Goal: Task Accomplishment & Management: Complete application form

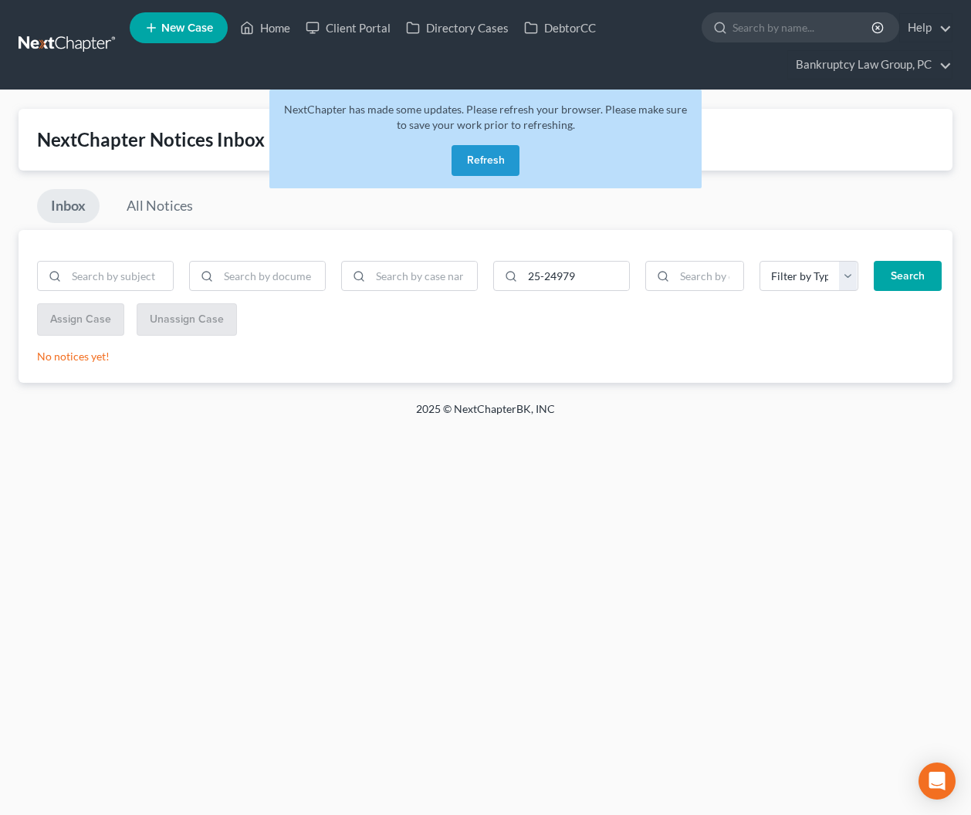
click at [484, 171] on button "Refresh" at bounding box center [485, 160] width 68 height 31
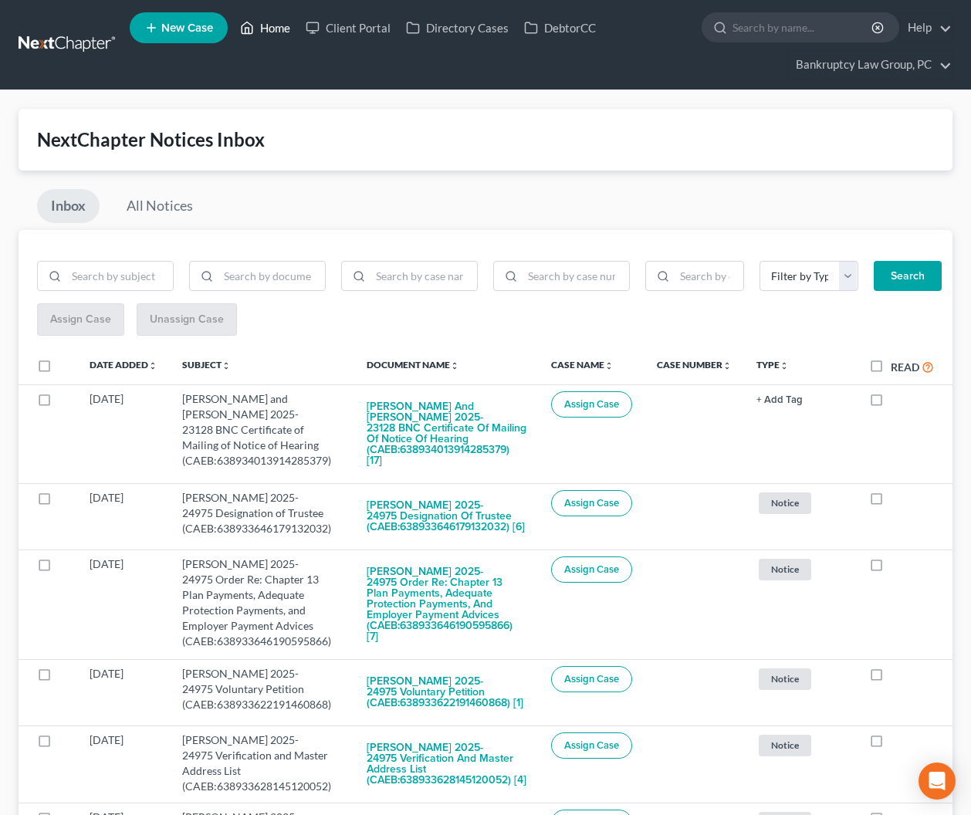
click at [271, 25] on link "Home" at bounding box center [265, 28] width 66 height 28
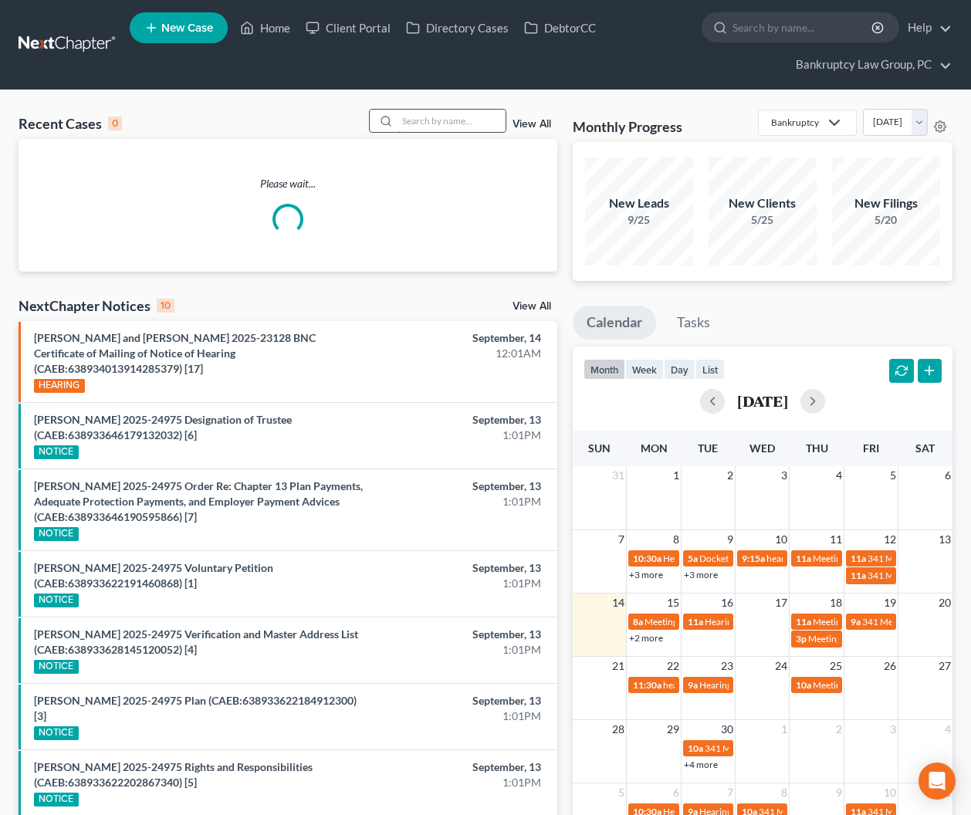
click at [443, 126] on input "search" at bounding box center [451, 121] width 108 height 22
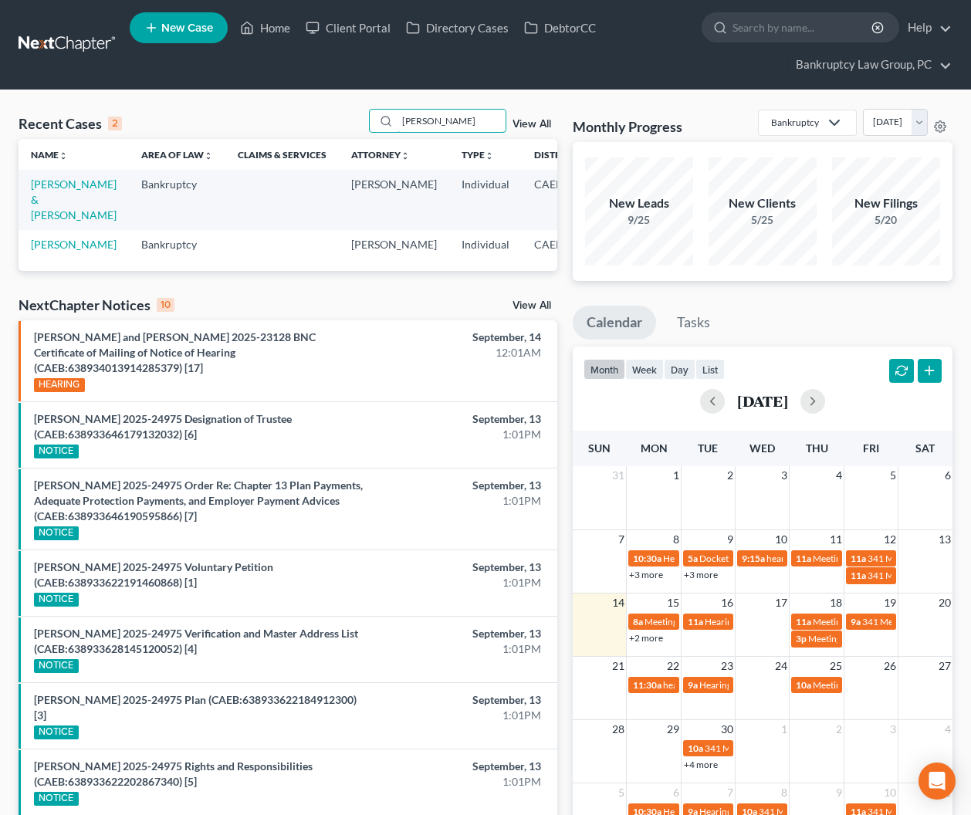
type input "[PERSON_NAME]"
click at [183, 20] on link "New Case" at bounding box center [179, 27] width 98 height 31
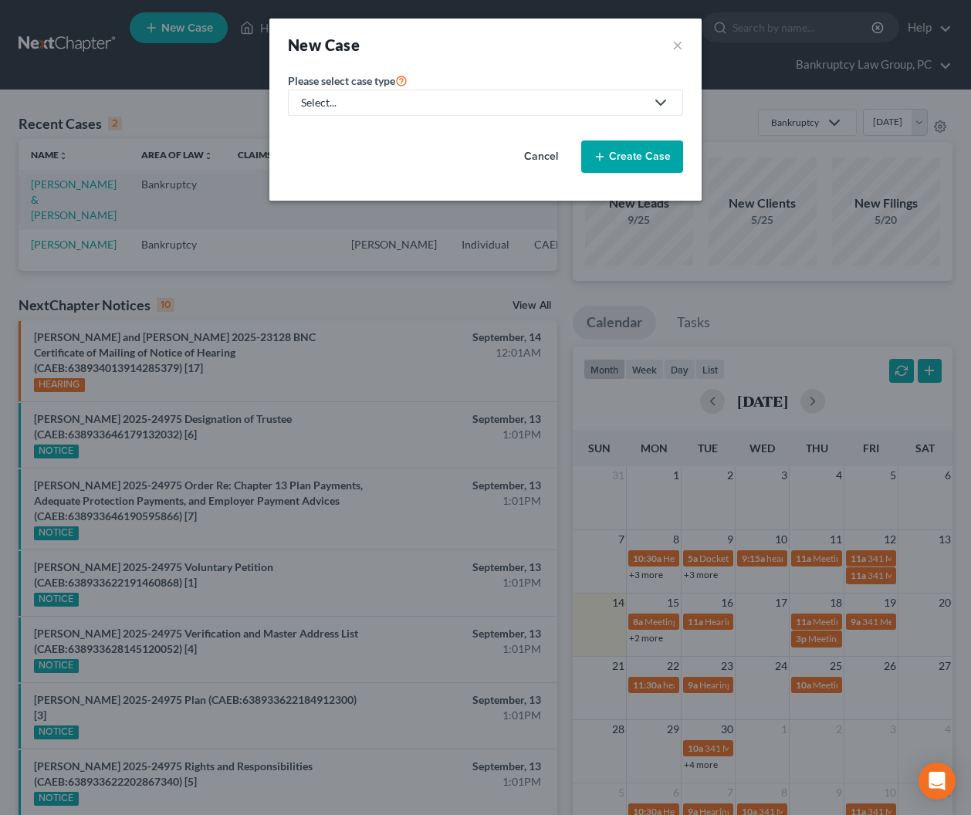
click at [389, 105] on div "Select..." at bounding box center [473, 102] width 344 height 15
click at [335, 132] on div "Bankruptcy" at bounding box center [330, 133] width 56 height 15
select select "8"
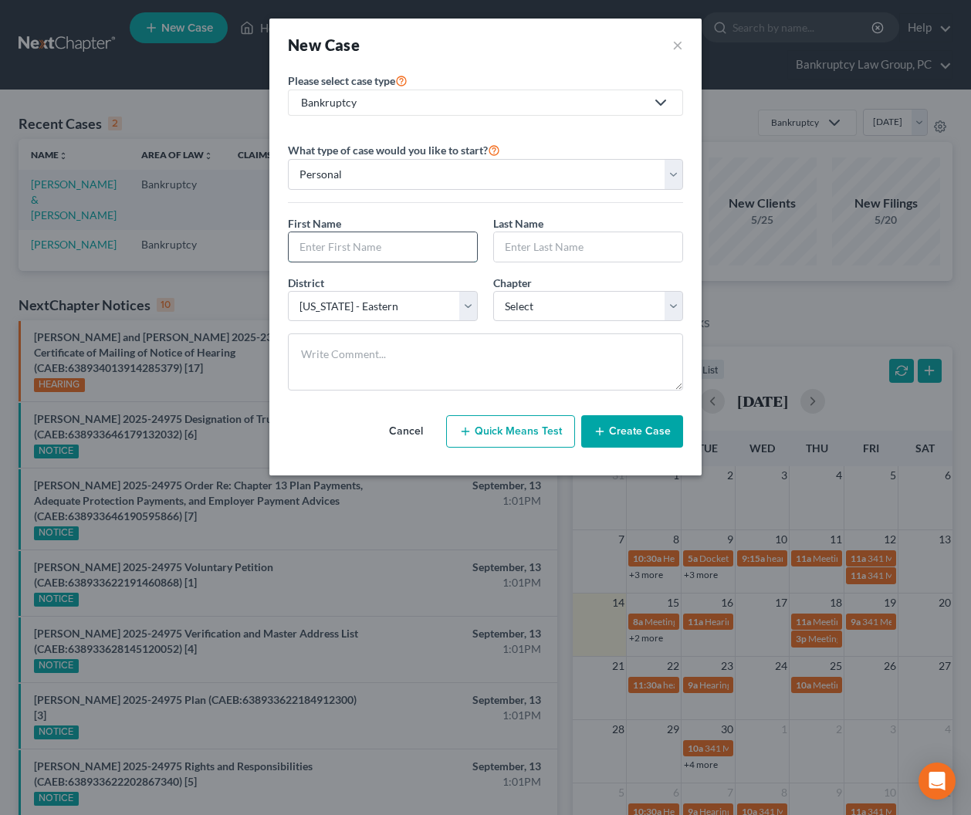
click at [361, 252] on input "text" at bounding box center [383, 246] width 188 height 29
type input "[PERSON_NAME]"
click at [524, 307] on select "Select 7 11 12 13" at bounding box center [588, 306] width 190 height 31
select select "0"
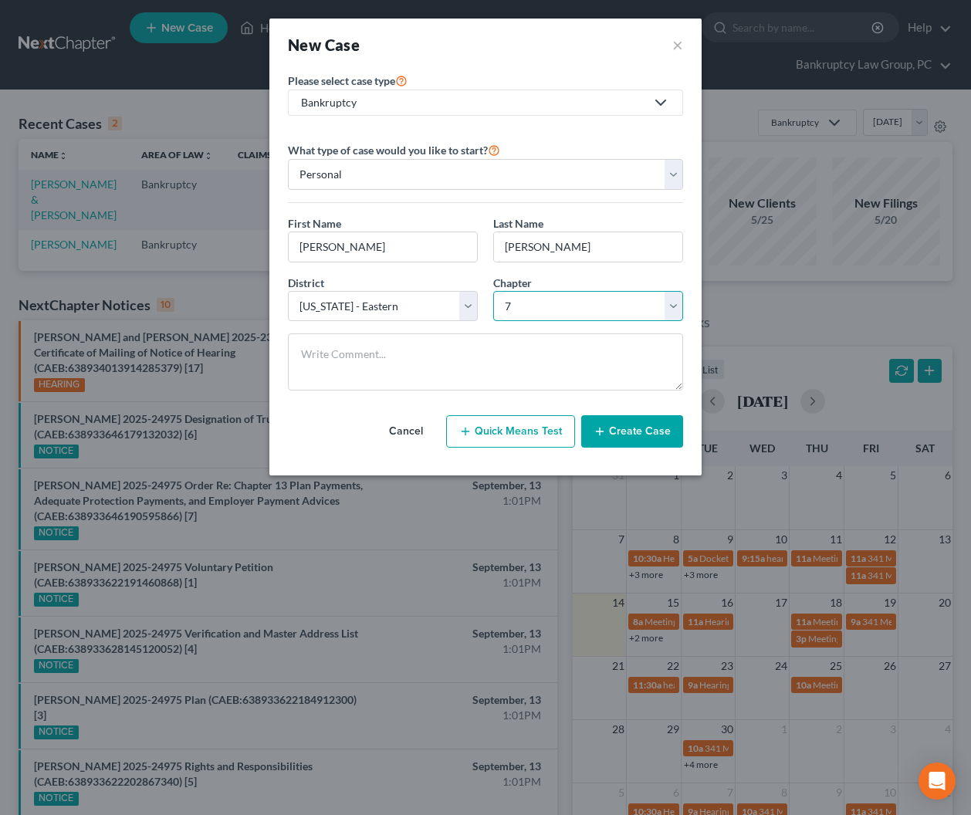
click at [493, 291] on select "Select 7 11 12 13" at bounding box center [588, 306] width 190 height 31
click at [636, 427] on button "Create Case" at bounding box center [632, 431] width 102 height 32
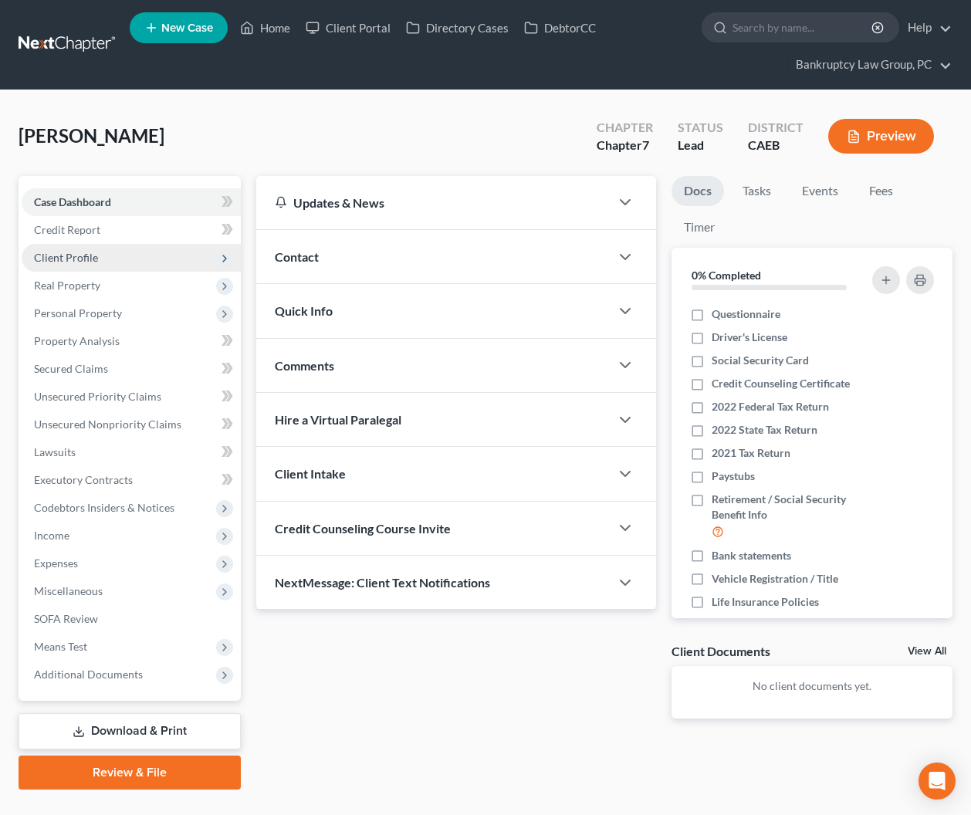
click at [86, 261] on span "Client Profile" at bounding box center [66, 257] width 64 height 13
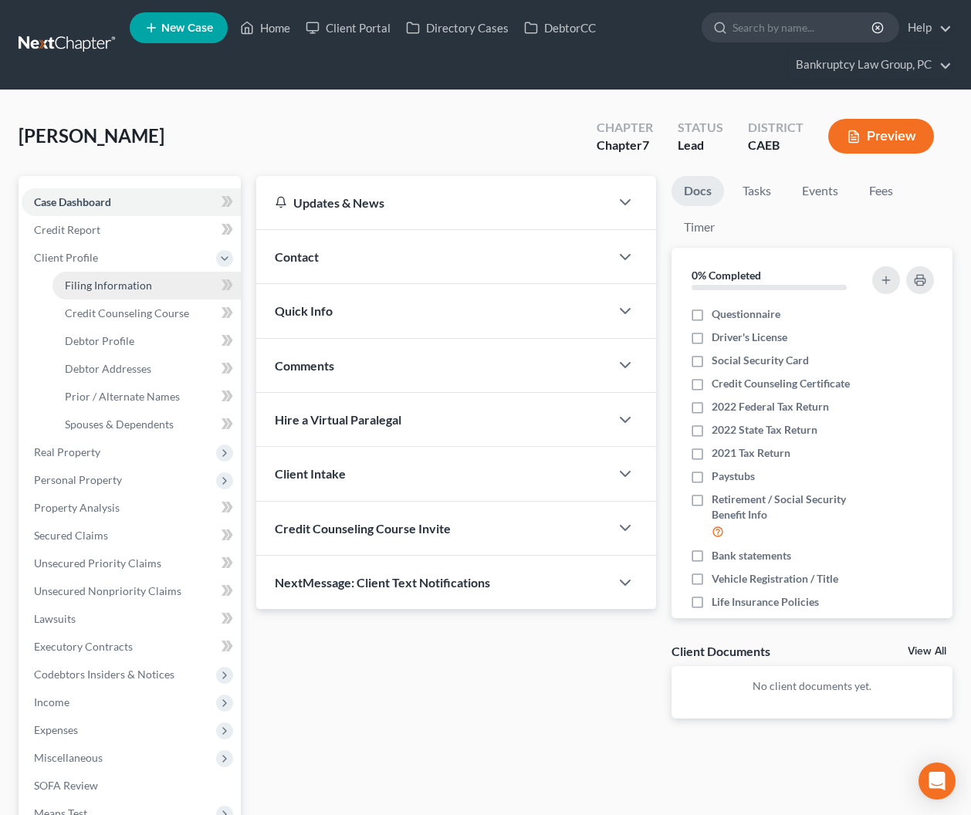
click at [86, 282] on span "Filing Information" at bounding box center [108, 285] width 87 height 13
select select "1"
select select "0"
select select "8"
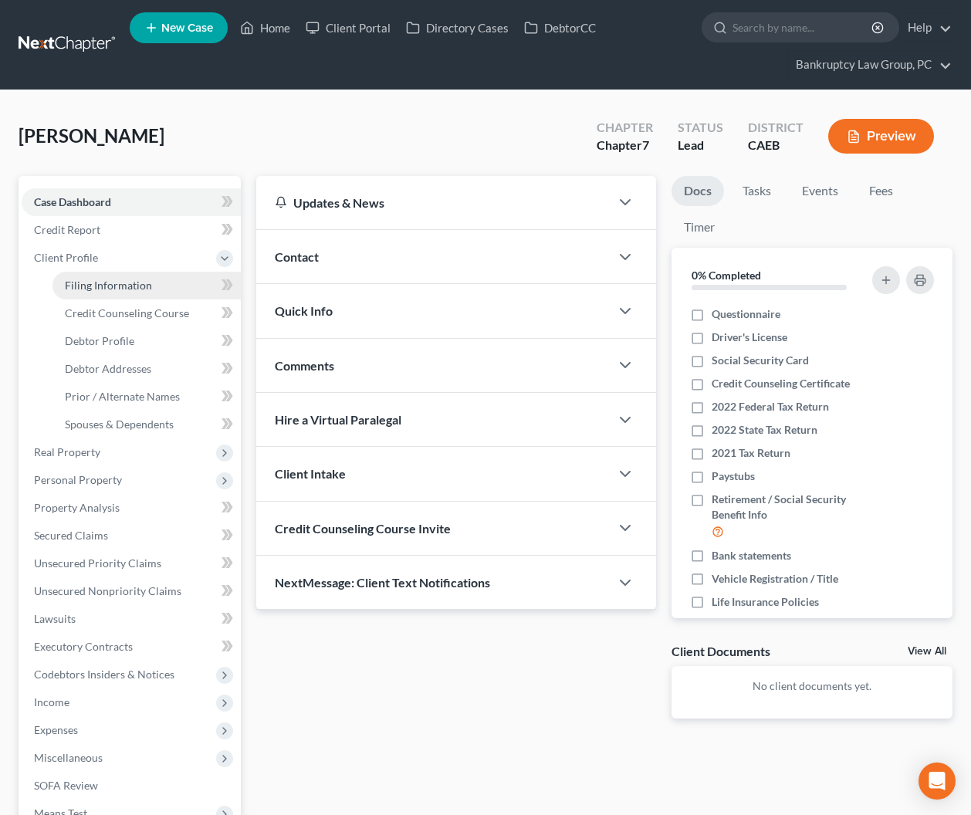
select select "4"
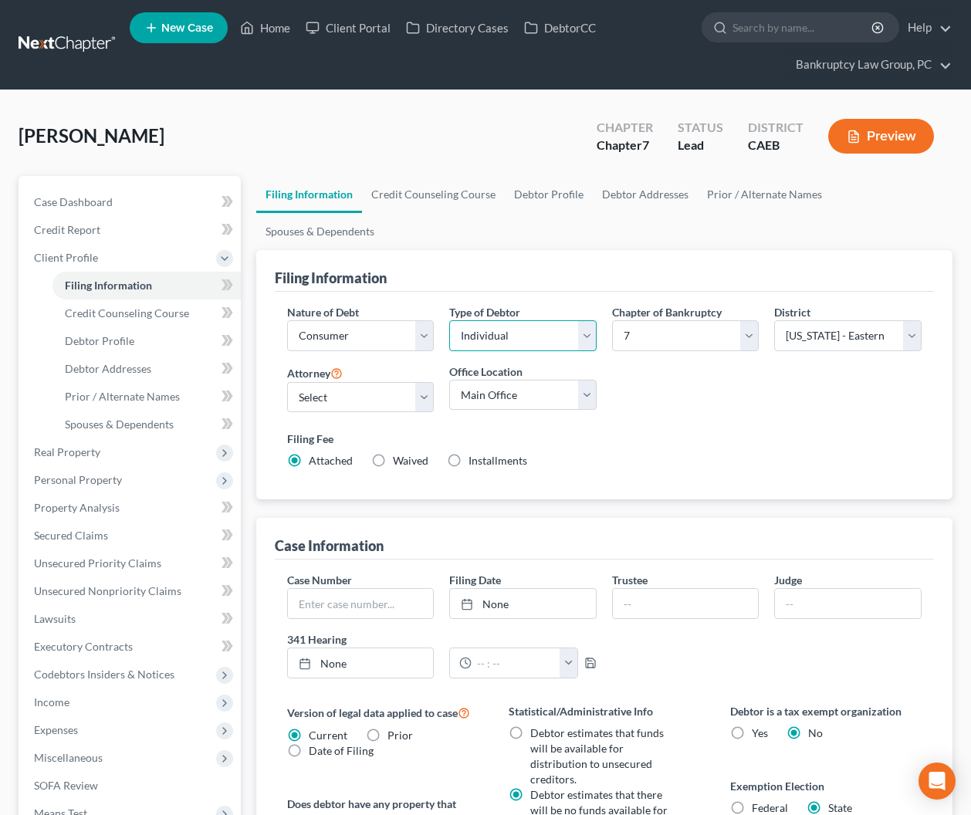
click at [522, 320] on select "Select Individual Joint" at bounding box center [522, 335] width 147 height 31
select select "1"
click at [449, 320] on select "Select Individual Joint" at bounding box center [522, 335] width 147 height 31
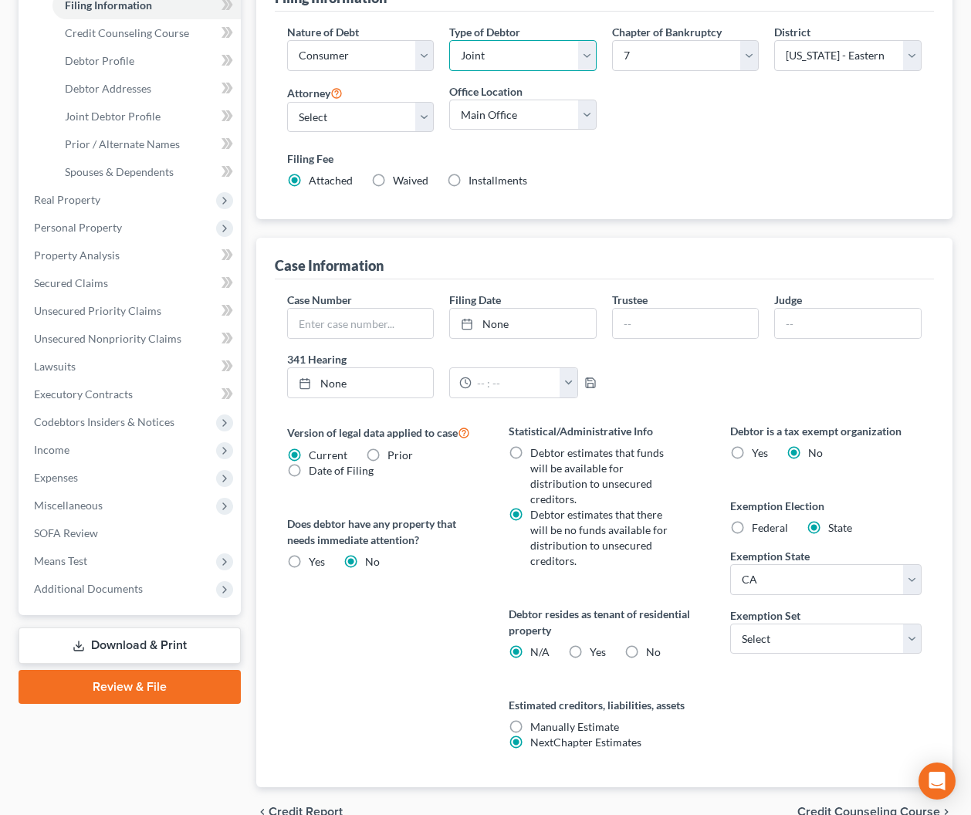
scroll to position [286, 0]
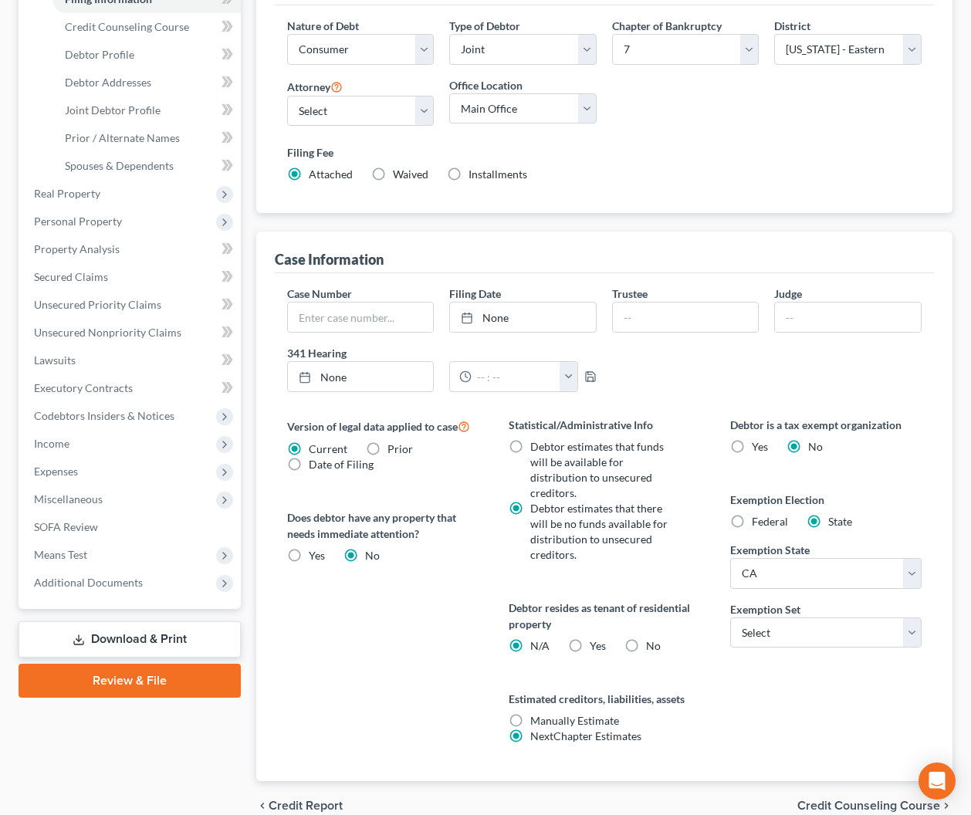
click at [589, 638] on label "Yes Yes" at bounding box center [597, 645] width 16 height 15
click at [596, 638] on input "Yes Yes" at bounding box center [601, 643] width 10 height 10
radio input "true"
radio input "false"
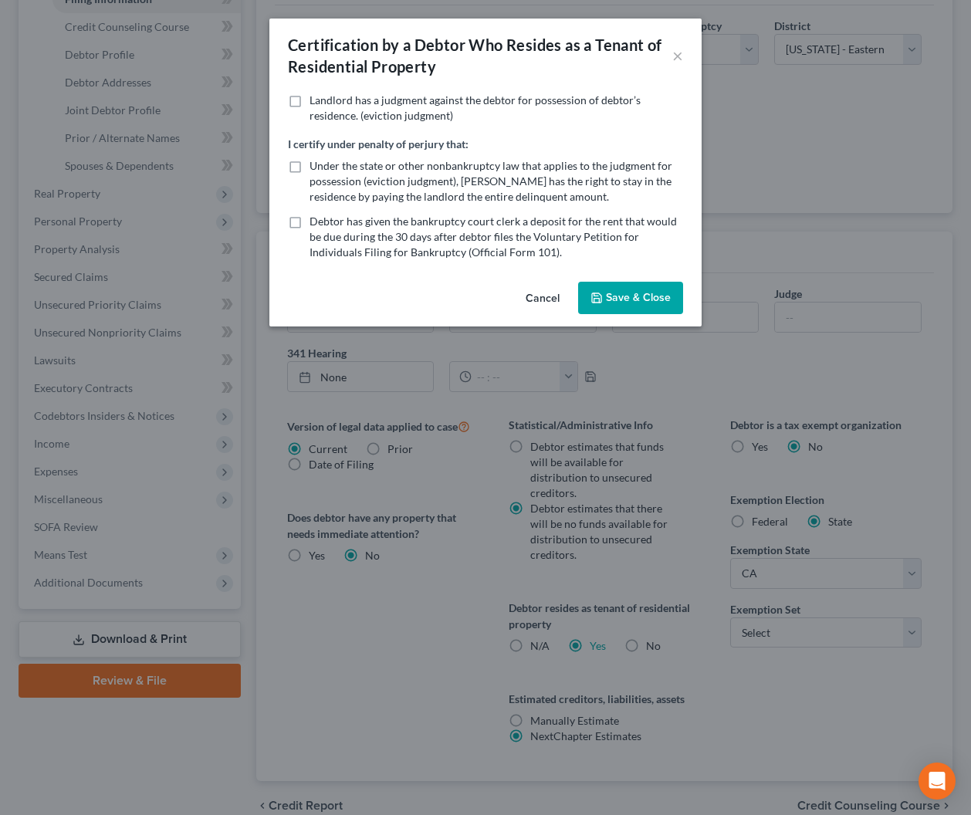
drag, startPoint x: 613, startPoint y: 292, endPoint x: 624, endPoint y: 310, distance: 20.8
click at [613, 292] on button "Save & Close" at bounding box center [630, 298] width 105 height 32
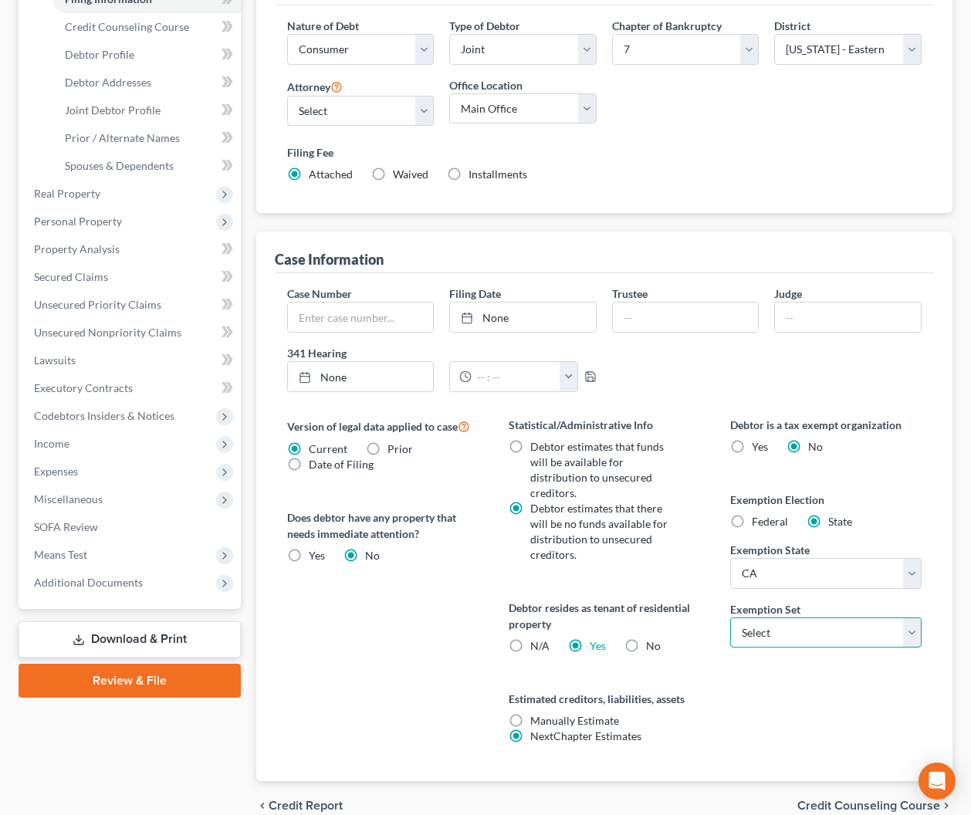
click at [772, 628] on select "Select 703 704" at bounding box center [825, 632] width 191 height 31
select select "0"
click at [730, 617] on select "Select 703 704" at bounding box center [825, 632] width 191 height 31
click at [838, 799] on span "Credit Counseling Course" at bounding box center [868, 805] width 143 height 12
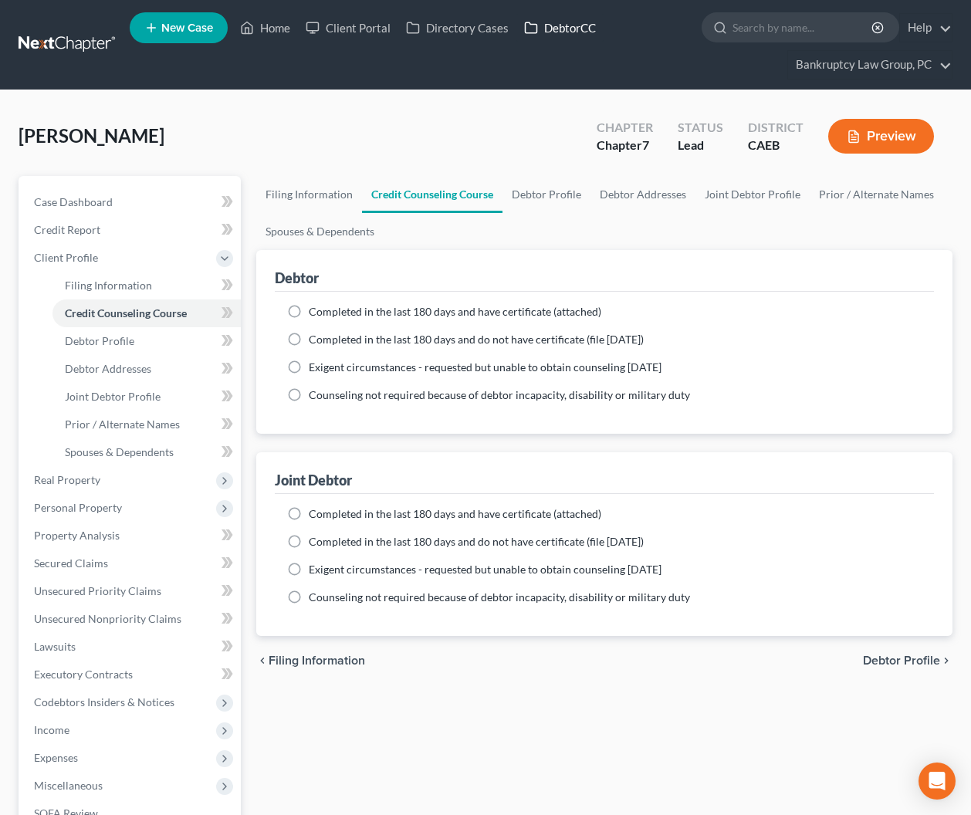
click at [561, 28] on link "DebtorCC" at bounding box center [559, 28] width 87 height 28
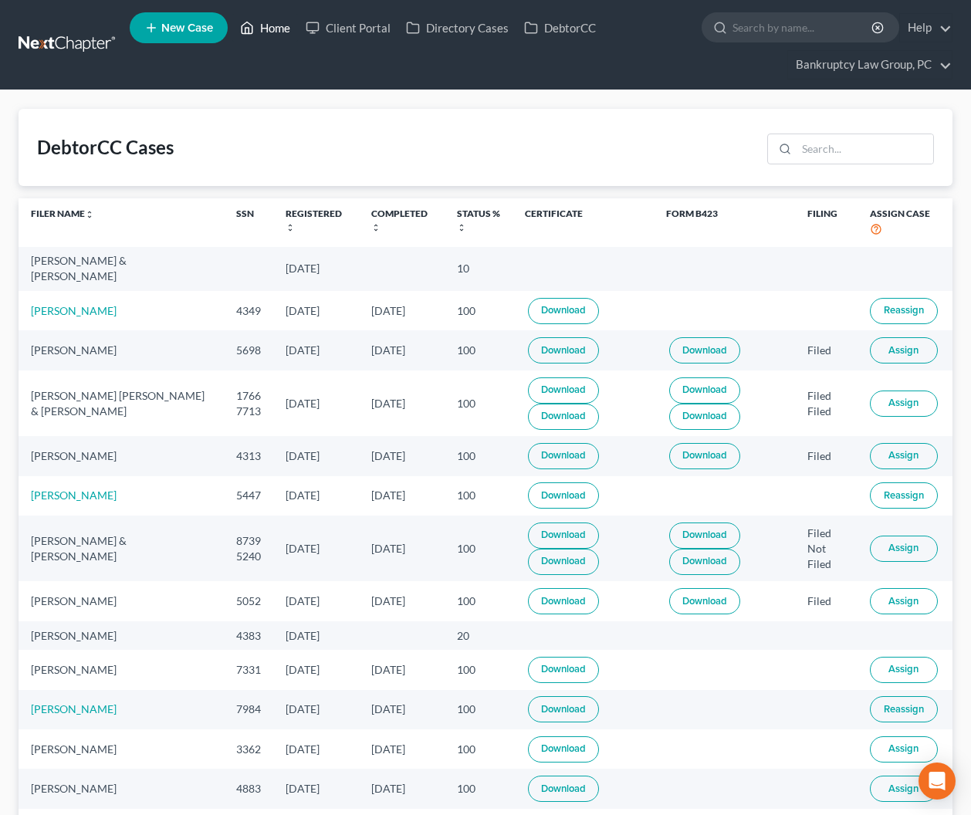
drag, startPoint x: 258, startPoint y: 25, endPoint x: 344, endPoint y: 119, distance: 126.7
click at [258, 26] on link "Home" at bounding box center [265, 28] width 66 height 28
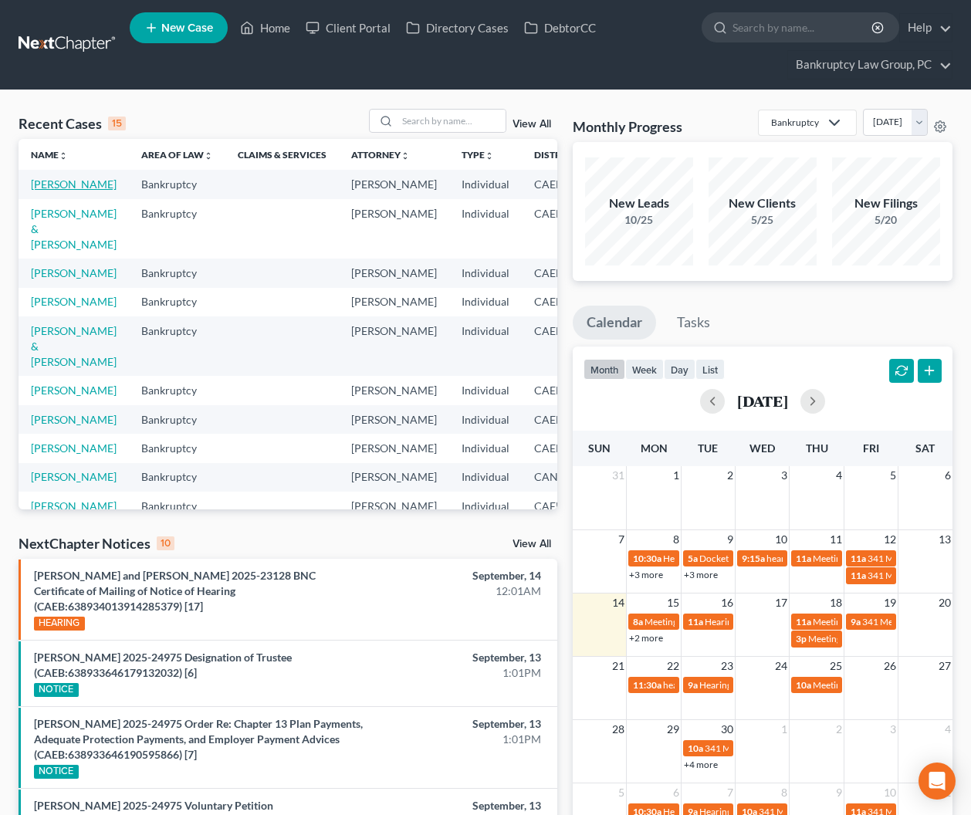
click at [50, 182] on link "[PERSON_NAME]" at bounding box center [74, 183] width 86 height 13
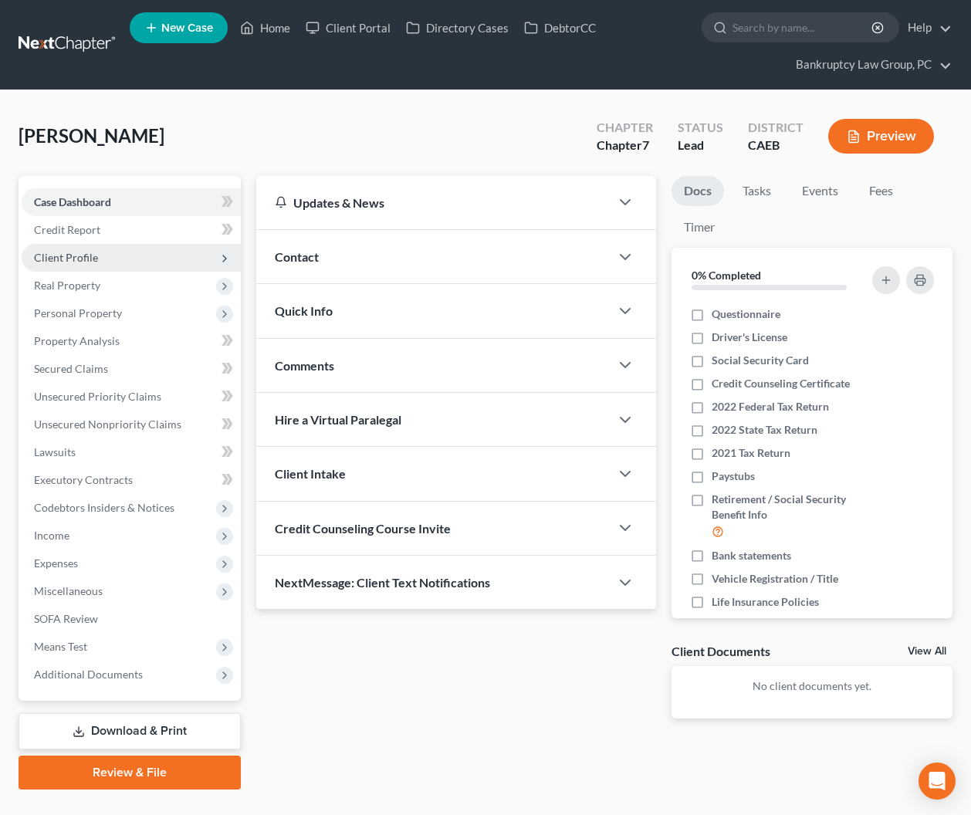
click at [68, 258] on span "Client Profile" at bounding box center [66, 257] width 64 height 13
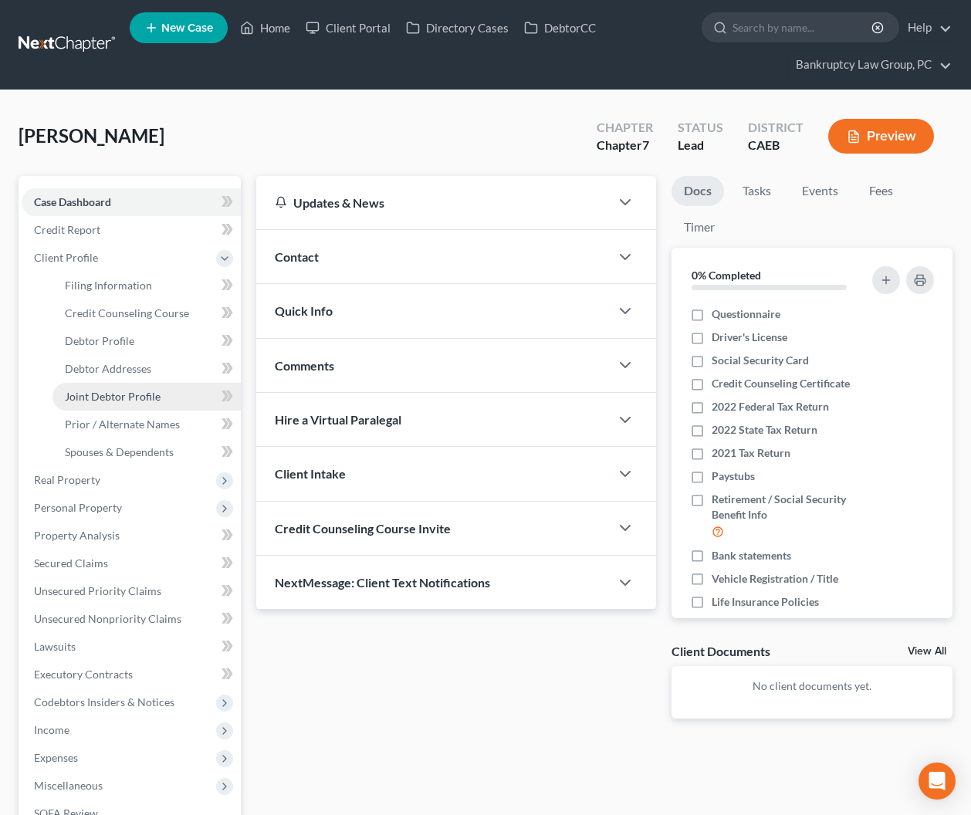
click at [82, 394] on span "Joint Debtor Profile" at bounding box center [113, 396] width 96 height 13
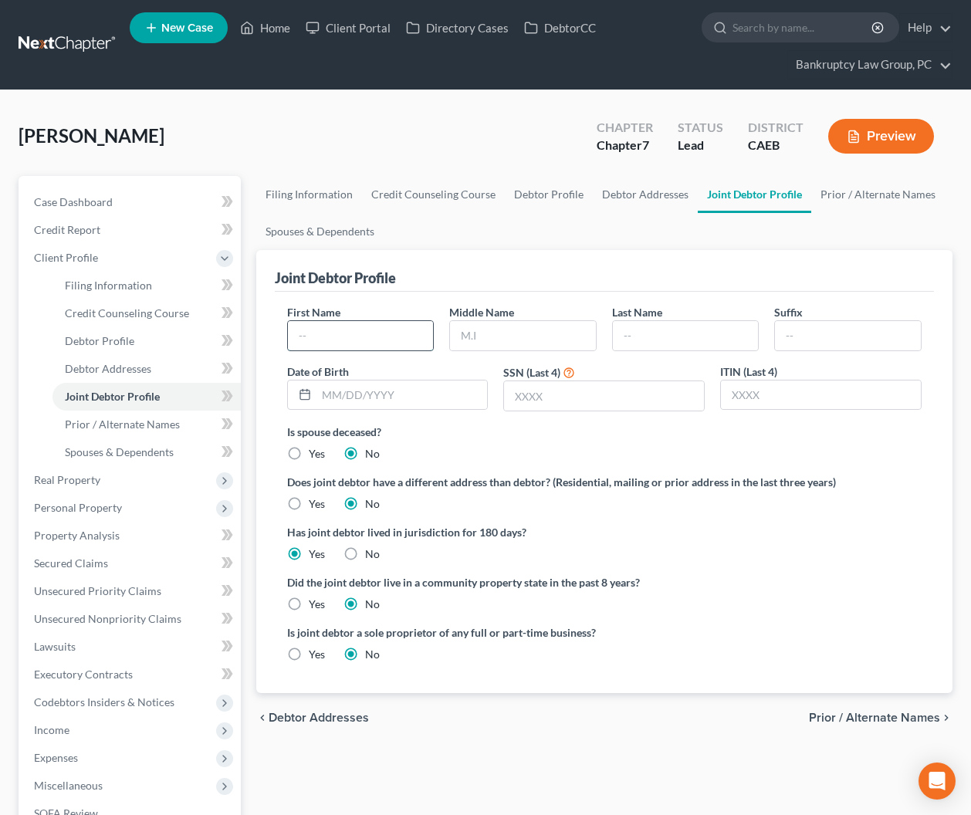
click at [395, 333] on input "text" at bounding box center [361, 335] width 146 height 29
type input "[PERSON_NAME]"
click at [498, 337] on input "text" at bounding box center [523, 335] width 146 height 29
type input "[PERSON_NAME]"
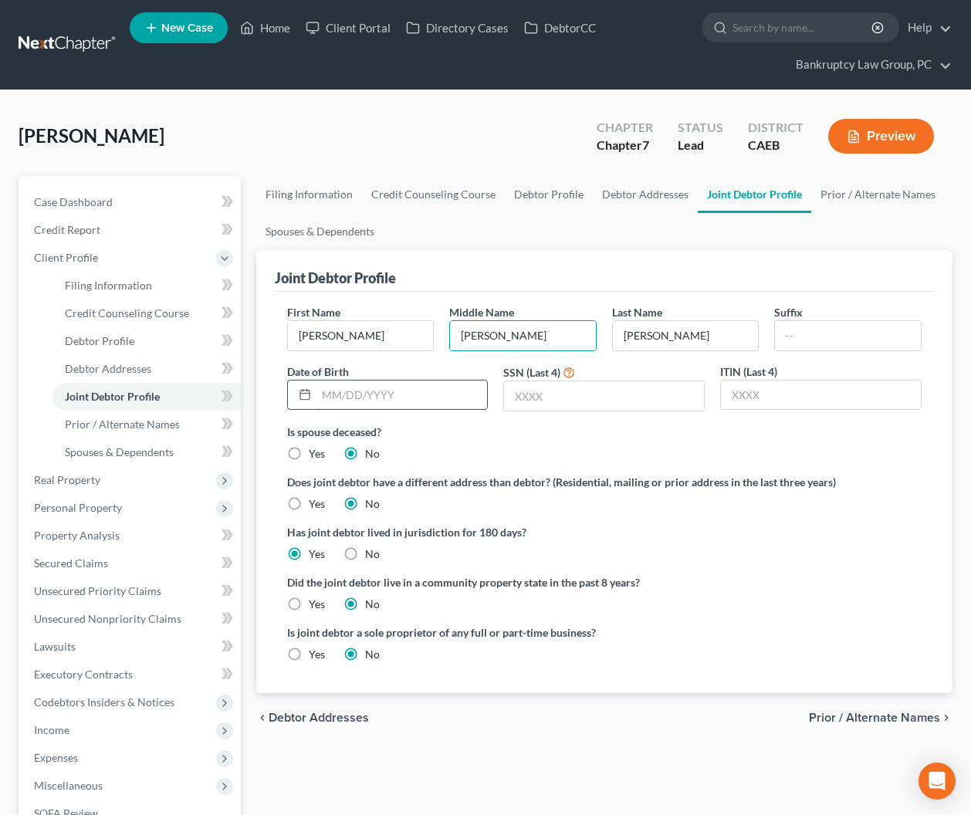
click at [387, 395] on input "text" at bounding box center [401, 394] width 171 height 29
type input "[DATE]"
type input "1974"
click at [309, 603] on label "Yes" at bounding box center [317, 603] width 16 height 15
click at [315, 603] on input "Yes" at bounding box center [320, 601] width 10 height 10
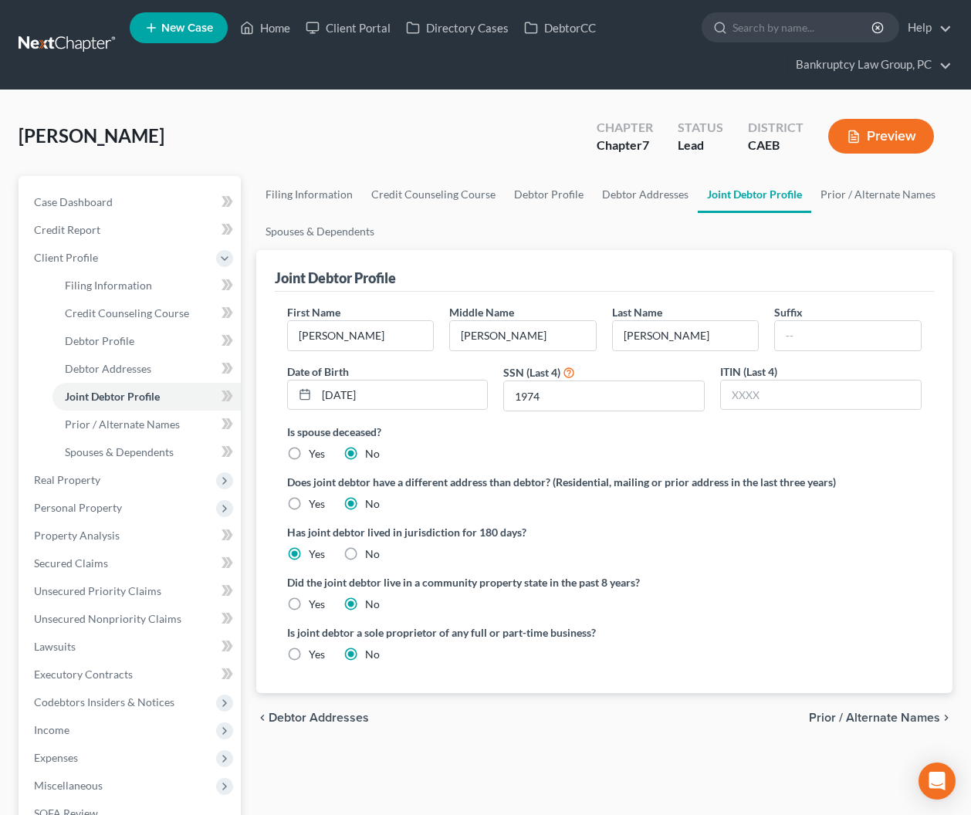
radio input "true"
radio input "false"
click at [83, 339] on span "Debtor Profile" at bounding box center [99, 340] width 69 height 13
select select "1"
select select "0"
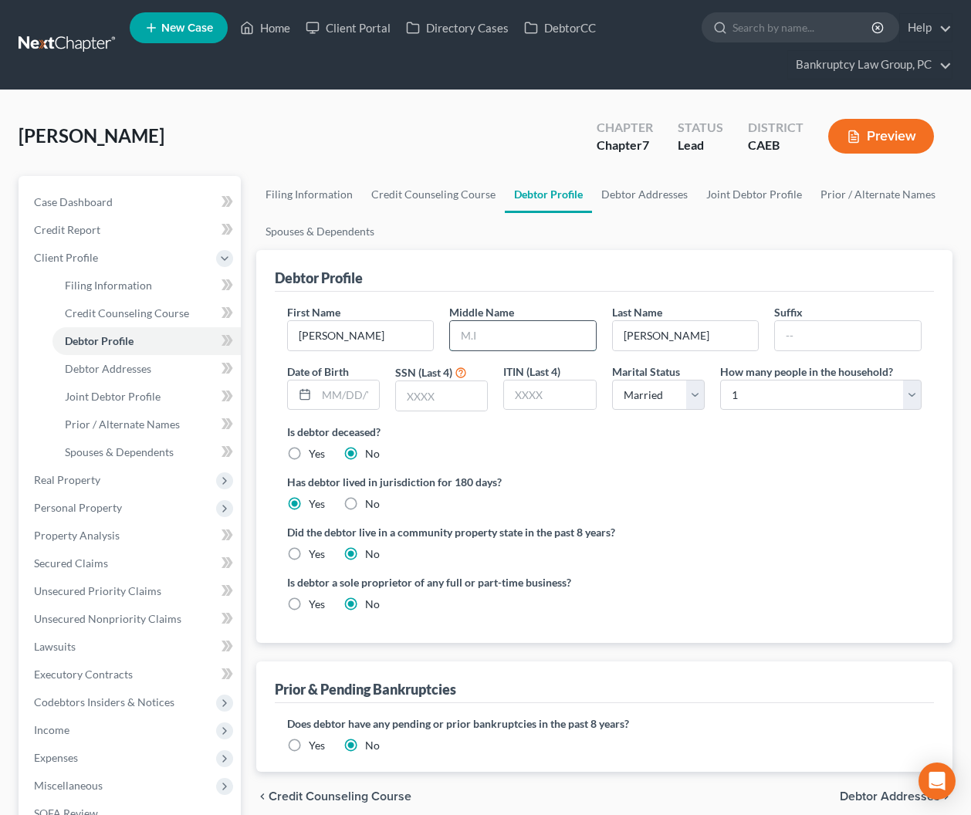
click at [501, 342] on input "text" at bounding box center [523, 335] width 146 height 29
click at [494, 336] on input "text" at bounding box center [523, 335] width 146 height 29
type input "[PERSON_NAME]"
click at [359, 391] on input "text" at bounding box center [347, 394] width 62 height 29
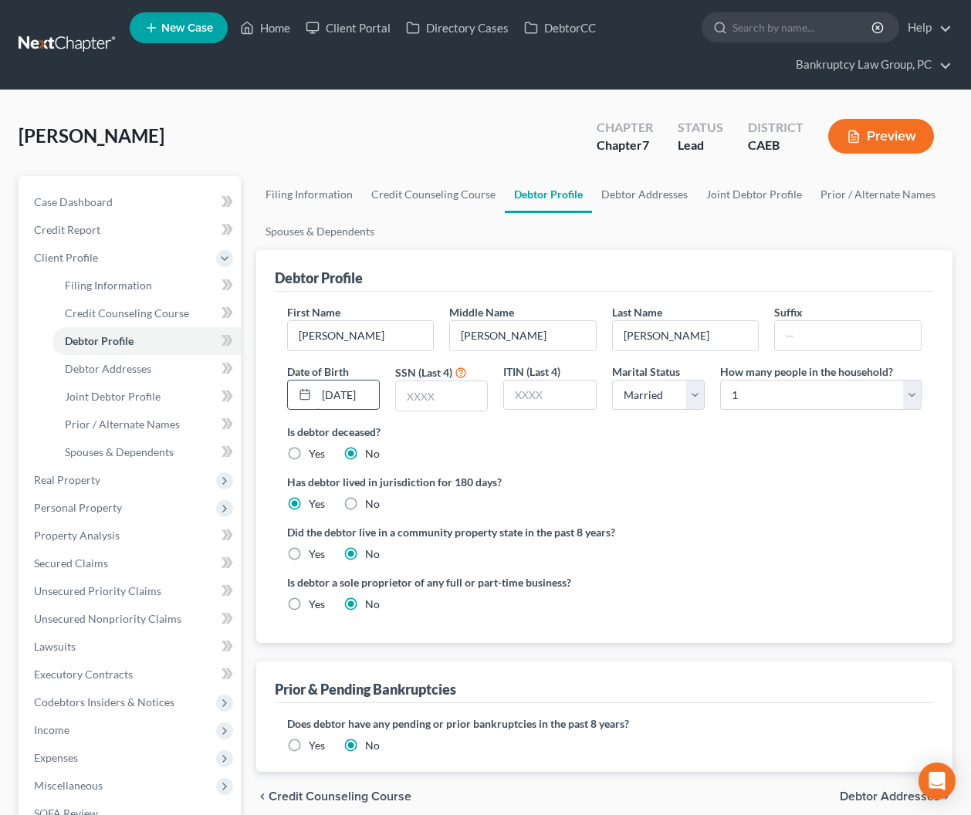
type input "[DATE]"
type input "0201"
click at [309, 553] on label "Yes" at bounding box center [317, 553] width 16 height 15
click at [315, 553] on input "Yes" at bounding box center [320, 551] width 10 height 10
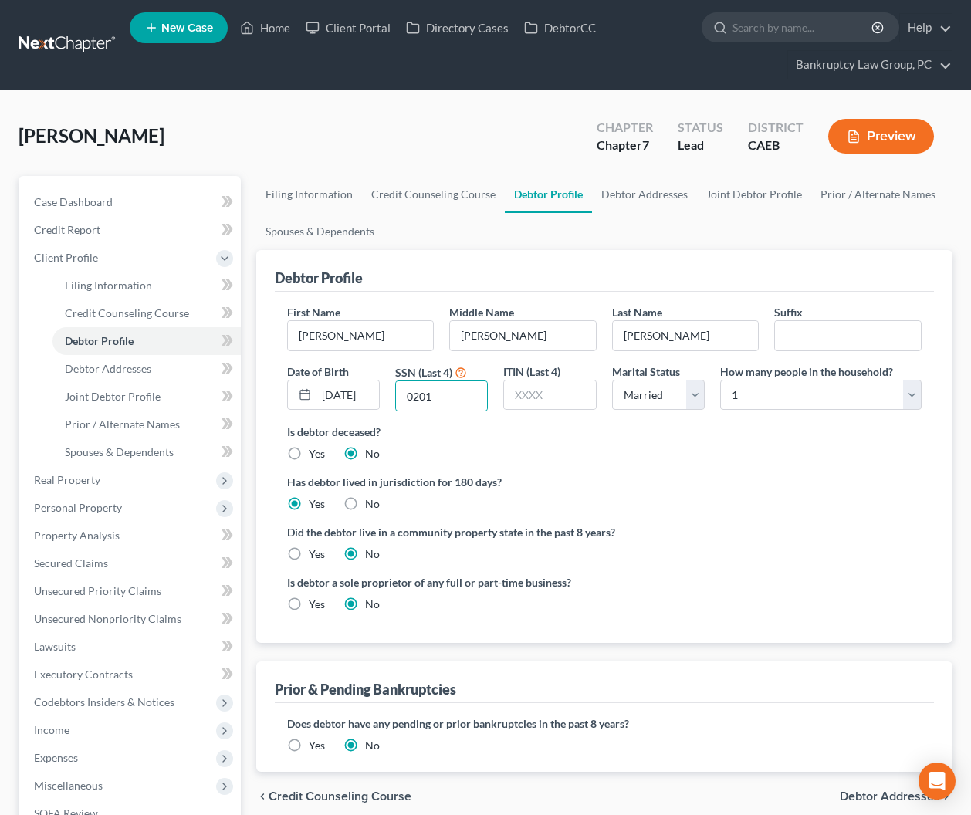
radio input "true"
radio input "false"
click at [86, 282] on span "Filing Information" at bounding box center [108, 285] width 87 height 13
select select "1"
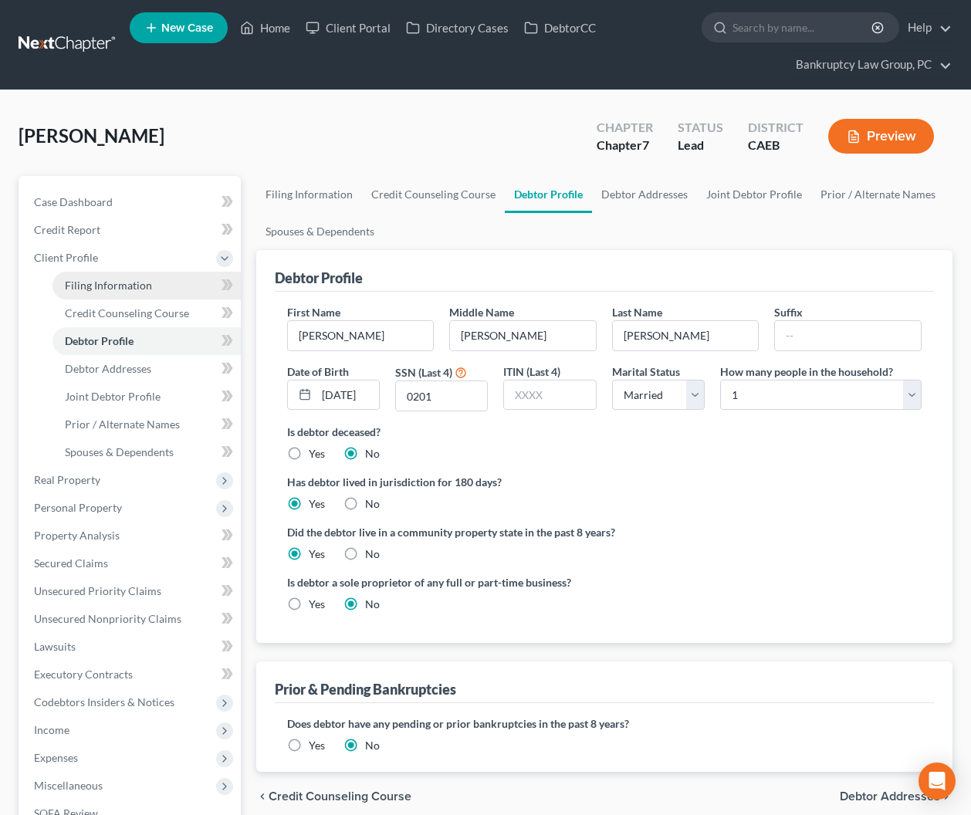
select select "0"
select select "8"
select select "0"
select select "4"
select select "0"
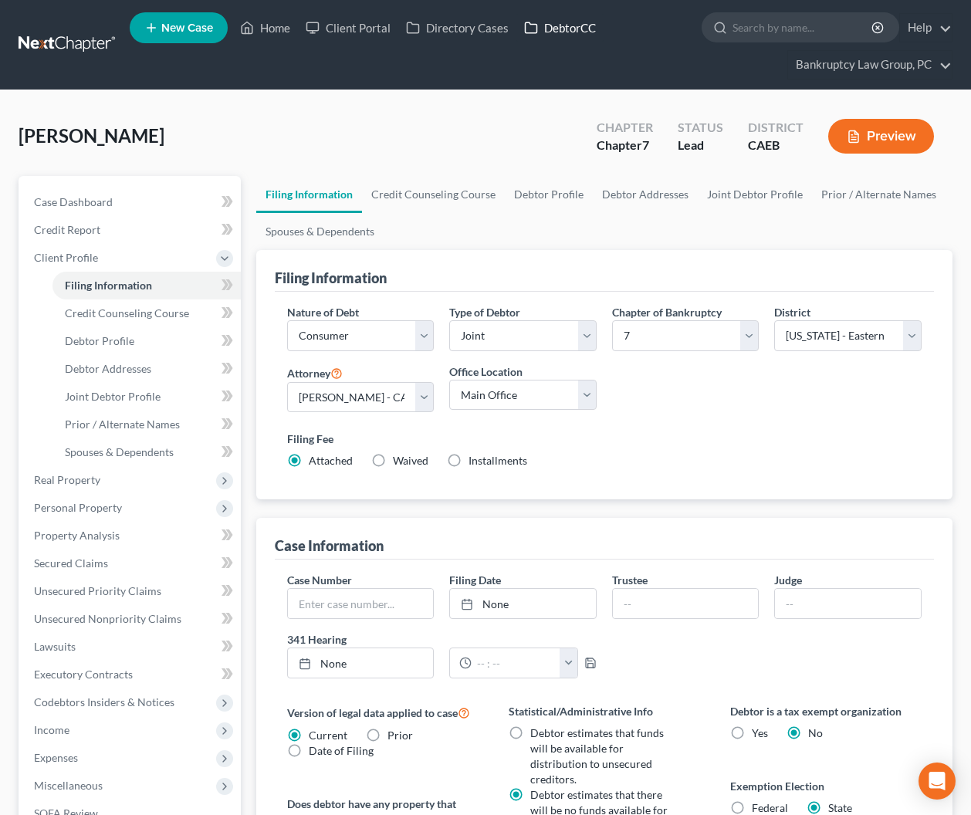
drag, startPoint x: 589, startPoint y: 27, endPoint x: 589, endPoint y: 41, distance: 13.9
click at [589, 27] on link "DebtorCC" at bounding box center [559, 28] width 87 height 28
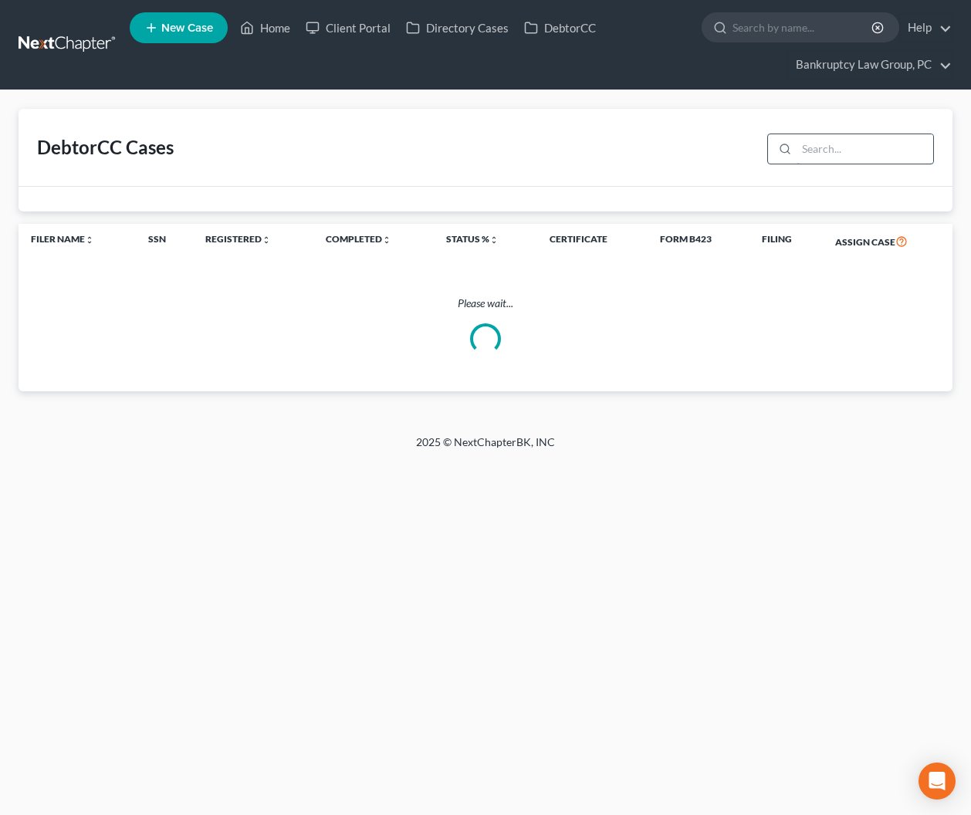
click at [836, 149] on input "search" at bounding box center [864, 148] width 137 height 29
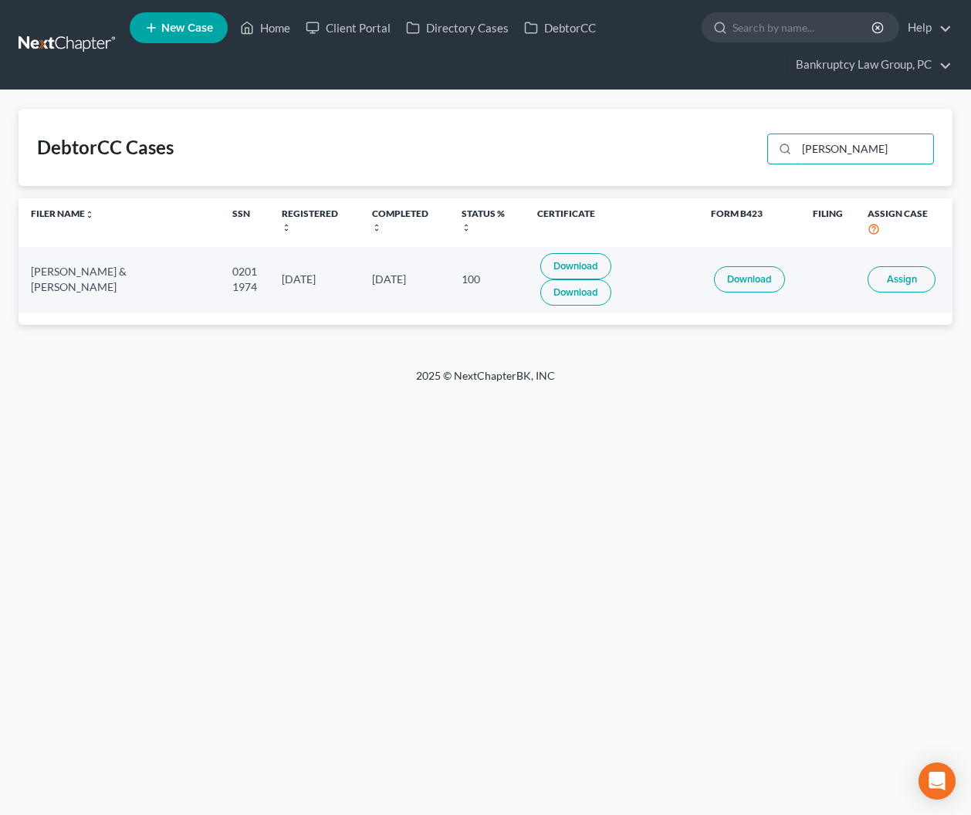
type input "[PERSON_NAME]"
click at [912, 273] on span "Assign" at bounding box center [901, 279] width 30 height 12
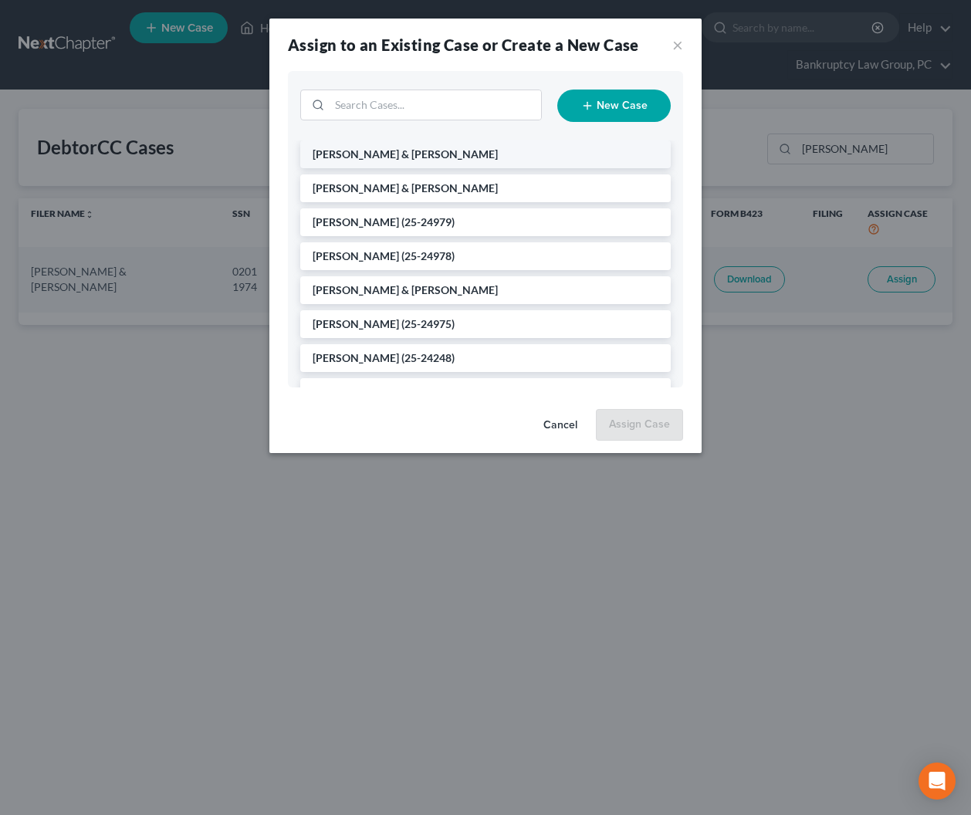
click at [373, 153] on span "[PERSON_NAME] & [PERSON_NAME]" at bounding box center [404, 153] width 185 height 13
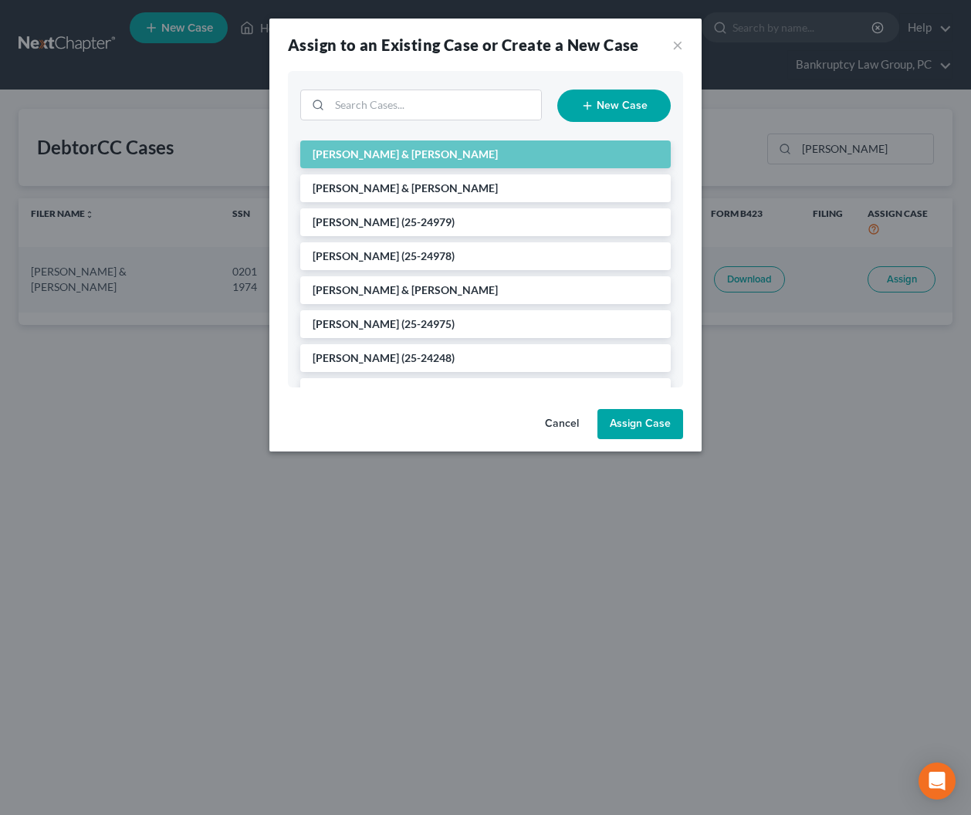
click at [655, 427] on button "Assign Case" at bounding box center [640, 424] width 86 height 31
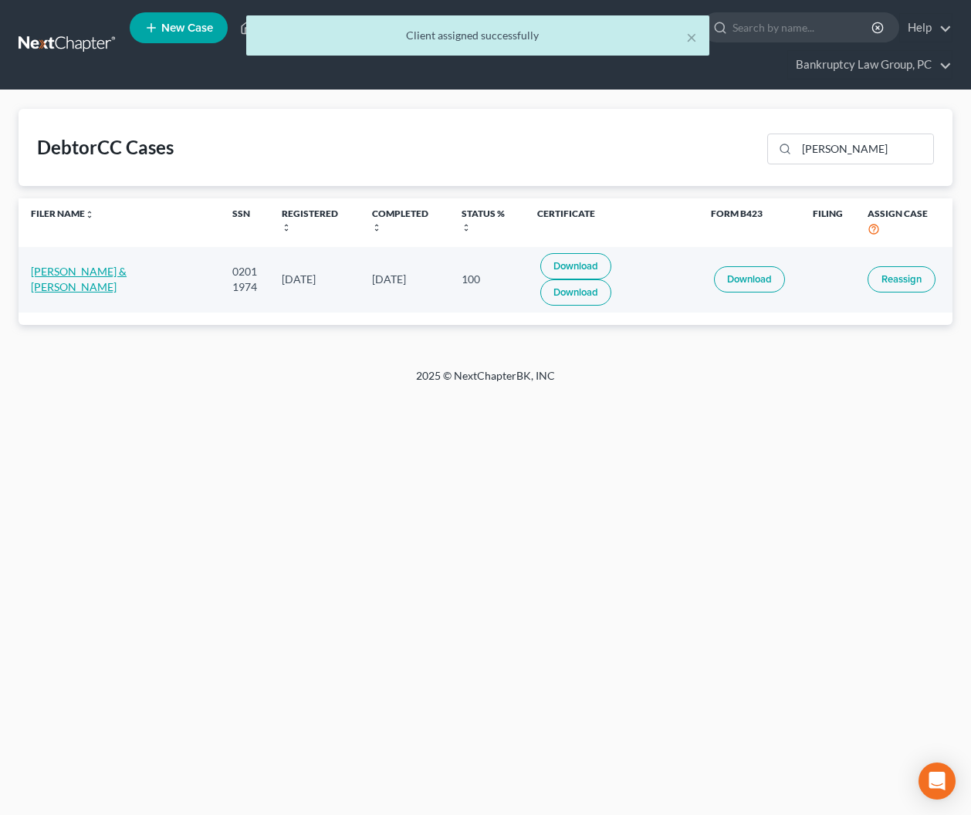
click at [127, 265] on link "[PERSON_NAME] & [PERSON_NAME]" at bounding box center [79, 279] width 96 height 29
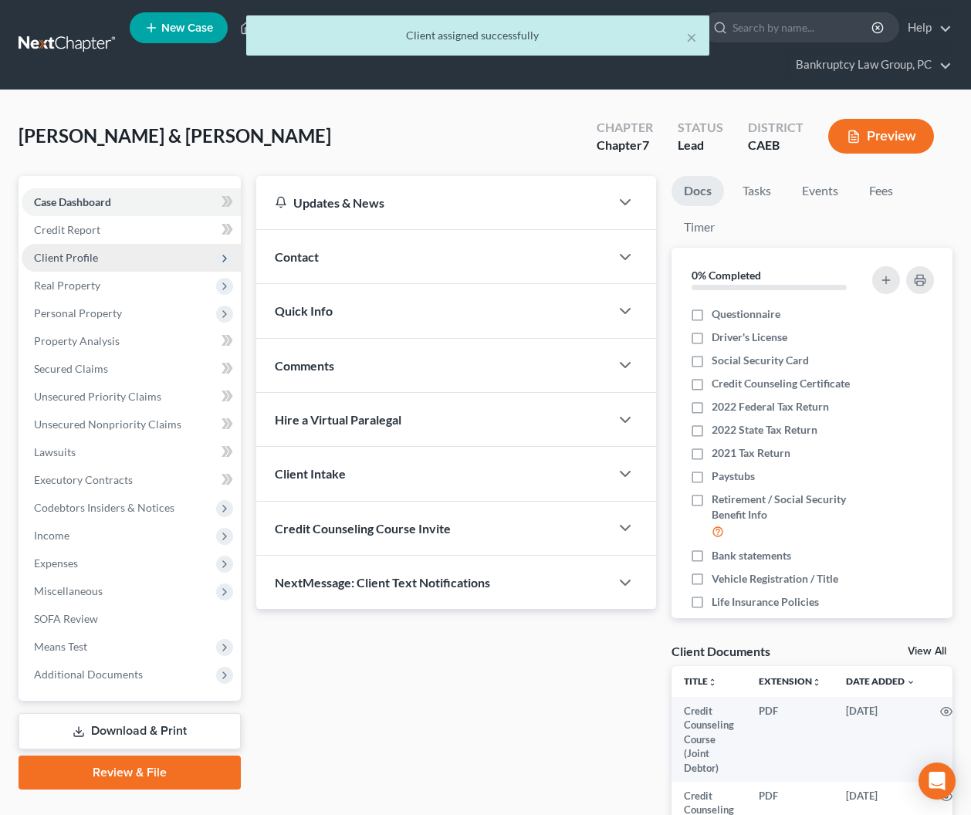
click at [81, 258] on span "Client Profile" at bounding box center [66, 257] width 64 height 13
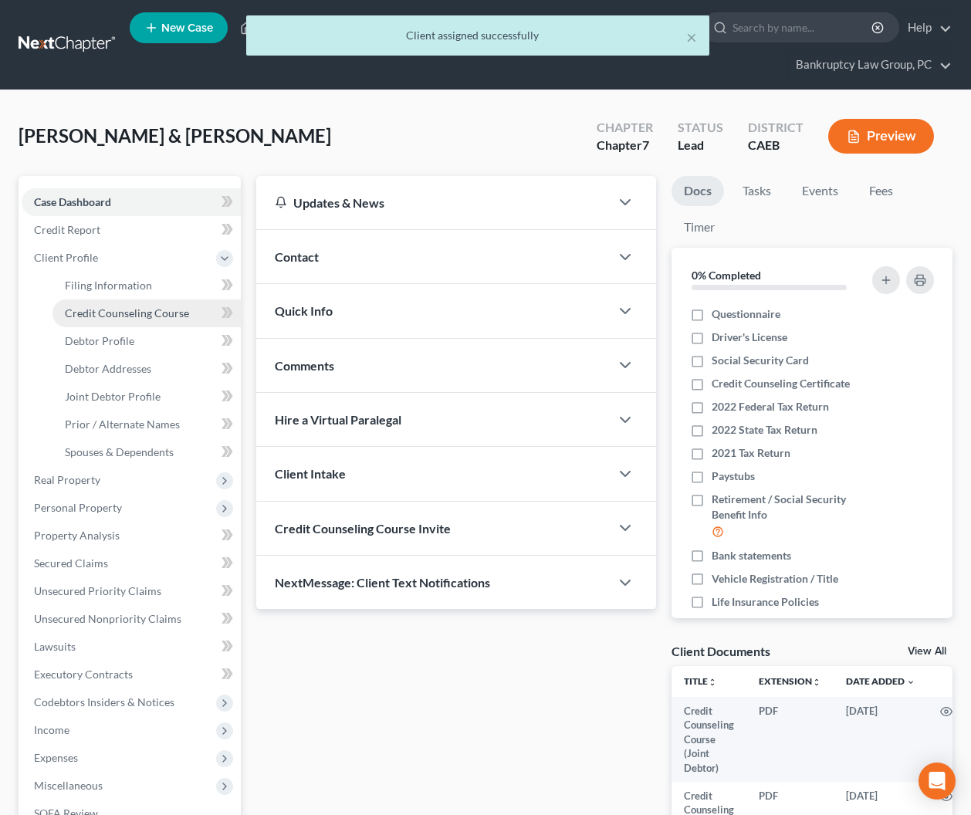
click at [97, 324] on link "Credit Counseling Course" at bounding box center [146, 313] width 188 height 28
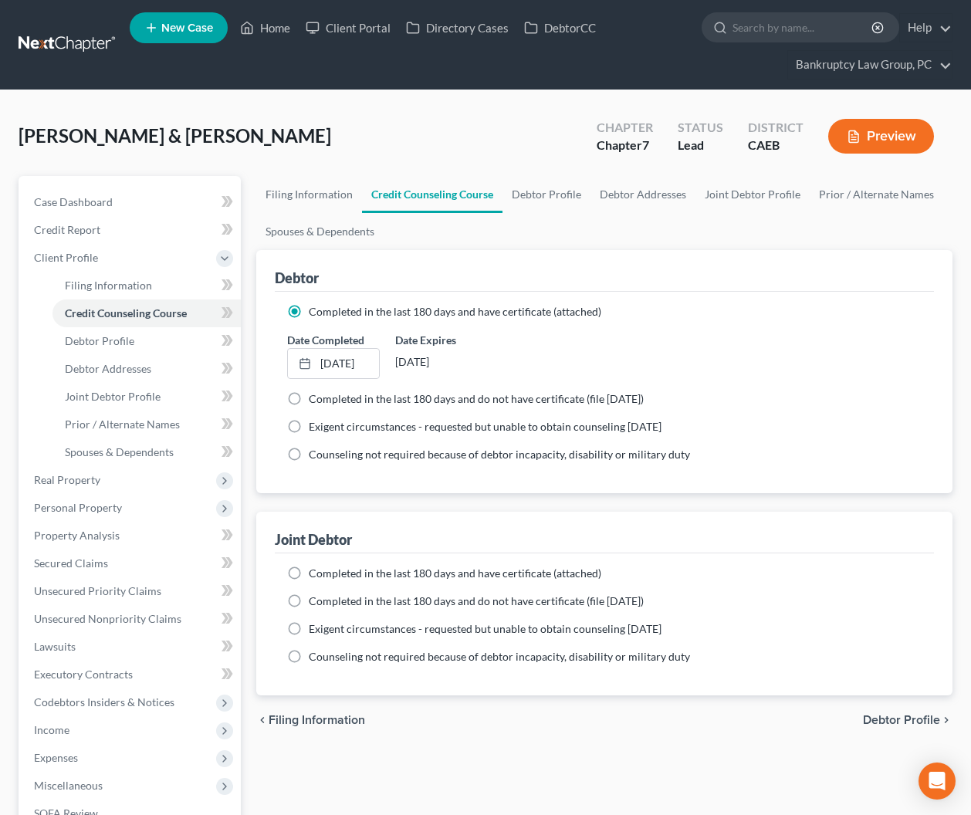
click at [309, 572] on label "Completed in the last 180 days and have certificate (attached)" at bounding box center [455, 573] width 292 height 15
click at [315, 572] on input "Completed in the last 180 days and have certificate (attached)" at bounding box center [320, 571] width 10 height 10
radio input "true"
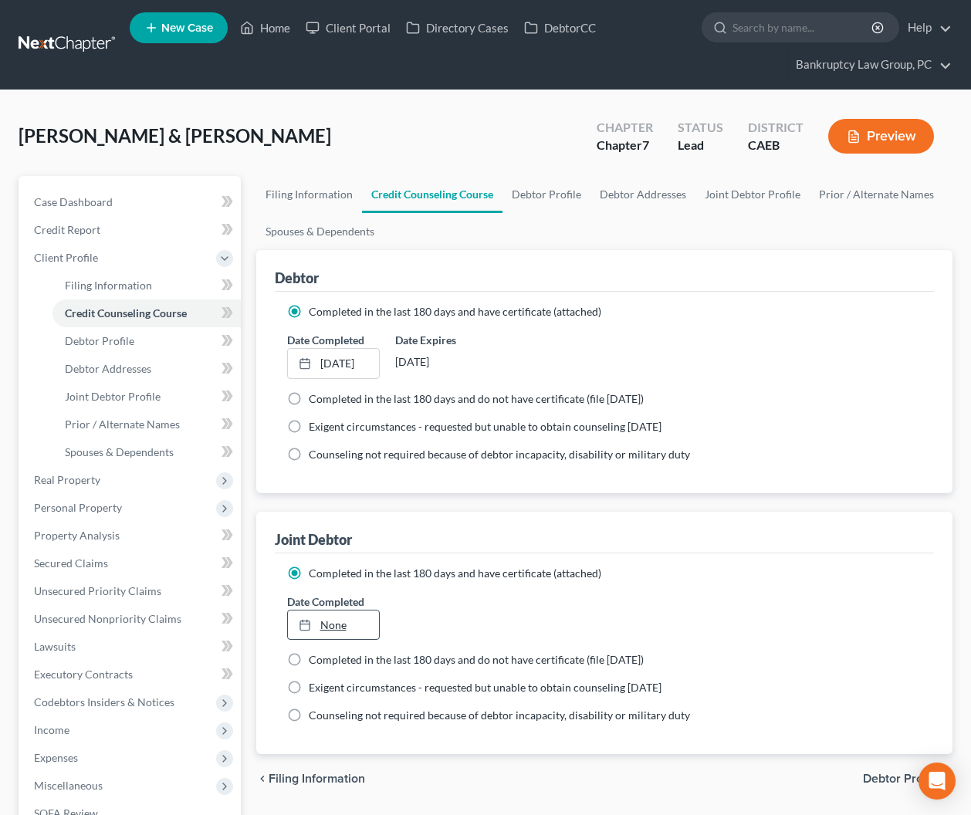
type input "[DATE]"
click at [321, 628] on link "[DATE]" at bounding box center [333, 624] width 91 height 29
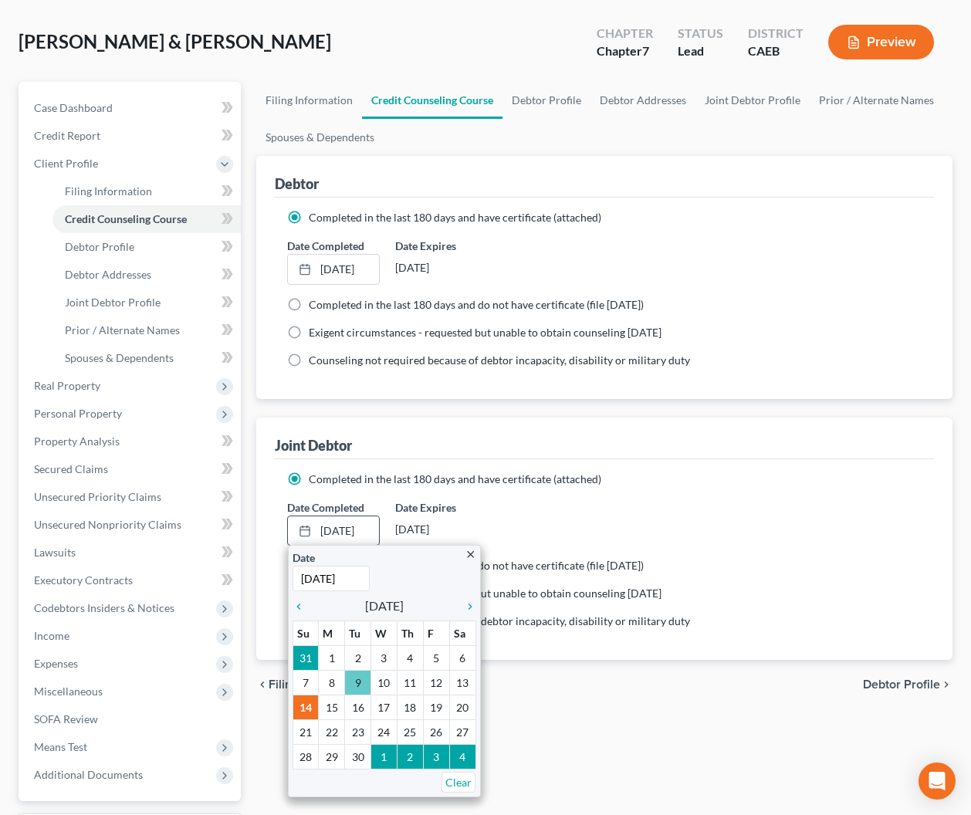
scroll to position [101, 0]
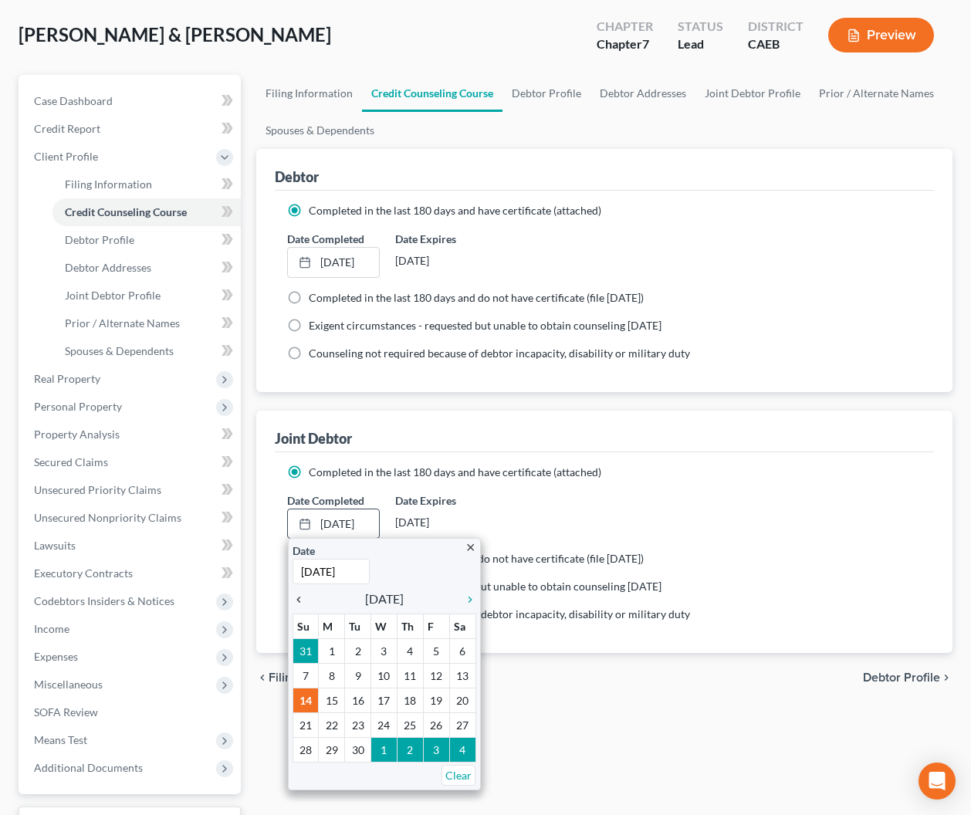
click at [301, 596] on icon "chevron_left" at bounding box center [302, 599] width 20 height 12
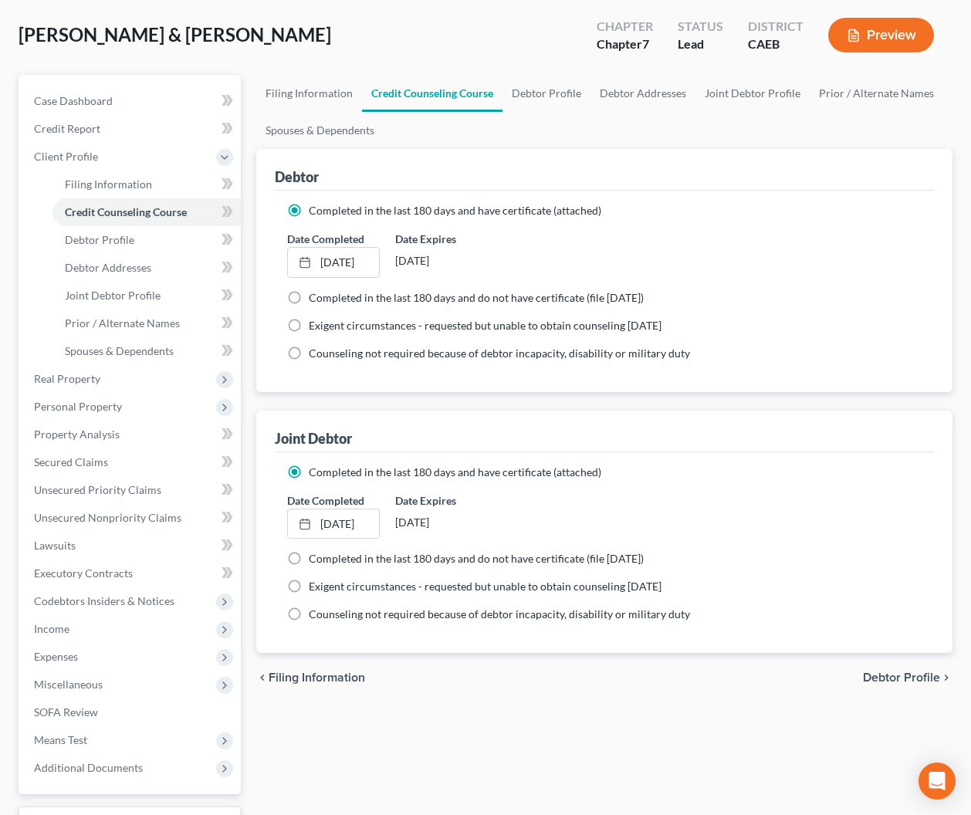
scroll to position [226, 0]
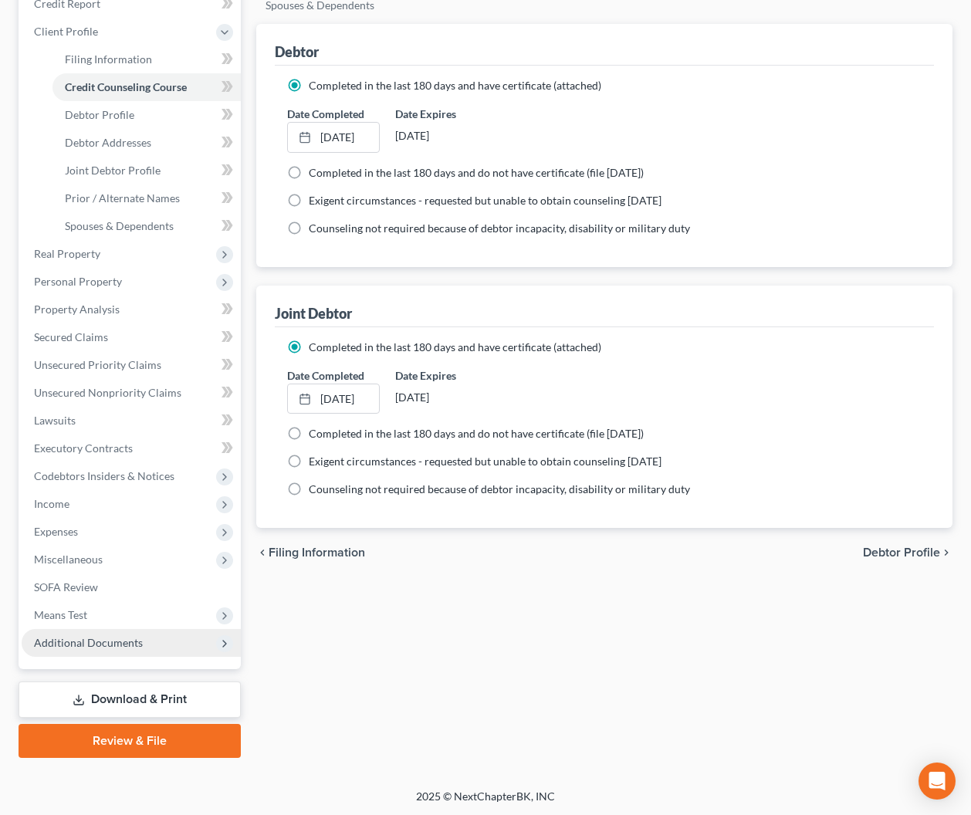
click at [124, 648] on span "Additional Documents" at bounding box center [131, 643] width 219 height 28
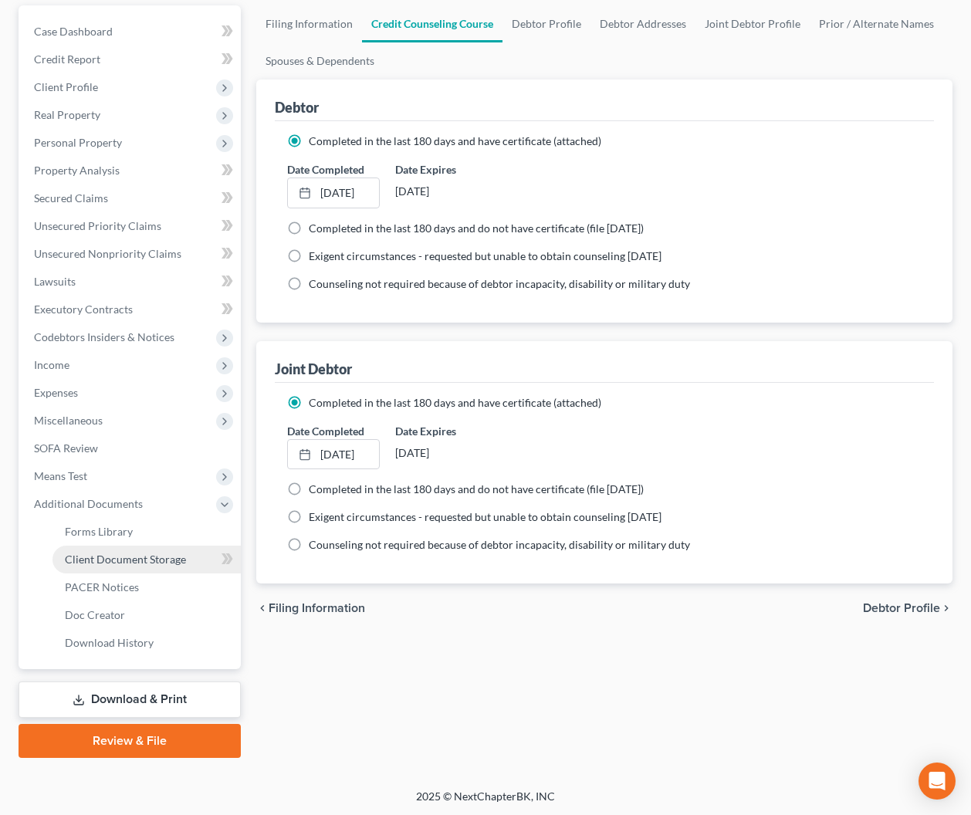
click at [121, 563] on span "Client Document Storage" at bounding box center [125, 558] width 121 height 13
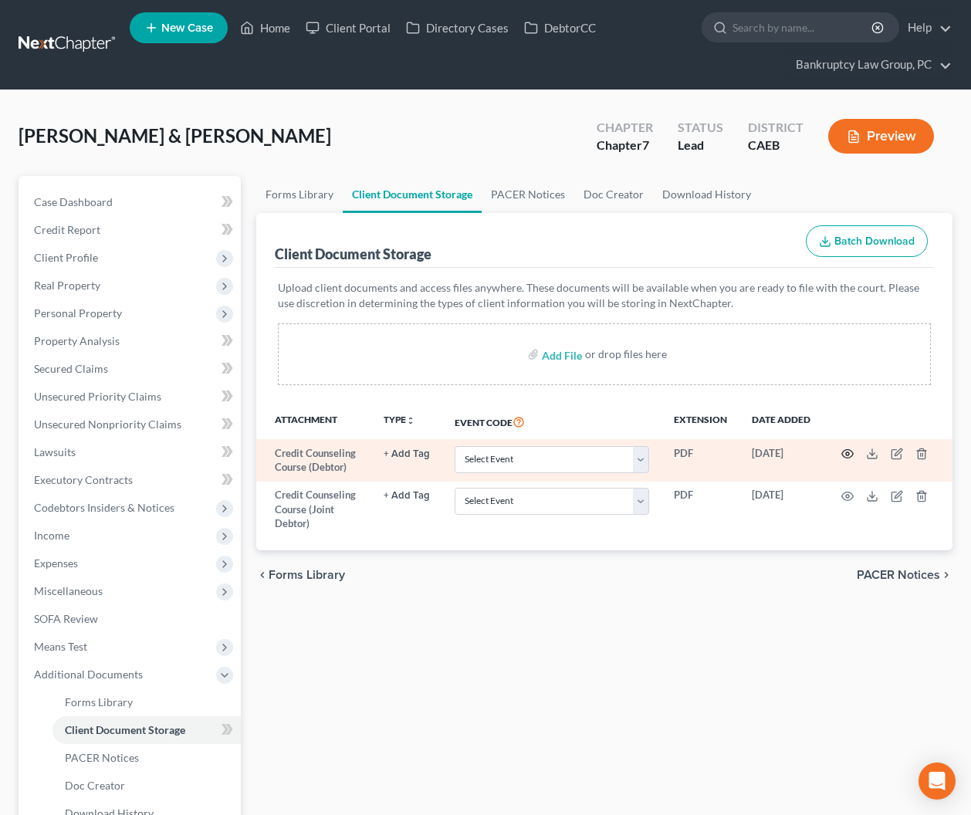
click at [845, 447] on td at bounding box center [887, 460] width 130 height 42
click at [846, 454] on icon "button" at bounding box center [847, 453] width 12 height 12
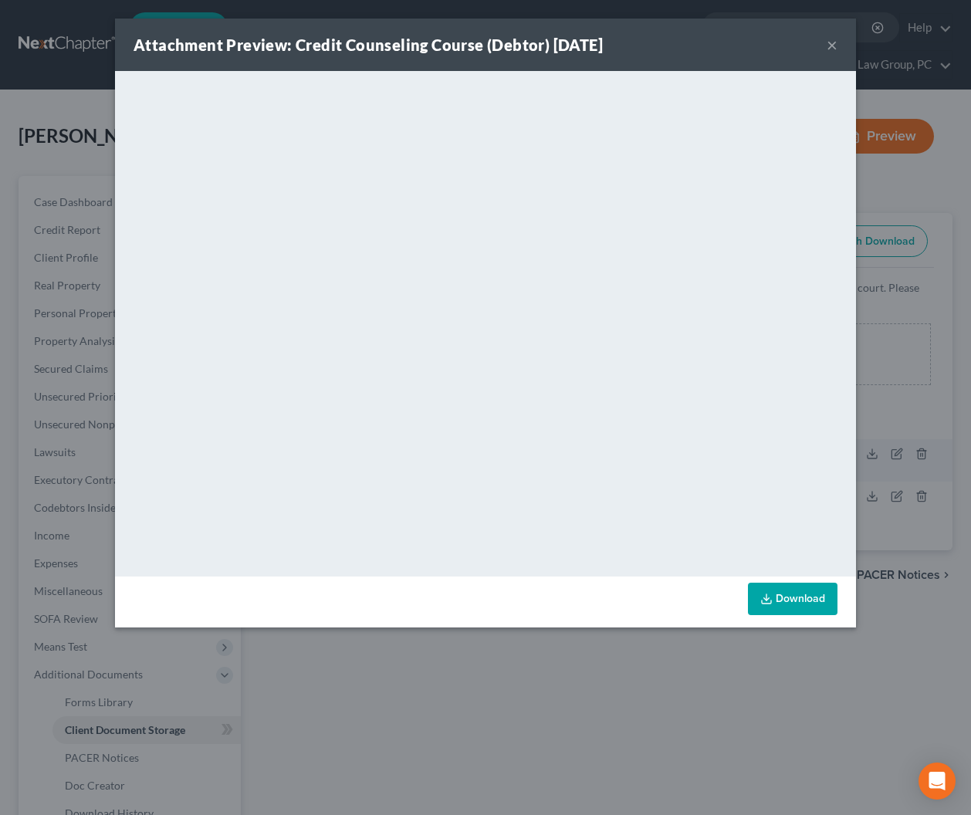
click at [829, 42] on button "×" at bounding box center [831, 44] width 11 height 19
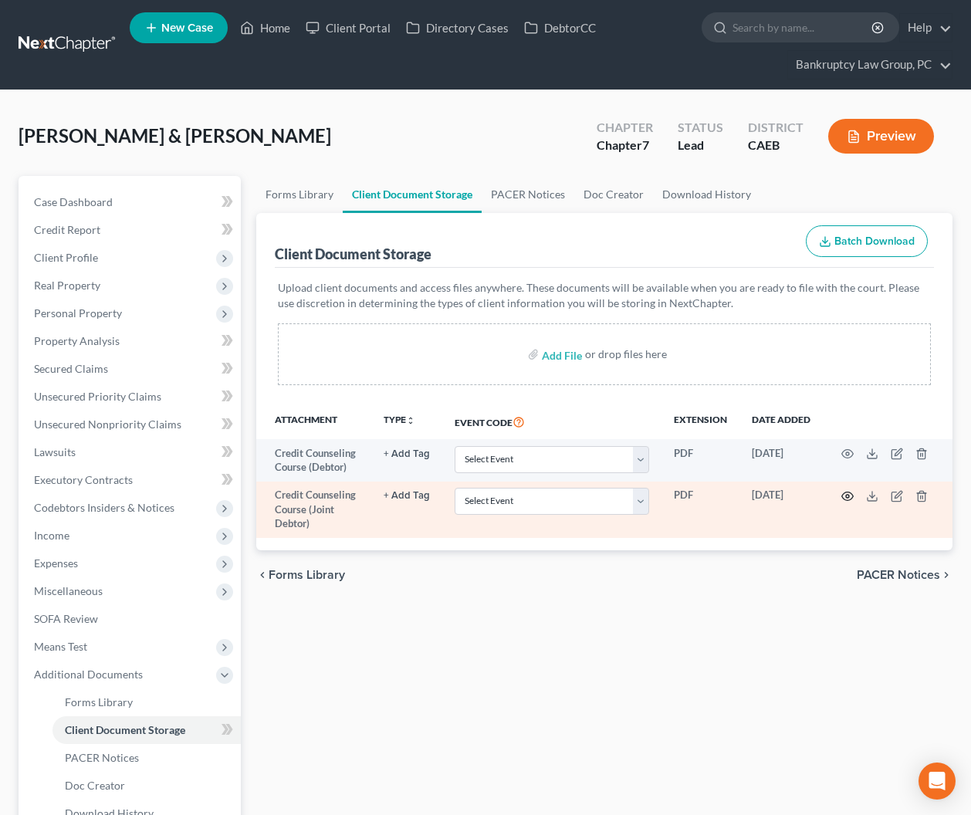
click at [843, 494] on icon "button" at bounding box center [847, 496] width 12 height 12
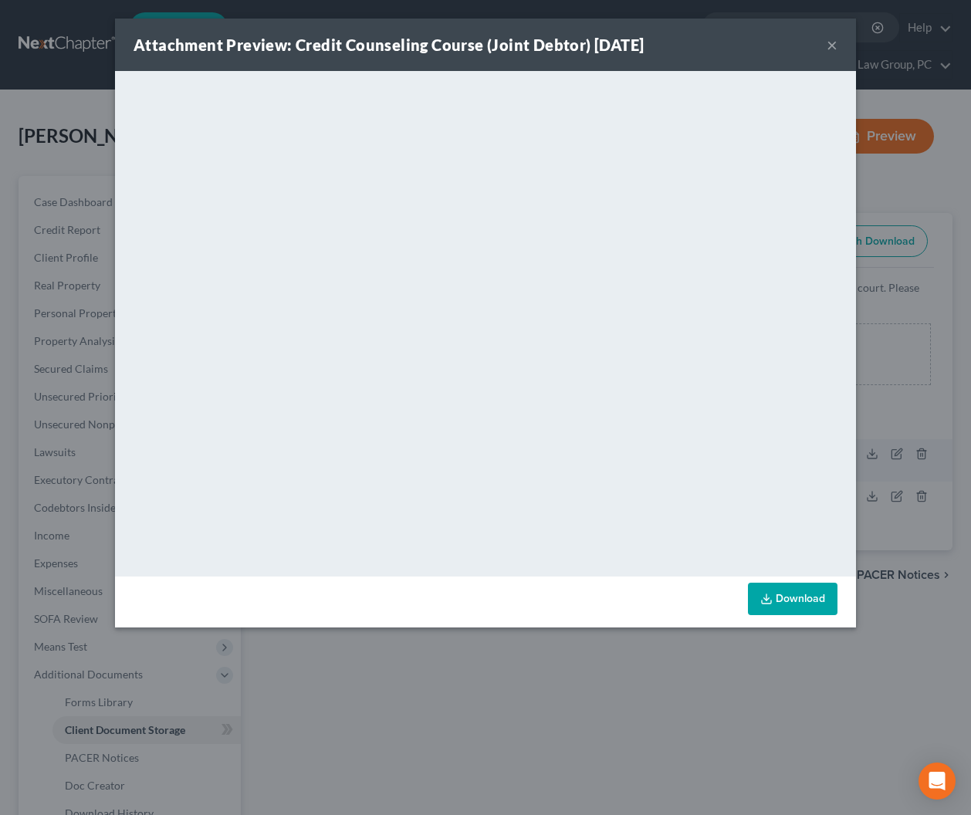
drag, startPoint x: 830, startPoint y: 47, endPoint x: 822, endPoint y: 54, distance: 11.0
click at [830, 47] on button "×" at bounding box center [831, 44] width 11 height 19
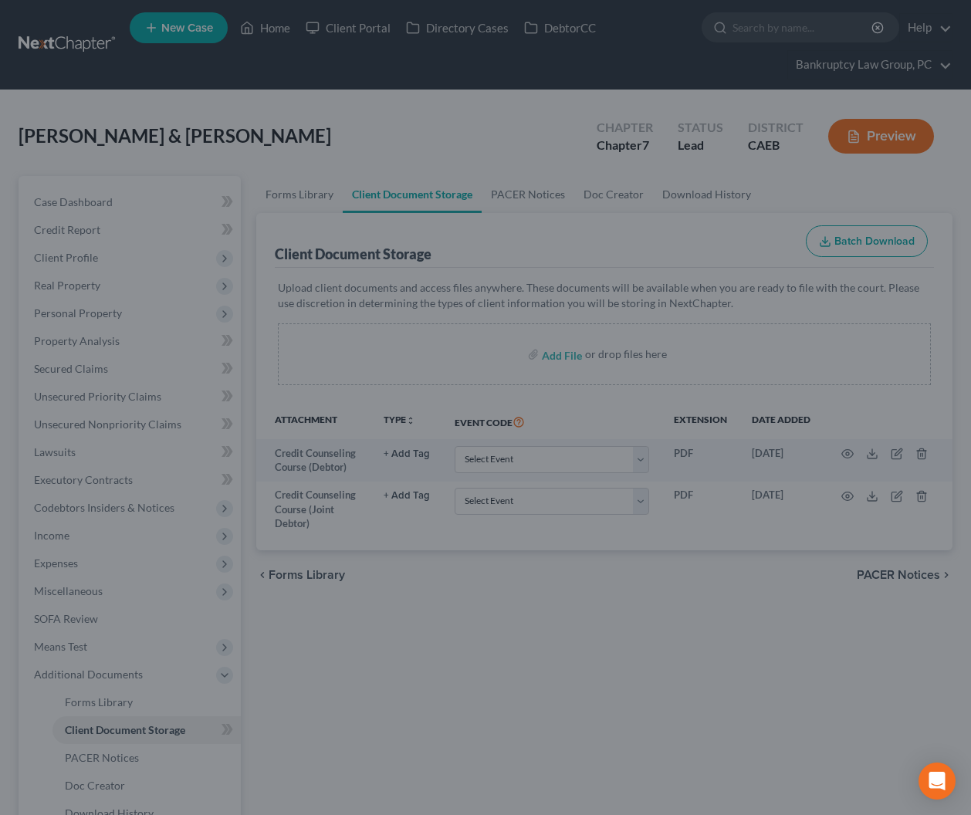
scroll to position [171, 0]
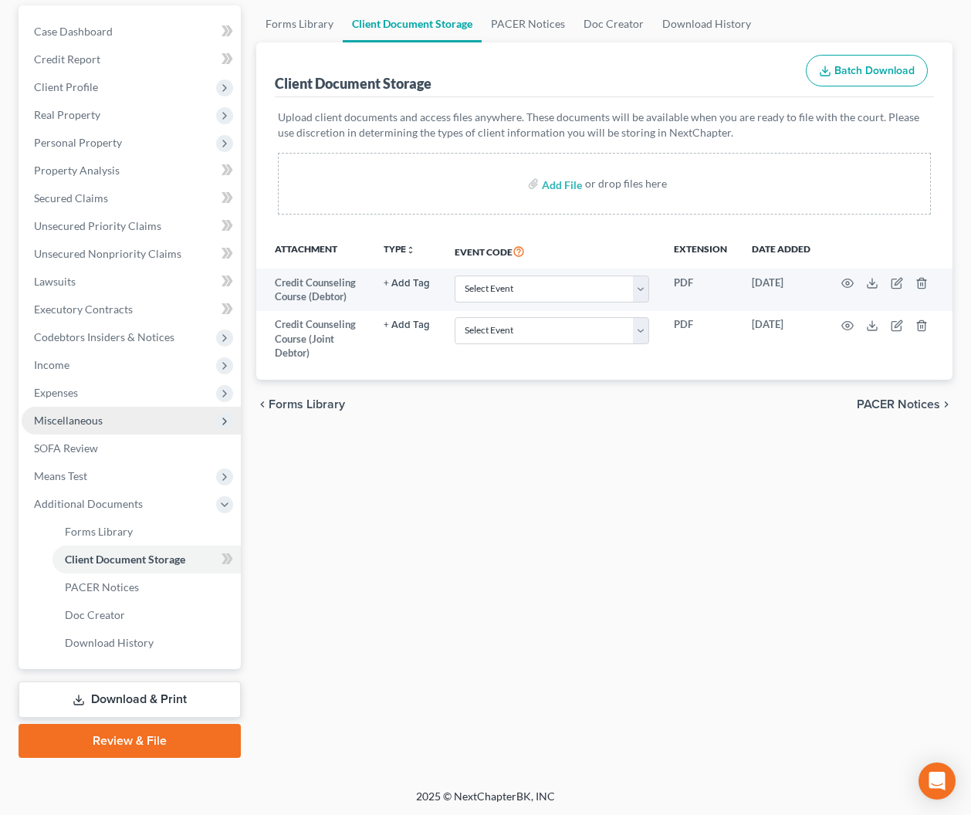
click at [97, 426] on span "Miscellaneous" at bounding box center [131, 421] width 219 height 28
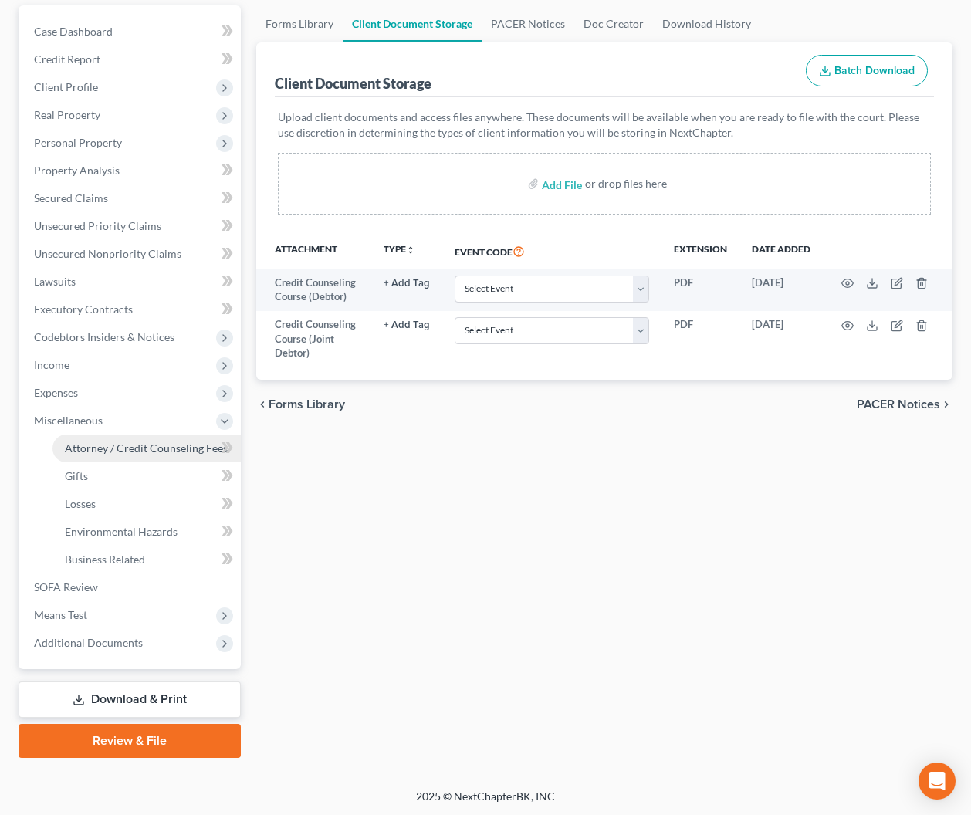
drag, startPoint x: 99, startPoint y: 446, endPoint x: 96, endPoint y: 455, distance: 9.8
click at [99, 446] on span "Attorney / Credit Counseling Fees" at bounding box center [146, 447] width 163 height 13
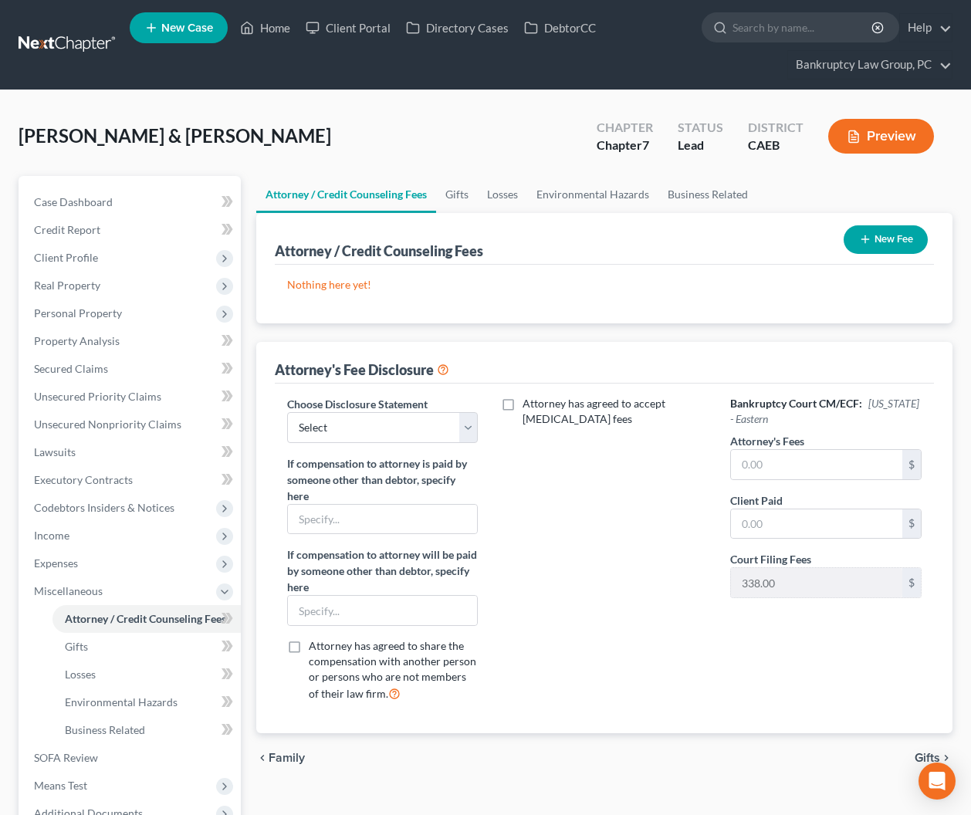
click at [869, 243] on button "New Fee" at bounding box center [885, 239] width 84 height 29
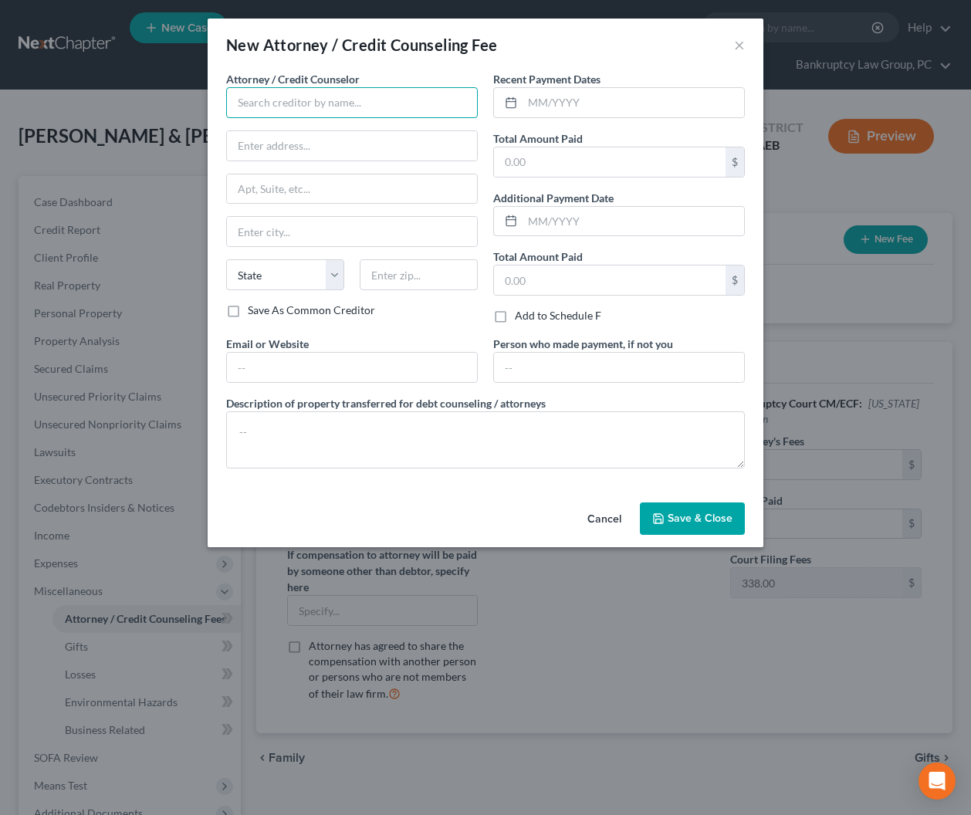
click at [393, 110] on input "text" at bounding box center [352, 102] width 252 height 31
click at [296, 130] on div "001 Debtorcc, Inc." at bounding box center [318, 129] width 160 height 15
type input "001 Debtorcc, Inc."
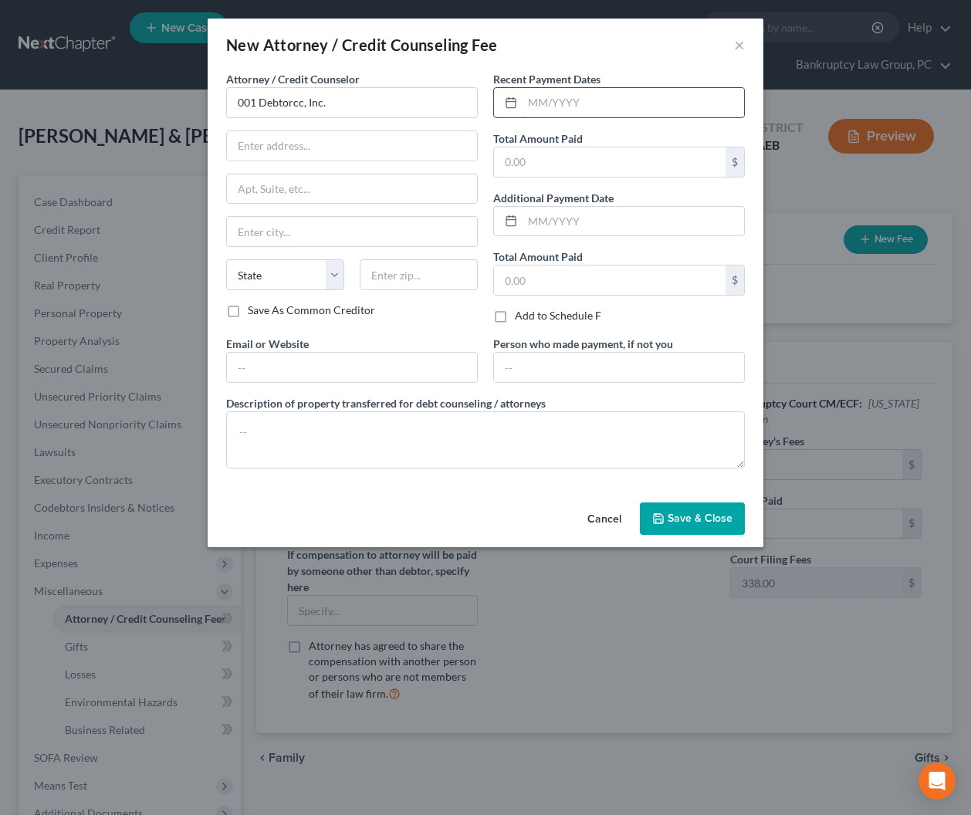
click at [566, 105] on input "text" at bounding box center [632, 102] width 221 height 29
type input "08/2025"
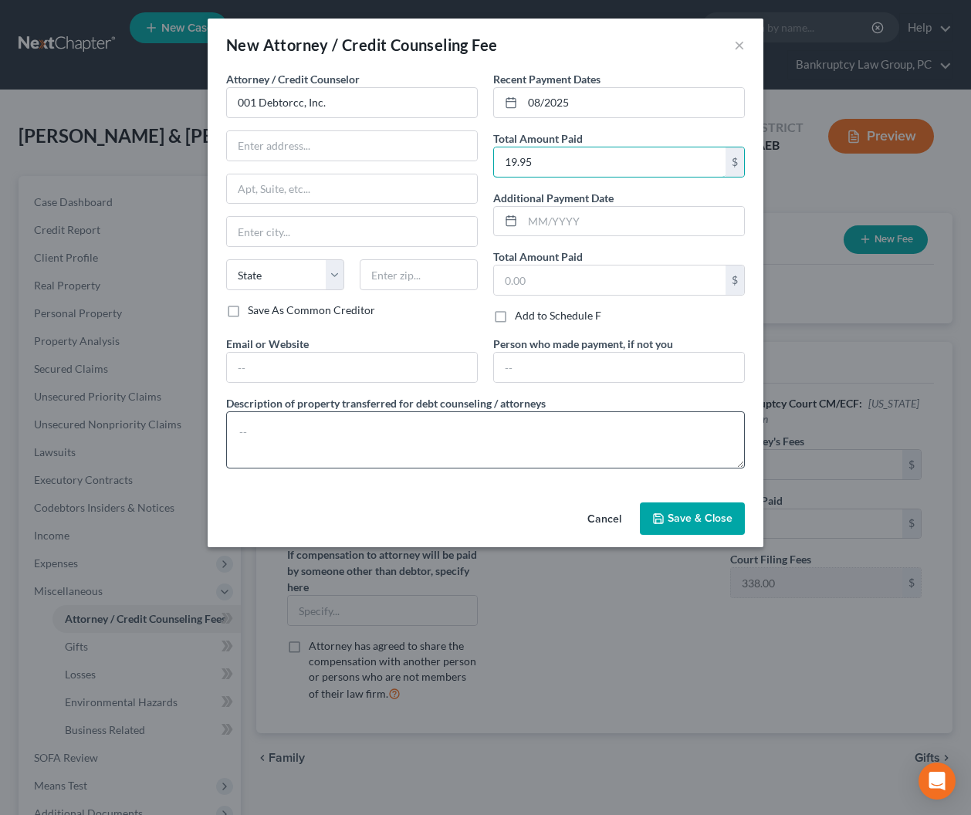
type input "19.95"
click at [525, 441] on textarea at bounding box center [485, 439] width 518 height 57
type textarea "Credit Counseling Course"
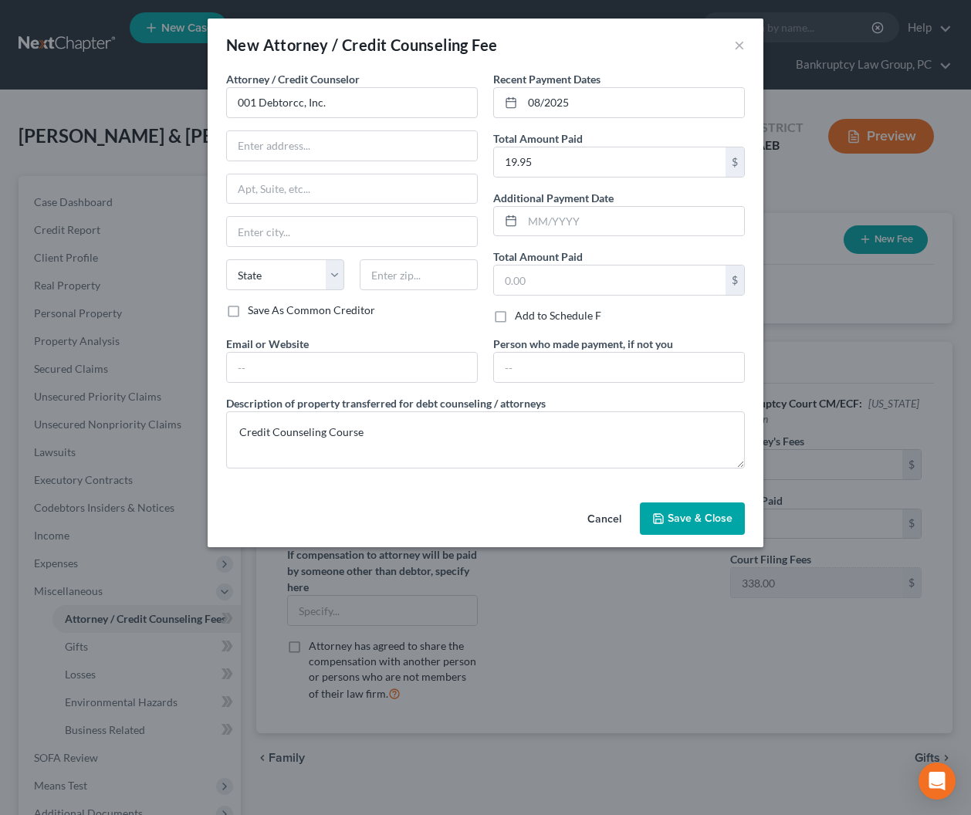
click at [718, 517] on span "Save & Close" at bounding box center [699, 518] width 65 height 13
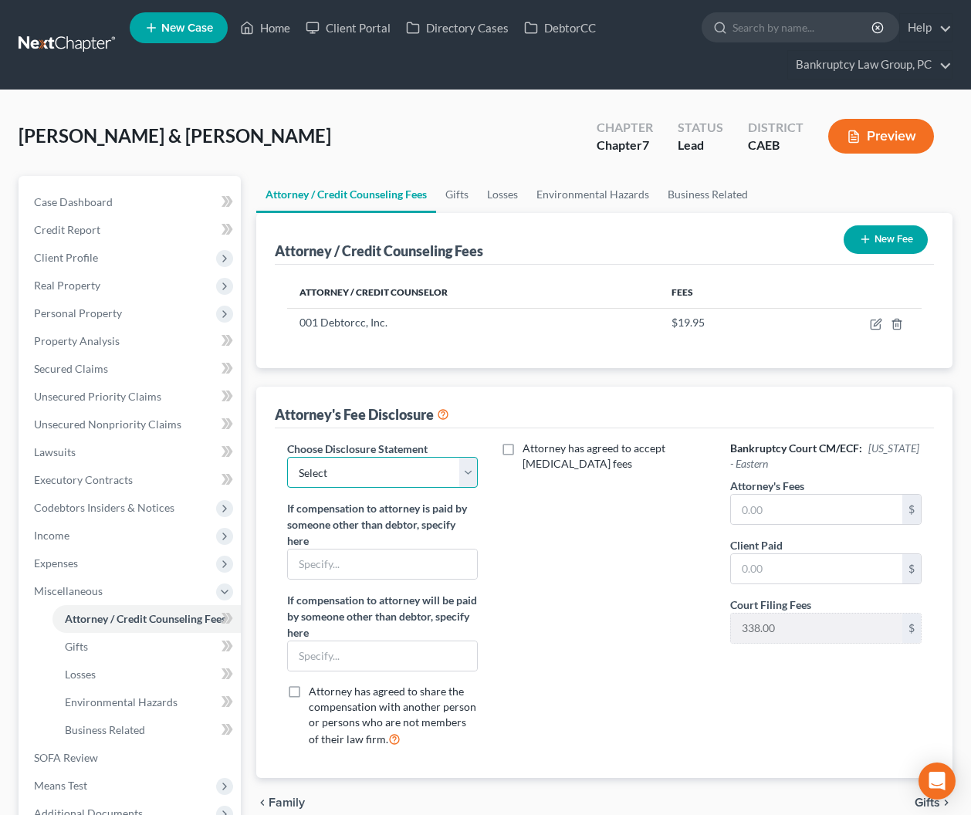
click at [416, 470] on select "Select CH 13 - OPT IN BI-FURCATION NORMAL DISCLOSURE" at bounding box center [382, 472] width 191 height 31
select select "1"
click at [287, 457] on select "Select CH 13 - OPT IN BI-FURCATION NORMAL DISCLOSURE" at bounding box center [382, 472] width 191 height 31
click at [803, 506] on input "text" at bounding box center [816, 509] width 171 height 29
type input "2,317"
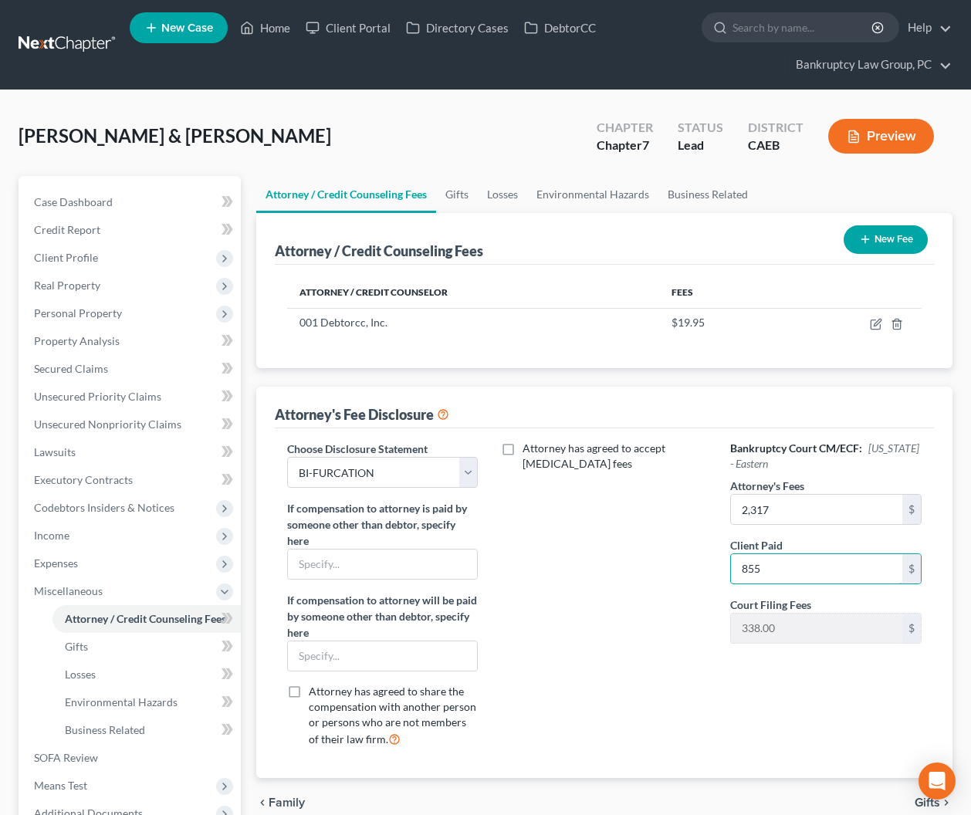
type input "855"
click at [885, 237] on button "New Fee" at bounding box center [885, 239] width 84 height 29
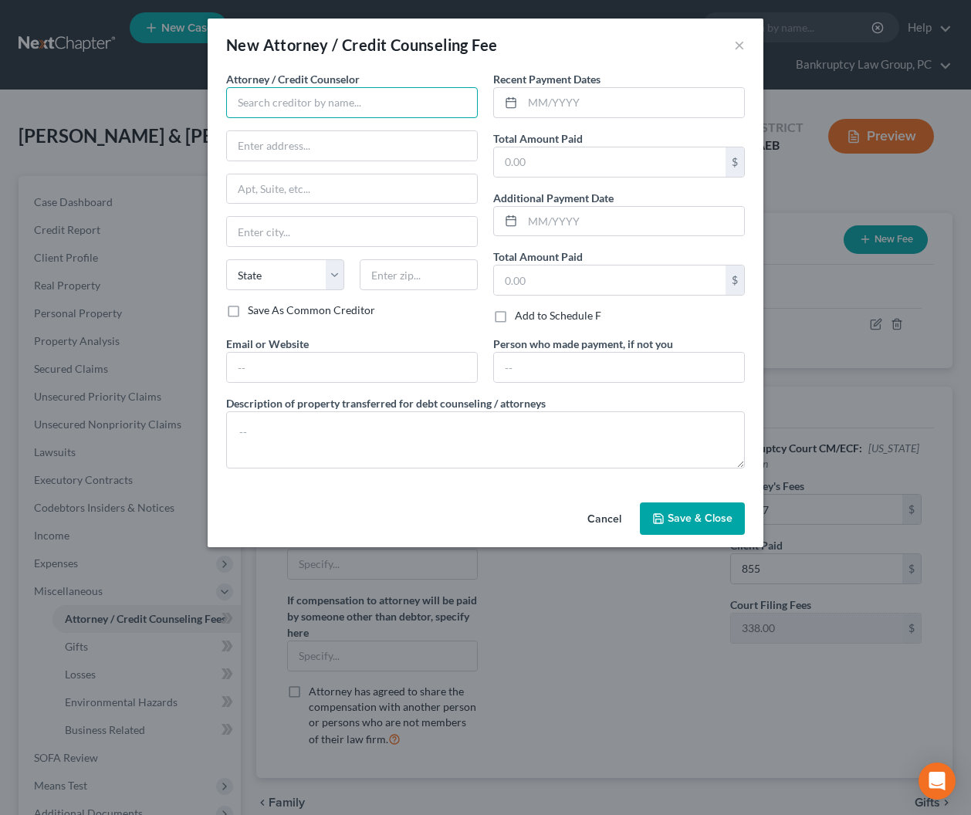
click at [278, 100] on input "text" at bounding box center [352, 102] width 252 height 31
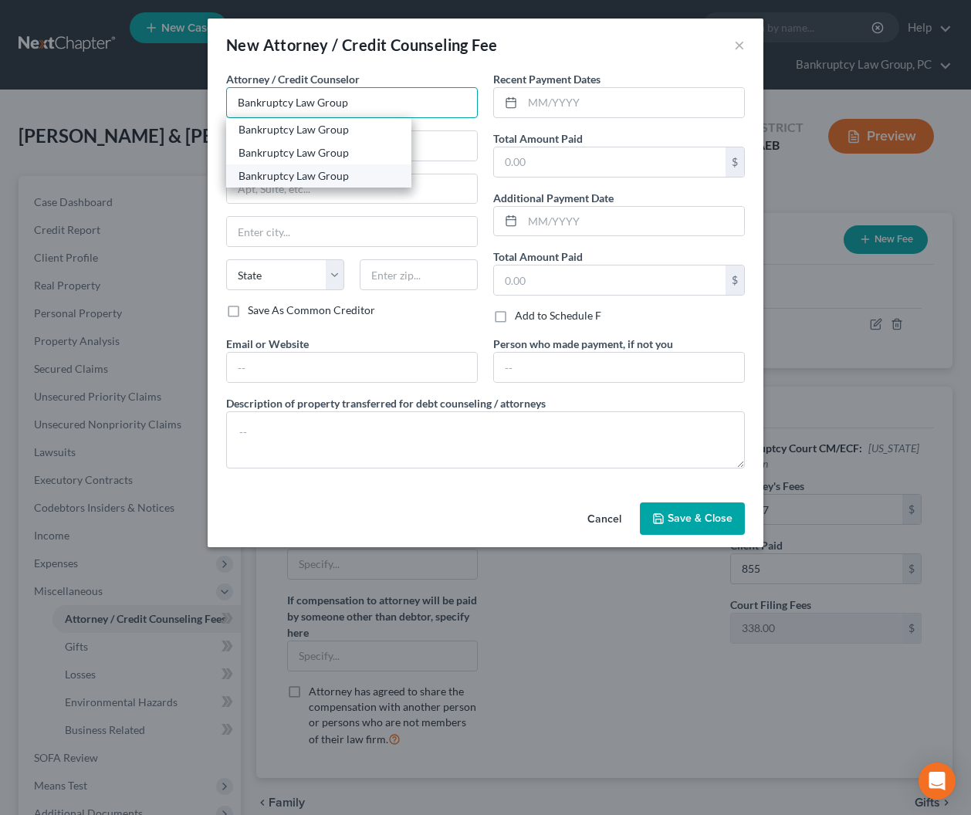
type input "Bankruptcy Law Group"
click at [279, 177] on div "Bankruptcy Law Group" at bounding box center [318, 175] width 160 height 15
type input "PO Box 9899"
type input "Reno"
select select "31"
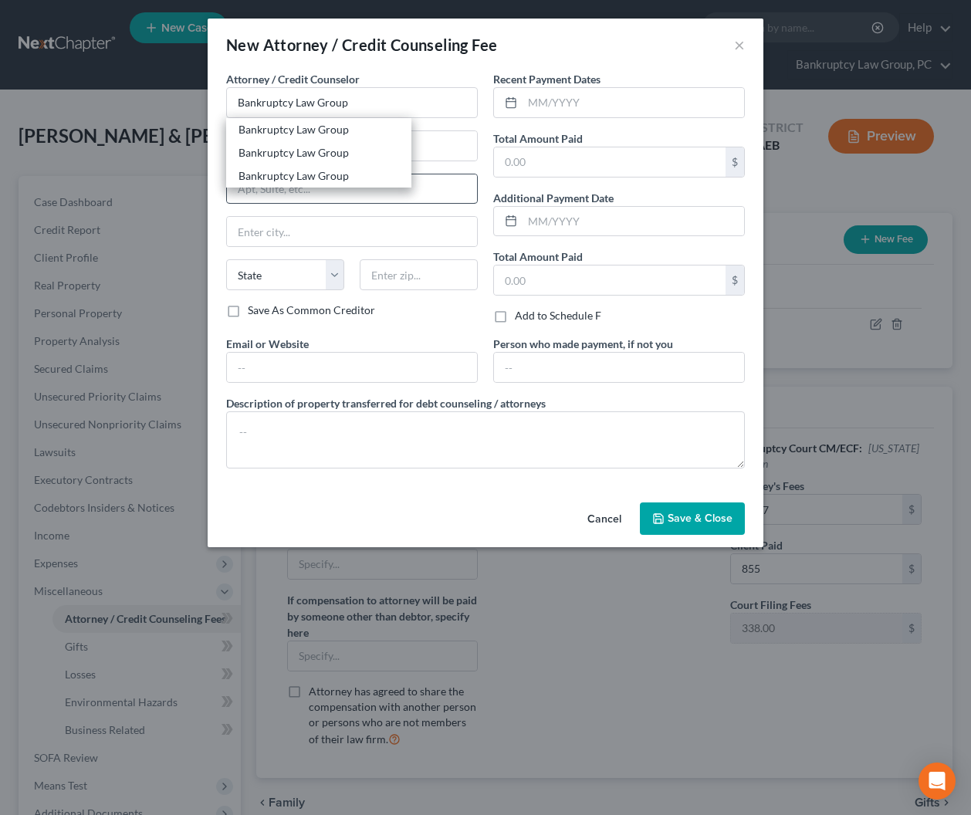
type input "89507"
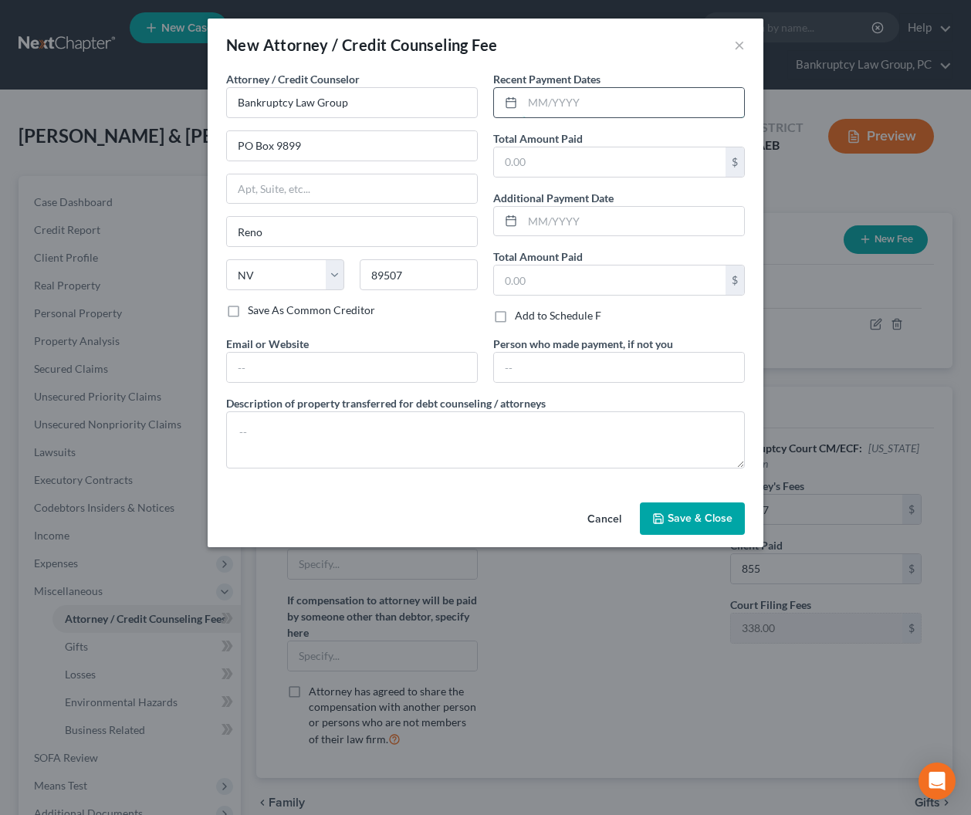
click at [571, 113] on input "text" at bounding box center [632, 102] width 221 height 29
type input "0"
type input "08/2025"
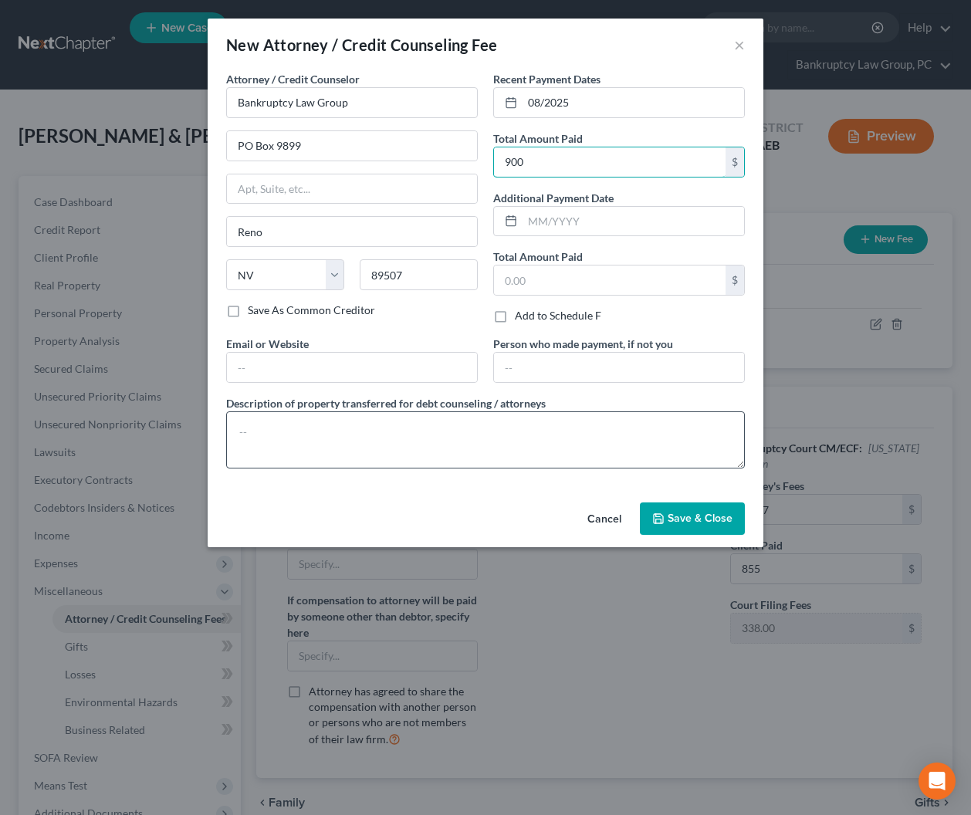
type input "900"
click at [520, 434] on textarea at bounding box center [485, 439] width 518 height 57
type textarea "Pre-Petition Attorney Fees: $855 Credit Report Fee: $45"
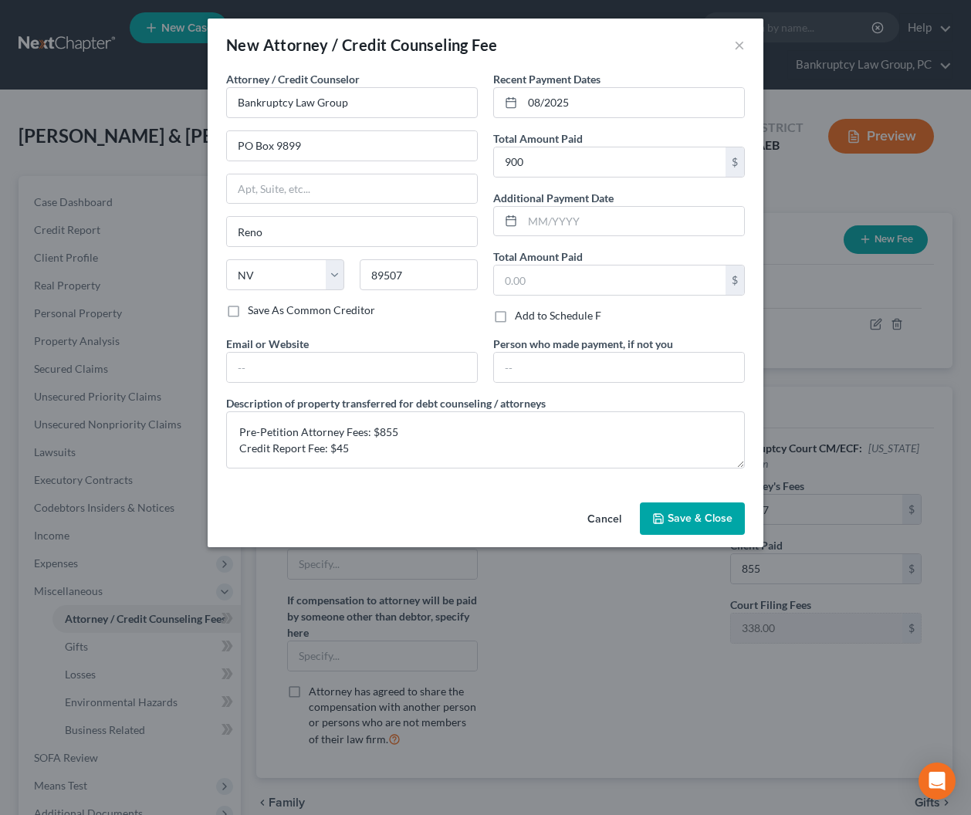
click at [697, 512] on button "Save & Close" at bounding box center [692, 518] width 105 height 32
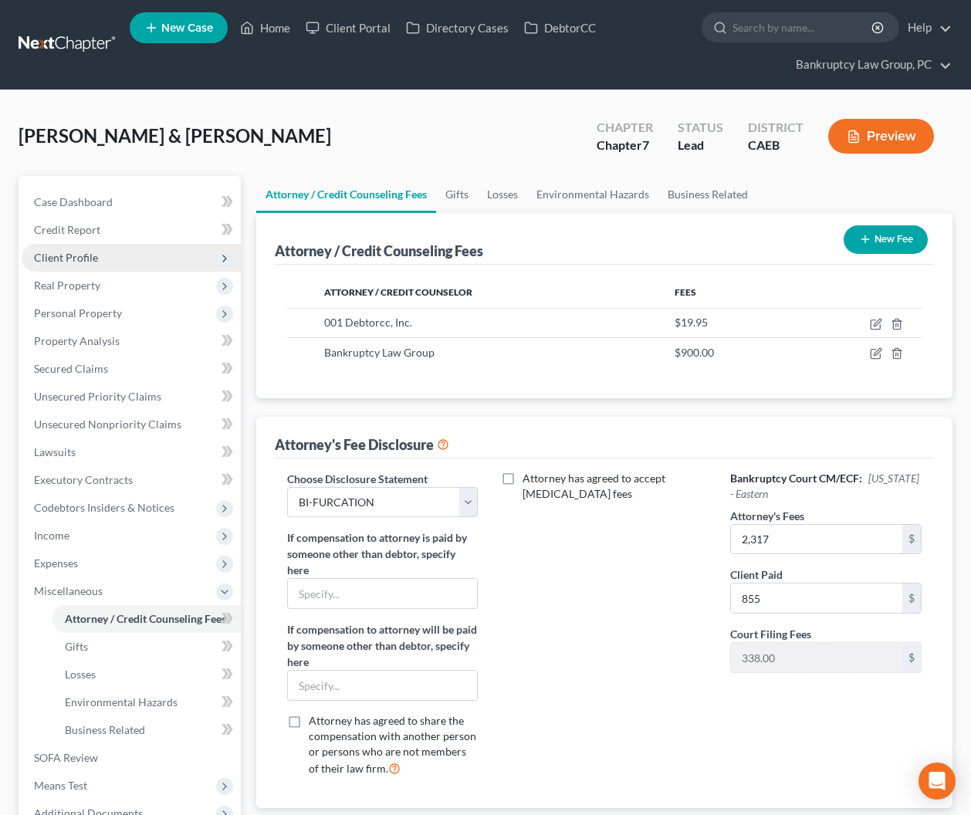
click at [66, 258] on span "Client Profile" at bounding box center [66, 257] width 64 height 13
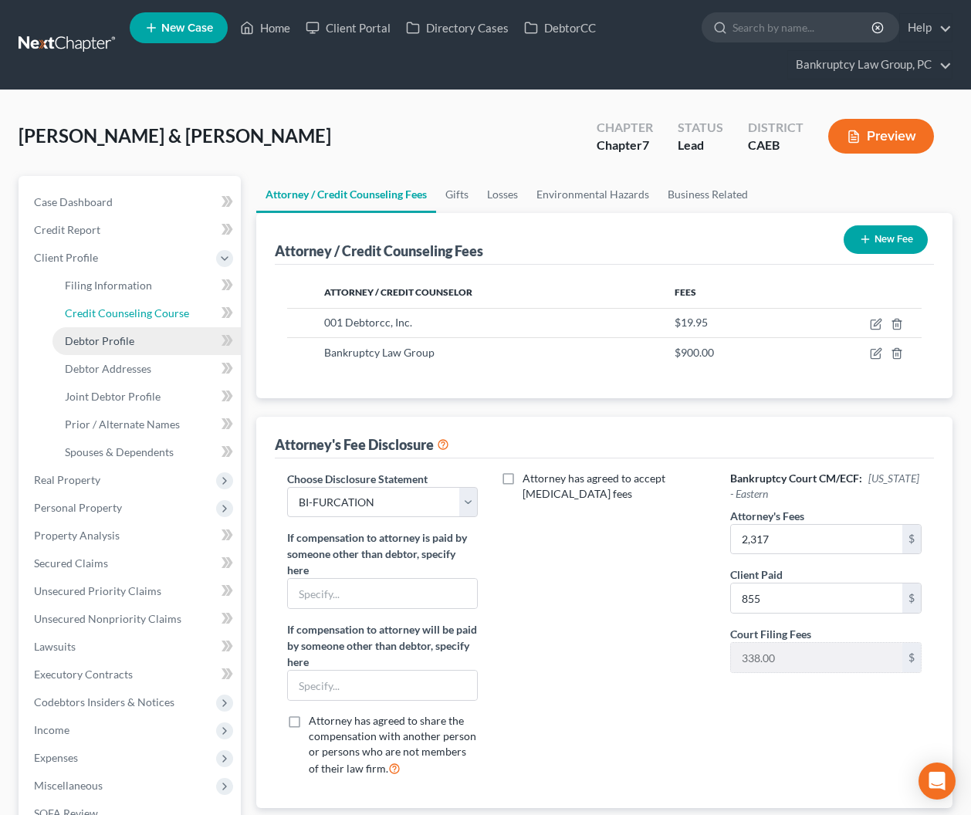
drag, startPoint x: 79, startPoint y: 320, endPoint x: 92, endPoint y: 327, distance: 14.2
click at [79, 320] on link "Credit Counseling Course" at bounding box center [146, 313] width 188 height 28
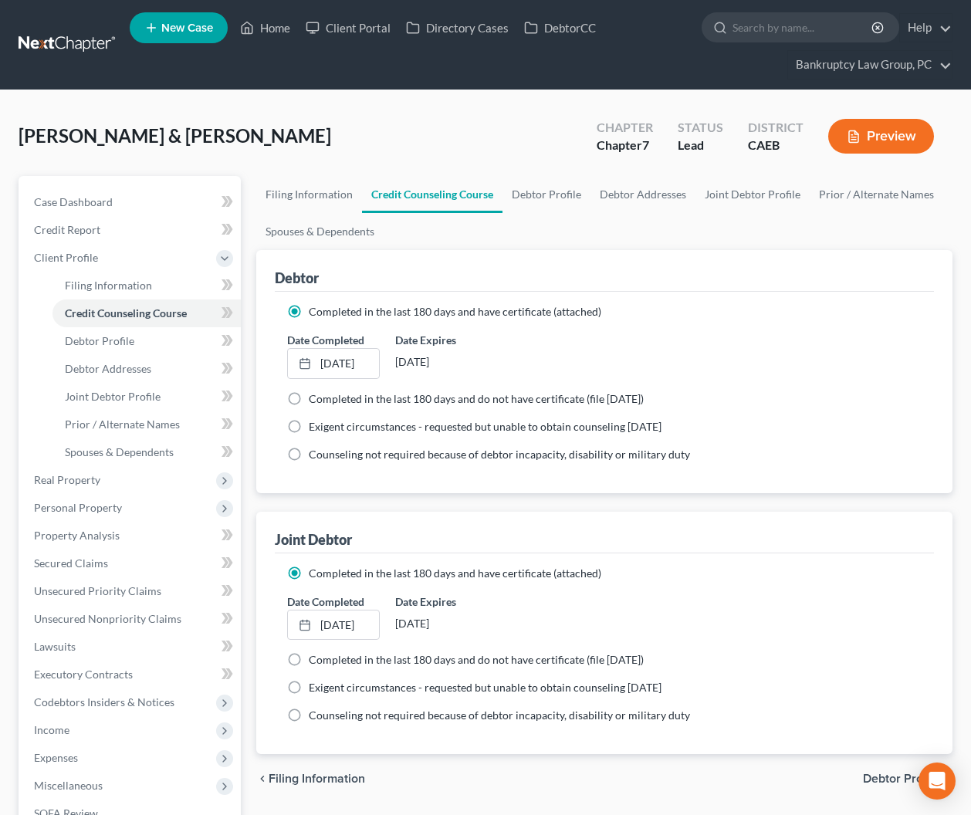
drag, startPoint x: 886, startPoint y: 781, endPoint x: 880, endPoint y: 773, distance: 10.4
click at [886, 780] on span "Debtor Profile" at bounding box center [901, 778] width 77 height 12
select select "1"
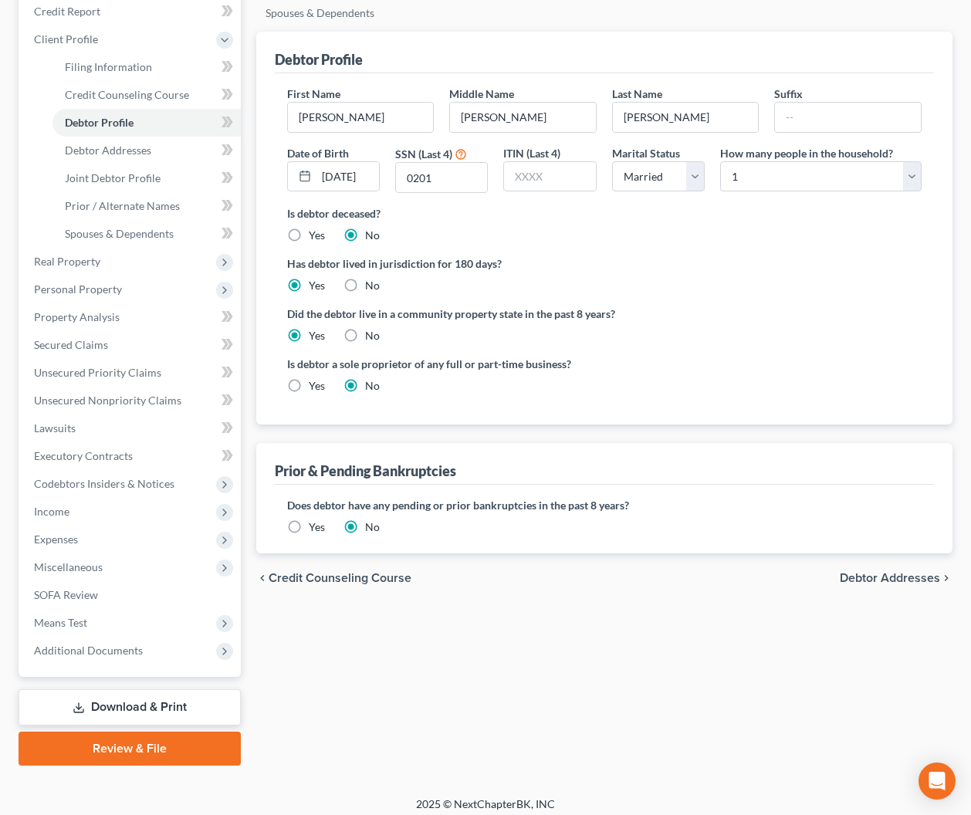
scroll to position [219, 0]
click at [751, 172] on select "Select 1 2 3 4 5 6 7 8 9 10 11 12 13 14 15 16 17 18 19 20" at bounding box center [820, 175] width 201 height 31
select select "2"
click at [720, 160] on select "Select 1 2 3 4 5 6 7 8 9 10 11 12 13 14 15 16 17 18 19 20" at bounding box center [820, 175] width 201 height 31
click at [883, 573] on span "Debtor Addresses" at bounding box center [889, 577] width 100 height 12
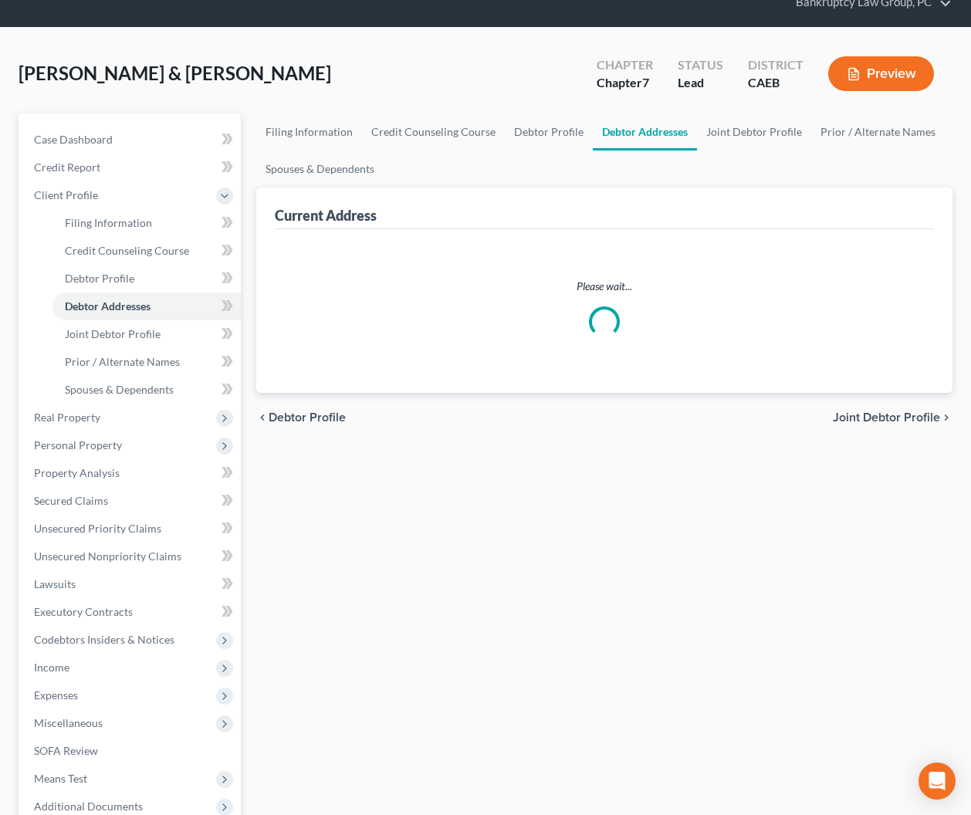
select select "0"
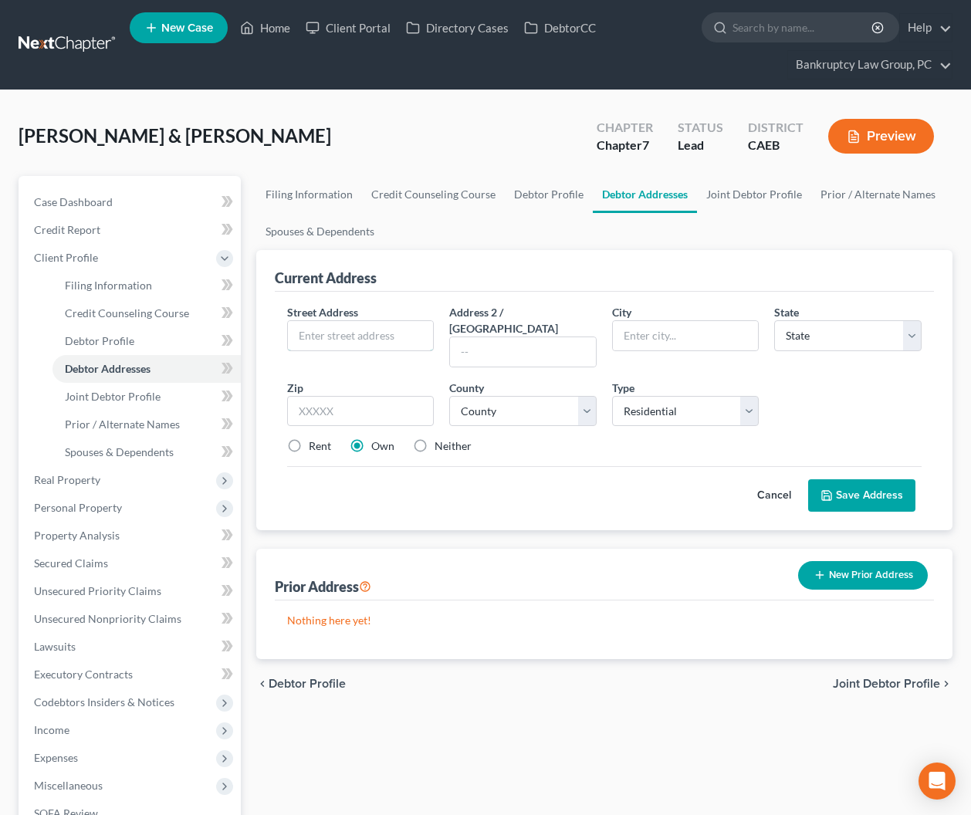
drag, startPoint x: 375, startPoint y: 335, endPoint x: 565, endPoint y: 369, distance: 192.8
click at [375, 335] on input "text" at bounding box center [361, 335] width 146 height 29
type input "[STREET_ADDRESS][PERSON_NAME]"
type input "94533"
type input "[GEOGRAPHIC_DATA]"
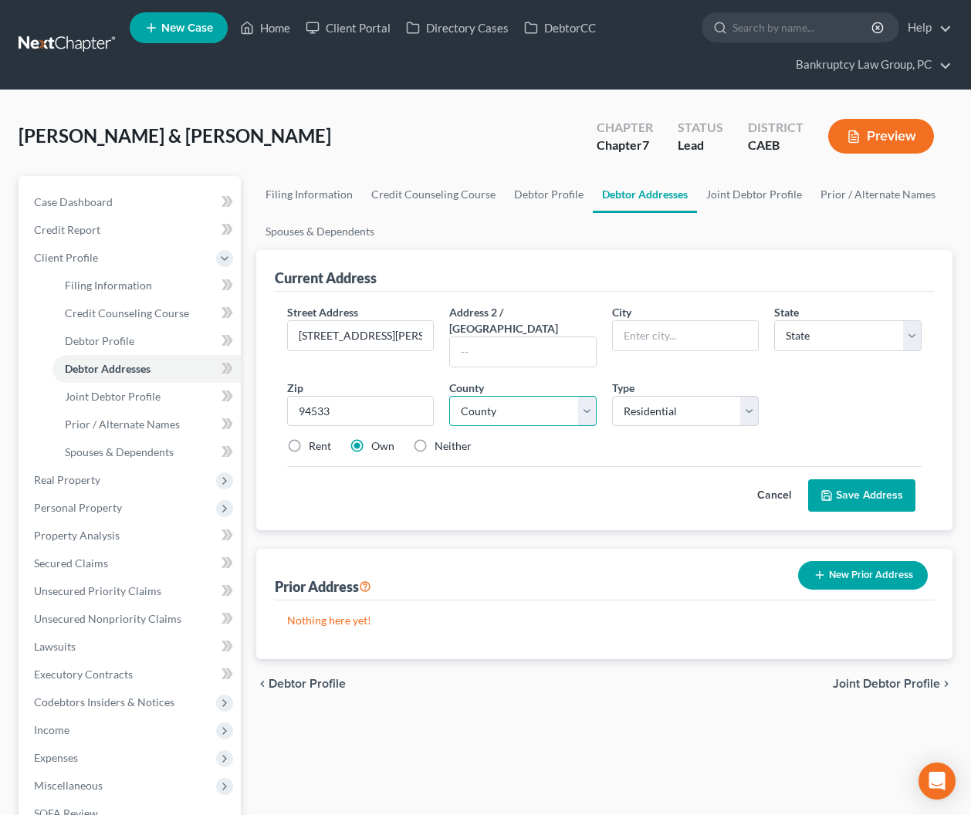
select select "4"
click at [532, 400] on select "County" at bounding box center [522, 411] width 147 height 31
select select "47"
click at [449, 396] on select "County [GEOGRAPHIC_DATA] [GEOGRAPHIC_DATA] [GEOGRAPHIC_DATA] [GEOGRAPHIC_DATA] …" at bounding box center [522, 411] width 147 height 31
click at [318, 438] on label "Rent" at bounding box center [320, 445] width 22 height 15
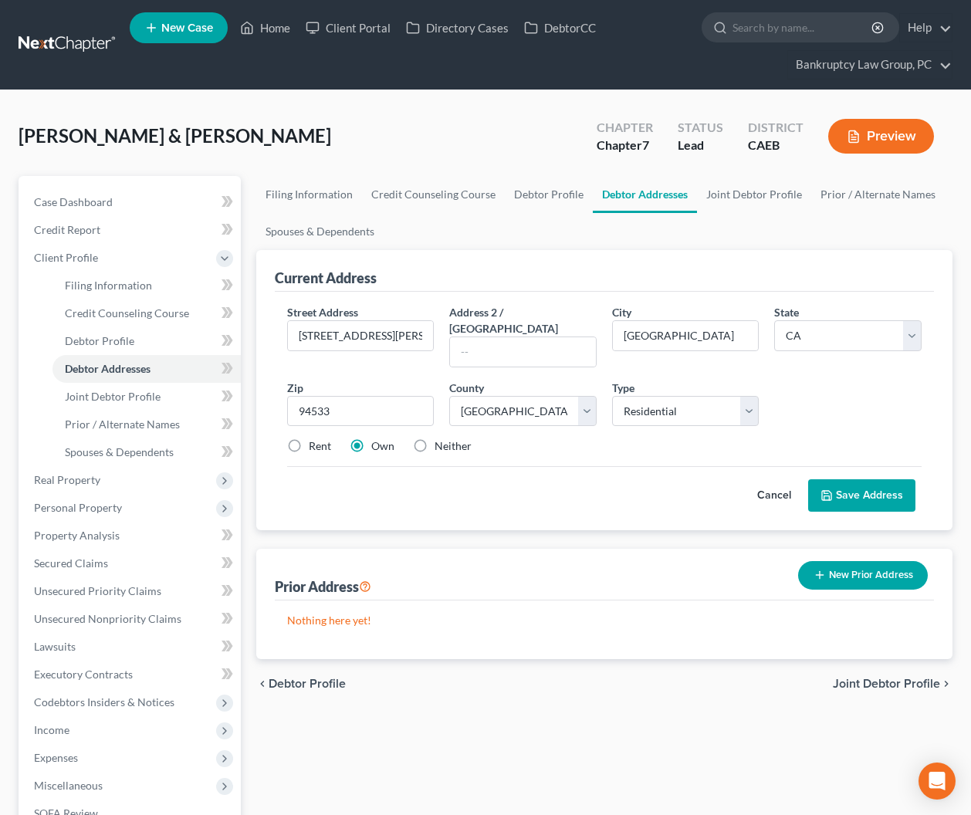
click at [318, 438] on input "Rent" at bounding box center [320, 443] width 10 height 10
radio input "true"
click at [853, 482] on button "Save Address" at bounding box center [861, 495] width 107 height 32
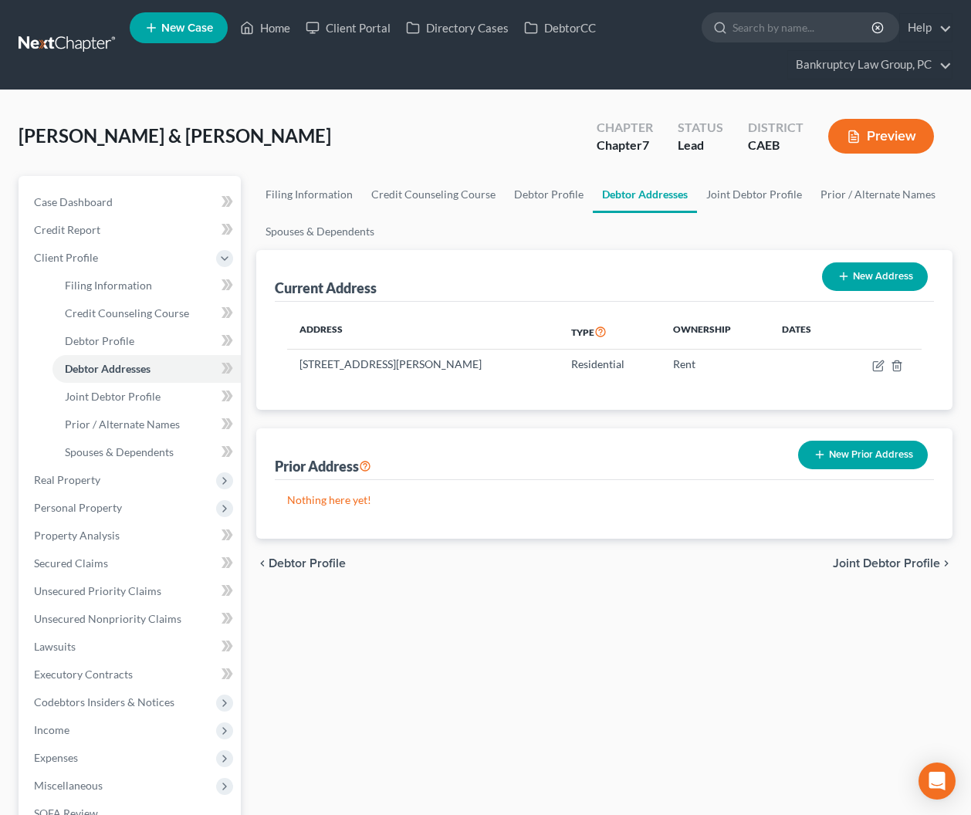
click at [876, 564] on span "Joint Debtor Profile" at bounding box center [885, 563] width 107 height 12
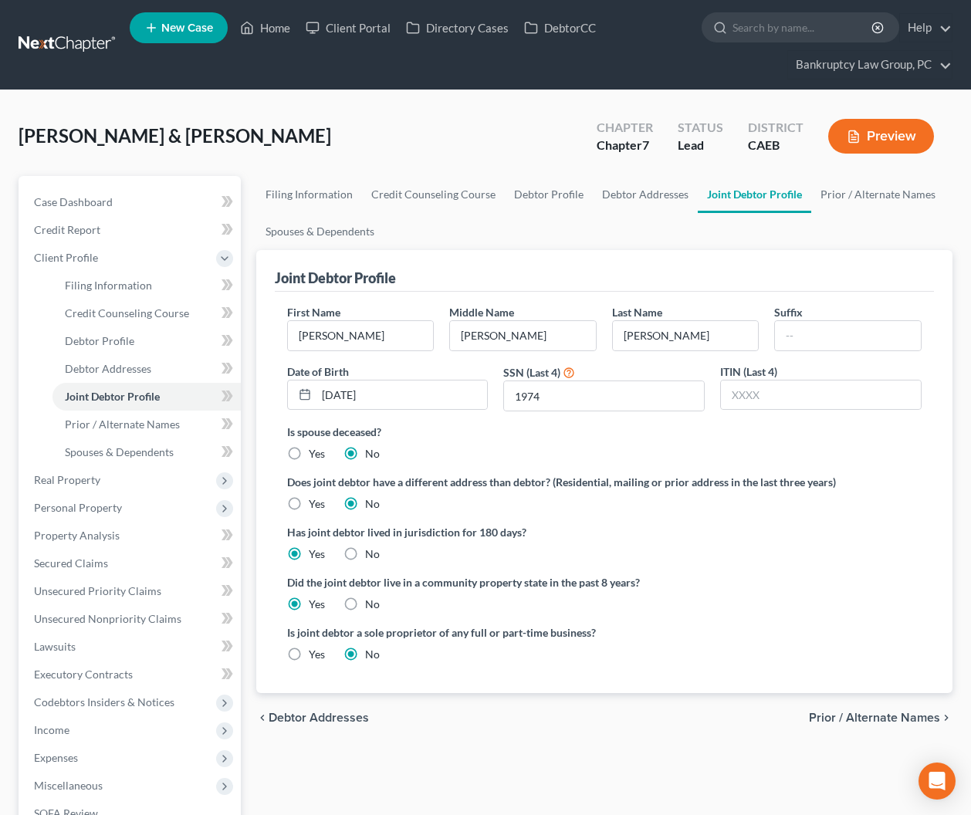
click at [897, 717] on span "Prior / Alternate Names" at bounding box center [874, 717] width 131 height 12
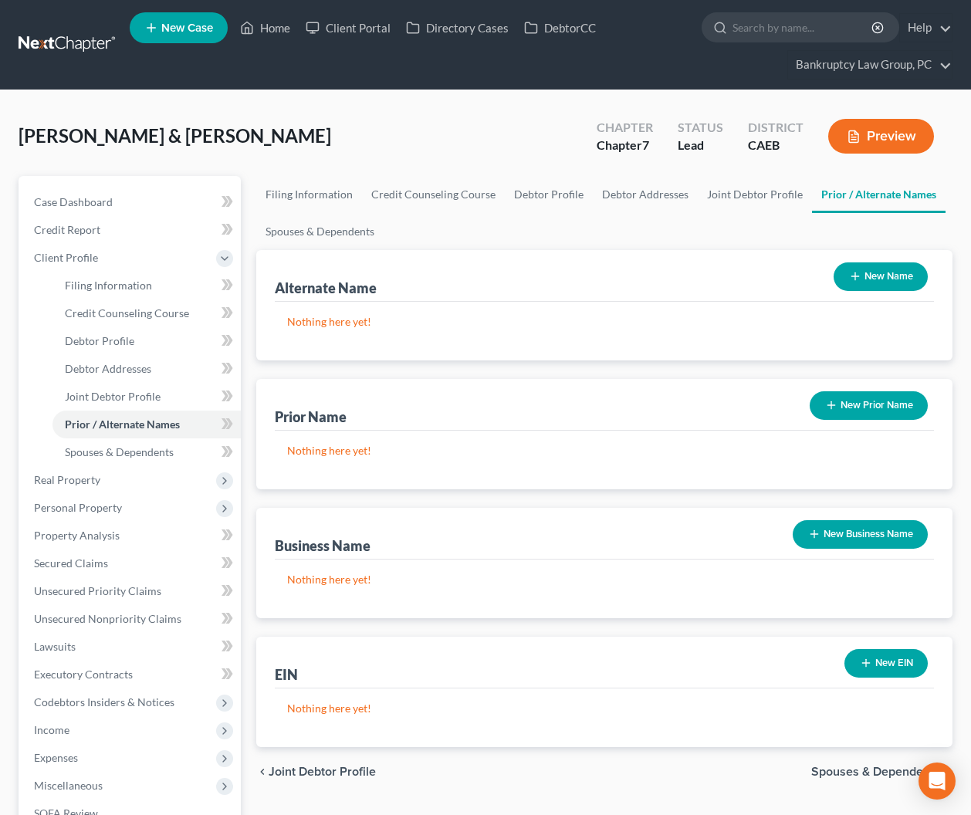
click at [891, 275] on button "New Name" at bounding box center [880, 276] width 94 height 29
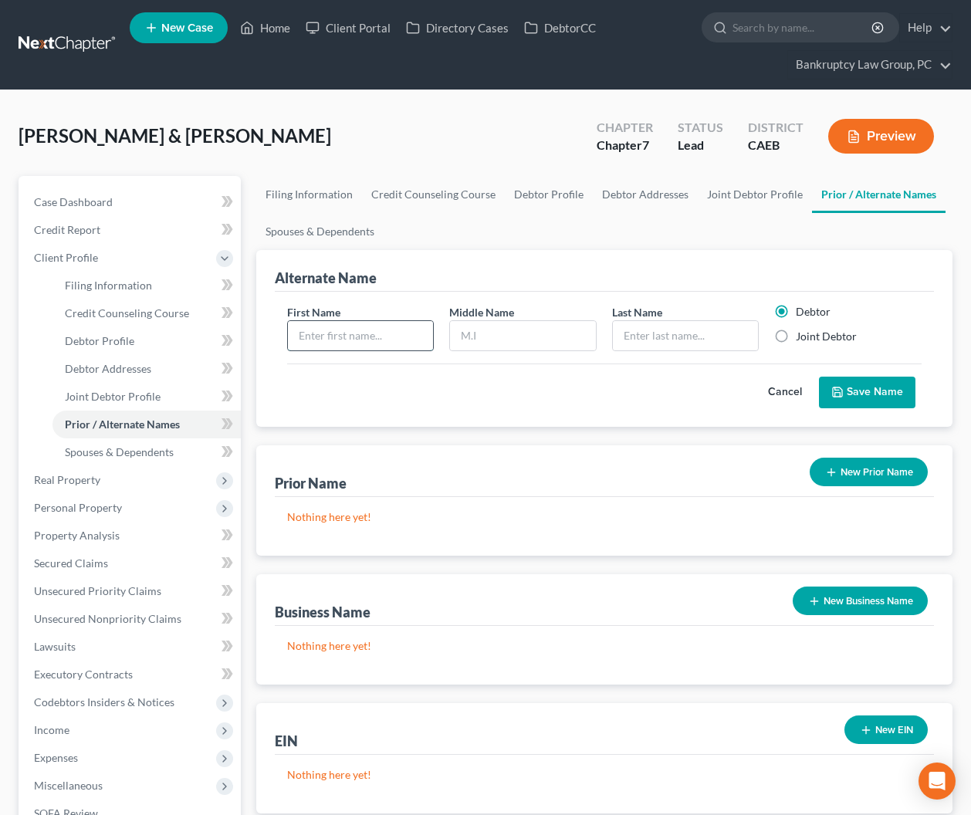
click at [343, 338] on input "text" at bounding box center [361, 335] width 146 height 29
type input "[PERSON_NAME]"
type input "M"
type input "[PERSON_NAME]"
click at [795, 339] on label "Joint Debtor" at bounding box center [825, 336] width 61 height 15
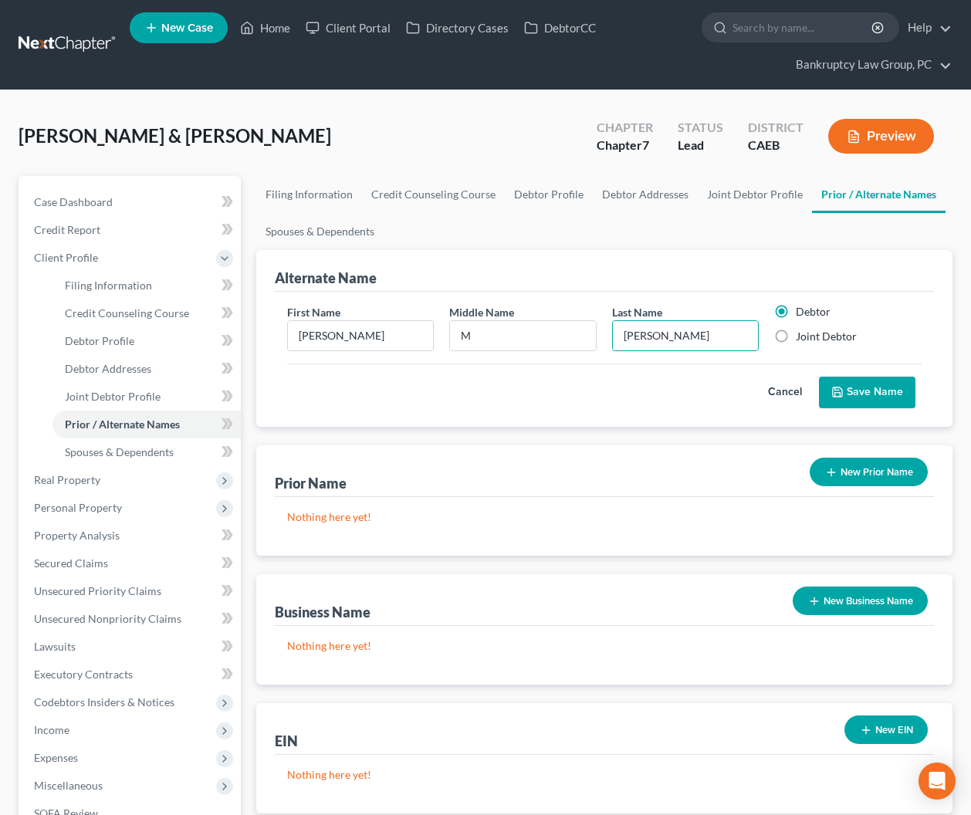
click at [802, 339] on input "Joint Debtor" at bounding box center [807, 334] width 10 height 10
radio input "true"
radio input "false"
click at [851, 383] on button "Save Name" at bounding box center [867, 393] width 96 height 32
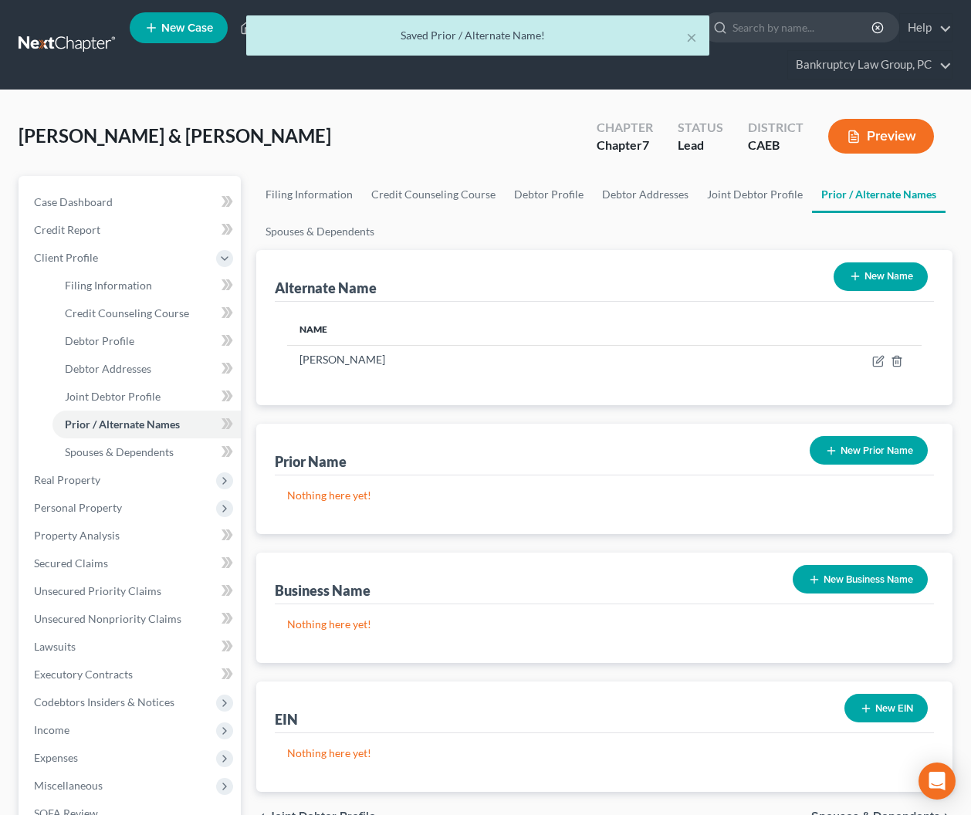
drag, startPoint x: 883, startPoint y: 278, endPoint x: 661, endPoint y: 299, distance: 223.2
click at [876, 278] on button "New Name" at bounding box center [880, 276] width 94 height 29
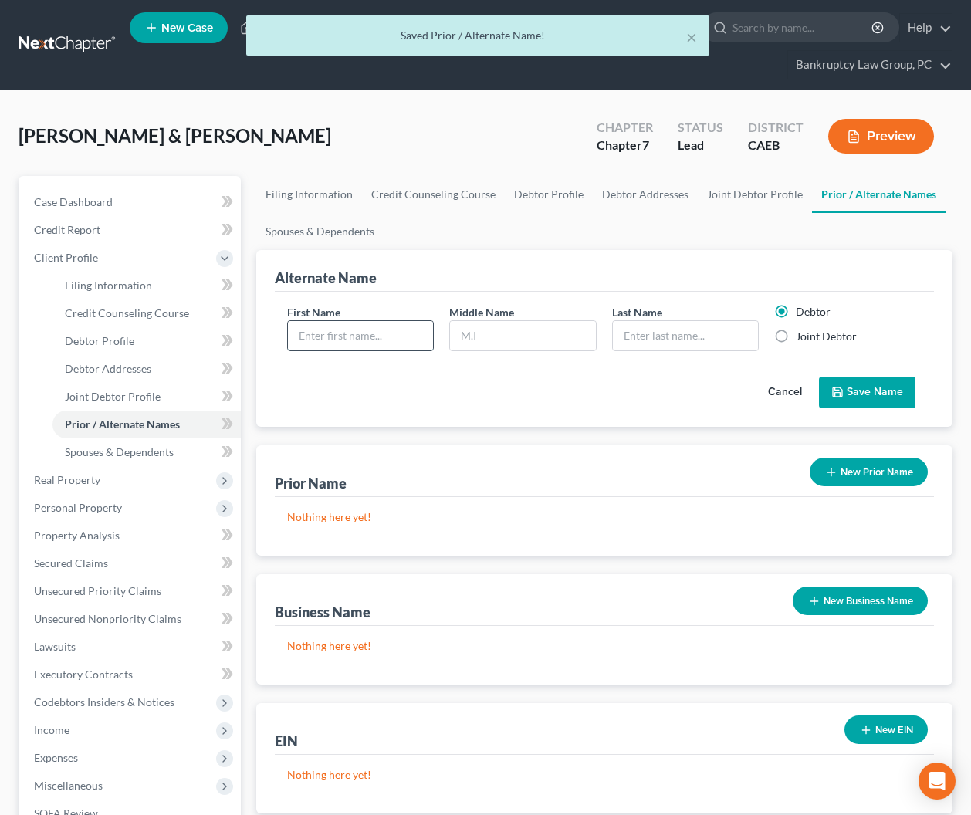
click at [388, 335] on input "text" at bounding box center [361, 335] width 146 height 29
type input "[PERSON_NAME]"
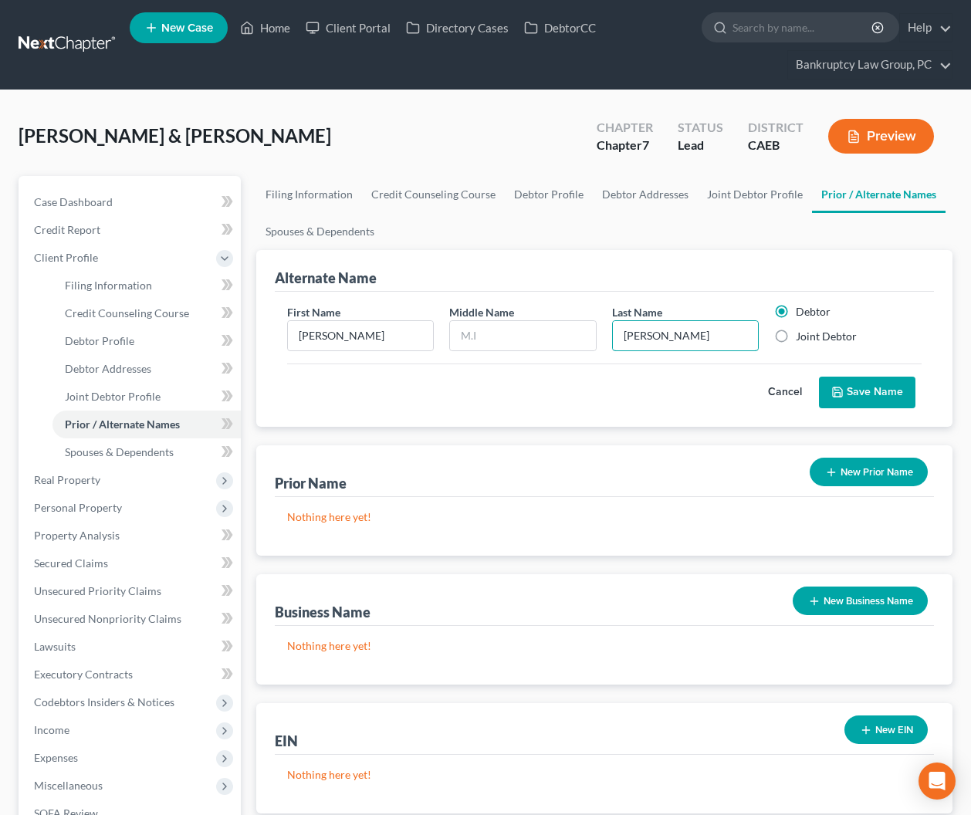
type input "[PERSON_NAME]"
drag, startPoint x: 782, startPoint y: 335, endPoint x: 808, endPoint y: 358, distance: 34.4
click at [795, 335] on label "Joint Debtor" at bounding box center [825, 336] width 61 height 15
click at [802, 335] on input "Joint Debtor" at bounding box center [807, 334] width 10 height 10
radio input "true"
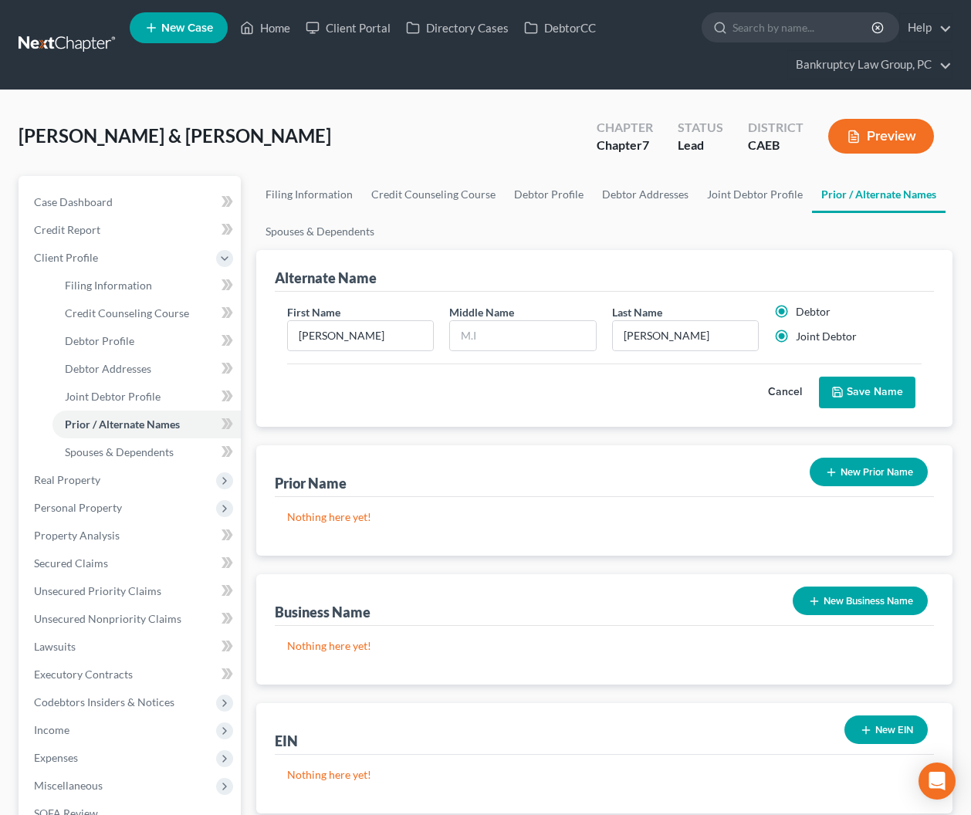
radio input "false"
click at [859, 393] on button "Save Name" at bounding box center [867, 393] width 96 height 32
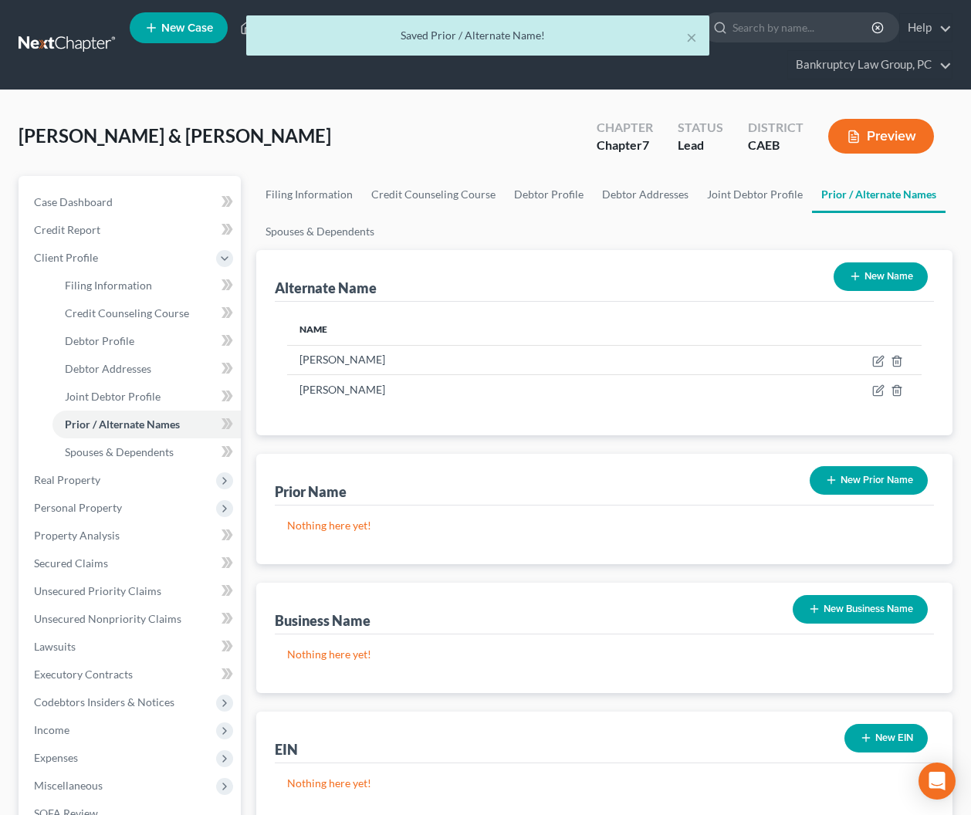
click at [862, 270] on button "New Name" at bounding box center [880, 276] width 94 height 29
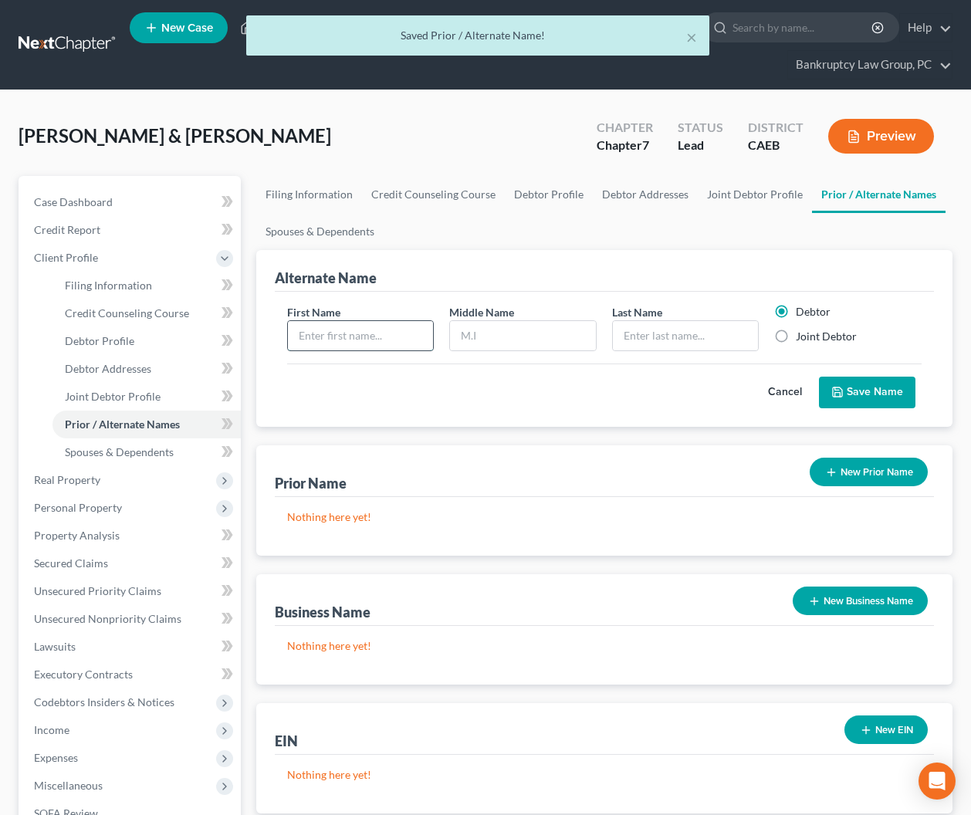
click at [363, 333] on input "text" at bounding box center [361, 335] width 146 height 29
type input "[PERSON_NAME]"
type input "P"
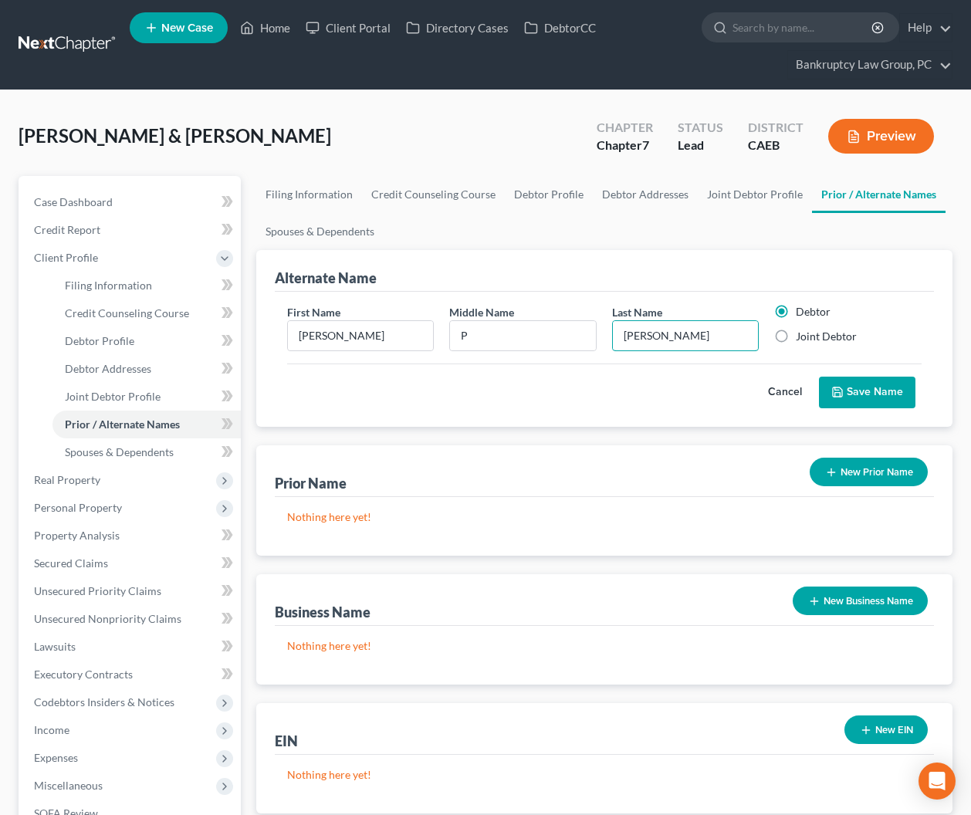
type input "[PERSON_NAME]"
click at [863, 385] on button "Save Name" at bounding box center [867, 393] width 96 height 32
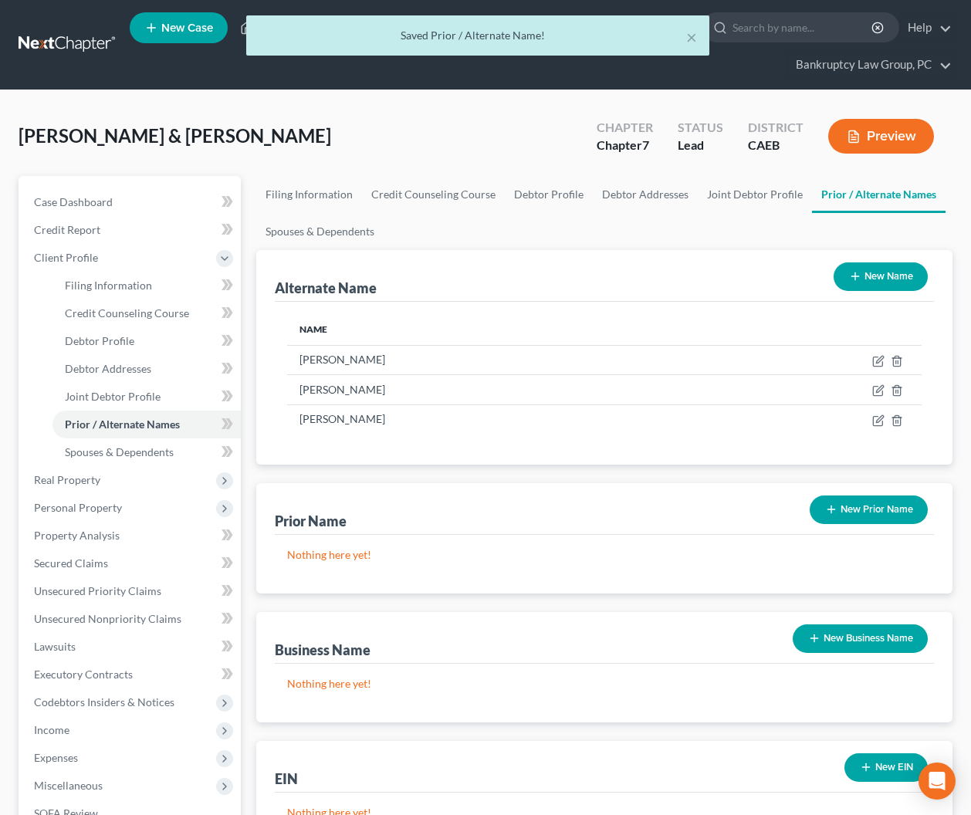
click at [871, 274] on button "New Name" at bounding box center [880, 276] width 94 height 29
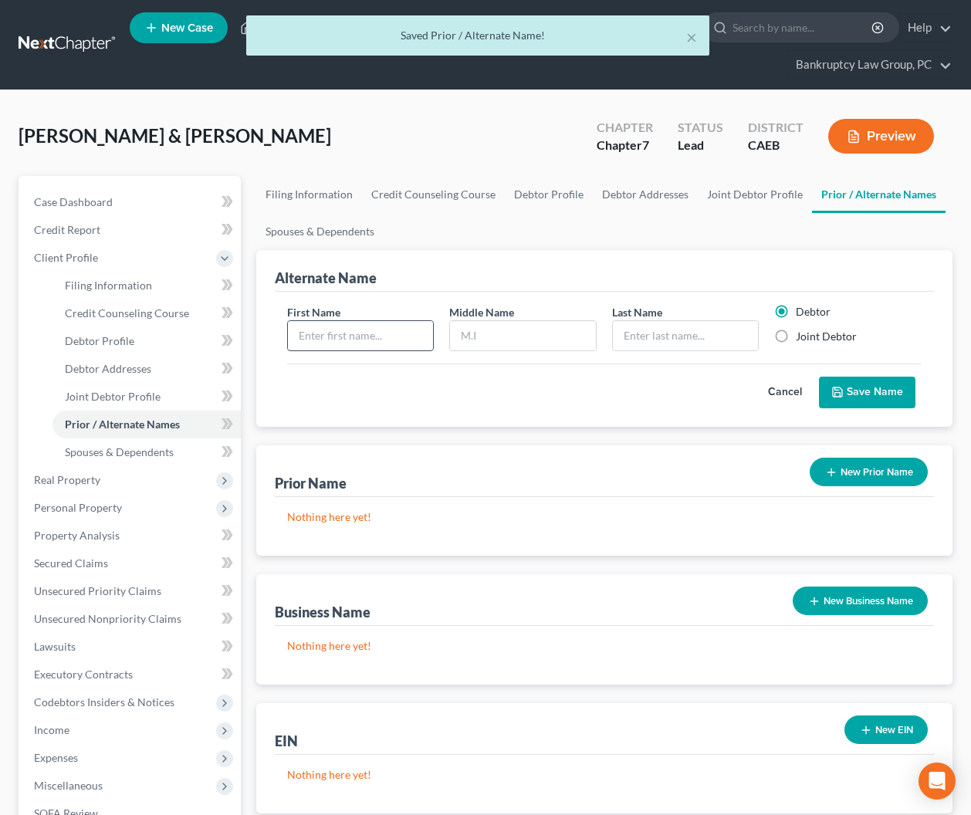
click at [343, 333] on input "text" at bounding box center [361, 335] width 146 height 29
type input "[PERSON_NAME]"
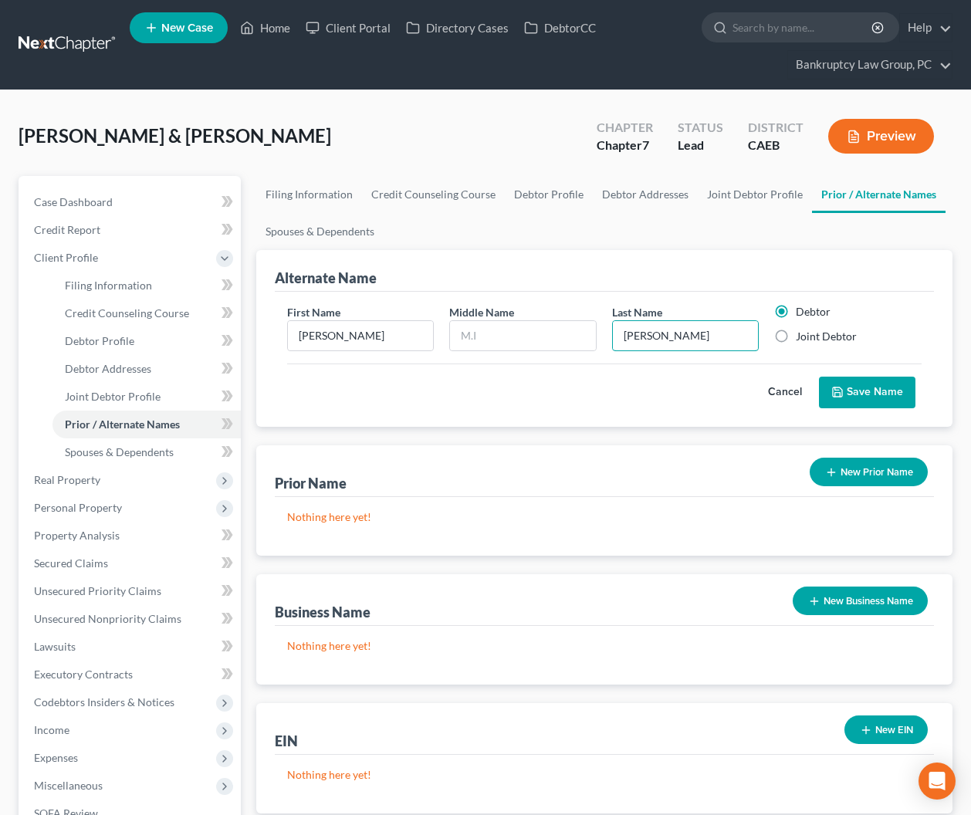
type input "[PERSON_NAME]"
click at [854, 395] on button "Save Name" at bounding box center [867, 393] width 96 height 32
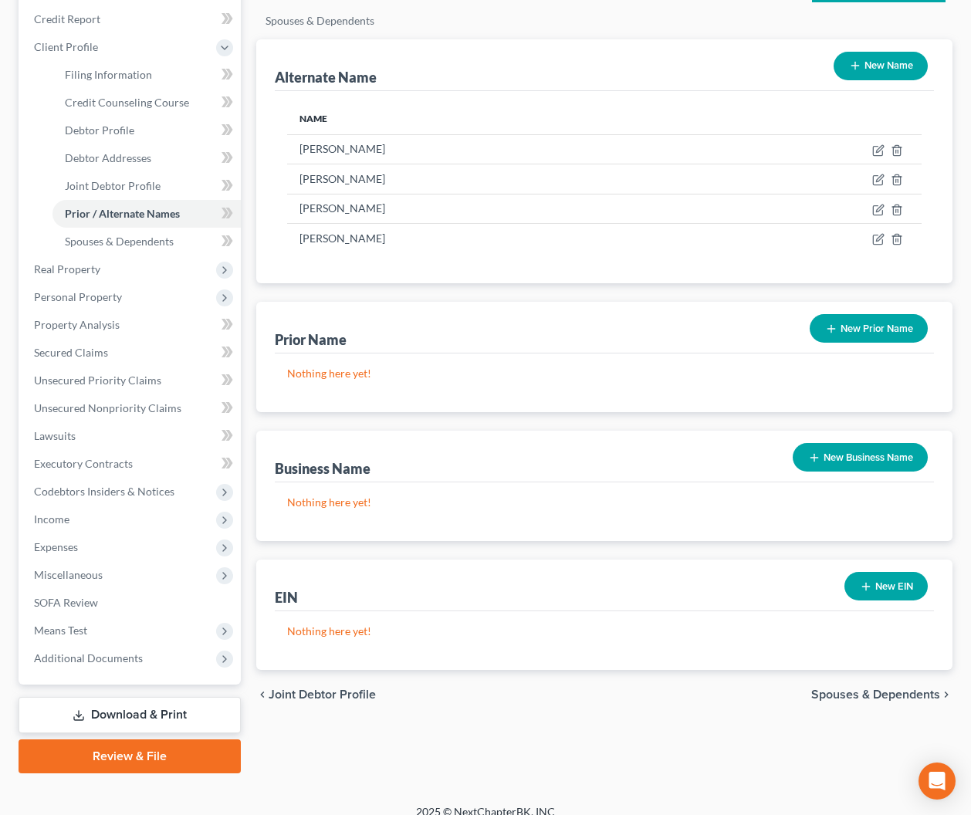
scroll to position [210, 0]
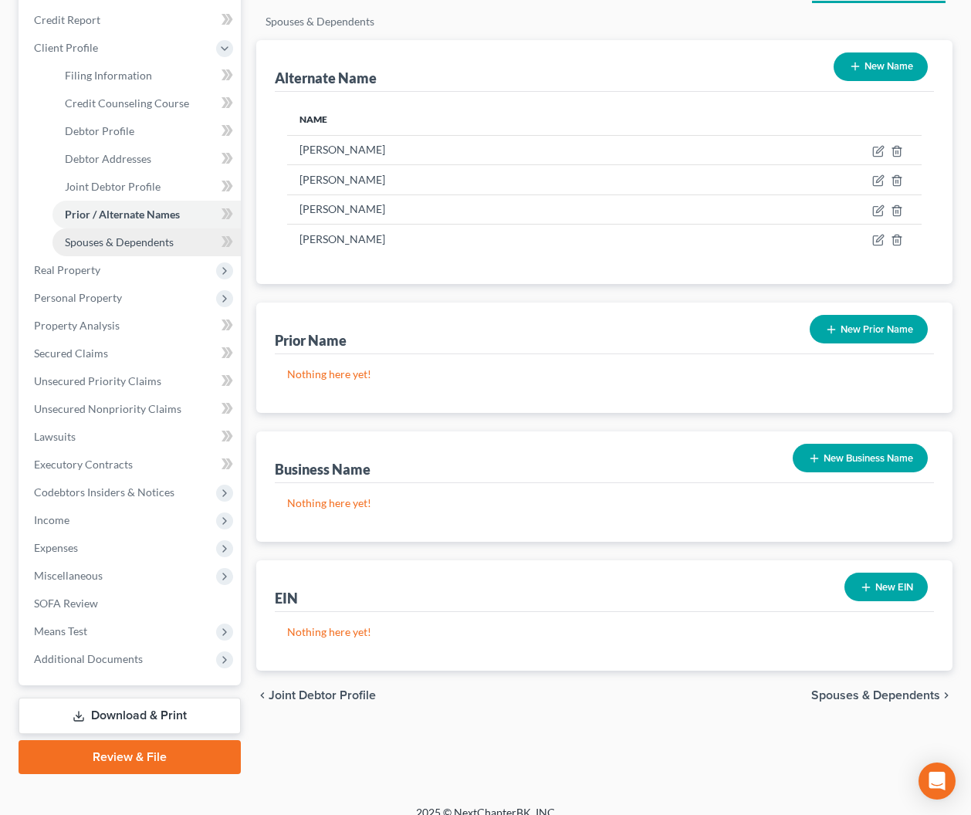
click at [123, 245] on span "Spouses & Dependents" at bounding box center [119, 241] width 109 height 13
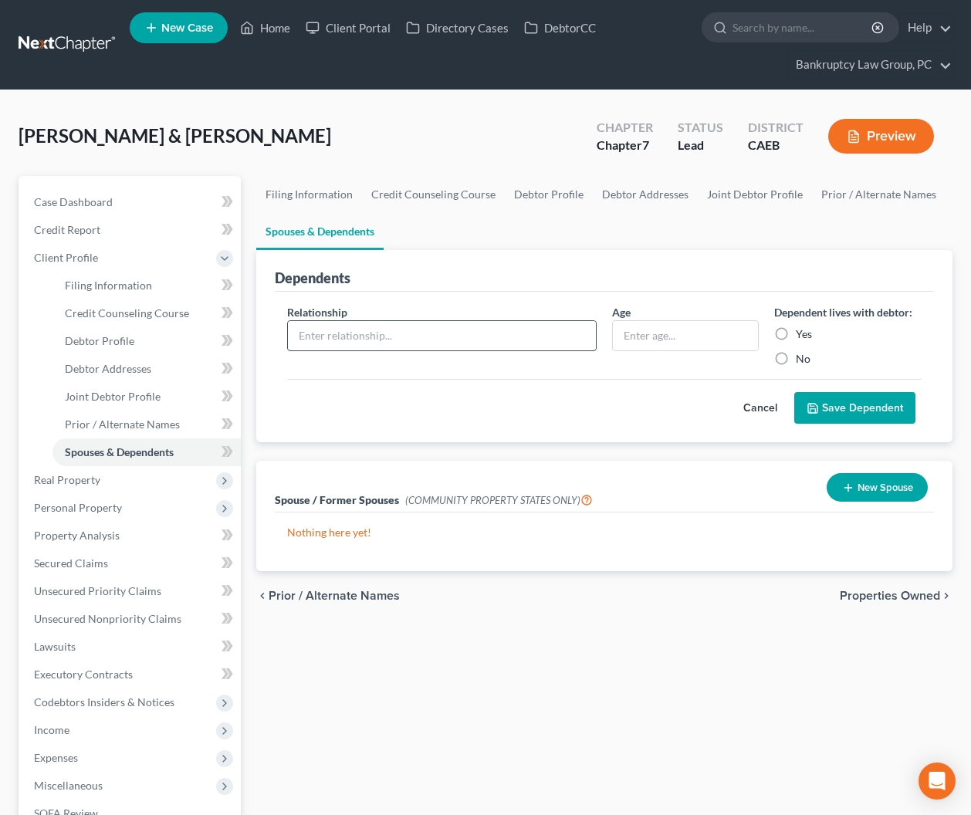
click at [384, 336] on input "text" at bounding box center [442, 335] width 308 height 29
type input "Daughter"
type input "9"
drag, startPoint x: 782, startPoint y: 333, endPoint x: 810, endPoint y: 364, distance: 41.5
click at [795, 336] on label "Yes" at bounding box center [803, 333] width 16 height 15
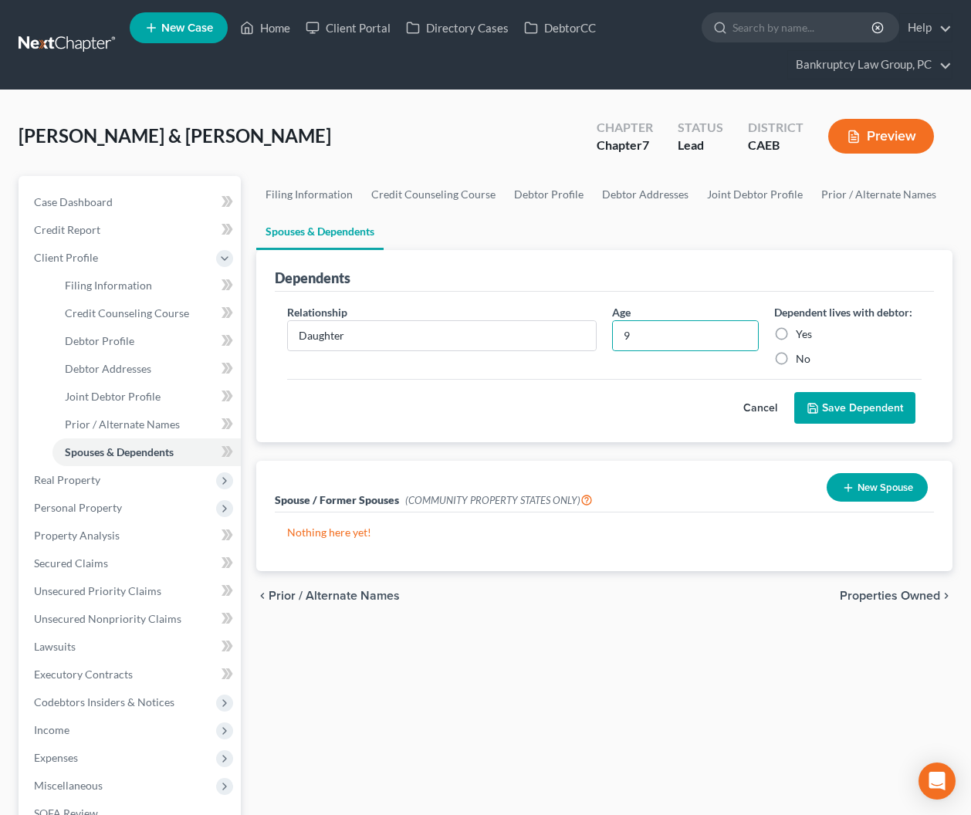
click at [802, 336] on input "Yes" at bounding box center [807, 331] width 10 height 10
radio input "true"
drag, startPoint x: 847, startPoint y: 410, endPoint x: 854, endPoint y: 425, distance: 16.2
click at [847, 410] on button "Save Dependent" at bounding box center [854, 408] width 121 height 32
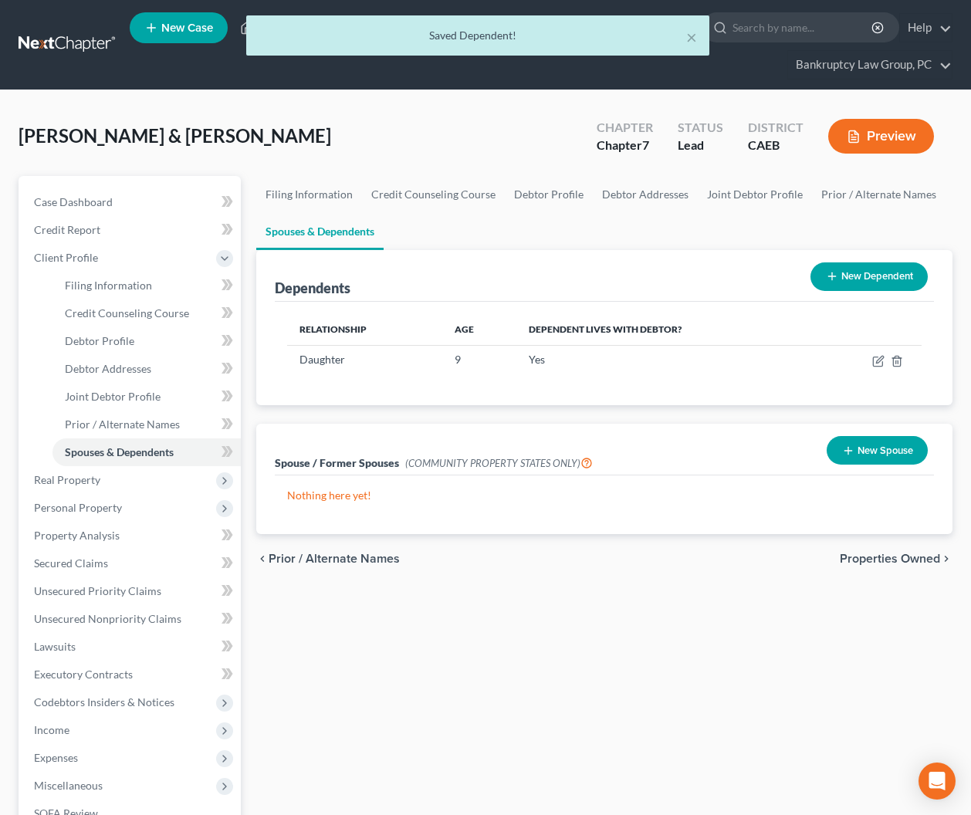
drag, startPoint x: 876, startPoint y: 459, endPoint x: 820, endPoint y: 459, distance: 56.3
click at [875, 459] on button "New Spouse" at bounding box center [876, 450] width 101 height 29
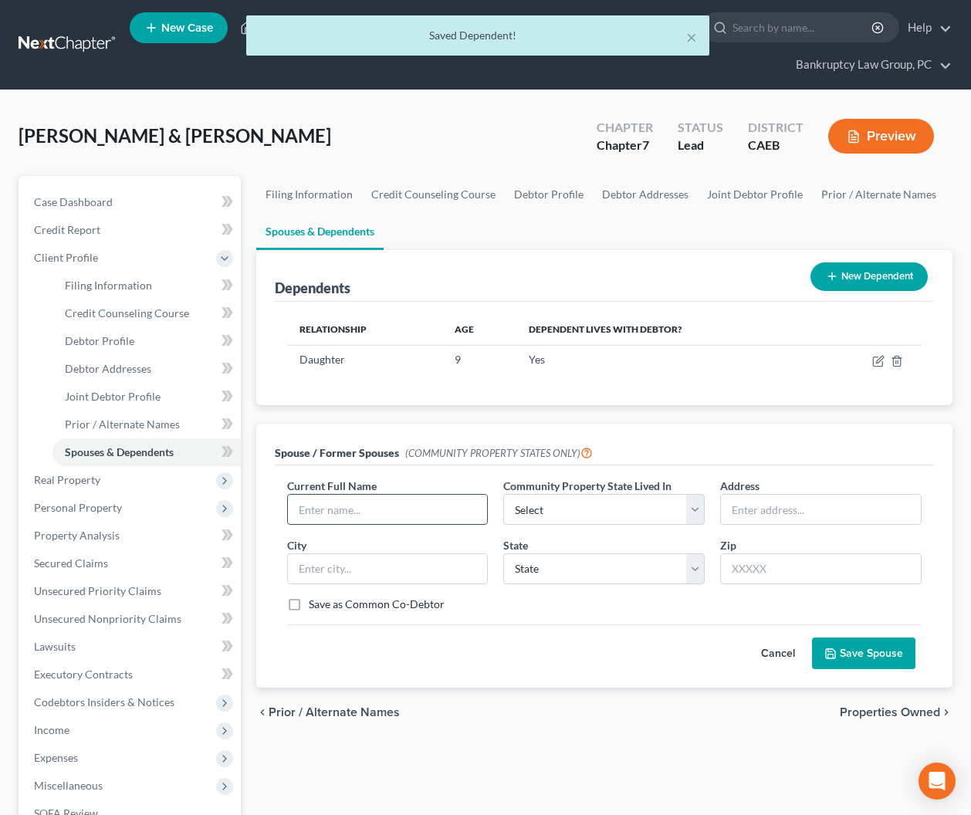
click at [370, 514] on input "text" at bounding box center [388, 509] width 200 height 29
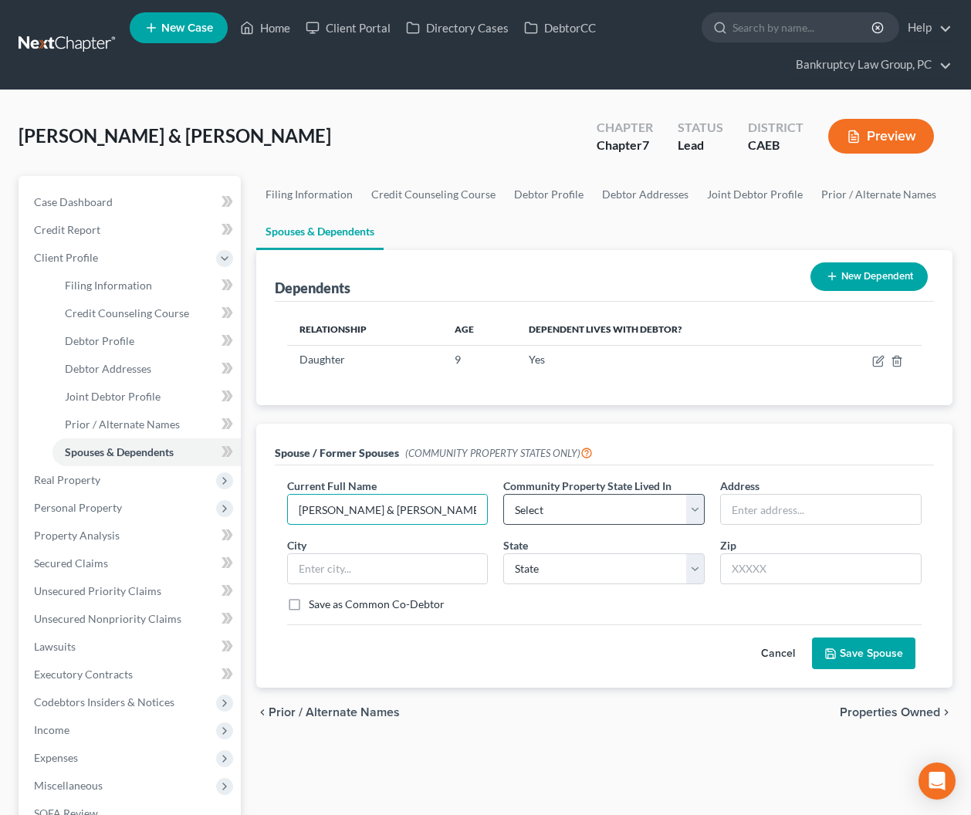
type input "[PERSON_NAME] & [PERSON_NAME]"
click at [548, 511] on select "Select AZ CA GU ID LA NV NM PR [GEOGRAPHIC_DATA] [GEOGRAPHIC_DATA] [GEOGRAPHIC_…" at bounding box center [603, 509] width 201 height 31
select select "1"
click at [503, 494] on select "Select AZ CA GU ID LA NV NM PR [GEOGRAPHIC_DATA] [GEOGRAPHIC_DATA] [GEOGRAPHIC_…" at bounding box center [603, 509] width 201 height 31
click at [551, 576] on select "State [US_STATE] AK AR AZ CA CO CT DE DC [GEOGRAPHIC_DATA] [GEOGRAPHIC_DATA] GU…" at bounding box center [603, 568] width 201 height 31
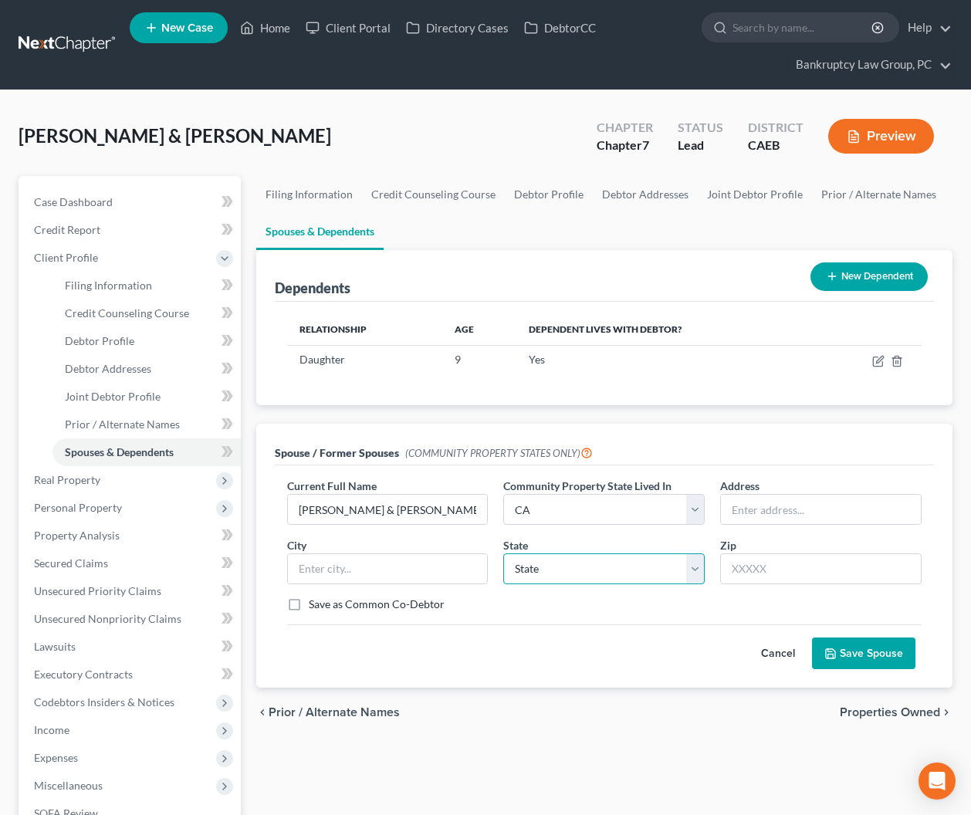
select select "4"
click at [503, 553] on select "State [US_STATE] AK AR AZ CA CO CT DE DC [GEOGRAPHIC_DATA] [GEOGRAPHIC_DATA] GU…" at bounding box center [603, 568] width 201 height 31
click at [882, 655] on button "Save Spouse" at bounding box center [863, 653] width 103 height 32
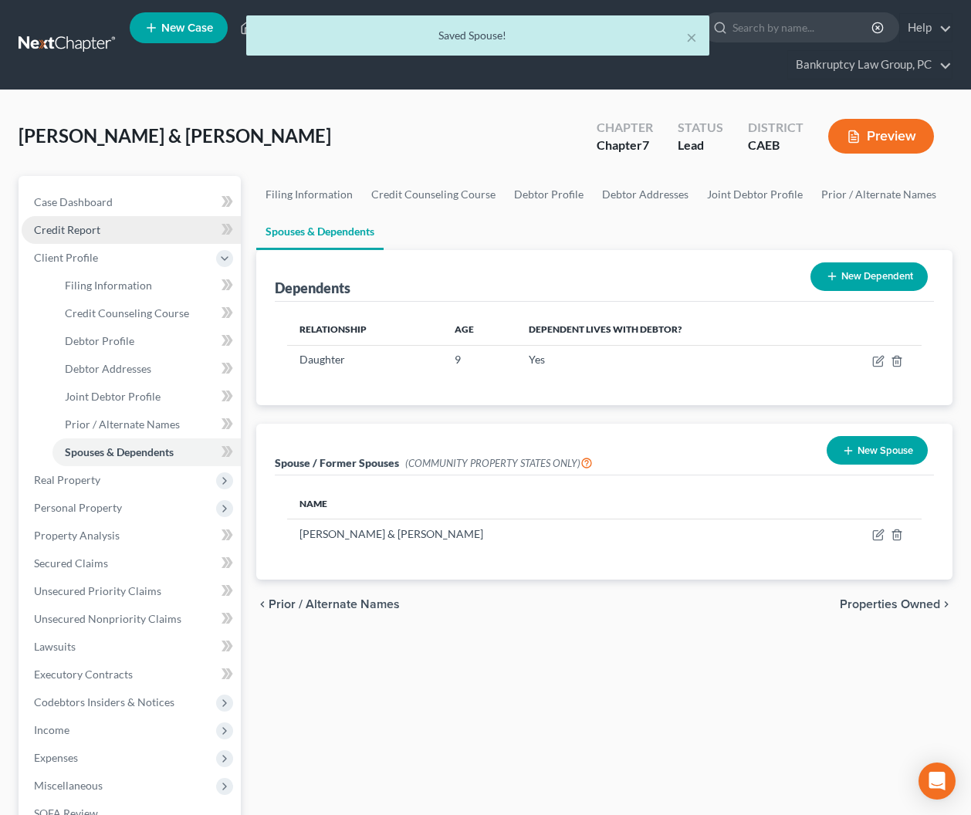
click at [76, 231] on span "Credit Report" at bounding box center [67, 229] width 66 height 13
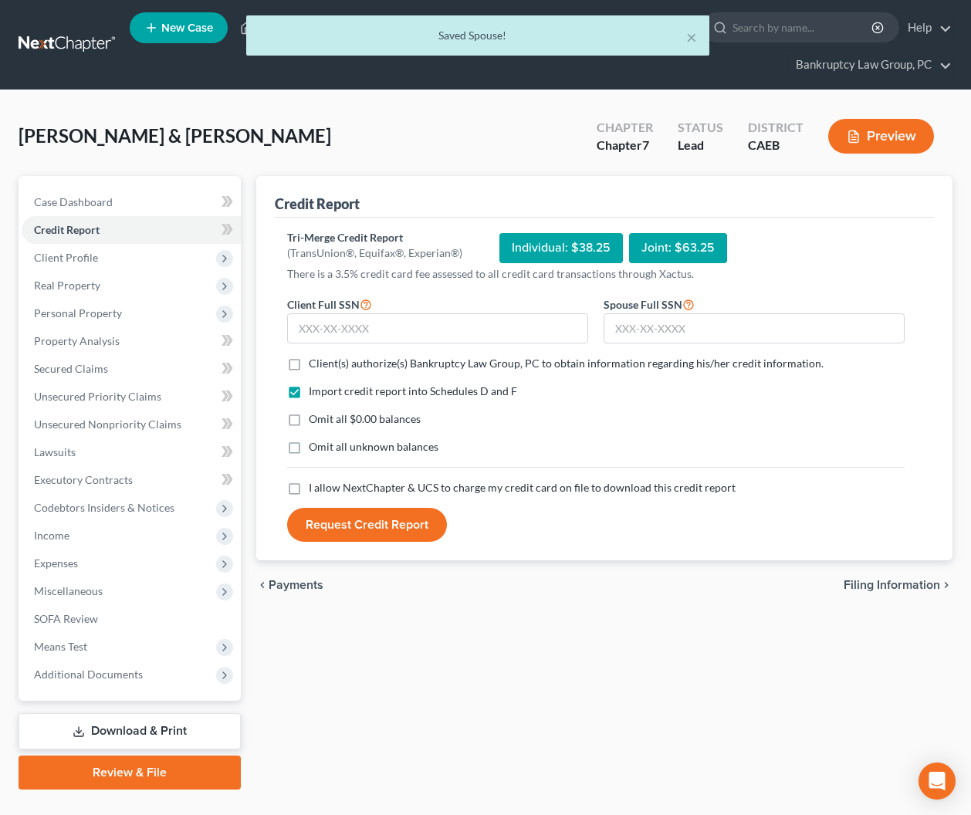
click at [309, 366] on label "Client(s) authorize(s) Bankruptcy Law Group, PC to obtain information regarding…" at bounding box center [566, 363] width 515 height 15
click at [315, 366] on input "Client(s) authorize(s) Bankruptcy Law Group, PC to obtain information regarding…" at bounding box center [320, 361] width 10 height 10
checkbox input "true"
drag, startPoint x: 295, startPoint y: 417, endPoint x: 295, endPoint y: 444, distance: 27.8
click at [309, 425] on label "Omit all $0.00 balances" at bounding box center [365, 418] width 112 height 15
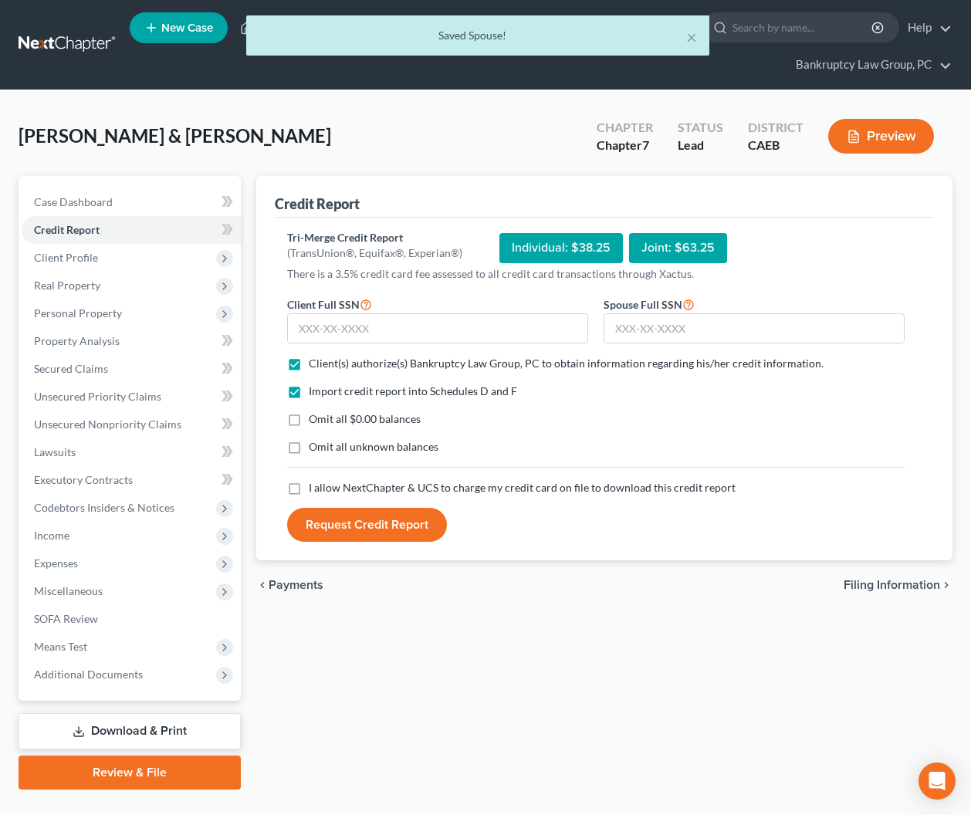
click at [315, 421] on input "Omit all $0.00 balances" at bounding box center [320, 416] width 10 height 10
checkbox input "true"
drag, startPoint x: 295, startPoint y: 450, endPoint x: 295, endPoint y: 464, distance: 13.9
click at [309, 451] on label "Omit all unknown balances" at bounding box center [374, 446] width 130 height 15
click at [315, 449] on input "Omit all unknown balances" at bounding box center [320, 444] width 10 height 10
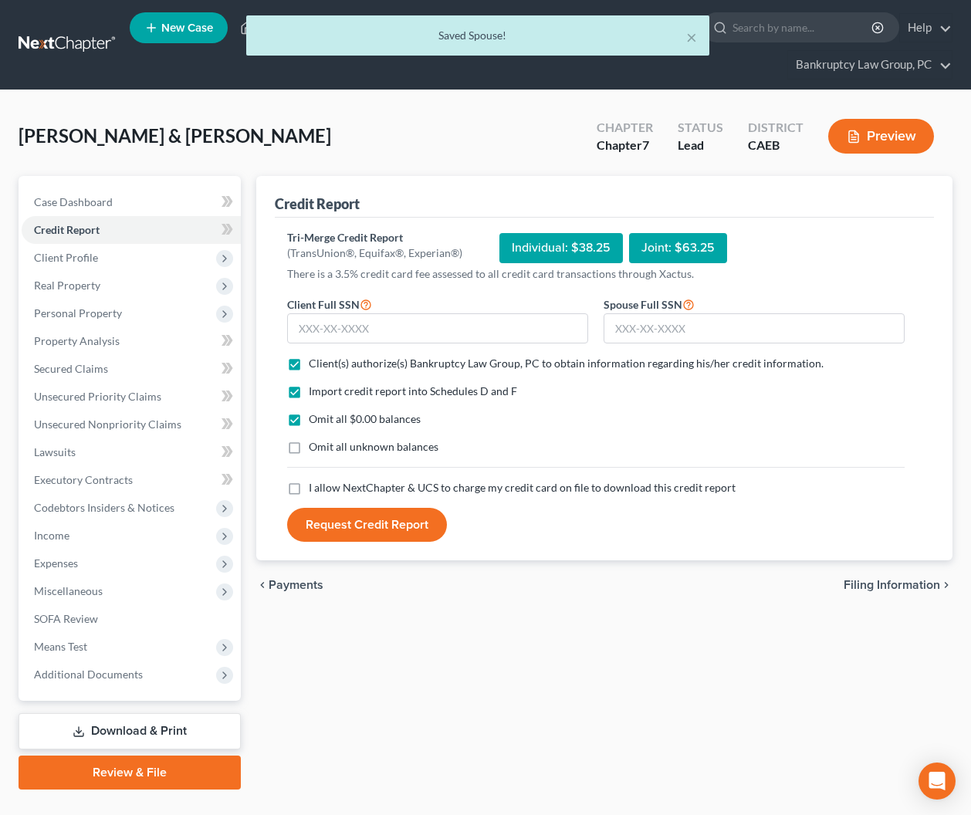
checkbox input "true"
drag, startPoint x: 296, startPoint y: 491, endPoint x: 346, endPoint y: 450, distance: 64.7
click at [309, 489] on label "I allow NextChapter & UCS to charge my credit card on file to download this cre…" at bounding box center [522, 487] width 427 height 15
click at [315, 489] on input "I allow NextChapter & UCS to charge my credit card on file to download this cre…" at bounding box center [320, 485] width 10 height 10
checkbox input "true"
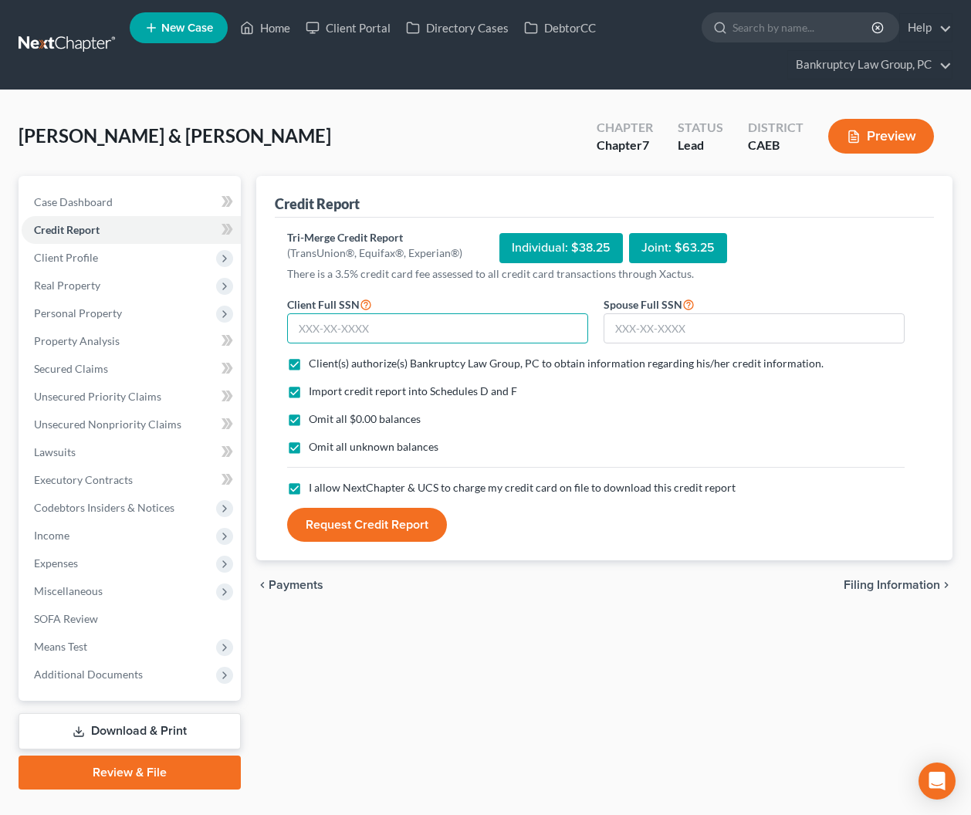
click at [455, 329] on input "text" at bounding box center [437, 328] width 301 height 31
type input "608-68-0201"
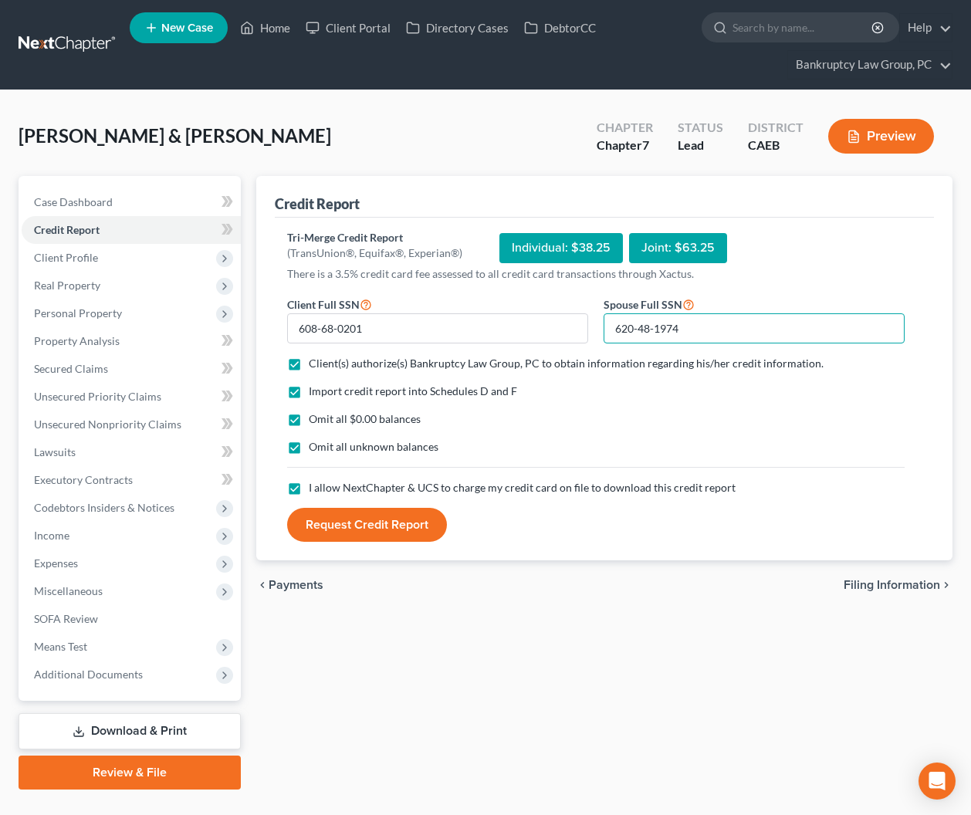
type input "620-48-1974"
drag, startPoint x: 408, startPoint y: 606, endPoint x: 396, endPoint y: 548, distance: 59.2
click at [407, 603] on div "chevron_left Payments Filing Information chevron_right" at bounding box center [604, 584] width 697 height 49
click at [396, 522] on button "Request Credit Report" at bounding box center [367, 525] width 160 height 34
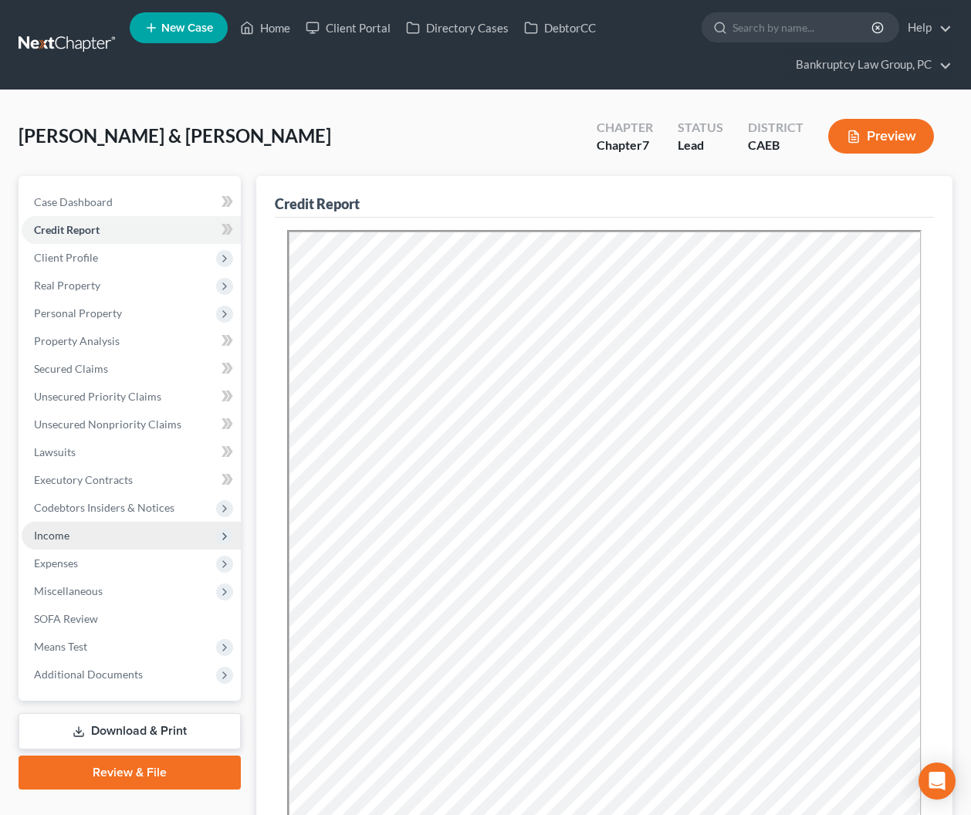
click at [76, 531] on span "Income" at bounding box center [131, 536] width 219 height 28
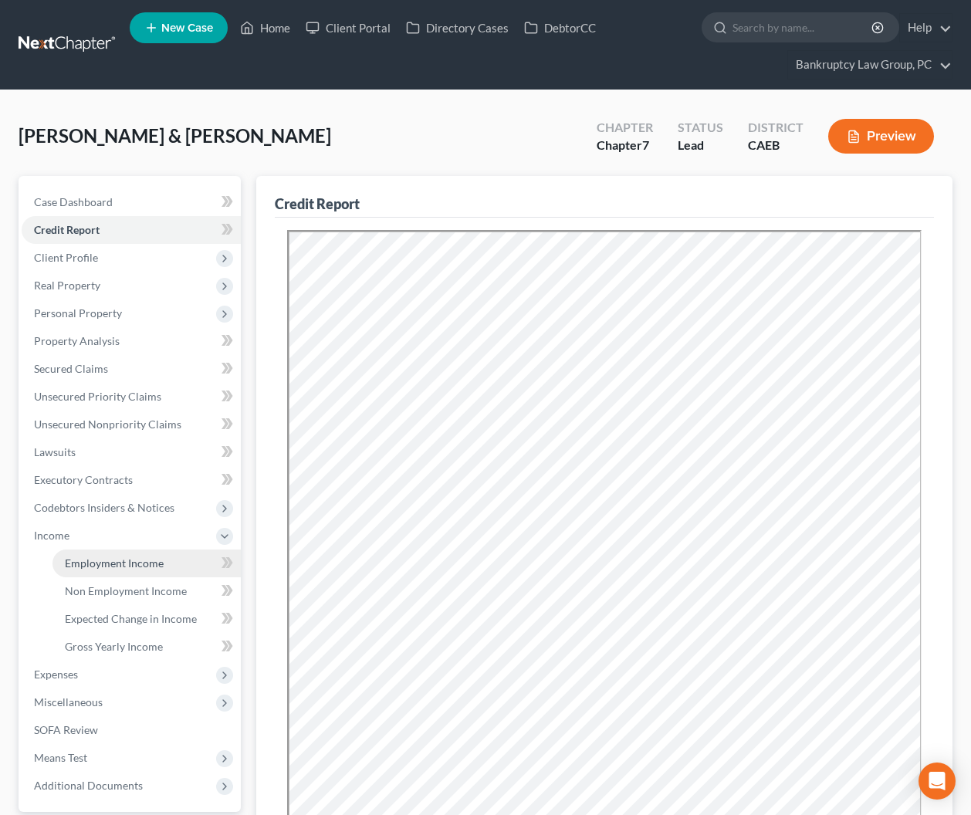
click at [99, 555] on link "Employment Income" at bounding box center [146, 563] width 188 height 28
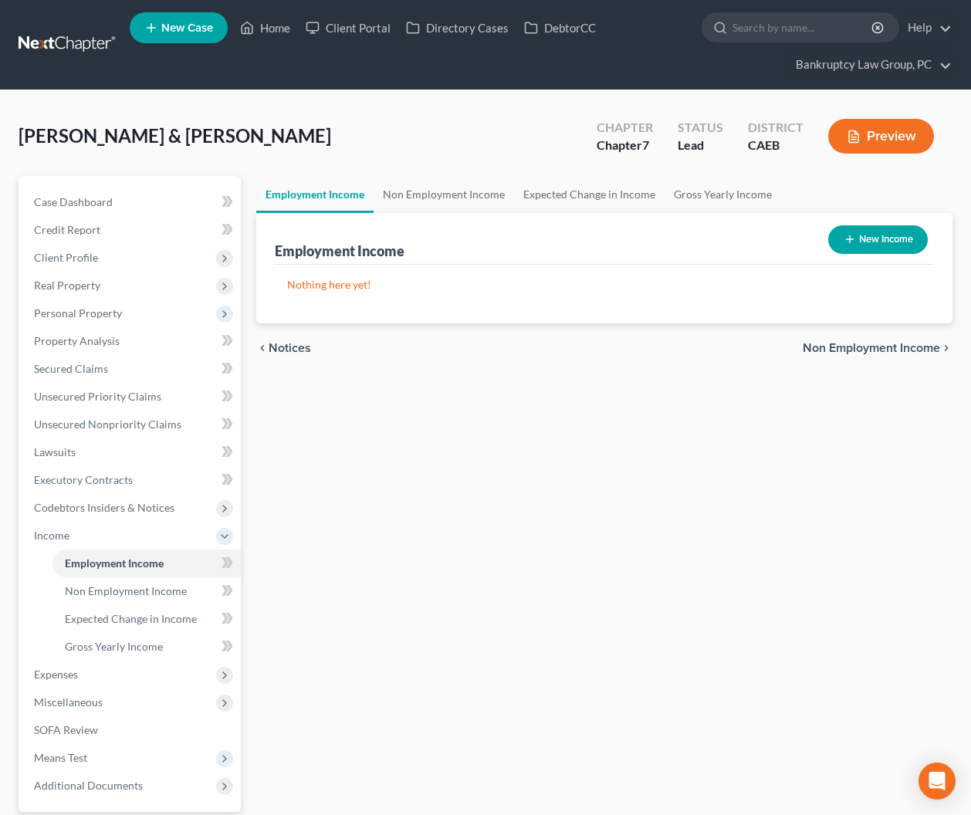
click at [869, 236] on button "New Income" at bounding box center [878, 239] width 100 height 29
select select "0"
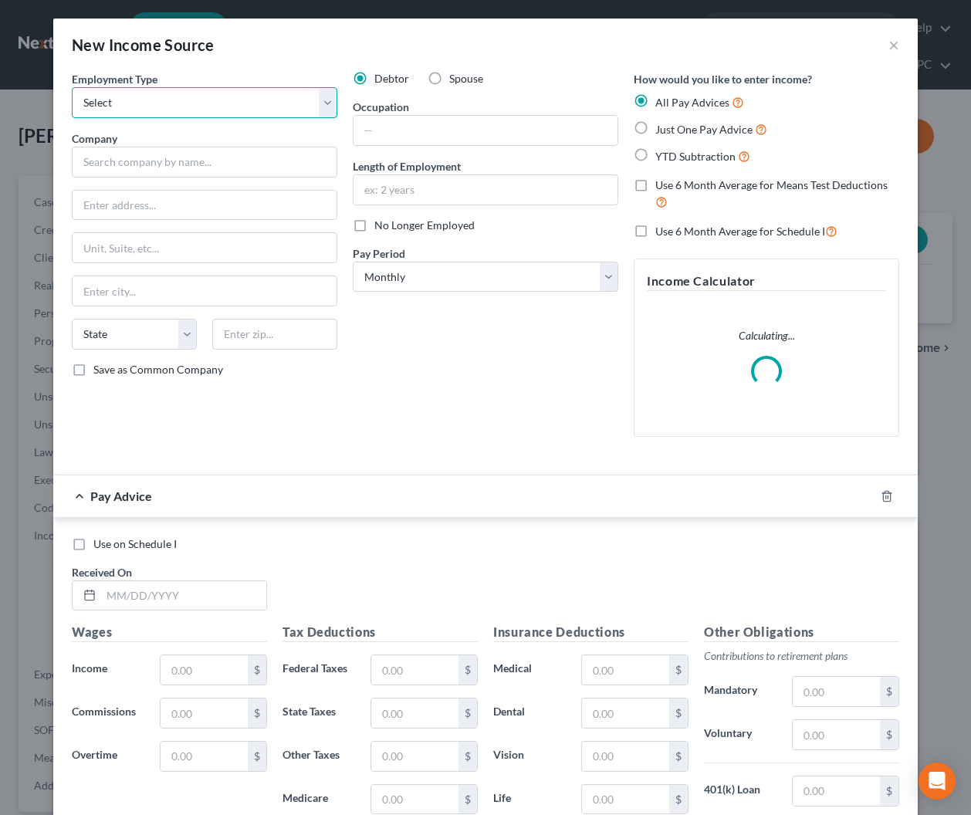
click at [193, 98] on select "Select Full or [DEMOGRAPHIC_DATA] Employment Self Employment" at bounding box center [204, 102] width 265 height 31
select select "0"
click at [72, 87] on select "Select Full or [DEMOGRAPHIC_DATA] Employment Self Employment" at bounding box center [204, 102] width 265 height 31
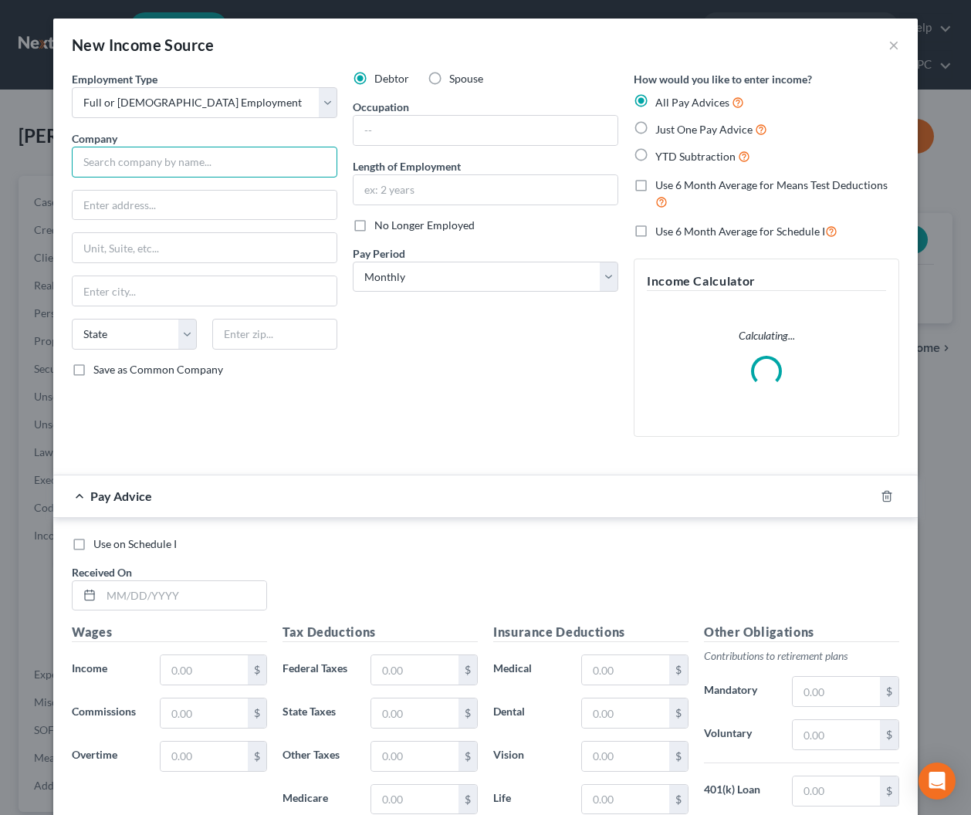
click at [190, 160] on input "text" at bounding box center [204, 162] width 265 height 31
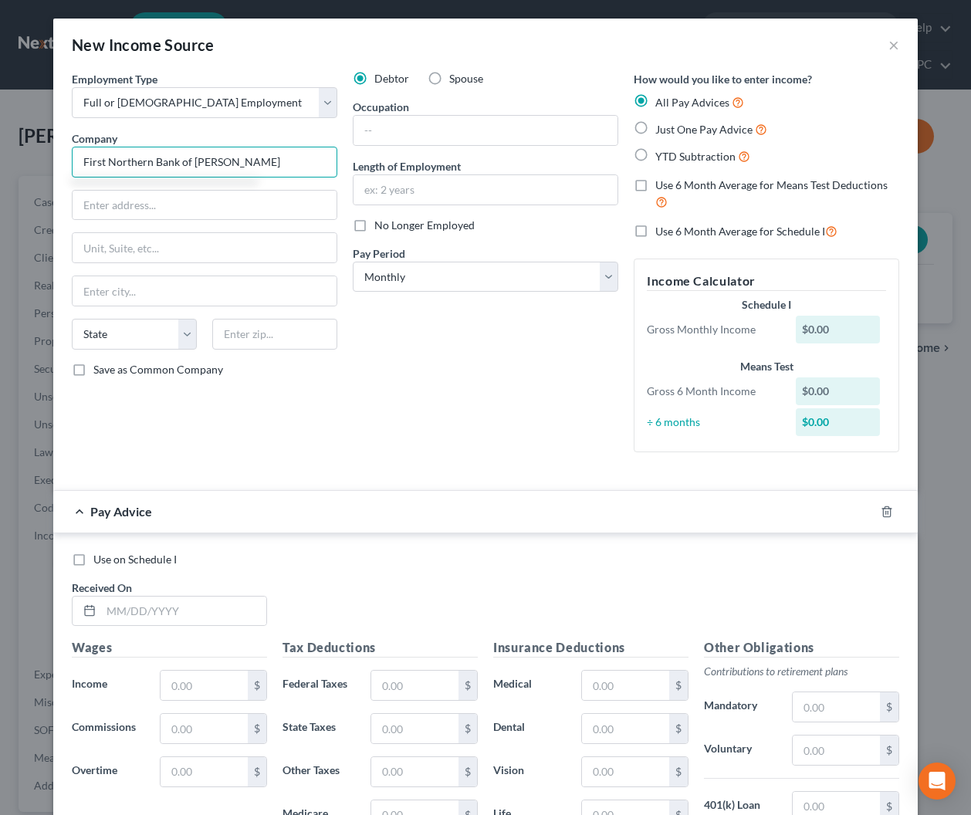
type input "First Northern Bank of [PERSON_NAME]"
type input "[STREET_ADDRESS]"
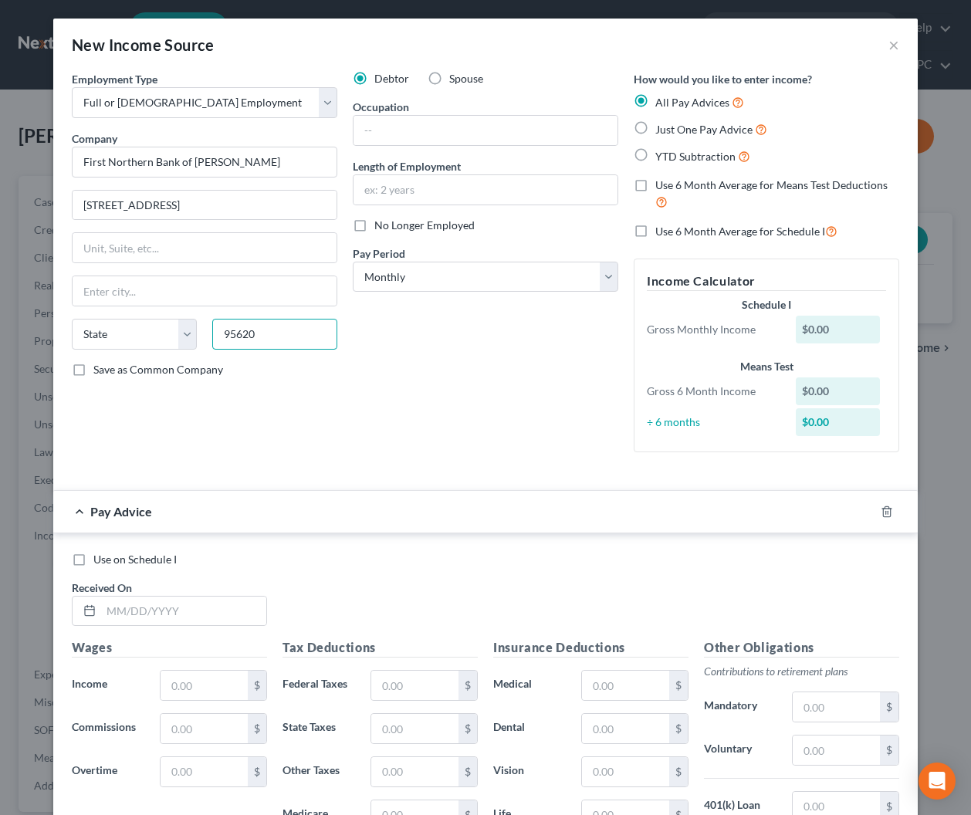
type input "95620"
type input "[PERSON_NAME]"
select select "4"
click at [546, 133] on input "text" at bounding box center [485, 130] width 264 height 29
type input "Loan Servicing Utility"
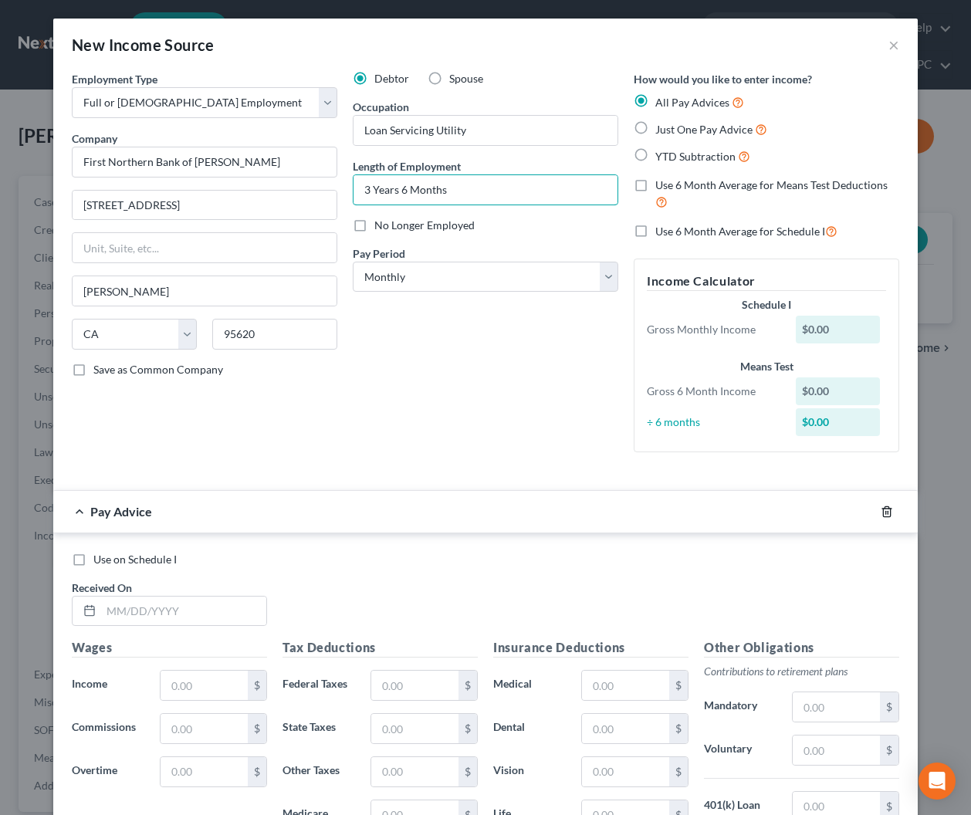
type input "3 Years 6 Months"
click at [884, 512] on icon "button" at bounding box center [886, 511] width 12 height 12
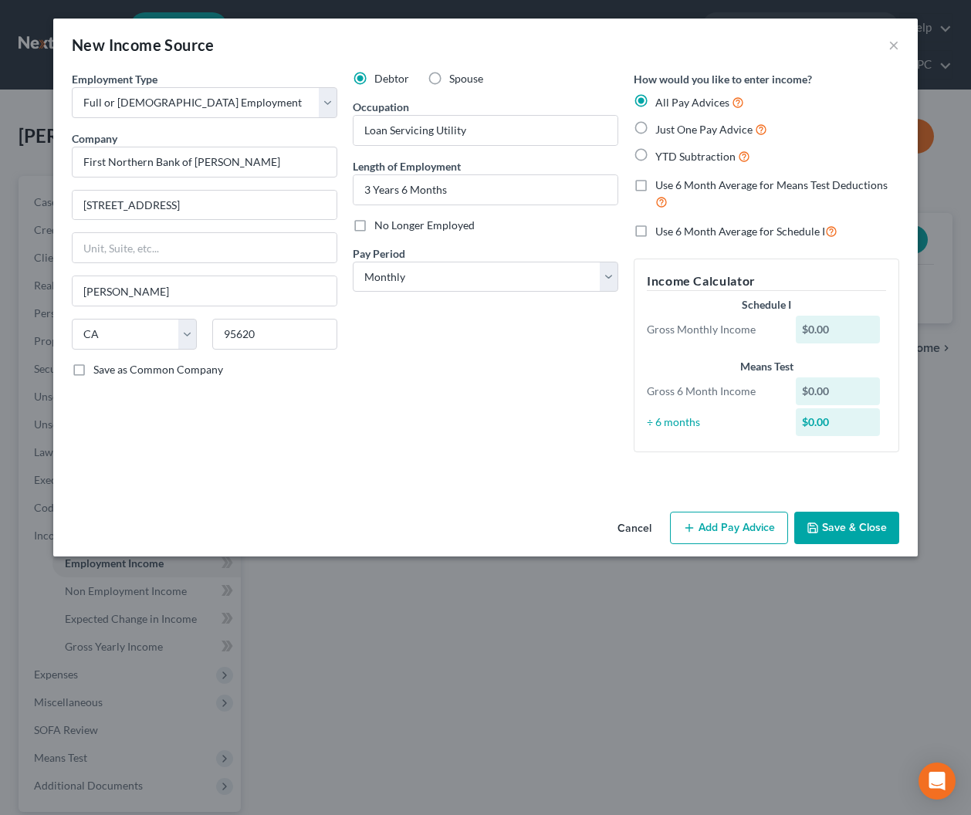
click at [871, 524] on button "Save & Close" at bounding box center [846, 528] width 105 height 32
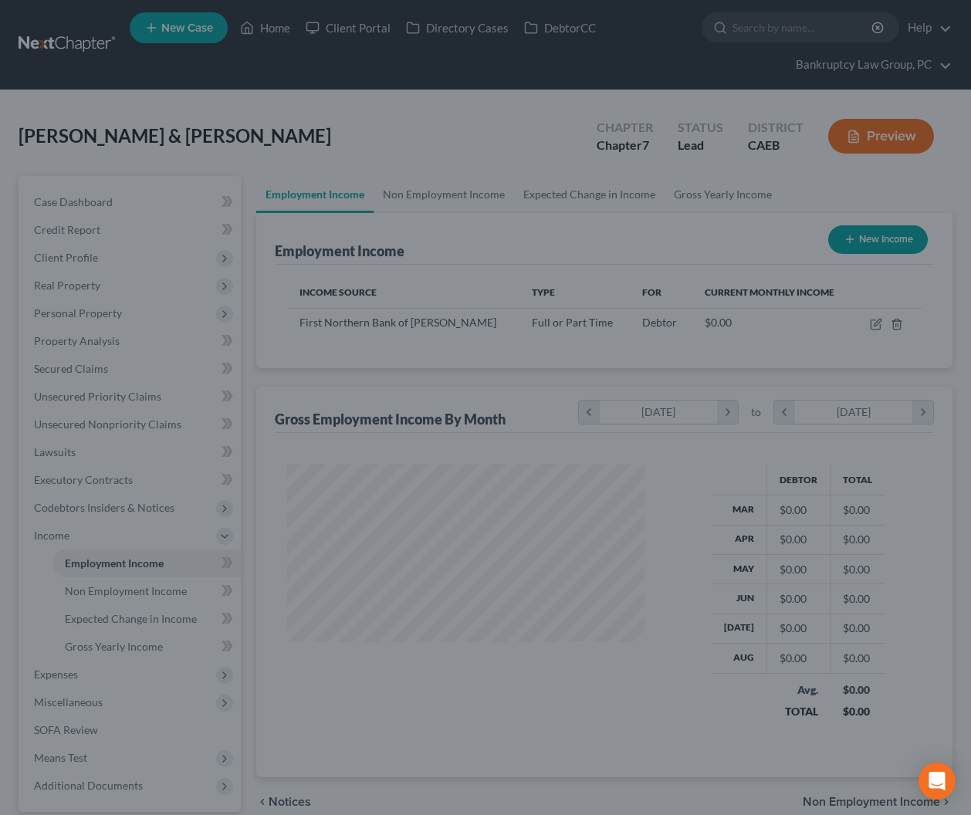
scroll to position [276, 388]
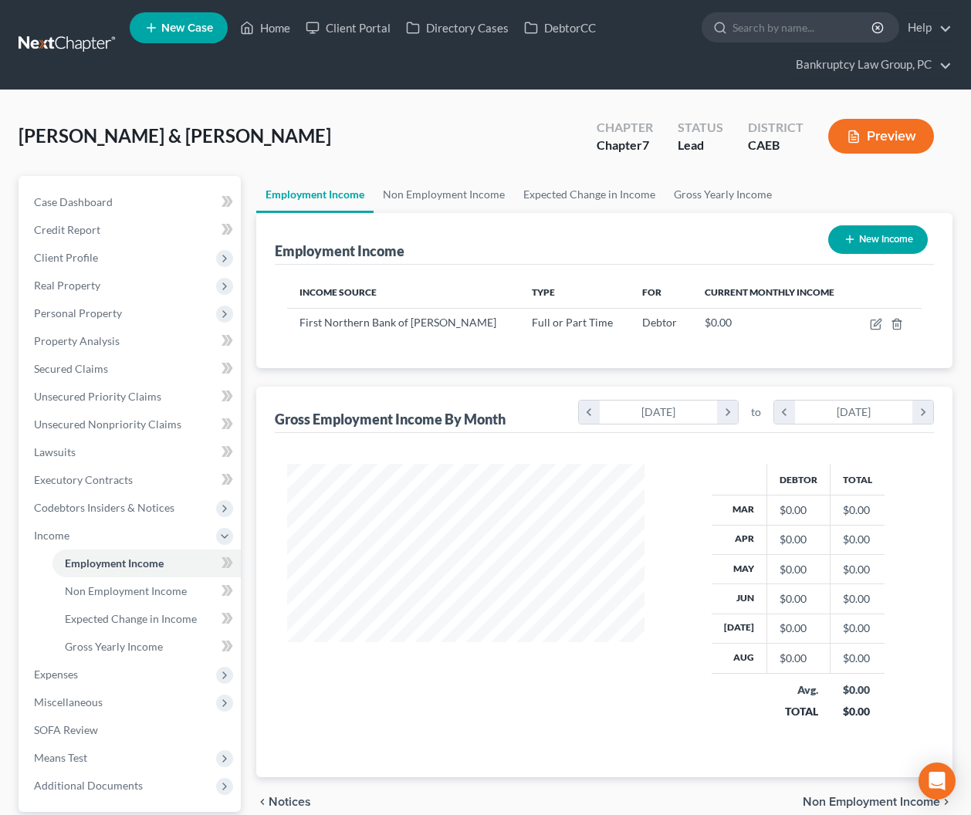
click at [896, 235] on button "New Income" at bounding box center [878, 239] width 100 height 29
select select "0"
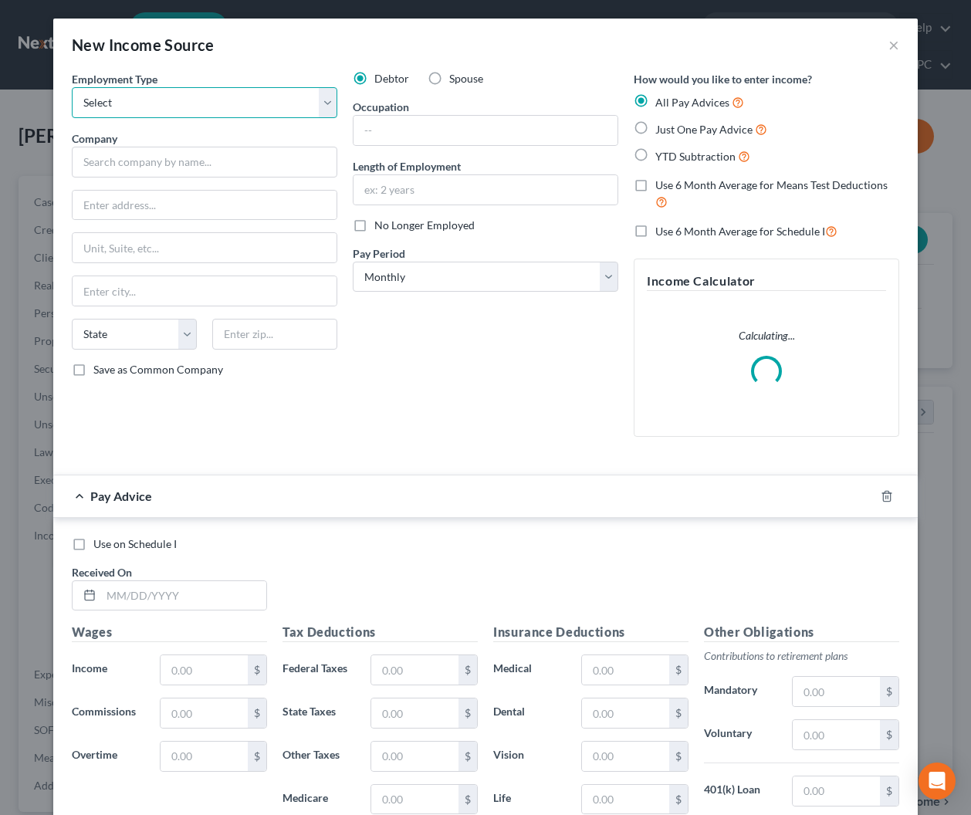
click at [199, 107] on select "Select Full or [DEMOGRAPHIC_DATA] Employment Self Employment" at bounding box center [204, 102] width 265 height 31
select select "0"
click at [72, 87] on select "Select Full or [DEMOGRAPHIC_DATA] Employment Self Employment" at bounding box center [204, 102] width 265 height 31
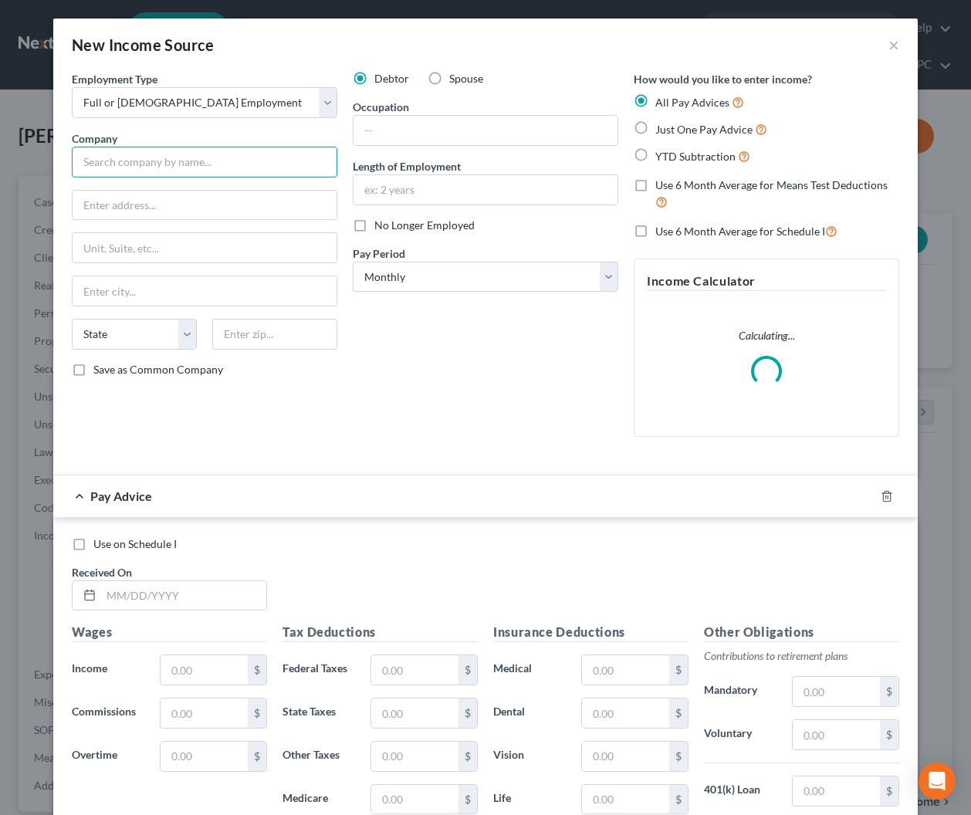
click at [186, 161] on input "text" at bounding box center [204, 162] width 265 height 31
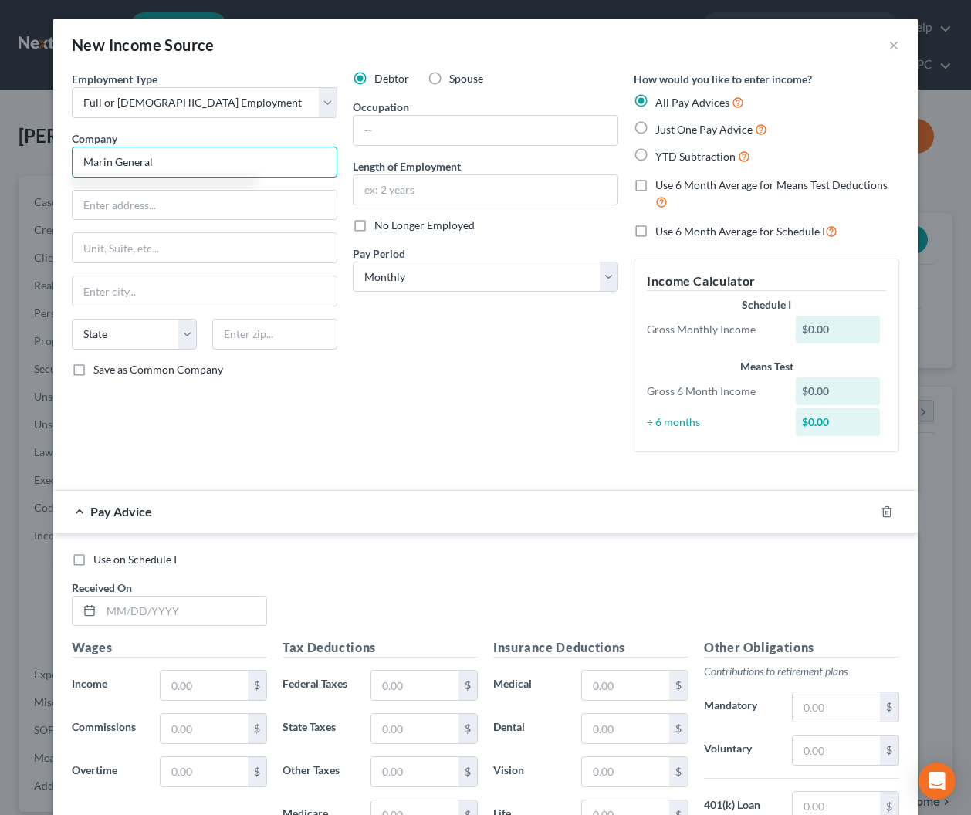
type input "Marin General"
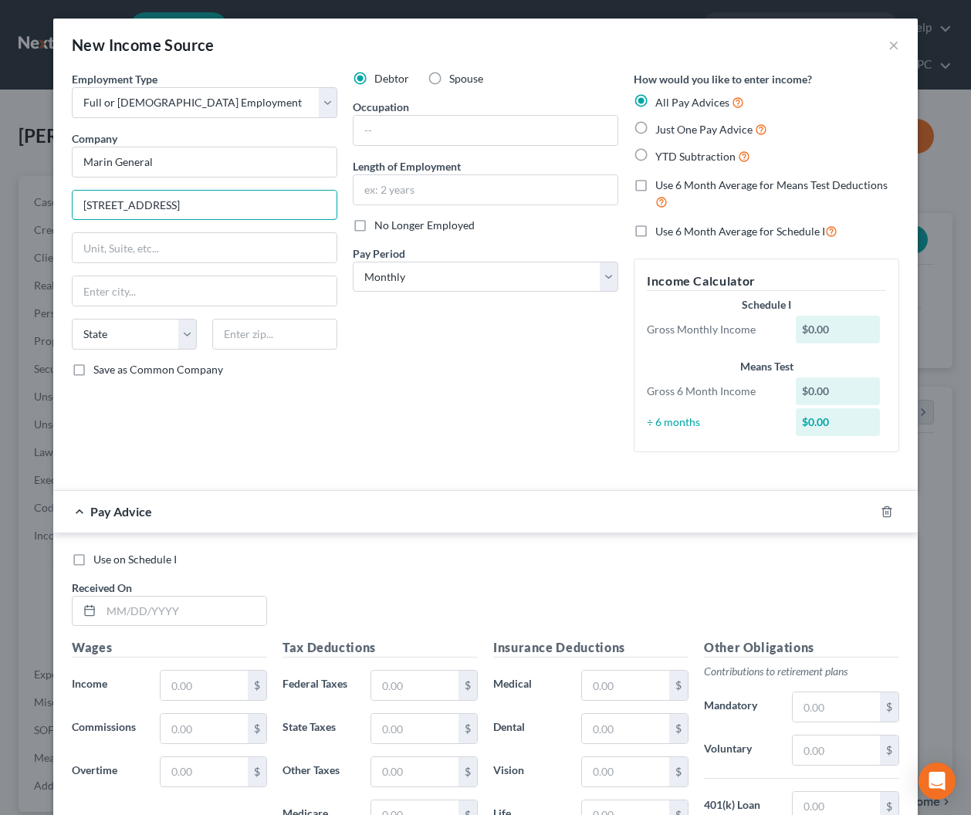
type input "[STREET_ADDRESS]"
click at [263, 331] on input "text" at bounding box center [274, 334] width 125 height 31
type input "94904"
type input "Greenbrae"
select select "4"
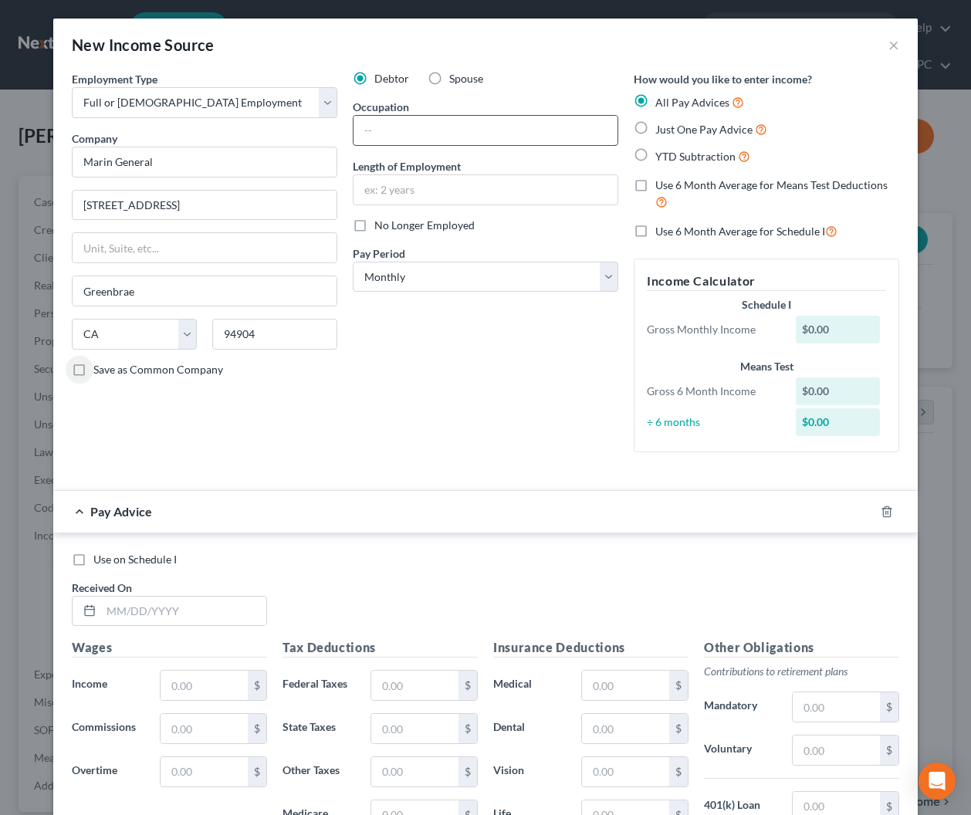
click at [409, 128] on input "text" at bounding box center [485, 130] width 264 height 29
type input "Patient Navigator"
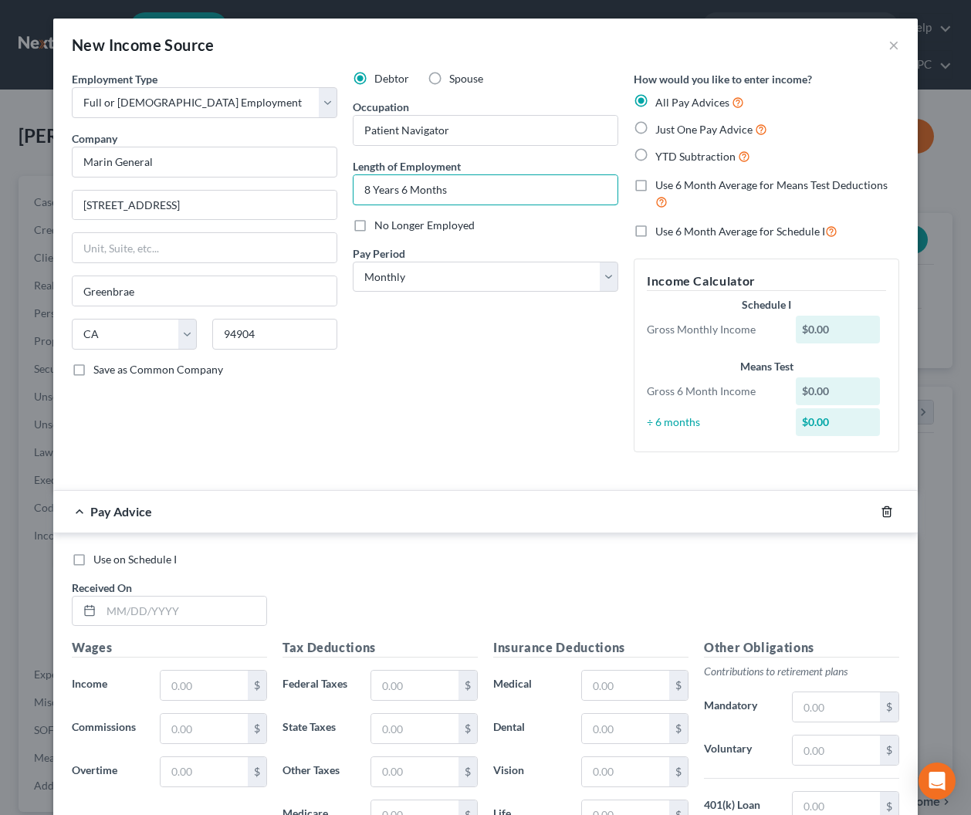
type input "8 Years 6 Months"
click at [889, 511] on icon "button" at bounding box center [886, 511] width 12 height 12
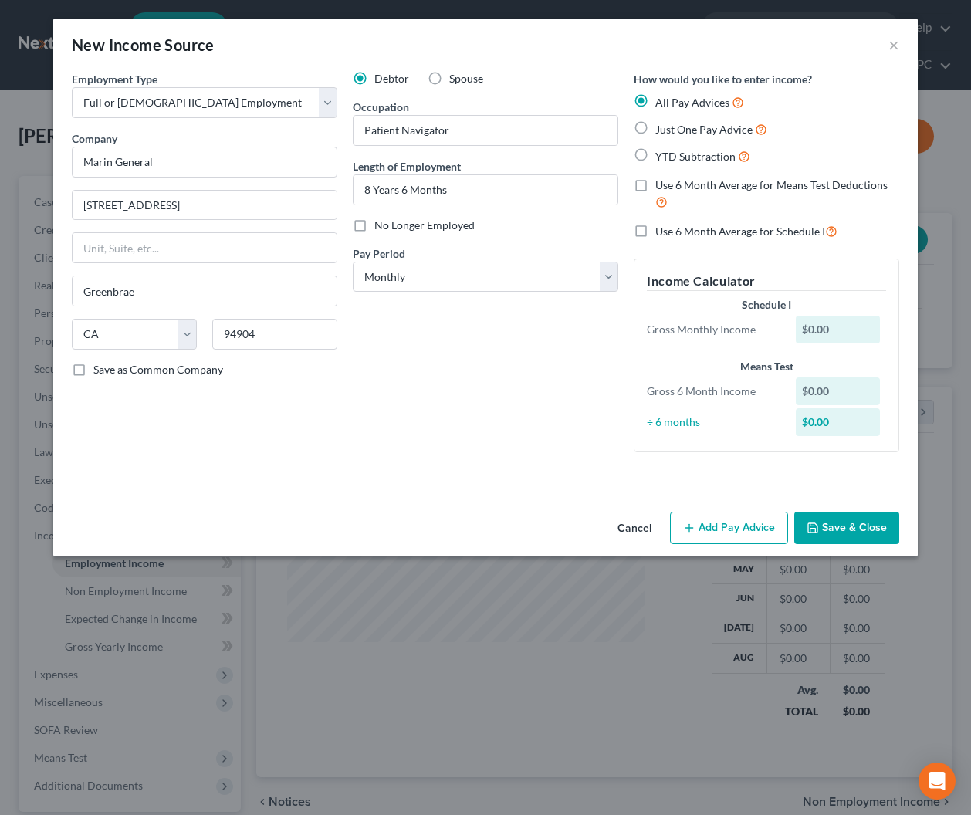
click at [835, 530] on button "Save & Close" at bounding box center [846, 528] width 105 height 32
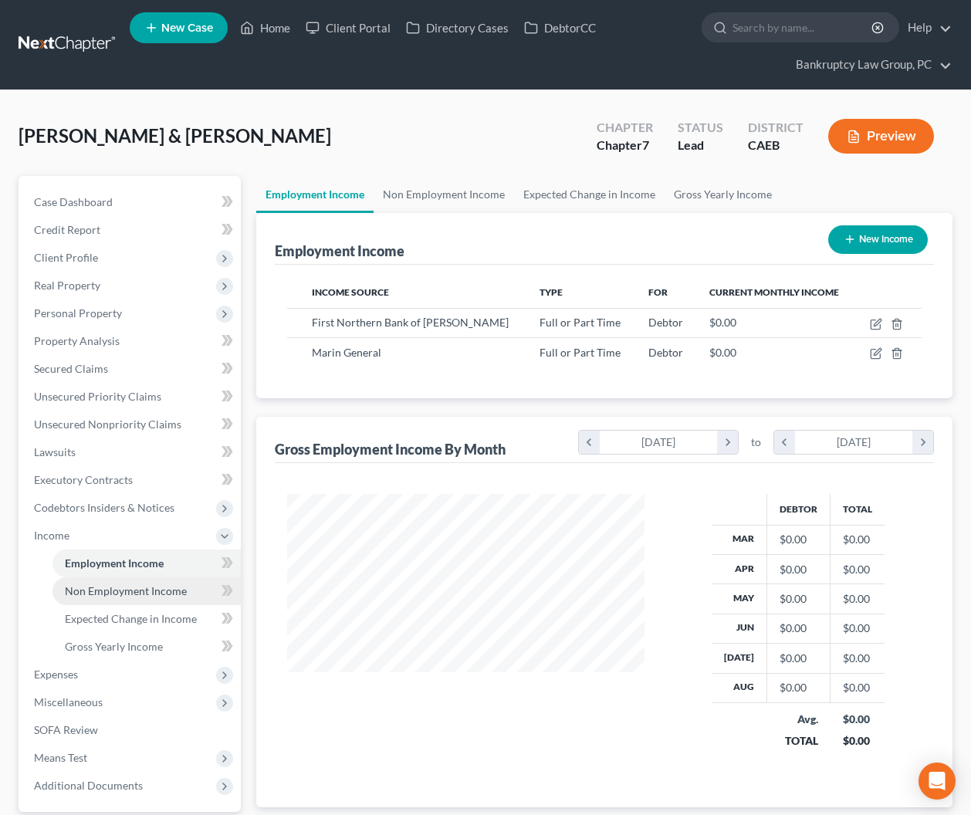
click at [127, 594] on span "Non Employment Income" at bounding box center [126, 590] width 122 height 13
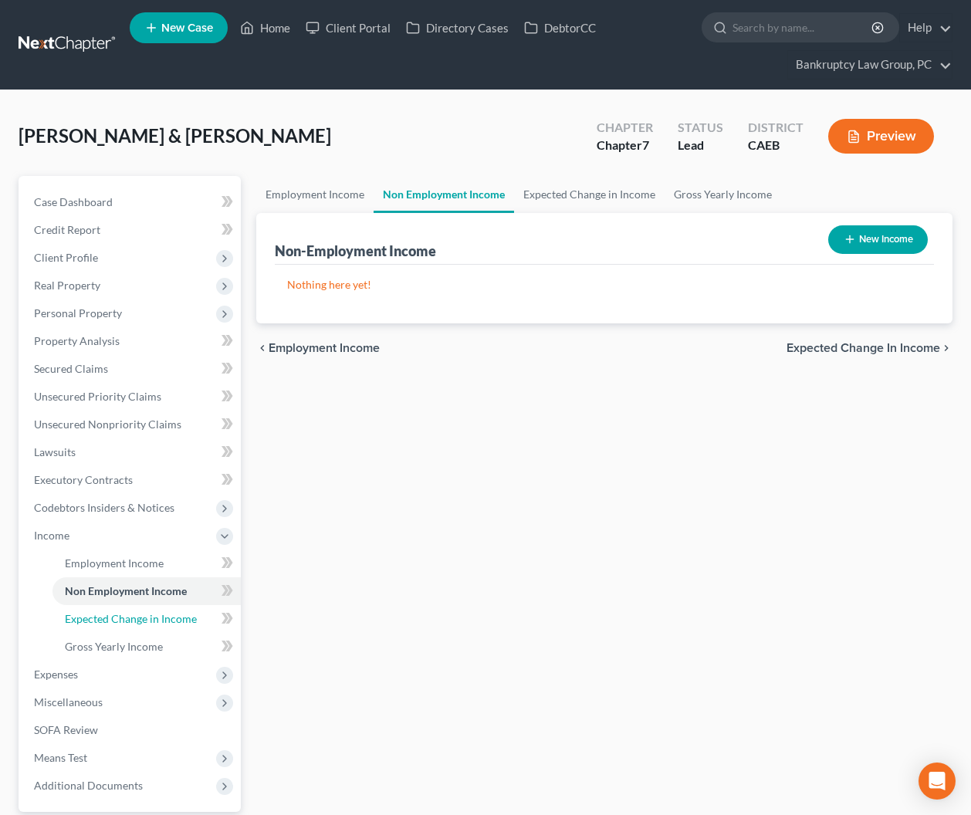
drag, startPoint x: 167, startPoint y: 613, endPoint x: 245, endPoint y: 530, distance: 113.6
click at [167, 613] on span "Expected Change in Income" at bounding box center [131, 618] width 132 height 13
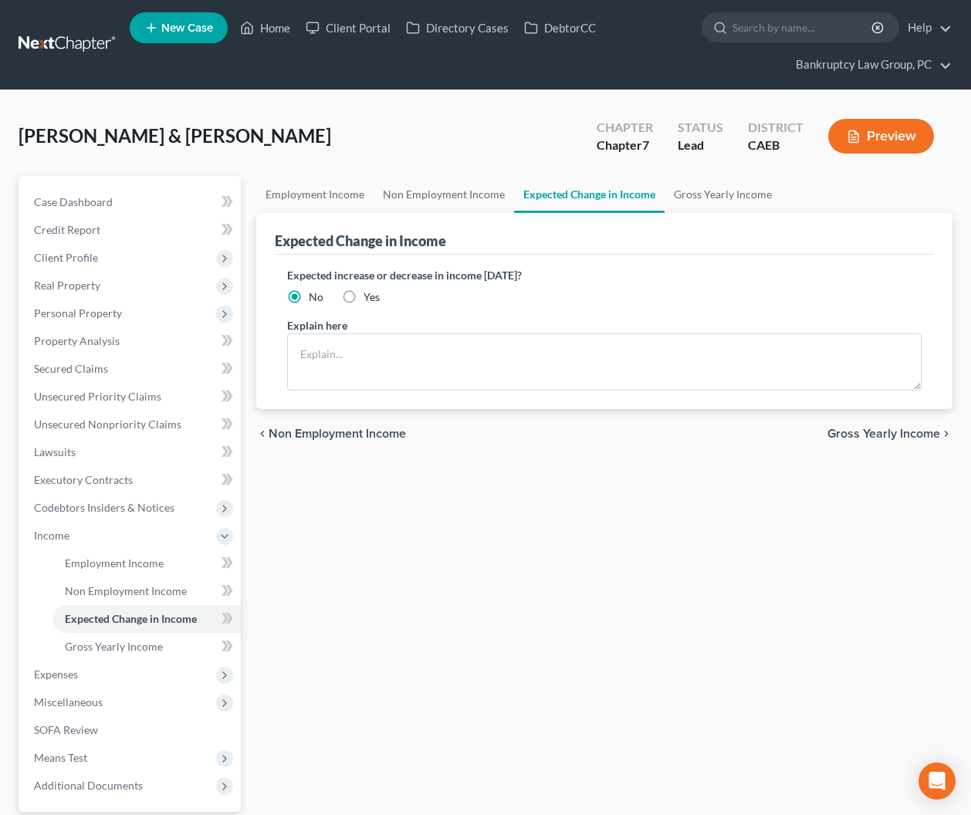
drag, startPoint x: 346, startPoint y: 295, endPoint x: 349, endPoint y: 329, distance: 34.1
click at [363, 296] on label "Yes" at bounding box center [371, 296] width 16 height 15
click at [370, 296] on input "Yes" at bounding box center [375, 294] width 10 height 10
radio input "true"
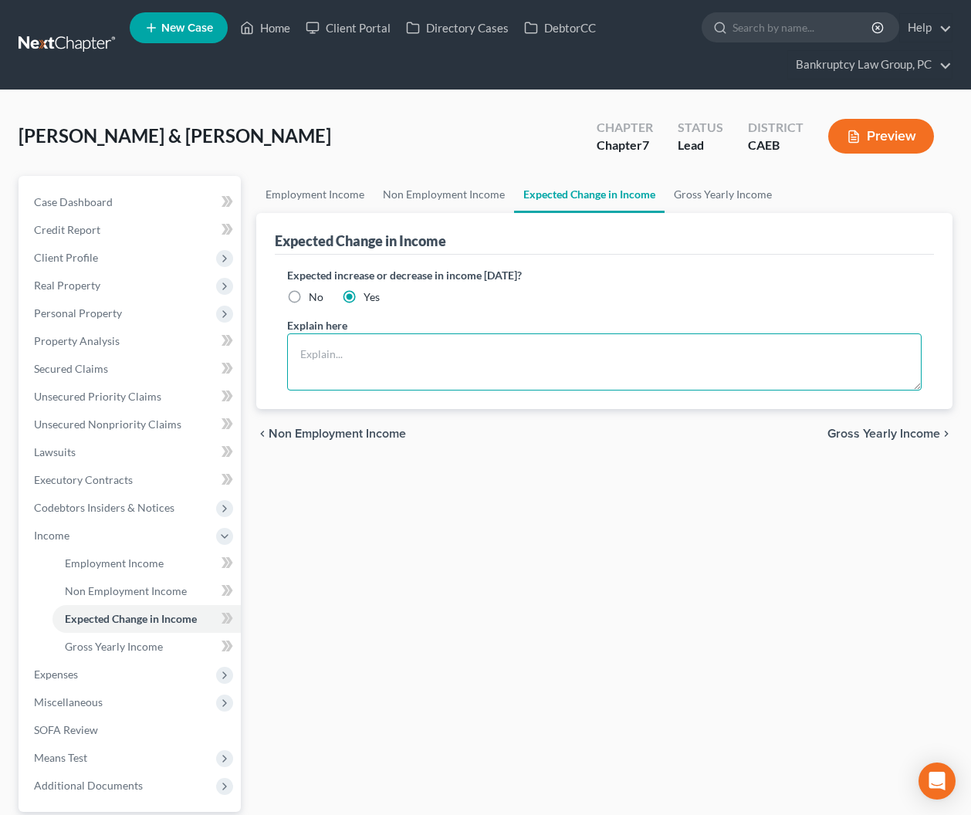
click at [360, 356] on textarea at bounding box center [604, 361] width 635 height 57
type textarea "Debtor recently wne on Short Term Disability"
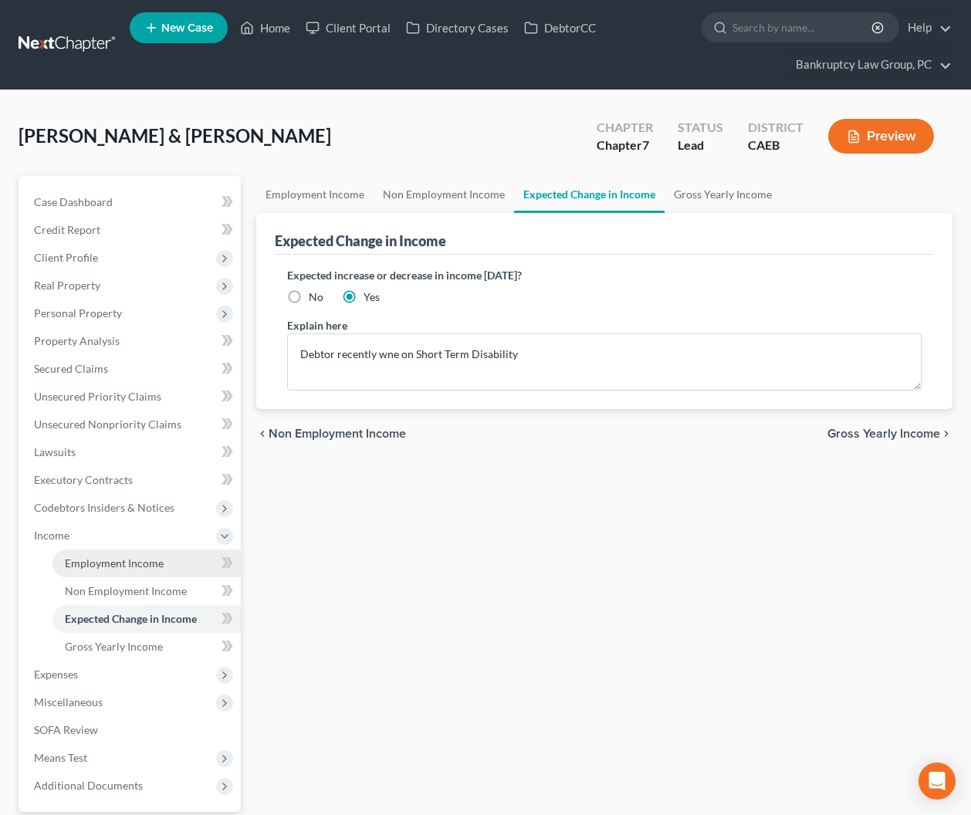
click at [140, 559] on span "Employment Income" at bounding box center [114, 562] width 99 height 13
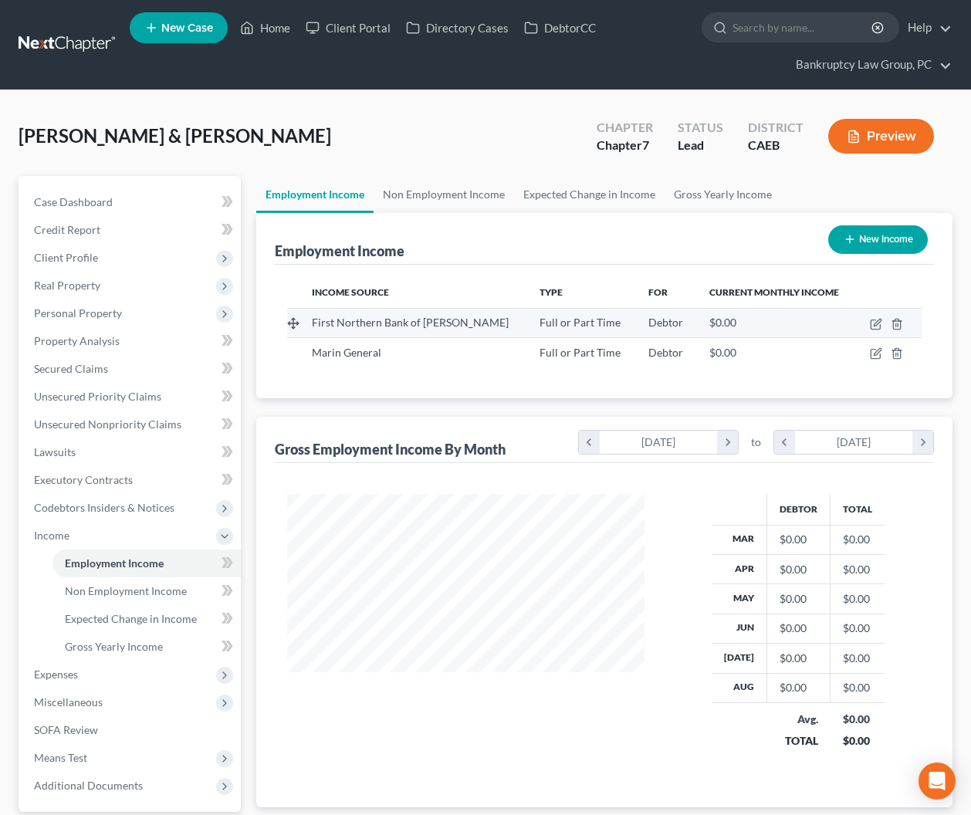
scroll to position [276, 388]
click at [872, 322] on icon "button" at bounding box center [876, 324] width 12 height 12
select select "0"
select select "4"
select select "0"
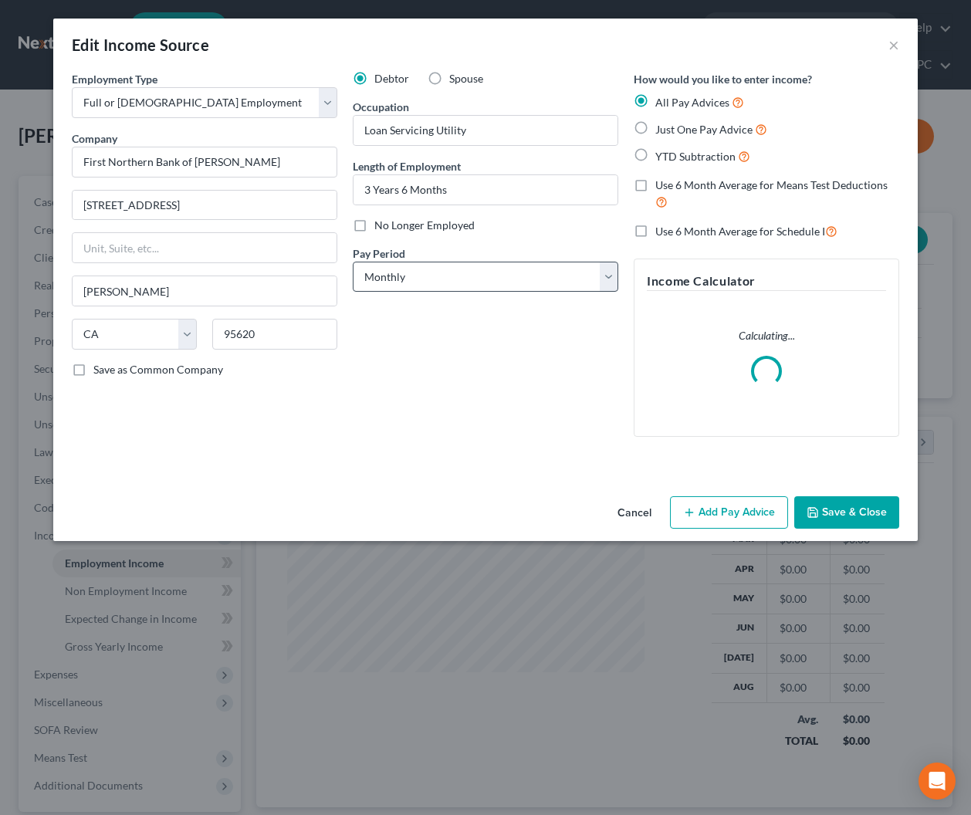
drag, startPoint x: 361, startPoint y: 225, endPoint x: 407, endPoint y: 268, distance: 63.3
click at [374, 228] on label "No Longer Employed" at bounding box center [424, 225] width 100 height 15
click at [380, 228] on input "No Longer Employed" at bounding box center [385, 223] width 10 height 10
checkbox input "true"
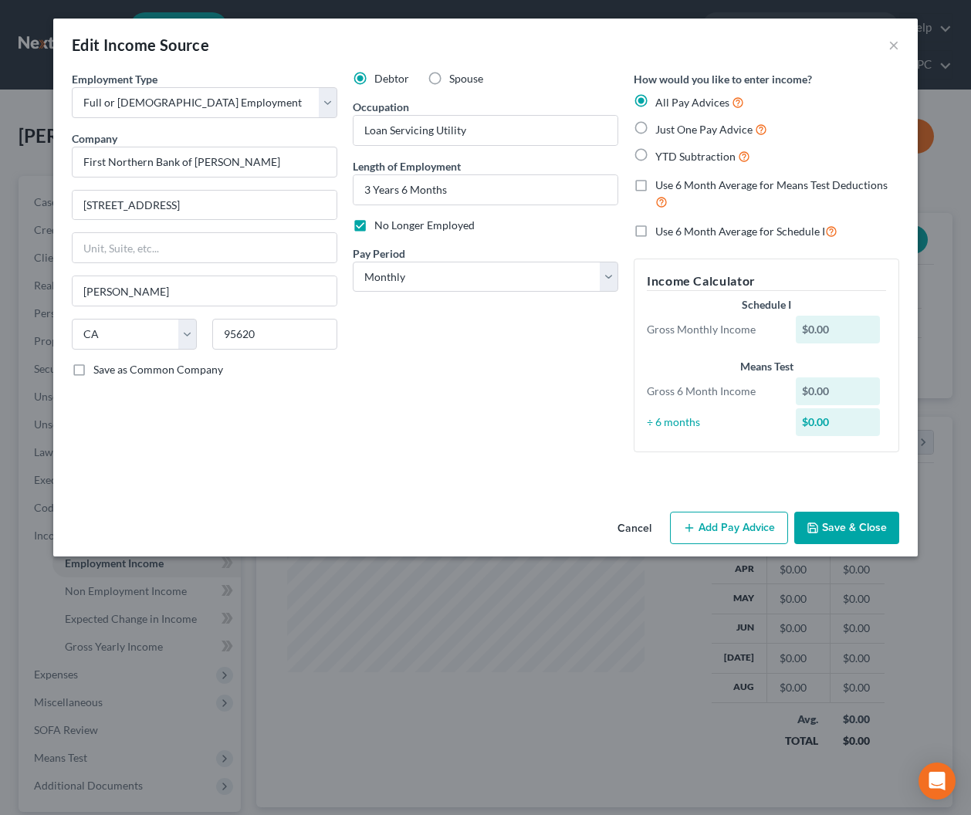
click at [844, 531] on button "Save & Close" at bounding box center [846, 528] width 105 height 32
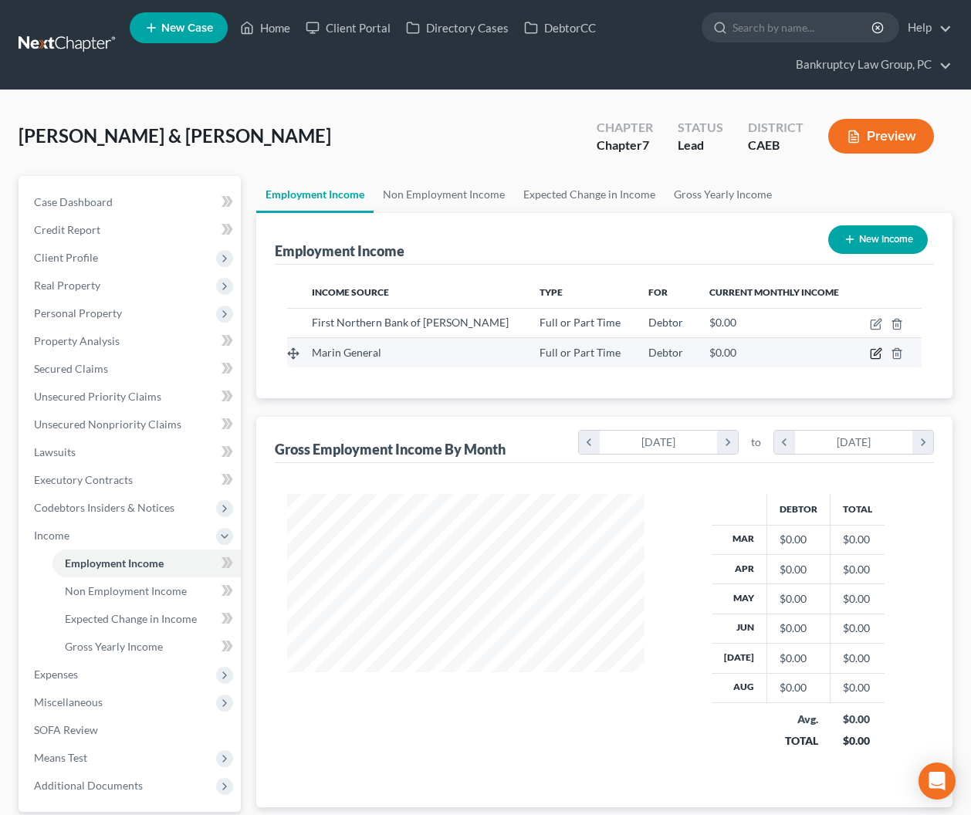
click at [872, 353] on td at bounding box center [889, 352] width 66 height 29
click at [873, 353] on icon "button" at bounding box center [876, 353] width 12 height 12
select select "0"
select select "4"
select select "0"
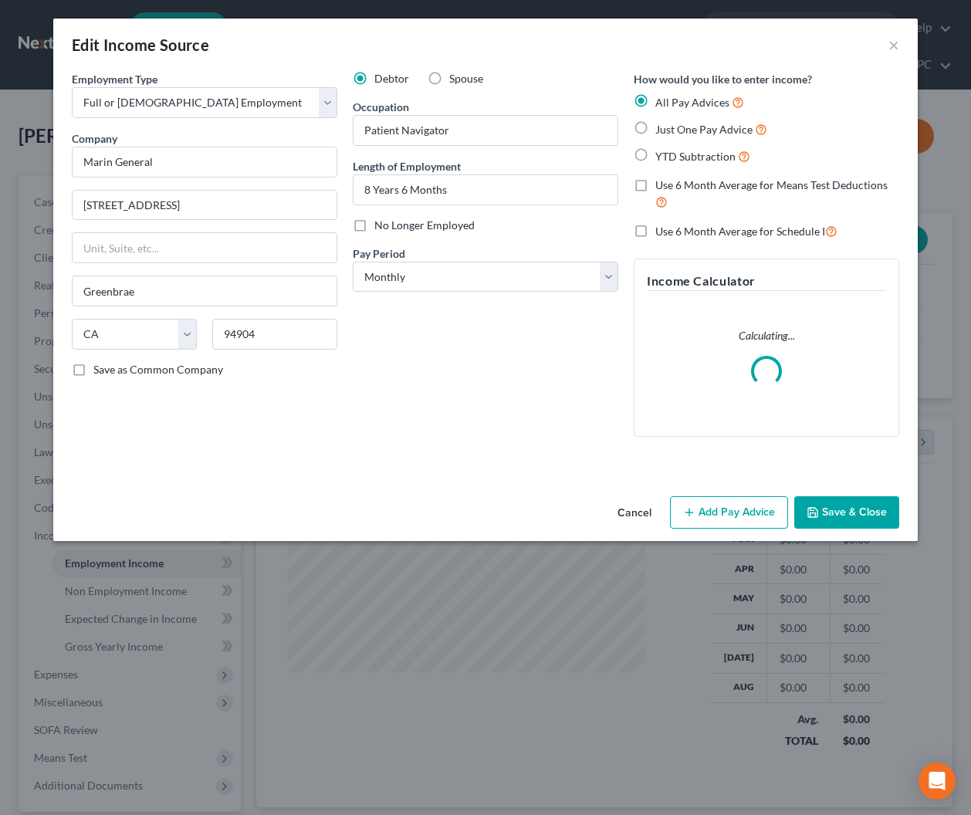
drag, startPoint x: 436, startPoint y: 78, endPoint x: 455, endPoint y: 100, distance: 29.0
click at [449, 79] on label "Spouse" at bounding box center [466, 78] width 34 height 15
click at [455, 79] on input "Spouse" at bounding box center [460, 76] width 10 height 10
radio input "true"
click at [867, 504] on button "Save & Close" at bounding box center [846, 512] width 105 height 32
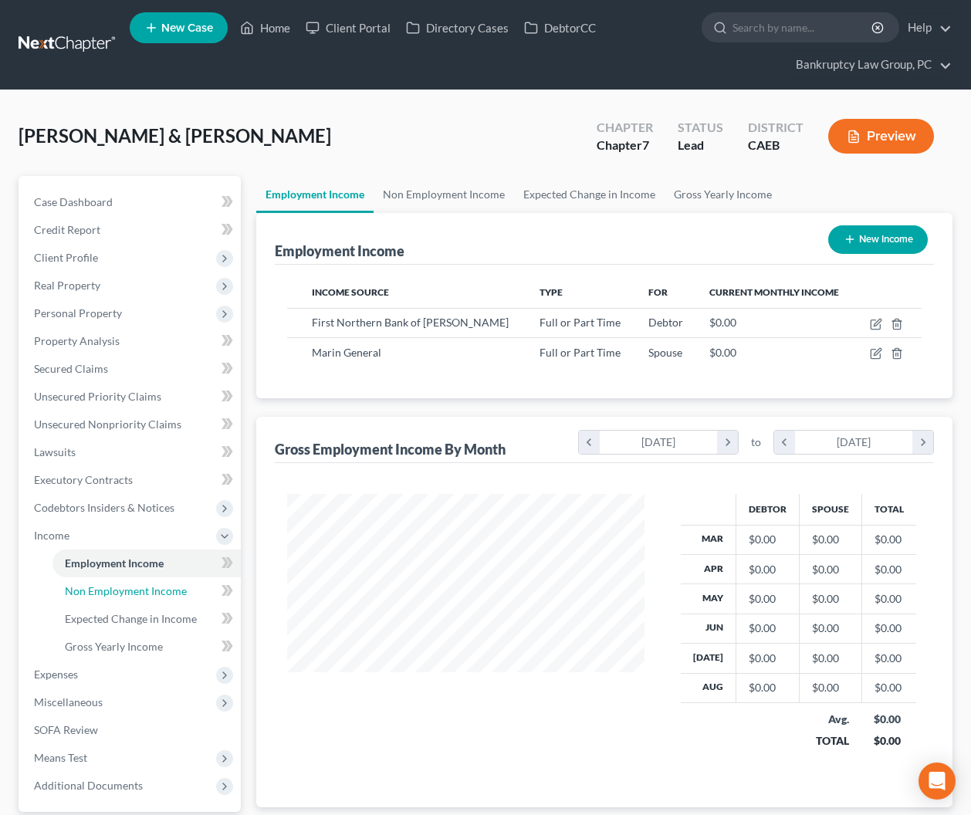
drag, startPoint x: 157, startPoint y: 592, endPoint x: 343, endPoint y: 551, distance: 190.4
click at [157, 592] on span "Non Employment Income" at bounding box center [126, 590] width 122 height 13
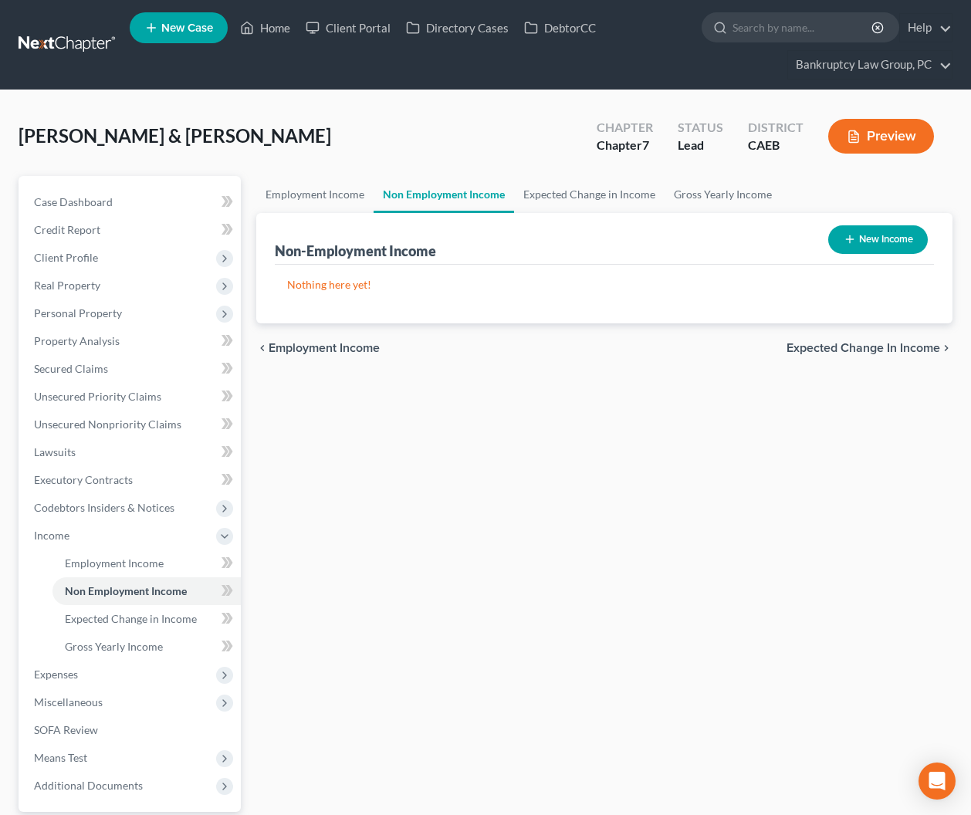
click at [870, 242] on button "New Income" at bounding box center [878, 239] width 100 height 29
select select "0"
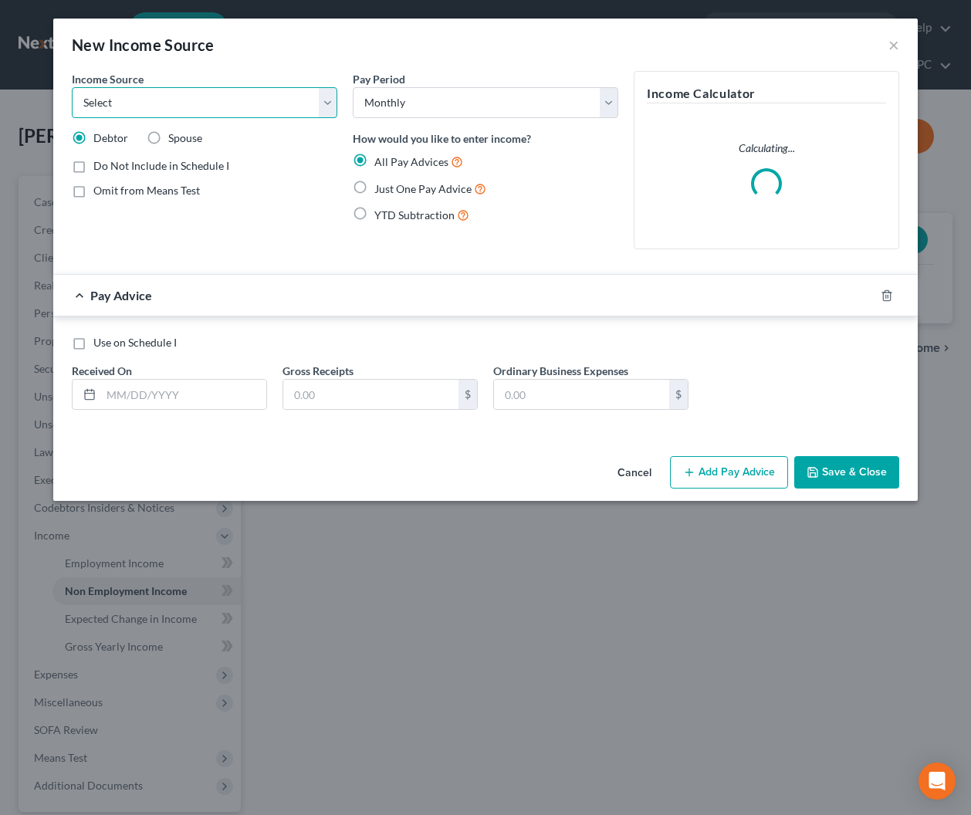
click at [293, 106] on select "Select Unemployment Disability (from employer) Pension Retirement Social Securi…" at bounding box center [204, 102] width 265 height 31
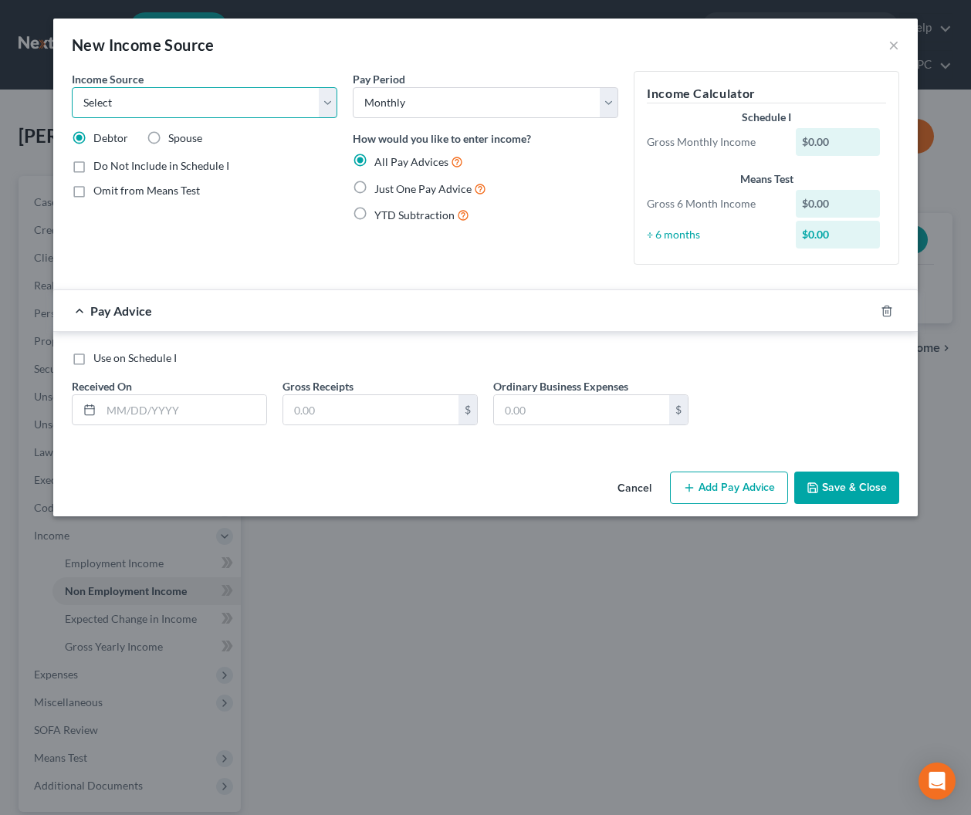
select select "1"
click at [72, 87] on select "Select Unemployment Disability (from employer) Pension Retirement Social Securi…" at bounding box center [204, 102] width 265 height 31
click at [887, 310] on line "button" at bounding box center [887, 311] width 0 height 3
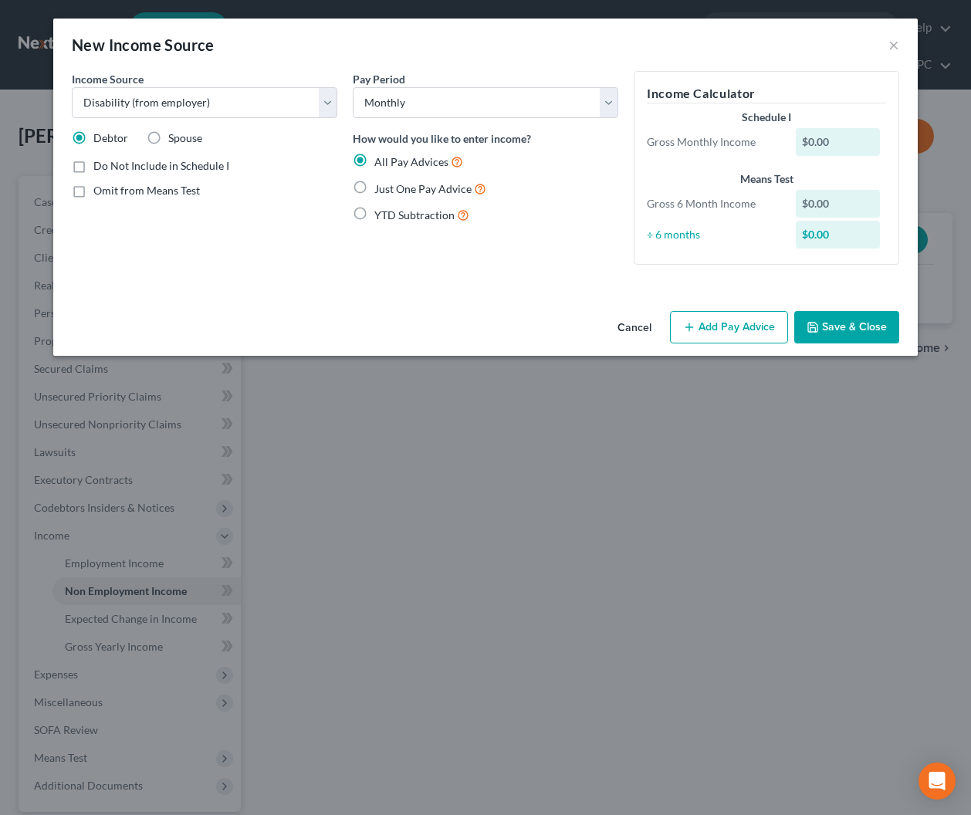
click at [846, 328] on button "Save & Close" at bounding box center [846, 327] width 105 height 32
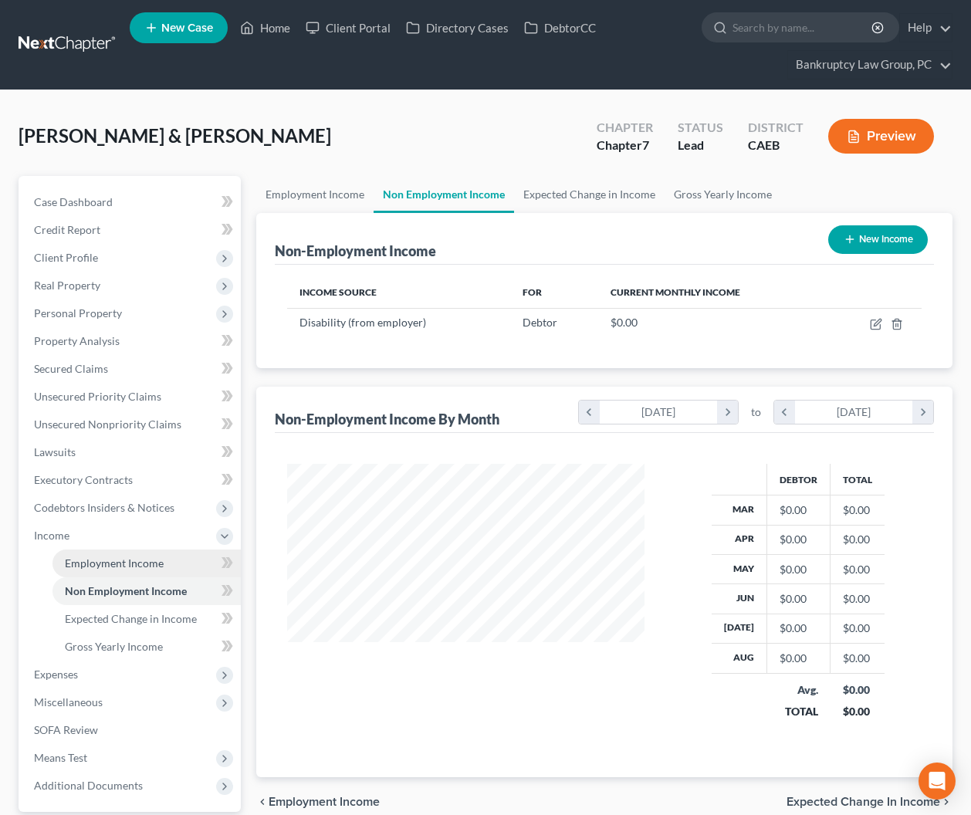
scroll to position [143, 0]
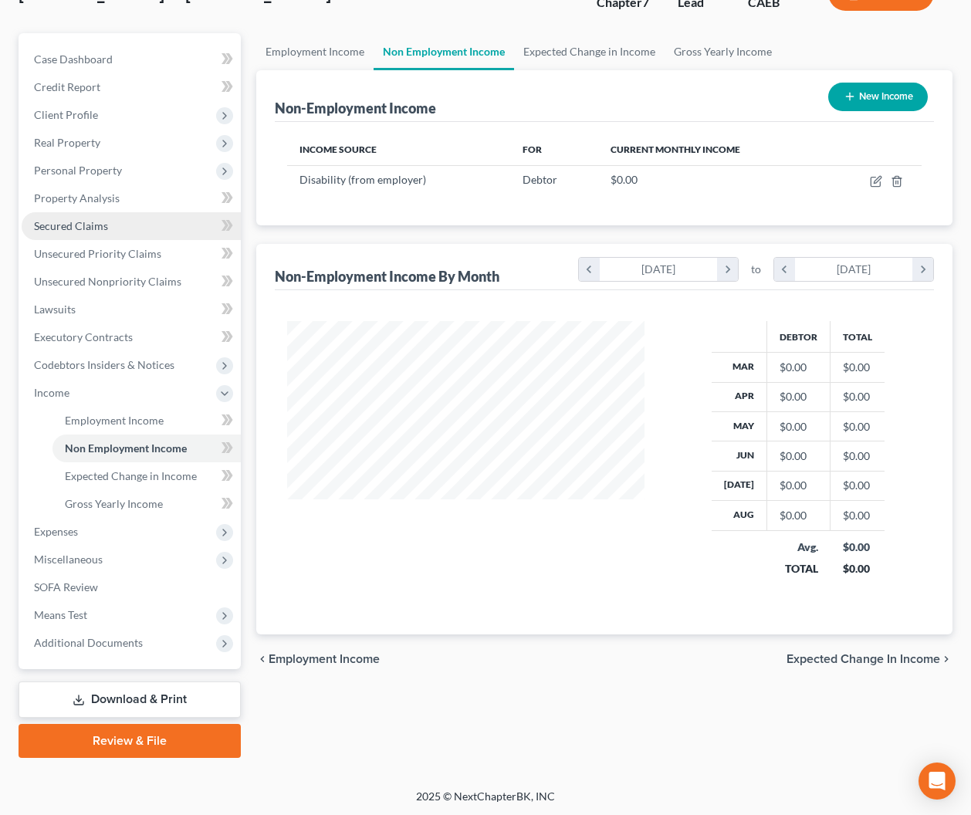
click at [69, 231] on link "Secured Claims" at bounding box center [131, 226] width 219 height 28
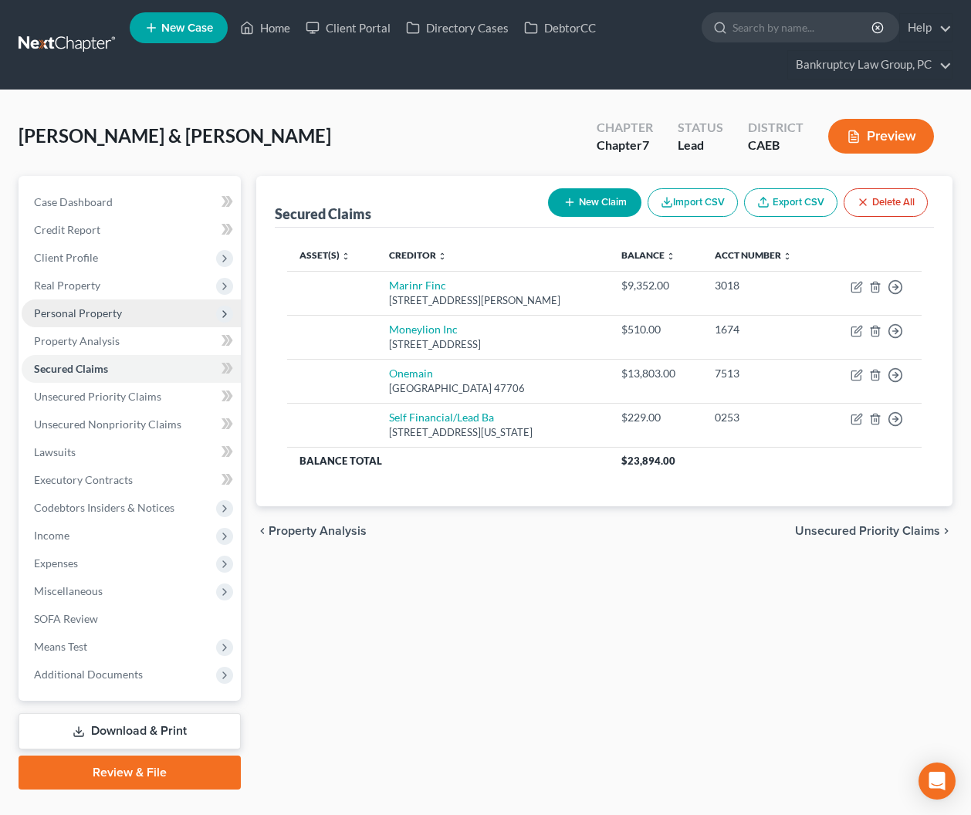
click at [69, 321] on span "Personal Property" at bounding box center [131, 313] width 219 height 28
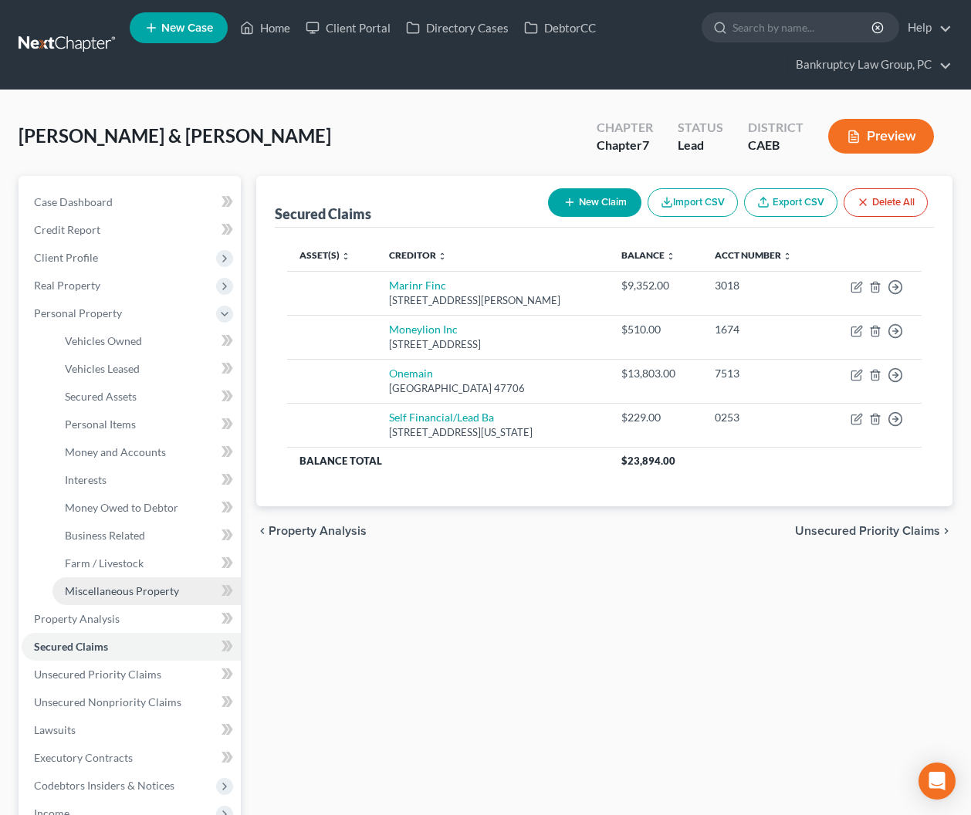
click at [124, 593] on span "Miscellaneous Property" at bounding box center [122, 590] width 114 height 13
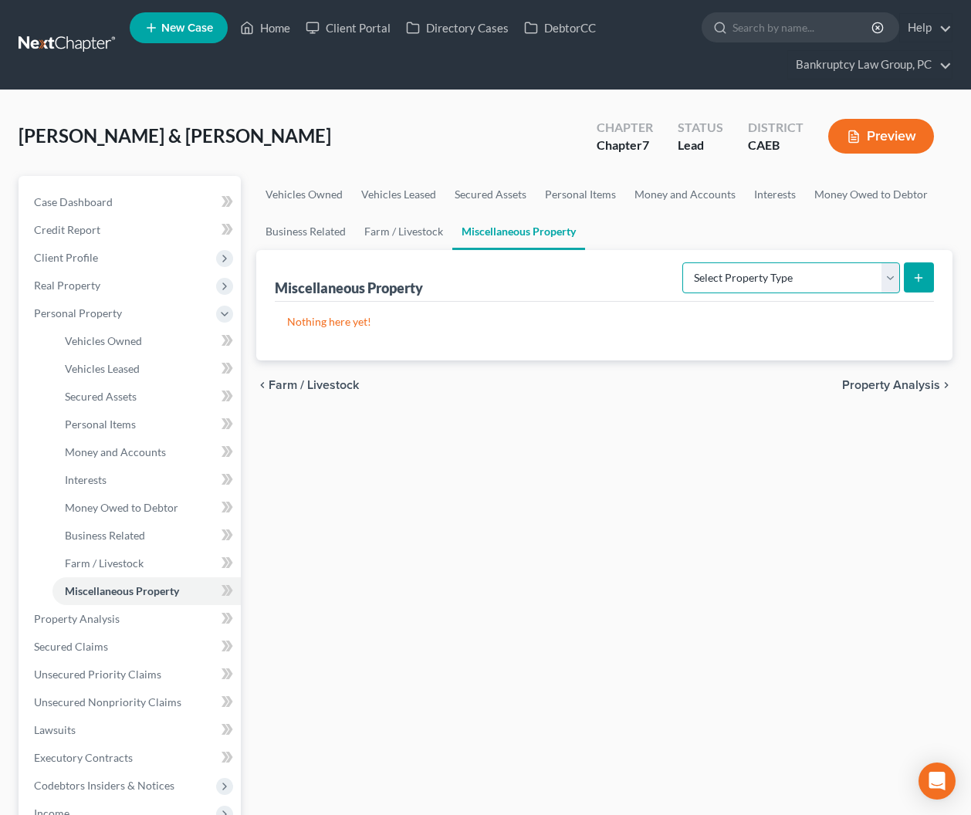
click at [714, 262] on select "Select Property Type Assigned for Creditor Benefit [DATE] Holding for Another N…" at bounding box center [791, 277] width 218 height 31
select select "stored_within_1_year"
click at [682, 262] on select "Select Property Type Assigned for Creditor Benefit [DATE] Holding for Another N…" at bounding box center [791, 277] width 218 height 31
click at [920, 274] on icon "submit" at bounding box center [918, 278] width 12 height 12
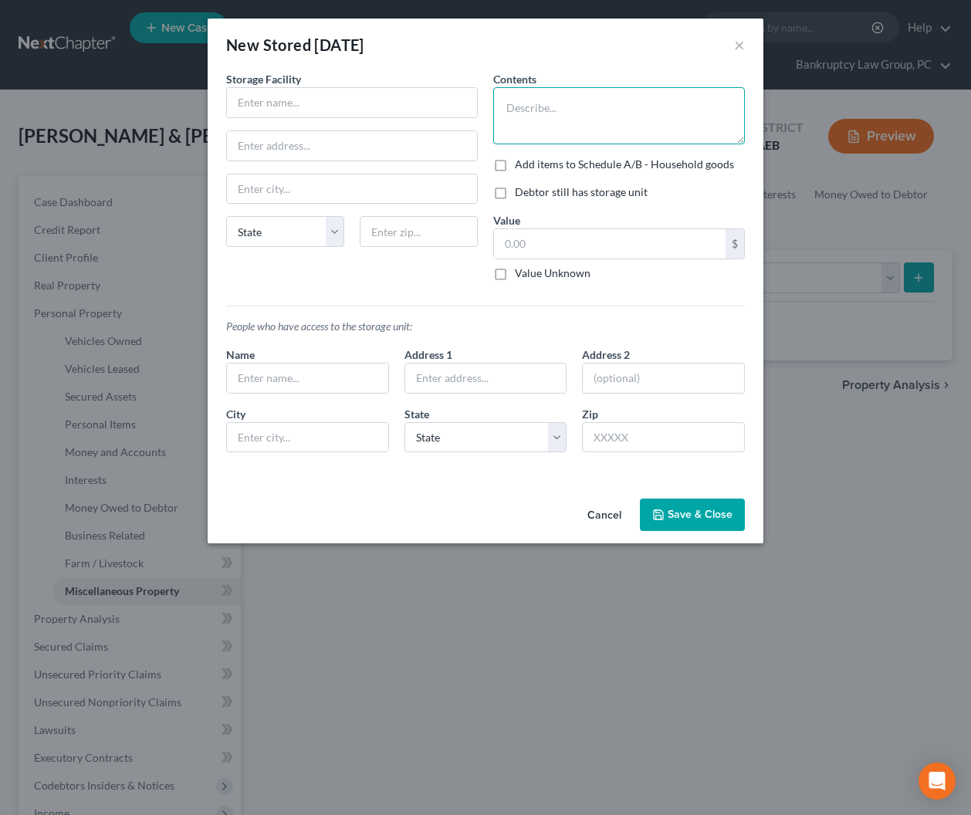
click at [586, 130] on textarea at bounding box center [619, 115] width 252 height 57
type textarea "Misc Household Items"
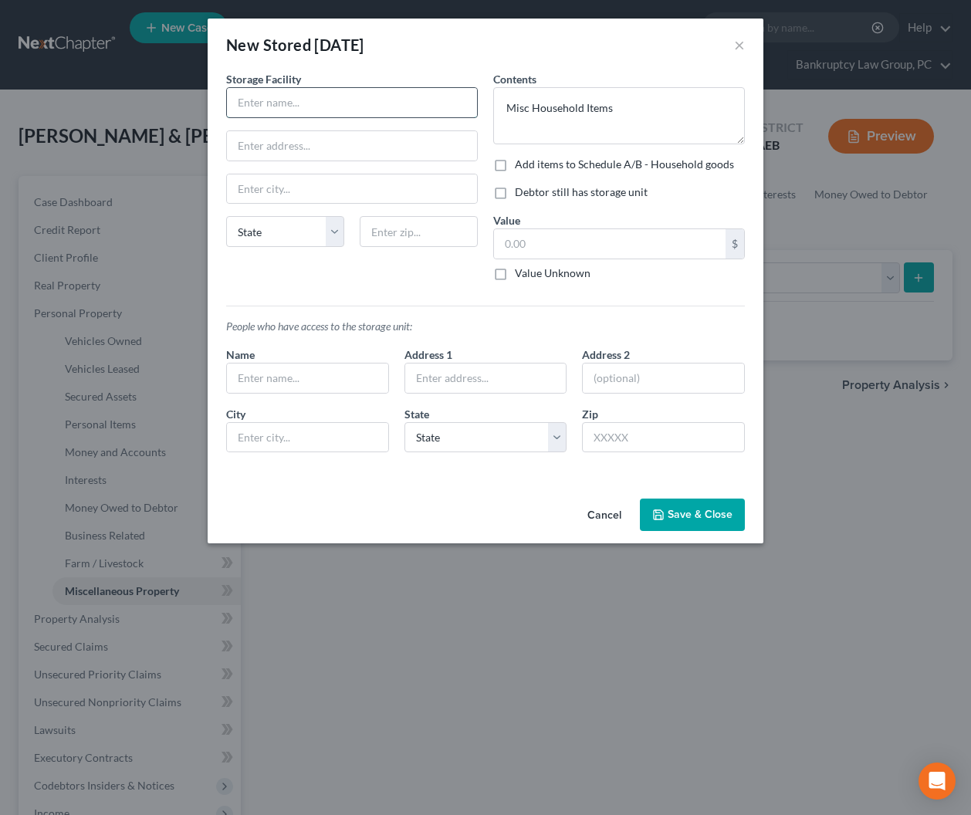
click at [447, 110] on input "text" at bounding box center [352, 102] width 250 height 29
type input "Storage Unit"
click at [684, 524] on button "Save & Close" at bounding box center [692, 514] width 105 height 32
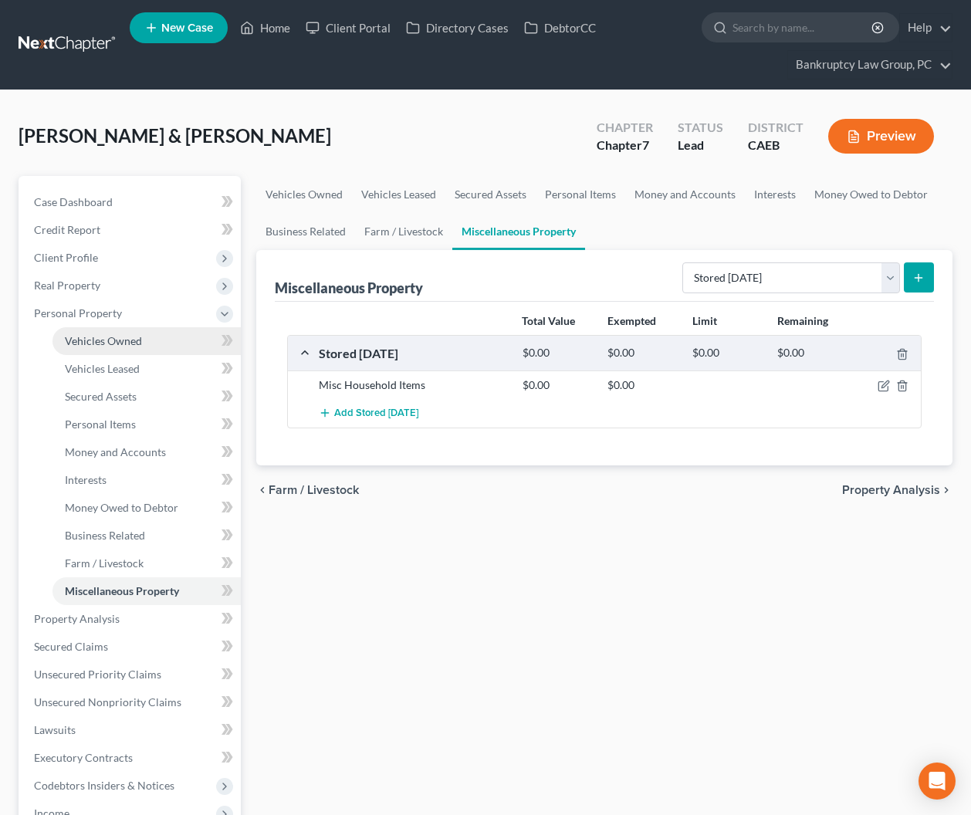
click at [98, 349] on link "Vehicles Owned" at bounding box center [146, 341] width 188 height 28
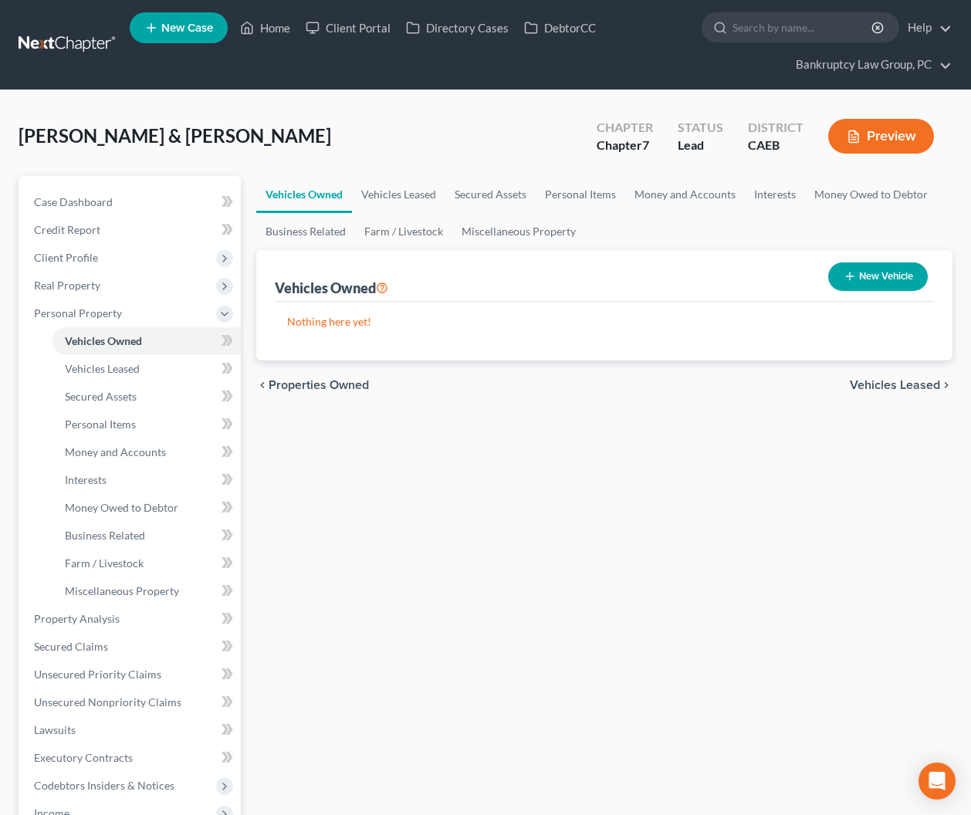
click at [883, 279] on button "New Vehicle" at bounding box center [878, 276] width 100 height 29
select select "0"
select select "2"
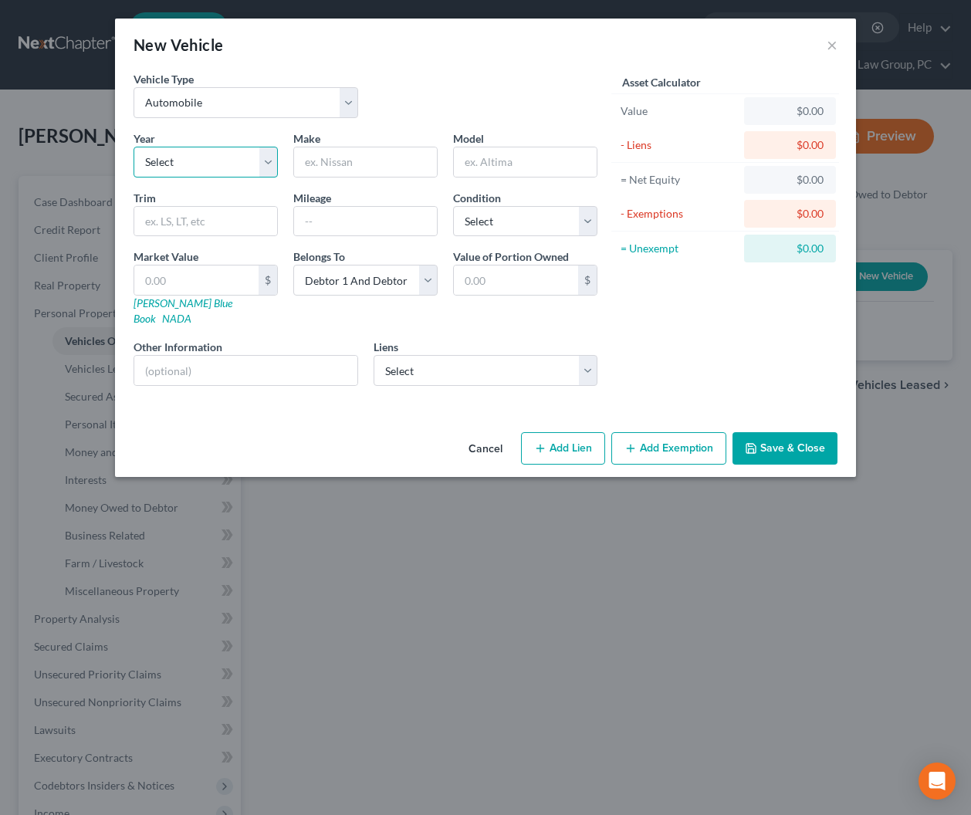
click at [185, 158] on select "Select 2026 2025 2024 2023 2022 2021 2020 2019 2018 2017 2016 2015 2014 2013 20…" at bounding box center [205, 162] width 144 height 31
select select "10"
click at [133, 147] on select "Select 2026 2025 2024 2023 2022 2021 2020 2019 2018 2017 2016 2015 2014 2013 20…" at bounding box center [205, 162] width 144 height 31
click at [393, 166] on input "text" at bounding box center [365, 161] width 143 height 29
type input "Honda"
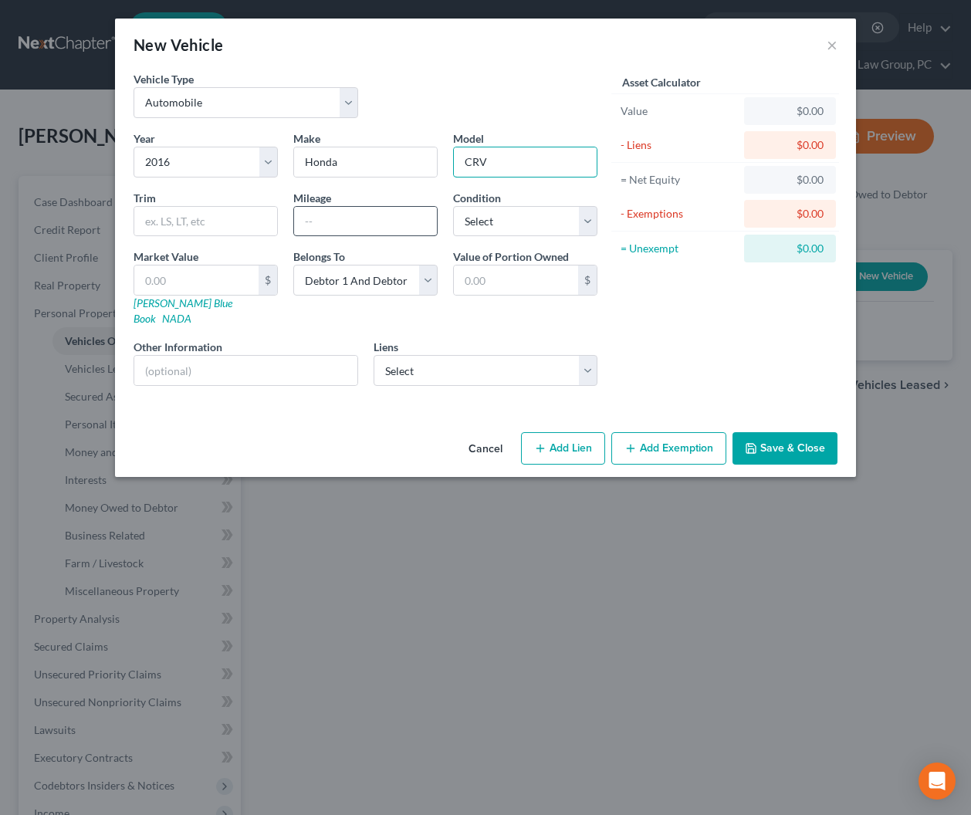
type input "CRV"
click at [349, 231] on input "text" at bounding box center [365, 221] width 143 height 29
click at [548, 225] on select "Select Excellent Very Good Good Fair Poor" at bounding box center [525, 221] width 144 height 31
select select "3"
click at [453, 206] on select "Select Excellent Very Good Good Fair Poor" at bounding box center [525, 221] width 144 height 31
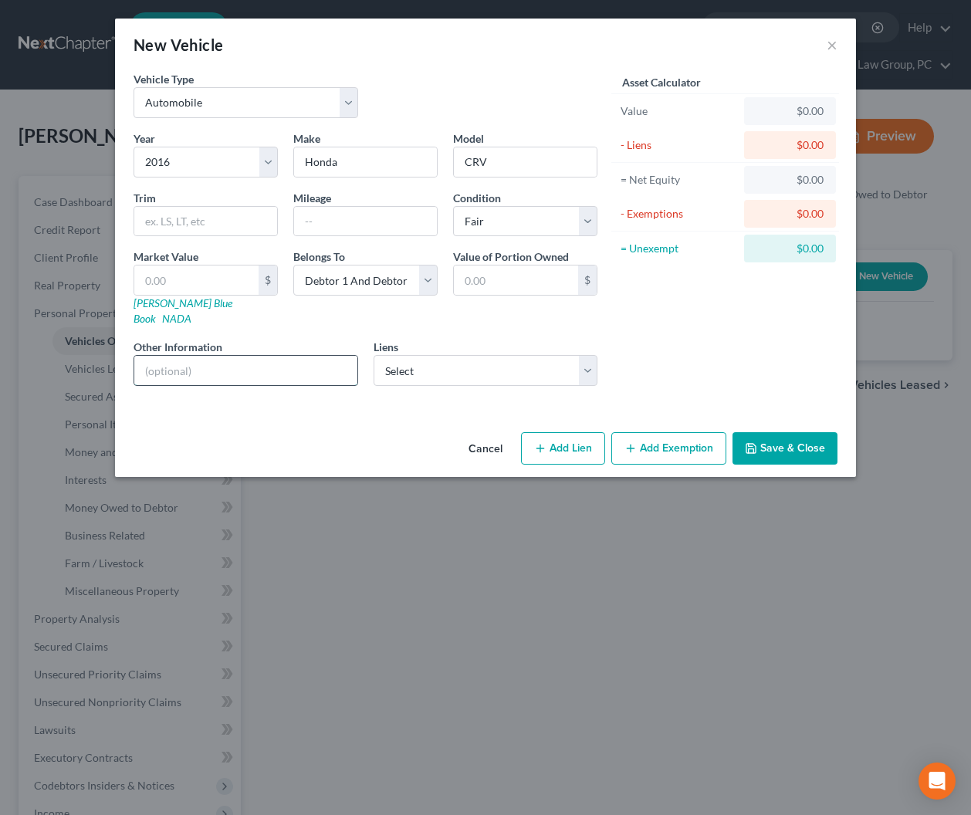
click at [265, 360] on input "text" at bounding box center [245, 370] width 223 height 29
type input "Red, Automatic"
click at [789, 432] on button "Save & Close" at bounding box center [784, 448] width 105 height 32
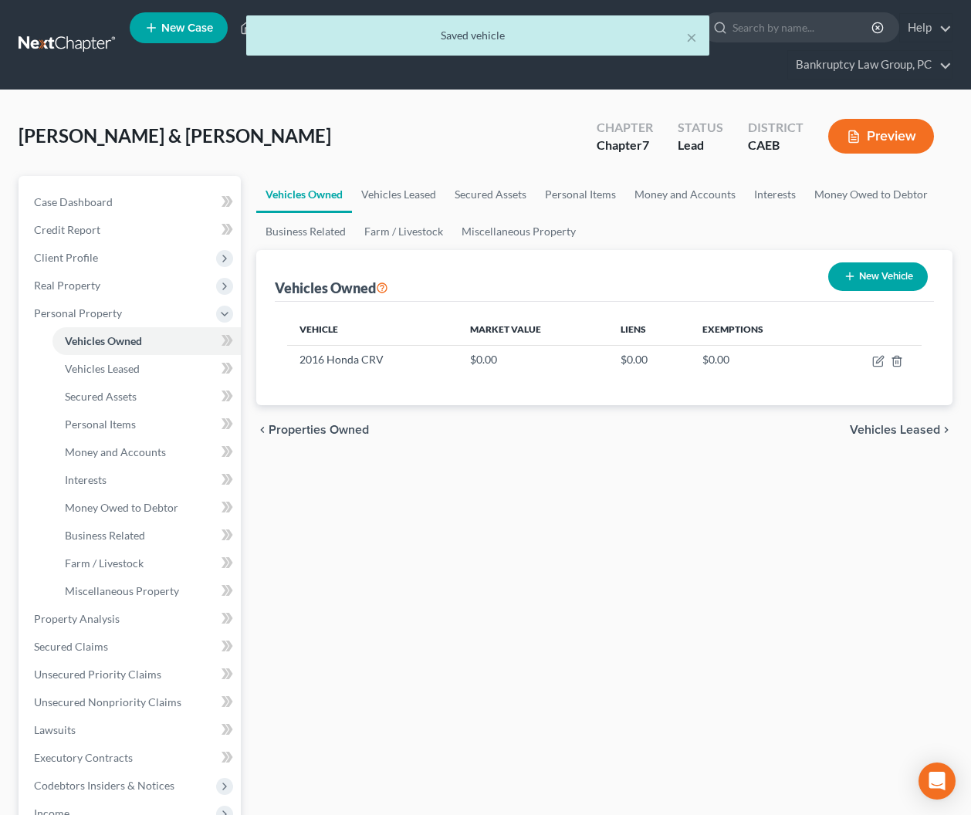
click at [862, 268] on button "New Vehicle" at bounding box center [878, 276] width 100 height 29
select select "0"
select select "2"
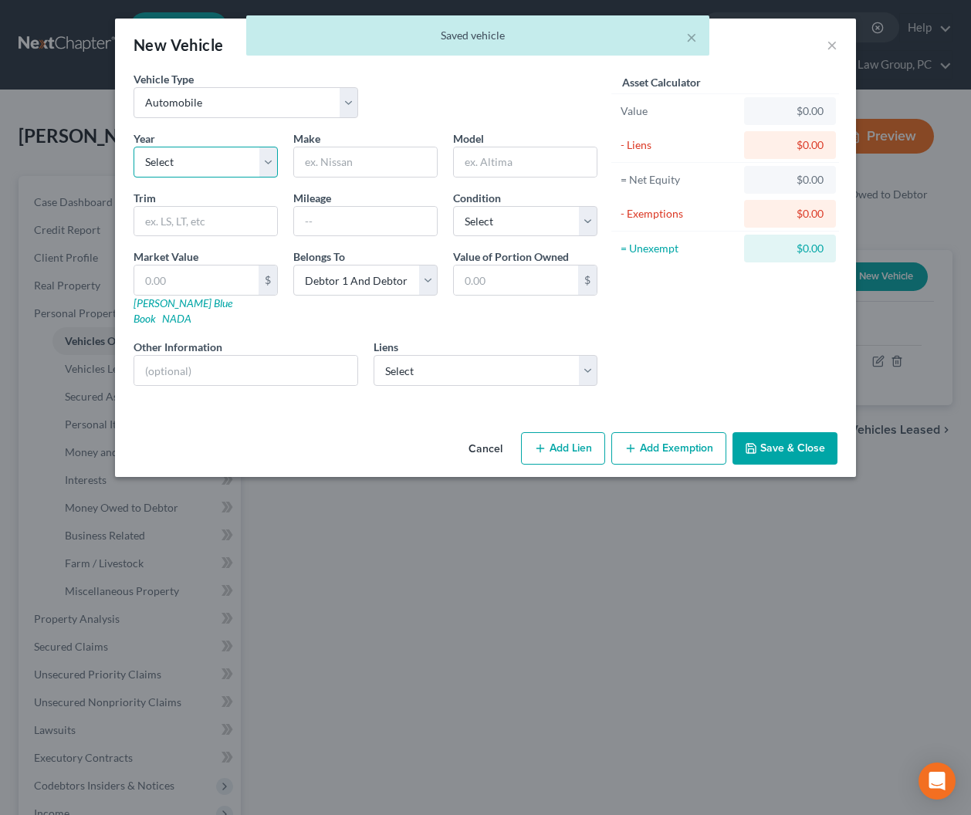
click at [180, 160] on select "Select 2026 2025 2024 2023 2022 2021 2020 2019 2018 2017 2016 2015 2014 2013 20…" at bounding box center [205, 162] width 144 height 31
select select "11"
click at [133, 147] on select "Select 2026 2025 2024 2023 2022 2021 2020 2019 2018 2017 2016 2015 2014 2013 20…" at bounding box center [205, 162] width 144 height 31
click at [369, 163] on input "text" at bounding box center [365, 161] width 143 height 29
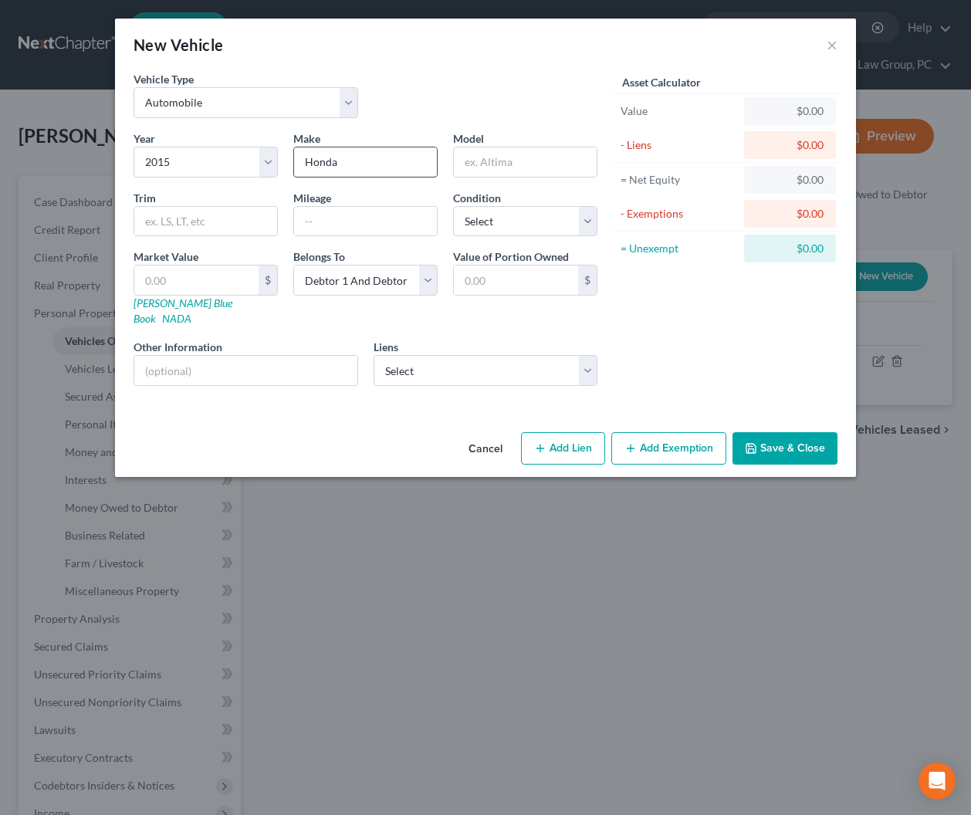
type input "Honda"
type input "FIT"
click at [474, 218] on select "Select Excellent Very Good Good Fair Poor" at bounding box center [525, 221] width 144 height 31
select select "3"
click at [453, 206] on select "Select Excellent Very Good Good Fair Poor" at bounding box center [525, 221] width 144 height 31
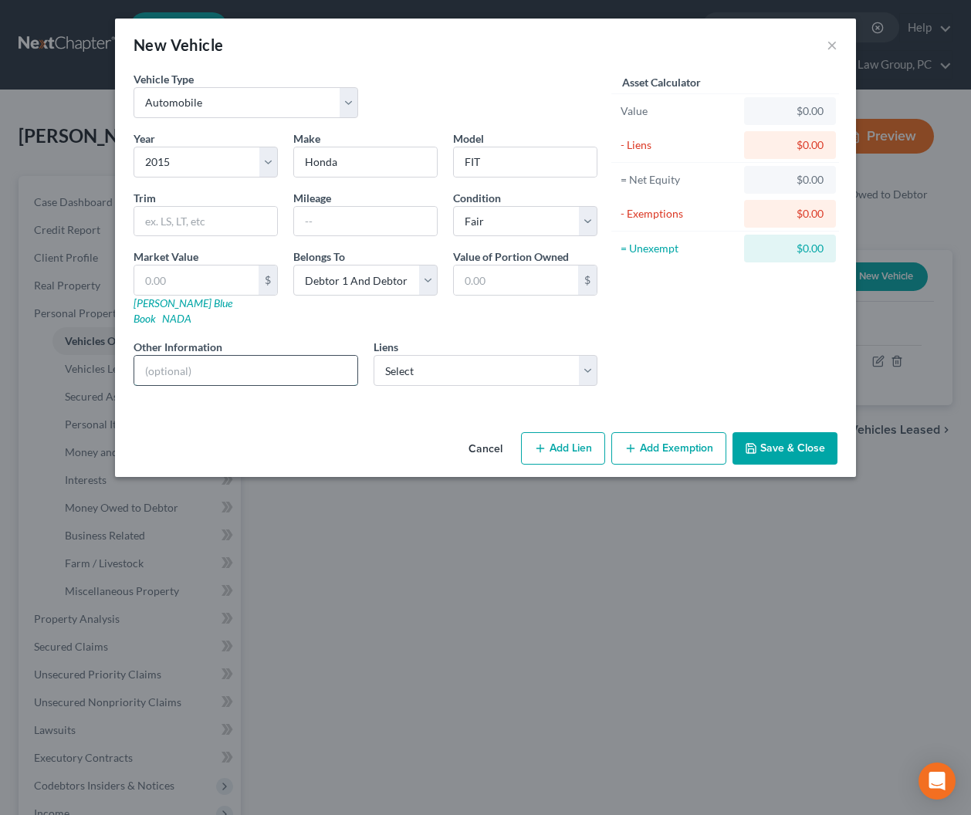
click at [311, 356] on input "text" at bounding box center [245, 370] width 223 height 29
type input "Gray, Automatic"
click at [755, 444] on icon "button" at bounding box center [750, 448] width 9 height 9
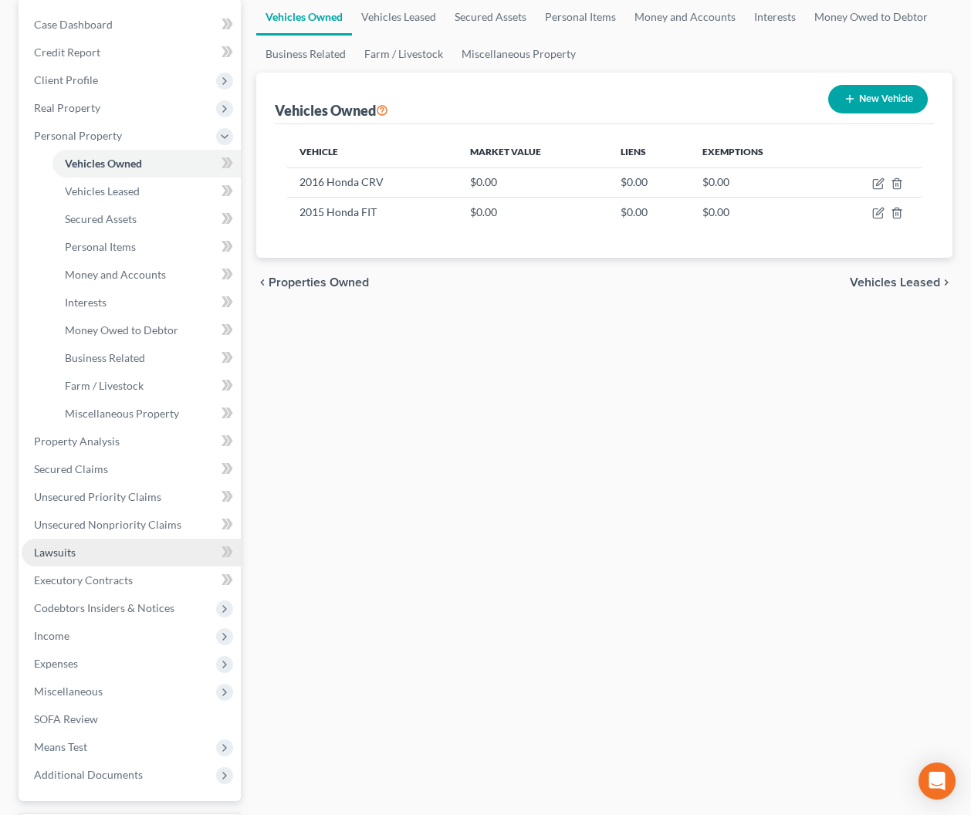
scroll to position [185, 0]
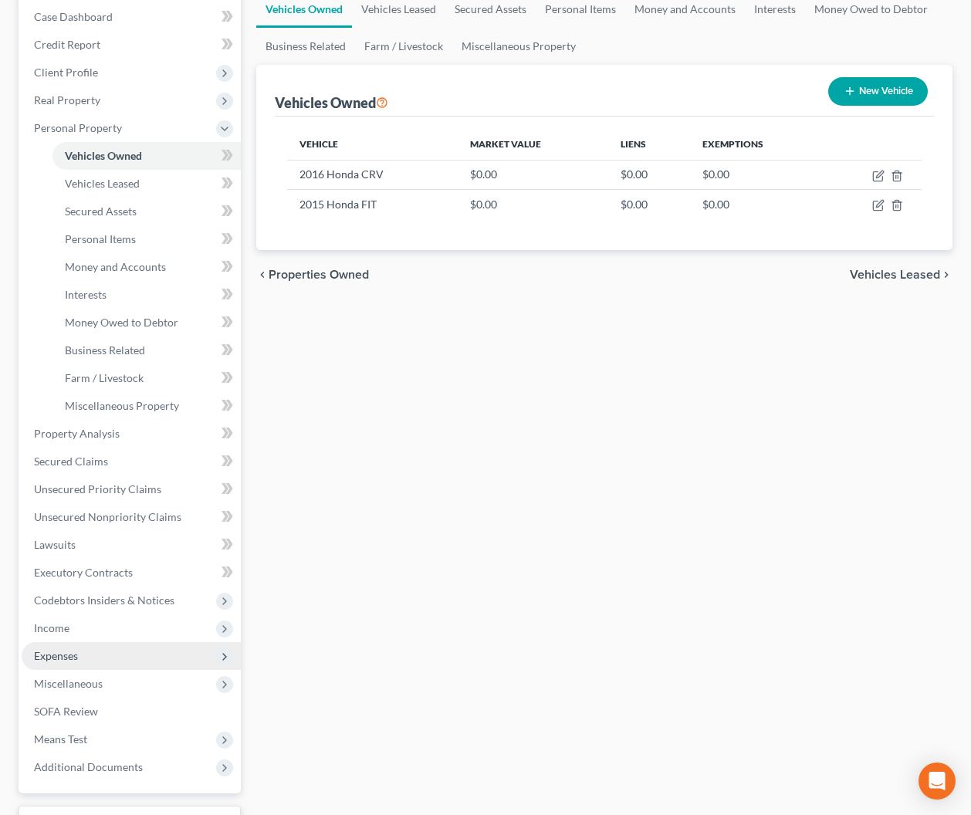
click at [71, 649] on span "Expenses" at bounding box center [56, 655] width 44 height 13
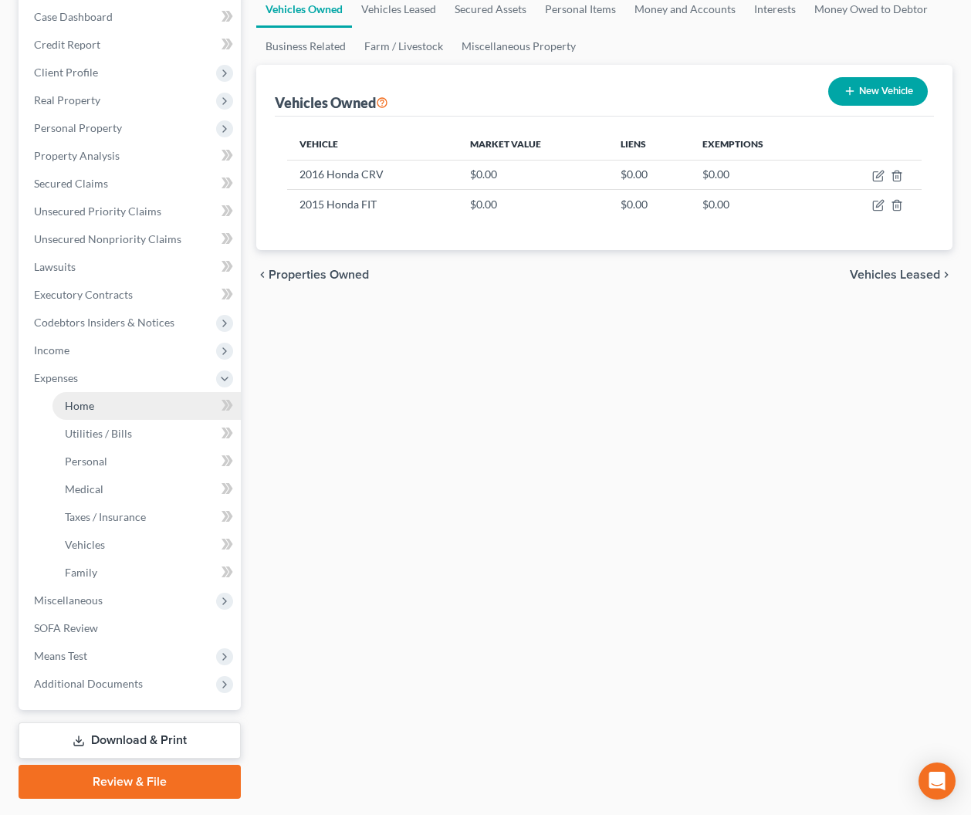
click at [75, 411] on span "Home" at bounding box center [79, 405] width 29 height 13
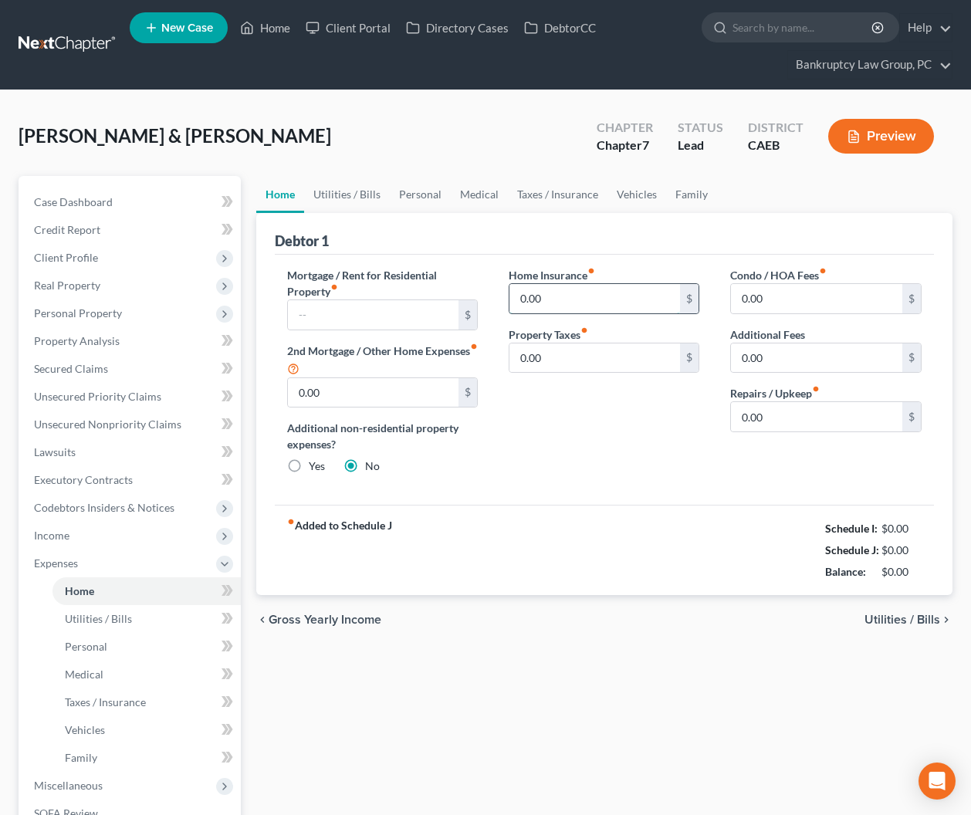
click at [548, 309] on input "0.00" at bounding box center [594, 298] width 171 height 29
drag, startPoint x: 542, startPoint y: 296, endPoint x: 488, endPoint y: 291, distance: 54.3
click at [488, 291] on div "Mortgage / Rent for Residential Property fiber_manual_record $ 2nd Mortgage / O…" at bounding box center [605, 377] width 666 height 220
type input "0"
click at [329, 191] on link "Utilities / Bills" at bounding box center [347, 194] width 86 height 37
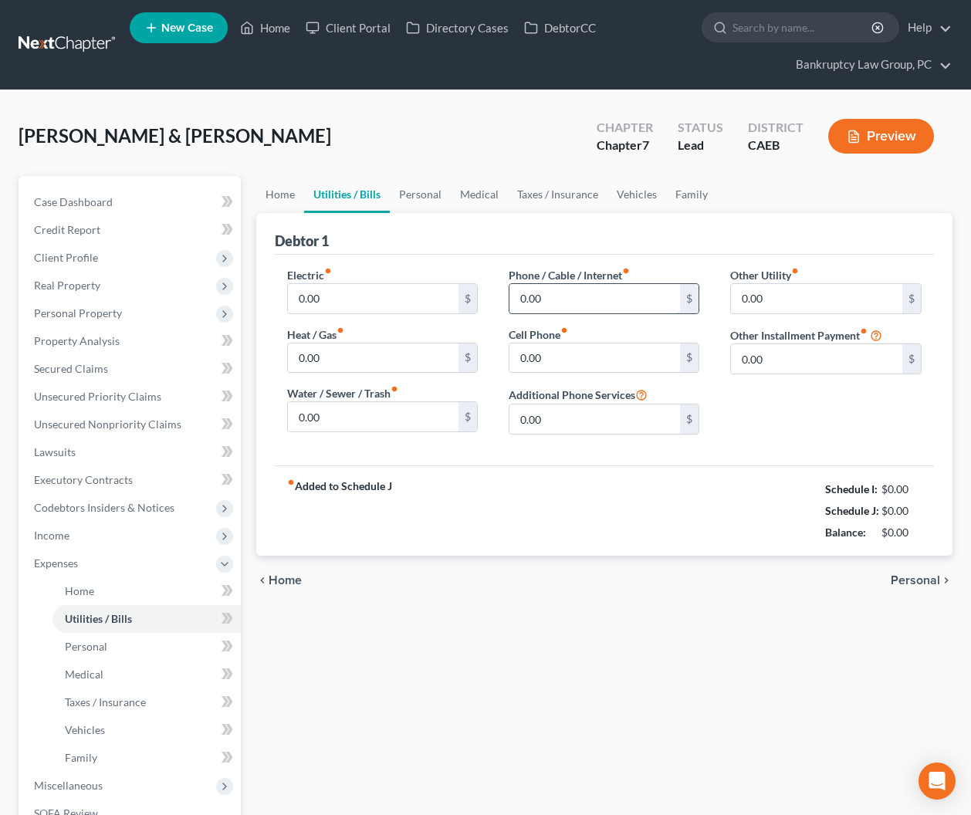
click at [561, 298] on input "0.00" at bounding box center [594, 298] width 171 height 29
type input "95"
type input "363"
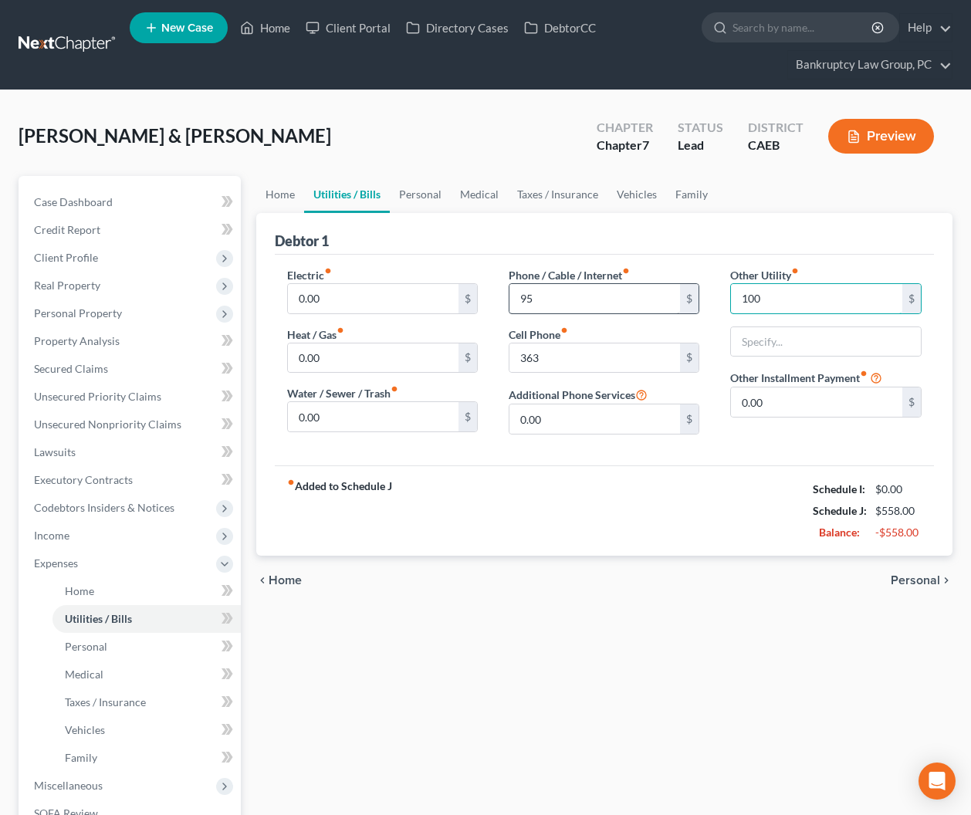
type input "100"
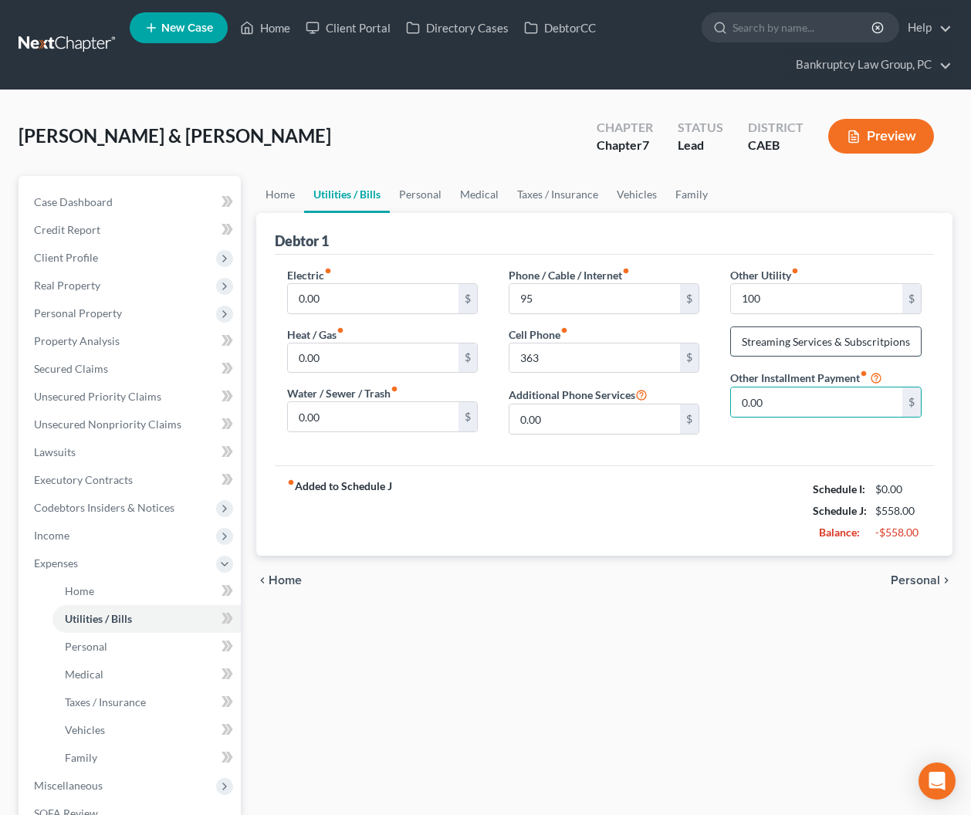
click at [850, 346] on input "Streaming Services & Subscritpions" at bounding box center [825, 341] width 189 height 29
type input "Streaming Services & Subscriptions"
drag, startPoint x: 424, startPoint y: 194, endPoint x: 410, endPoint y: 206, distance: 18.6
click at [424, 194] on link "Personal" at bounding box center [420, 194] width 61 height 37
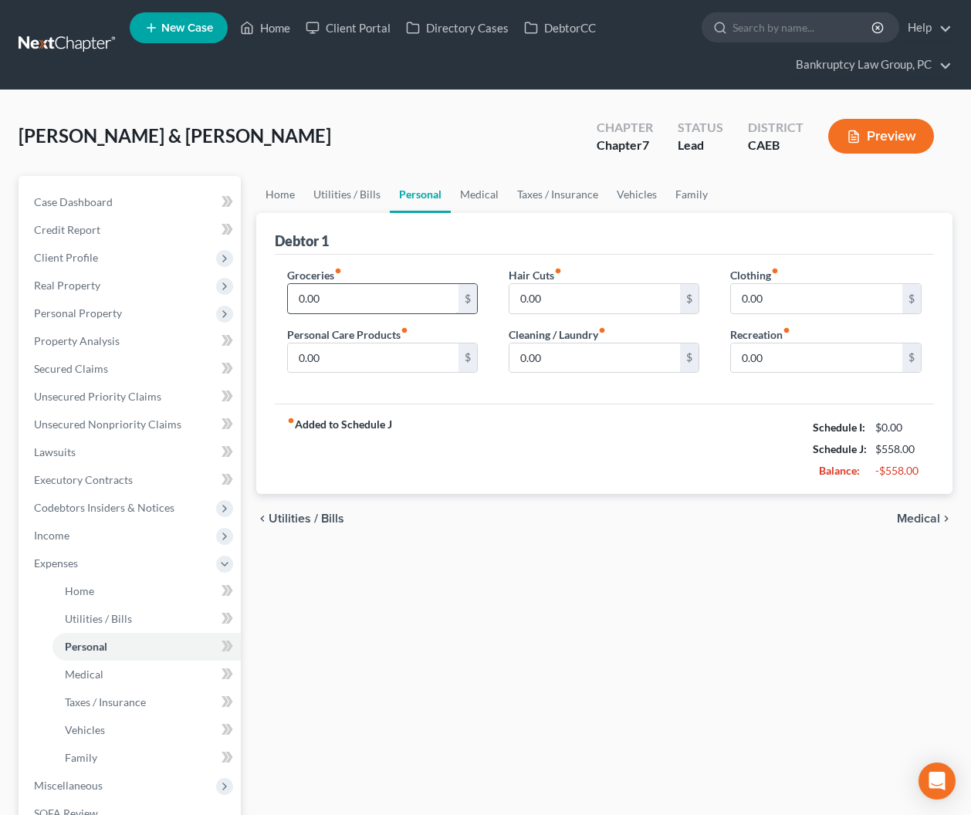
click at [321, 292] on input "0.00" at bounding box center [373, 298] width 171 height 29
type input "400"
type input "150"
click at [474, 204] on link "Medical" at bounding box center [479, 194] width 57 height 37
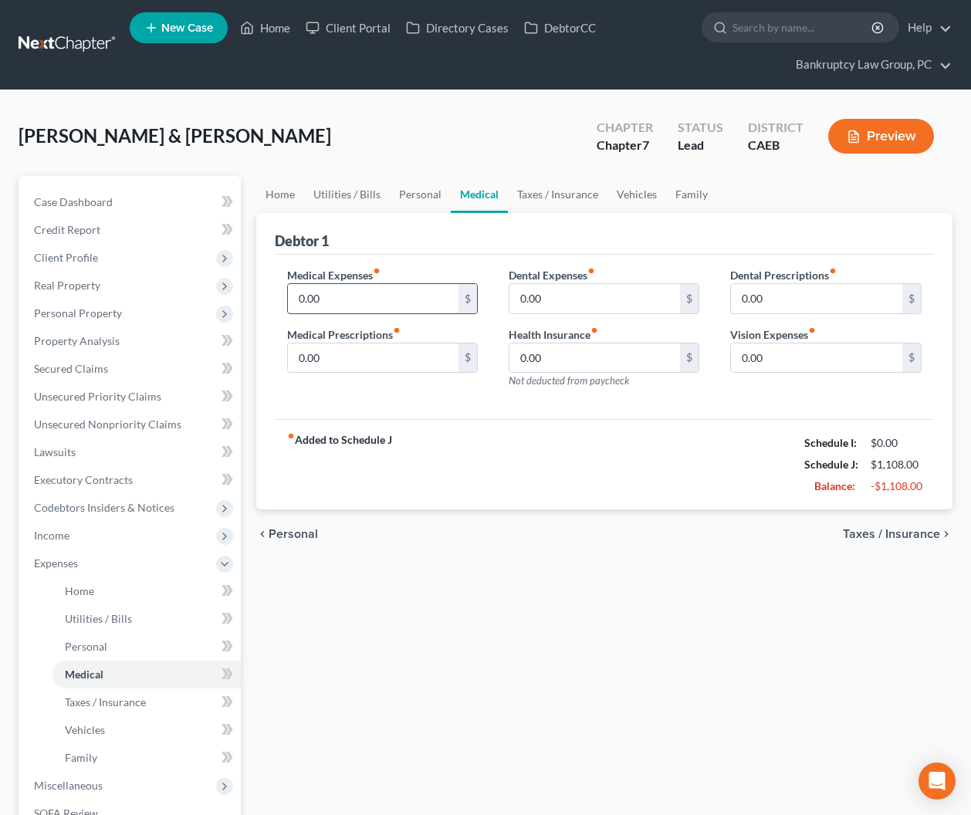
click at [382, 296] on input "0.00" at bounding box center [373, 298] width 171 height 29
type input "75"
click at [642, 191] on link "Vehicles" at bounding box center [636, 194] width 59 height 37
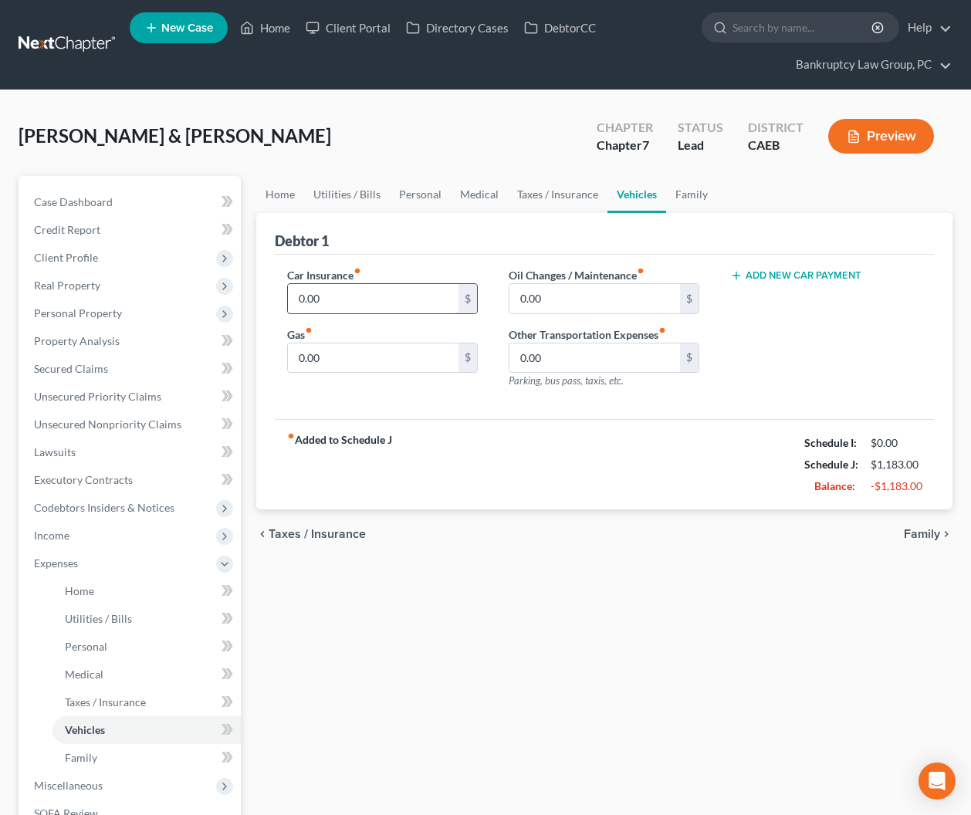
click at [411, 292] on input "0.00" at bounding box center [373, 298] width 171 height 29
type input "444.03"
type input "600"
type input "150"
drag, startPoint x: 682, startPoint y: 194, endPoint x: 691, endPoint y: 198, distance: 9.7
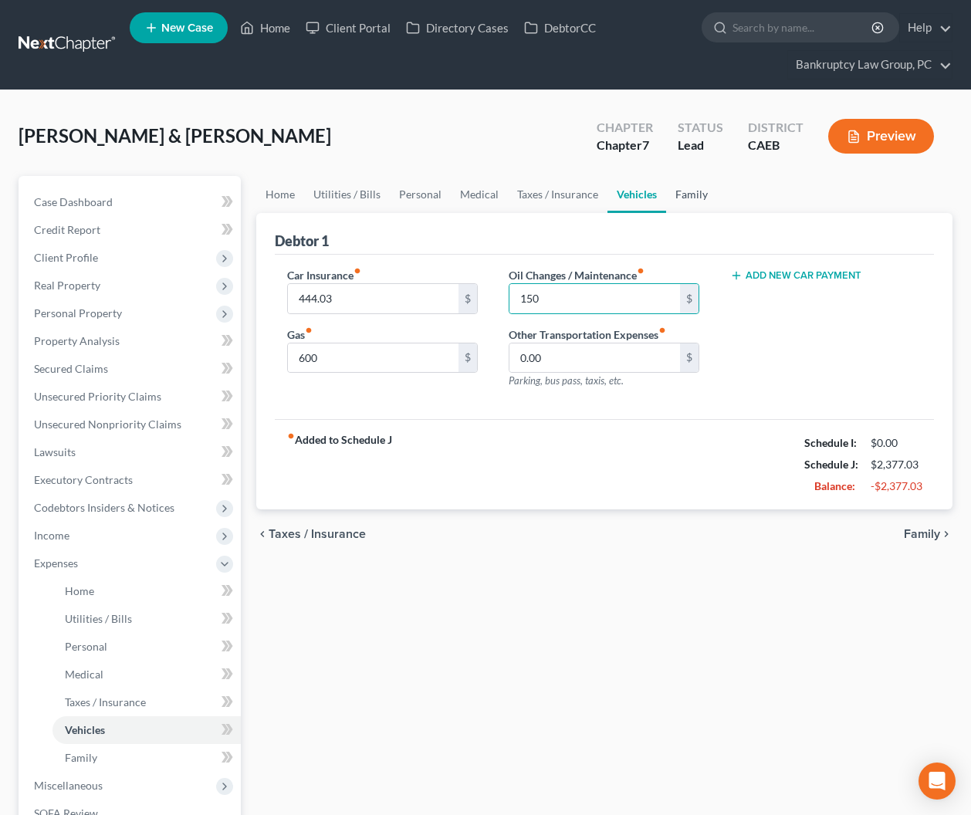
click at [683, 194] on link "Family" at bounding box center [691, 194] width 51 height 37
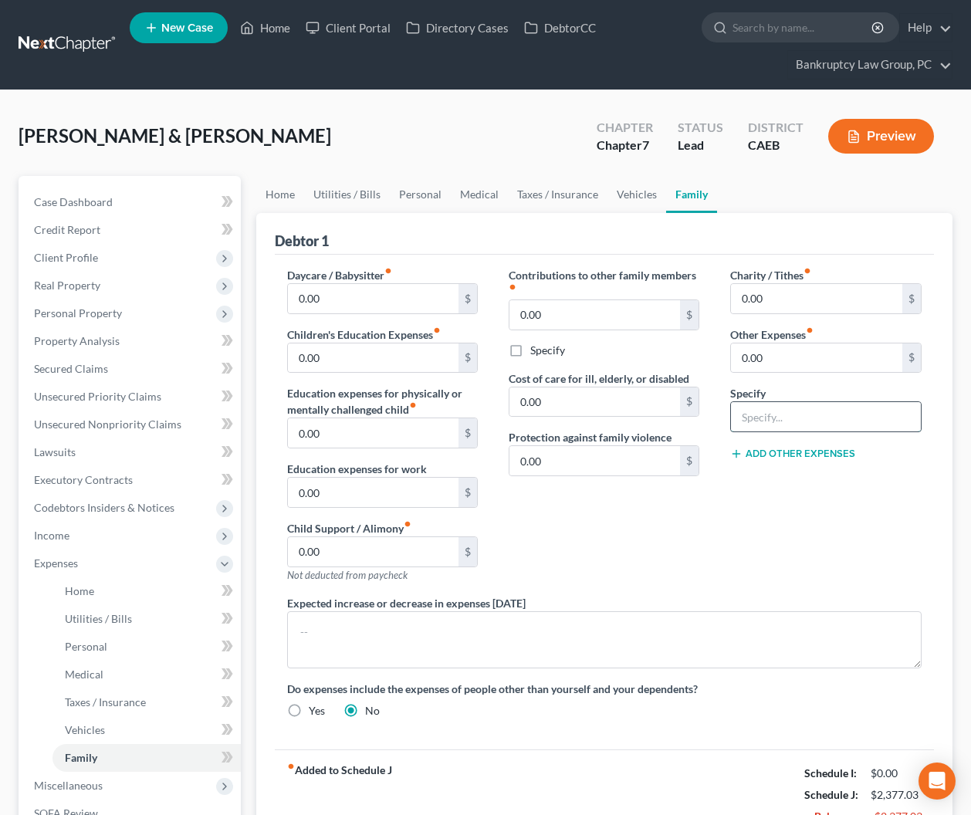
click at [802, 408] on input "text" at bounding box center [825, 416] width 189 height 29
type input "5"
type input "41.67"
type input "S"
type input "Auto Registration"
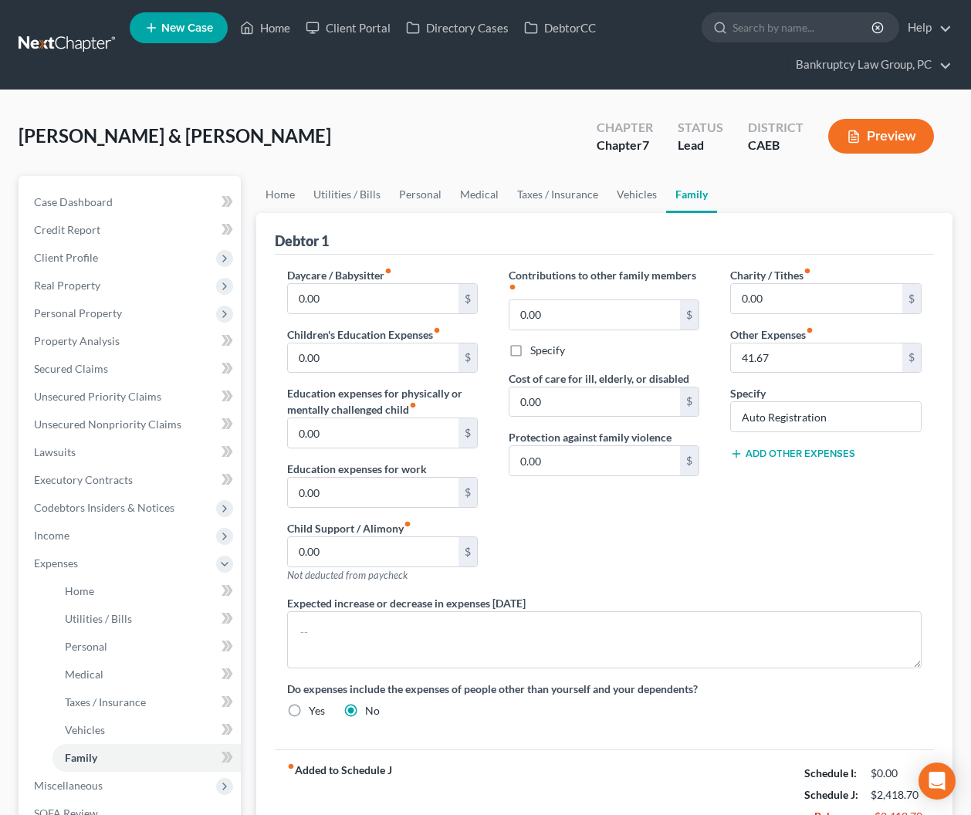
click at [819, 454] on button "Add Other Expenses" at bounding box center [792, 453] width 125 height 12
click at [792, 481] on input "0.00" at bounding box center [816, 475] width 171 height 29
type input "100"
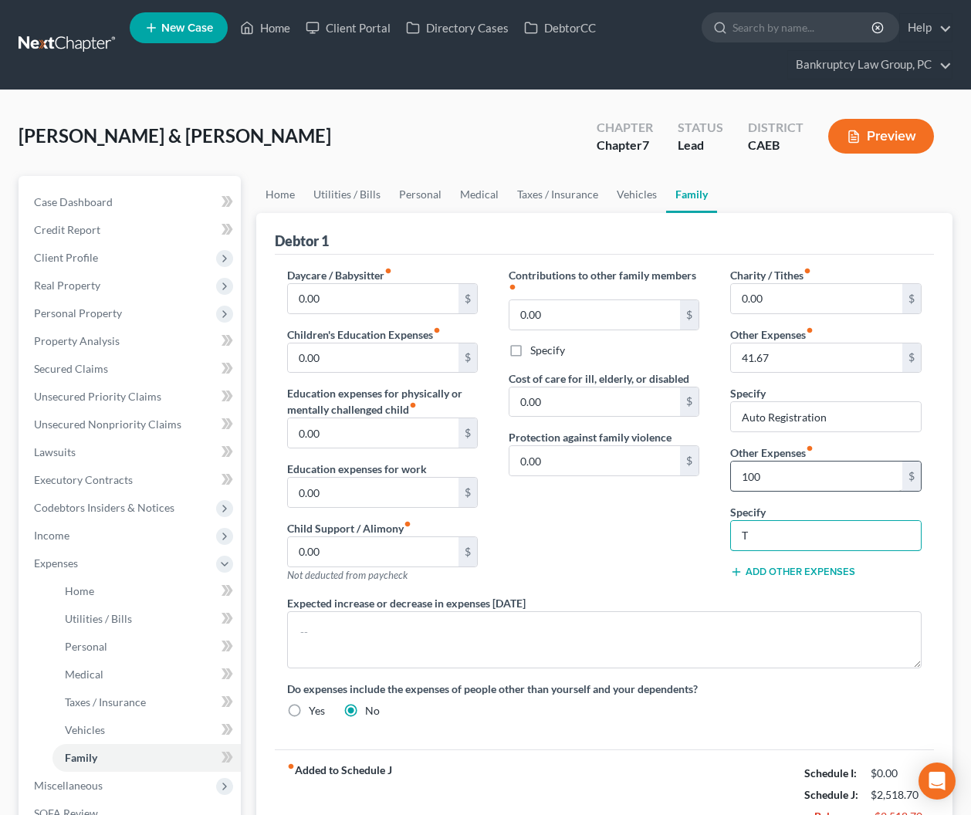
type input "Tolls"
click at [828, 289] on input "0.00" at bounding box center [816, 298] width 171 height 29
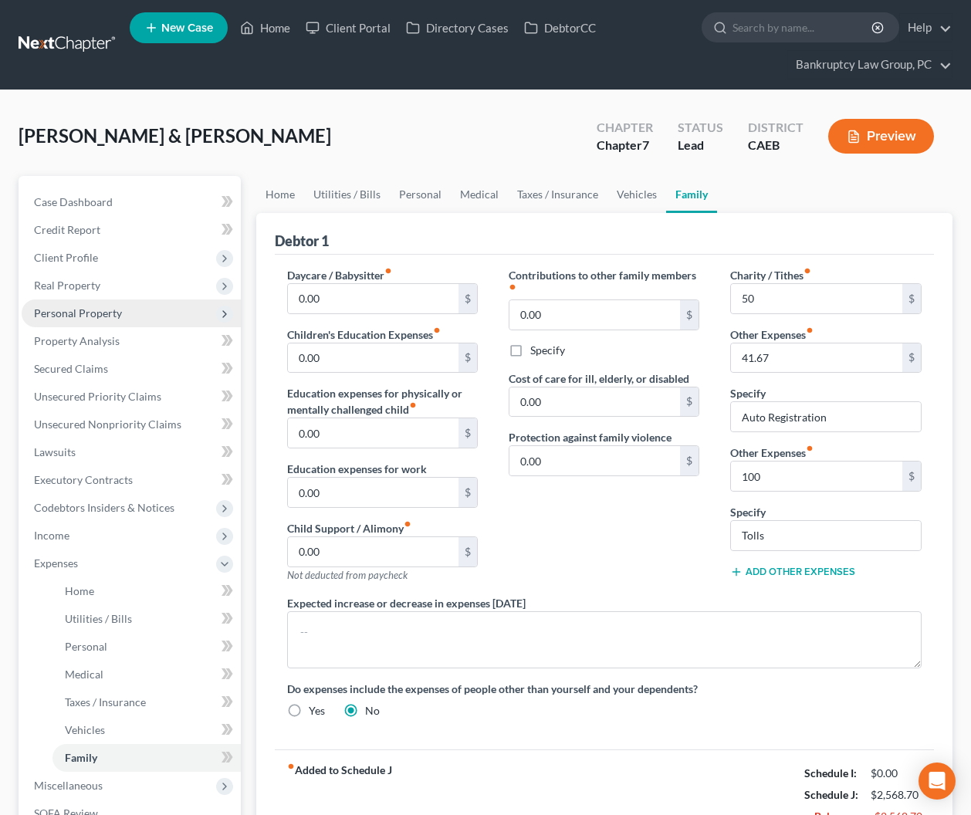
click at [62, 312] on span "Personal Property" at bounding box center [78, 312] width 88 height 13
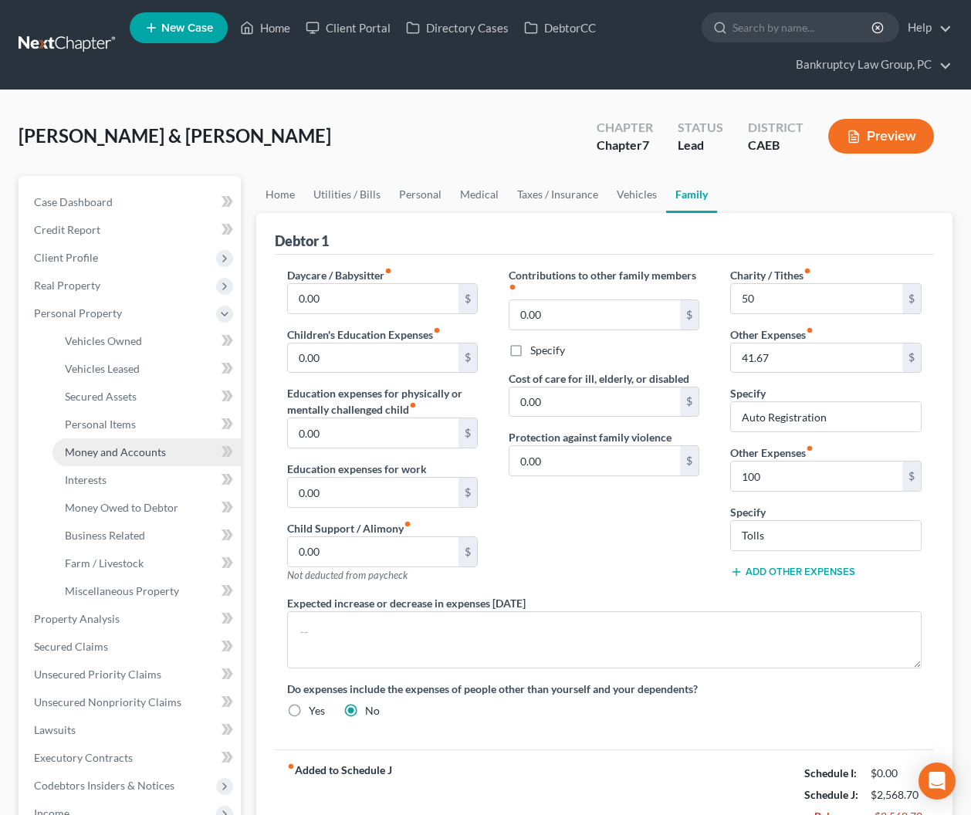
click at [98, 448] on span "Money and Accounts" at bounding box center [115, 451] width 101 height 13
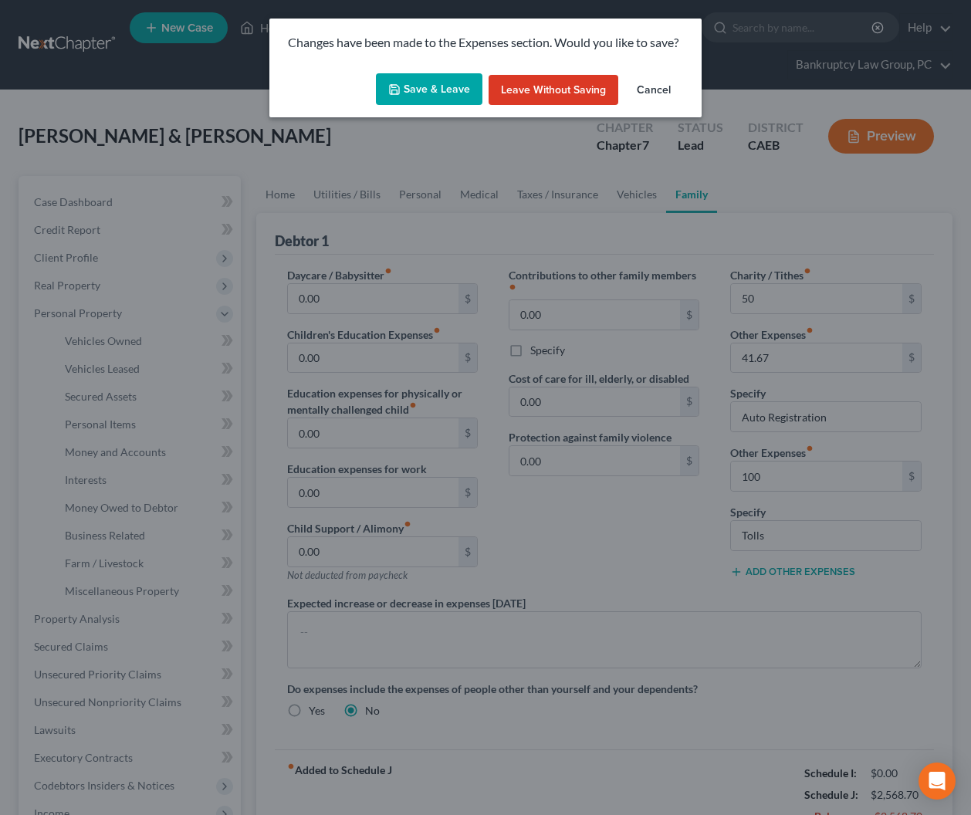
click at [447, 89] on button "Save & Leave" at bounding box center [429, 89] width 106 height 32
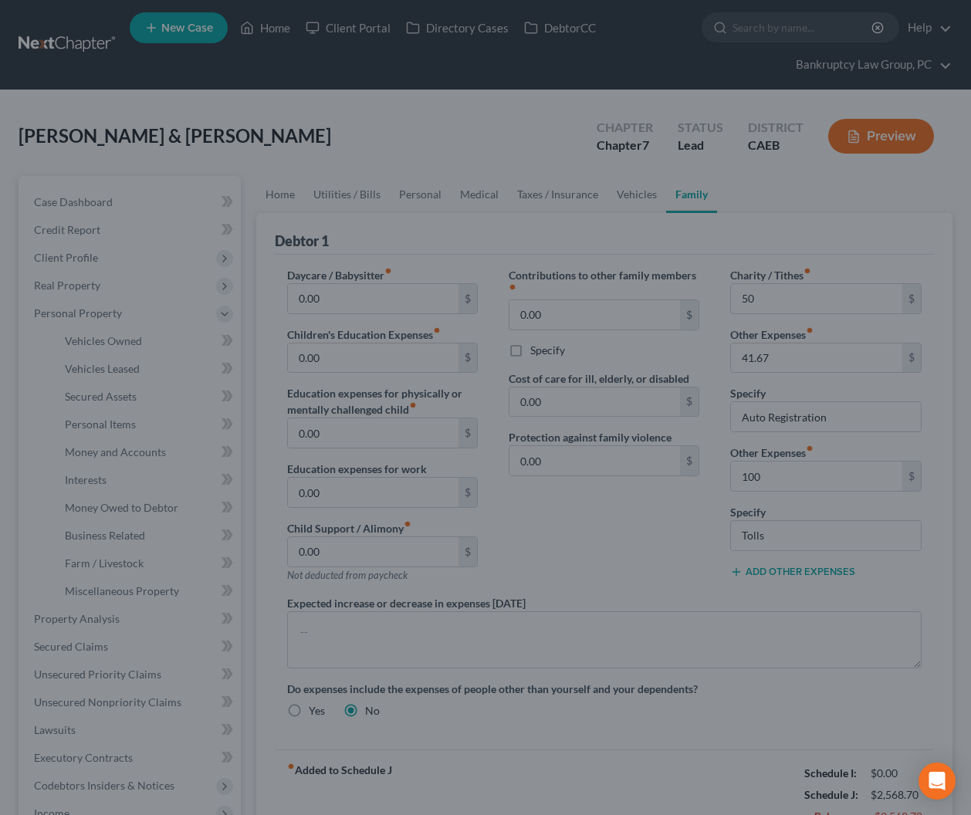
type input "50.00"
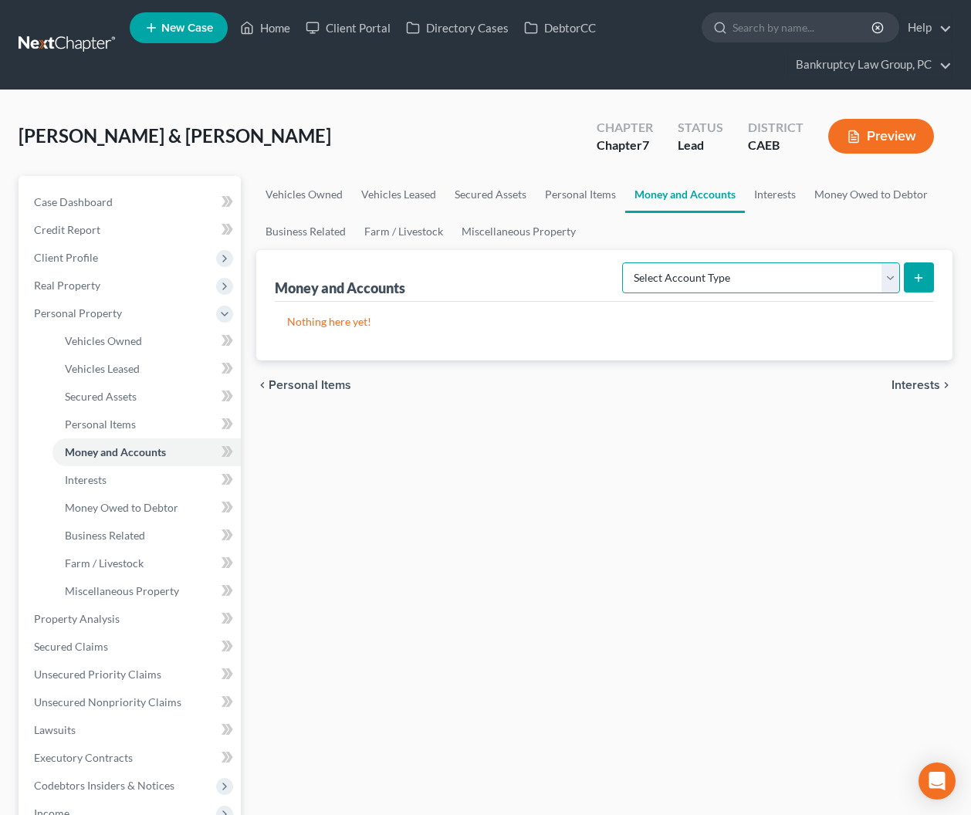
click at [846, 272] on select "Select Account Type Brokerage Cash on Hand Certificates of Deposit Checking Acc…" at bounding box center [761, 277] width 278 height 31
select select "checking"
click at [625, 262] on select "Select Account Type Brokerage Cash on Hand Certificates of Deposit Checking Acc…" at bounding box center [761, 277] width 278 height 31
click at [924, 277] on button "submit" at bounding box center [918, 277] width 30 height 30
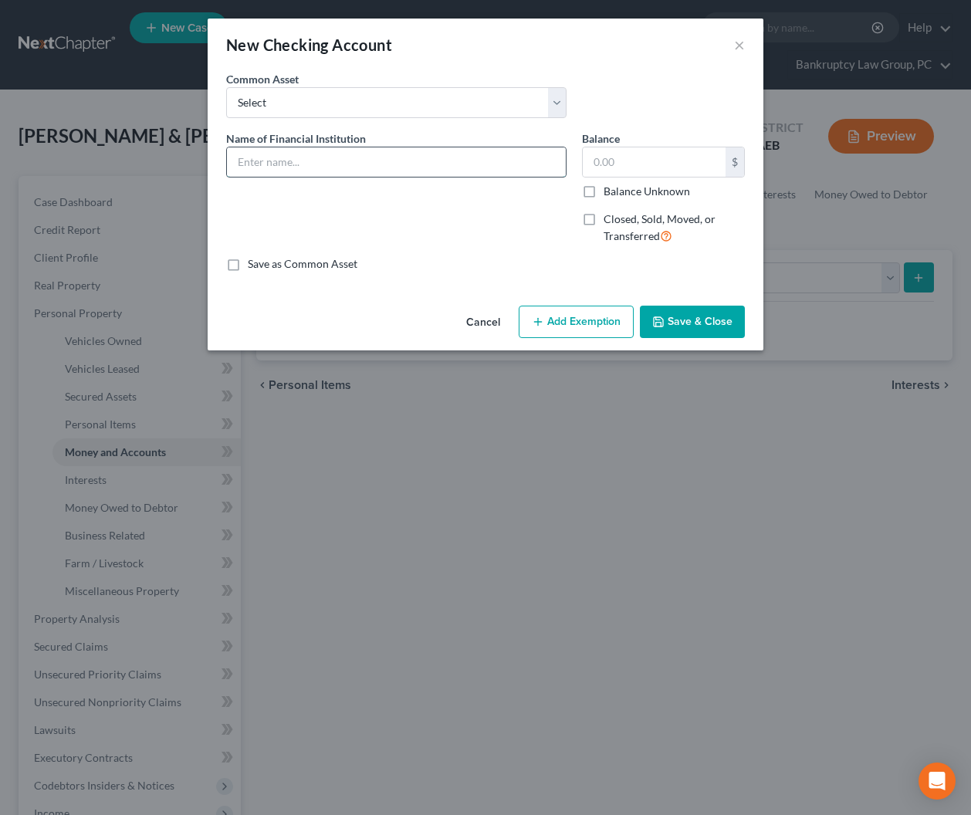
click at [258, 158] on input "text" at bounding box center [396, 161] width 339 height 29
type input "Bank of America ... 0226 (Joint)"
click at [660, 319] on polyline "button" at bounding box center [658, 318] width 4 height 2
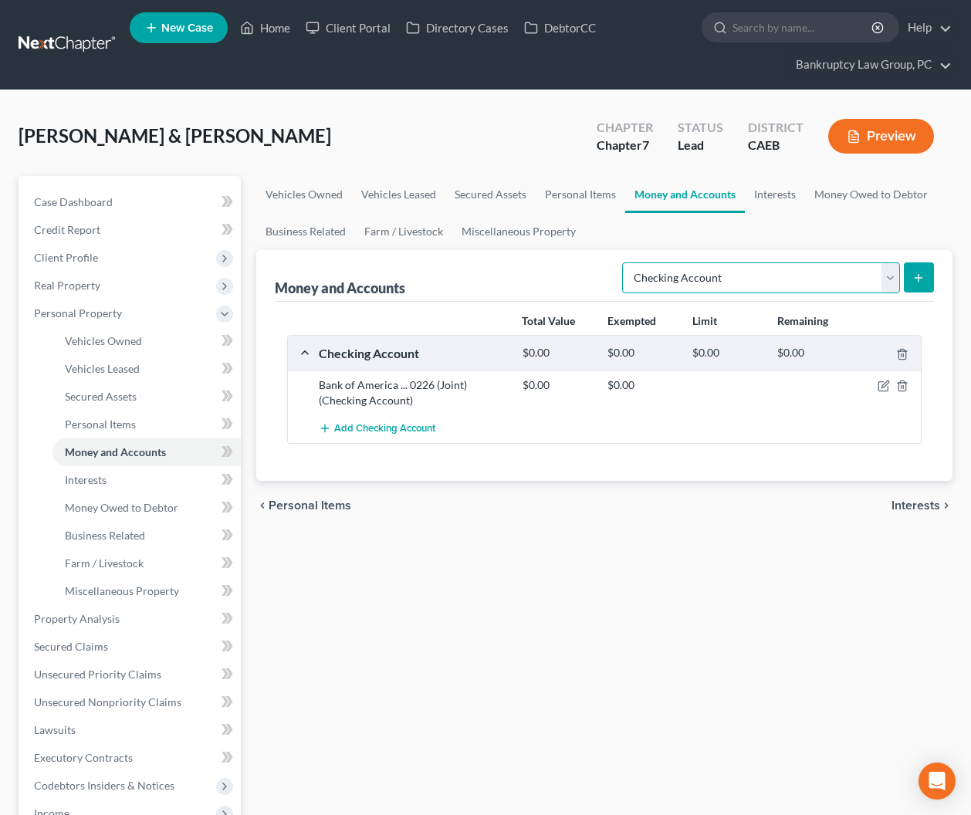
click at [677, 276] on select "Select Account Type Brokerage Cash on Hand Certificates of Deposit Checking Acc…" at bounding box center [761, 277] width 278 height 31
select select "other"
click at [625, 262] on select "Select Account Type Brokerage Cash on Hand Certificates of Deposit Checking Acc…" at bounding box center [761, 277] width 278 height 31
click at [921, 267] on button "submit" at bounding box center [918, 277] width 30 height 30
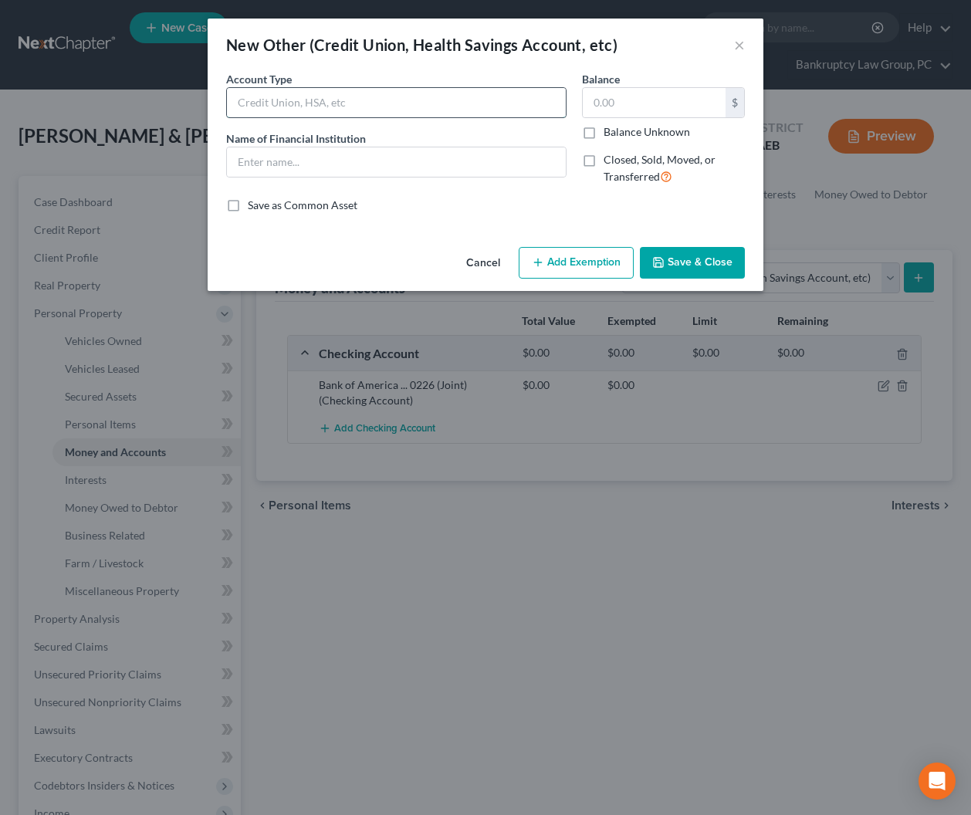
click at [302, 103] on input "text" at bounding box center [396, 102] width 339 height 29
type input "Apple Cash"
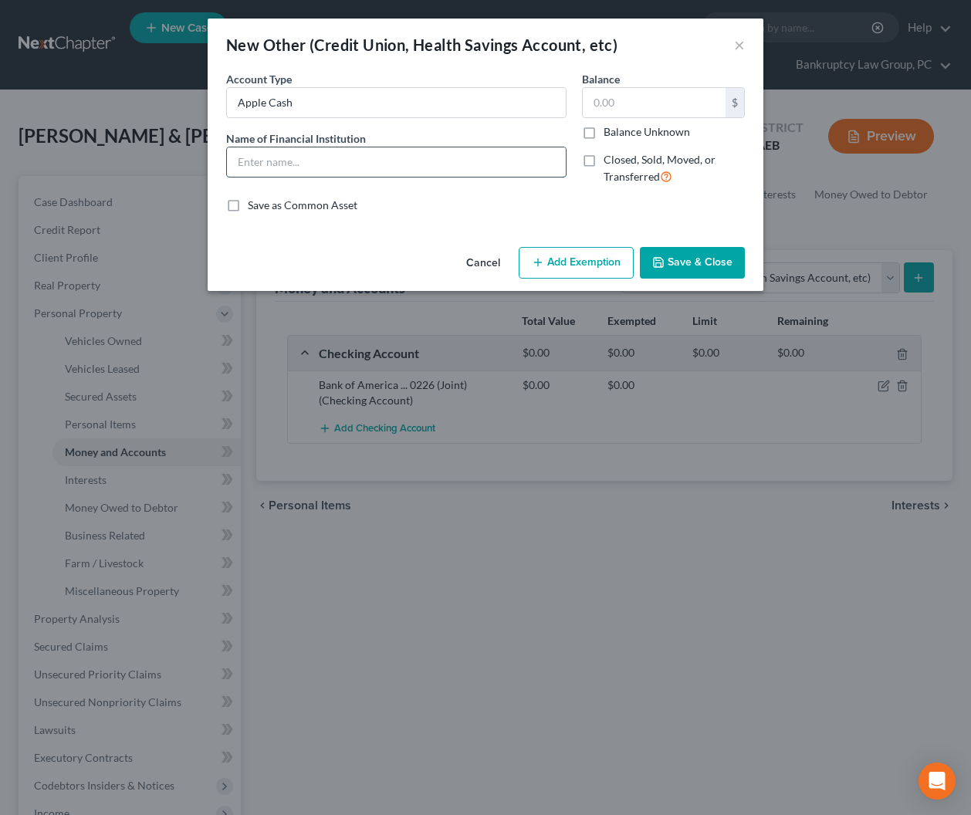
click at [306, 165] on input "text" at bounding box center [396, 161] width 339 height 29
type input "Apple Cash"
click at [679, 264] on button "Save & Close" at bounding box center [692, 263] width 105 height 32
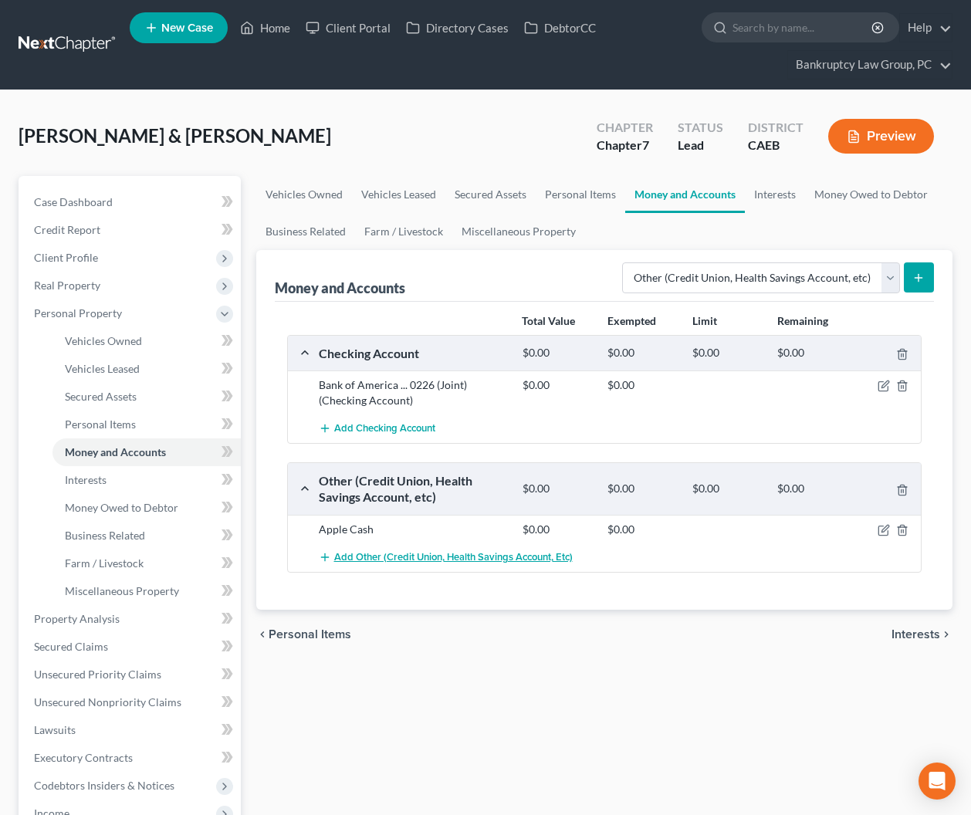
click at [426, 559] on span "Add Other (Credit Union, Health Savings Account, etc)" at bounding box center [453, 557] width 238 height 12
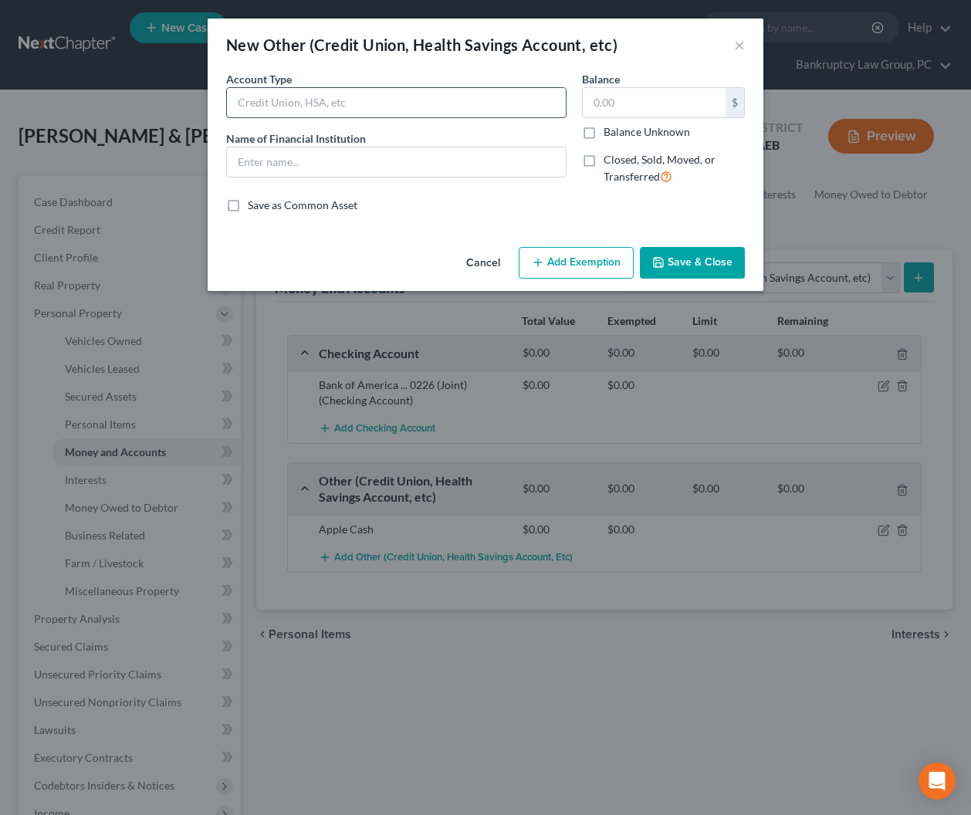
click at [263, 100] on input "text" at bounding box center [396, 102] width 339 height 29
type input "Venmo"
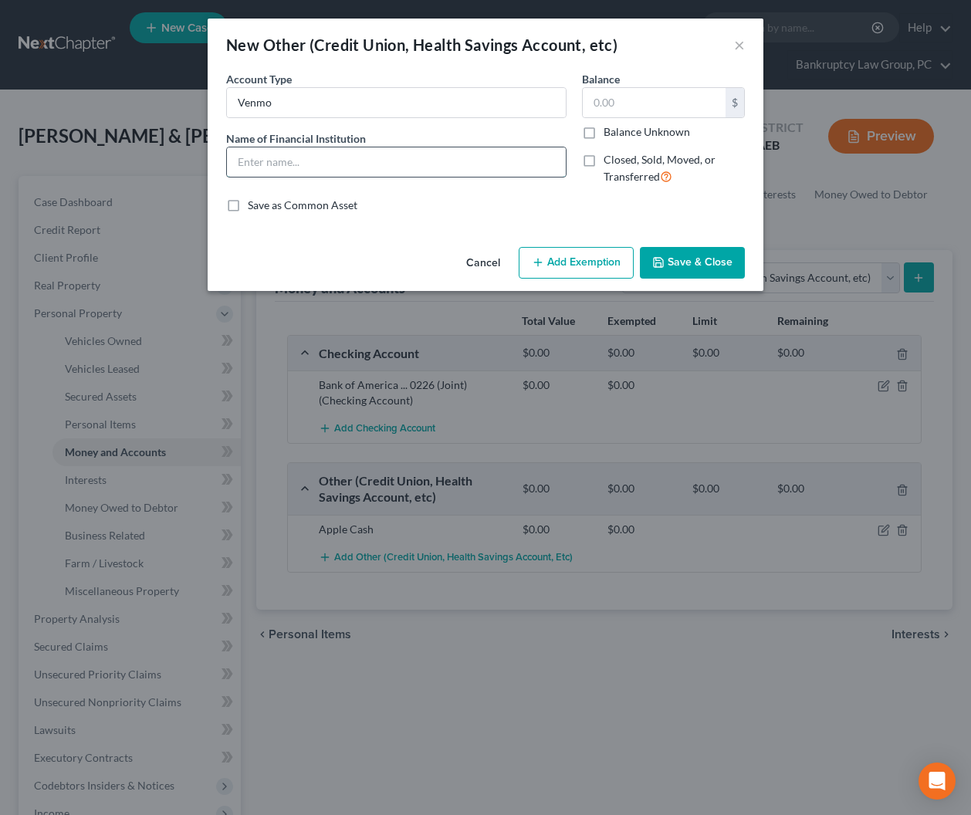
drag, startPoint x: 321, startPoint y: 154, endPoint x: 319, endPoint y: 164, distance: 9.5
click at [321, 156] on input "text" at bounding box center [396, 161] width 339 height 29
type input "Venmo"
click at [724, 268] on button "Save & Close" at bounding box center [692, 263] width 105 height 32
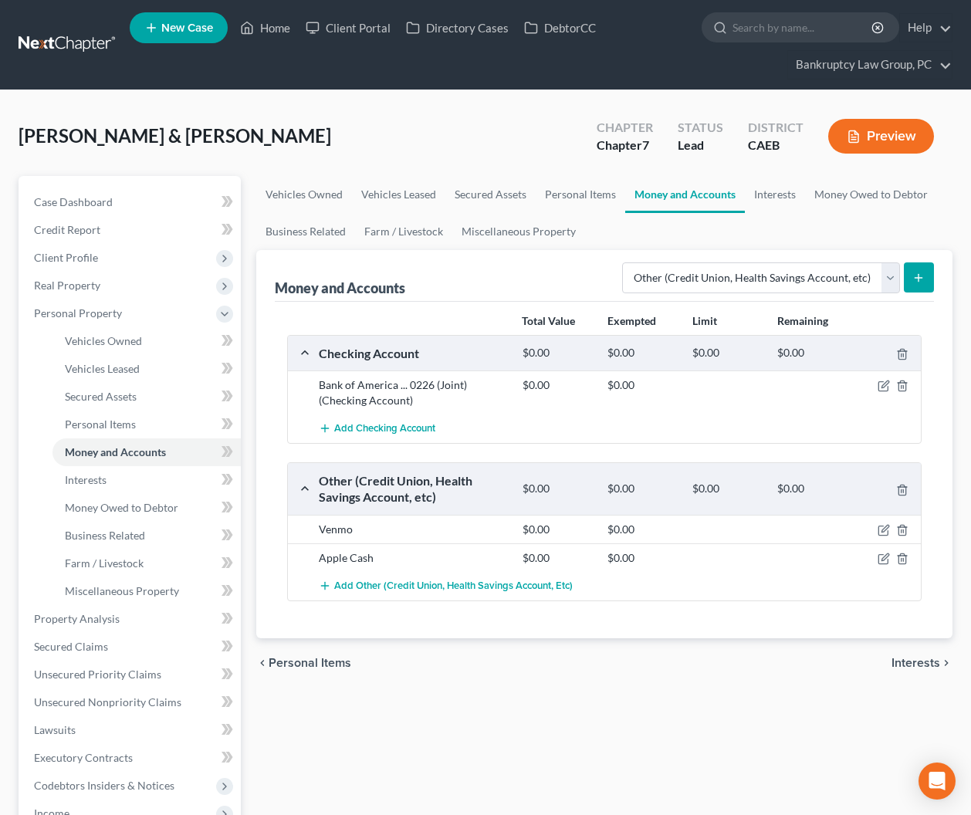
click at [439, 766] on div "Vehicles Owned Vehicles Leased Secured Assets Personal Items Money and Accounts…" at bounding box center [604, 621] width 712 height 891
click at [882, 527] on icon "button" at bounding box center [883, 530] width 12 height 12
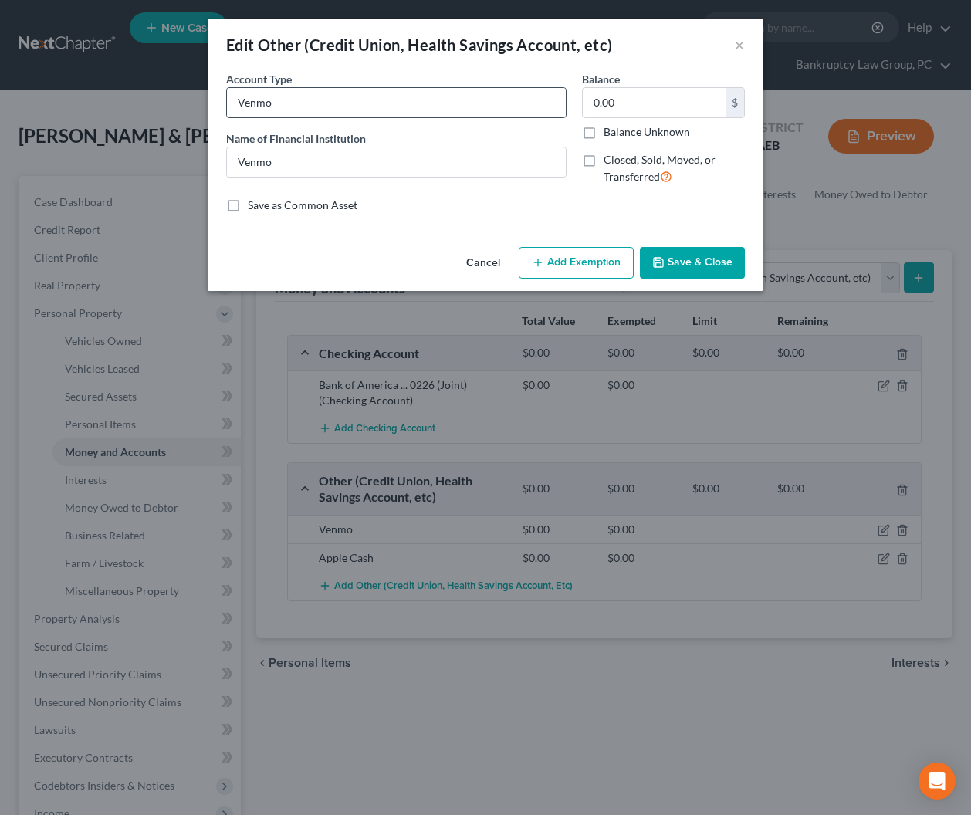
click at [356, 92] on input "Venmo" at bounding box center [396, 102] width 339 height 29
type input "Venmo (Debtor)"
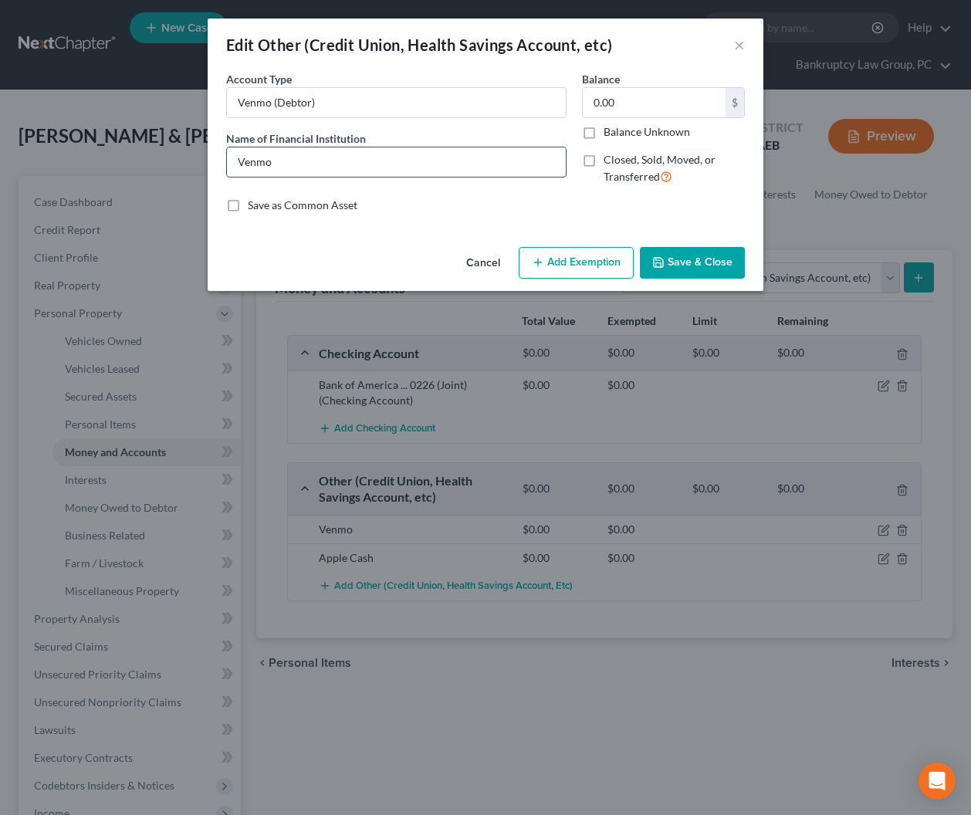
click at [346, 163] on input "Venmo" at bounding box center [396, 161] width 339 height 29
type input "Venmo (Debtor)"
click at [708, 258] on button "Save & Close" at bounding box center [692, 263] width 105 height 32
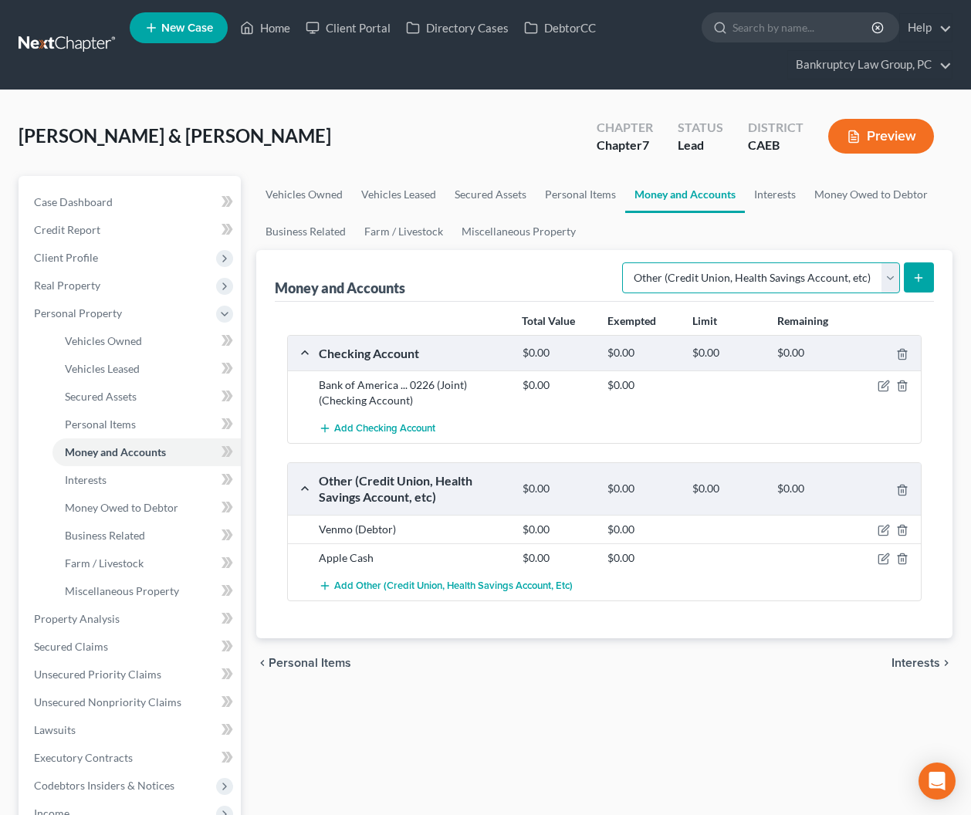
click at [681, 281] on select "Select Account Type Brokerage Cash on Hand Certificates of Deposit Checking Acc…" at bounding box center [761, 277] width 278 height 31
select select "savings"
click at [625, 262] on select "Select Account Type Brokerage Cash on Hand Certificates of Deposit Checking Acc…" at bounding box center [761, 277] width 278 height 31
click at [917, 275] on icon "submit" at bounding box center [918, 278] width 12 height 12
click at [775, 279] on select "Select Account Type Brokerage Cash on Hand Certificates of Deposit Checking Acc…" at bounding box center [761, 277] width 278 height 31
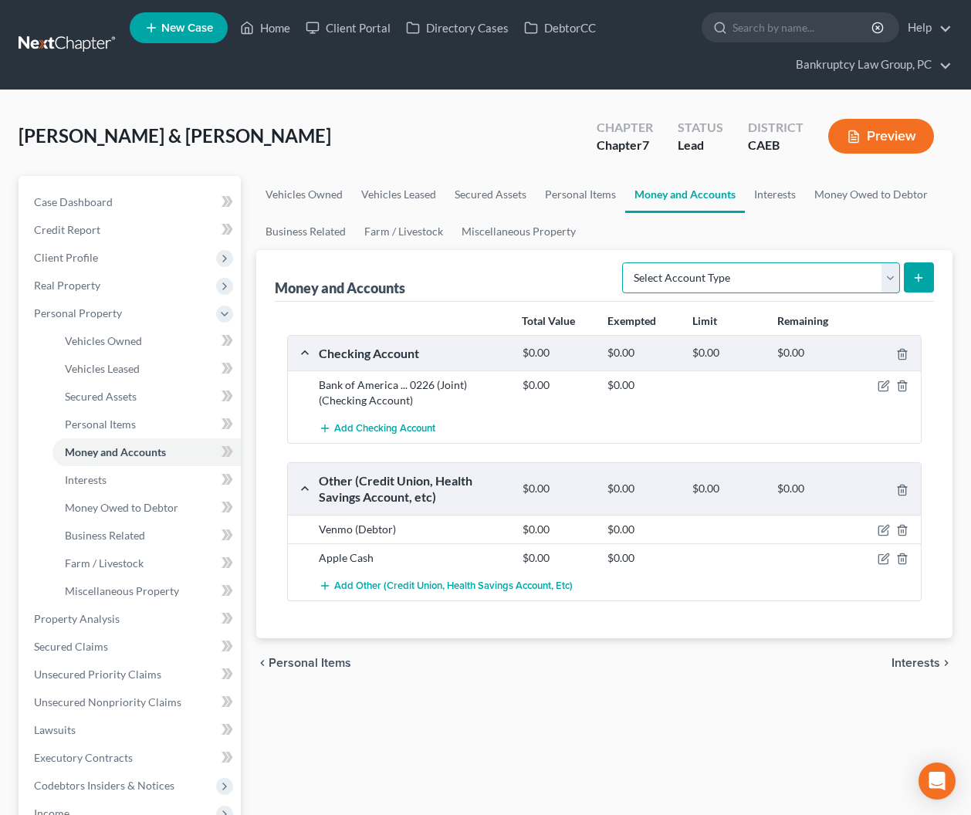
select select "savings"
click at [625, 262] on select "Select Account Type Brokerage Cash on Hand Certificates of Deposit Checking Acc…" at bounding box center [761, 277] width 278 height 31
click at [924, 274] on icon "submit" at bounding box center [918, 278] width 12 height 12
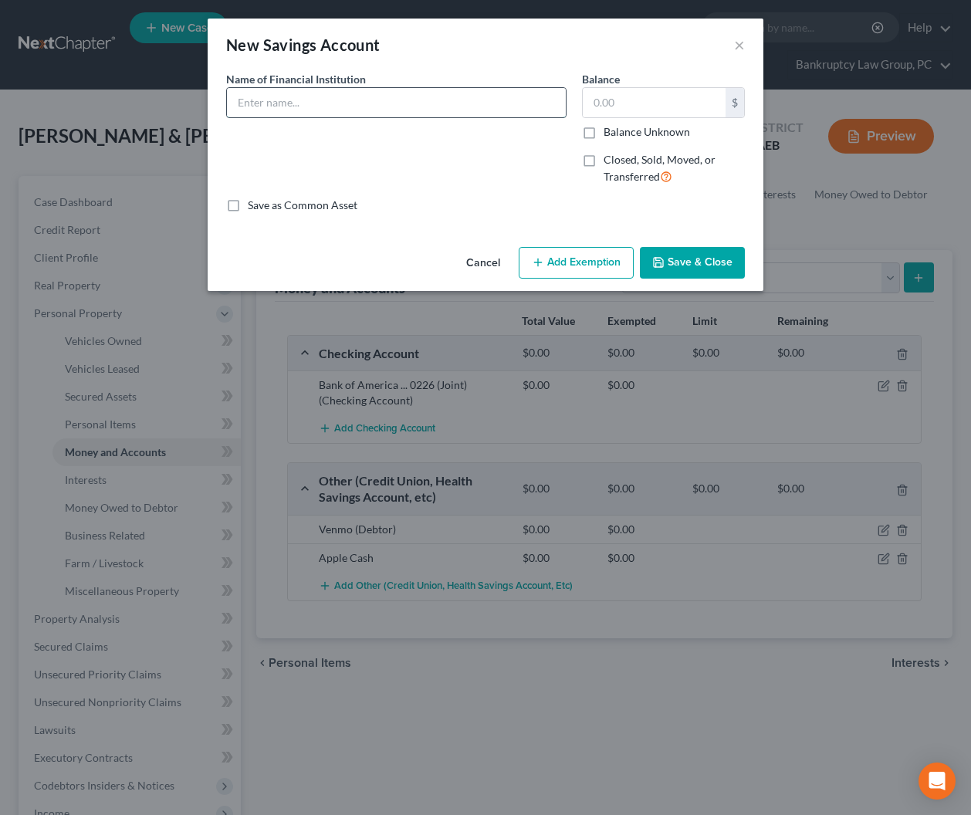
click at [374, 94] on input "text" at bounding box center [396, 102] width 339 height 29
type input "Travis Credit Union ... 5283 (Debtor)"
click at [691, 268] on button "Save & Close" at bounding box center [692, 263] width 105 height 32
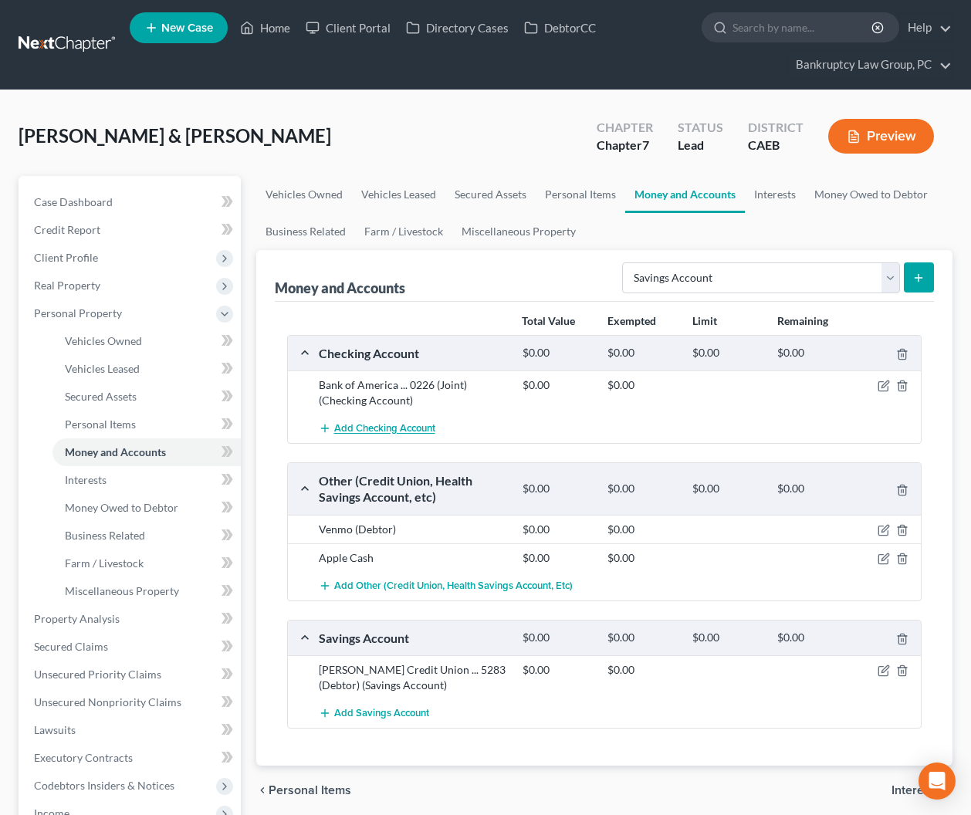
click at [402, 432] on span "Add Checking Account" at bounding box center [384, 429] width 101 height 12
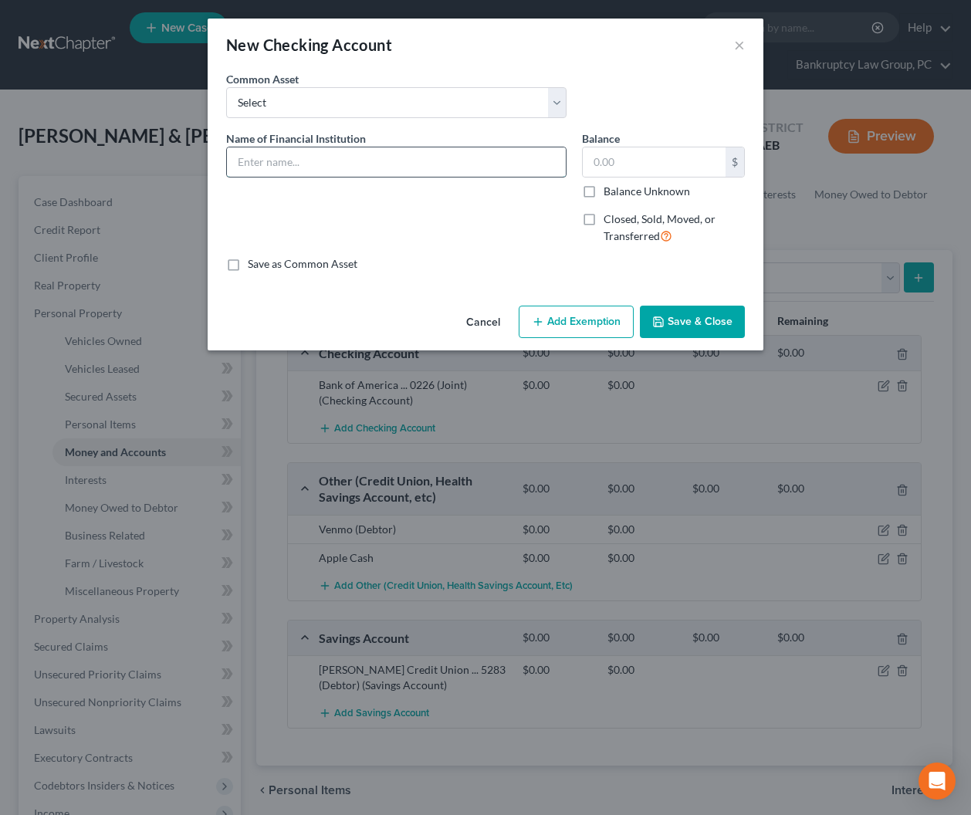
click at [384, 167] on input "text" at bounding box center [396, 161] width 339 height 29
type input "Travis Credit Union ... 5291 (Debtor)"
click at [693, 319] on button "Save & Close" at bounding box center [692, 322] width 105 height 32
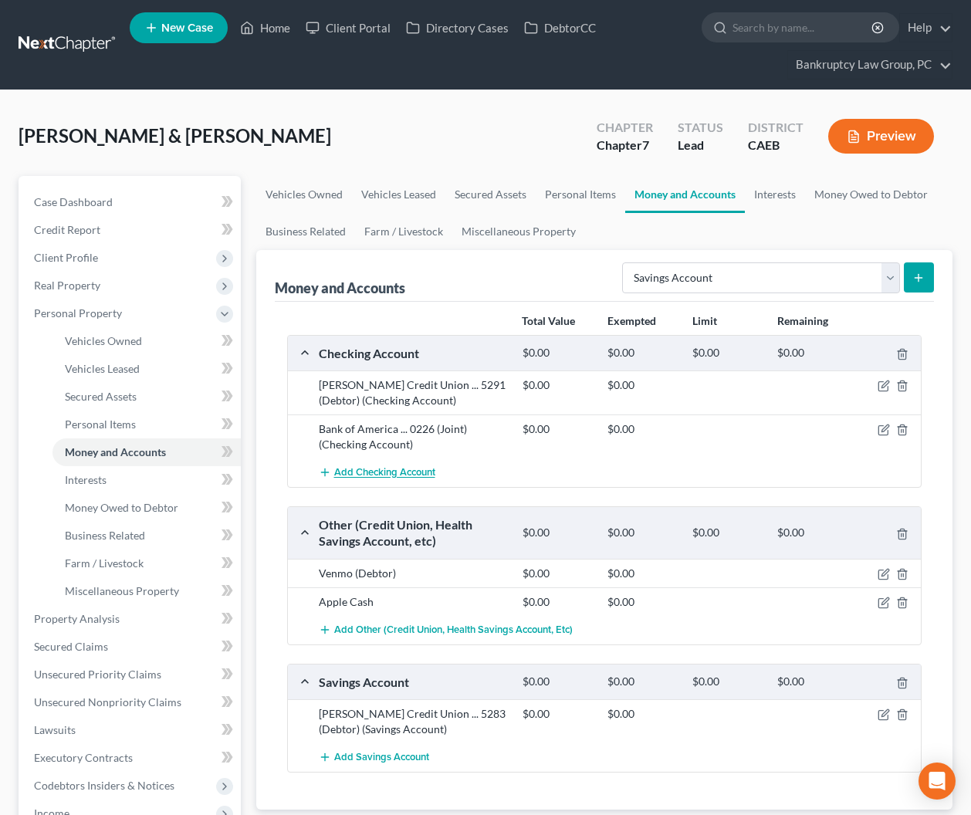
click at [393, 474] on span "Add Checking Account" at bounding box center [384, 473] width 101 height 12
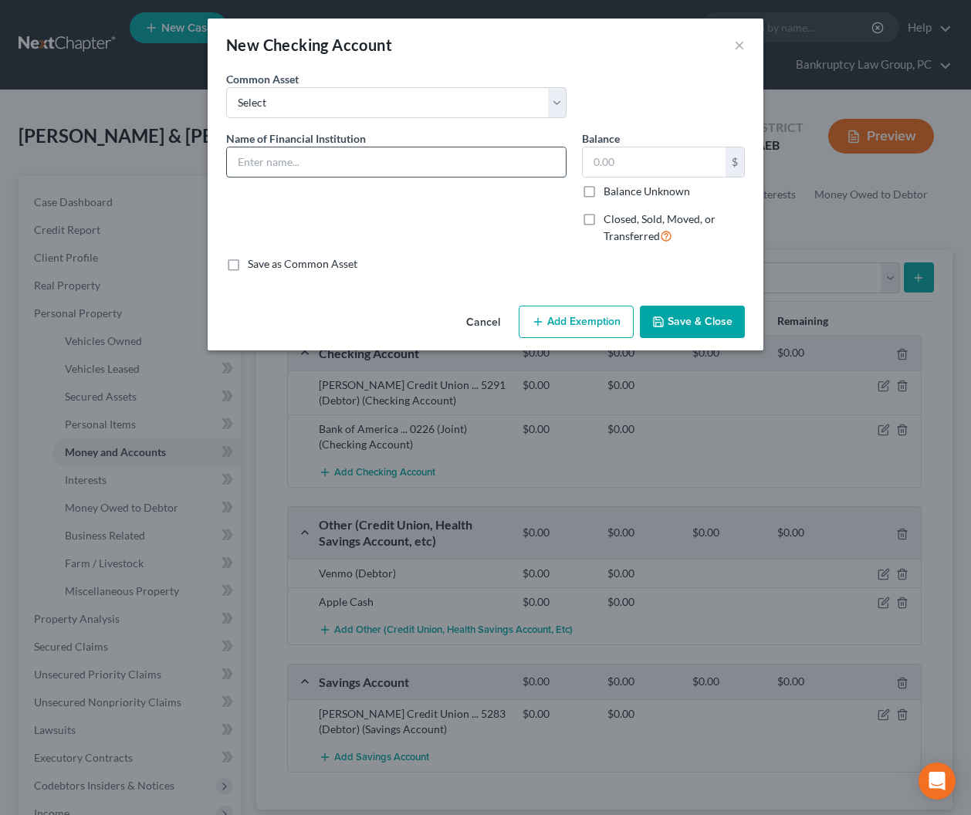
click at [332, 152] on input "text" at bounding box center [396, 161] width 339 height 29
type input "Bank of America ... 2491 (Debtor)"
click at [711, 326] on button "Save & Close" at bounding box center [692, 322] width 105 height 32
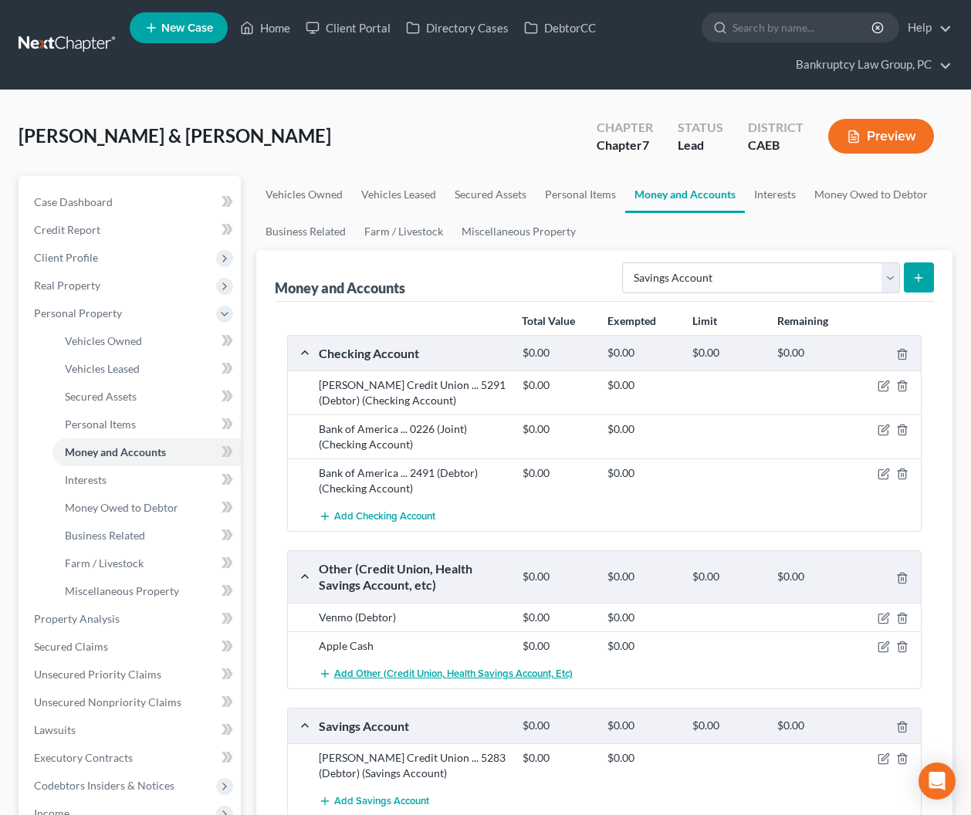
click at [398, 674] on span "Add Other (Credit Union, Health Savings Account, etc)" at bounding box center [453, 673] width 238 height 12
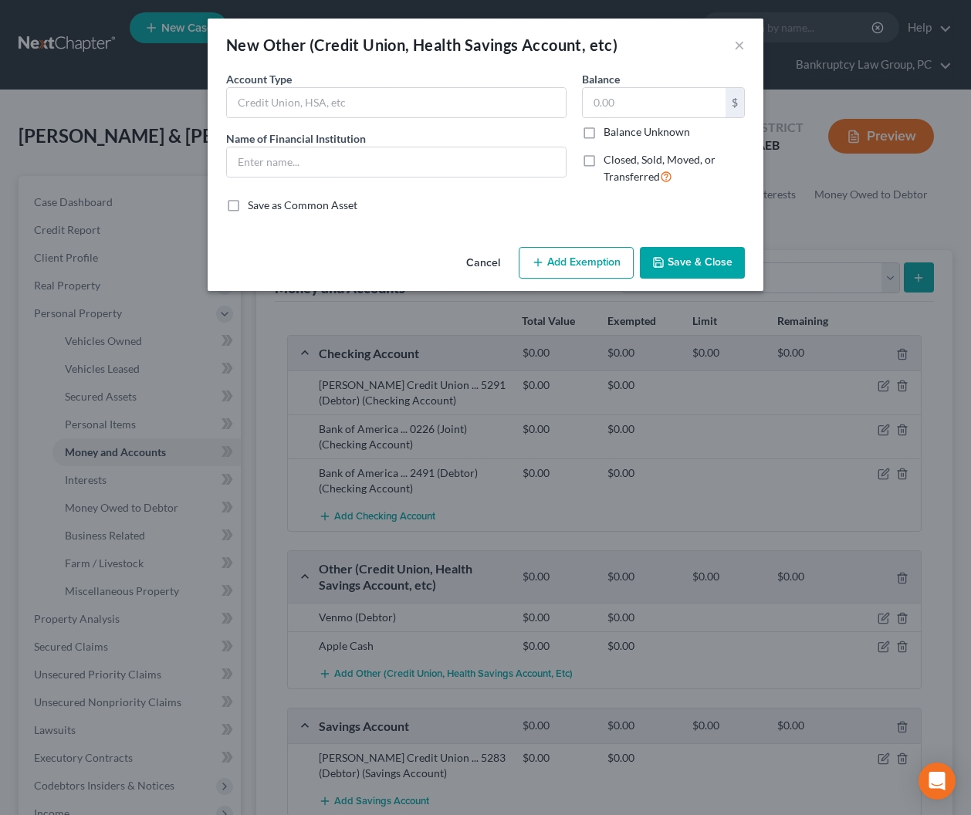
drag, startPoint x: 481, startPoint y: 262, endPoint x: 489, endPoint y: 264, distance: 8.1
click at [482, 262] on button "Cancel" at bounding box center [483, 263] width 59 height 31
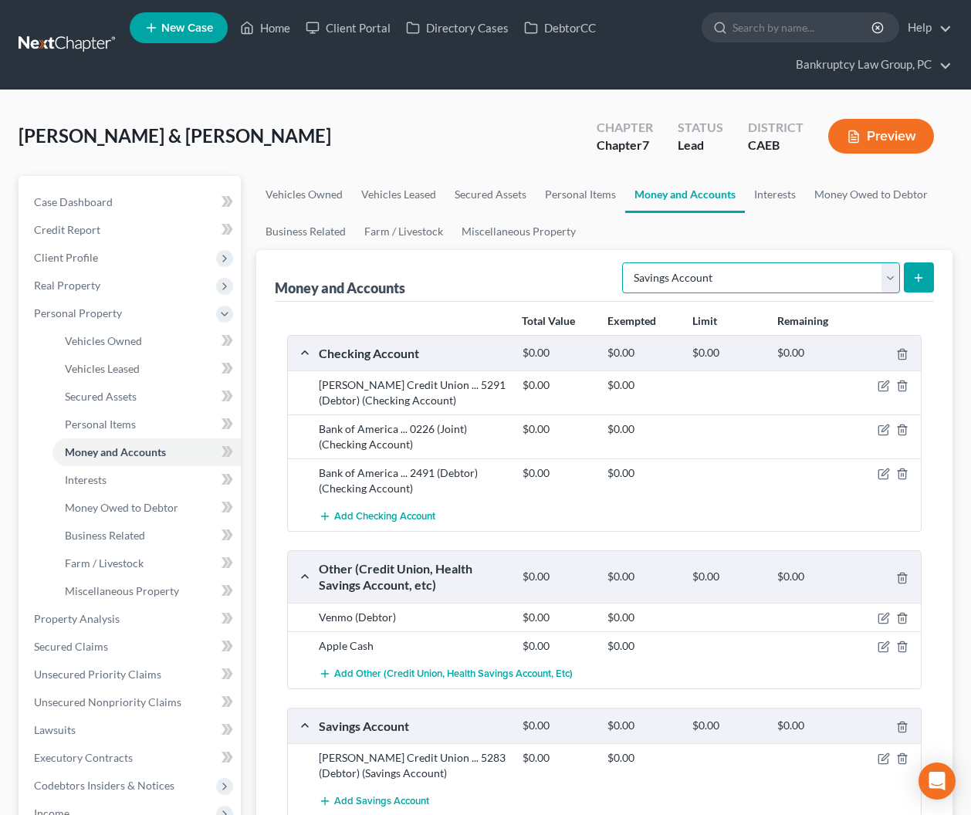
click at [705, 285] on select "Select Account Type Brokerage Cash on Hand Certificates of Deposit Checking Acc…" at bounding box center [761, 277] width 278 height 31
select select "money_market"
click at [625, 262] on select "Select Account Type Brokerage Cash on Hand Certificates of Deposit Checking Acc…" at bounding box center [761, 277] width 278 height 31
click at [928, 272] on button "submit" at bounding box center [918, 277] width 30 height 30
click at [742, 274] on select "Select Account Type Brokerage Cash on Hand Certificates of Deposit Checking Acc…" at bounding box center [761, 277] width 278 height 31
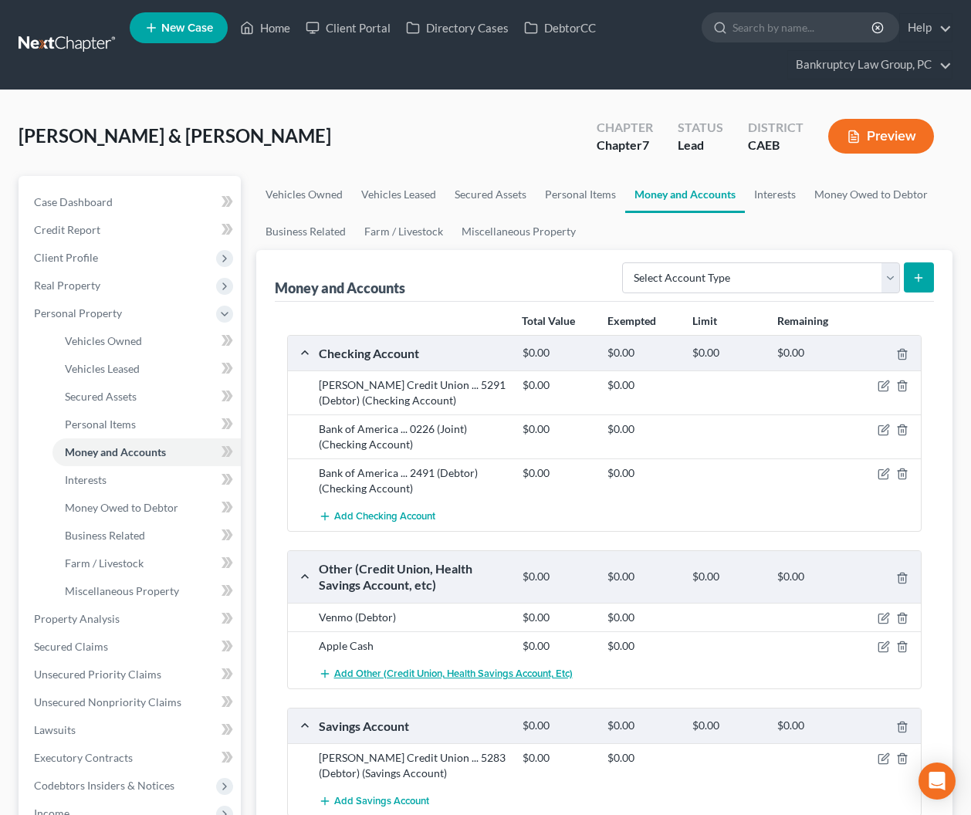
click at [397, 683] on button "Add Other (Credit Union, Health Savings Account, etc)" at bounding box center [446, 674] width 254 height 29
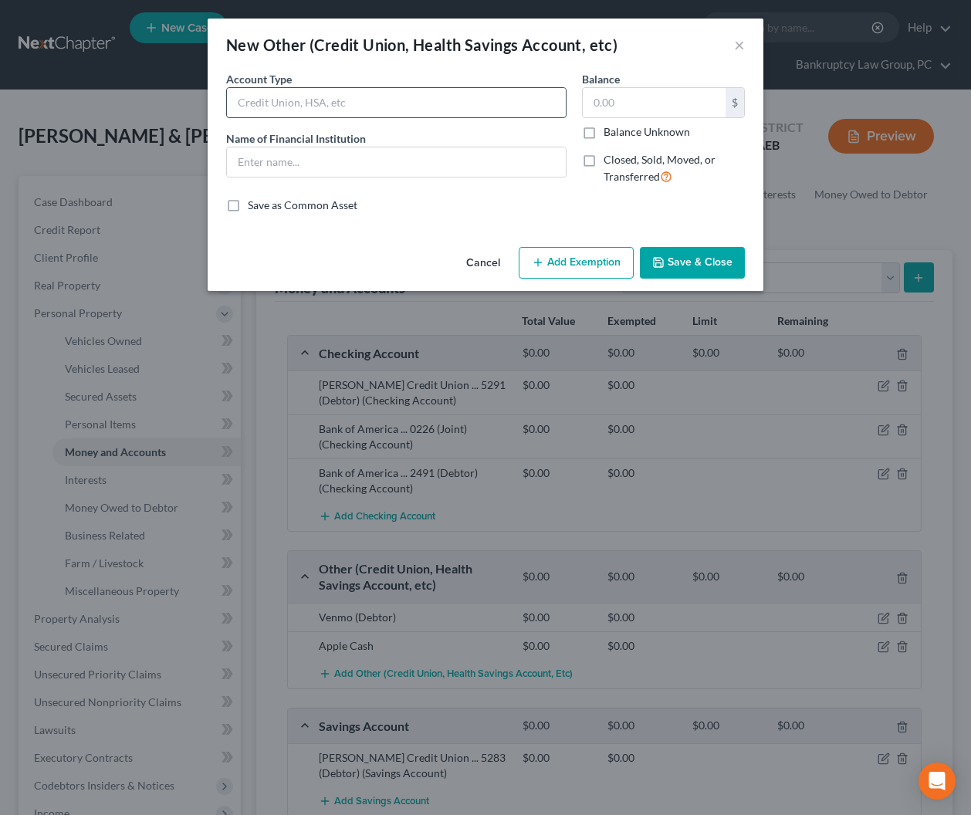
click at [303, 111] on input "text" at bounding box center [396, 102] width 339 height 29
drag, startPoint x: 331, startPoint y: 97, endPoint x: 216, endPoint y: 100, distance: 115.0
click at [216, 100] on div "An exemption set must first be selected from the Filing Information section. Co…" at bounding box center [485, 156] width 555 height 170
type input "Acorns (Debtor)"
click at [277, 165] on input "text" at bounding box center [396, 161] width 339 height 29
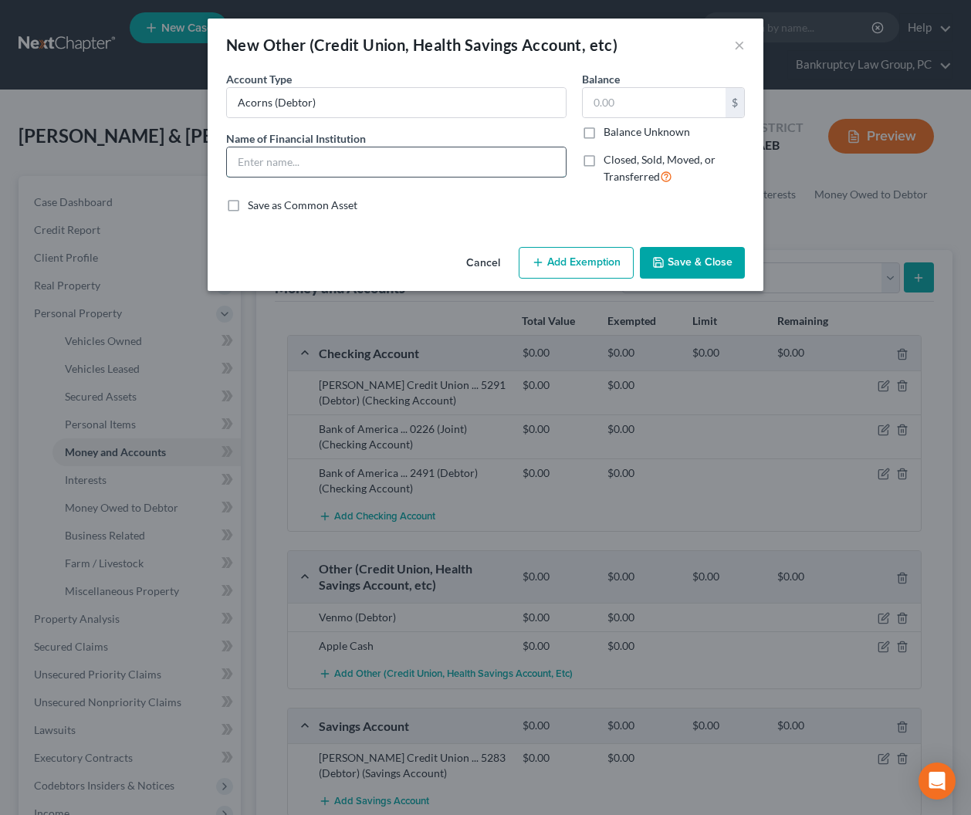
paste input "Acorns (Debtor)"
type input "Acorns (Debtor)"
click at [668, 258] on button "Save & Close" at bounding box center [692, 263] width 105 height 32
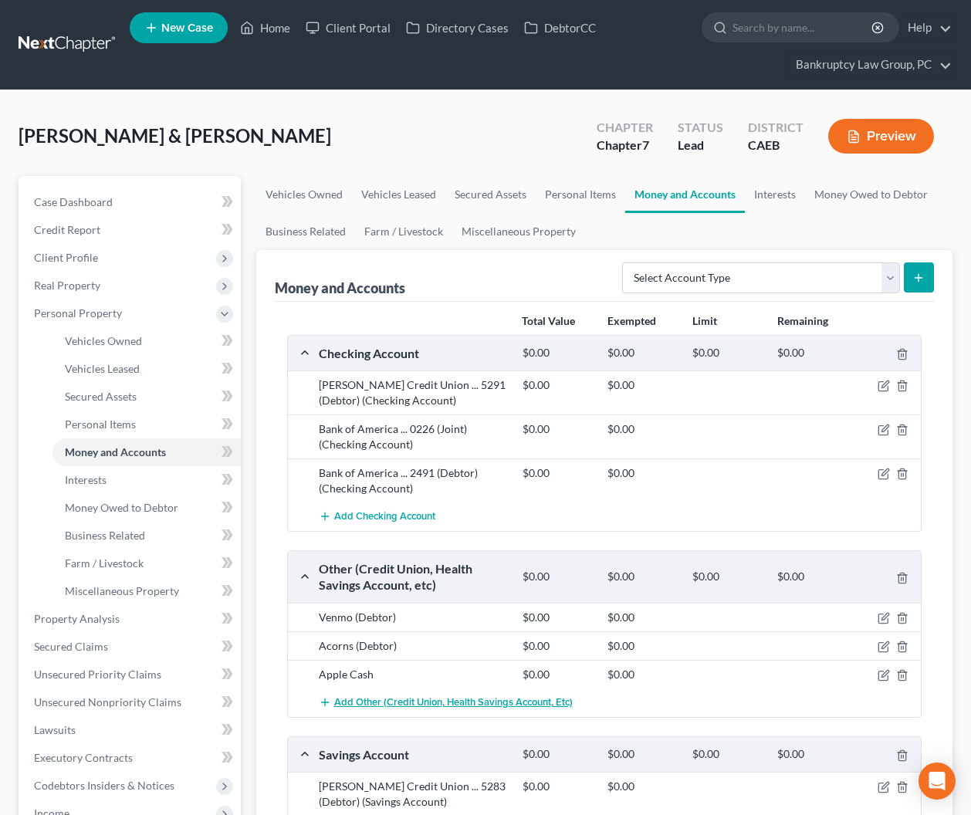
click at [401, 703] on span "Add Other (Credit Union, Health Savings Account, etc)" at bounding box center [453, 702] width 238 height 12
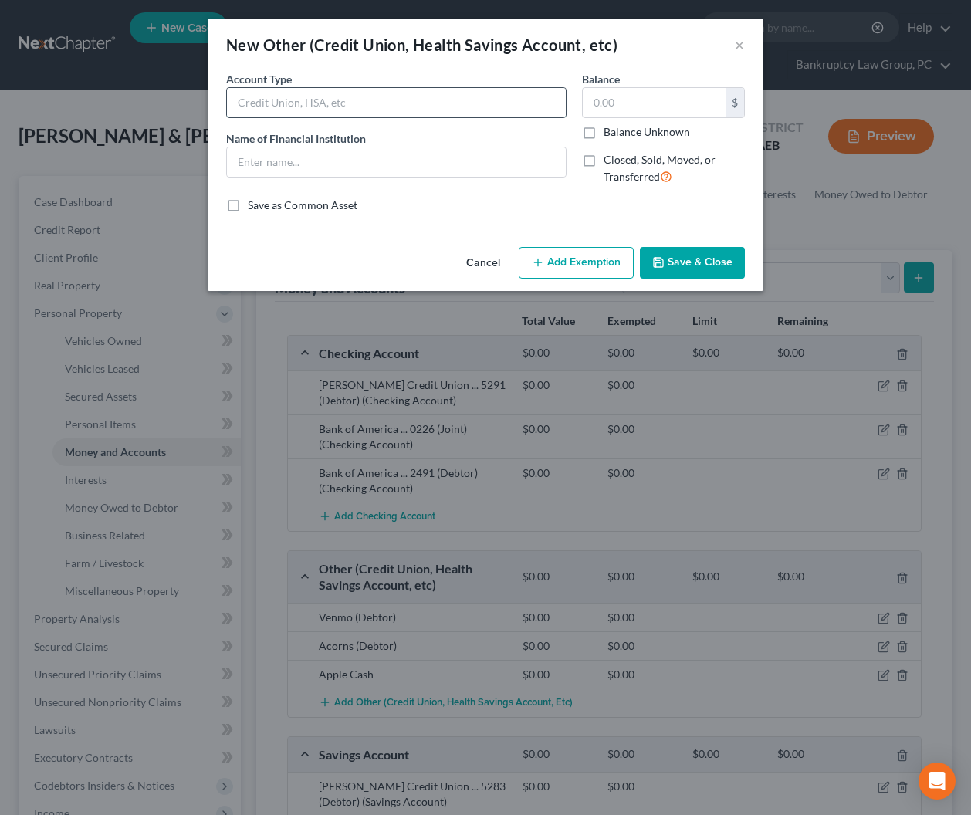
click at [300, 107] on input "text" at bounding box center [396, 102] width 339 height 29
drag, startPoint x: 353, startPoint y: 102, endPoint x: 223, endPoint y: 97, distance: 130.5
click at [223, 96] on div "Account Type Acorns (Joint Debtor) Name of Financial Institution *" at bounding box center [396, 134] width 356 height 127
type input "Acorns (Joint Debtor)"
drag, startPoint x: 312, startPoint y: 161, endPoint x: 385, endPoint y: 177, distance: 74.1
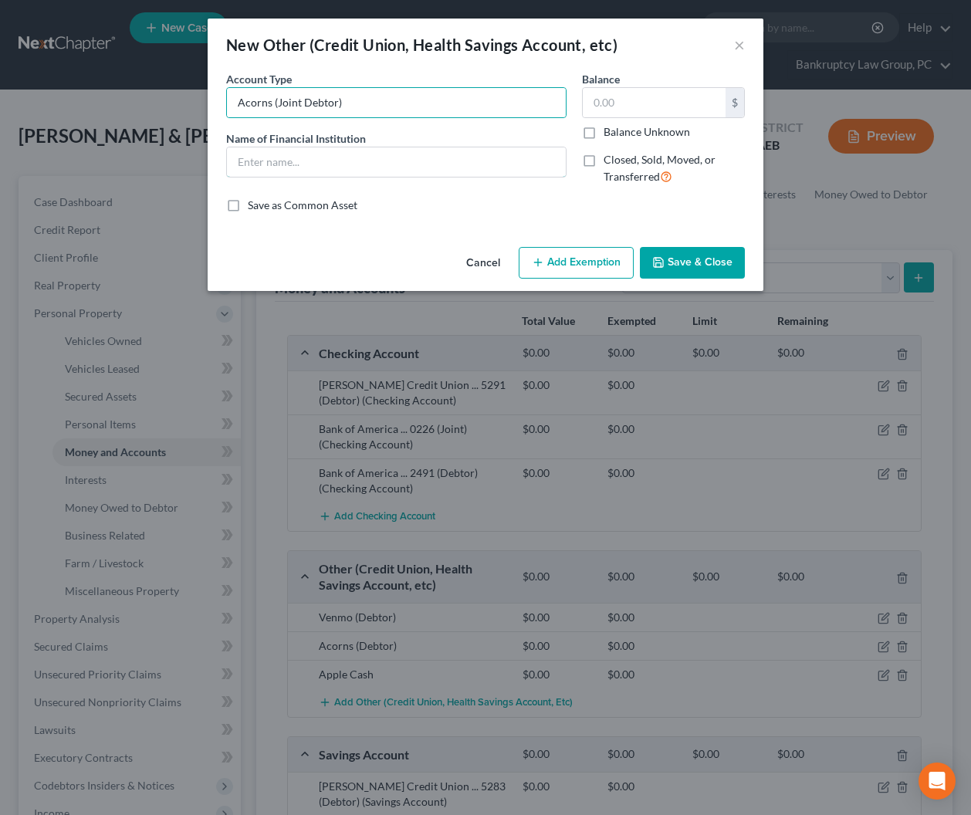
click at [313, 161] on input "text" at bounding box center [396, 161] width 339 height 29
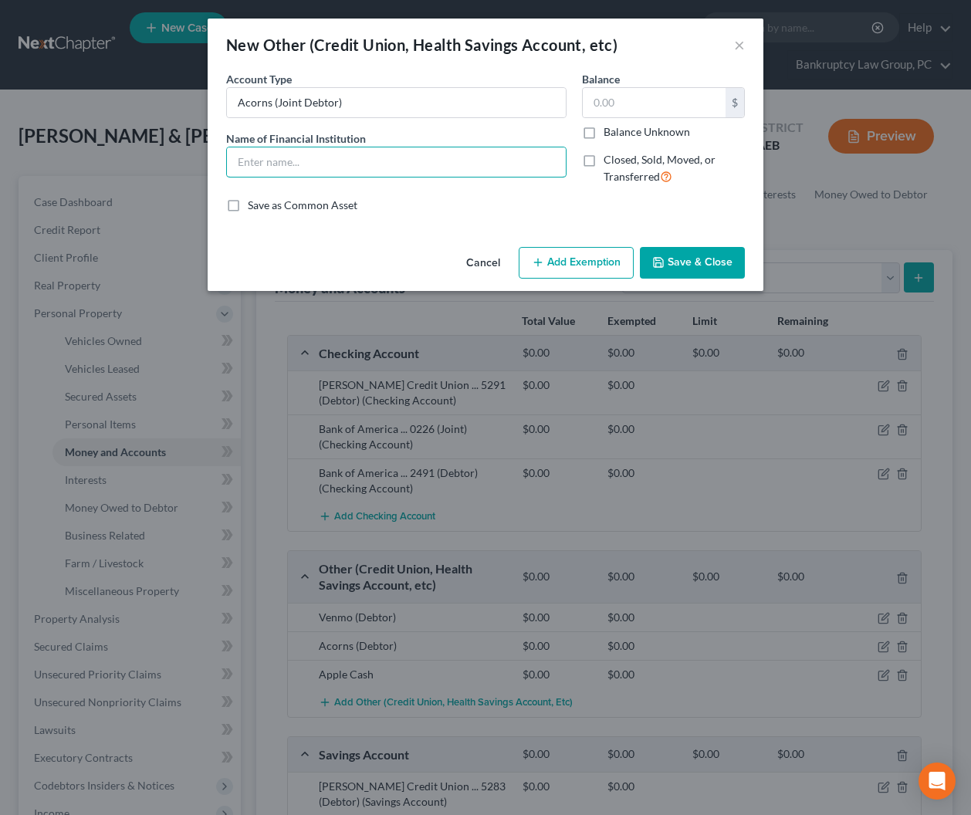
paste input "Acorns (Joint Debtor)"
type input "Acorns (Joint Debtor)"
click at [701, 269] on button "Save & Close" at bounding box center [692, 263] width 105 height 32
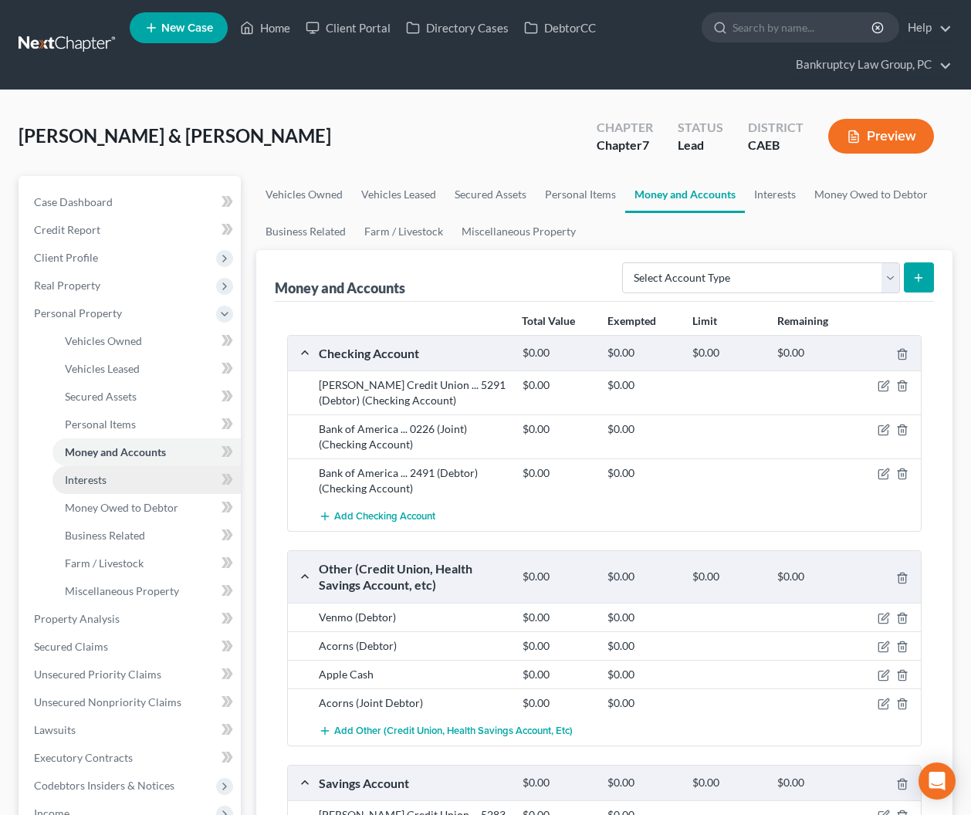
click at [111, 484] on link "Interests" at bounding box center [146, 480] width 188 height 28
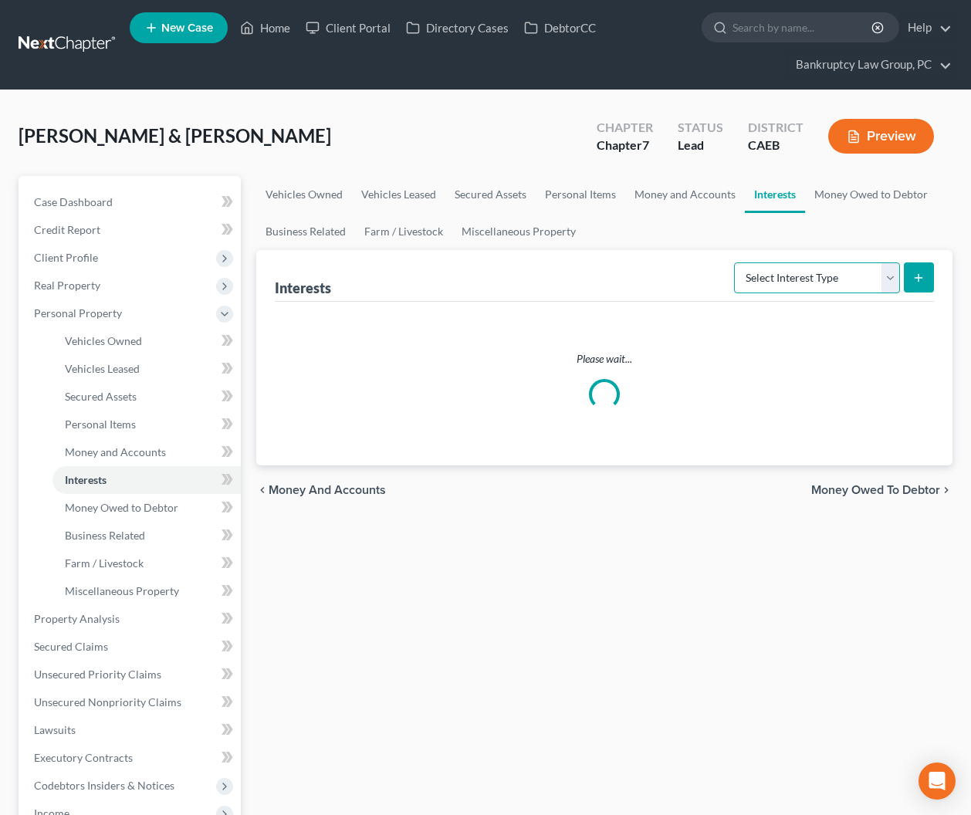
click at [813, 272] on select "Select Interest Type 401K Annuity Bond Education IRA Government Bond Government…" at bounding box center [817, 277] width 166 height 31
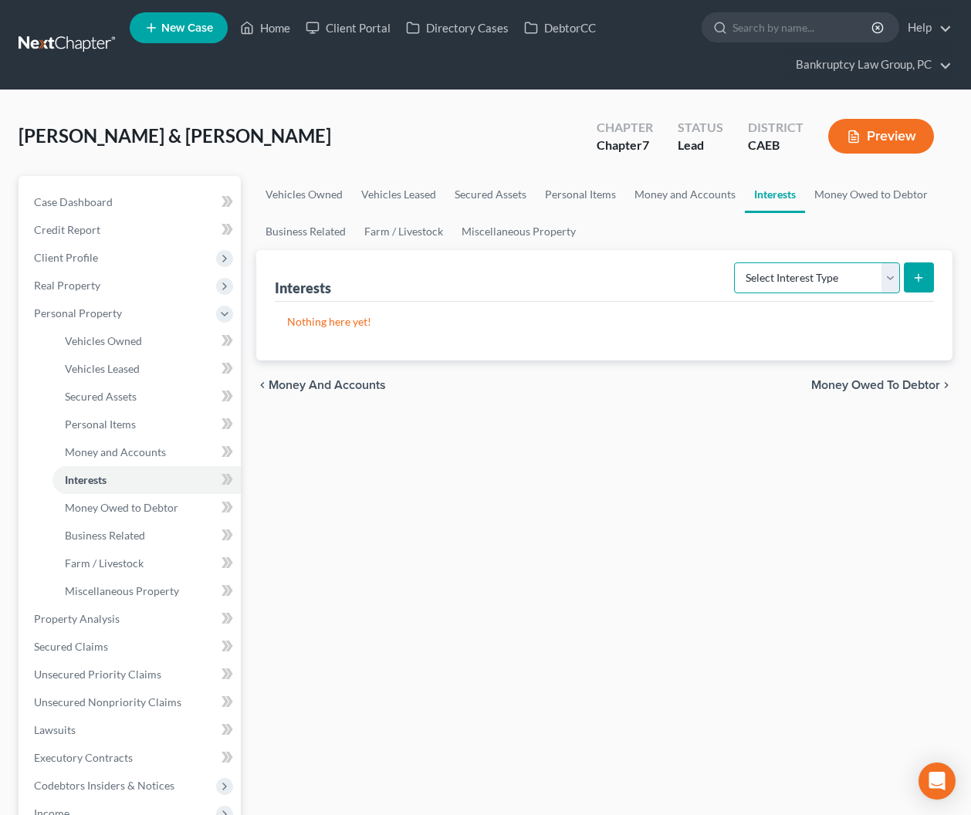
select select "other_retirement_plan"
click at [735, 262] on select "Select Interest Type 401K Annuity Bond Education IRA Government Bond Government…" at bounding box center [817, 277] width 166 height 31
click at [917, 282] on icon "submit" at bounding box center [918, 278] width 12 height 12
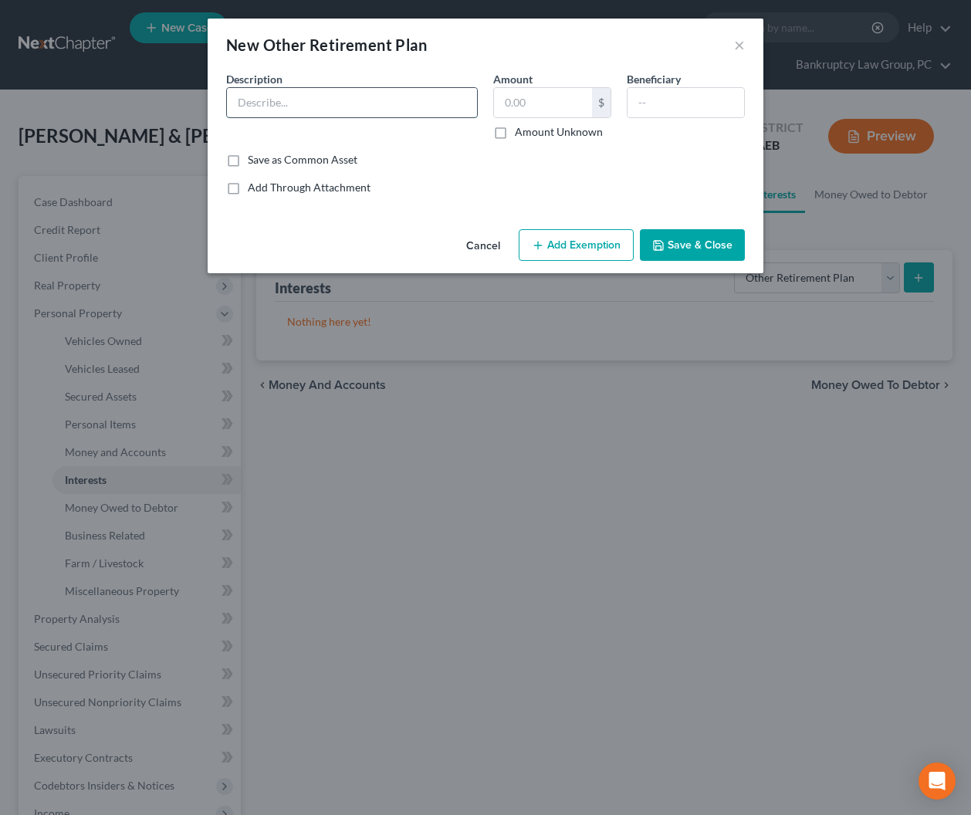
click at [347, 110] on input "text" at bounding box center [352, 102] width 250 height 29
type input "403(B) - Marin General Hospital (Joint Debtor)"
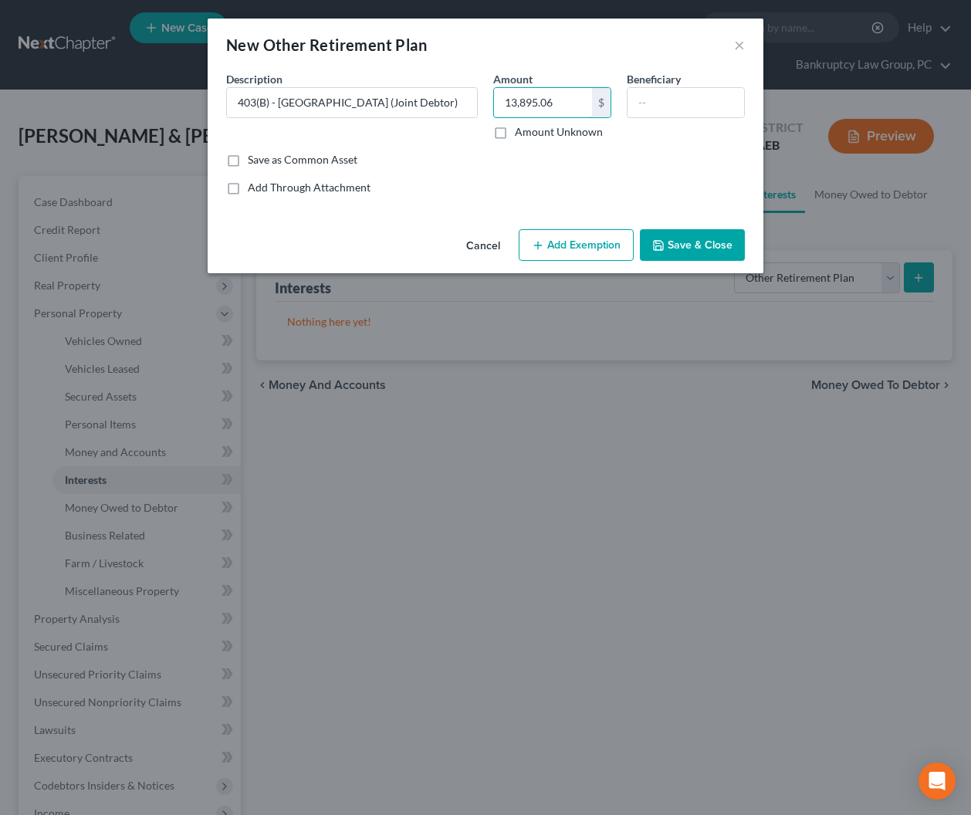
type input "13,895.06"
click at [576, 234] on button "Add Exemption" at bounding box center [575, 245] width 115 height 32
select select "2"
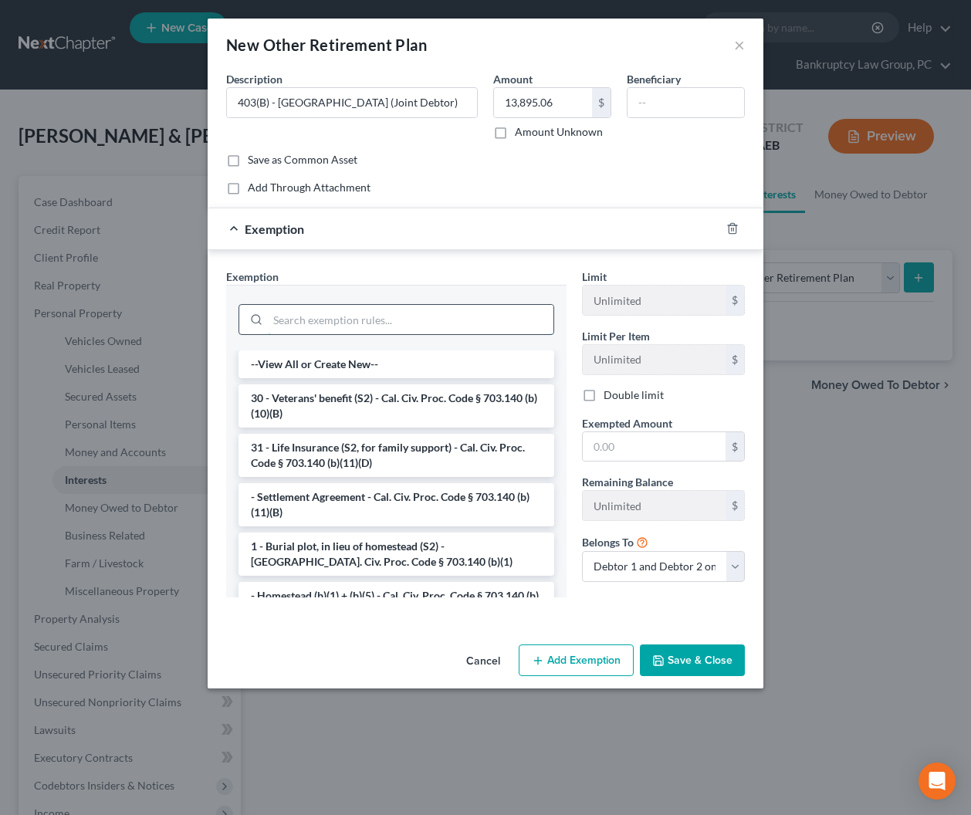
click at [471, 325] on input "search" at bounding box center [410, 319] width 285 height 29
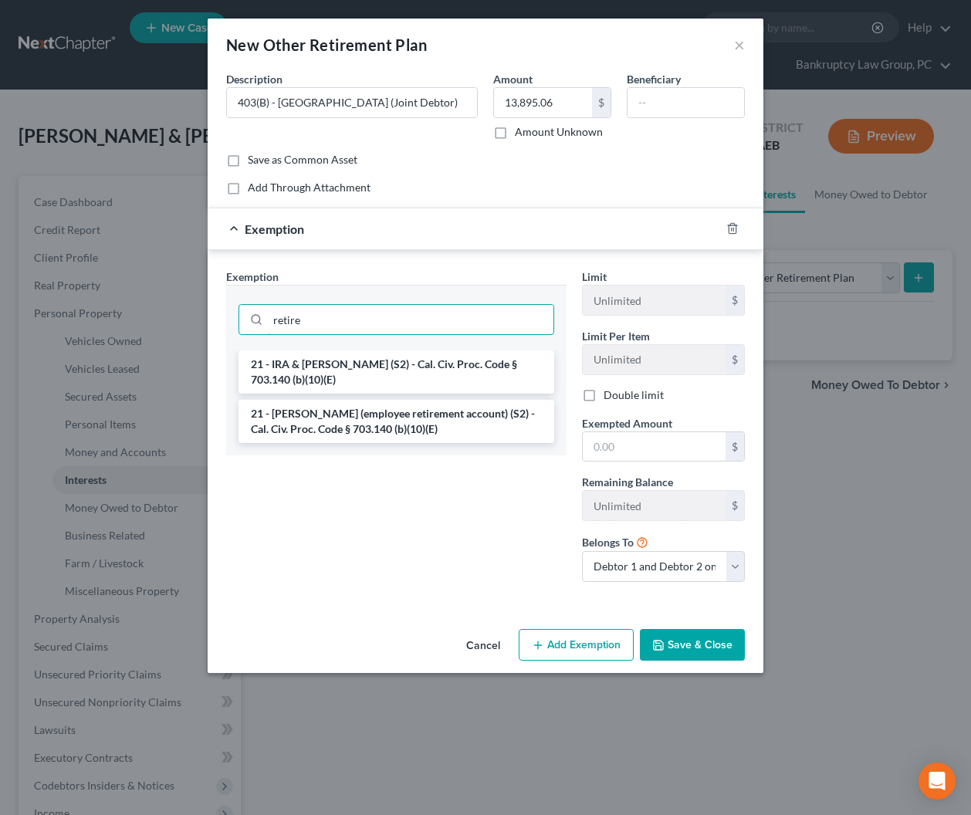
type input "retire"
click at [457, 410] on li "21 - ERISA (employee retirement account) (S2) - Cal. Civ. Proc. Code § 703.140 …" at bounding box center [396, 421] width 316 height 43
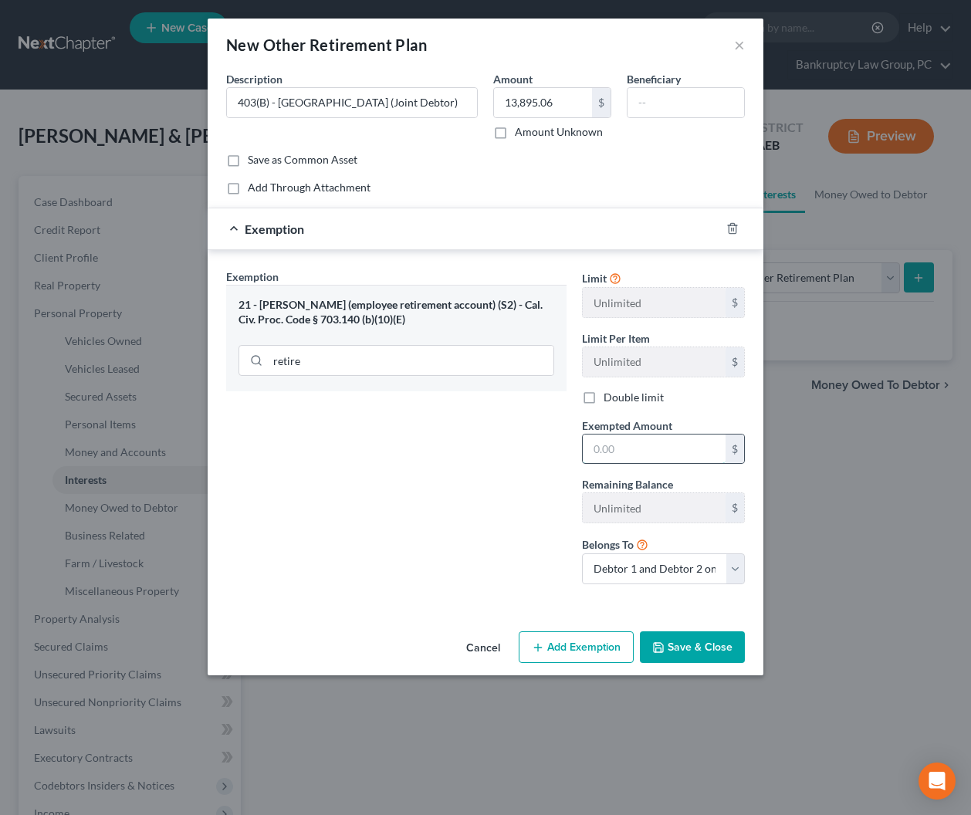
click at [644, 451] on input "text" at bounding box center [653, 448] width 143 height 29
type input "13,895.06"
click at [691, 644] on button "Save & Close" at bounding box center [692, 647] width 105 height 32
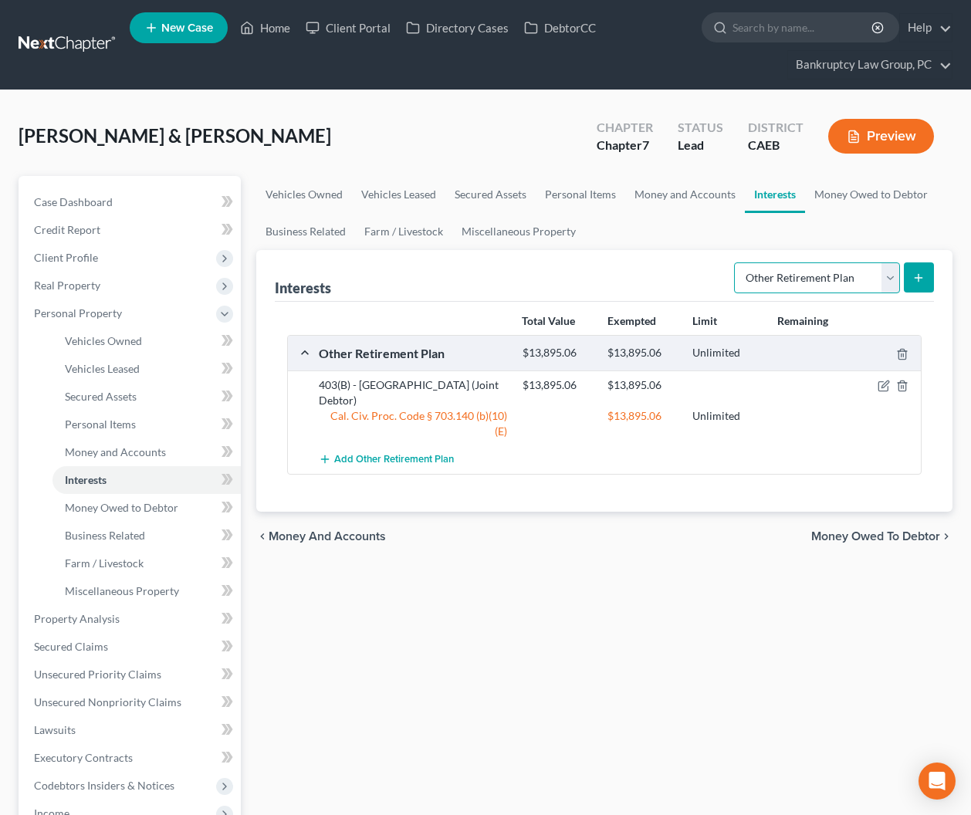
click at [829, 277] on select "Select Interest Type 401K Annuity Bond Education IRA Government Bond Government…" at bounding box center [817, 277] width 166 height 31
click at [827, 275] on select "Select Interest Type 401K Annuity Bond Education IRA Government Bond Government…" at bounding box center [817, 277] width 166 height 31
select select "401k"
click at [735, 262] on select "Select Interest Type 401K Annuity Bond Education IRA Government Bond Government…" at bounding box center [817, 277] width 166 height 31
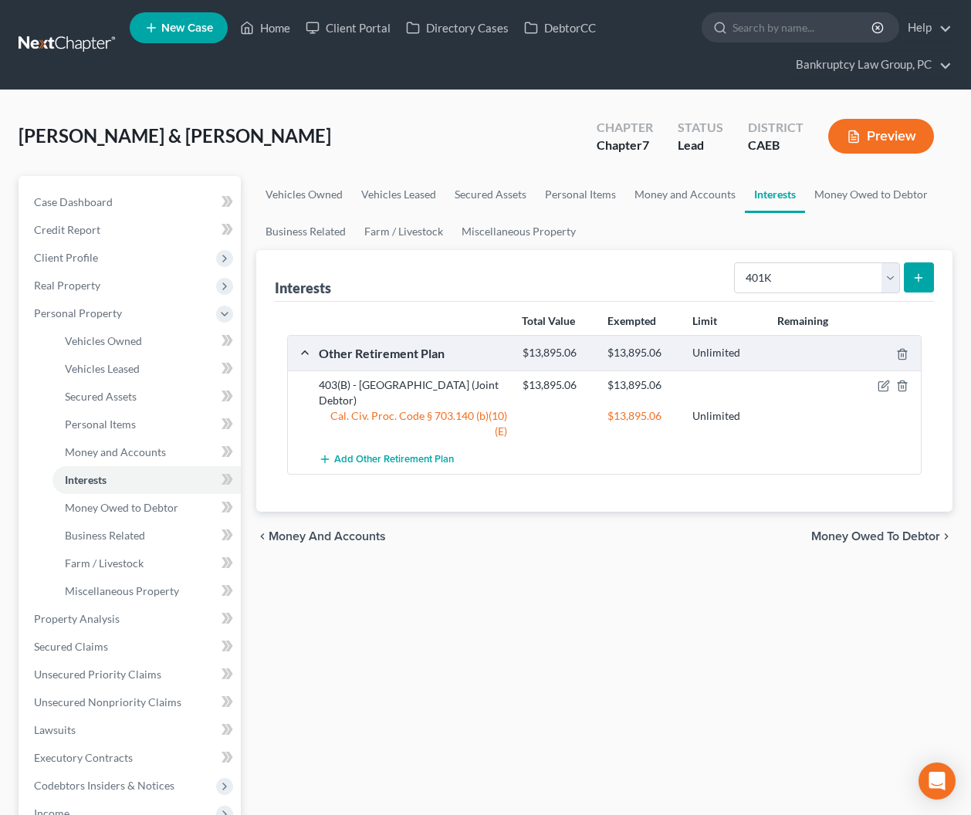
click at [923, 277] on icon "submit" at bounding box center [918, 278] width 12 height 12
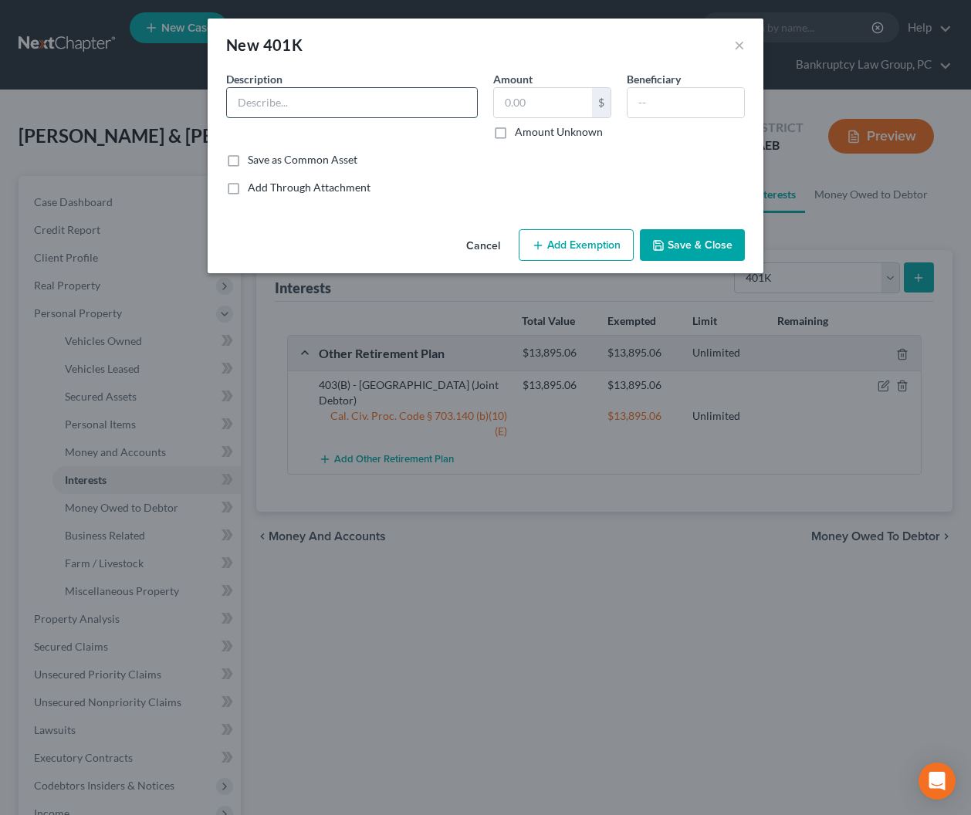
click at [381, 88] on input "text" at bounding box center [352, 102] width 250 height 29
type input "401(K) First Northern Bank (Debtor)"
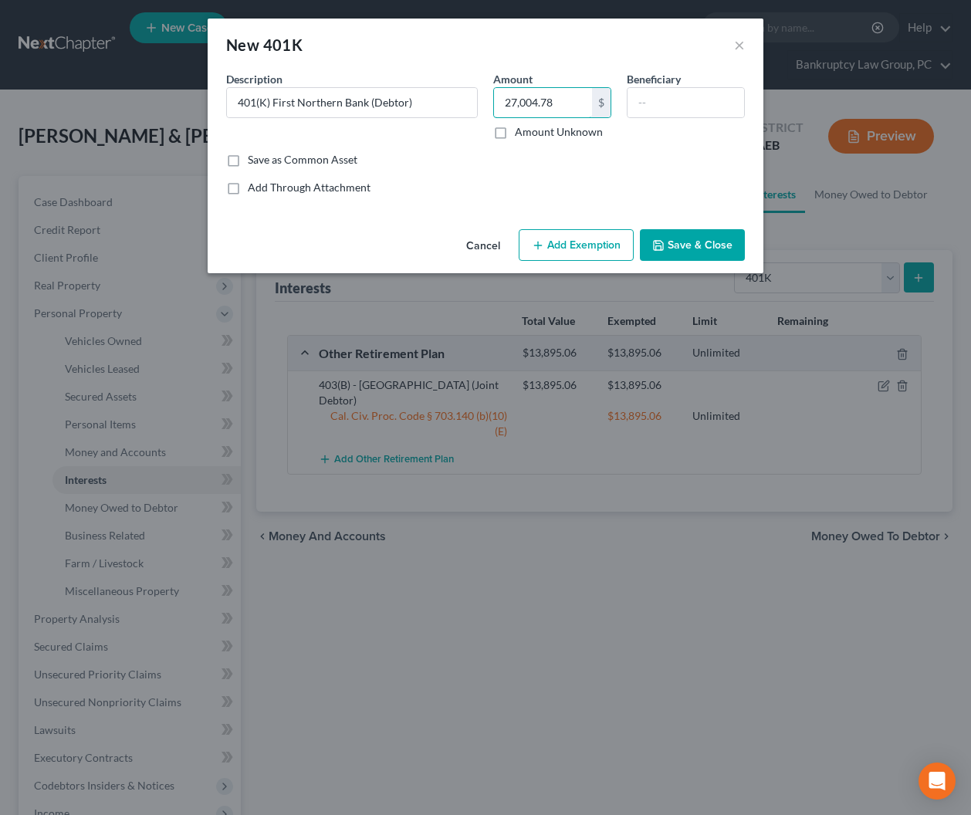
type input "27,004.78"
click at [573, 241] on button "Add Exemption" at bounding box center [575, 245] width 115 height 32
select select "2"
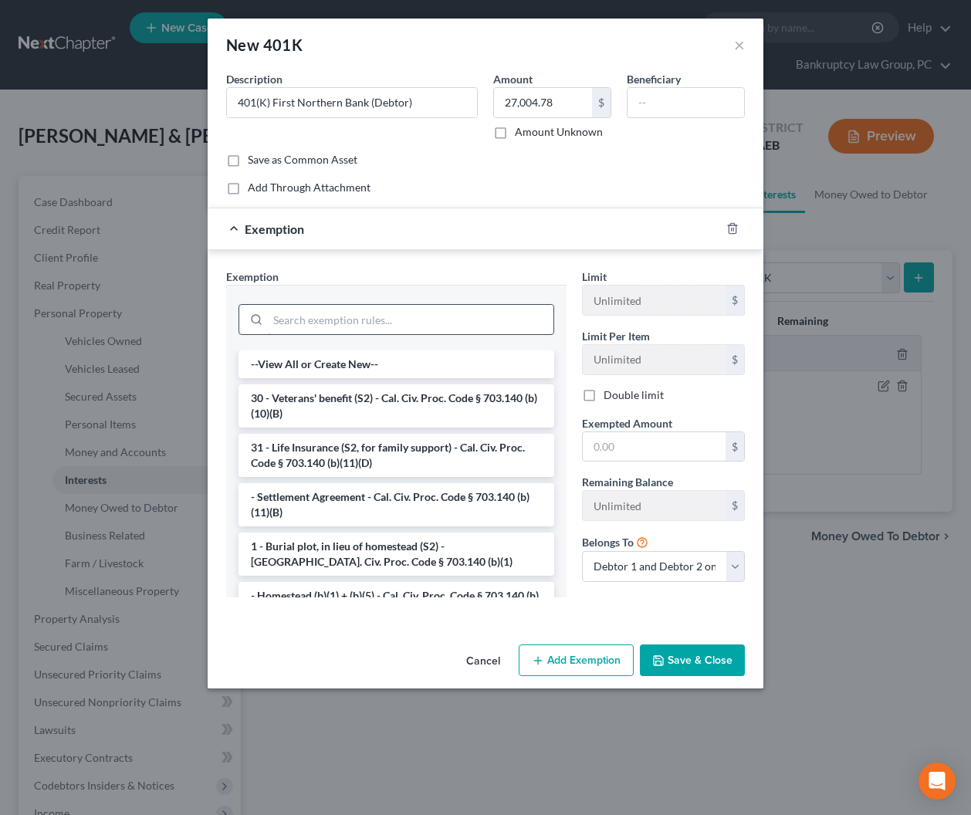
click at [501, 325] on input "search" at bounding box center [410, 319] width 285 height 29
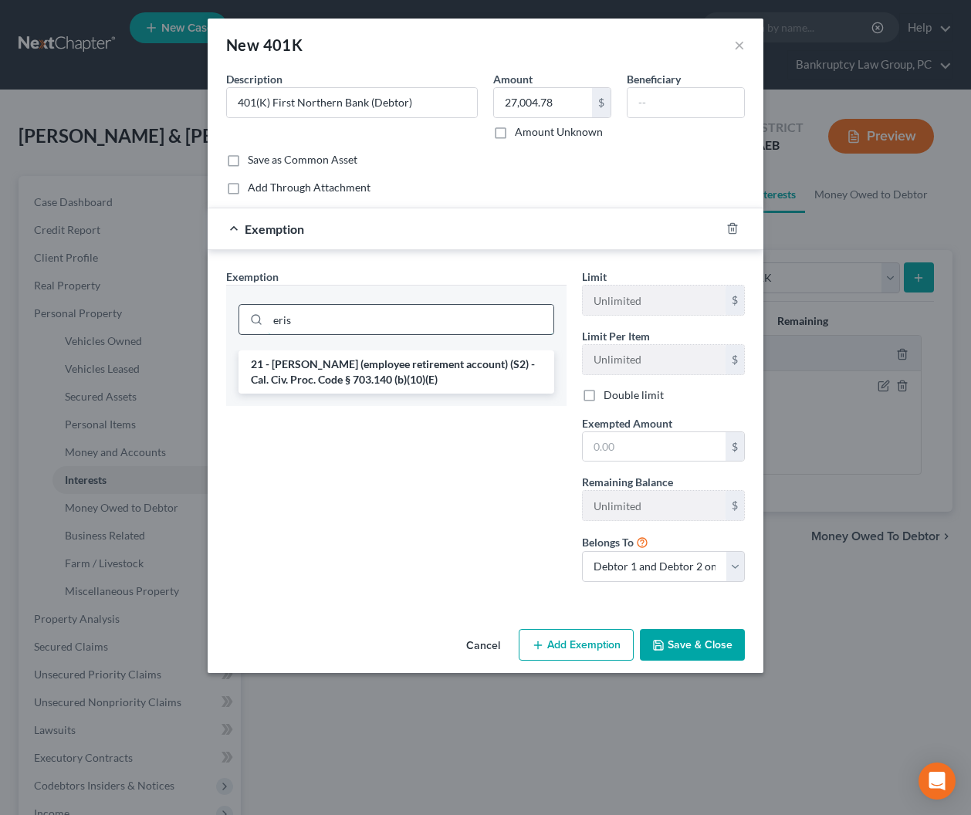
type input "eris"
click at [485, 356] on li "21 - ERISA (employee retirement account) (S2) - Cal. Civ. Proc. Code § 703.140 …" at bounding box center [396, 371] width 316 height 43
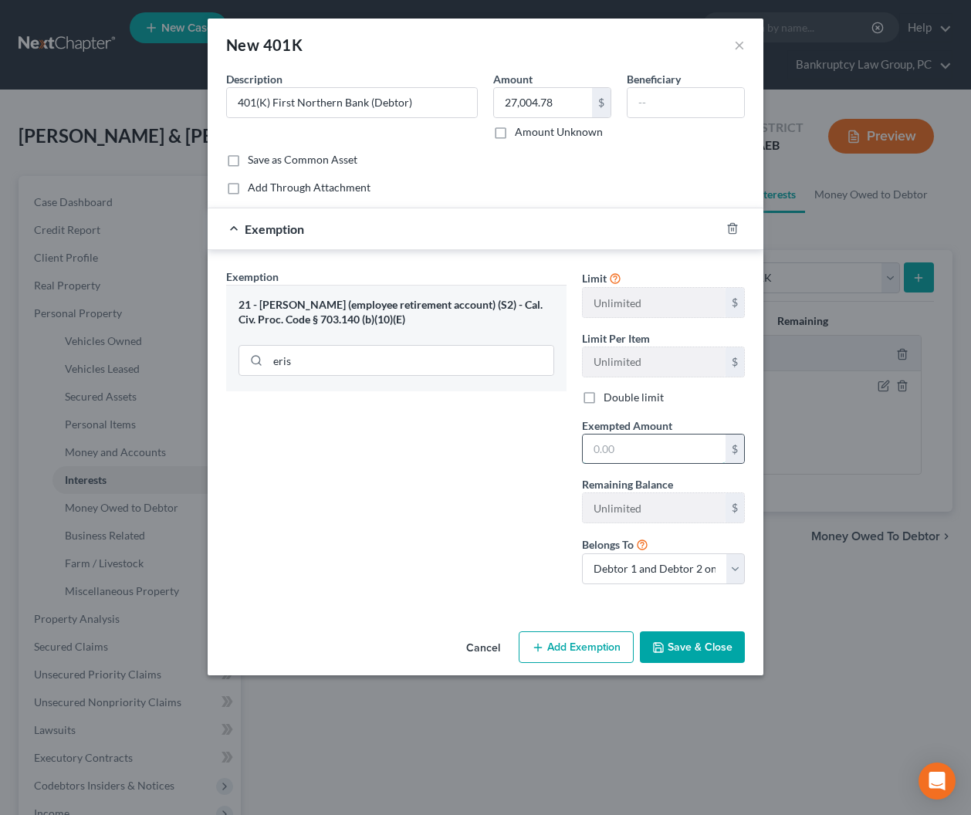
click at [637, 444] on input "text" at bounding box center [653, 448] width 143 height 29
type input "27,004.78"
click at [695, 646] on button "Save & Close" at bounding box center [692, 647] width 105 height 32
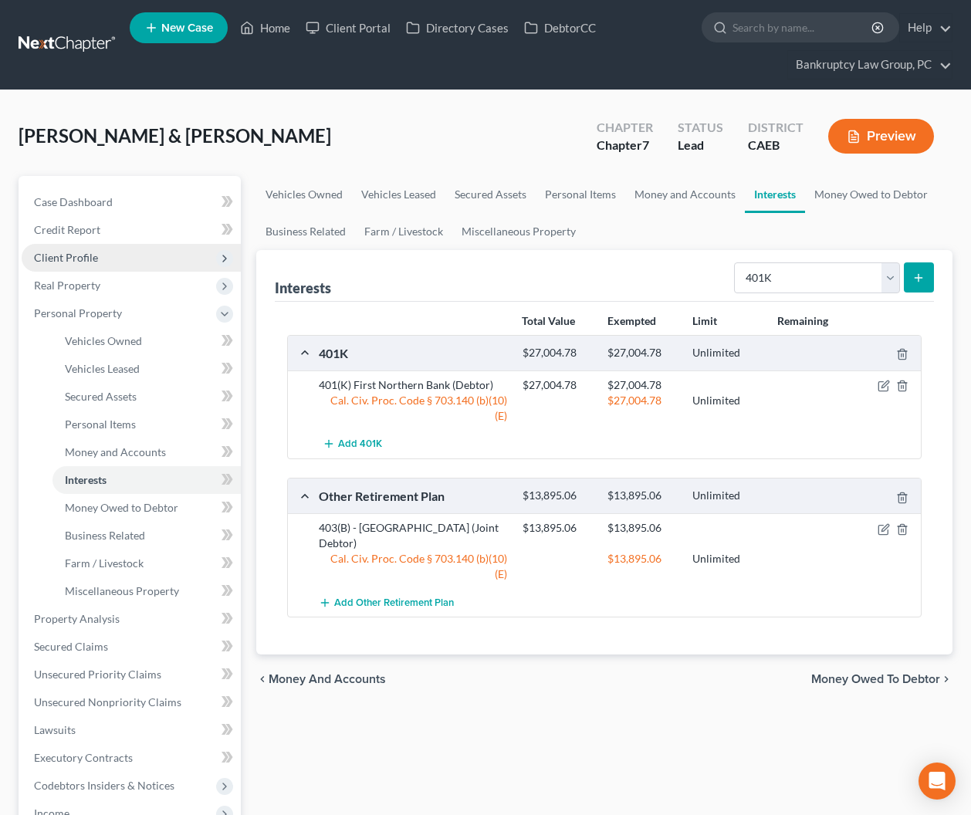
click at [66, 266] on span "Client Profile" at bounding box center [131, 258] width 219 height 28
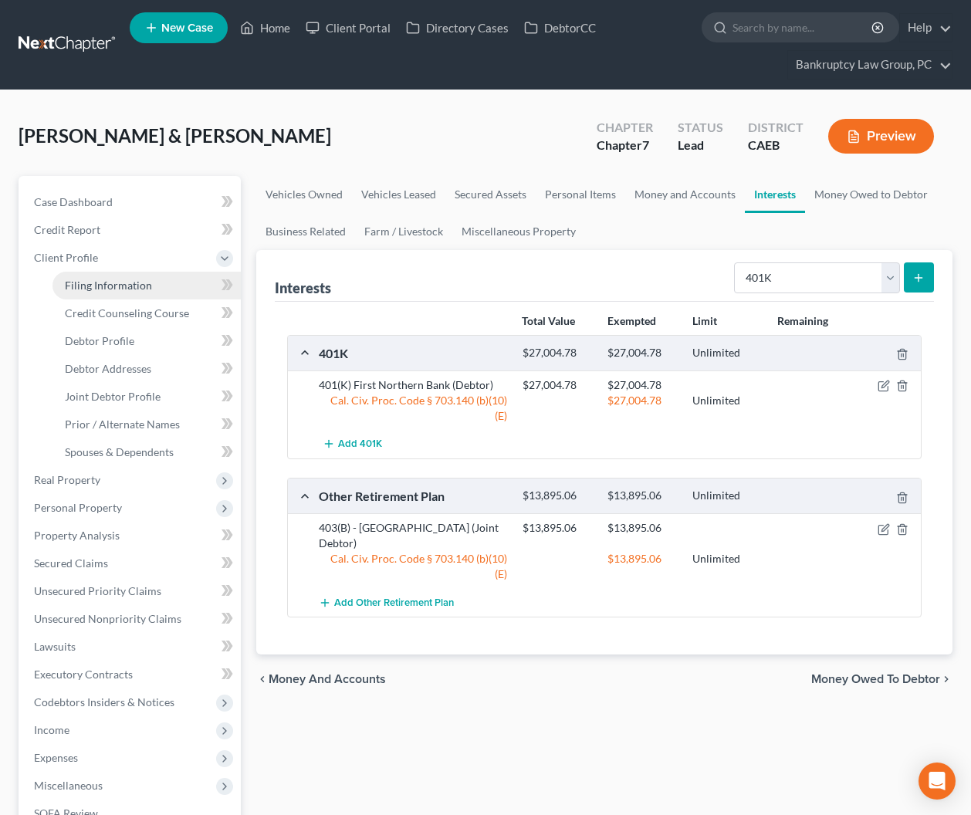
click at [89, 289] on span "Filing Information" at bounding box center [108, 285] width 87 height 13
select select "1"
select select "0"
select select "4"
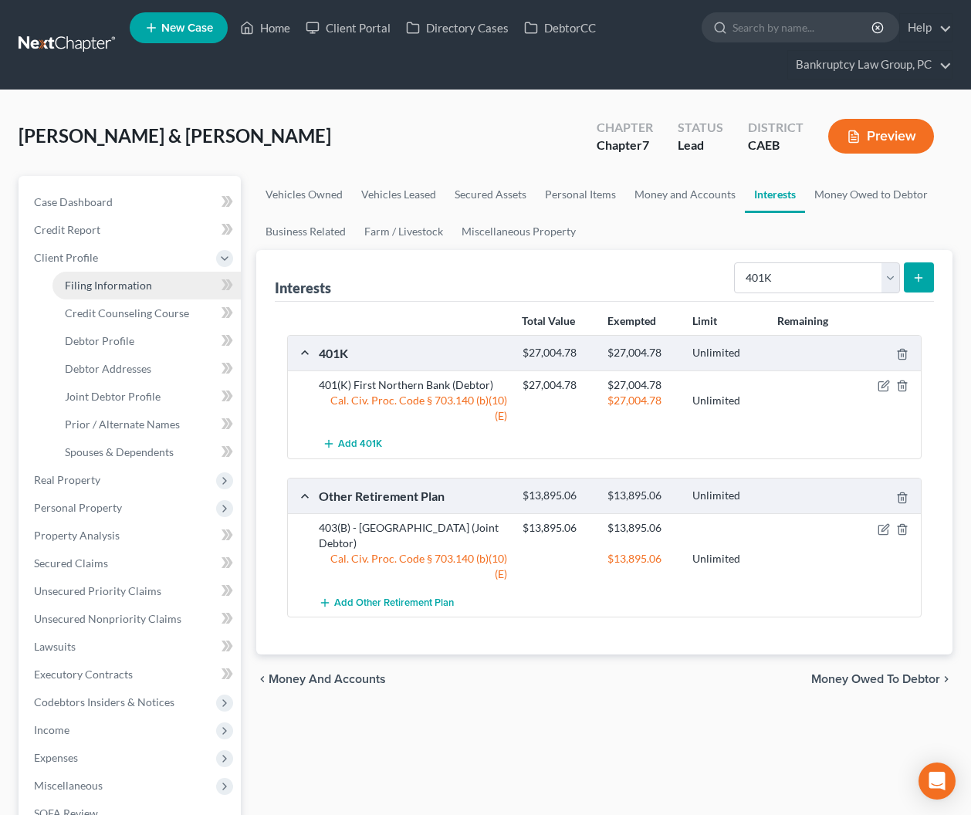
select select "0"
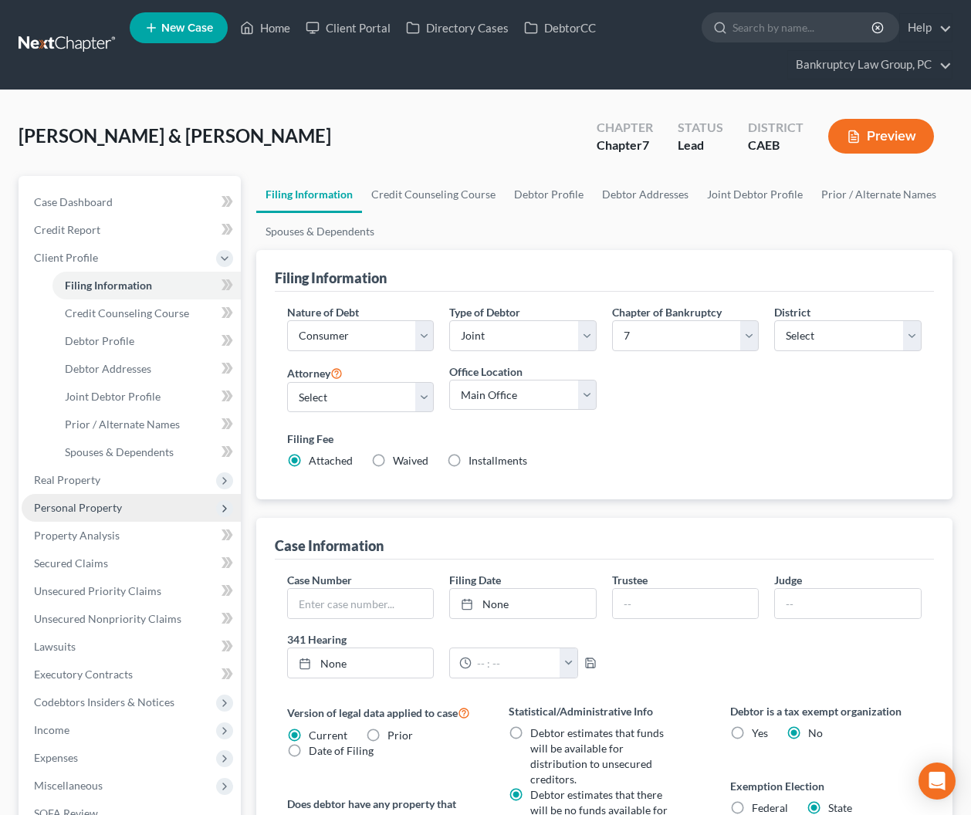
click at [85, 505] on span "Personal Property" at bounding box center [78, 507] width 88 height 13
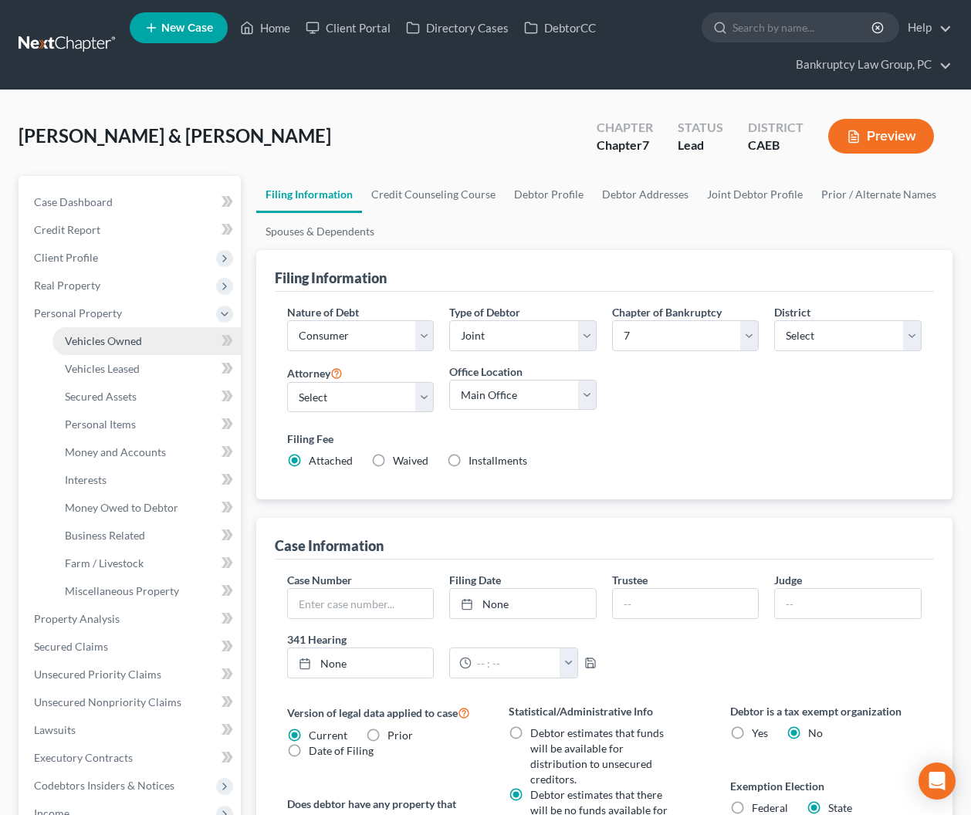
click at [91, 350] on link "Vehicles Owned" at bounding box center [146, 341] width 188 height 28
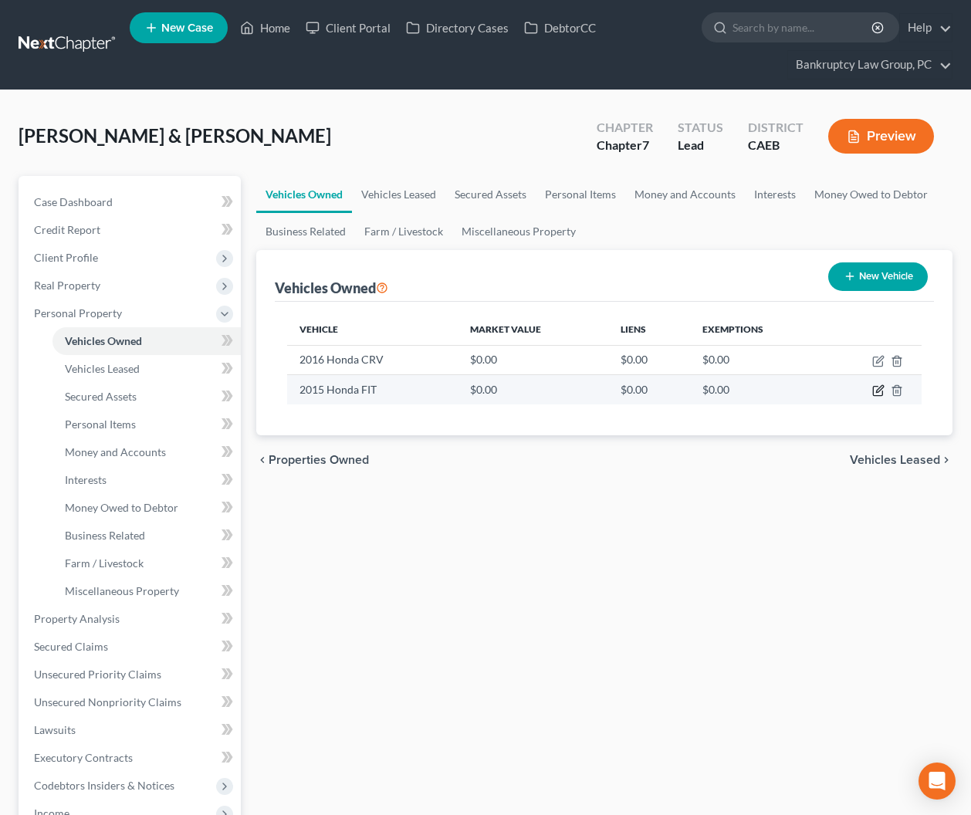
click at [879, 390] on icon "button" at bounding box center [878, 390] width 12 height 12
select select "0"
select select "11"
select select "3"
select select "2"
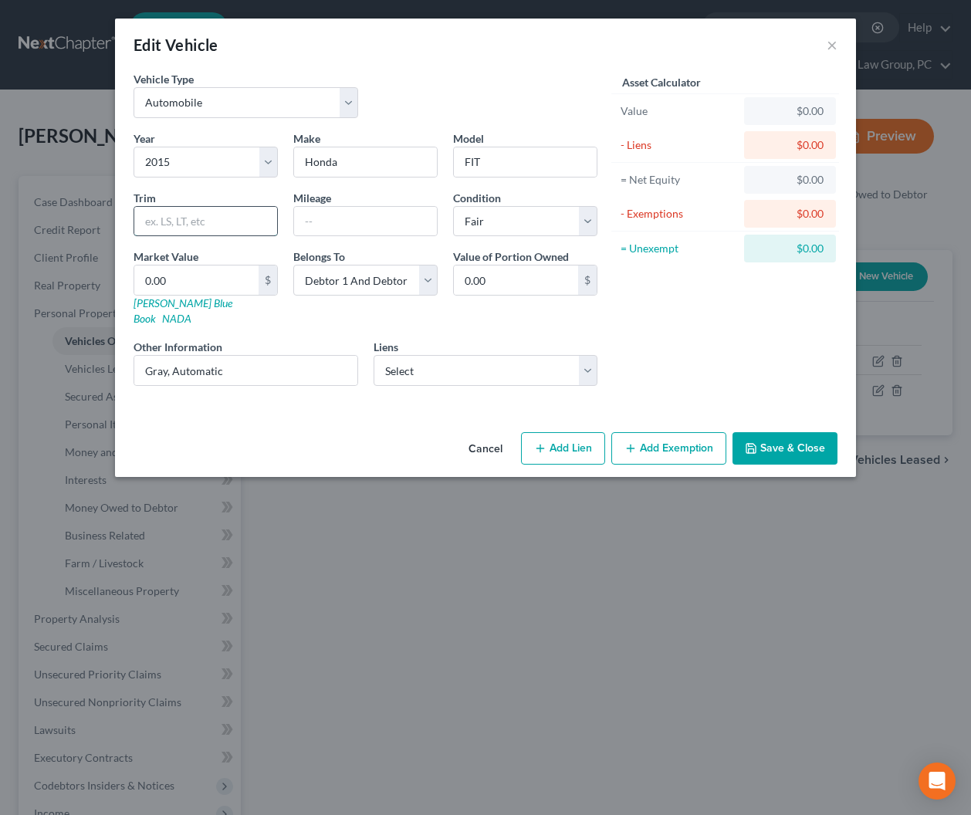
click at [218, 226] on input "text" at bounding box center [205, 221] width 143 height 29
type input "EX-L Hatchback"
click at [348, 281] on select "Select Debtor 1 Only Debtor 2 Only Debtor 1 And Debtor 2 Only At Least One Of T…" at bounding box center [365, 280] width 144 height 31
select select "3"
click at [293, 265] on select "Select Debtor 1 Only Debtor 2 Only Debtor 1 And Debtor 2 Only At Least One Of T…" at bounding box center [365, 280] width 144 height 31
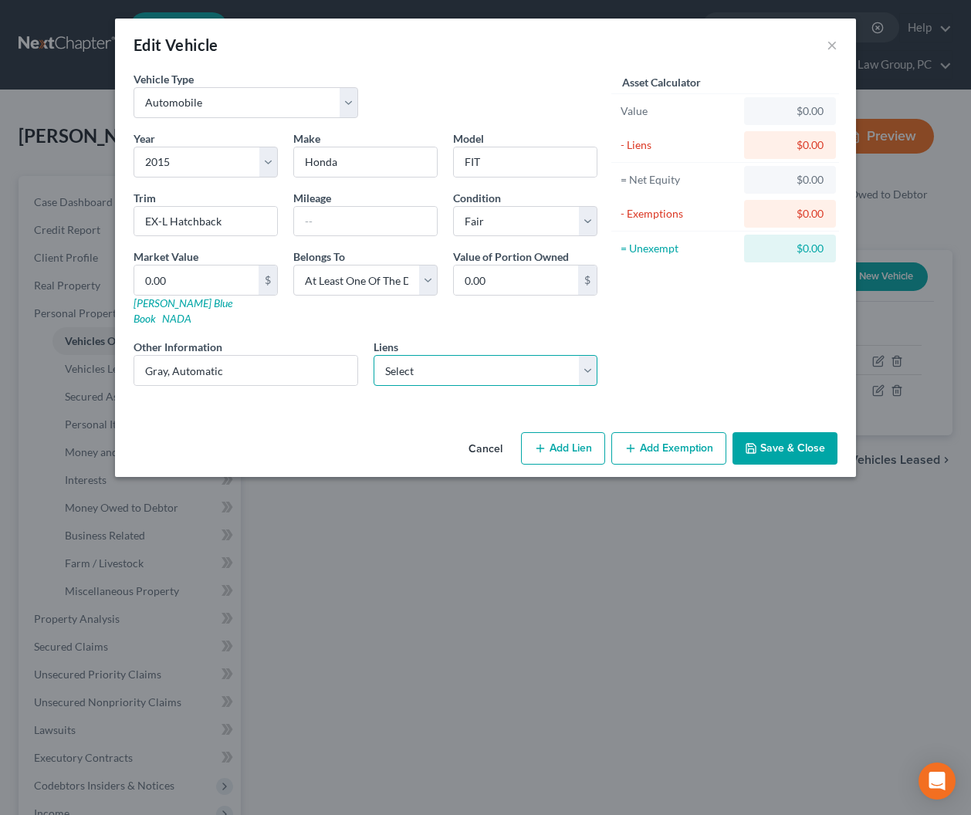
click at [485, 355] on select "Select Onemain - $13,803.00 Marinr Finc - $9,352.00 Moneylion Inc - $510.00 Sel…" at bounding box center [485, 370] width 225 height 31
select select "1"
click at [373, 355] on select "Select Onemain - $13,803.00 Marinr Finc - $9,352.00 Moneylion Inc - $510.00 Sel…" at bounding box center [485, 370] width 225 height 31
select select
select select "21"
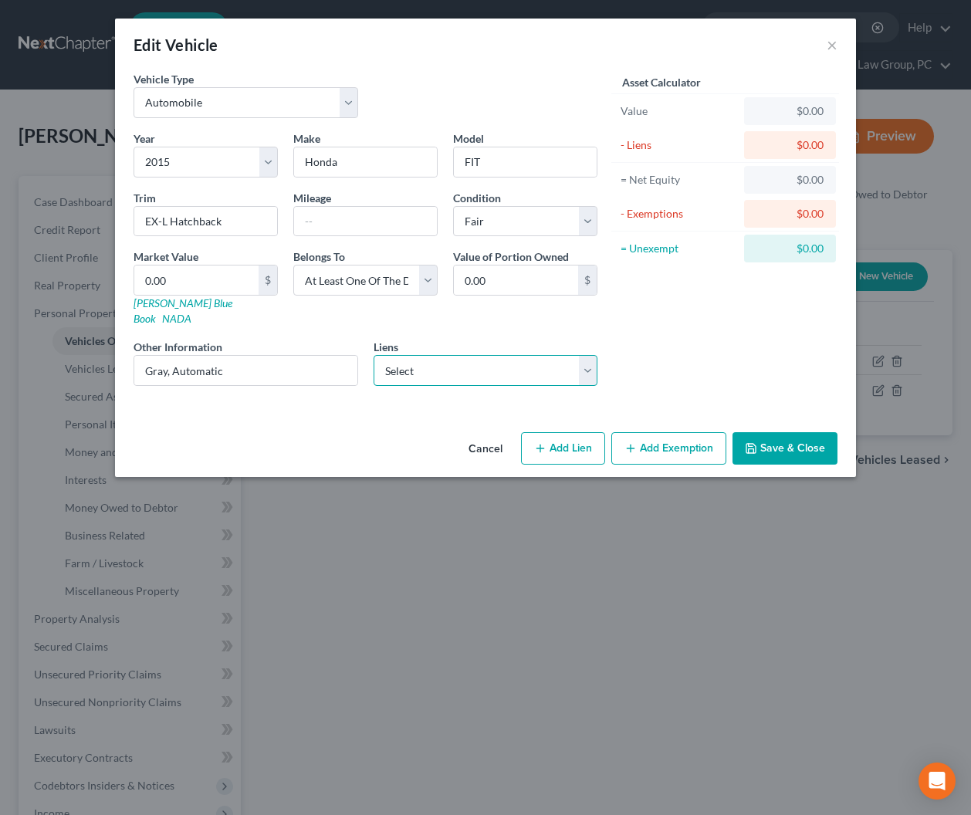
select select "2"
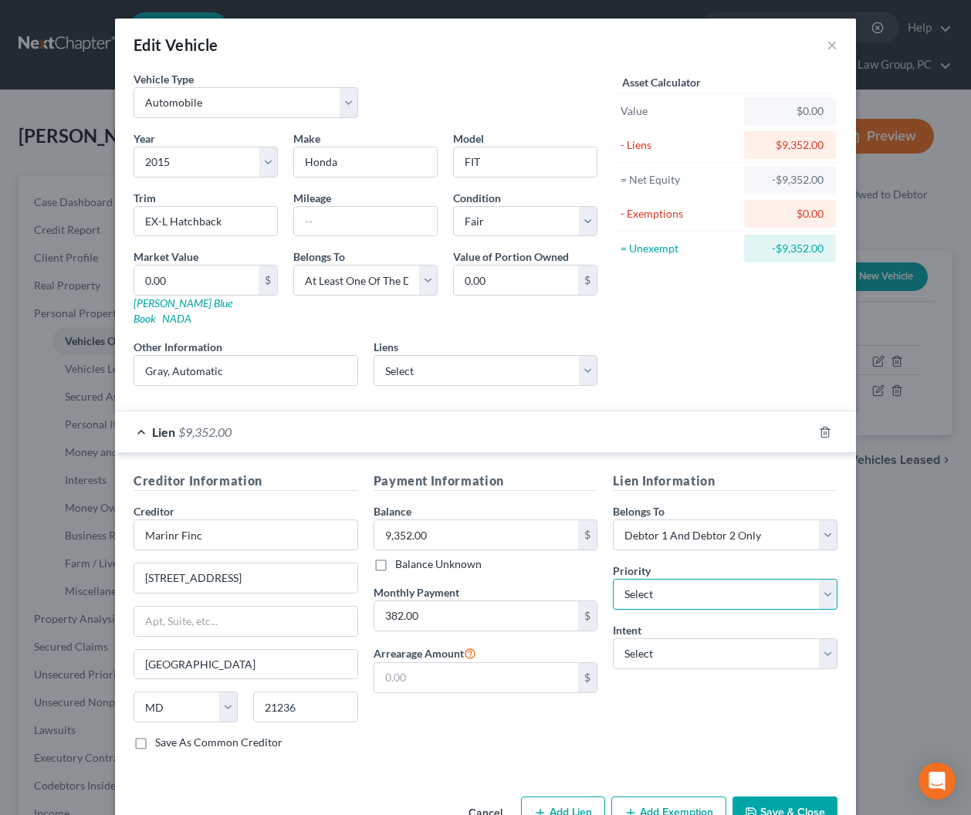
click at [664, 583] on select "Select 1st 2nd 3rd 4th 5th 6th 7th 8th 9th 10th 11th 12th 13th 14th 15th 16th 1…" at bounding box center [725, 594] width 225 height 31
select select "0"
click at [613, 579] on select "Select 1st 2nd 3rd 4th 5th 6th 7th 8th 9th 10th 11th 12th 13th 14th 15th 16th 1…" at bounding box center [725, 594] width 225 height 31
click at [667, 638] on select "Select Surrender Redeem Reaffirm Avoid Other" at bounding box center [725, 653] width 225 height 31
select select "2"
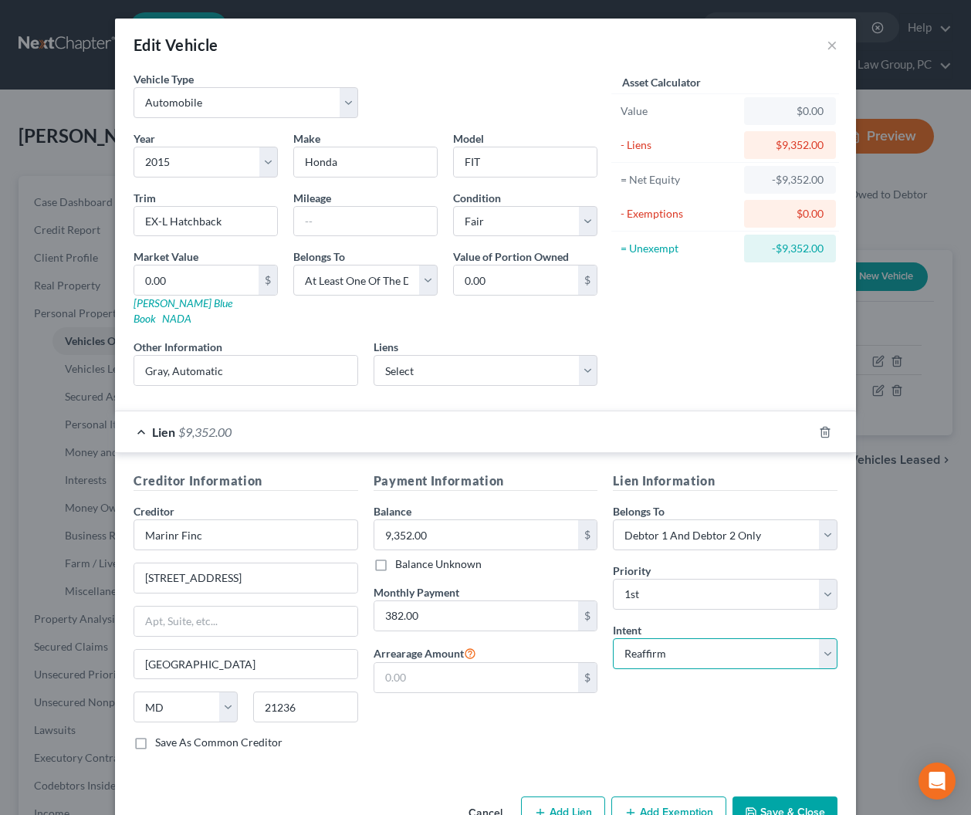
click at [613, 638] on select "Select Surrender Redeem Reaffirm Avoid Other" at bounding box center [725, 653] width 225 height 31
click at [231, 424] on span "$9,352.00" at bounding box center [204, 431] width 53 height 15
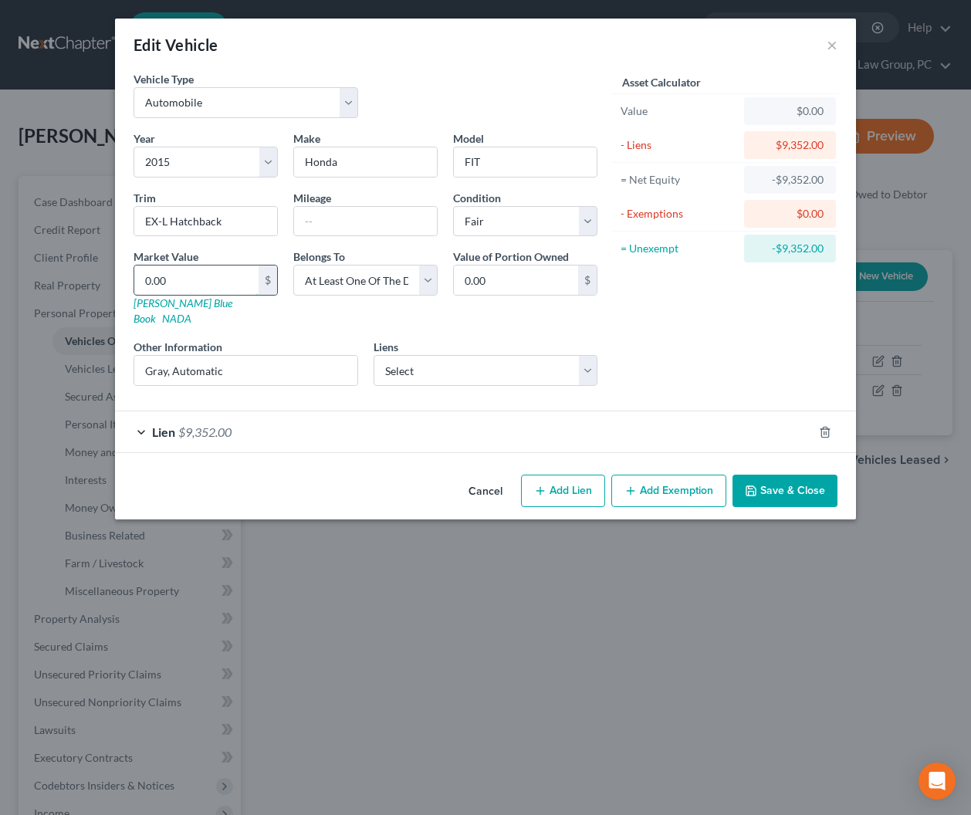
click at [194, 284] on input "0.00" at bounding box center [196, 279] width 124 height 29
type input "5"
type input "5.00"
type input "59"
type input "59.00"
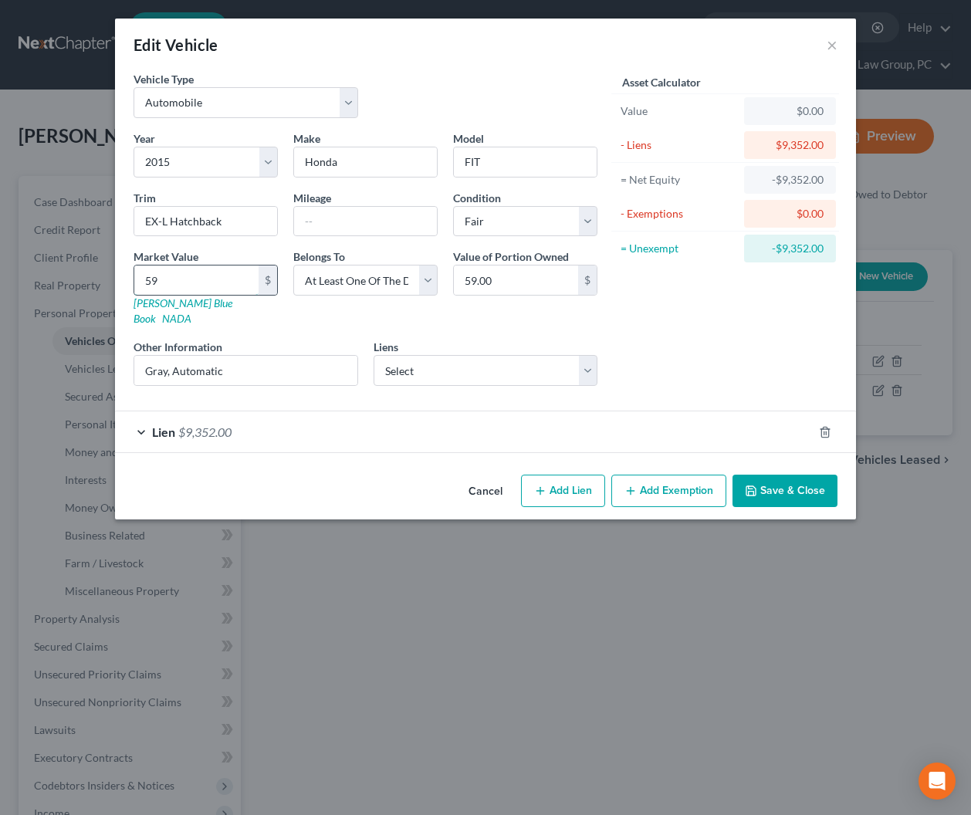
type input "595"
type input "595.00"
type input "5951"
type input "5,951.00"
type input "5,951"
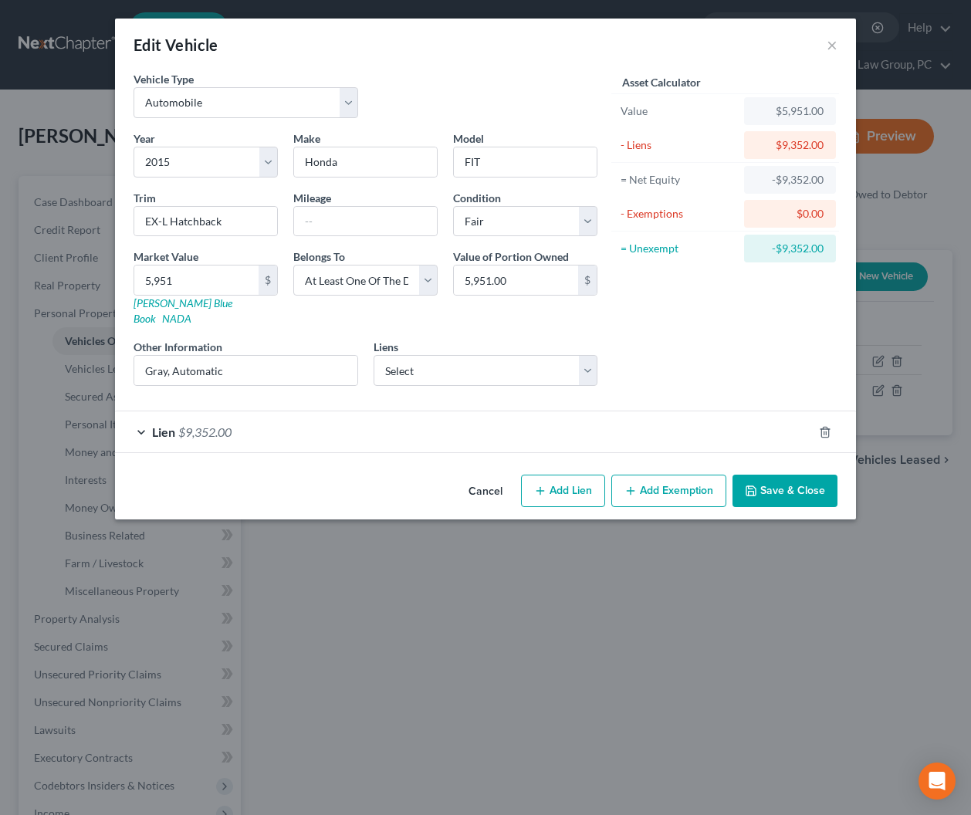
click at [778, 476] on button "Save & Close" at bounding box center [784, 490] width 105 height 32
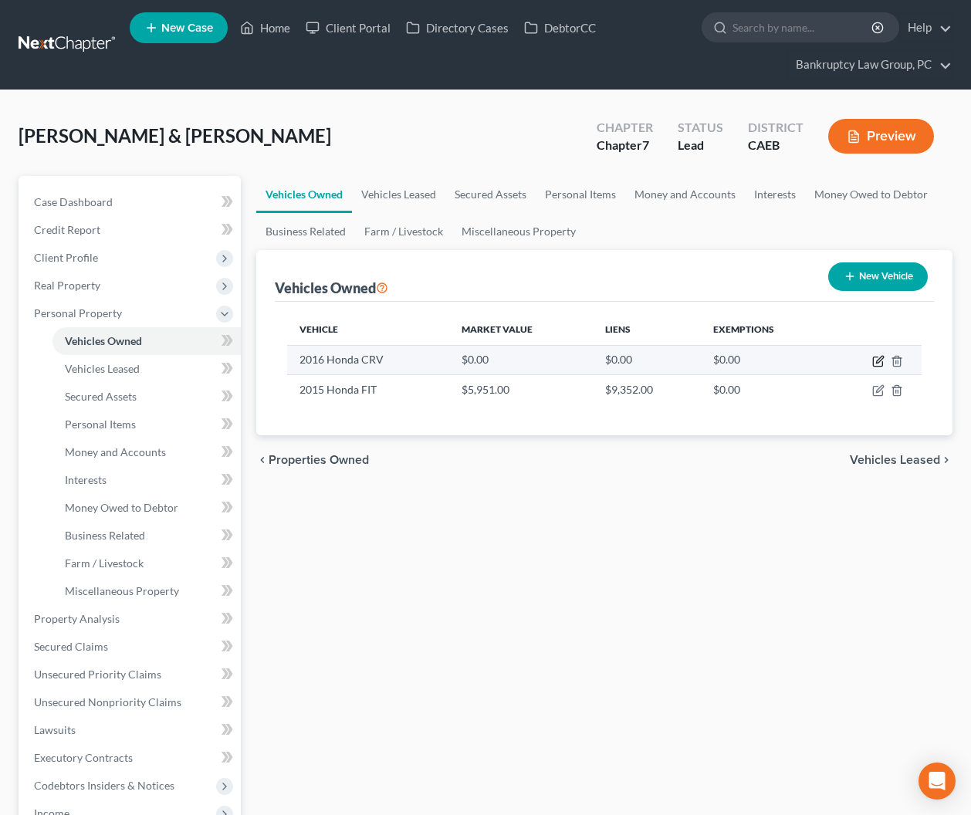
click at [878, 362] on icon "button" at bounding box center [879, 359] width 7 height 7
select select "0"
select select "10"
select select "3"
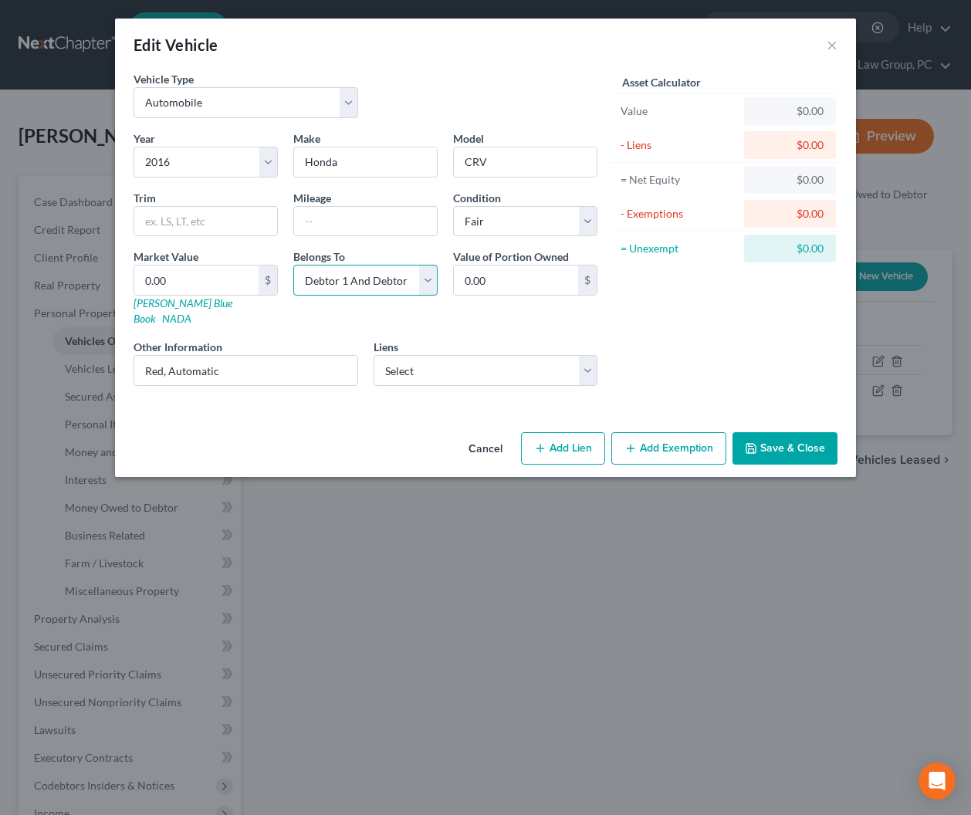
click at [366, 283] on select "Select Debtor 1 Only Debtor 2 Only Debtor 1 And Debtor 2 Only At Least One Of T…" at bounding box center [365, 280] width 144 height 31
select select "1"
click at [293, 265] on select "Select Debtor 1 Only Debtor 2 Only Debtor 1 And Debtor 2 Only At Least One Of T…" at bounding box center [365, 280] width 144 height 31
click at [361, 280] on select "Select Debtor 1 Only Debtor 2 Only Debtor 1 And Debtor 2 Only At Least One Of T…" at bounding box center [365, 280] width 144 height 31
click at [293, 265] on select "Select Debtor 1 Only Debtor 2 Only Debtor 1 And Debtor 2 Only At Least One Of T…" at bounding box center [365, 280] width 144 height 31
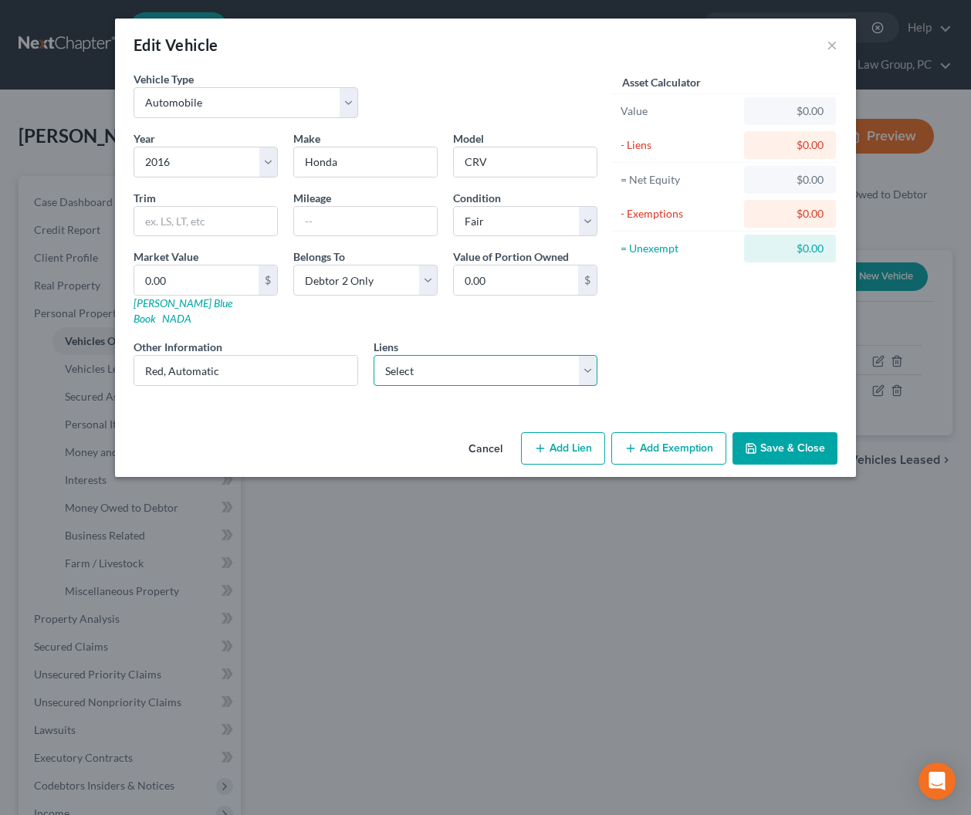
click at [461, 358] on select "Select Onemain - $13,803.00 Moneylion Inc - $510.00 Self Financial/Lead Ba - $2…" at bounding box center [485, 370] width 225 height 31
select select "0"
click at [373, 355] on select "Select Onemain - $13,803.00 Moneylion Inc - $510.00 Self Financial/Lead Ba - $2…" at bounding box center [485, 370] width 225 height 31
select select
select select "15"
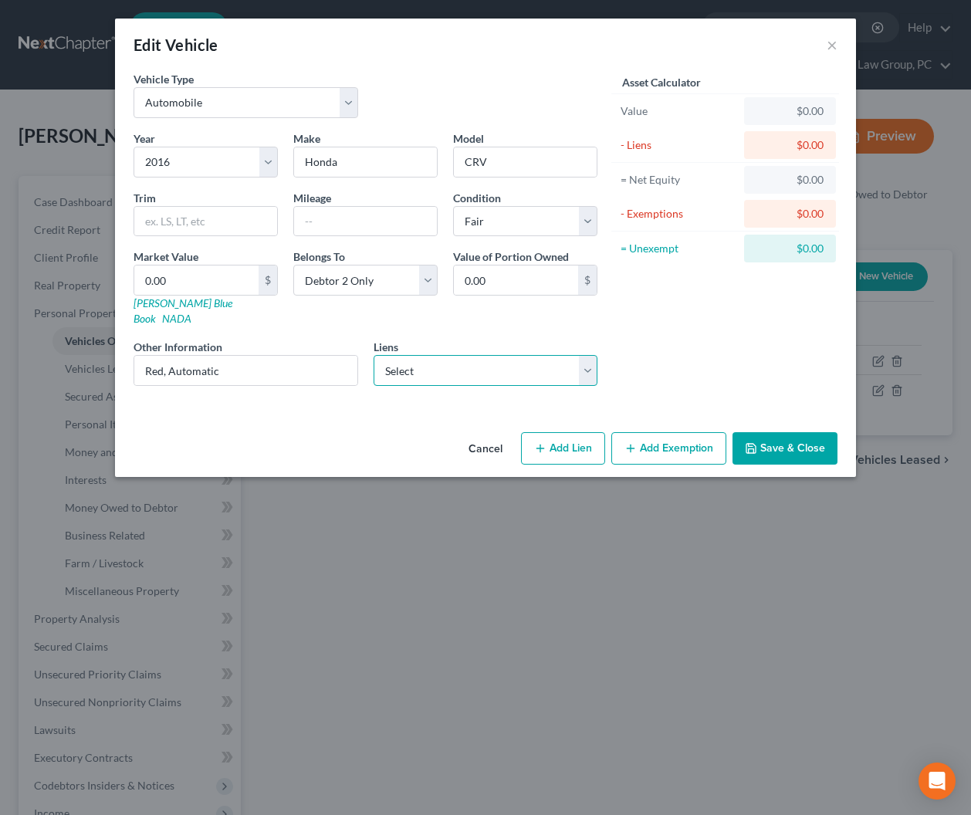
select select "1"
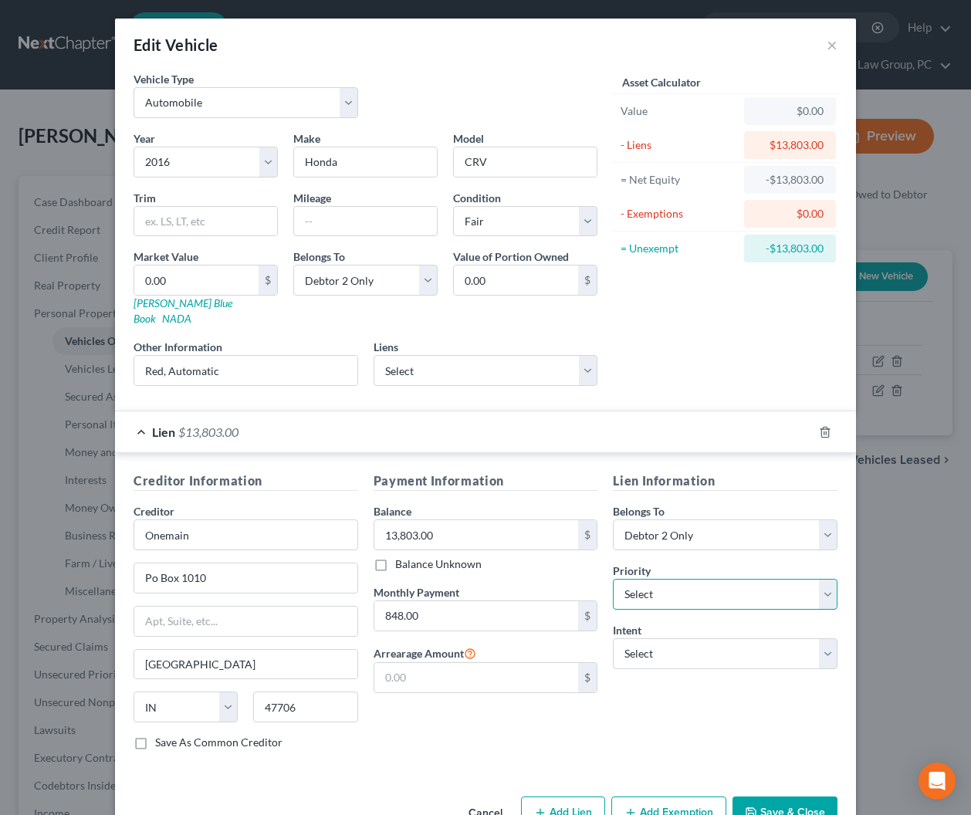
click at [667, 579] on select "Select 1st 2nd 3rd 4th 5th 6th 7th 8th 9th 10th 11th 12th 13th 14th 15th 16th 1…" at bounding box center [725, 594] width 225 height 31
select select "0"
click at [613, 579] on select "Select 1st 2nd 3rd 4th 5th 6th 7th 8th 9th 10th 11th 12th 13th 14th 15th 16th 1…" at bounding box center [725, 594] width 225 height 31
click at [673, 643] on select "Select Surrender Redeem Reaffirm Avoid Other" at bounding box center [725, 653] width 225 height 31
select select "2"
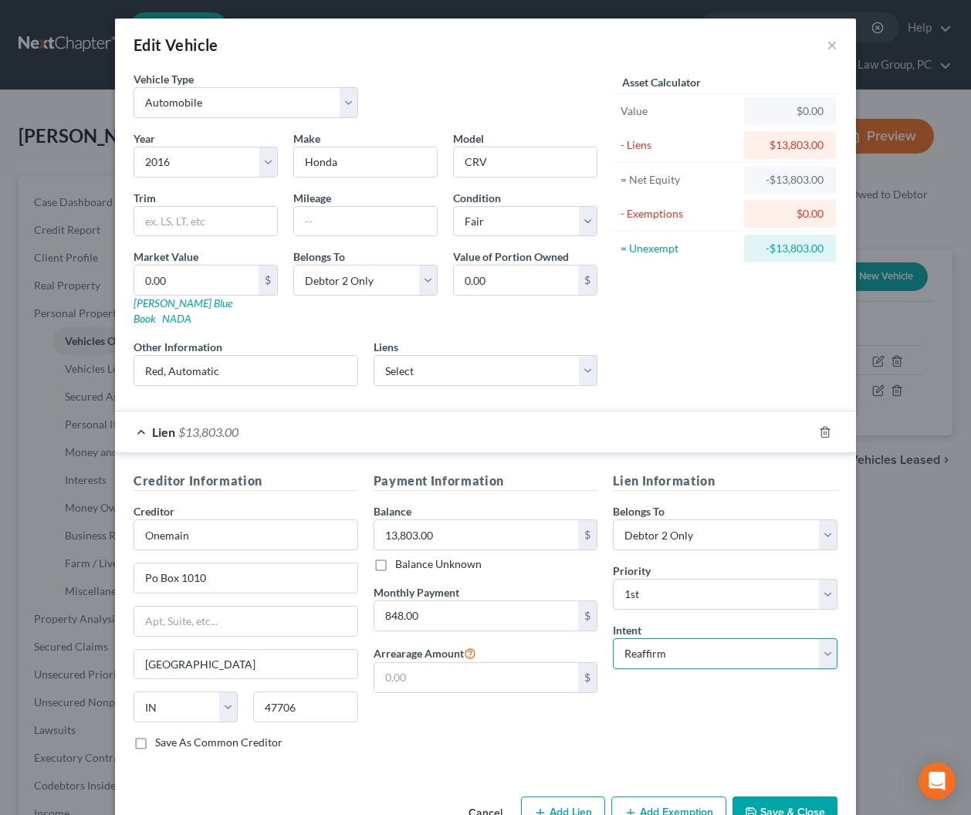
click at [613, 638] on select "Select Surrender Redeem Reaffirm Avoid Other" at bounding box center [725, 653] width 225 height 31
click at [225, 424] on span "$13,803.00" at bounding box center [208, 431] width 60 height 15
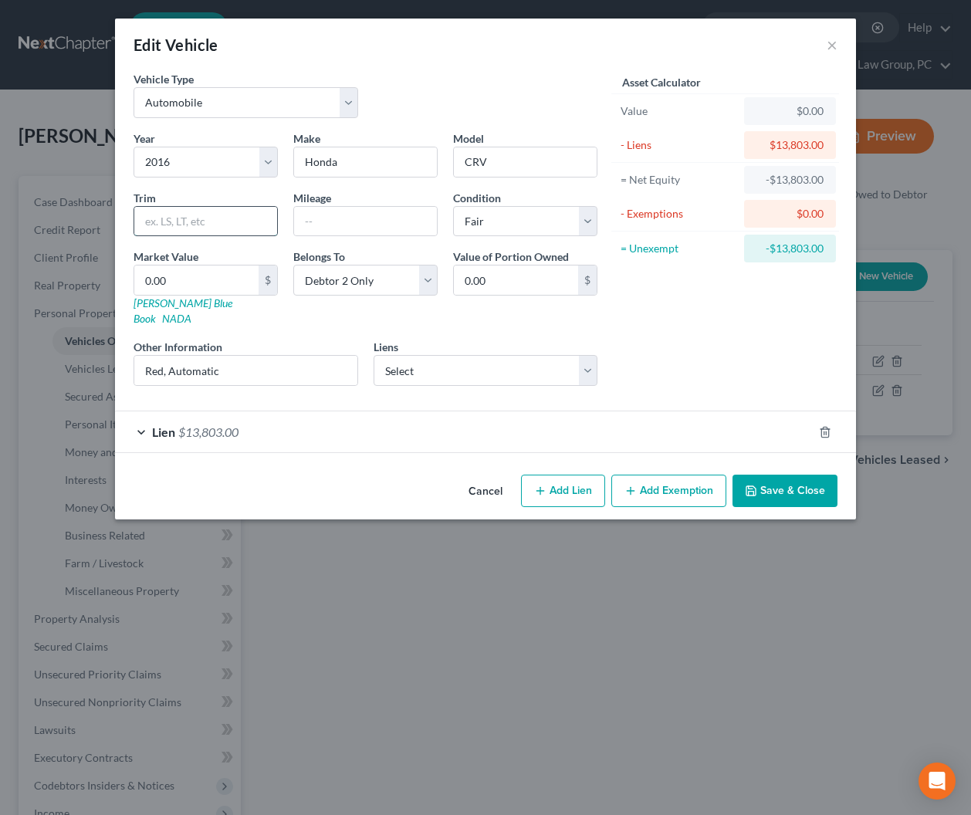
click at [208, 220] on input "text" at bounding box center [205, 221] width 143 height 29
type input "EX"
click at [721, 319] on div "Asset Calculator Value $0.00 - Liens $13,803.00 = Net Equity -$13,803.00 - Exem…" at bounding box center [725, 234] width 240 height 327
click at [198, 284] on input "0.00" at bounding box center [196, 279] width 124 height 29
type input "1"
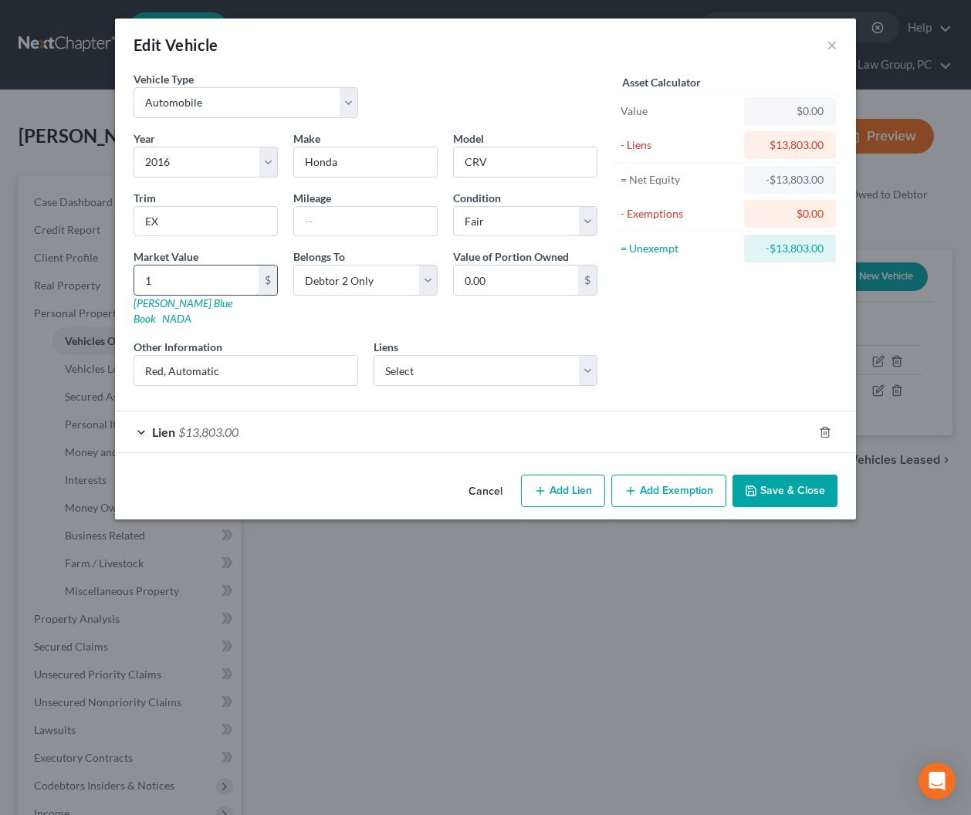
type input "1.00"
type input "10"
type input "10.00"
type input "104"
type input "104.00"
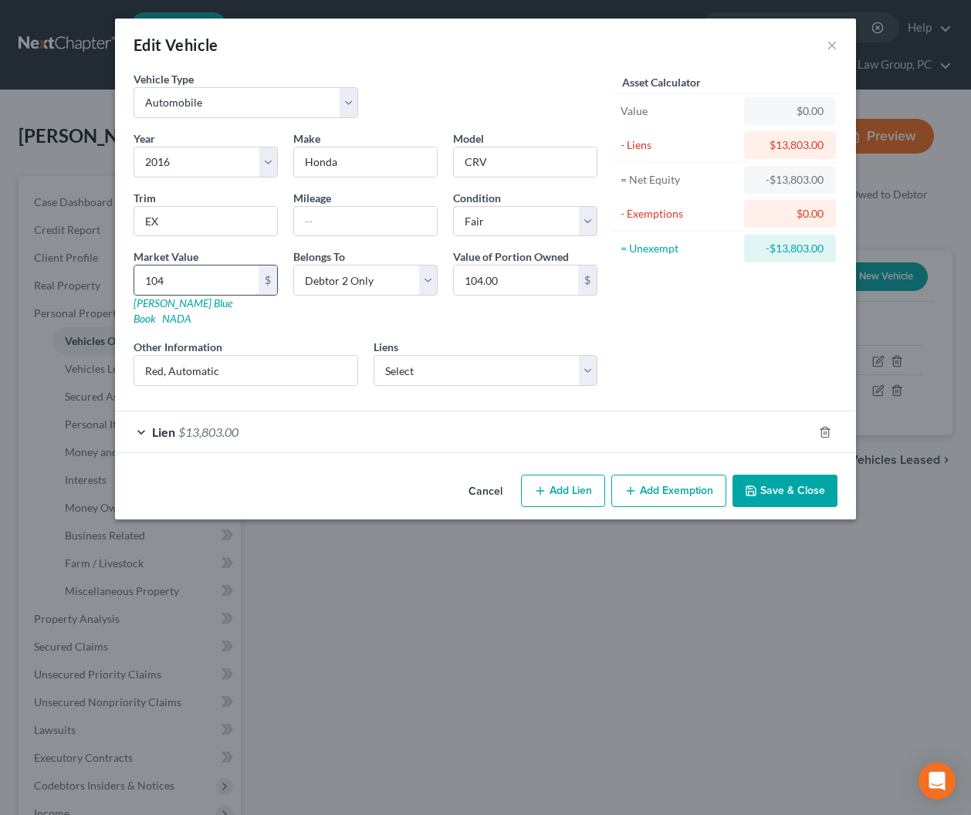
type input "1046"
type input "1,046.00"
type input "1,0466"
type input "10,466.00"
type input "10,466"
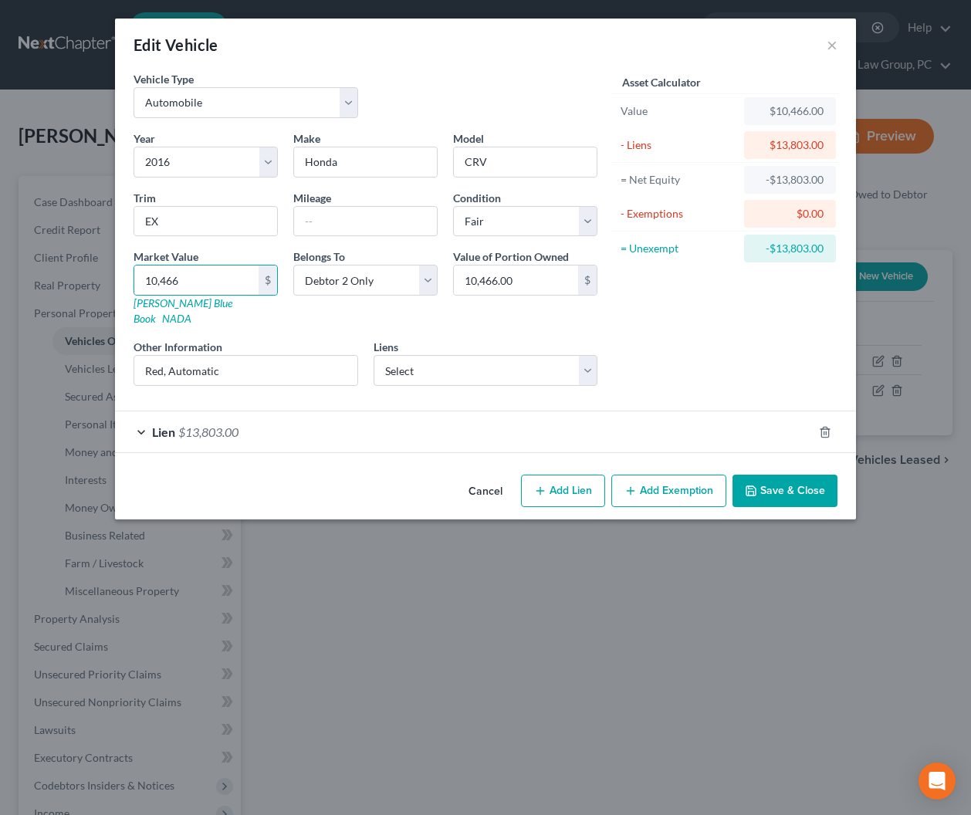
click at [773, 474] on button "Save & Close" at bounding box center [784, 490] width 105 height 32
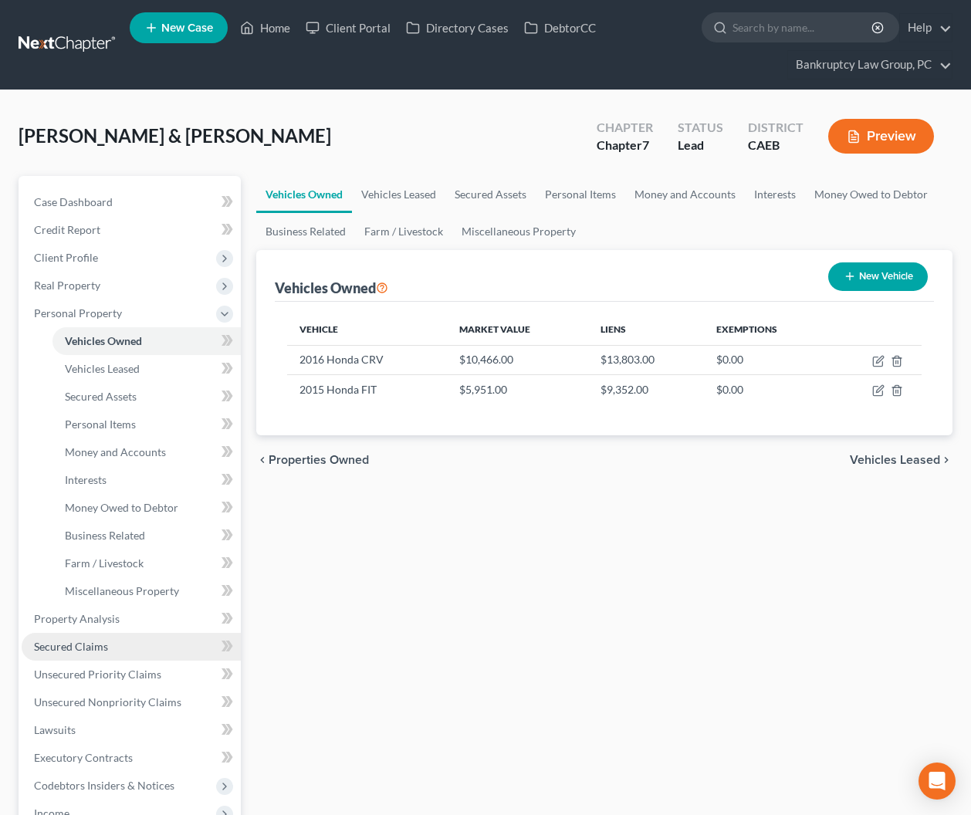
click at [79, 645] on span "Secured Claims" at bounding box center [71, 646] width 74 height 13
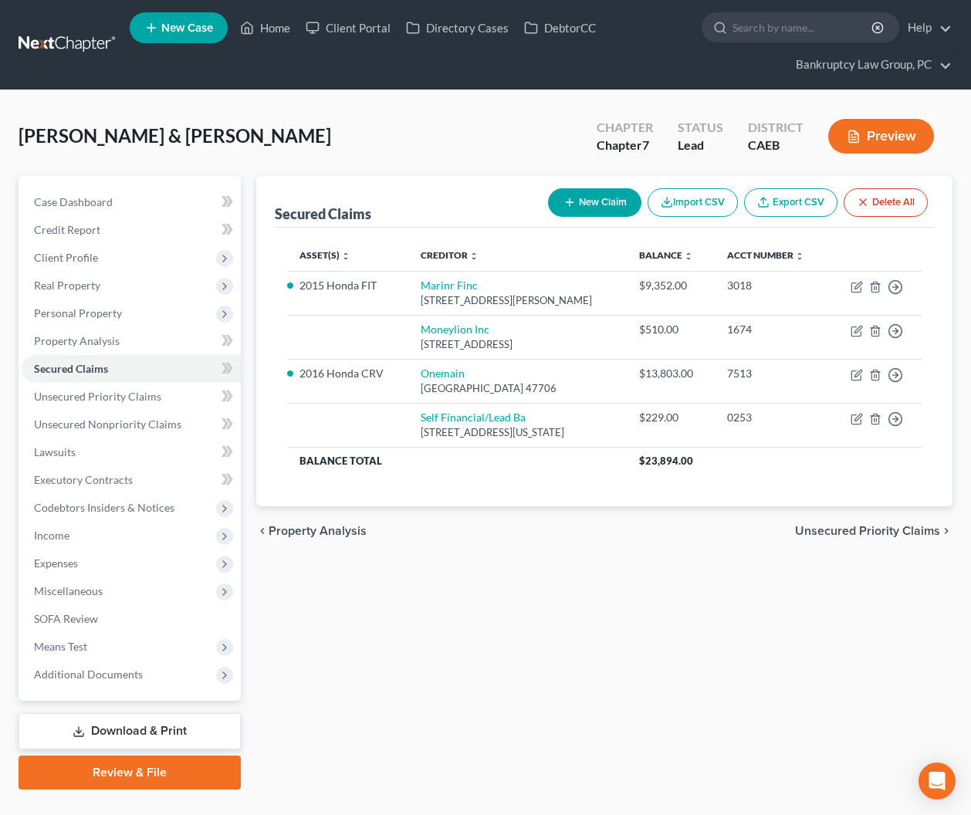
click at [547, 654] on div "Secured Claims New Claim Import CSV Export CSV Delete All Asset(s) expand_more …" at bounding box center [604, 482] width 712 height 613
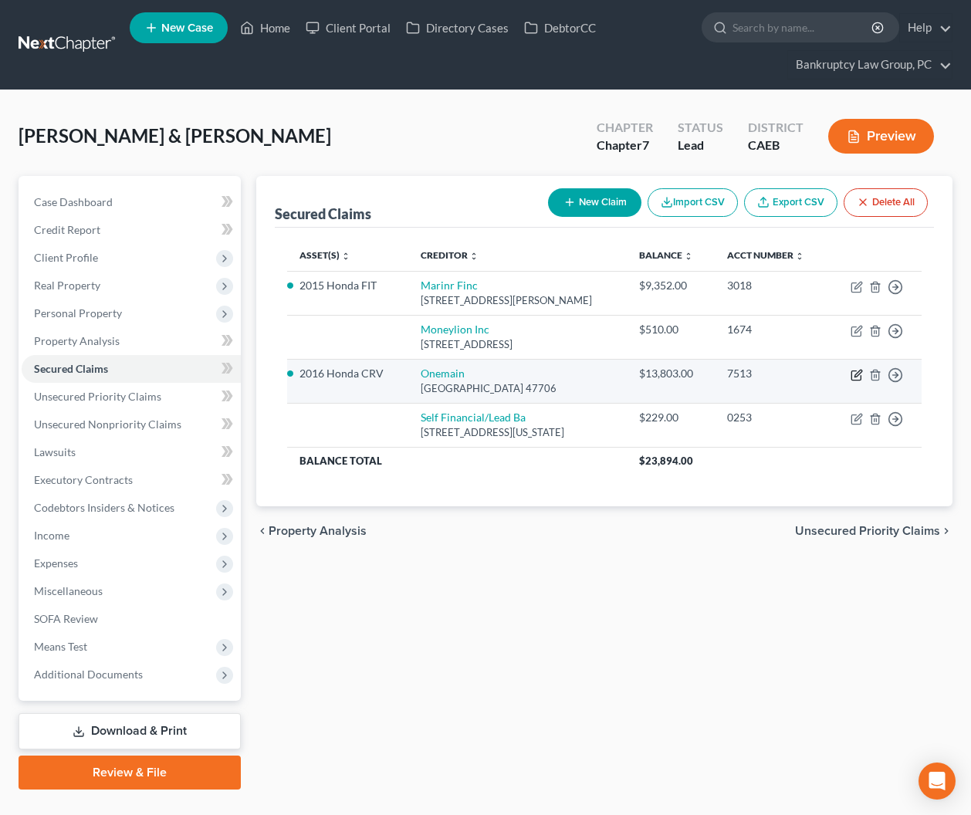
click at [854, 374] on icon "button" at bounding box center [857, 373] width 7 height 7
select select "15"
select select "2"
select select "1"
select select "0"
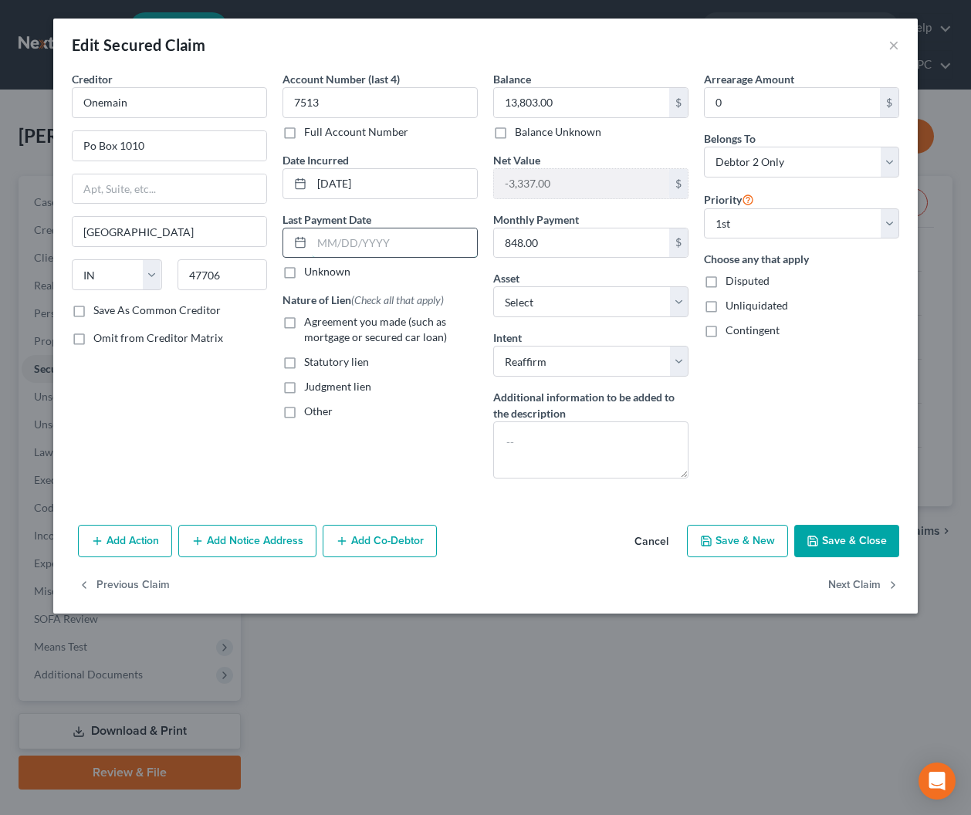
click at [370, 255] on input "text" at bounding box center [394, 242] width 165 height 29
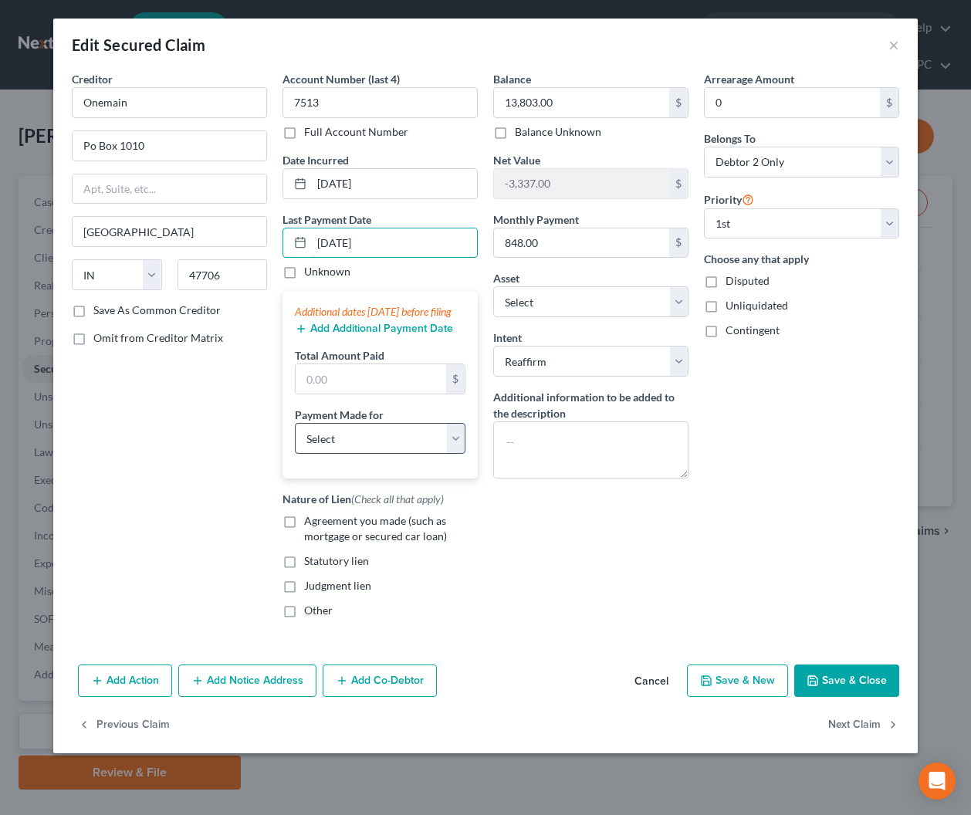
type input "09/01/2025"
click at [331, 454] on select "Select Car Credit Card Loan Repayment Mortgage Other Suppliers Or Vendors" at bounding box center [380, 438] width 171 height 31
select select "0"
click at [295, 438] on select "Select Car Credit Card Loan Repayment Mortgage Other Suppliers Or Vendors" at bounding box center [380, 438] width 171 height 31
click at [350, 393] on input "text" at bounding box center [370, 378] width 150 height 29
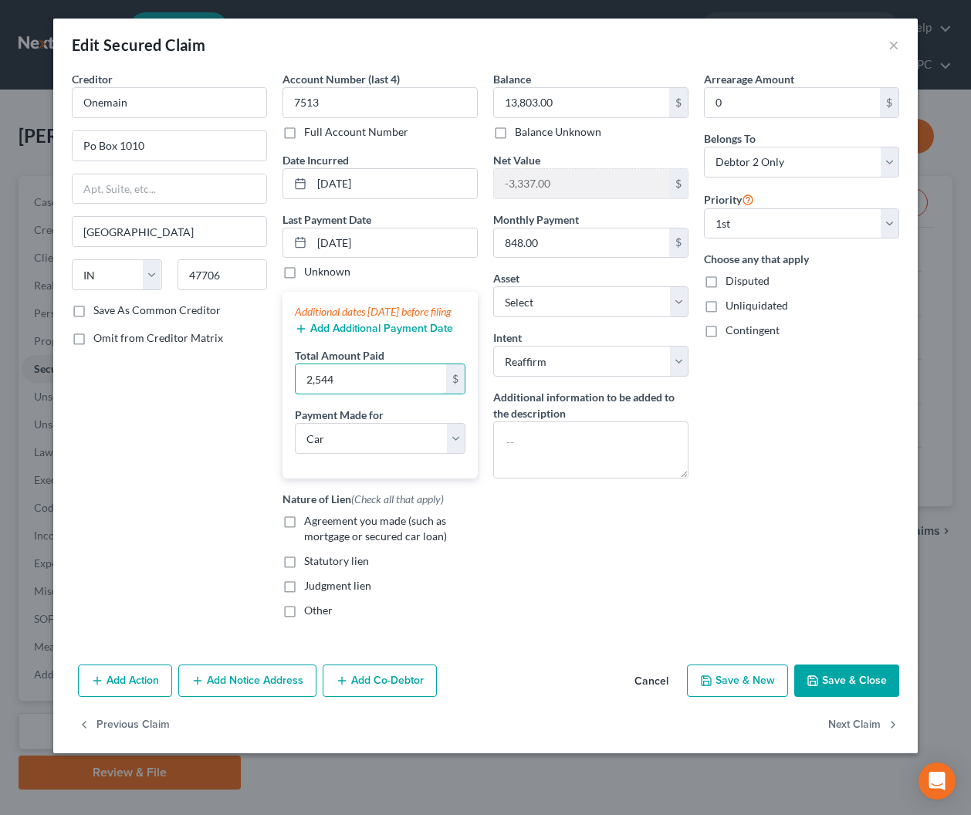
type input "2,544"
click at [304, 537] on label "Agreement you made (such as mortgage or secured car loan)" at bounding box center [391, 528] width 174 height 31
click at [310, 523] on input "Agreement you made (such as mortgage or secured car loan)" at bounding box center [315, 518] width 10 height 10
checkbox input "true"
click at [832, 692] on button "Save & Close" at bounding box center [846, 680] width 105 height 32
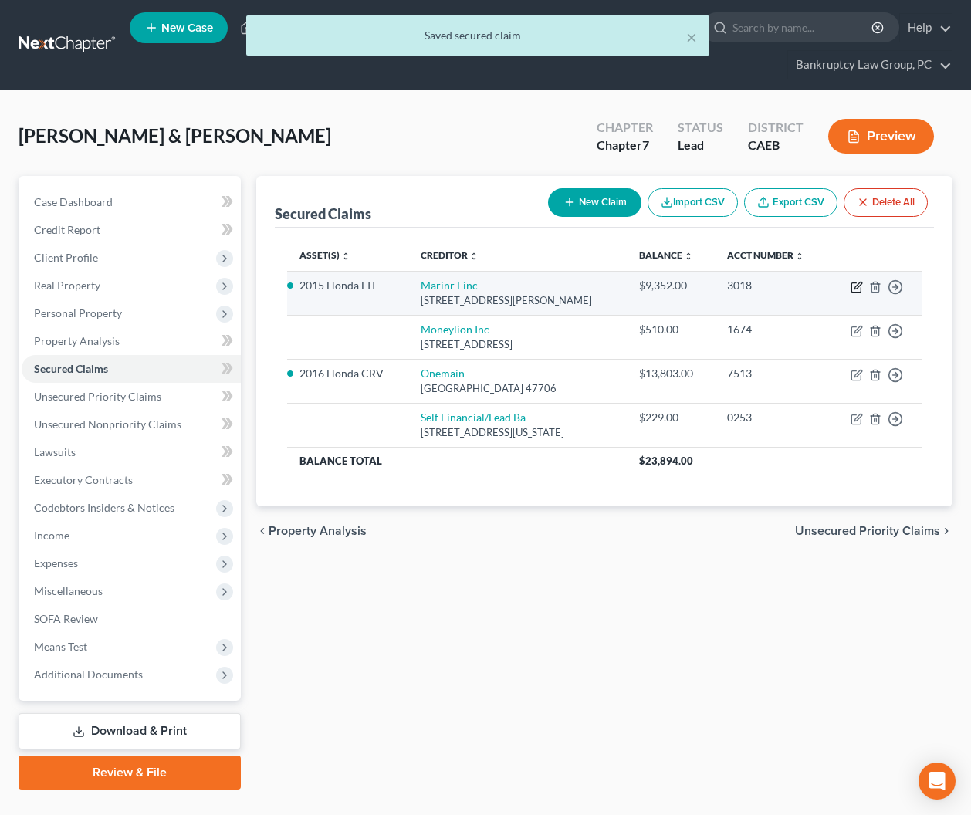
click at [856, 288] on icon "button" at bounding box center [857, 285] width 7 height 7
select select "21"
select select "2"
select select "0"
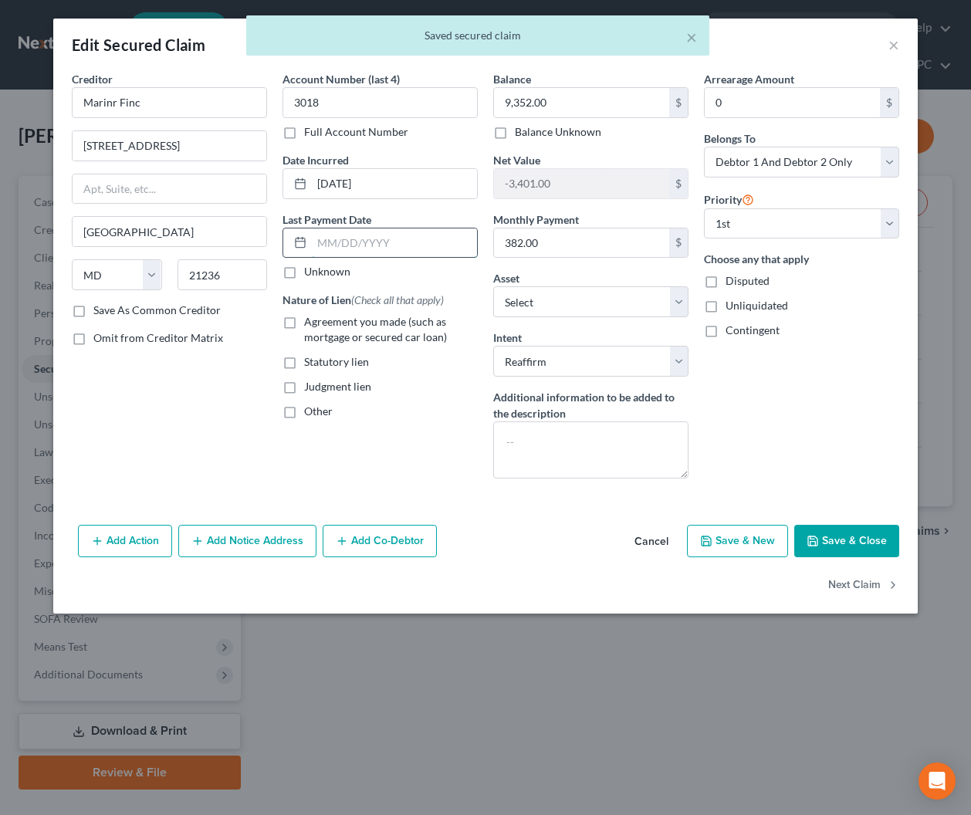
click at [373, 239] on input "text" at bounding box center [394, 242] width 165 height 29
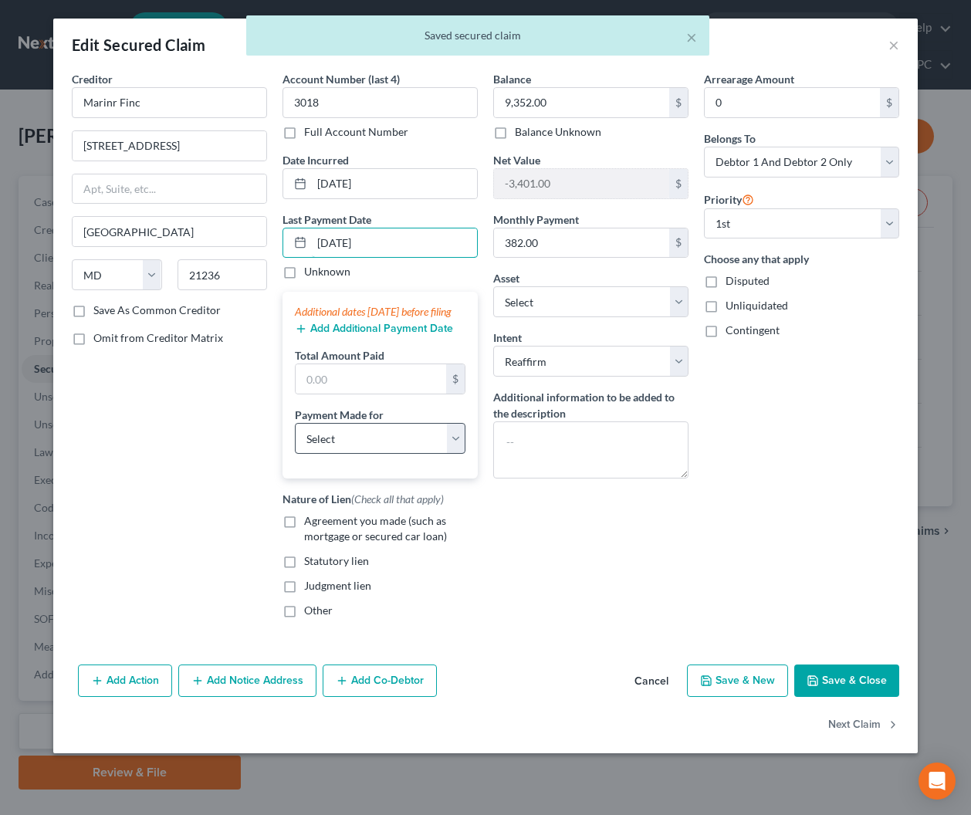
type input "09/01/2025"
click at [360, 447] on select "Select Car Credit Card Loan Repayment Mortgage Other Suppliers Or Vendors" at bounding box center [380, 438] width 171 height 31
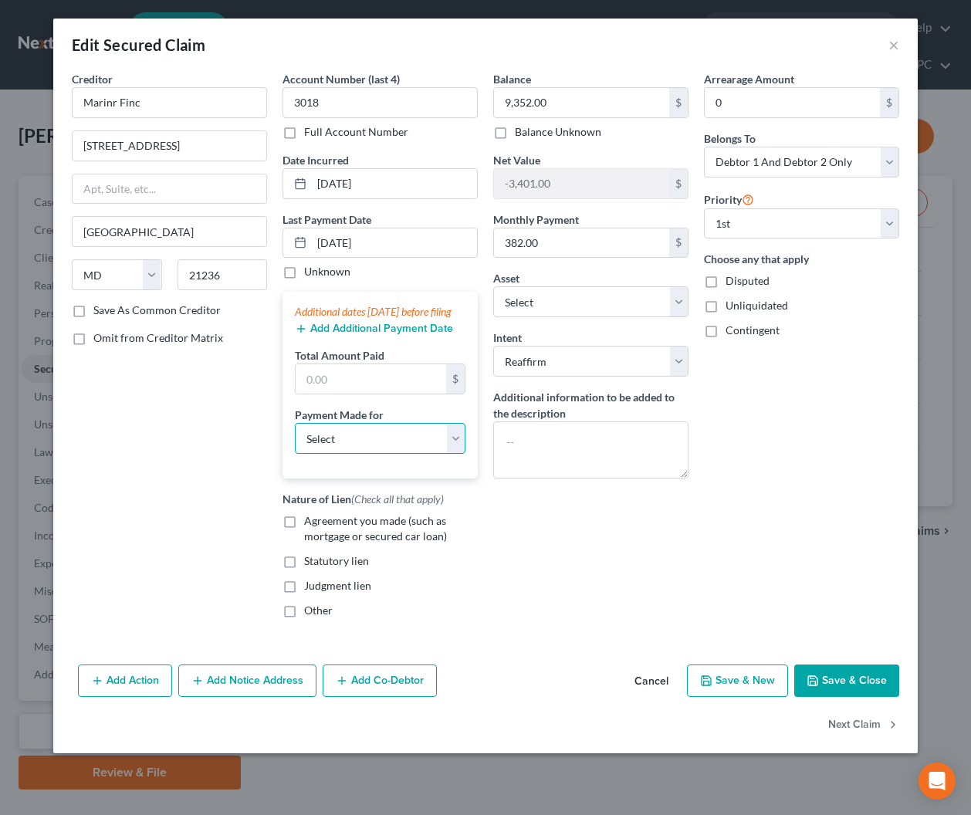
select select "0"
click at [295, 438] on select "Select Car Credit Card Loan Repayment Mortgage Other Suppliers Or Vendors" at bounding box center [380, 438] width 171 height 31
click at [353, 393] on input "text" at bounding box center [370, 378] width 150 height 29
type input "1,146"
drag, startPoint x: 289, startPoint y: 533, endPoint x: 432, endPoint y: 596, distance: 155.8
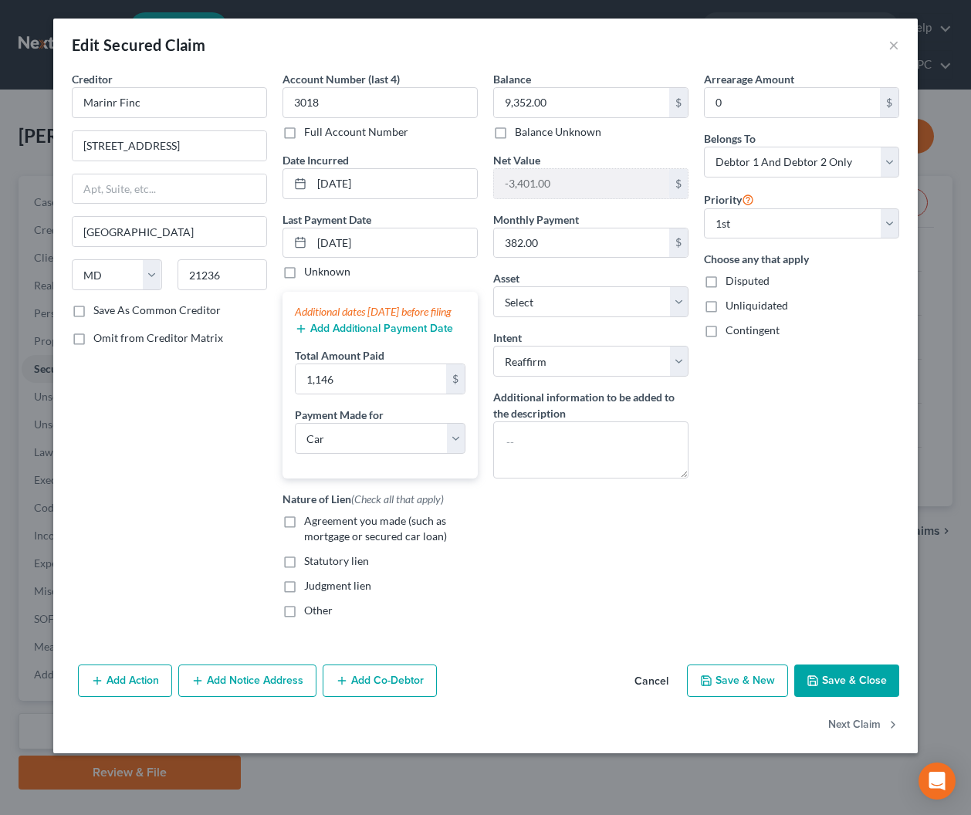
click at [304, 536] on label "Agreement you made (such as mortgage or secured car loan)" at bounding box center [391, 528] width 174 height 31
click at [310, 523] on input "Agreement you made (such as mortgage or secured car loan)" at bounding box center [315, 518] width 10 height 10
checkbox input "true"
click at [822, 697] on button "Save & Close" at bounding box center [846, 680] width 105 height 32
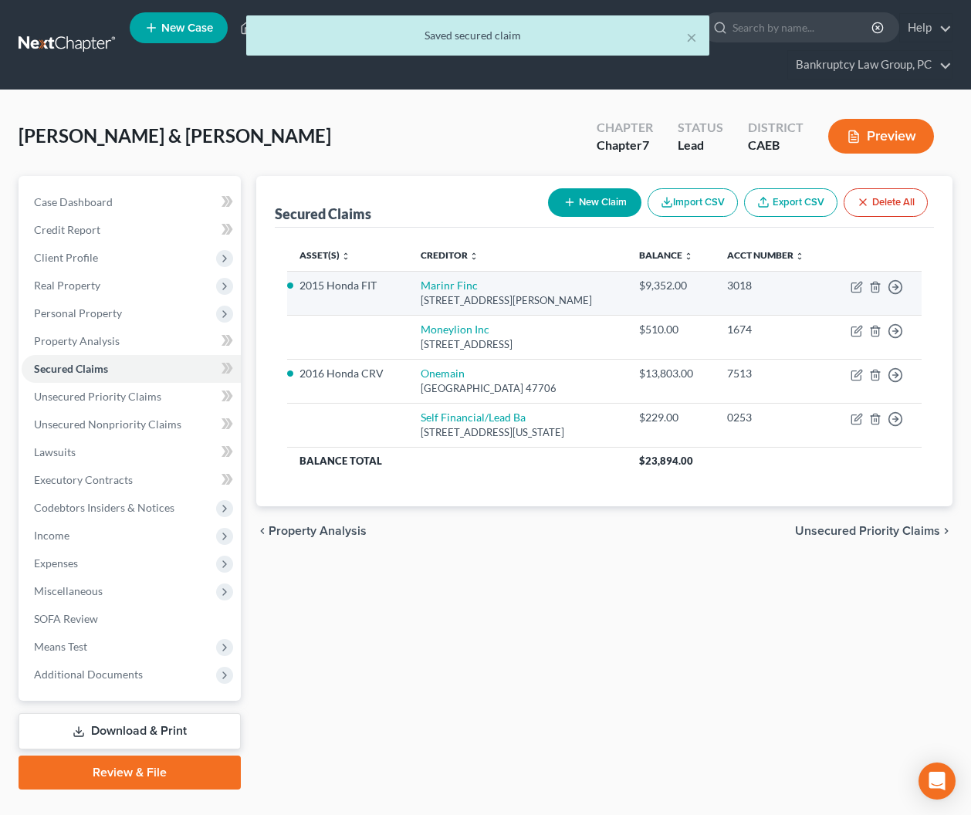
click at [848, 286] on td "Move to E Move to F Move to G Move to Notice Only" at bounding box center [874, 293] width 93 height 44
click at [851, 285] on icon "button" at bounding box center [855, 287] width 9 height 9
select select "21"
select select "0"
select select "2"
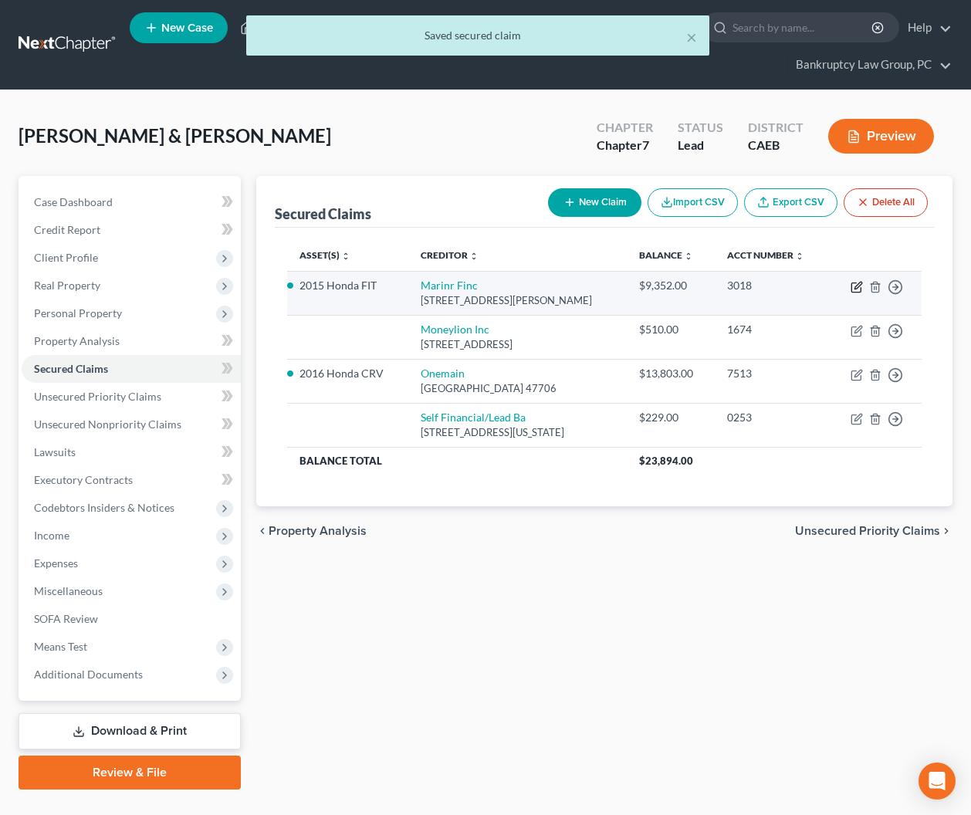
select select "2"
select select "0"
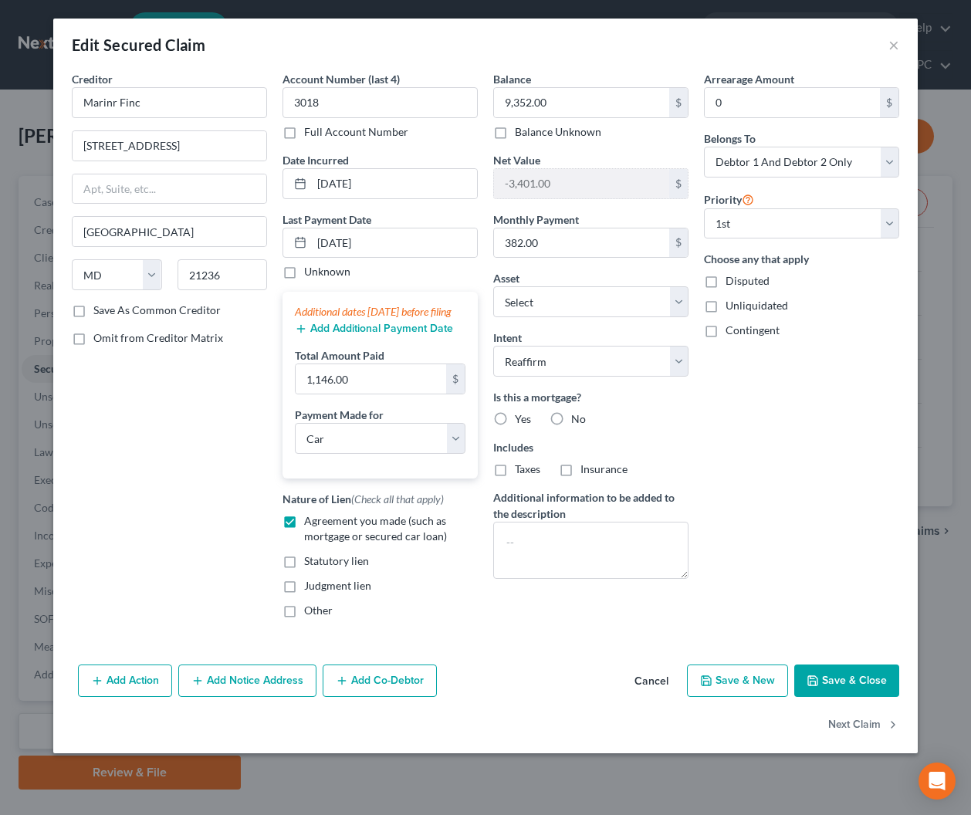
drag, startPoint x: 559, startPoint y: 417, endPoint x: 575, endPoint y: 434, distance: 22.4
click at [571, 417] on label "No" at bounding box center [578, 418] width 15 height 15
click at [577, 417] on input "No" at bounding box center [582, 416] width 10 height 10
radio input "true"
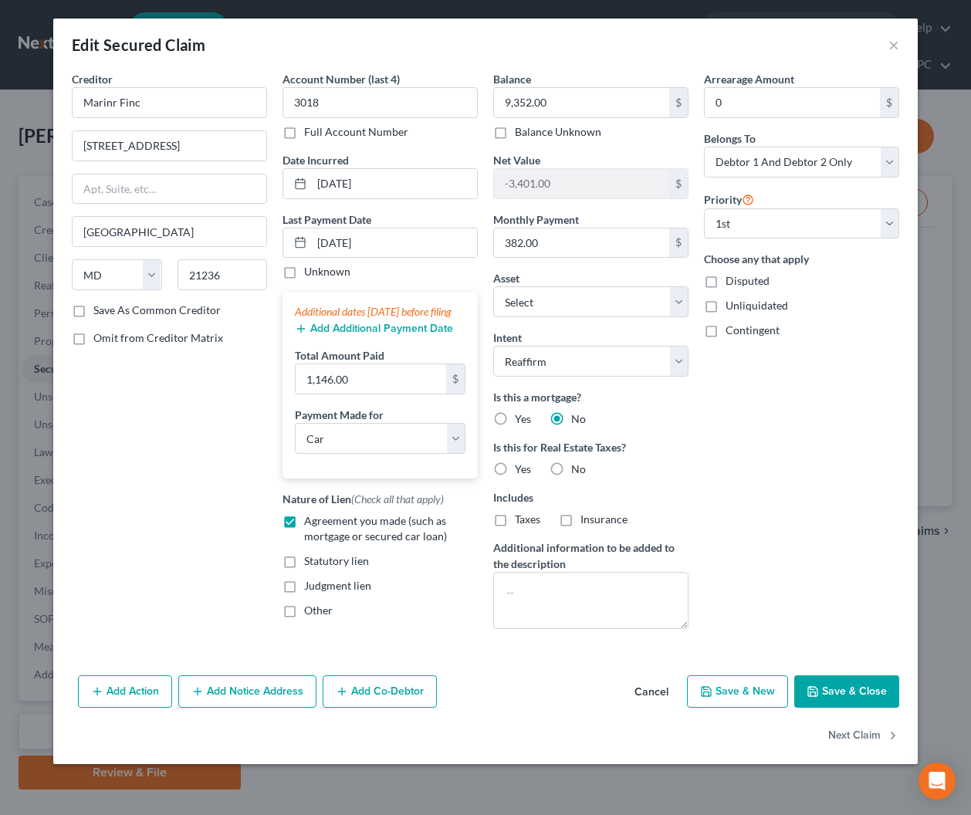
drag, startPoint x: 556, startPoint y: 468, endPoint x: 581, endPoint y: 498, distance: 39.5
click at [571, 468] on label "No" at bounding box center [578, 468] width 15 height 15
click at [577, 468] on input "No" at bounding box center [582, 466] width 10 height 10
radio input "true"
click at [870, 697] on button "Save & Close" at bounding box center [846, 691] width 105 height 32
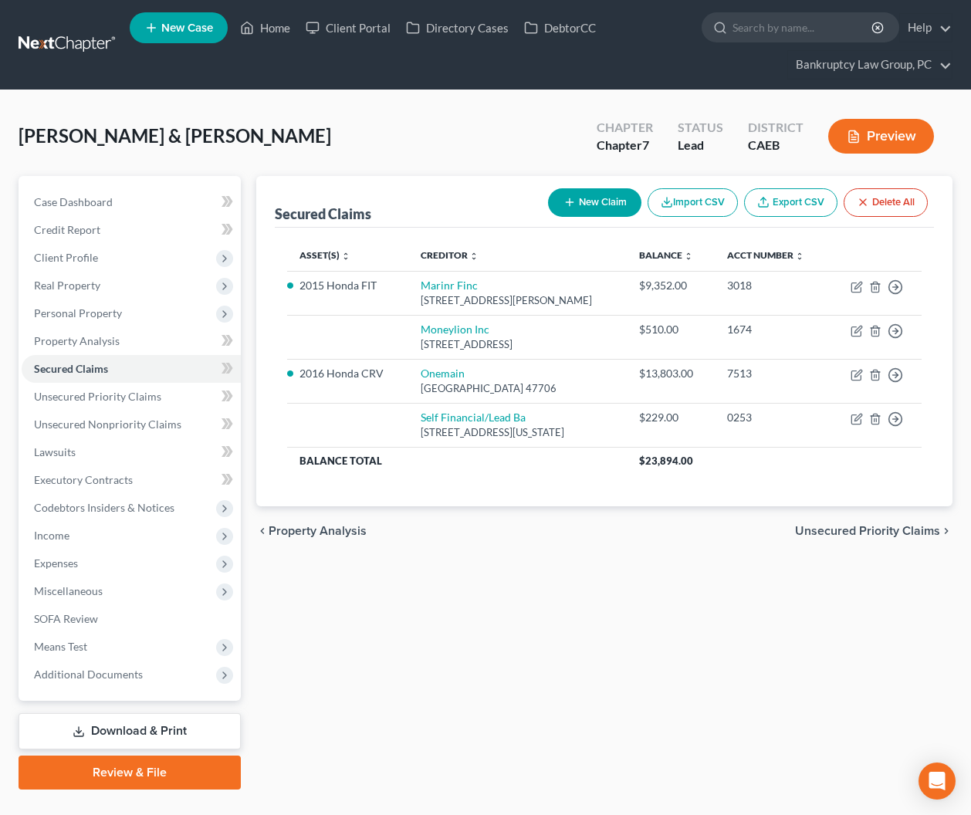
drag, startPoint x: 62, startPoint y: 537, endPoint x: 71, endPoint y: 555, distance: 19.7
click at [62, 537] on span "Income" at bounding box center [51, 534] width 35 height 13
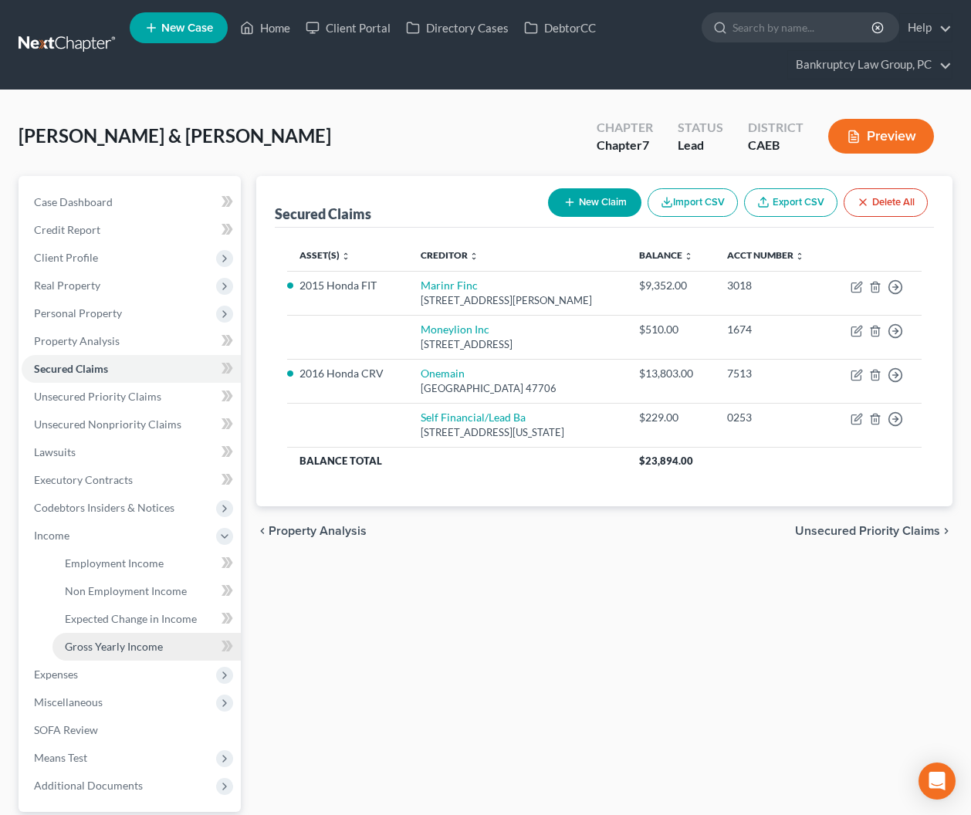
click at [99, 633] on link "Gross Yearly Income" at bounding box center [146, 647] width 188 height 28
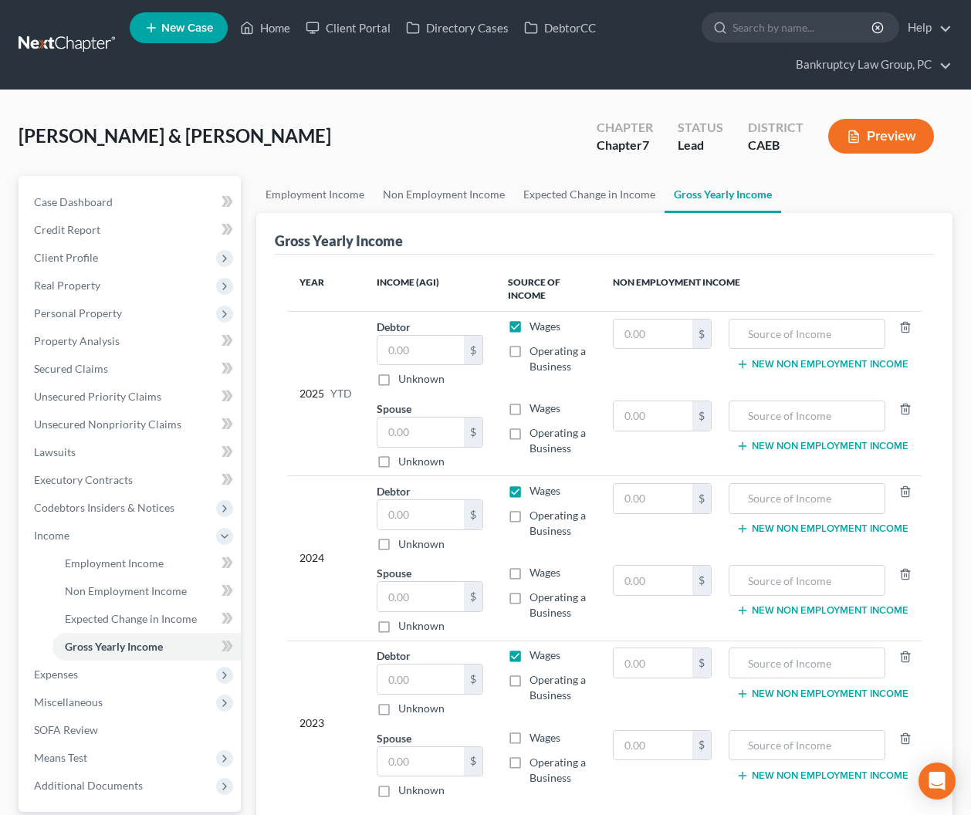
scroll to position [143, 0]
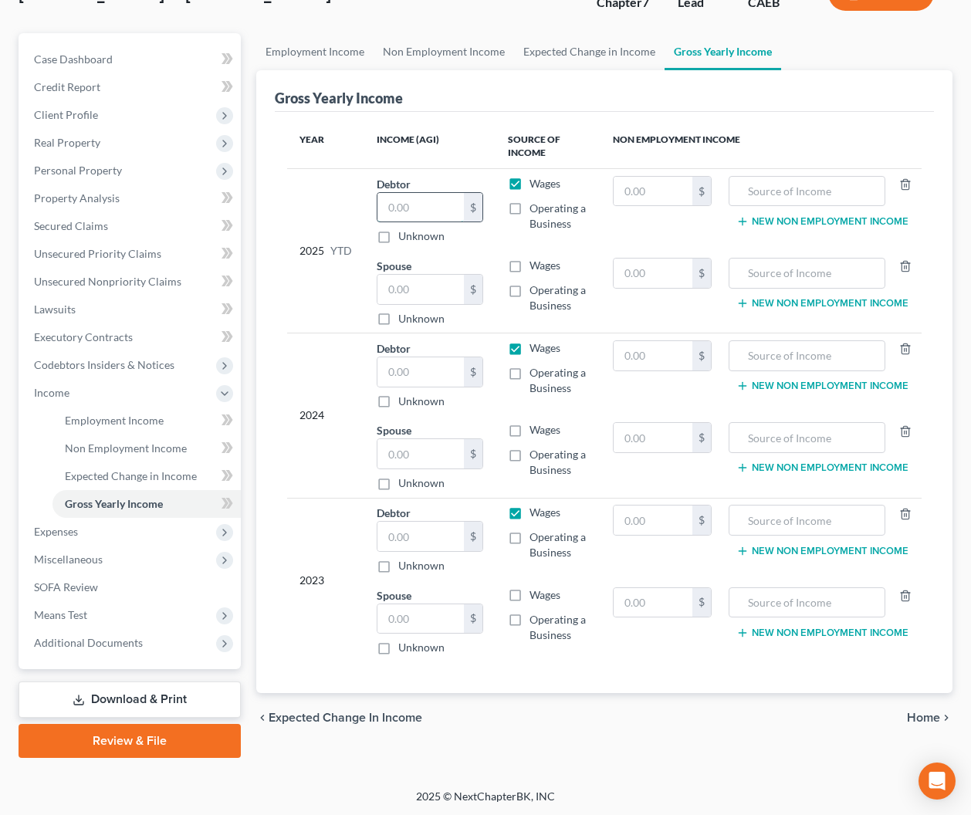
click at [437, 208] on input "text" at bounding box center [420, 207] width 86 height 29
type input "0"
click at [422, 275] on input "text" at bounding box center [420, 289] width 86 height 29
type input "0"
drag, startPoint x: 434, startPoint y: 378, endPoint x: 424, endPoint y: 446, distance: 68.6
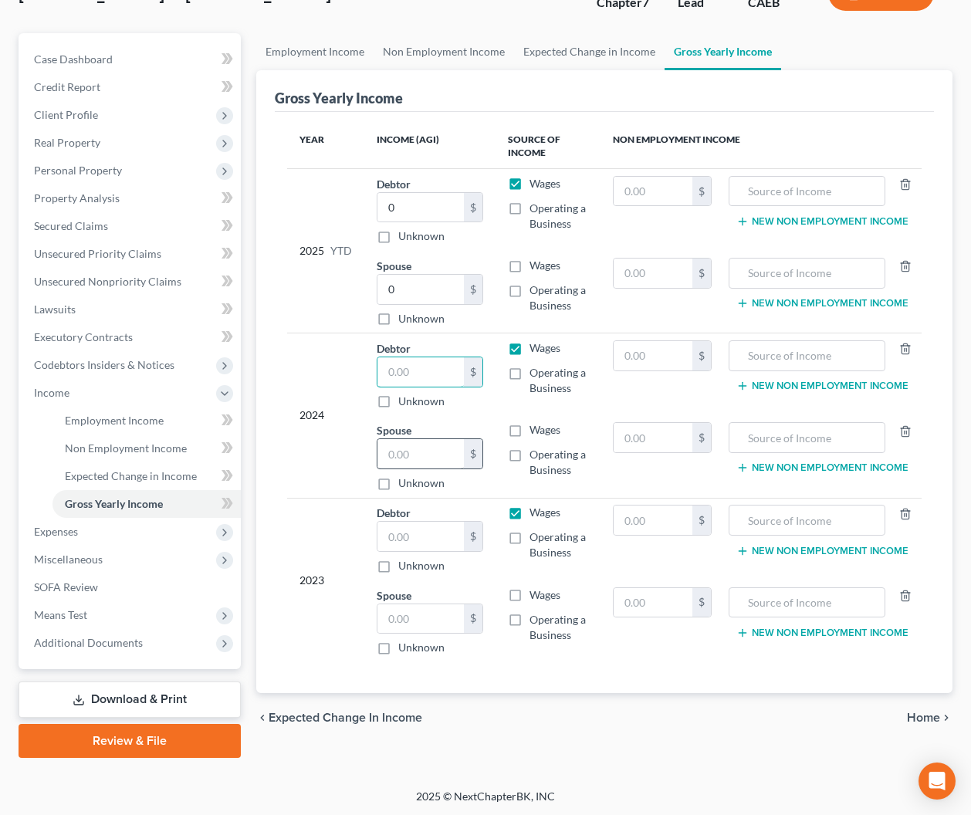
click at [434, 378] on input "text" at bounding box center [420, 371] width 86 height 29
type input "0"
drag, startPoint x: 424, startPoint y: 447, endPoint x: 421, endPoint y: 458, distance: 11.8
click at [423, 451] on input "text" at bounding box center [420, 453] width 86 height 29
type input "0"
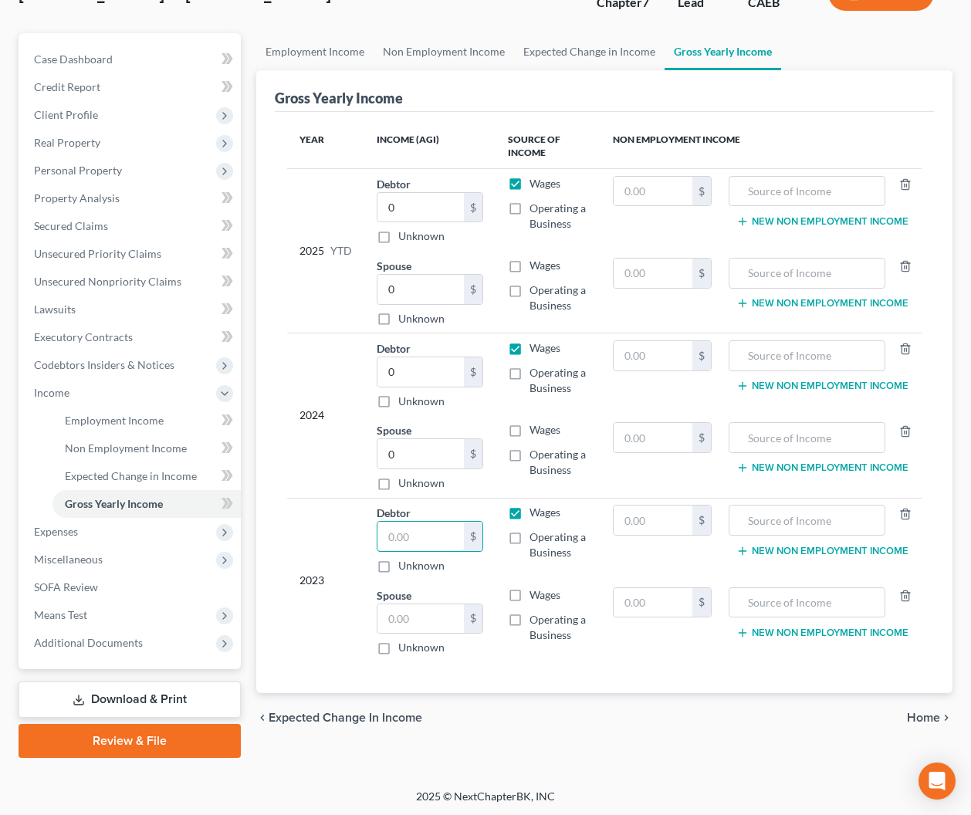
drag, startPoint x: 431, startPoint y: 532, endPoint x: 436, endPoint y: 585, distance: 53.5
click at [431, 532] on input "text" at bounding box center [420, 536] width 86 height 29
type input "0"
click at [437, 613] on input "text" at bounding box center [420, 618] width 86 height 29
type input "0"
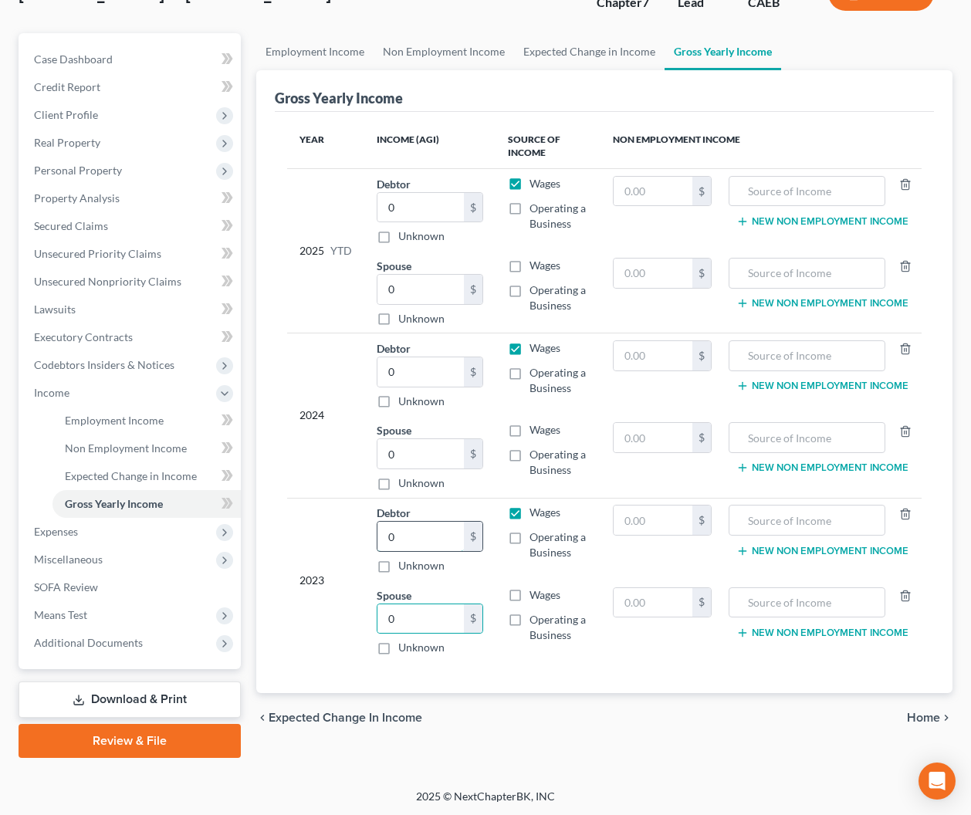
click at [421, 540] on input "0" at bounding box center [420, 536] width 86 height 29
type input "92,181"
click at [791, 366] on input "text" at bounding box center [807, 355] width 140 height 29
type input "2023 Federal TAx Refund"
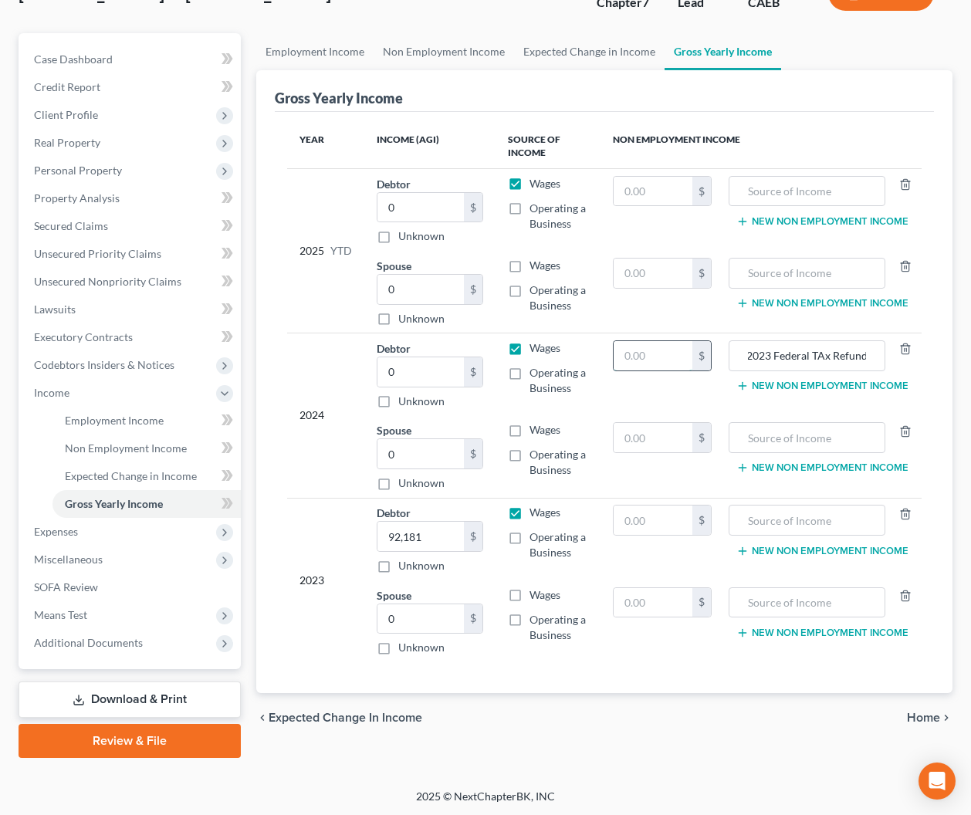
click at [668, 355] on input "text" at bounding box center [652, 355] width 78 height 29
type input "3,386"
click at [645, 439] on input "text" at bounding box center [652, 437] width 78 height 29
type input "0"
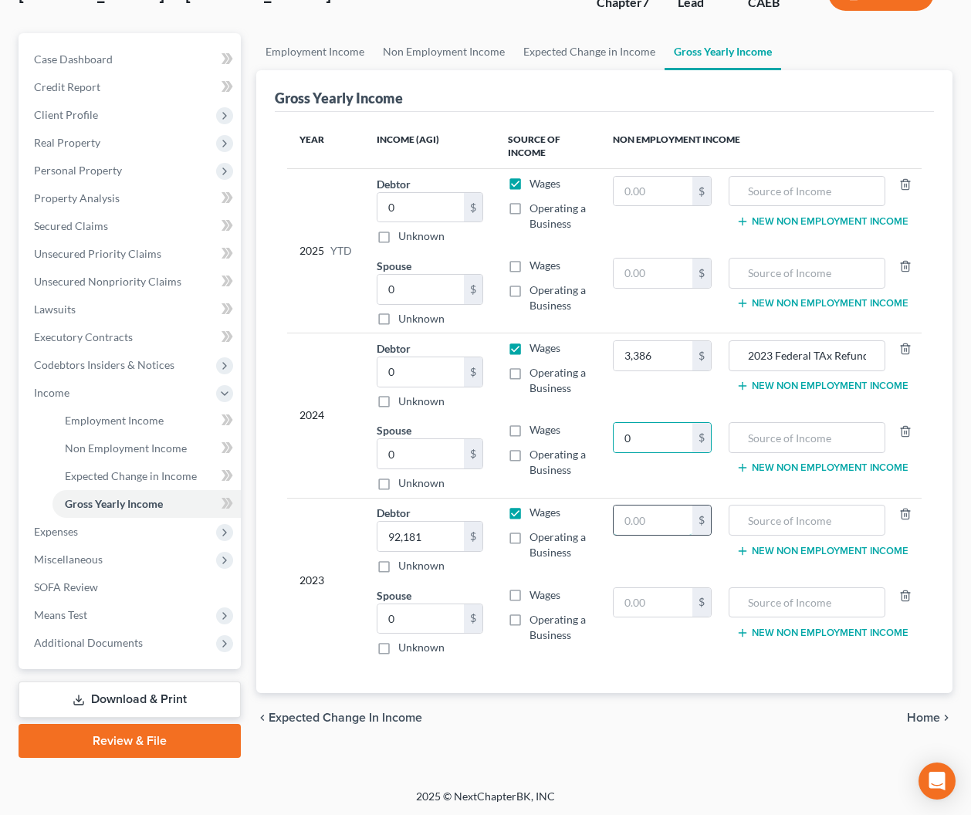
drag, startPoint x: 646, startPoint y: 527, endPoint x: 651, endPoint y: 546, distance: 20.0
click at [646, 528] on input "text" at bounding box center [652, 519] width 78 height 29
type input "0"
click at [657, 596] on input "text" at bounding box center [652, 602] width 78 height 29
type input "0"
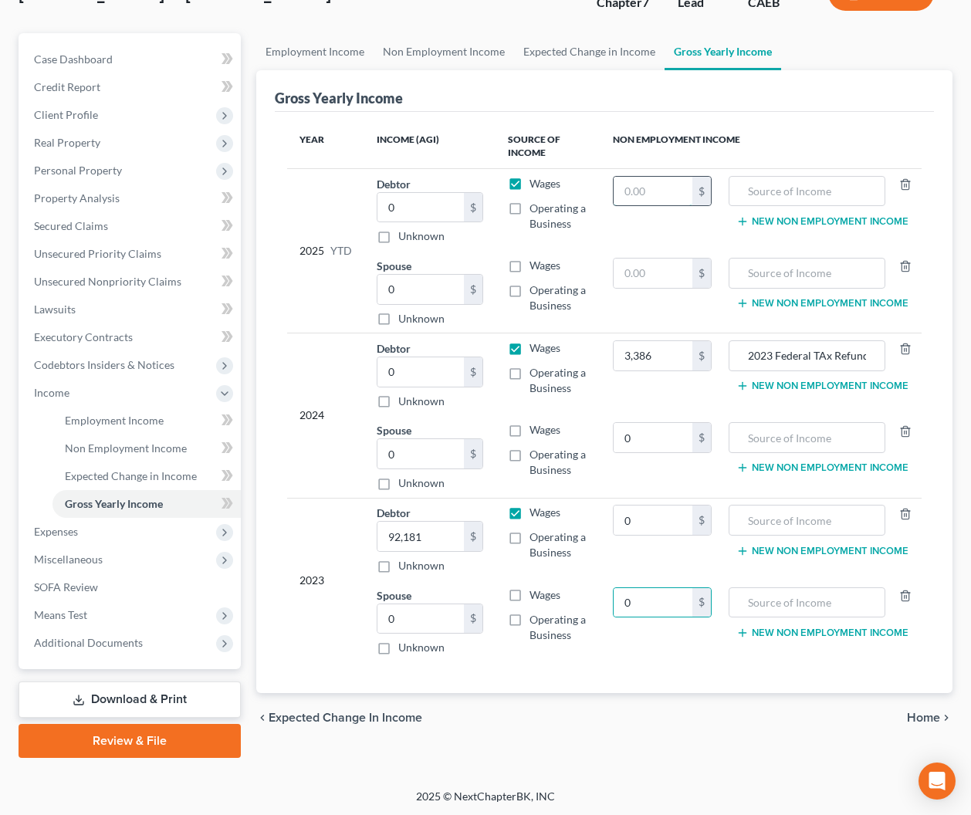
click at [654, 193] on input "text" at bounding box center [652, 191] width 78 height 29
type input "0"
click at [649, 284] on input "text" at bounding box center [652, 272] width 78 height 29
type input "0"
click at [802, 380] on button "New Non Employment Income" at bounding box center [822, 386] width 172 height 12
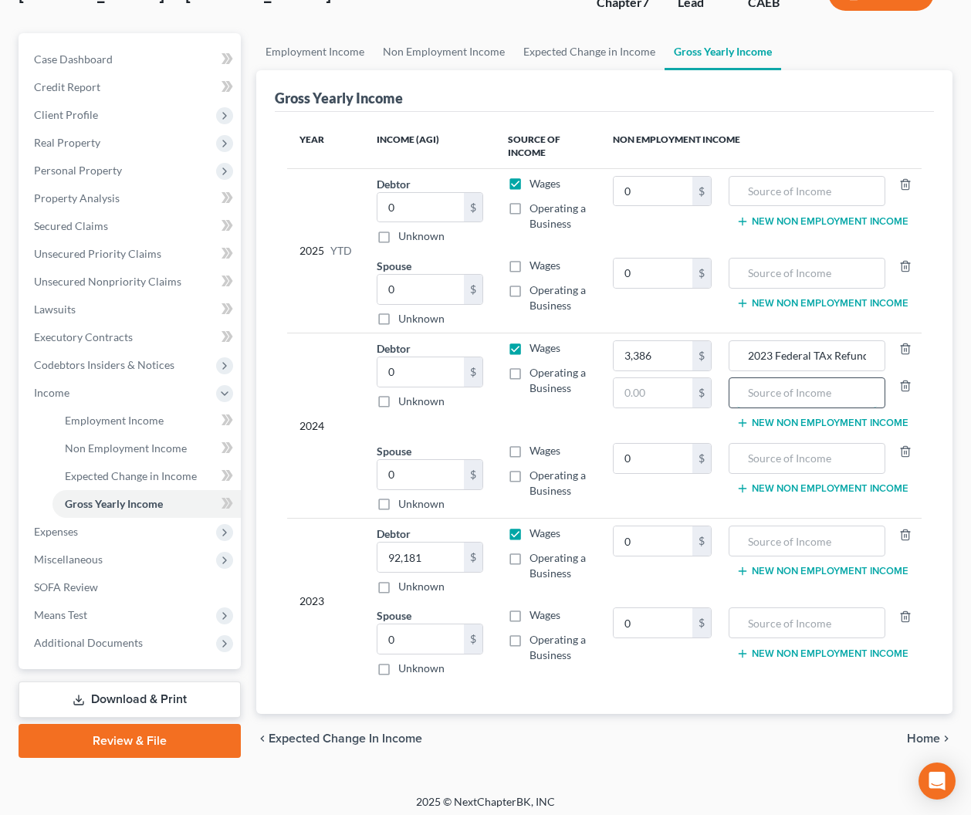
click at [801, 385] on input "text" at bounding box center [807, 392] width 140 height 29
type input "2023 State Tax Refund"
click at [660, 393] on input "text" at bounding box center [652, 392] width 78 height 29
type input "379"
drag, startPoint x: 824, startPoint y: 355, endPoint x: 819, endPoint y: 378, distance: 23.6
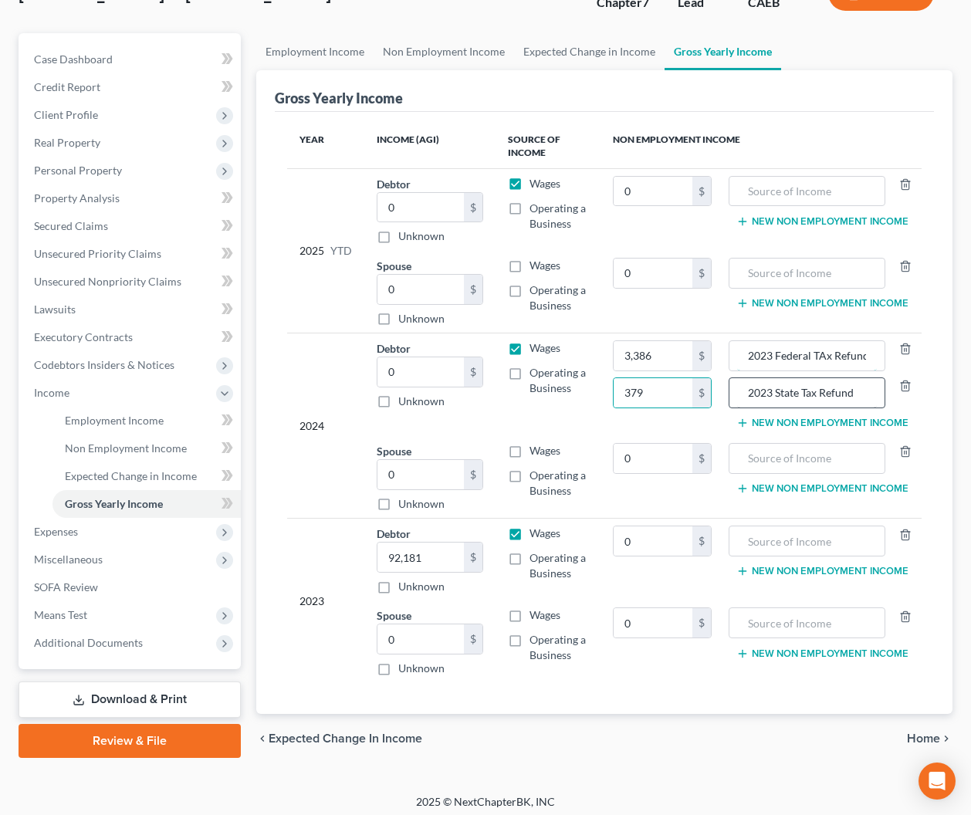
click at [824, 356] on input "2023 Federal TAx Refund" at bounding box center [807, 355] width 140 height 29
type input "2023 Federal Tax Refund"
drag, startPoint x: 412, startPoint y: 370, endPoint x: 504, endPoint y: 399, distance: 96.4
click at [412, 370] on input "0" at bounding box center [420, 371] width 86 height 29
type input "96,617"
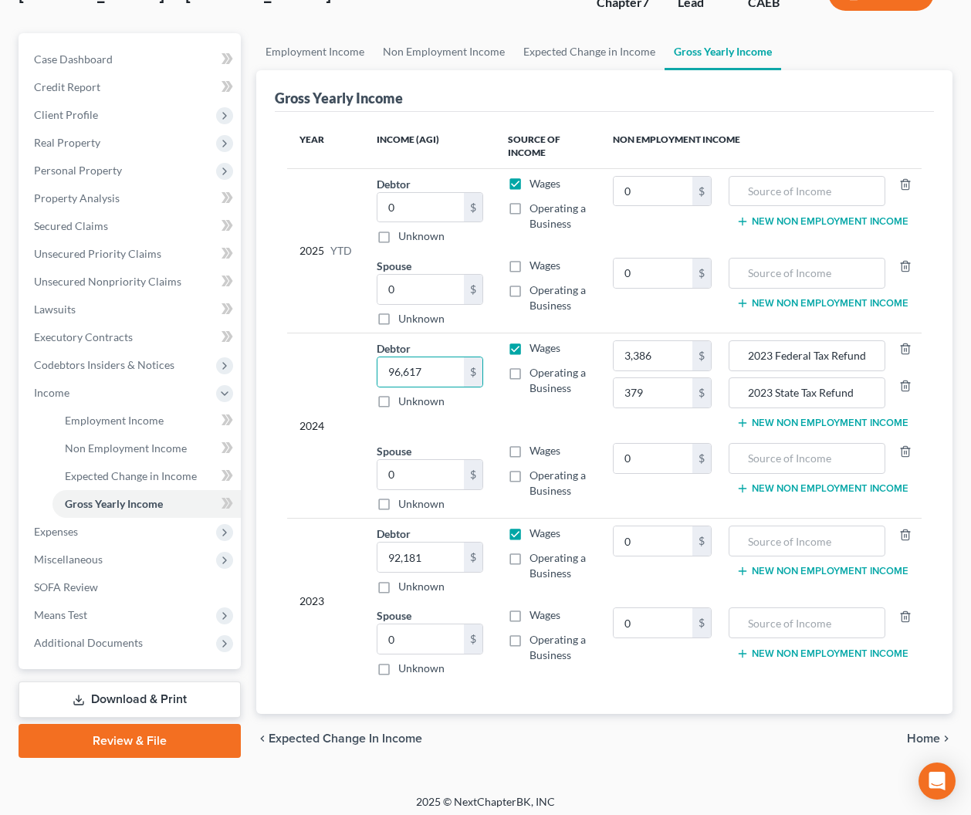
click at [583, 420] on td "Wages Operating a Business" at bounding box center [548, 384] width 106 height 103
click at [819, 190] on input "text" at bounding box center [807, 191] width 140 height 29
type input "2024 Federal Tax Refund"
click at [676, 194] on input "0" at bounding box center [652, 191] width 78 height 29
type input "15"
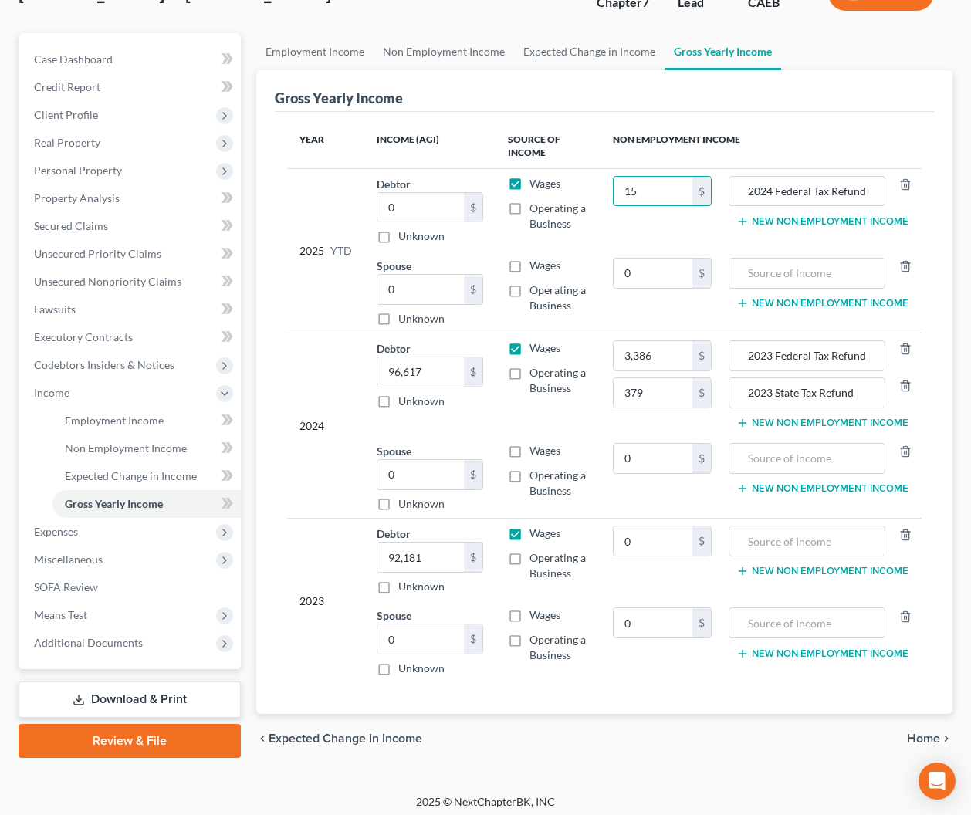
click at [820, 218] on button "New Non Employment Income" at bounding box center [822, 221] width 172 height 12
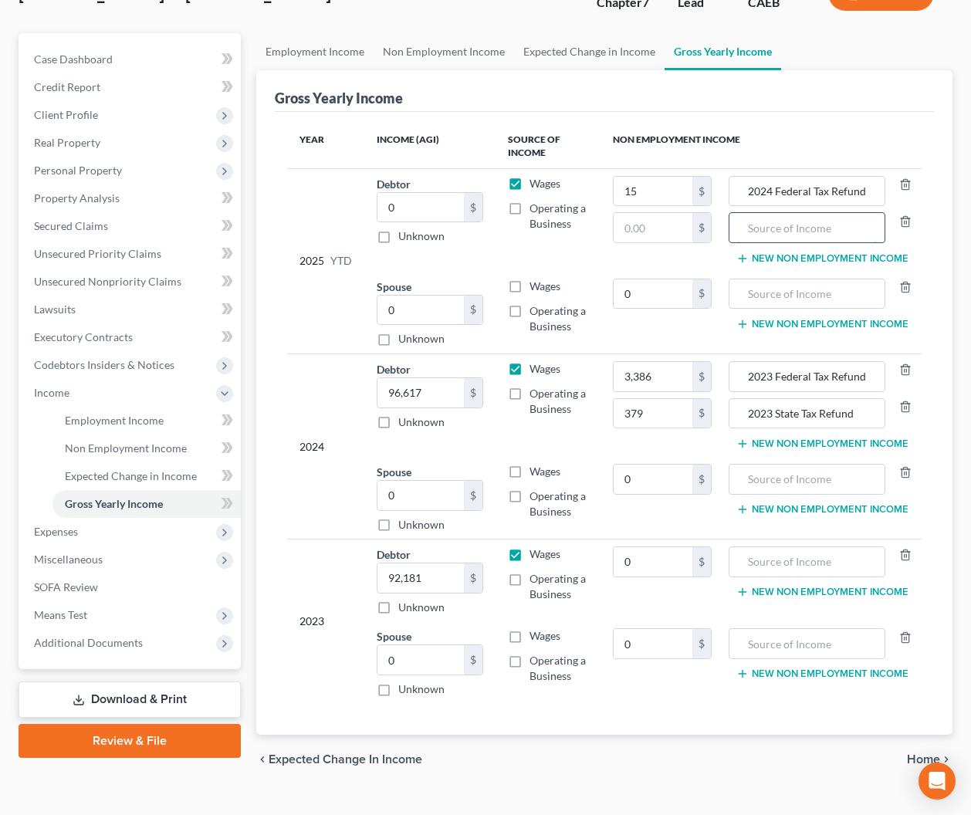
click at [810, 222] on input "text" at bounding box center [807, 227] width 140 height 29
type input "2024 State Tax Refund"
click at [675, 235] on input "text" at bounding box center [652, 227] width 78 height 29
type input "455"
click at [96, 423] on span "Employment Income" at bounding box center [114, 420] width 99 height 13
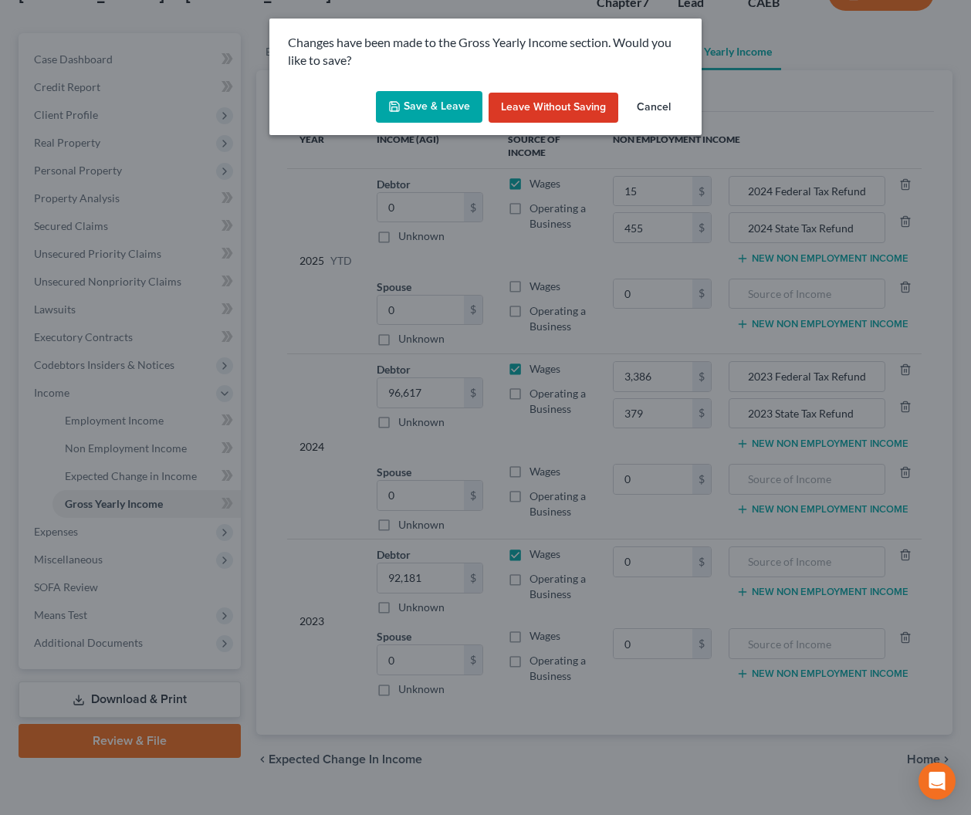
click at [407, 106] on button "Save & Leave" at bounding box center [429, 107] width 106 height 32
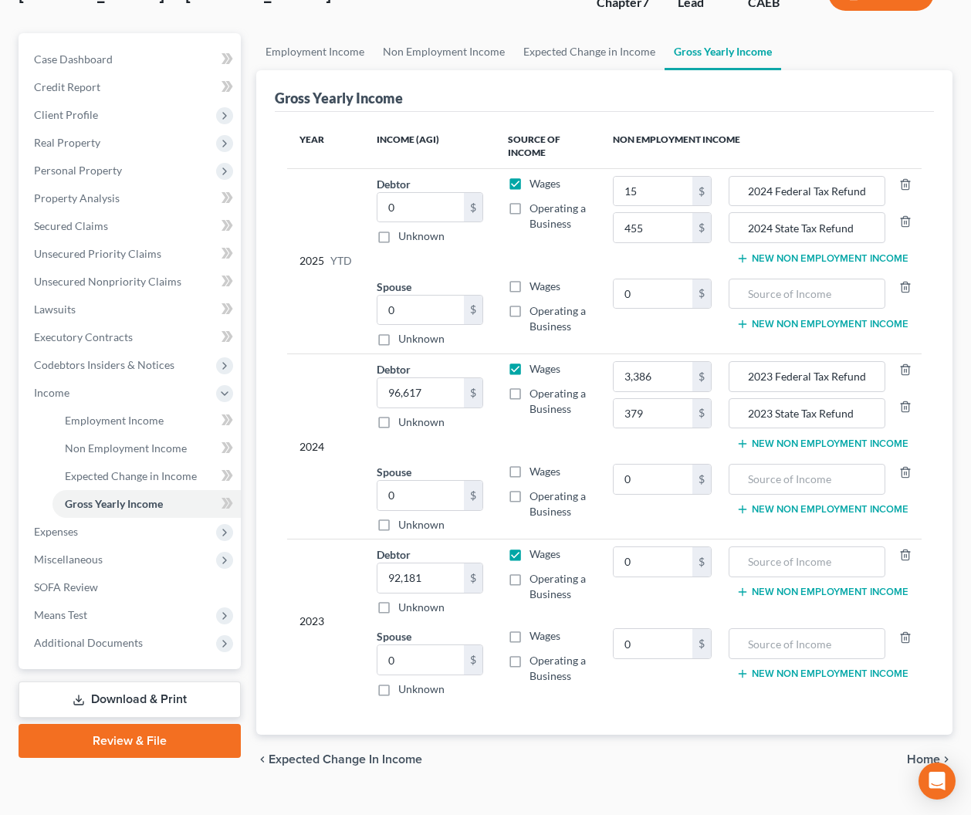
type input "0.00"
type input "3,386.00"
type input "0.00"
type input "379.00"
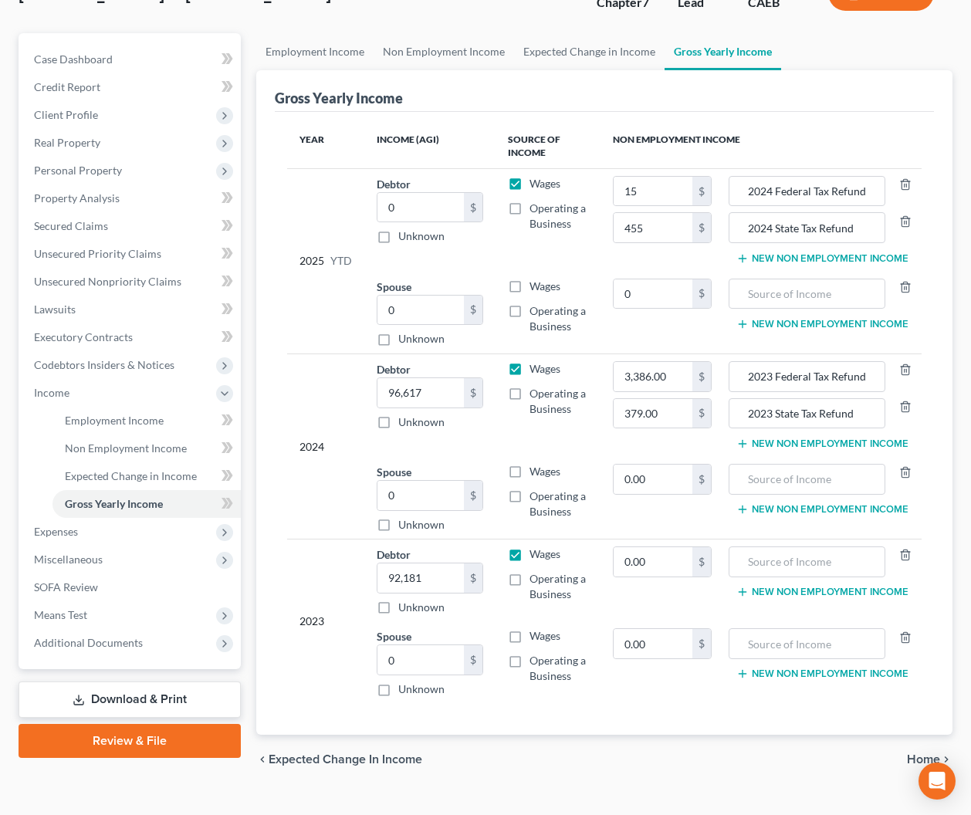
type input "15.00"
type input "0.00"
type input "455.00"
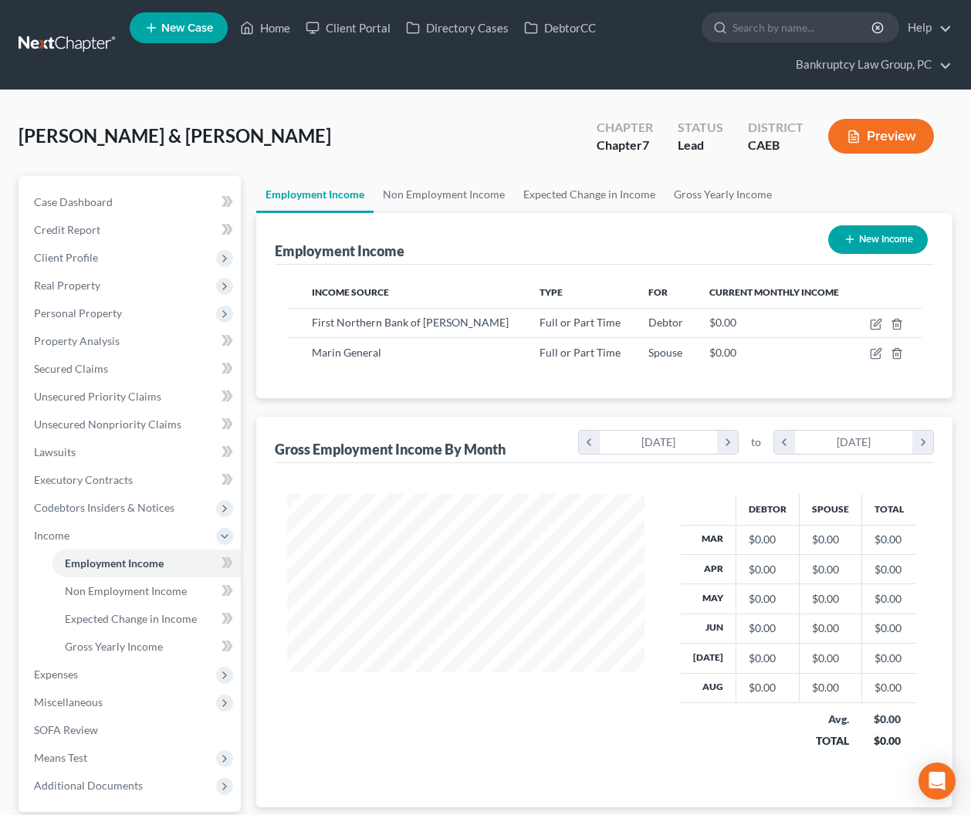
scroll to position [276, 388]
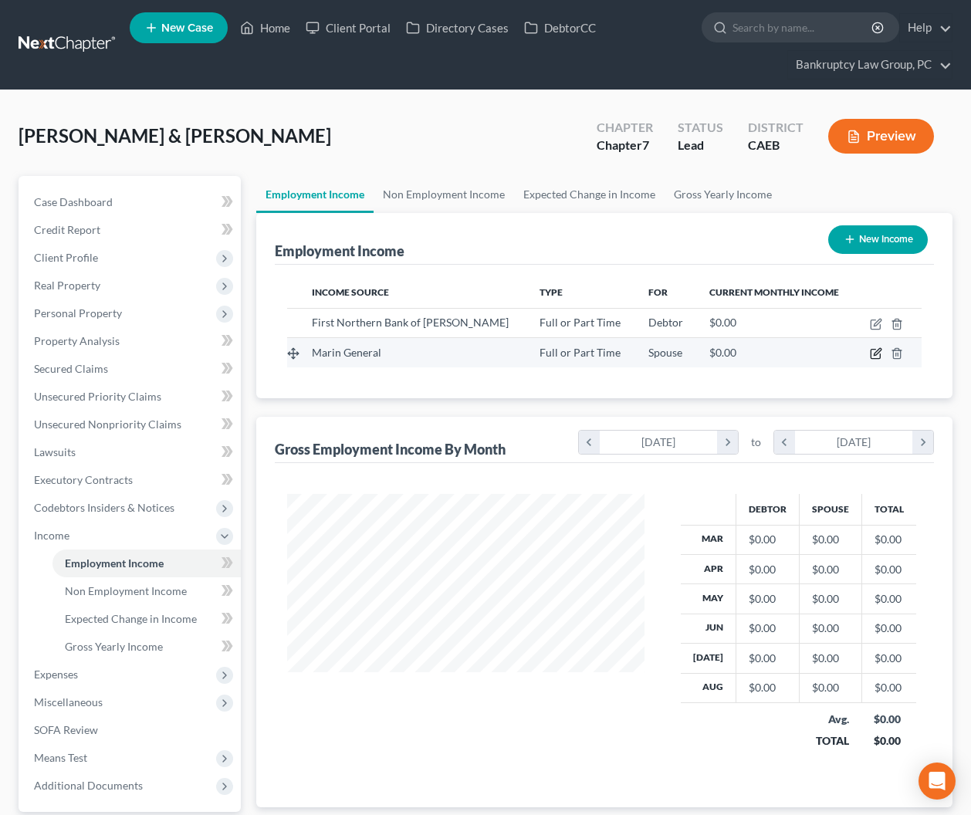
click at [873, 353] on icon "button" at bounding box center [876, 353] width 12 height 12
select select "0"
select select "4"
select select "0"
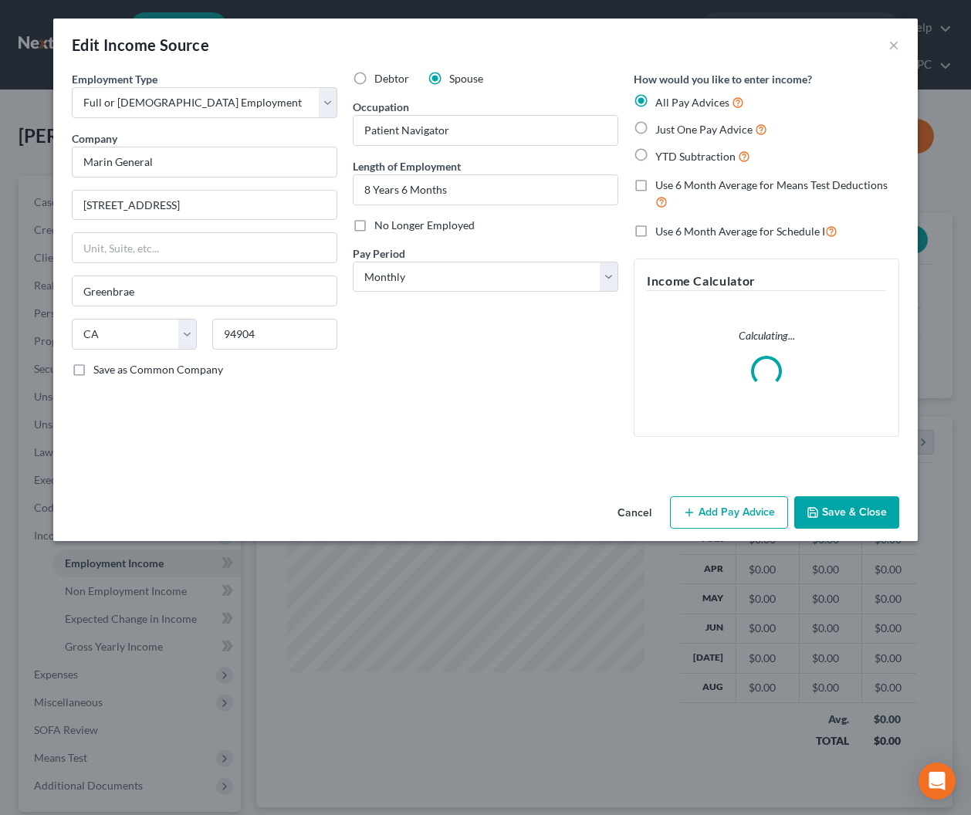
click at [744, 515] on button "Add Pay Advice" at bounding box center [729, 512] width 118 height 32
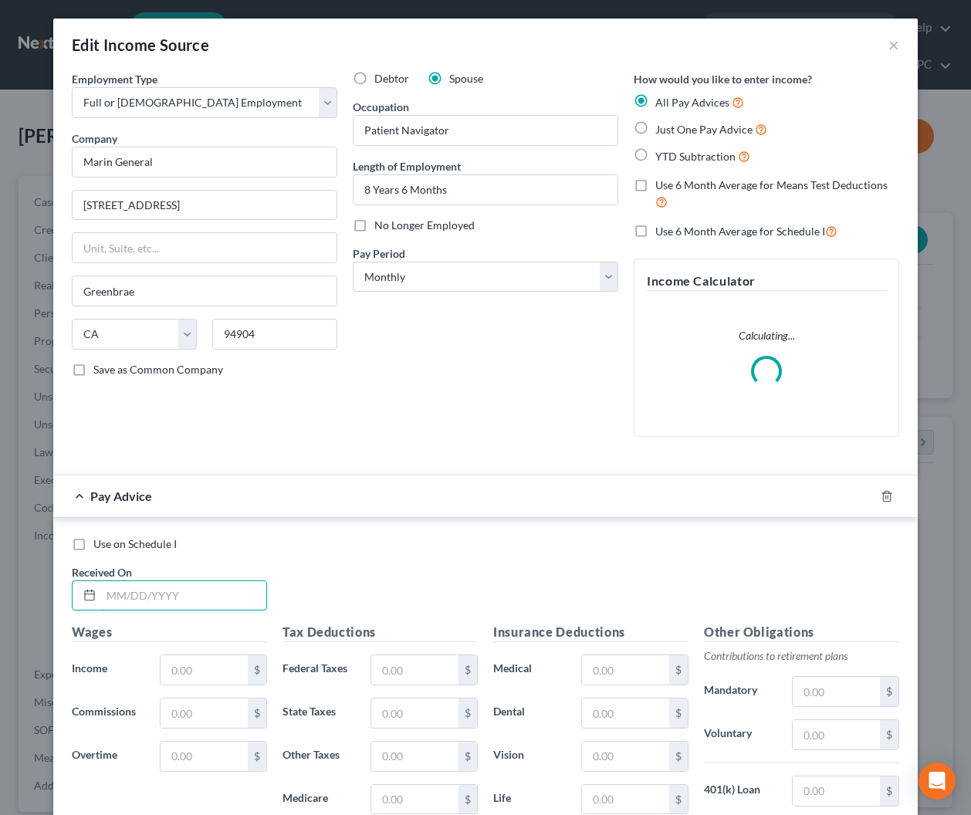
drag, startPoint x: 216, startPoint y: 601, endPoint x: 453, endPoint y: 569, distance: 239.0
click at [218, 599] on input "text" at bounding box center [183, 595] width 165 height 29
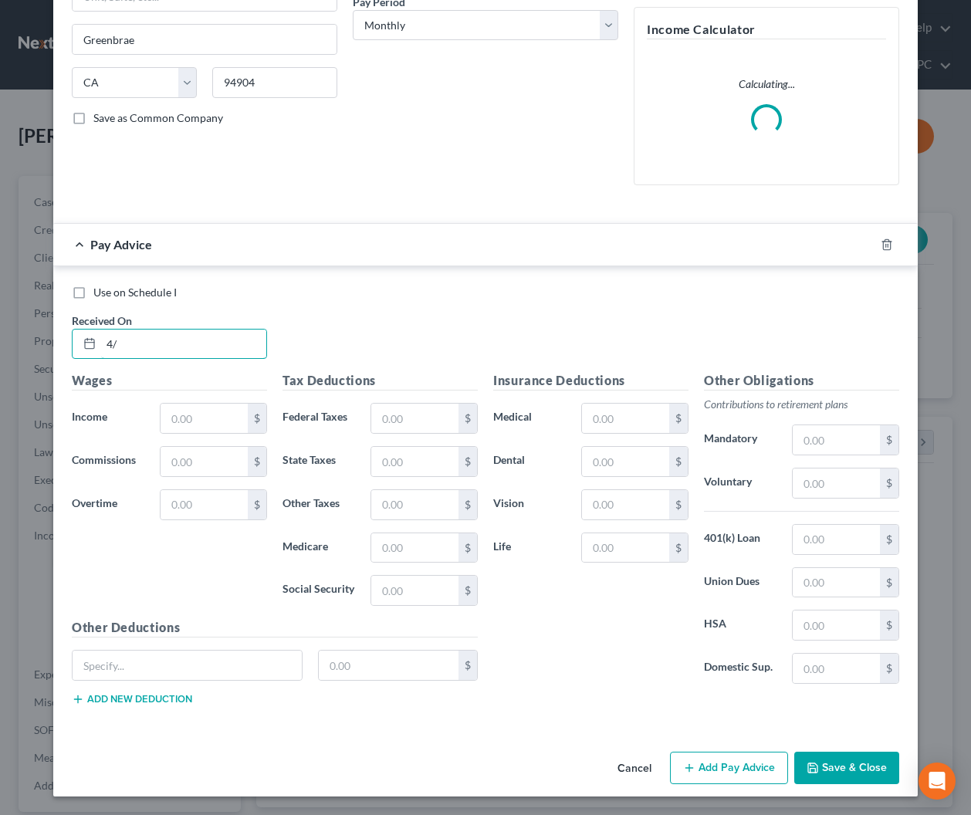
type input "4"
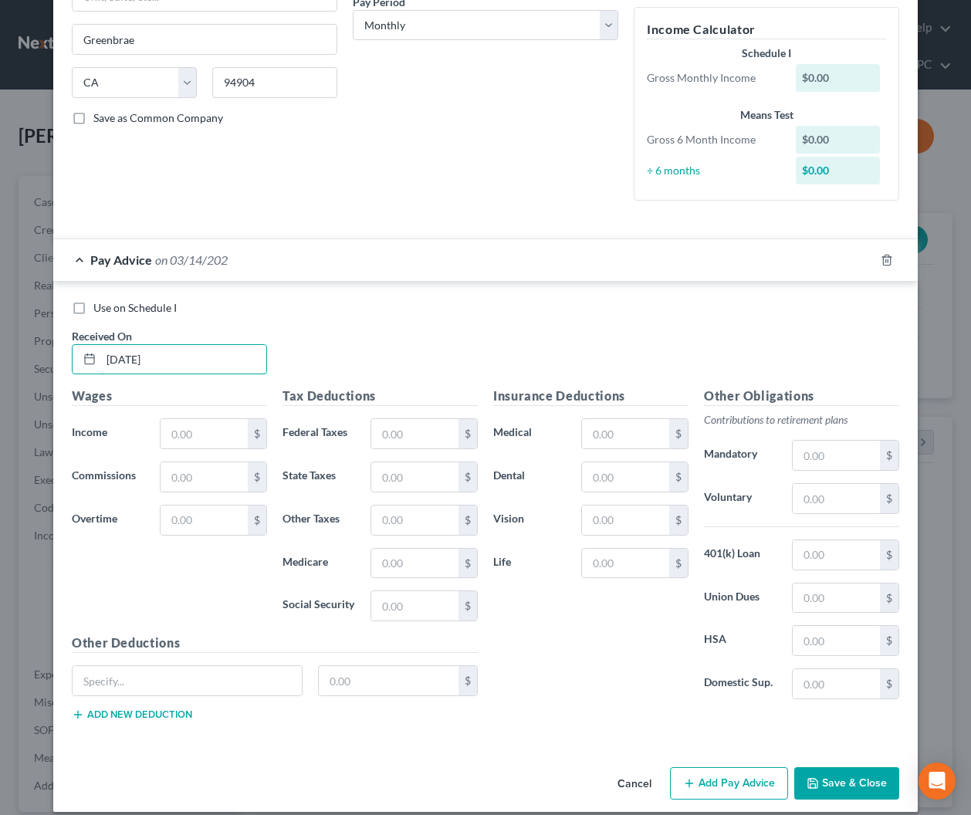
type input "3/14/2025"
type input "2,618.40"
type input "448.32"
click at [813, 500] on input "text" at bounding box center [835, 498] width 87 height 29
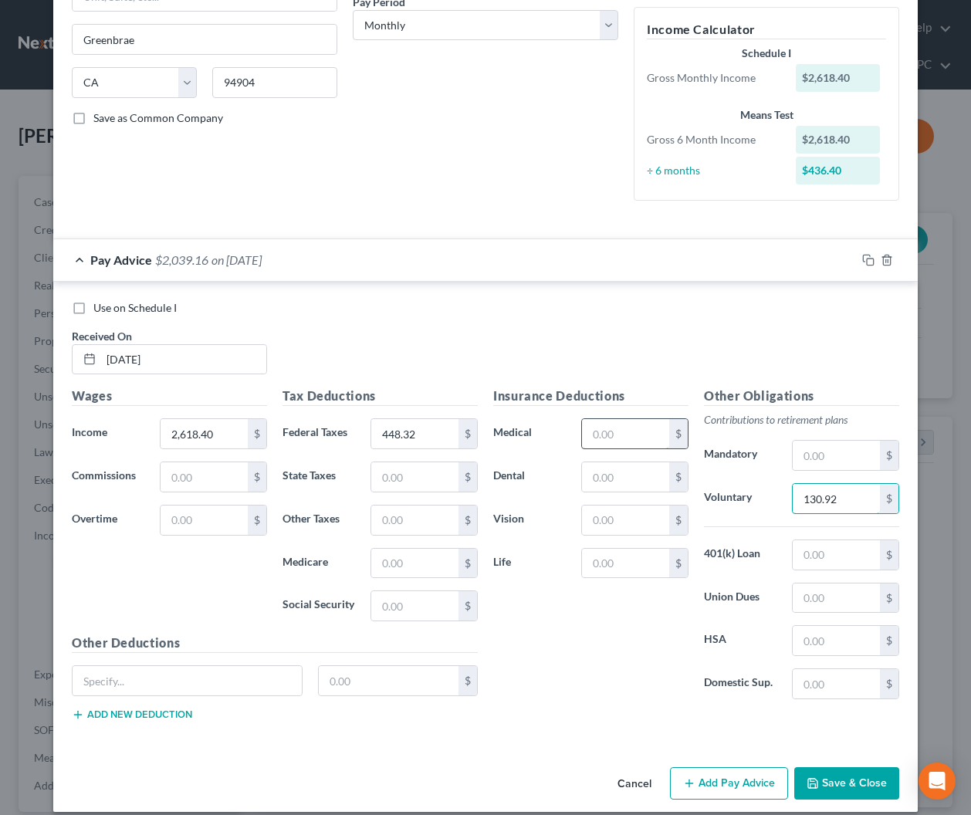
type input "130.92"
click at [630, 426] on input "text" at bounding box center [625, 433] width 87 height 29
type input "128.54"
click at [615, 565] on input "text" at bounding box center [625, 563] width 87 height 29
type input "19.66"
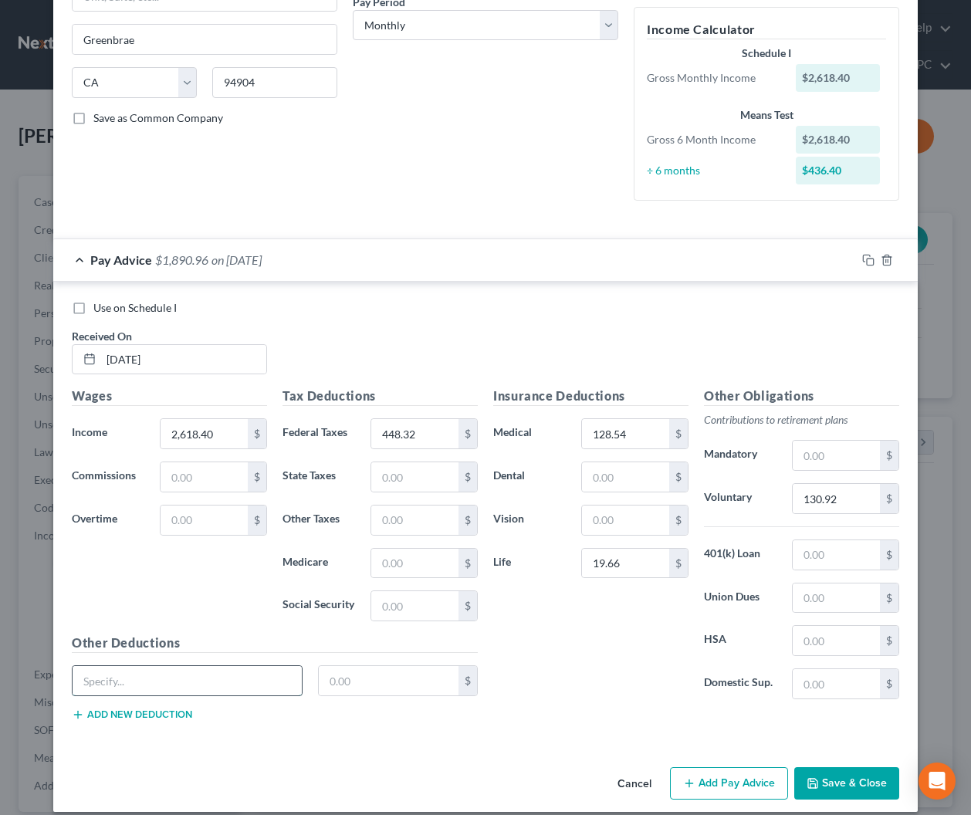
click at [250, 683] on input "text" at bounding box center [187, 680] width 229 height 29
type input "Foundation"
type input "5.00"
drag, startPoint x: 635, startPoint y: 570, endPoint x: 869, endPoint y: 577, distance: 233.9
click at [636, 570] on input "19.66" at bounding box center [625, 563] width 87 height 29
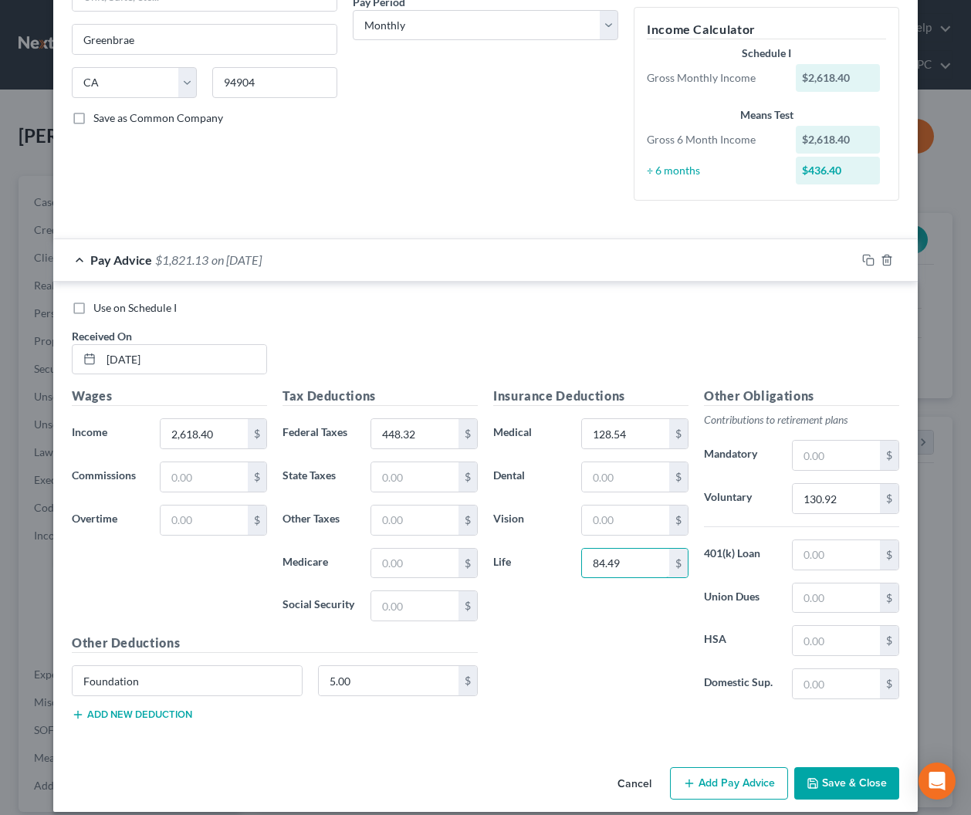
type input "84.49"
drag, startPoint x: 868, startPoint y: 258, endPoint x: 714, endPoint y: 336, distance: 172.2
click at [867, 258] on rect "button" at bounding box center [869, 261] width 7 height 7
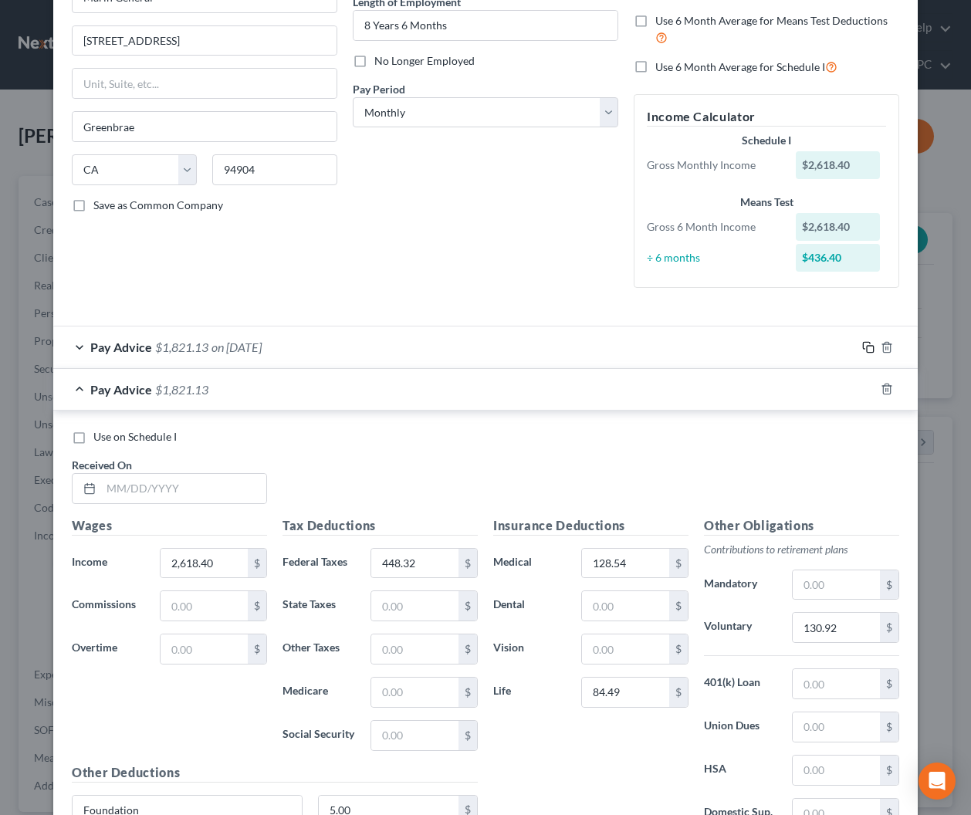
scroll to position [309, 0]
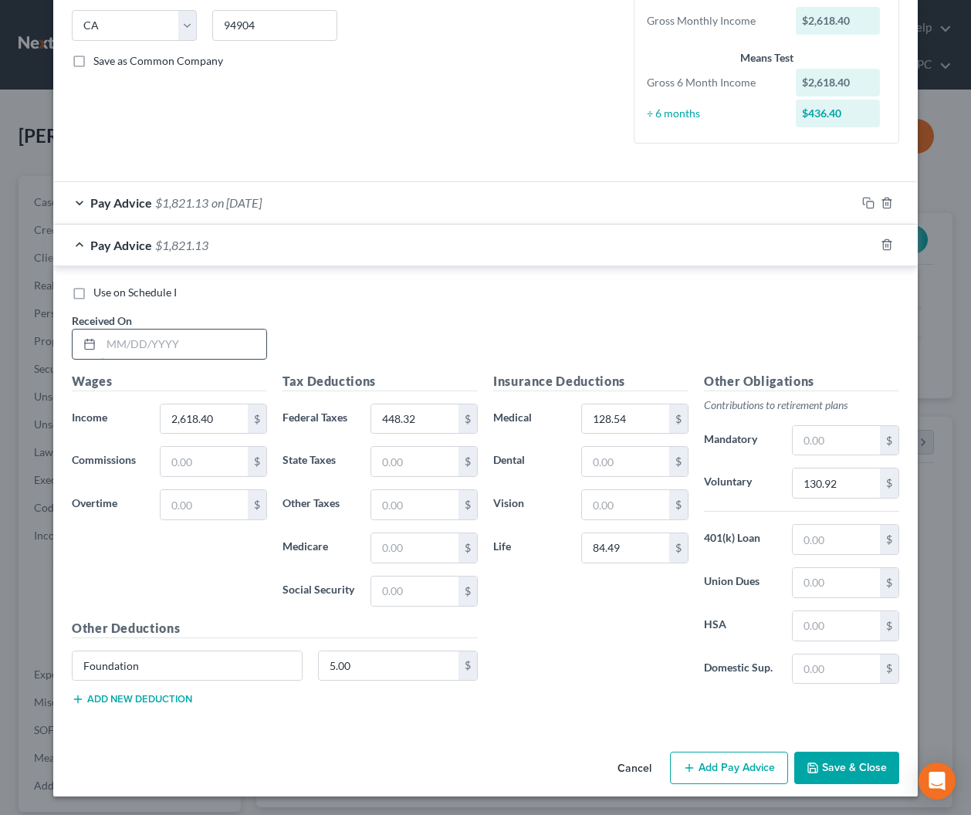
drag, startPoint x: 202, startPoint y: 353, endPoint x: 223, endPoint y: 355, distance: 21.0
click at [204, 352] on input "text" at bounding box center [183, 343] width 165 height 29
type input "3/28/2025"
type input "2,618.40"
click at [442, 420] on input "448.32" at bounding box center [414, 418] width 87 height 29
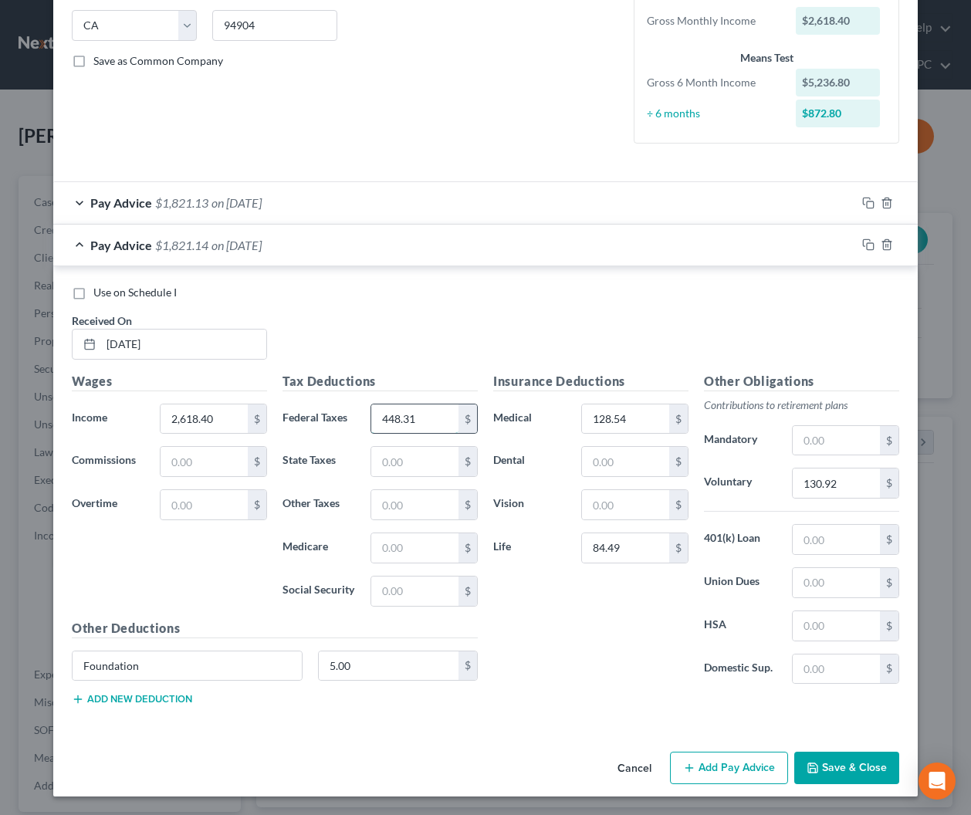
type input "448.31"
click at [866, 249] on rect "button" at bounding box center [869, 246] width 7 height 7
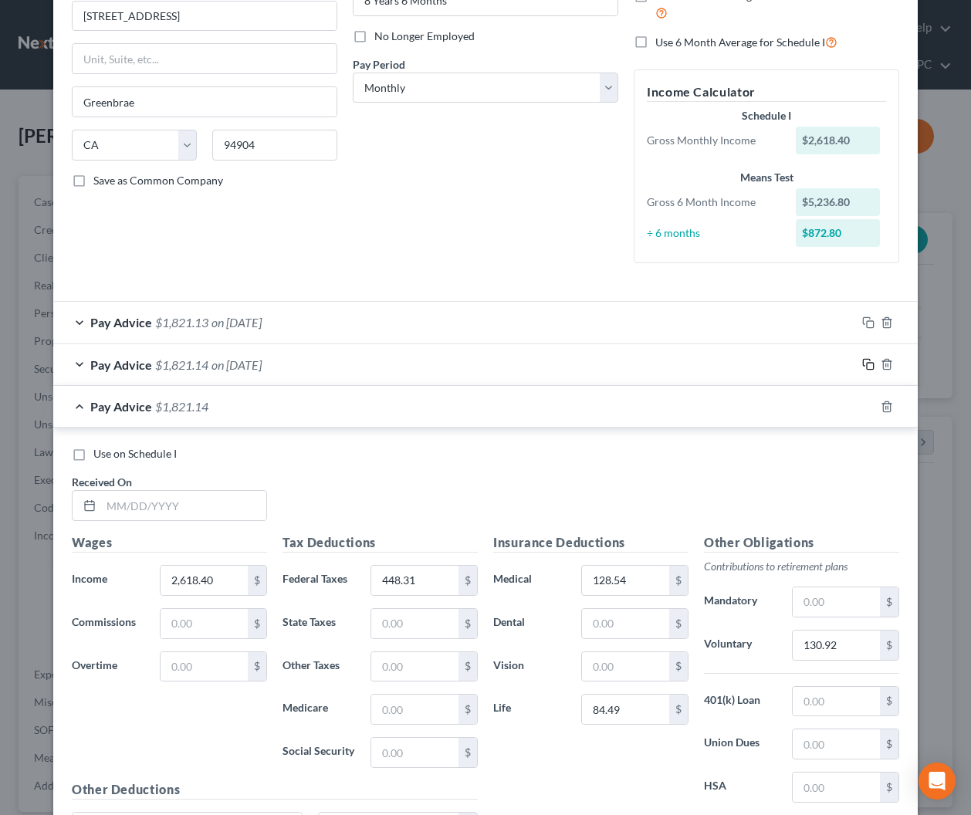
scroll to position [350, 0]
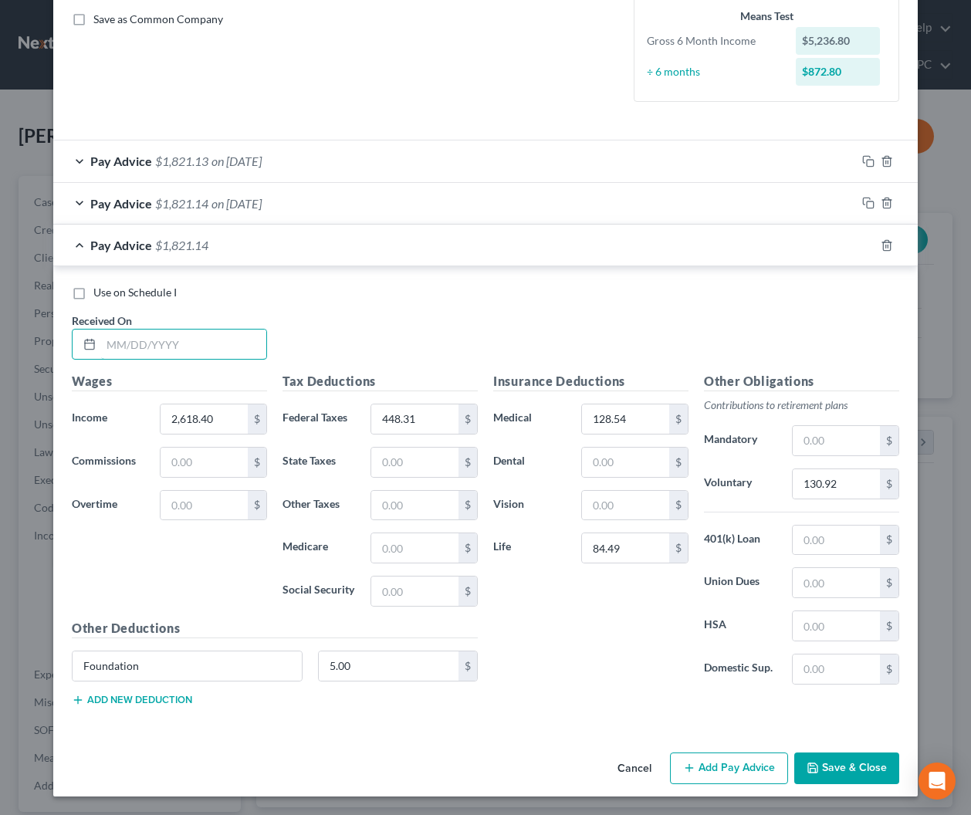
drag, startPoint x: 259, startPoint y: 353, endPoint x: 458, endPoint y: 380, distance: 200.8
click at [258, 353] on input "text" at bounding box center [183, 343] width 165 height 29
type input "4/11/2025"
click at [862, 160] on icon "button" at bounding box center [868, 161] width 12 height 12
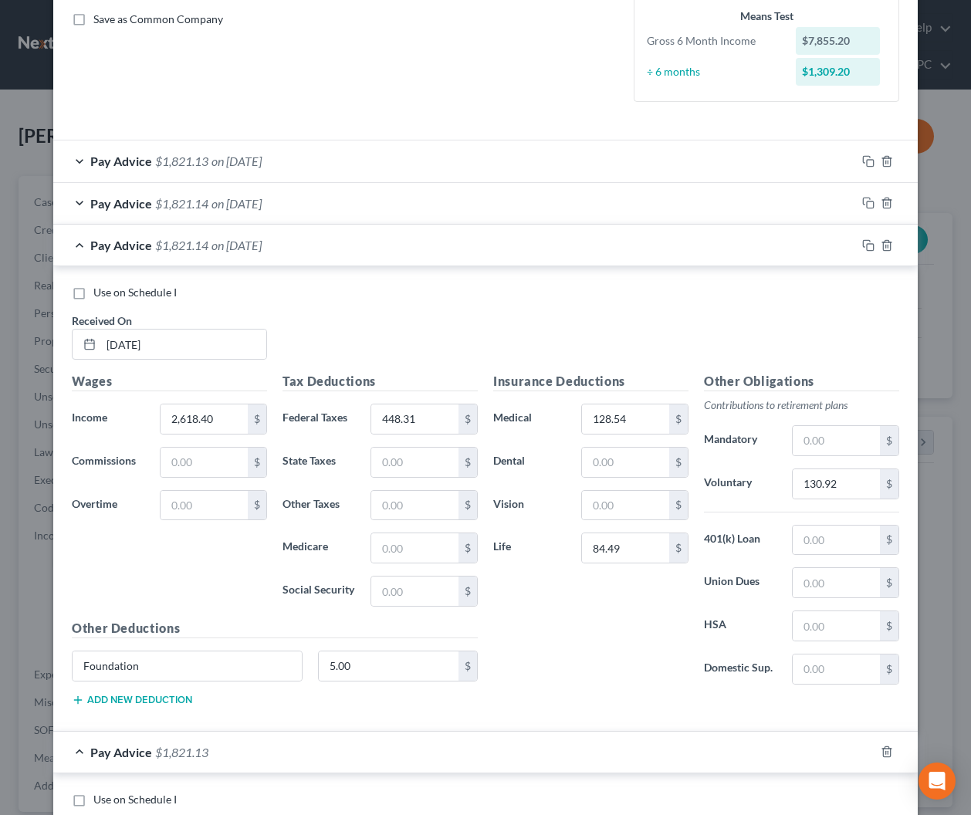
click at [232, 241] on span "on 04/11/2025" at bounding box center [236, 245] width 50 height 15
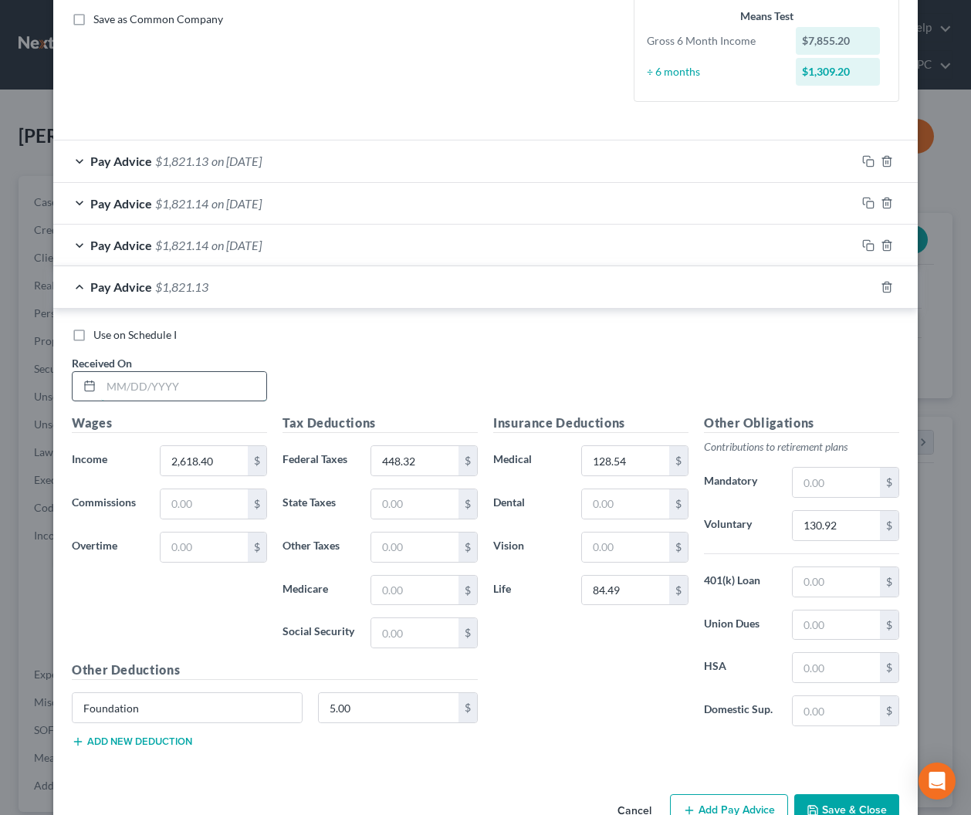
click at [221, 386] on input "text" at bounding box center [183, 386] width 165 height 29
type input "4/25/2025"
drag, startPoint x: 869, startPoint y: 286, endPoint x: 846, endPoint y: 294, distance: 23.7
click at [869, 286] on icon "button" at bounding box center [868, 287] width 12 height 12
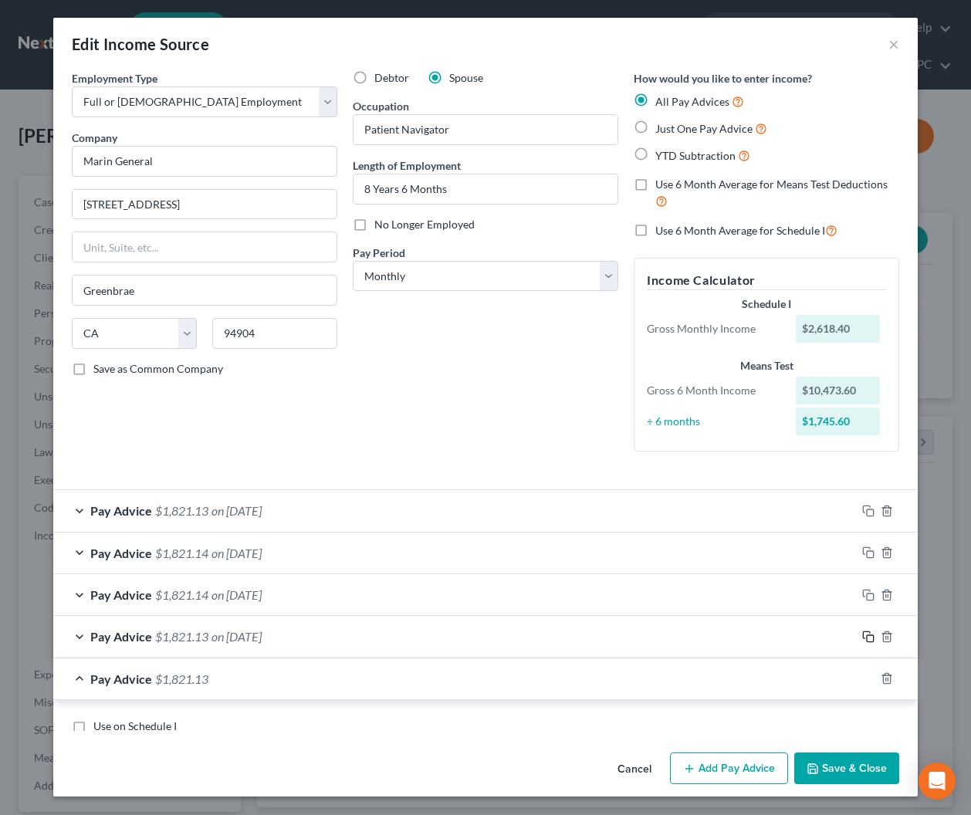
scroll to position [434, 0]
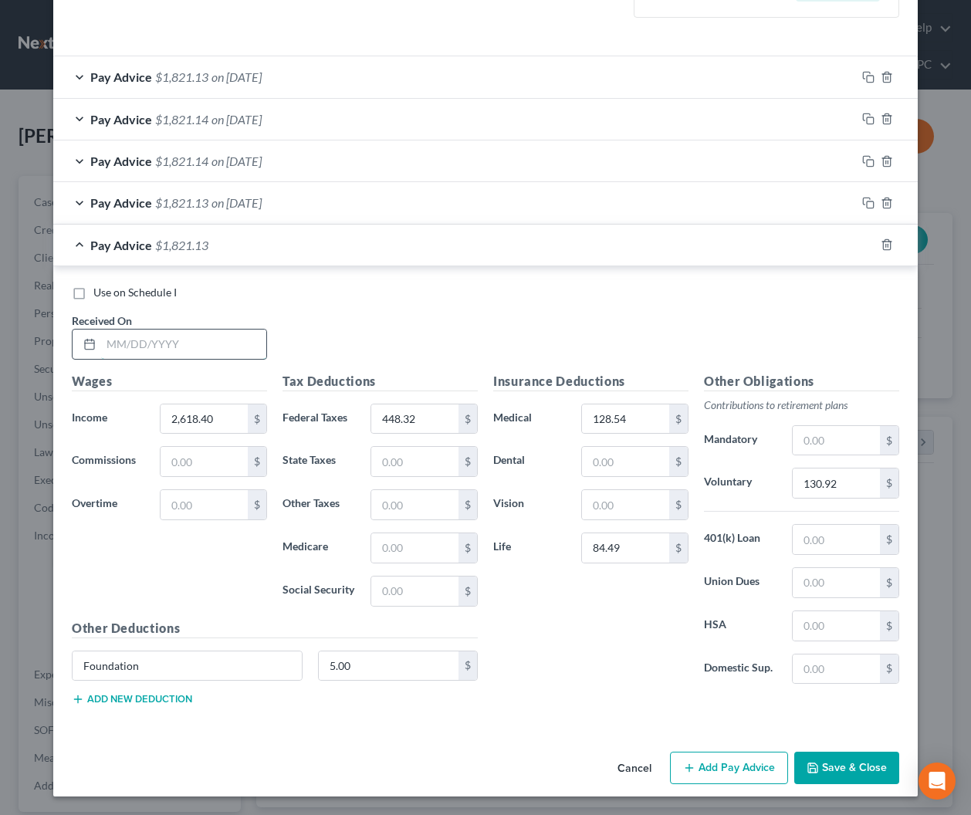
click at [236, 350] on input "text" at bounding box center [183, 343] width 165 height 29
type input "5/9/2025"
type input "2,696.81"
type input "467.47"
click at [871, 484] on input "130.92" at bounding box center [835, 482] width 87 height 29
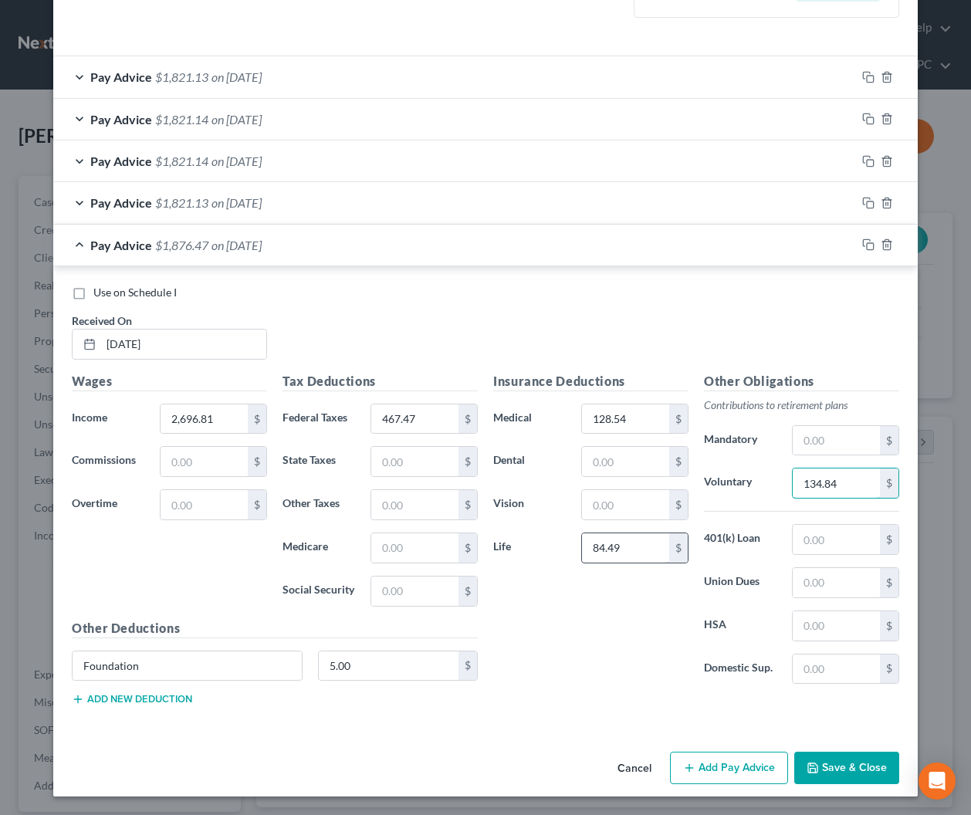
type input "134.84"
click at [643, 551] on input "84.49" at bounding box center [625, 547] width 87 height 29
type input "84.64"
click at [866, 245] on icon "button" at bounding box center [868, 244] width 12 height 12
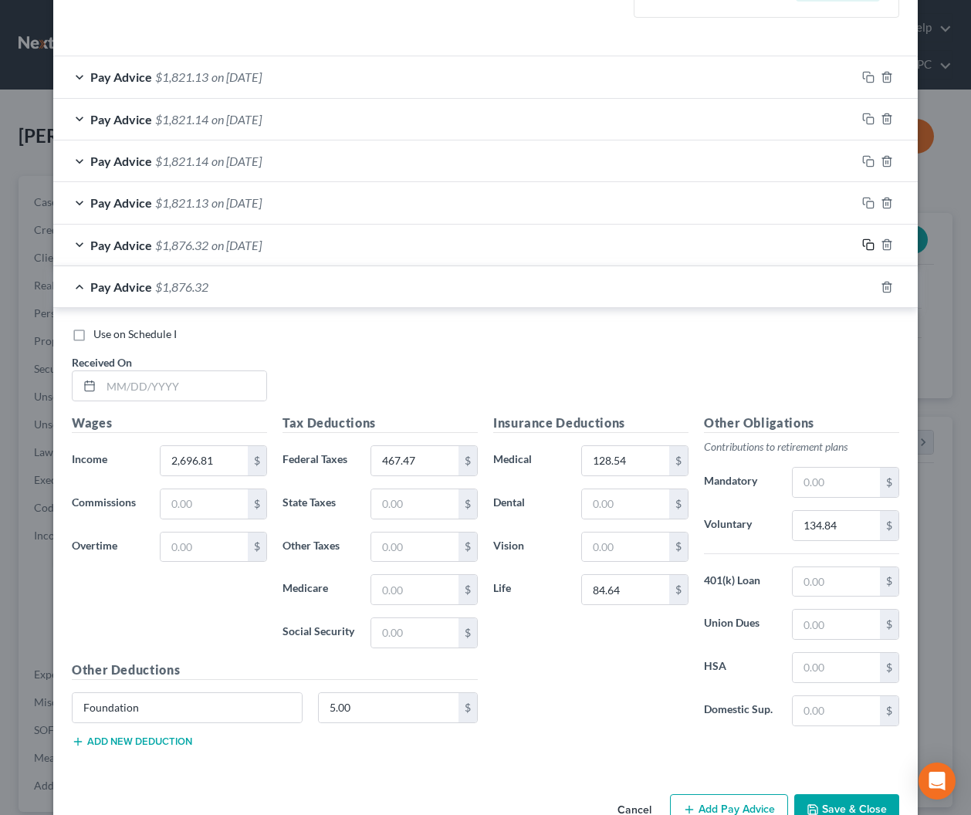
scroll to position [476, 0]
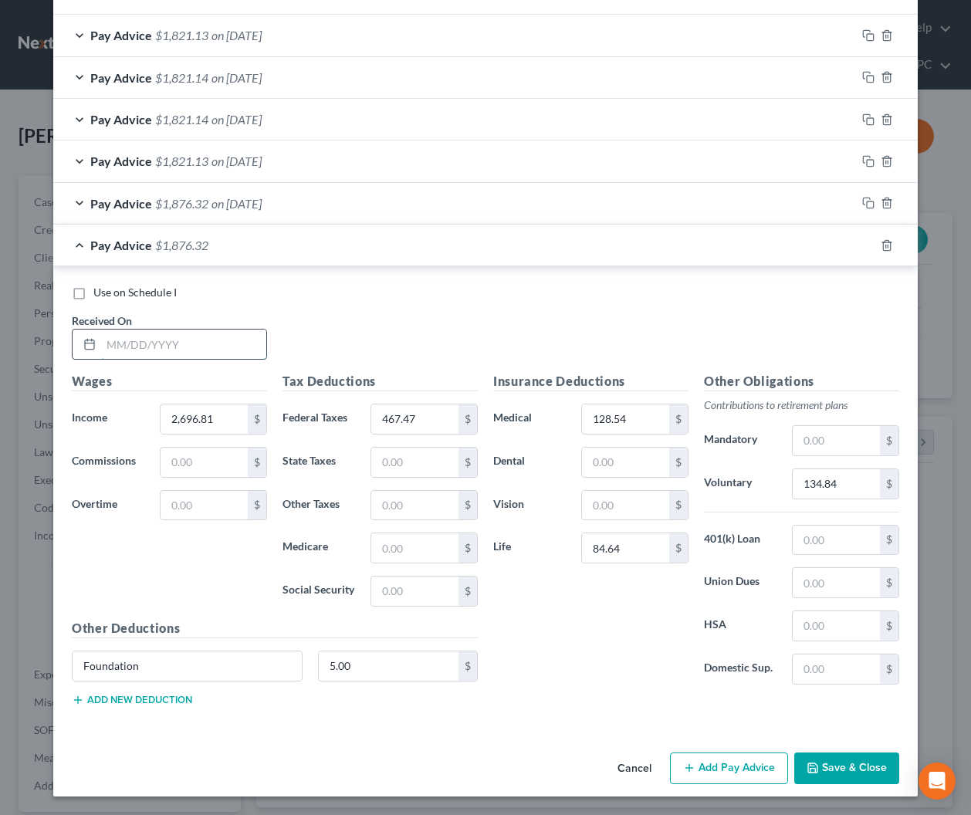
click at [167, 342] on input "text" at bounding box center [183, 343] width 165 height 29
type input "5/23/2025"
type input "2,899.07"
type input "516.89"
click at [847, 484] on input "134.84" at bounding box center [835, 483] width 87 height 29
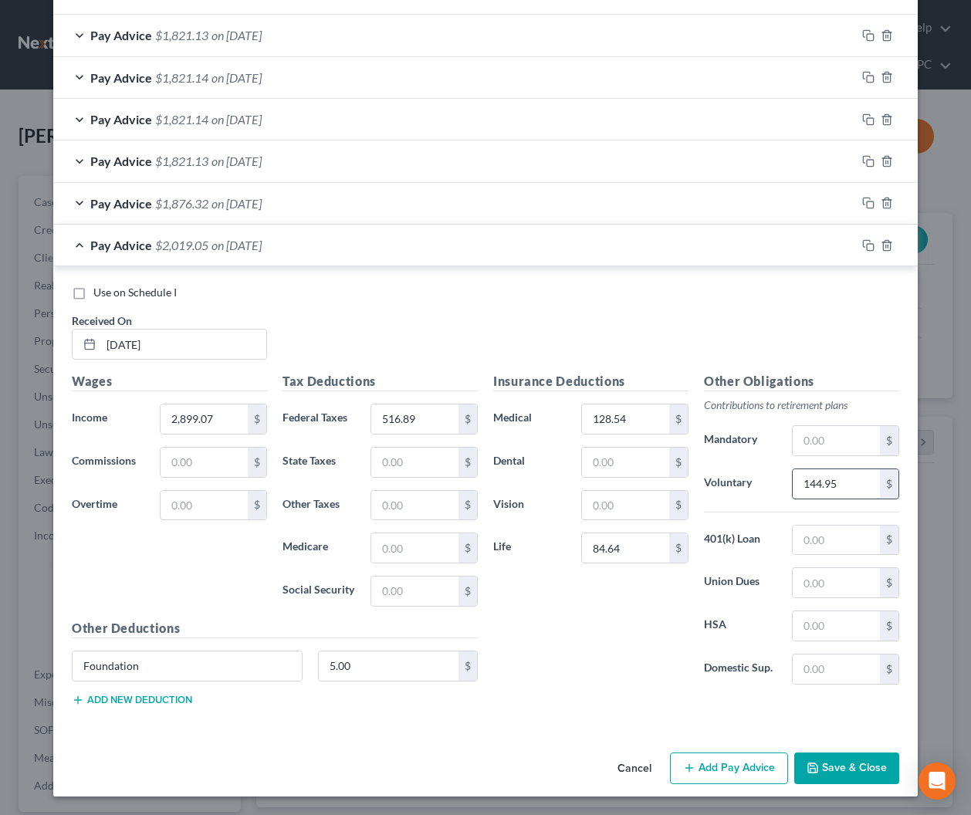
type input "144.95"
drag, startPoint x: 866, startPoint y: 243, endPoint x: 842, endPoint y: 252, distance: 25.4
click at [866, 243] on icon "button" at bounding box center [868, 245] width 12 height 12
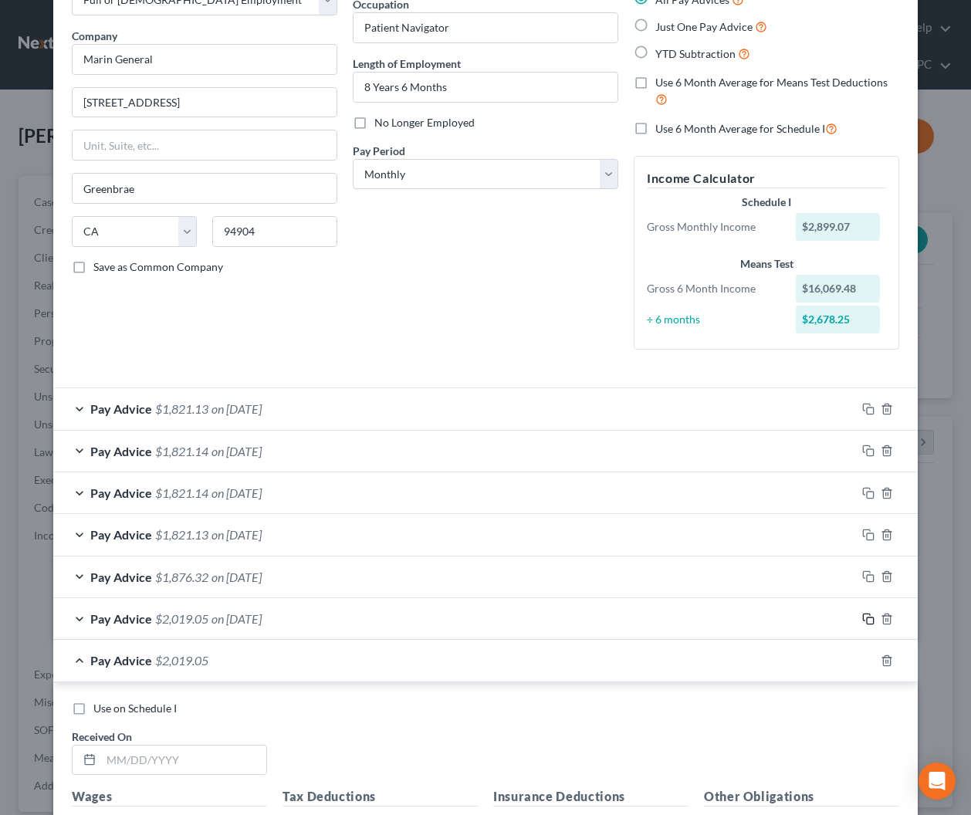
scroll to position [518, 0]
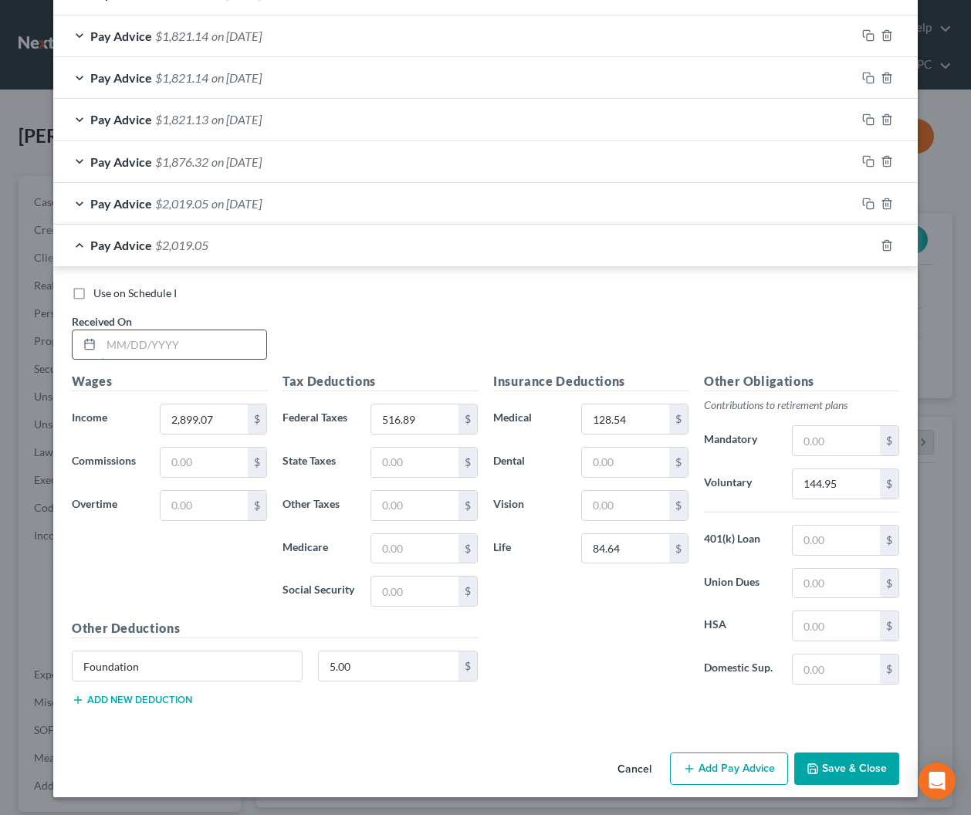
click at [248, 353] on input "text" at bounding box center [183, 344] width 165 height 29
type input "6/6/2025"
type input "3,000.21"
type input "541.59"
click at [846, 484] on input "144.95" at bounding box center [835, 483] width 87 height 29
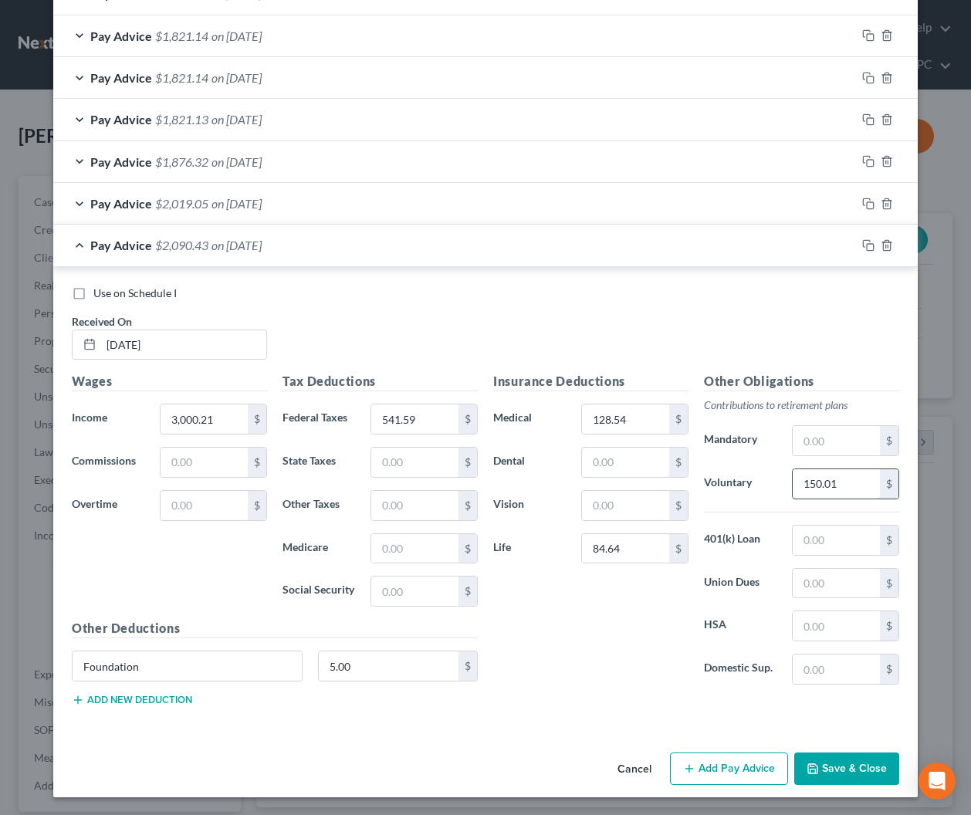
type input "150.01"
click at [637, 551] on input "84.64" at bounding box center [625, 548] width 87 height 29
type input "85.55"
click at [866, 245] on rect "button" at bounding box center [869, 247] width 7 height 7
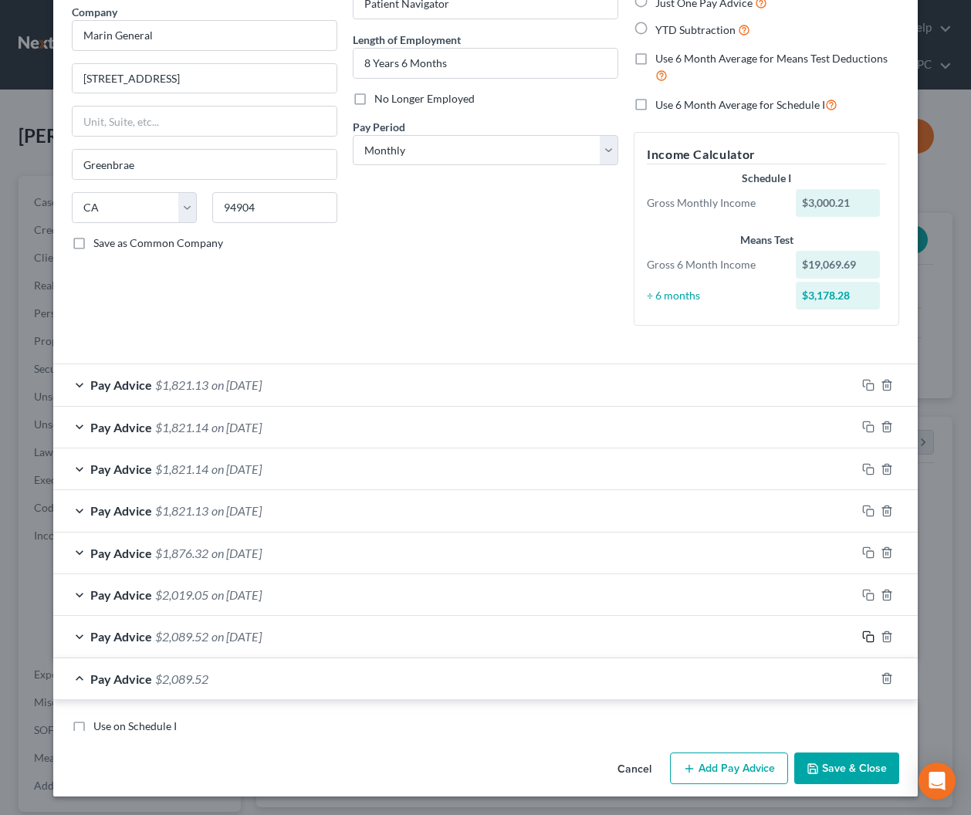
scroll to position [560, 0]
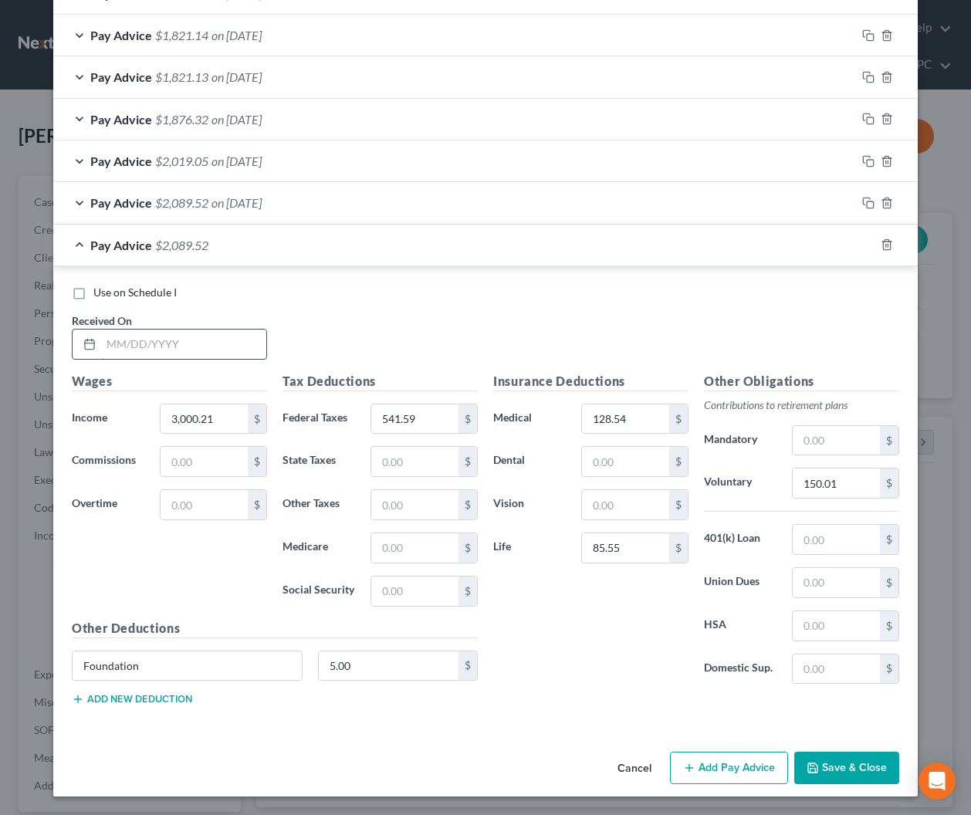
click at [238, 337] on input "text" at bounding box center [183, 343] width 165 height 29
type input "6/20/2025"
type input "3,268"
type input "607.02"
click at [856, 486] on input "150.01" at bounding box center [835, 482] width 87 height 29
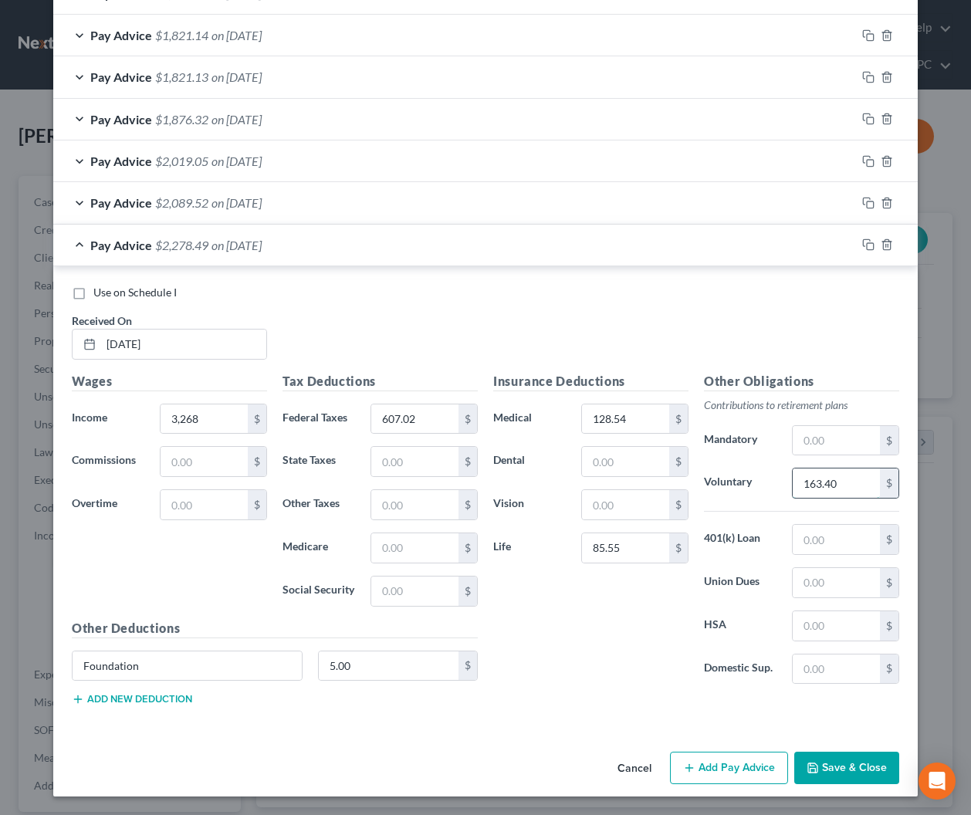
type input "163.40"
click at [862, 243] on icon "button" at bounding box center [868, 244] width 12 height 12
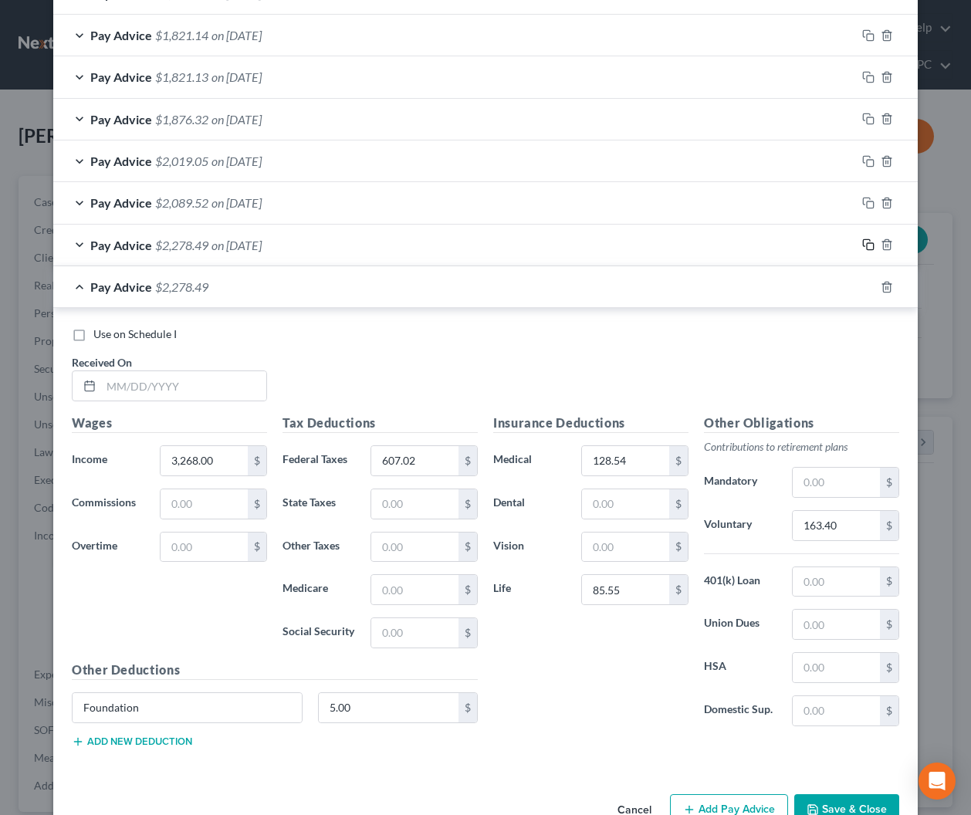
scroll to position [602, 0]
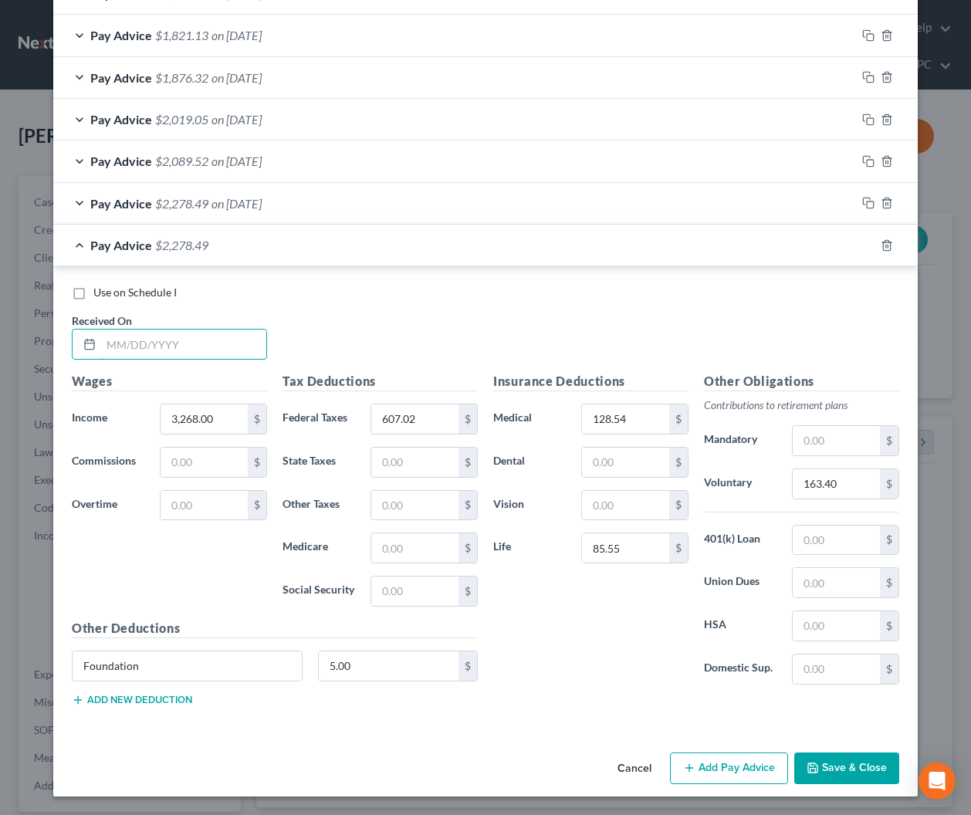
drag, startPoint x: 192, startPoint y: 334, endPoint x: 751, endPoint y: 468, distance: 575.2
click at [193, 334] on input "text" at bounding box center [183, 343] width 165 height 29
type input "7/3/2025"
type input "607.03"
click at [647, 546] on input "85.55" at bounding box center [625, 547] width 87 height 29
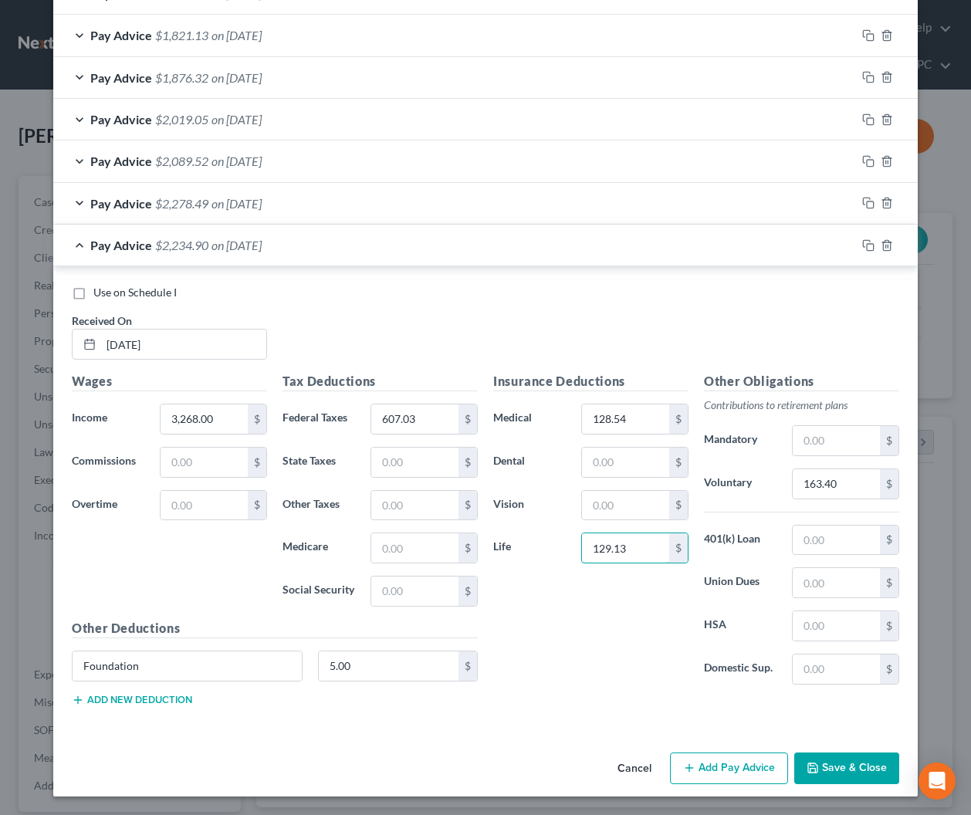
type input "129.13"
drag, startPoint x: 871, startPoint y: 242, endPoint x: 606, endPoint y: 380, distance: 298.8
click at [871, 244] on rect "button" at bounding box center [869, 247] width 7 height 7
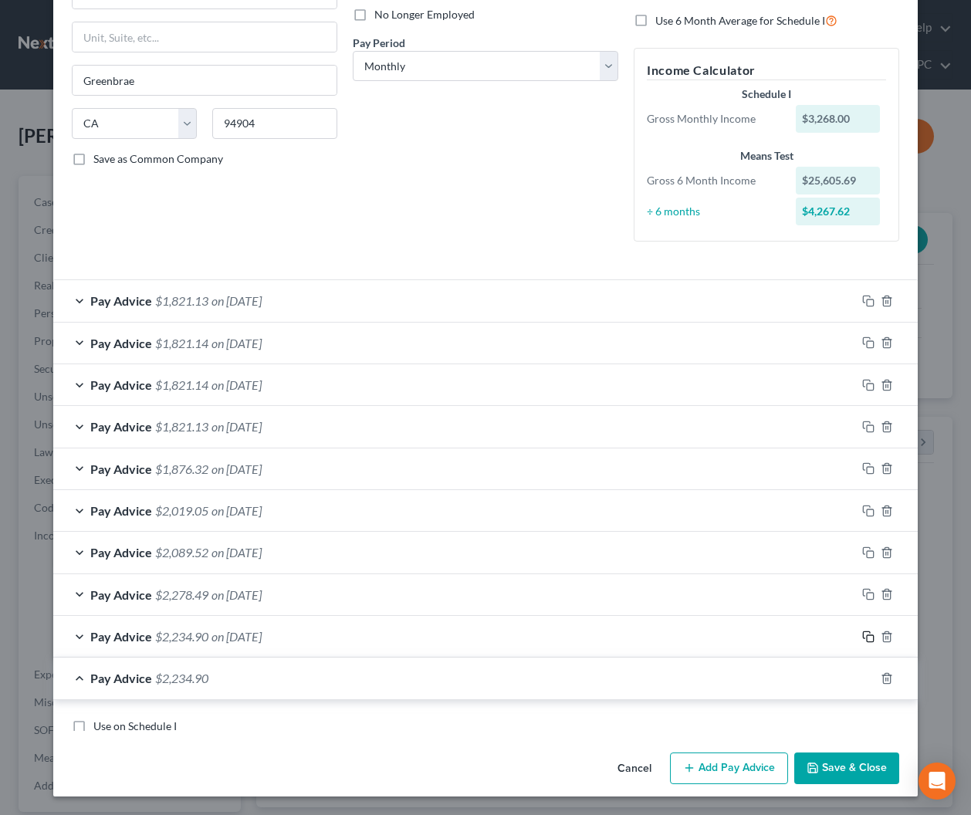
scroll to position [643, 0]
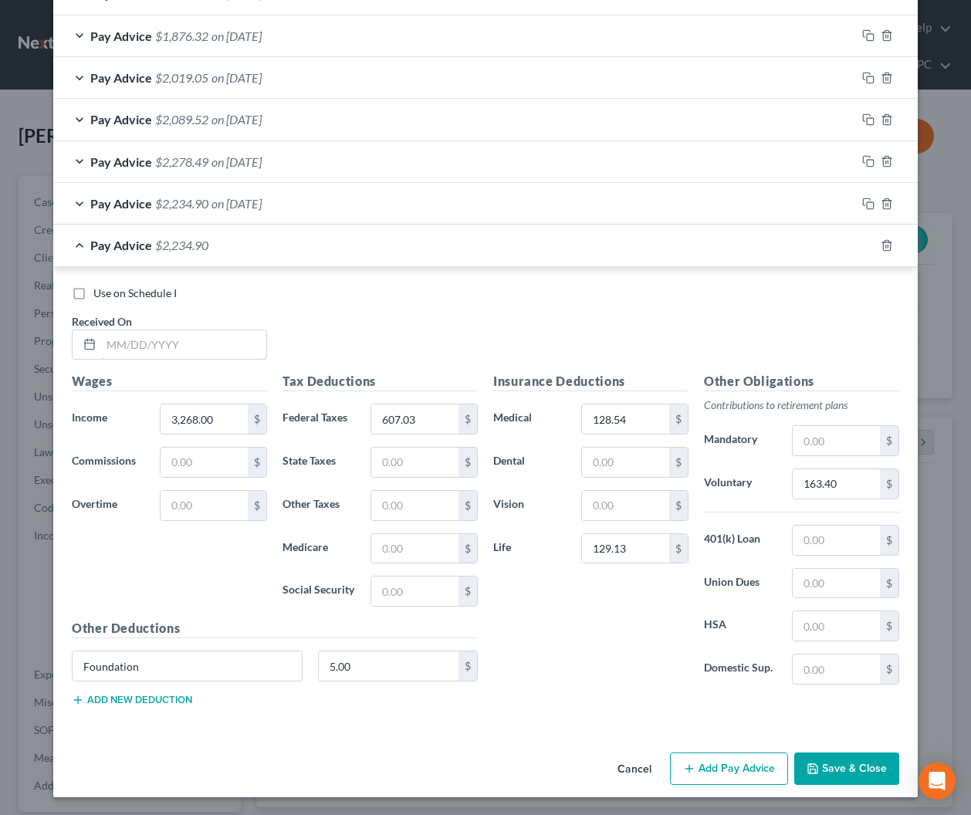
drag, startPoint x: 210, startPoint y: 345, endPoint x: 313, endPoint y: 377, distance: 108.3
click at [210, 345] on input "text" at bounding box center [183, 344] width 165 height 29
type input "7/18/2025"
type input "607.01"
click at [637, 551] on input "129.13" at bounding box center [625, 548] width 87 height 29
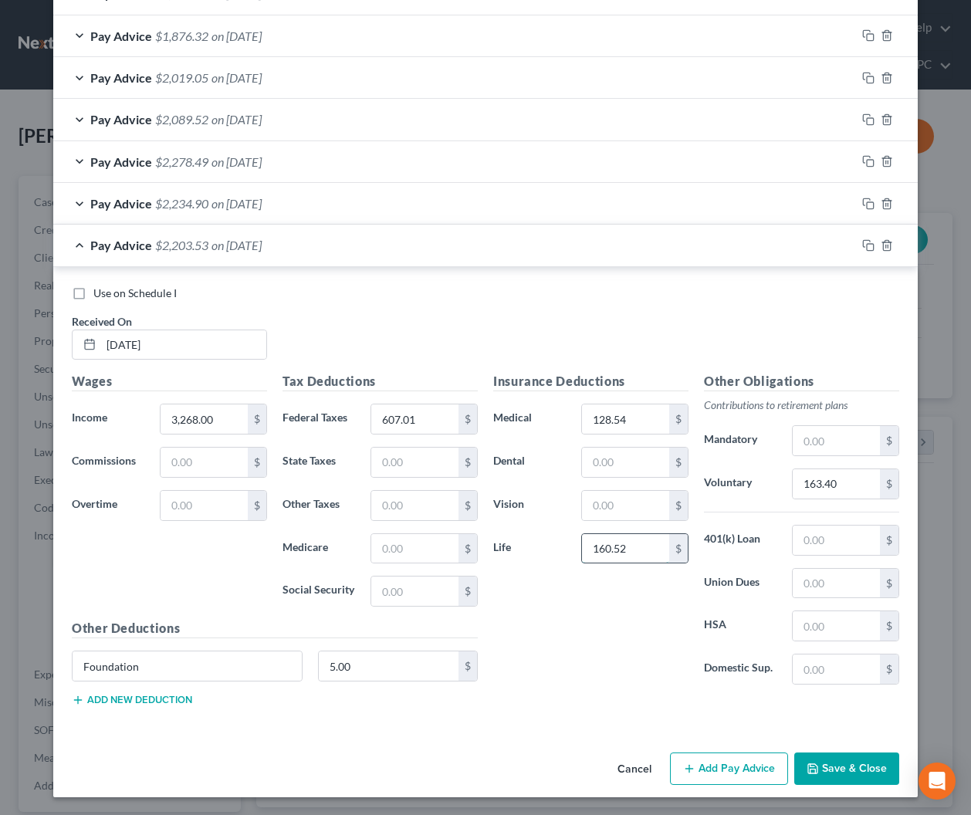
type input "160.52"
click at [866, 240] on icon "button" at bounding box center [866, 243] width 7 height 7
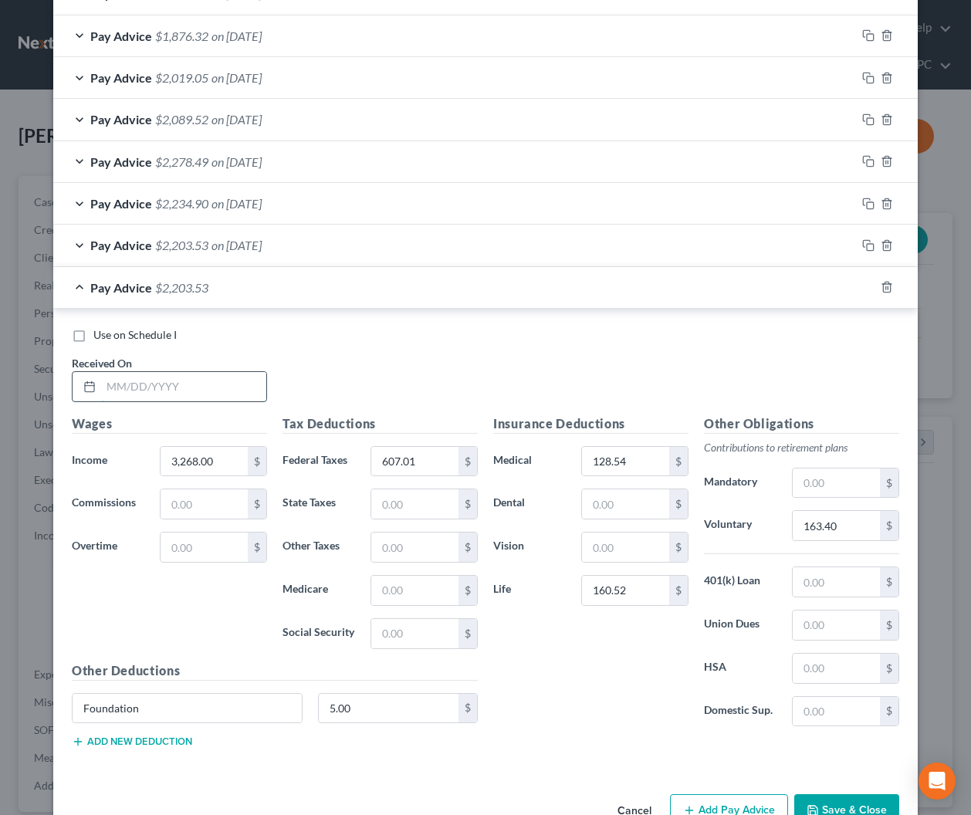
drag, startPoint x: 200, startPoint y: 384, endPoint x: 210, endPoint y: 386, distance: 10.1
click at [200, 384] on input "text" at bounding box center [183, 386] width 165 height 29
type input "8/1/2025"
type input "607.03"
click at [866, 283] on icon "button" at bounding box center [868, 287] width 12 height 12
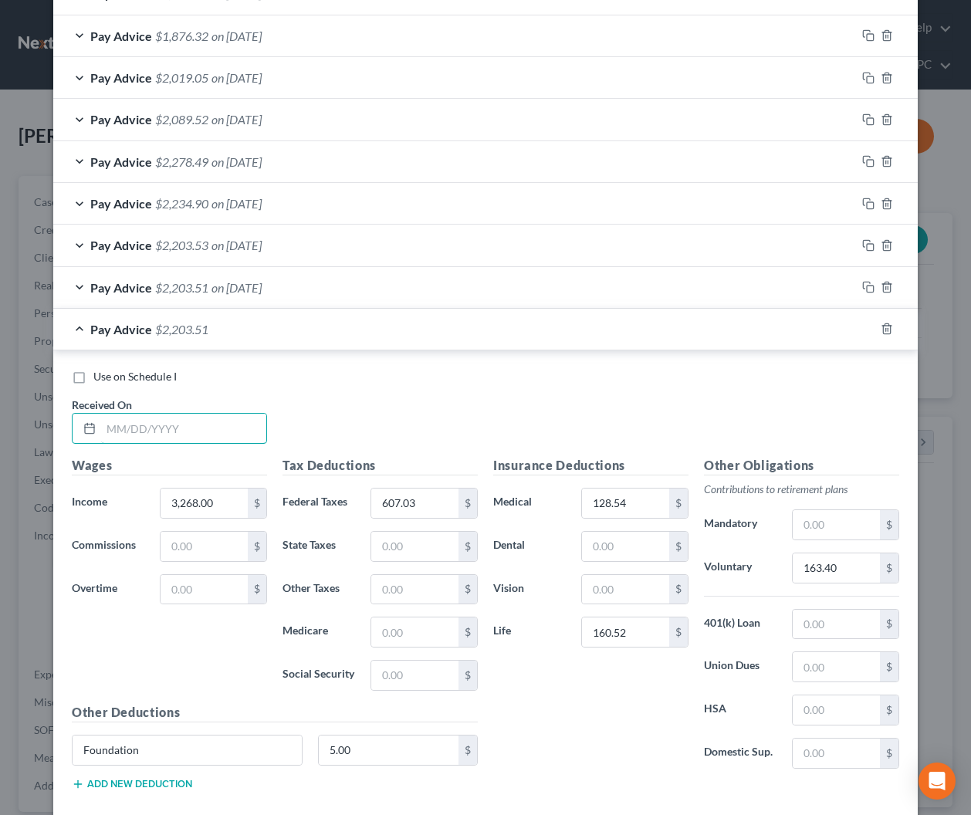
drag, startPoint x: 204, startPoint y: 431, endPoint x: 383, endPoint y: 437, distance: 179.1
click at [208, 431] on input "text" at bounding box center [183, 428] width 165 height 29
type input "8/15/2025"
click at [93, 378] on label "Use on Schedule I" at bounding box center [134, 376] width 83 height 15
click at [100, 378] on input "Use on Schedule I" at bounding box center [105, 374] width 10 height 10
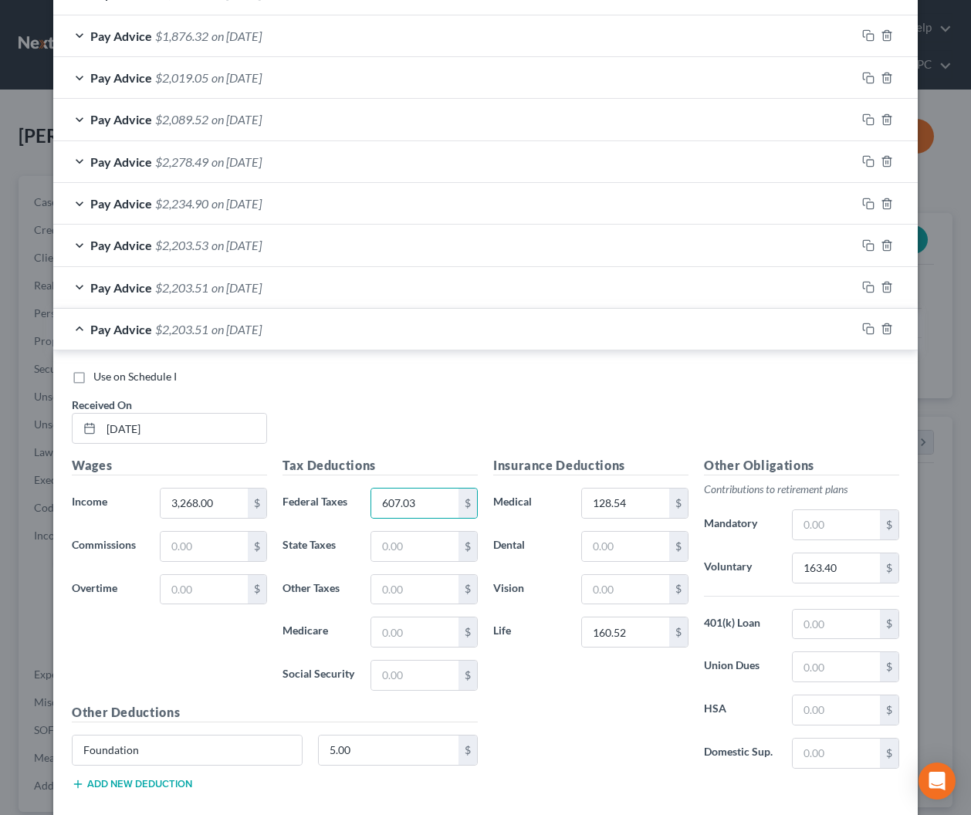
checkbox input "true"
click at [868, 329] on icon "button" at bounding box center [868, 328] width 12 height 12
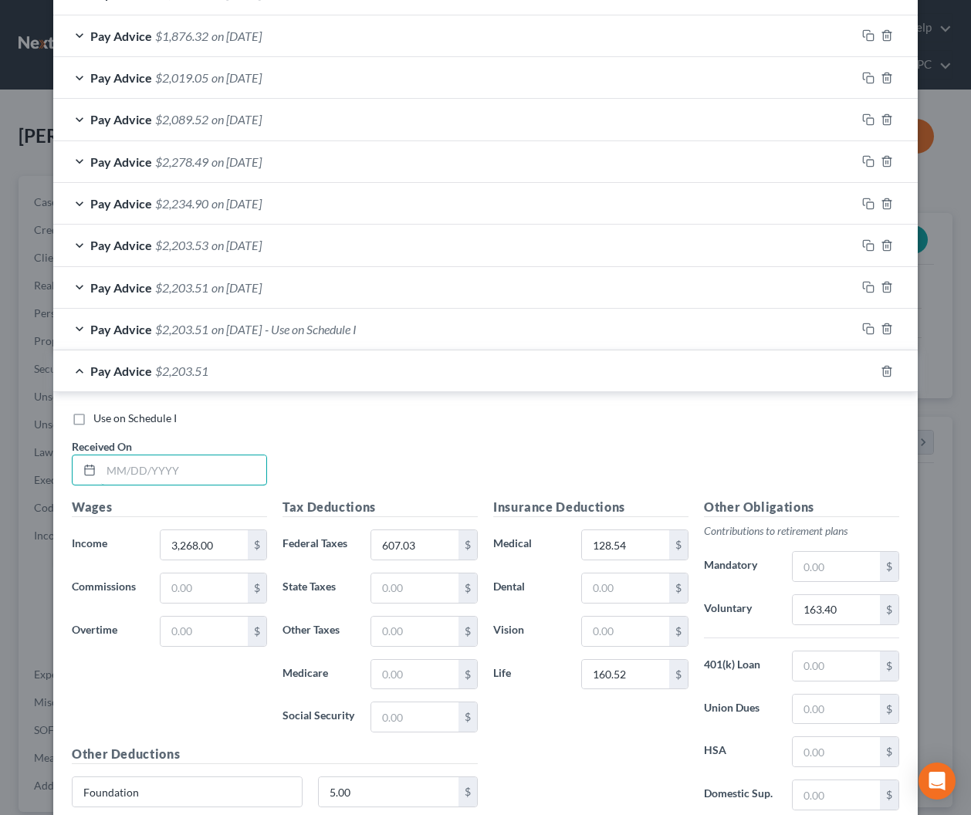
drag, startPoint x: 235, startPoint y: 474, endPoint x: 883, endPoint y: 499, distance: 647.8
click at [236, 474] on input "text" at bounding box center [183, 469] width 165 height 29
type input "8/1/2025"
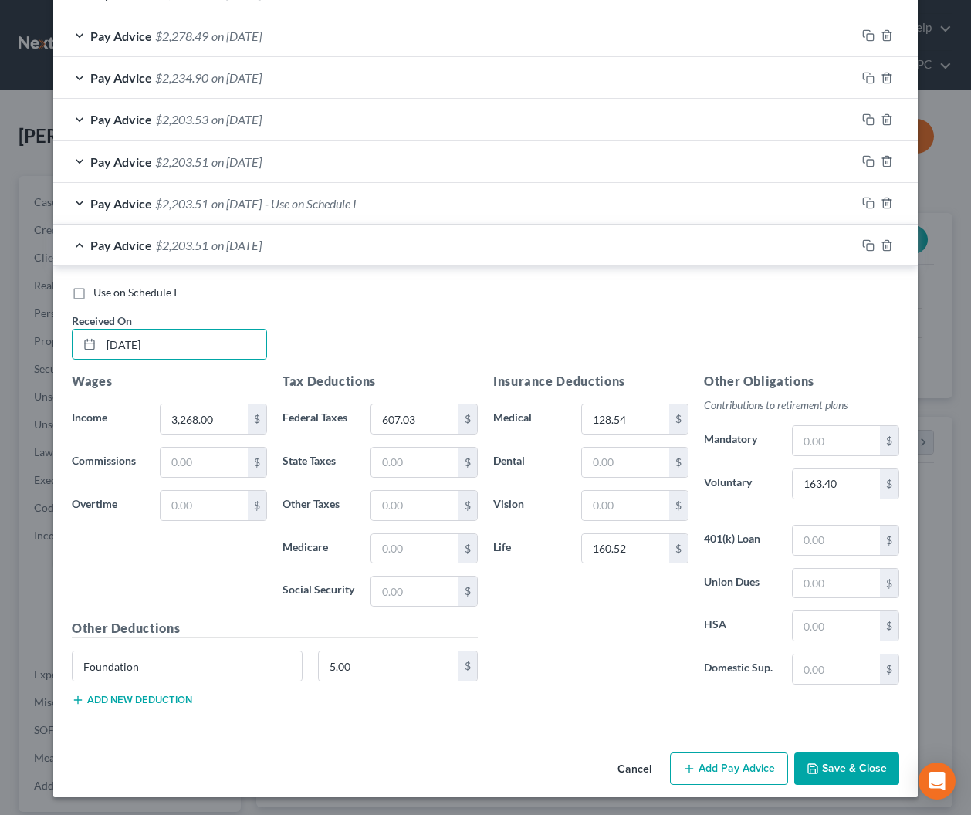
click at [848, 767] on button "Save & Close" at bounding box center [846, 768] width 105 height 32
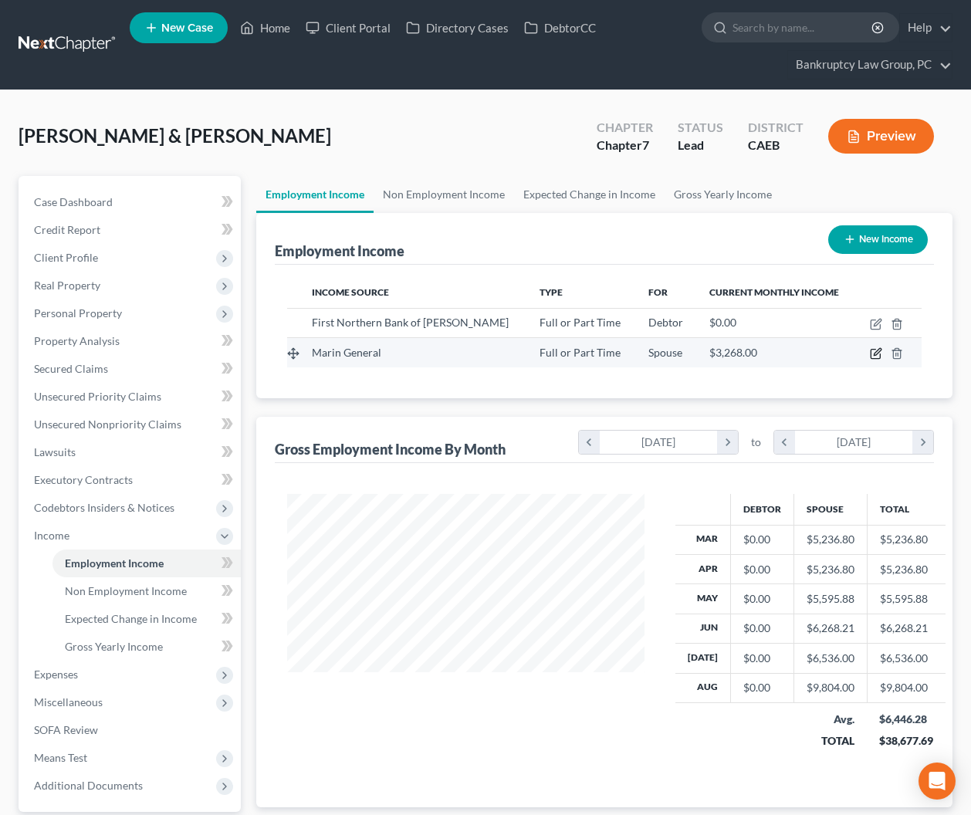
click at [878, 352] on icon "button" at bounding box center [876, 353] width 12 height 12
select select "0"
select select "4"
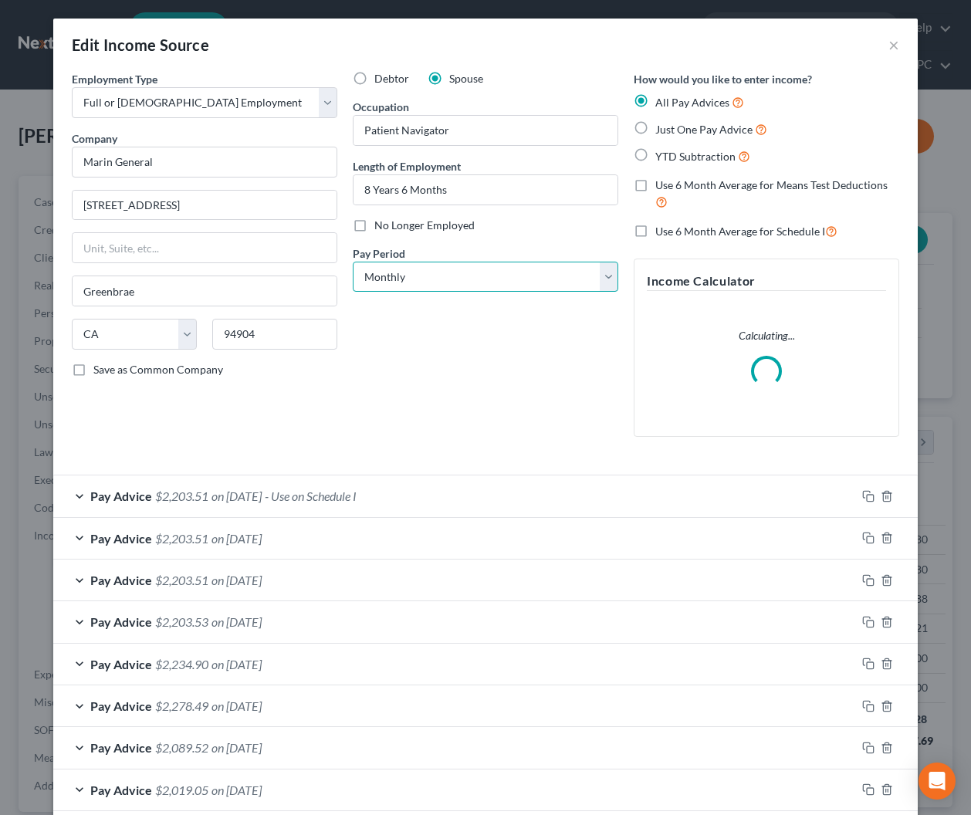
click at [543, 269] on select "Select Monthly Twice Monthly Every Other Week Weekly" at bounding box center [485, 277] width 265 height 31
select select "2"
click at [353, 262] on select "Select Monthly Twice Monthly Every Other Week Weekly" at bounding box center [485, 277] width 265 height 31
drag, startPoint x: 640, startPoint y: 187, endPoint x: 638, endPoint y: 215, distance: 28.6
click at [655, 188] on label "Use 6 Month Average for Means Test Deductions" at bounding box center [777, 193] width 244 height 33
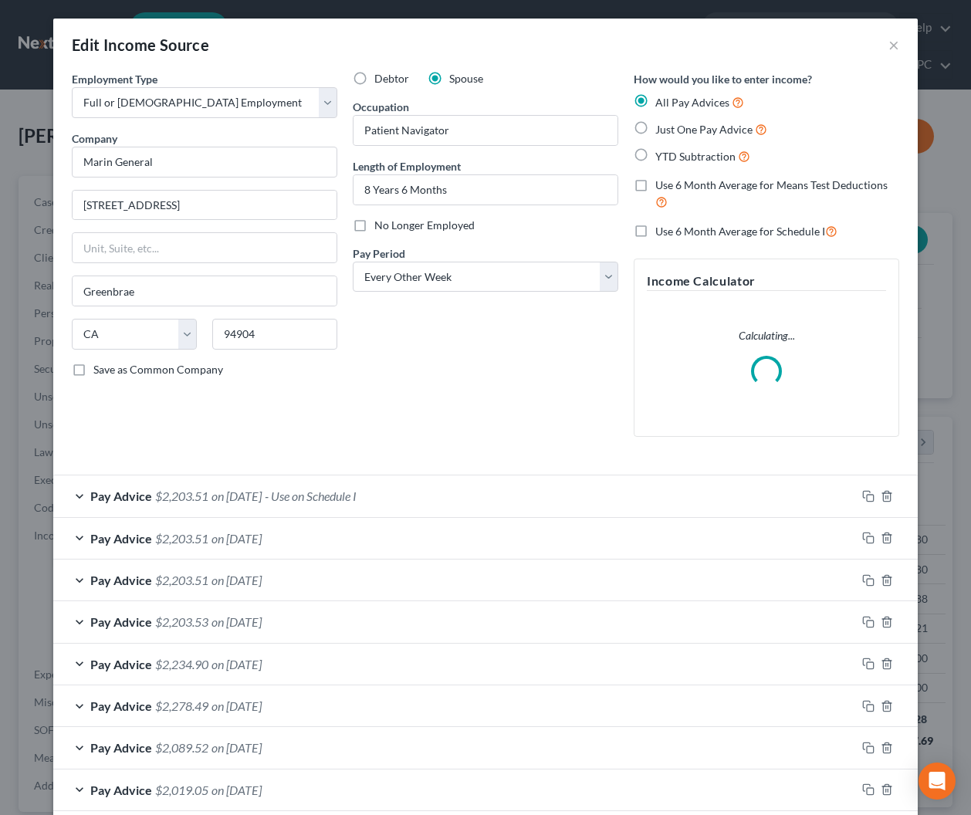
click at [661, 187] on input "Use 6 Month Average for Means Test Deductions" at bounding box center [666, 182] width 10 height 10
checkbox input "true"
drag, startPoint x: 637, startPoint y: 233, endPoint x: 640, endPoint y: 256, distance: 23.3
click at [655, 234] on label "Use 6 Month Average for Schedule I" at bounding box center [746, 231] width 182 height 18
click at [661, 232] on input "Use 6 Month Average for Schedule I" at bounding box center [666, 227] width 10 height 10
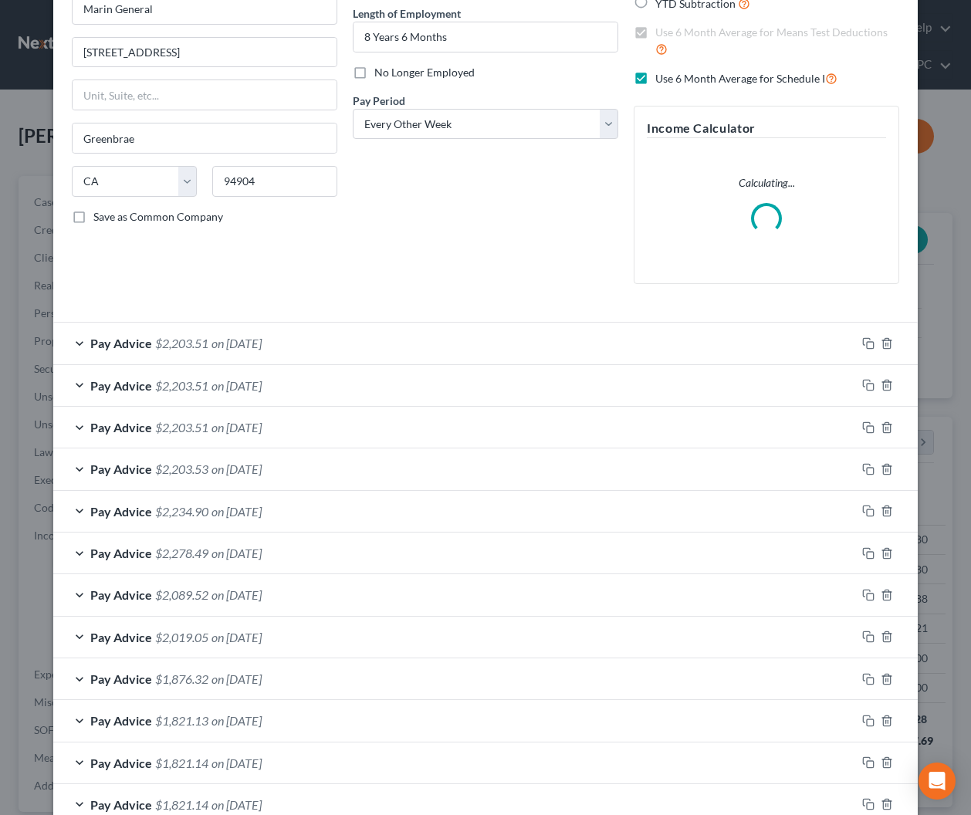
scroll to position [160, 0]
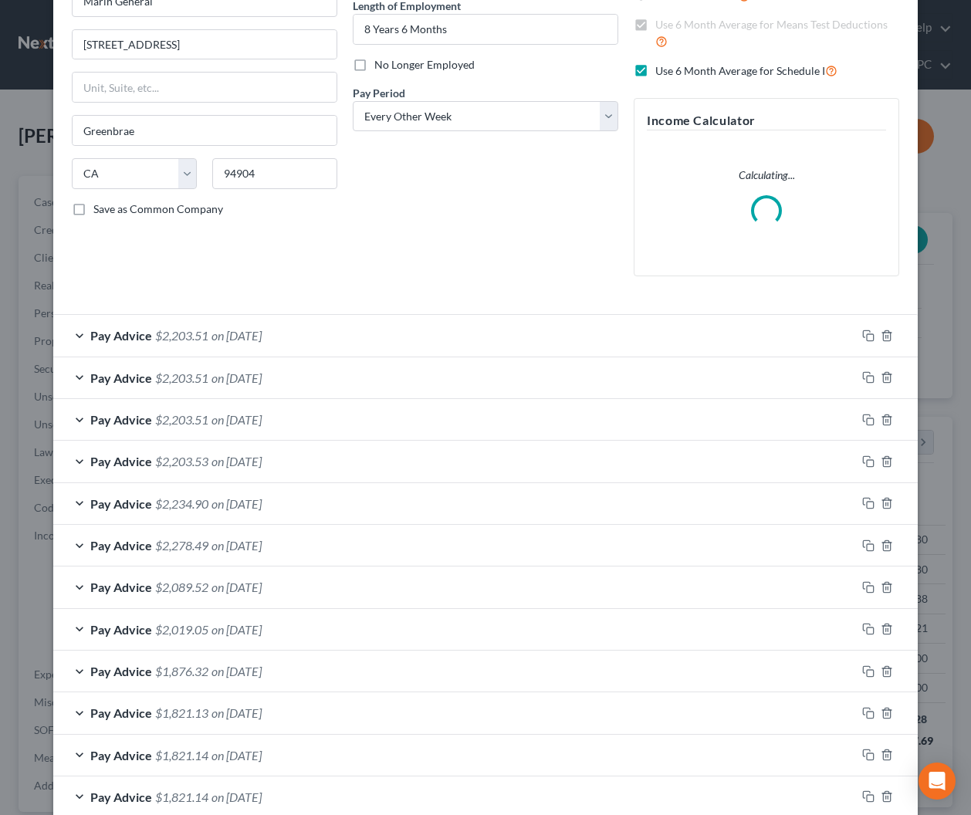
click at [655, 69] on label "Use 6 Month Average for Schedule I" at bounding box center [746, 71] width 182 height 18
click at [661, 69] on input "Use 6 Month Average for Schedule I" at bounding box center [666, 67] width 10 height 10
checkbox input "false"
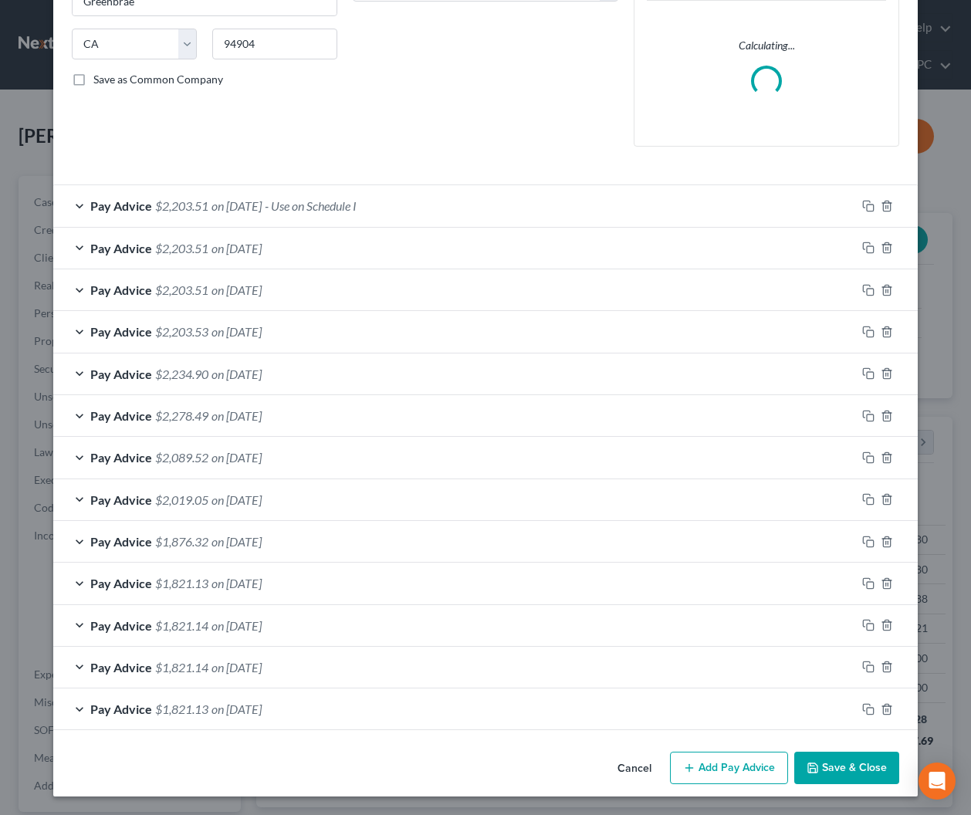
click at [855, 764] on button "Save & Close" at bounding box center [846, 767] width 105 height 32
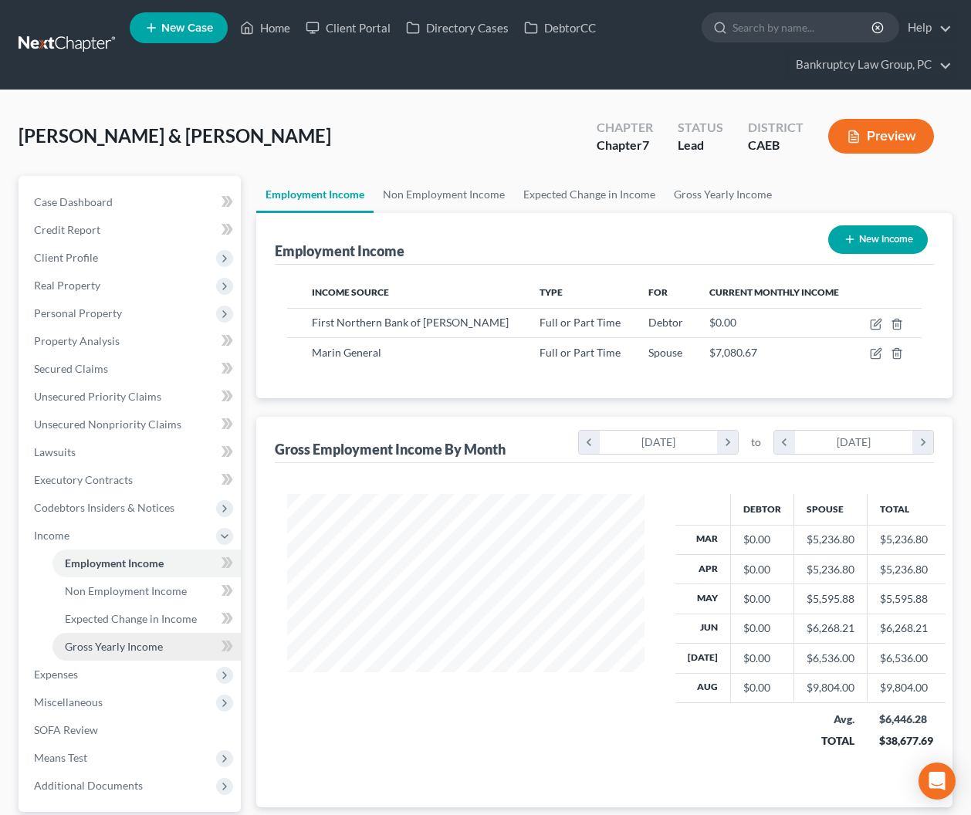
click at [150, 646] on span "Gross Yearly Income" at bounding box center [114, 646] width 98 height 13
click at [111, 644] on span "Gross Yearly Income" at bounding box center [114, 646] width 98 height 13
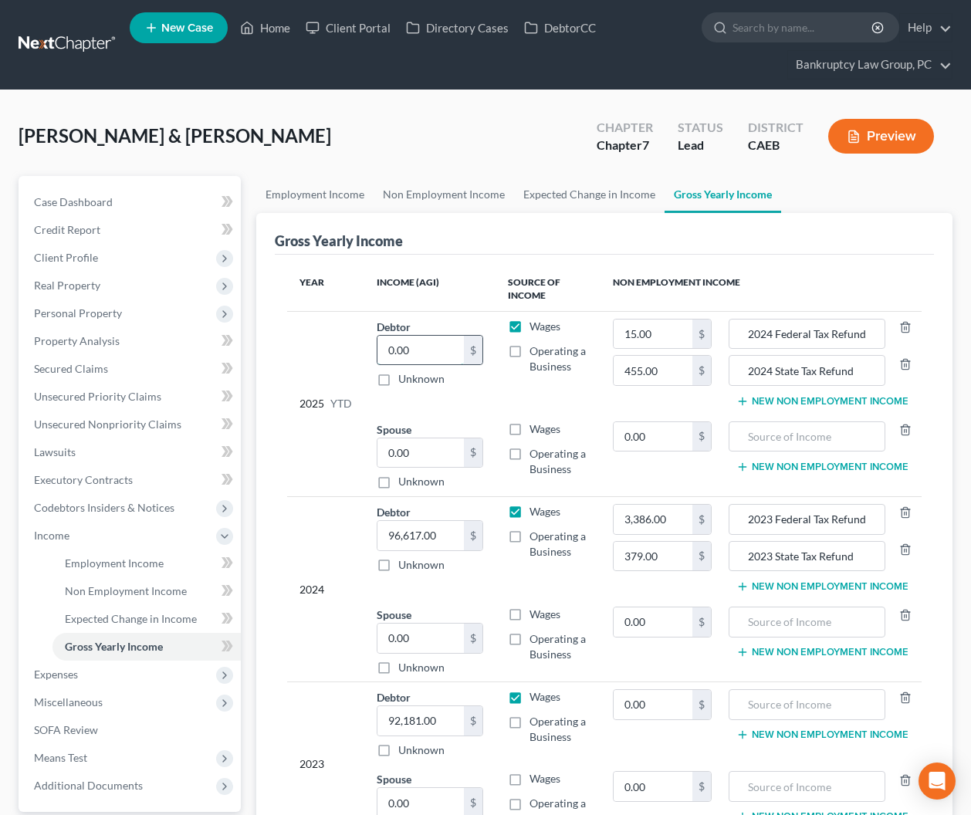
click at [457, 353] on input "0.00" at bounding box center [420, 350] width 86 height 29
click at [434, 458] on input "0.00" at bounding box center [420, 452] width 86 height 29
type input "49,329"
click at [529, 426] on label "Wages" at bounding box center [544, 428] width 31 height 15
click at [535, 426] on input "Wages" at bounding box center [540, 426] width 10 height 10
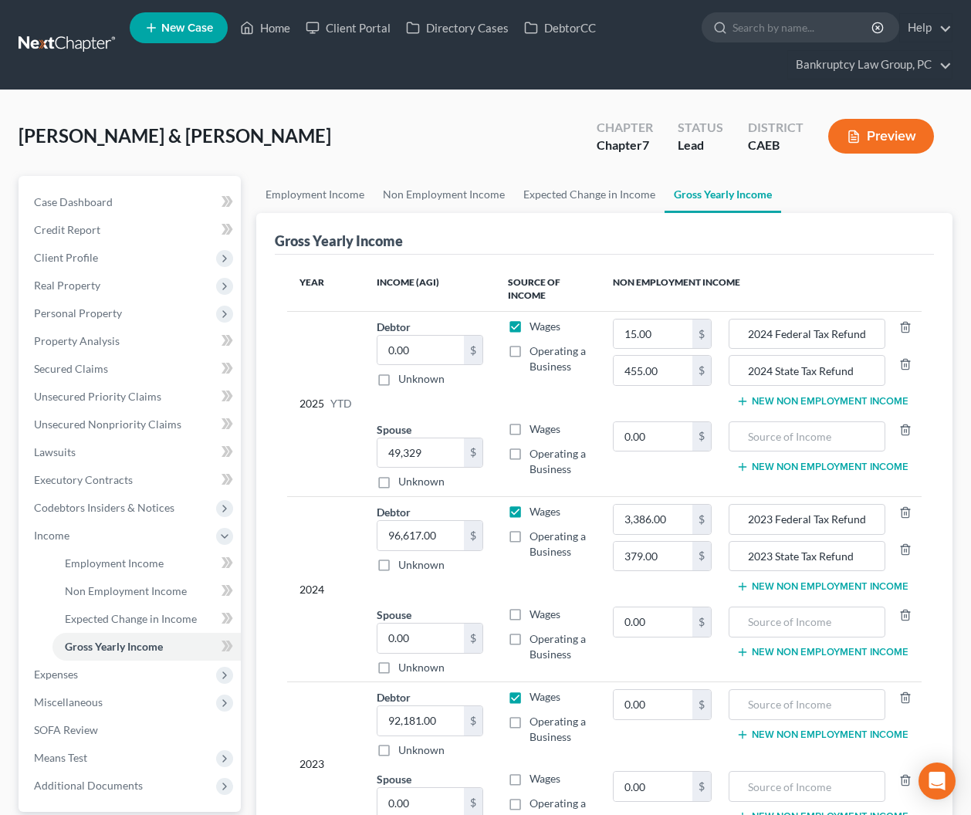
checkbox input "true"
click at [105, 589] on span "Non Employment Income" at bounding box center [126, 590] width 122 height 13
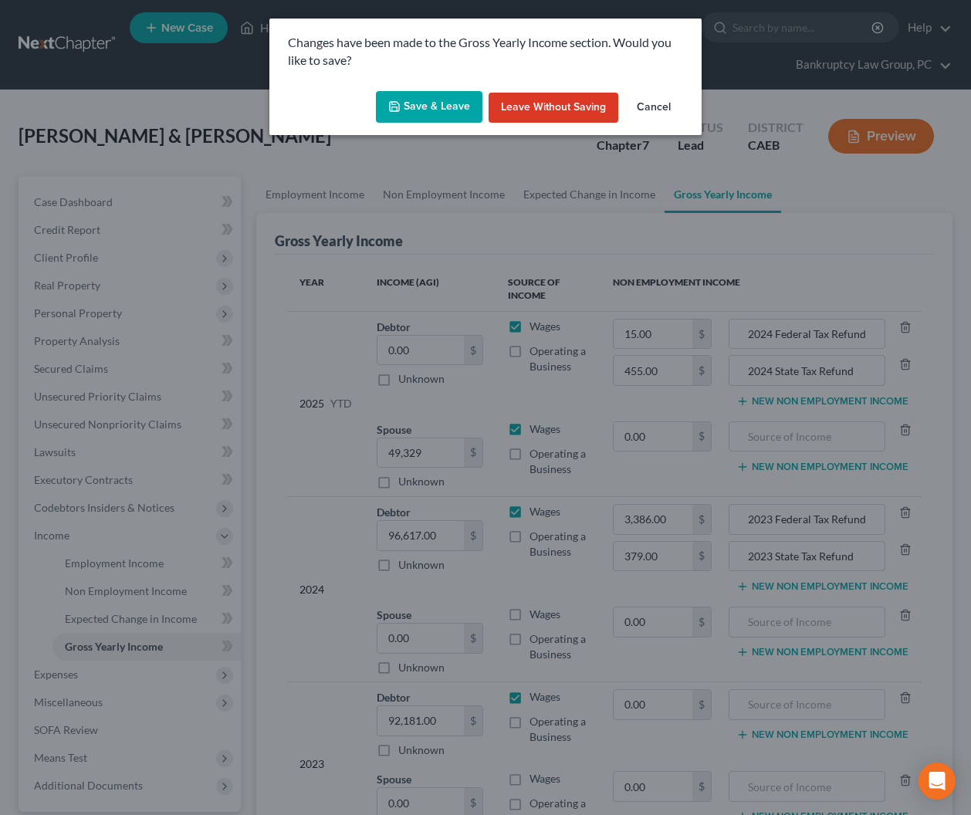
click at [449, 113] on button "Save & Leave" at bounding box center [429, 107] width 106 height 32
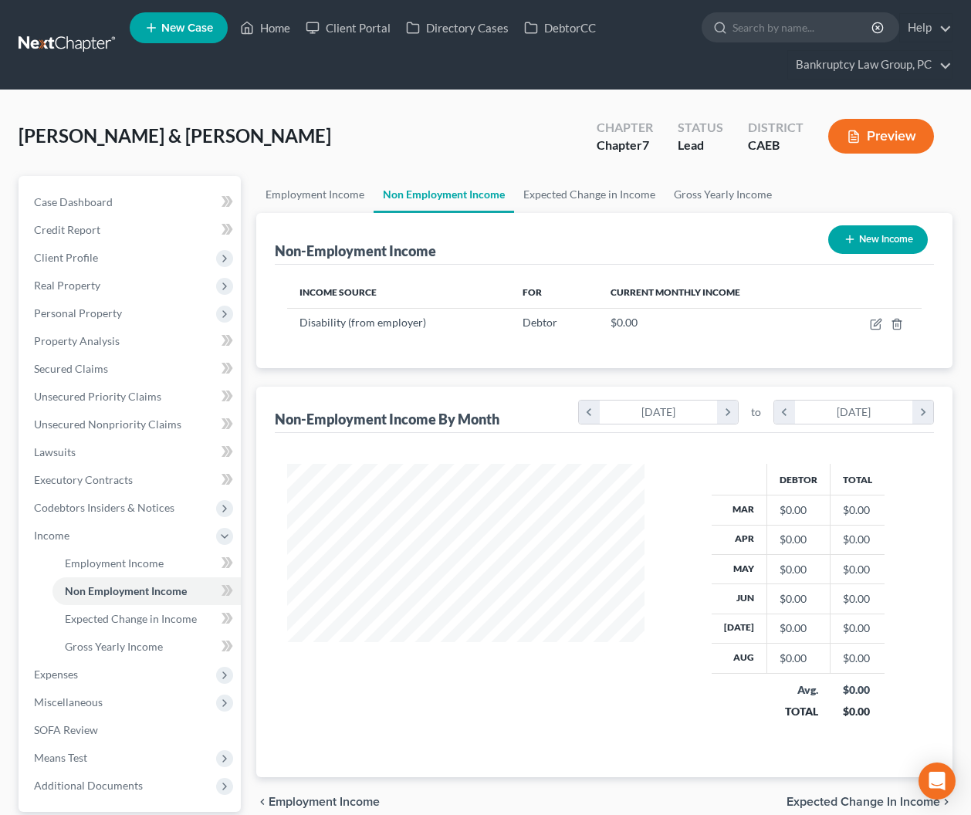
scroll to position [276, 388]
click at [876, 320] on icon "button" at bounding box center [876, 324] width 12 height 12
select select "1"
select select "0"
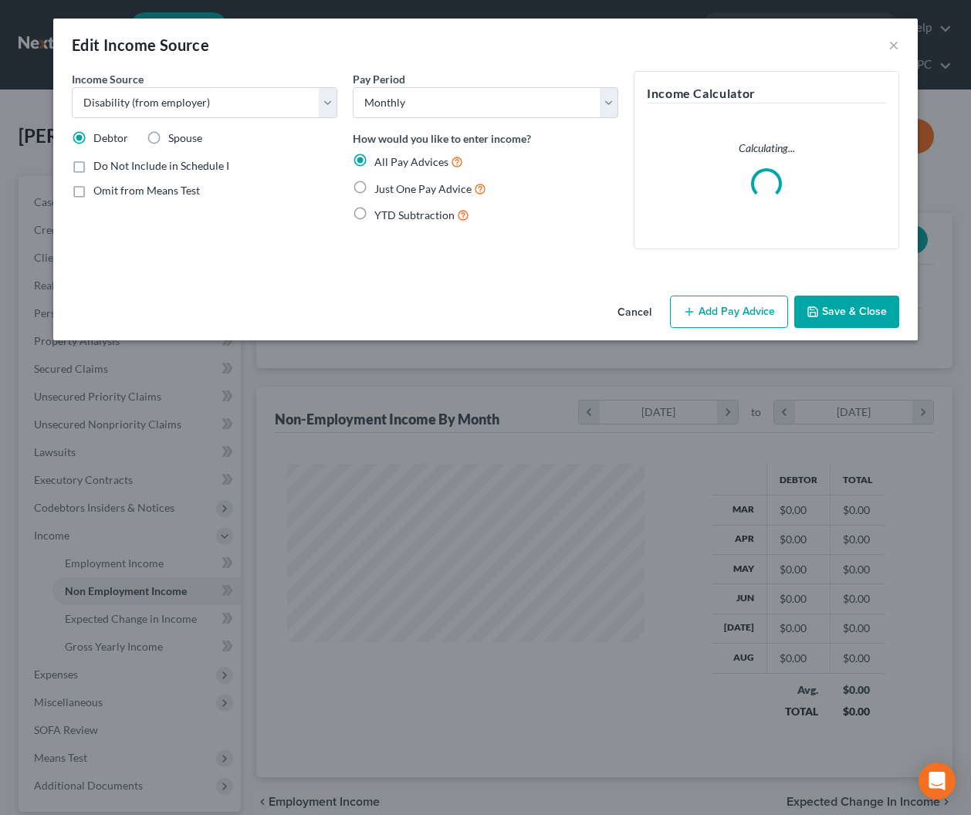
click at [736, 303] on button "Add Pay Advice" at bounding box center [729, 311] width 118 height 32
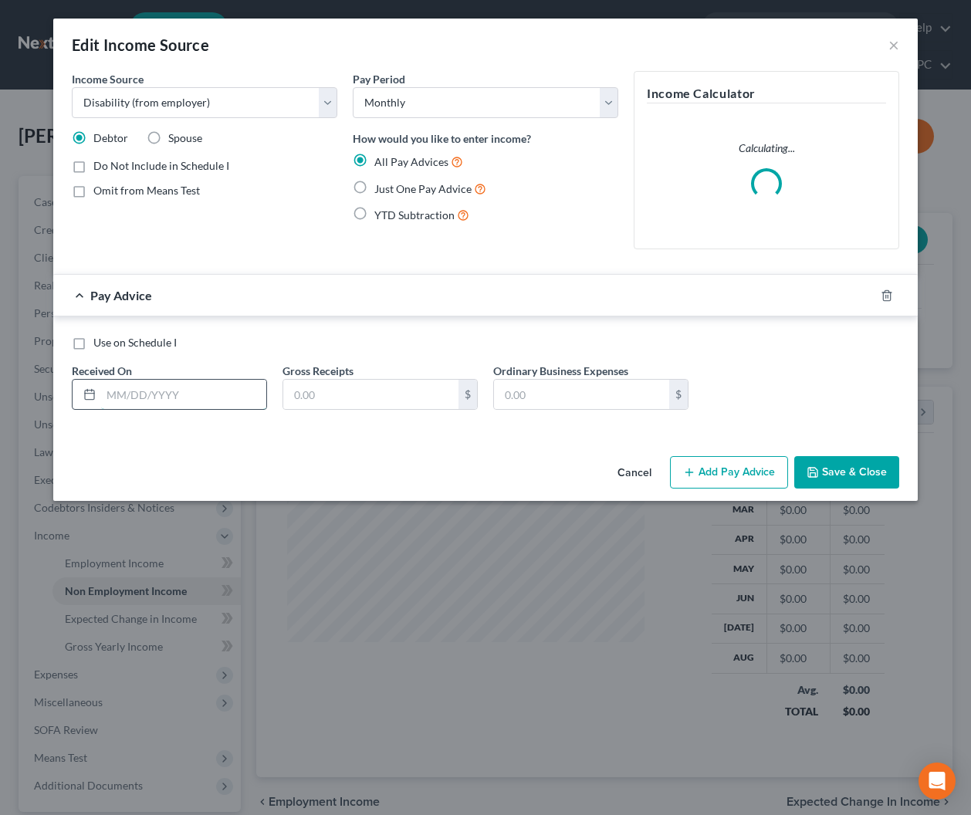
drag, startPoint x: 219, startPoint y: 399, endPoint x: 585, endPoint y: 396, distance: 365.7
click at [219, 399] on input "text" at bounding box center [183, 394] width 165 height 29
type input "5/16/2025"
type input "1,364"
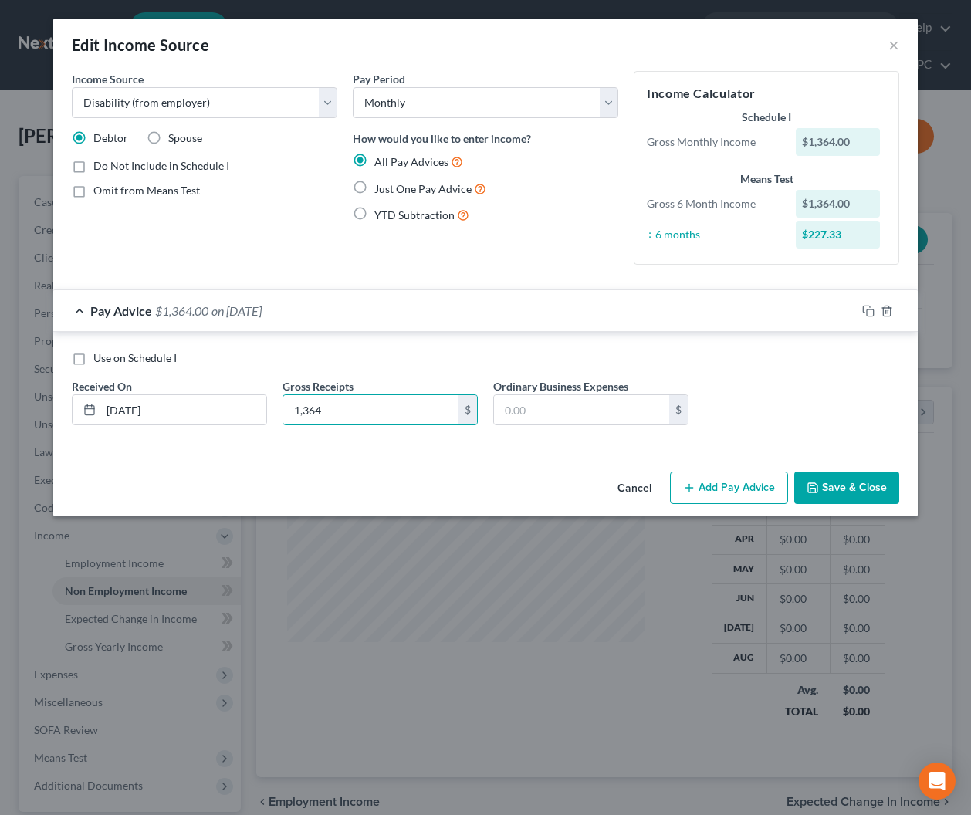
click at [727, 485] on button "Add Pay Advice" at bounding box center [729, 487] width 118 height 32
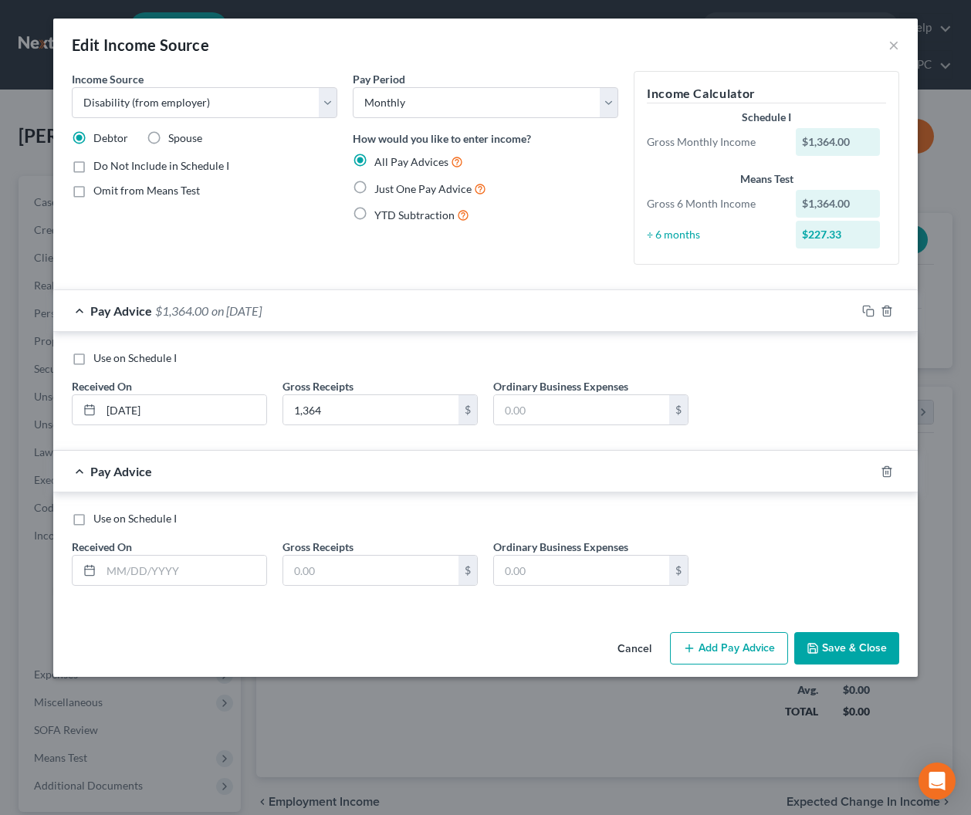
click at [159, 316] on span "$1,364.00" at bounding box center [181, 310] width 53 height 15
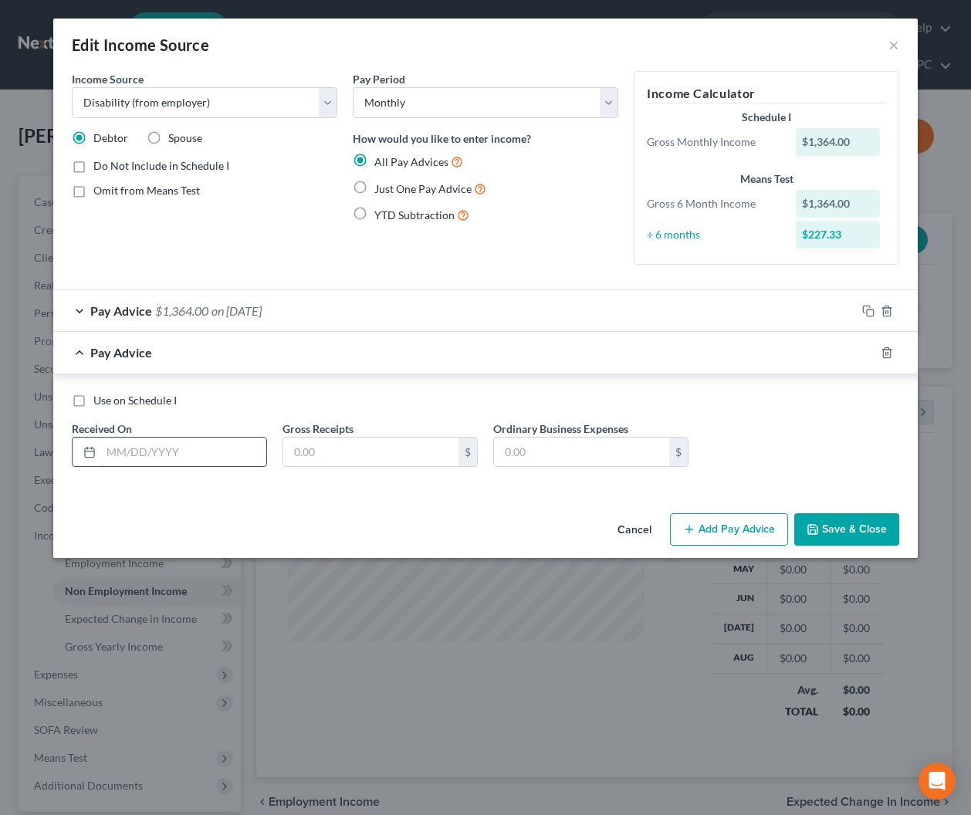
click at [155, 458] on input "text" at bounding box center [183, 451] width 165 height 29
type input "5/2/2025"
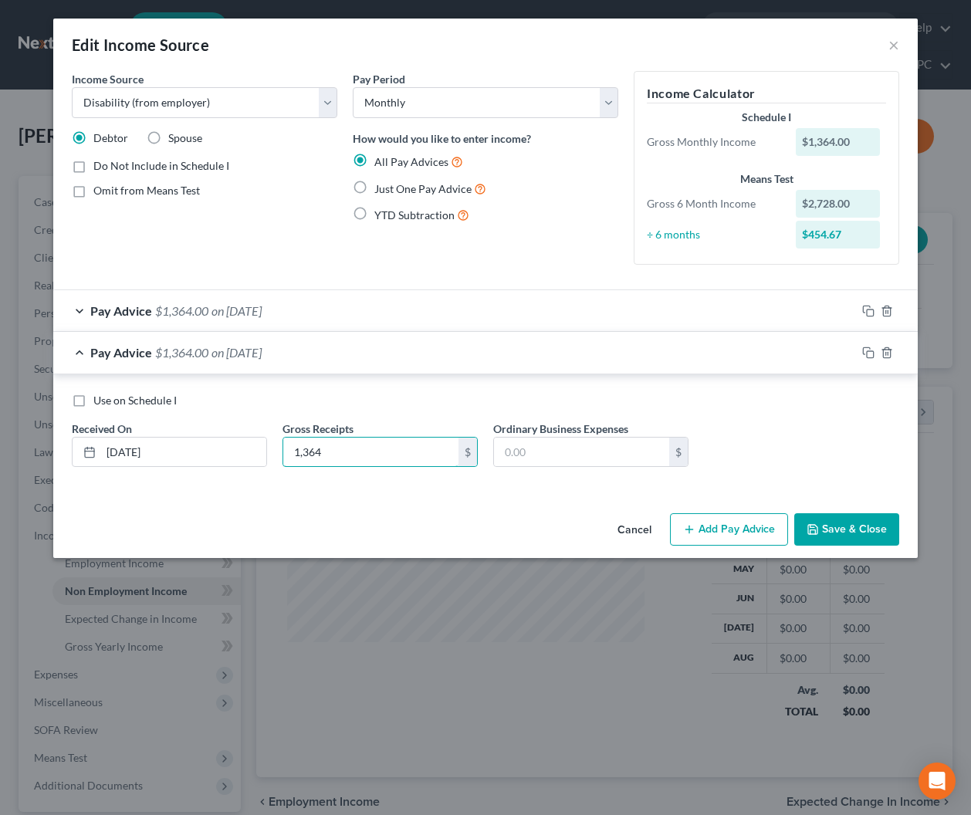
type input "1,364"
drag, startPoint x: 867, startPoint y: 353, endPoint x: 802, endPoint y: 363, distance: 66.3
click at [866, 353] on icon "button" at bounding box center [868, 352] width 12 height 12
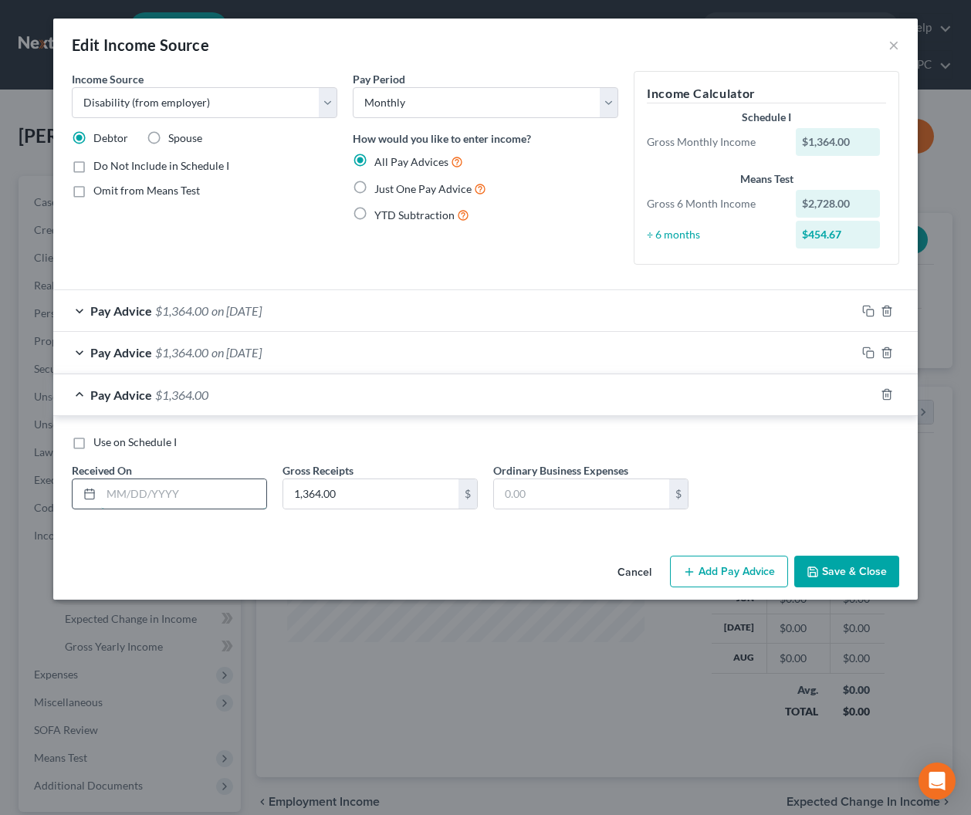
click at [216, 492] on input "text" at bounding box center [183, 493] width 165 height 29
type input "6/13/2025"
drag, startPoint x: 867, startPoint y: 394, endPoint x: 828, endPoint y: 410, distance: 42.6
click at [867, 395] on icon "button" at bounding box center [868, 394] width 12 height 12
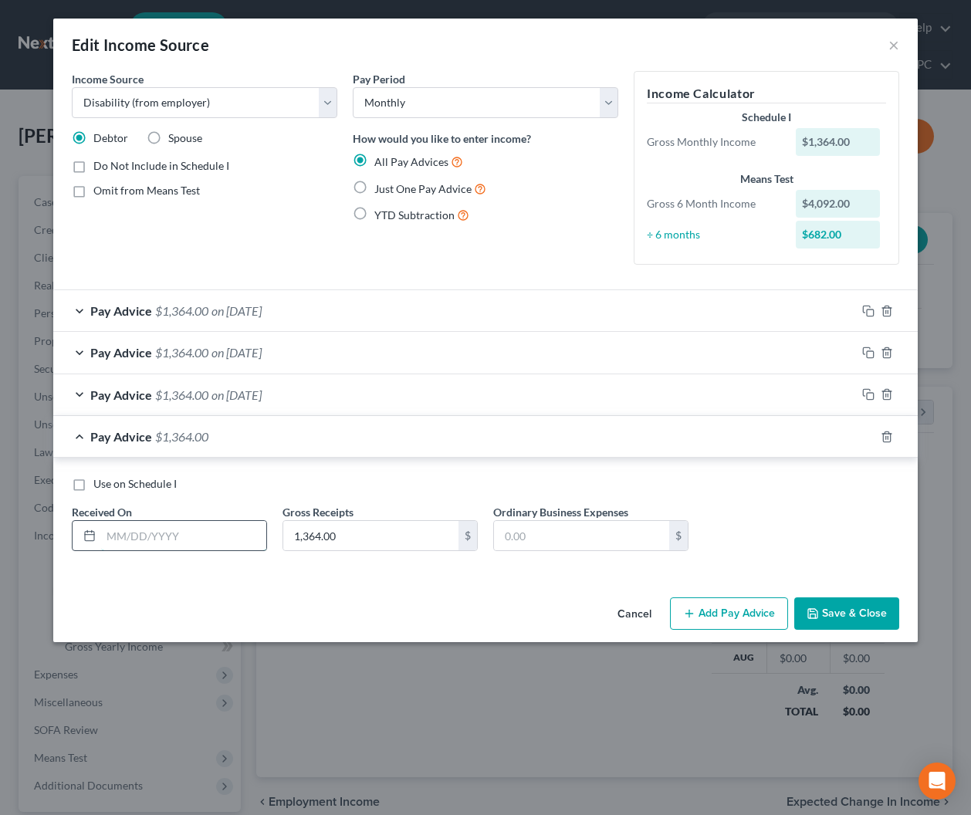
click at [248, 534] on input "text" at bounding box center [183, 535] width 165 height 29
type input "4/18/2025"
click at [262, 442] on span "on 04/18/2025" at bounding box center [236, 436] width 50 height 15
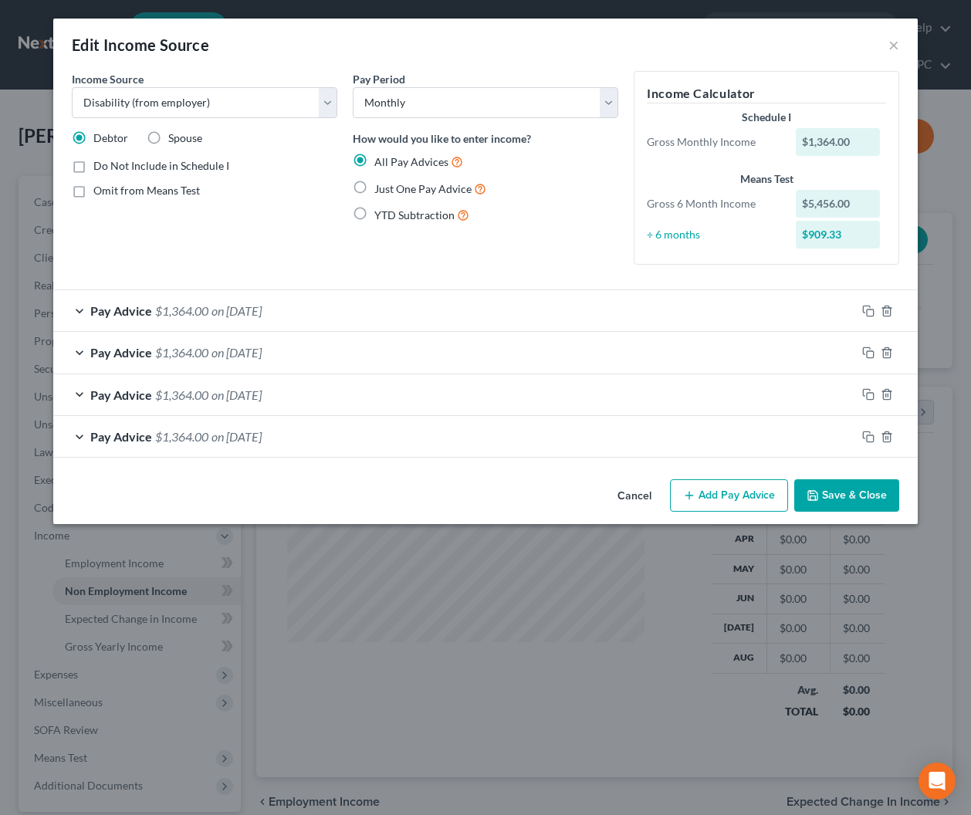
click at [250, 305] on span "on 05/16/2025" at bounding box center [236, 310] width 50 height 15
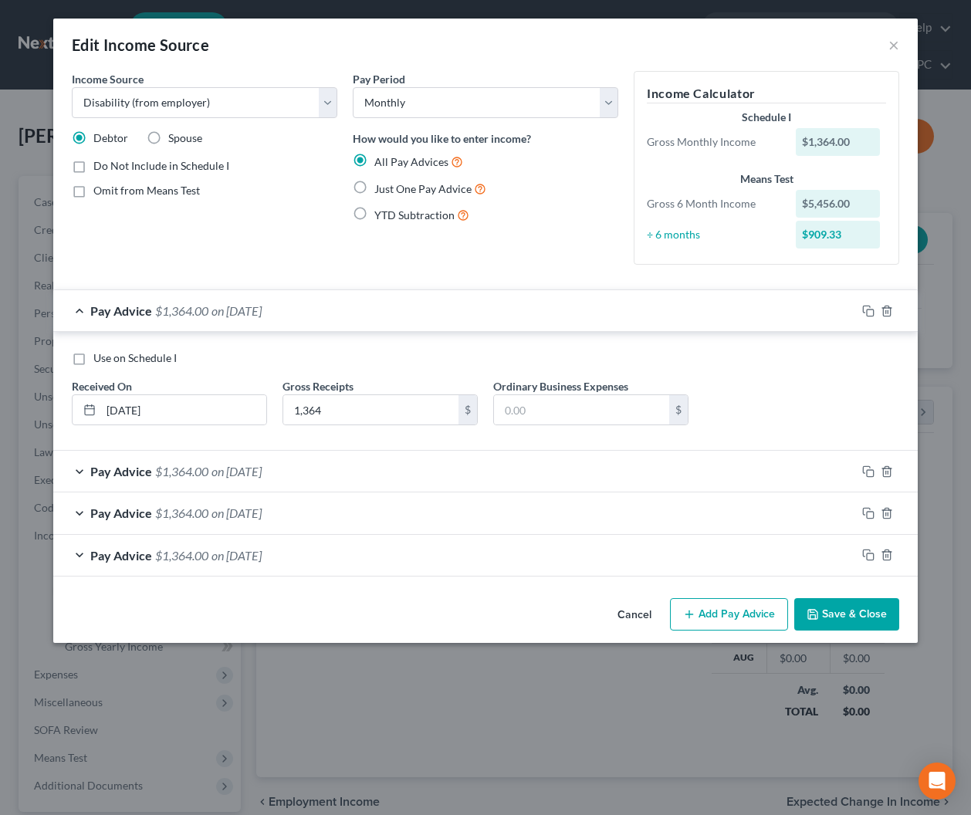
drag, startPoint x: 81, startPoint y: 356, endPoint x: 105, endPoint y: 346, distance: 25.9
click at [93, 356] on label "Use on Schedule I" at bounding box center [134, 357] width 83 height 15
click at [100, 356] on input "Use on Schedule I" at bounding box center [105, 355] width 10 height 10
checkbox input "true"
click at [423, 105] on select "Select Monthly Twice Monthly Every Other Week Weekly" at bounding box center [485, 102] width 265 height 31
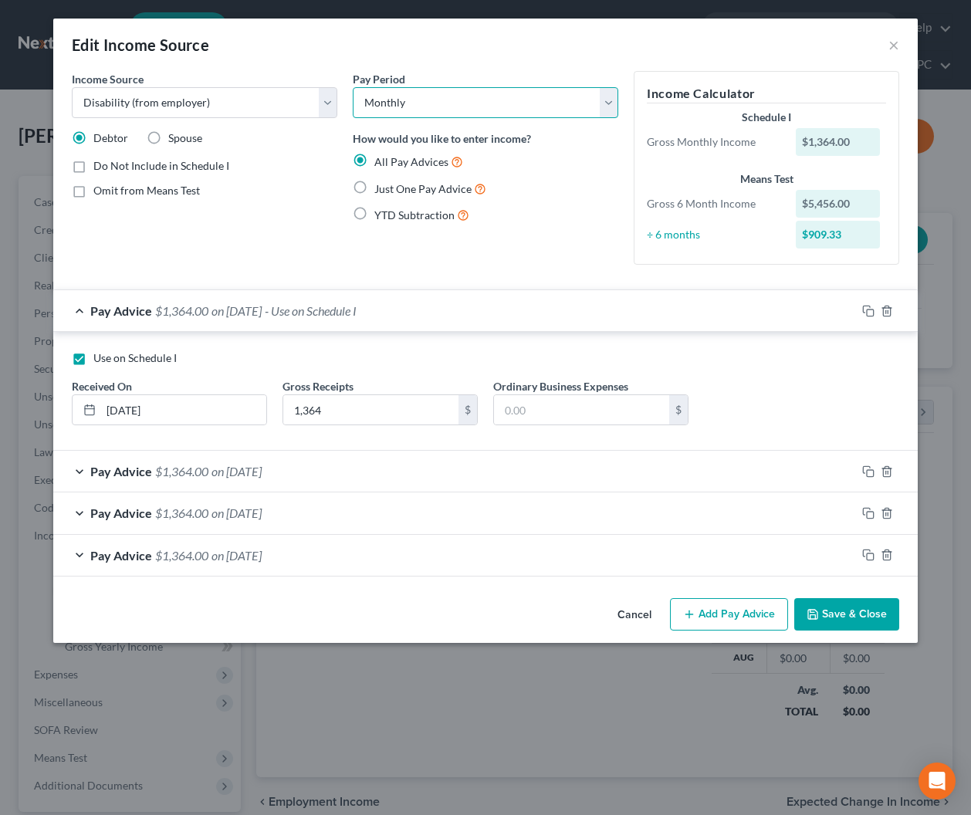
select select "2"
click at [353, 87] on select "Select Monthly Twice Monthly Every Other Week Weekly" at bounding box center [485, 102] width 265 height 31
click at [850, 616] on button "Save & Close" at bounding box center [846, 614] width 105 height 32
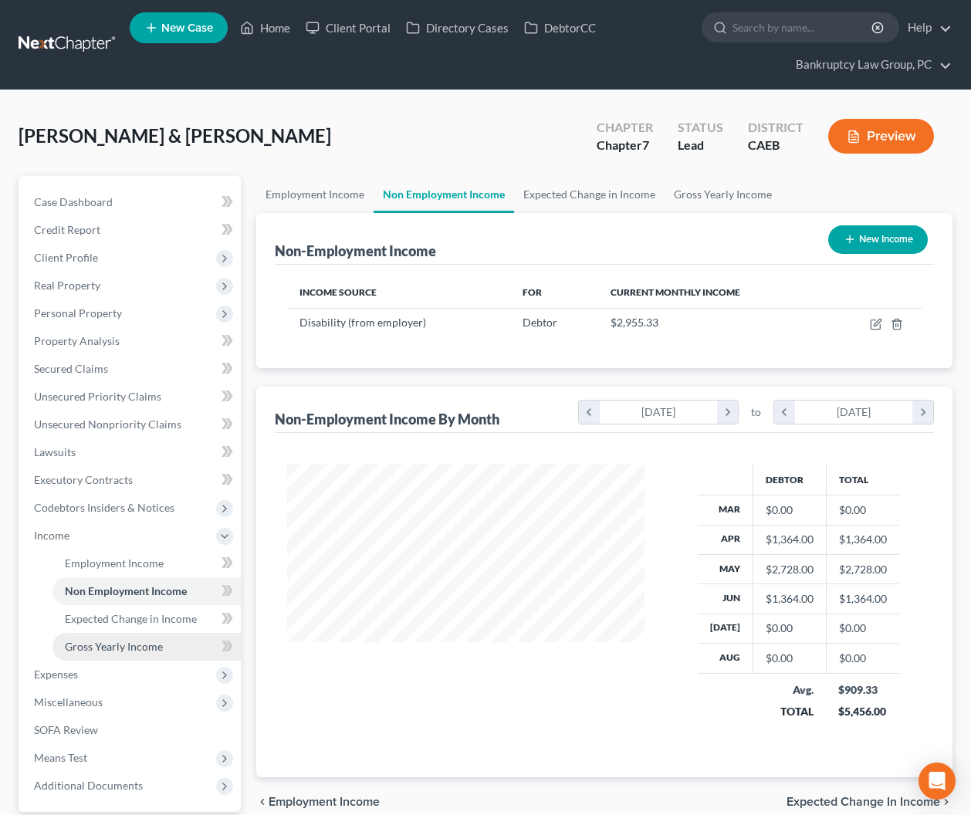
click at [135, 640] on span "Gross Yearly Income" at bounding box center [114, 646] width 98 height 13
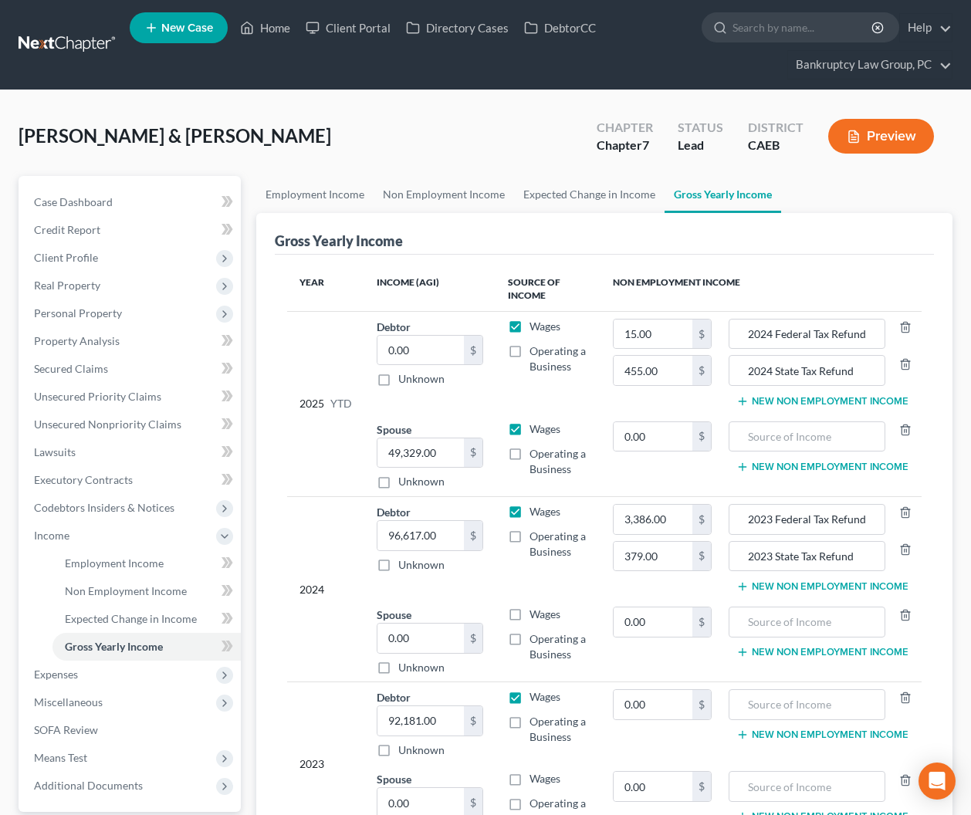
click at [792, 407] on td "2024 Federal Tax Refund 2024 State Tax Refund New Non Employment Income" at bounding box center [823, 362] width 198 height 103
click at [785, 400] on button "New Non Employment Income" at bounding box center [822, 401] width 172 height 12
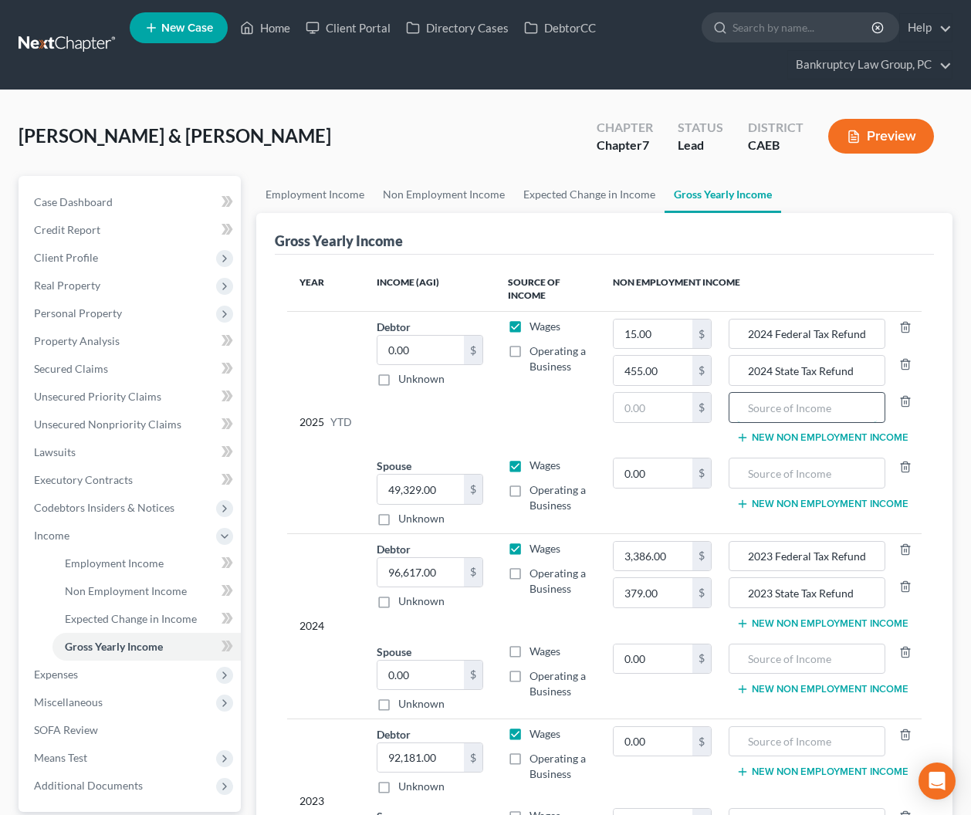
click at [785, 400] on input "text" at bounding box center [807, 407] width 140 height 29
type input "EDD Temporary Disability"
click at [637, 405] on input "text" at bounding box center [652, 407] width 78 height 29
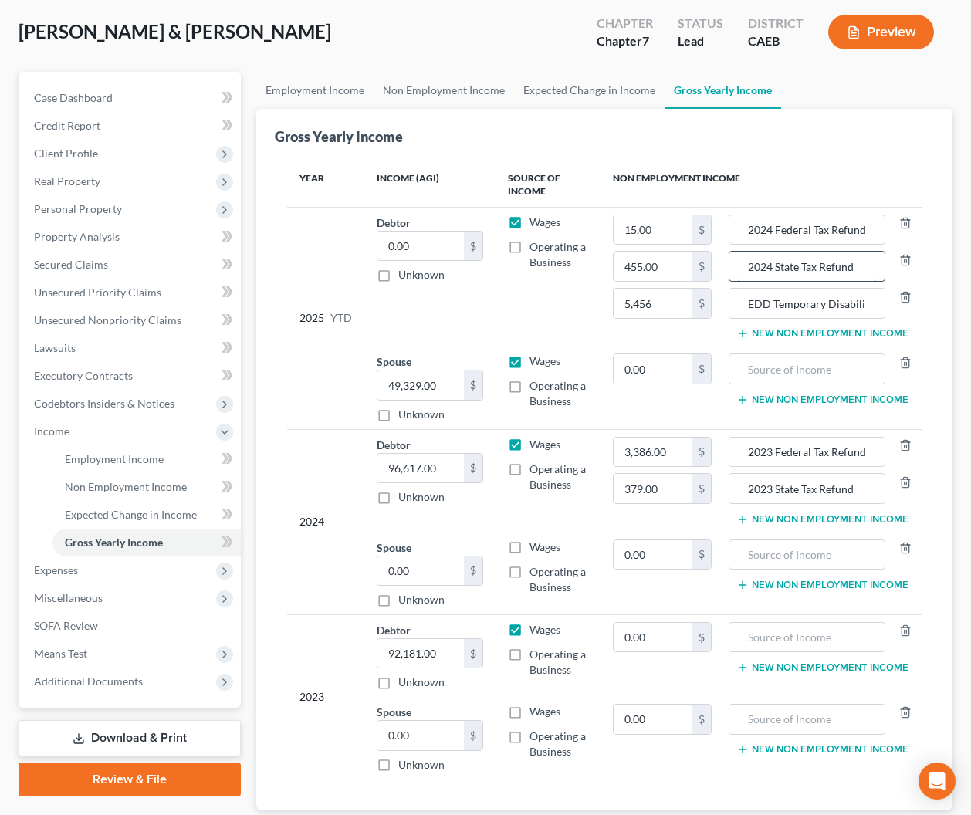
scroll to position [206, 0]
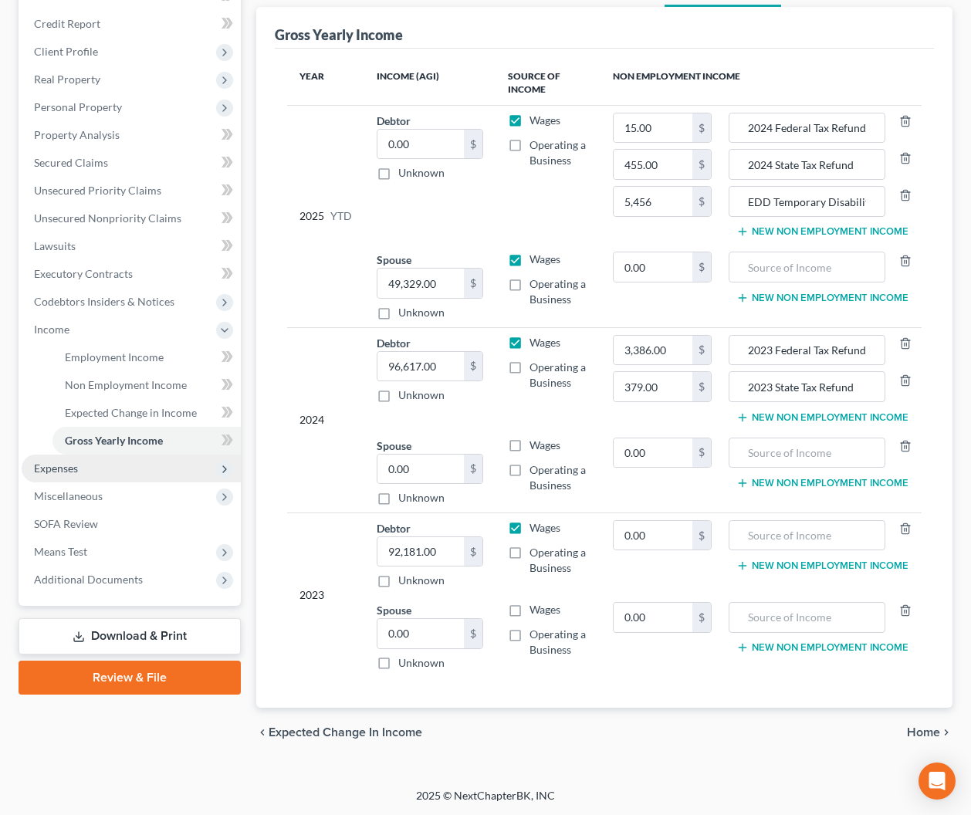
click at [57, 466] on span "Expenses" at bounding box center [56, 467] width 44 height 13
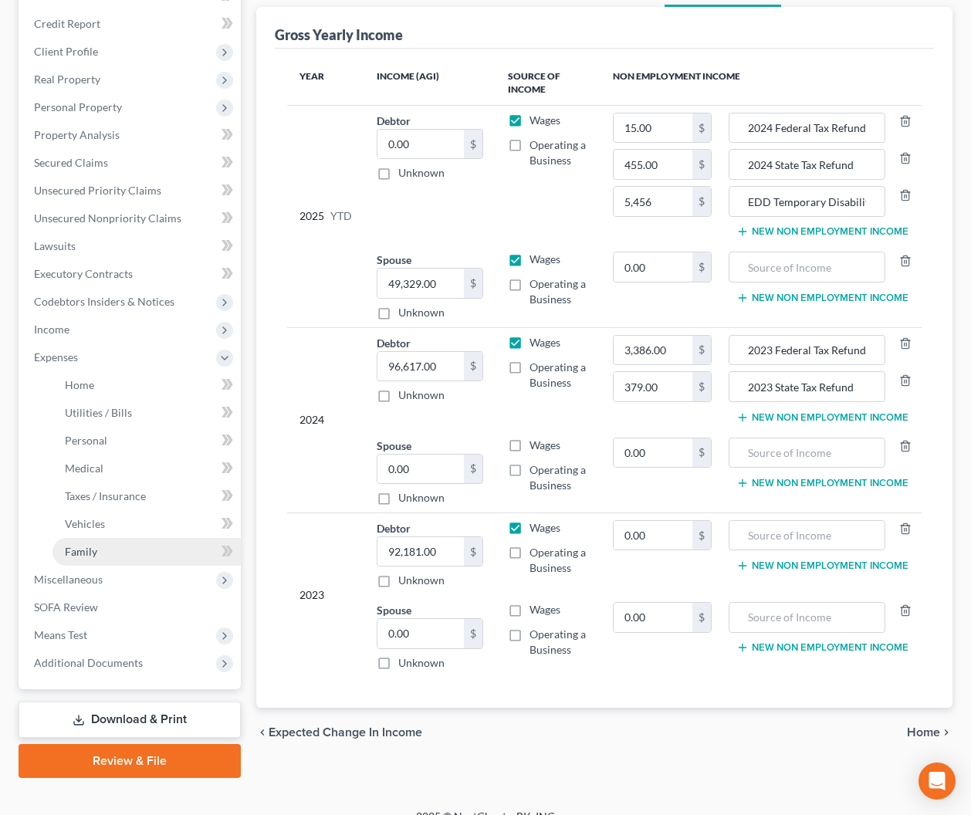
click at [85, 558] on link "Family" at bounding box center [146, 552] width 188 height 28
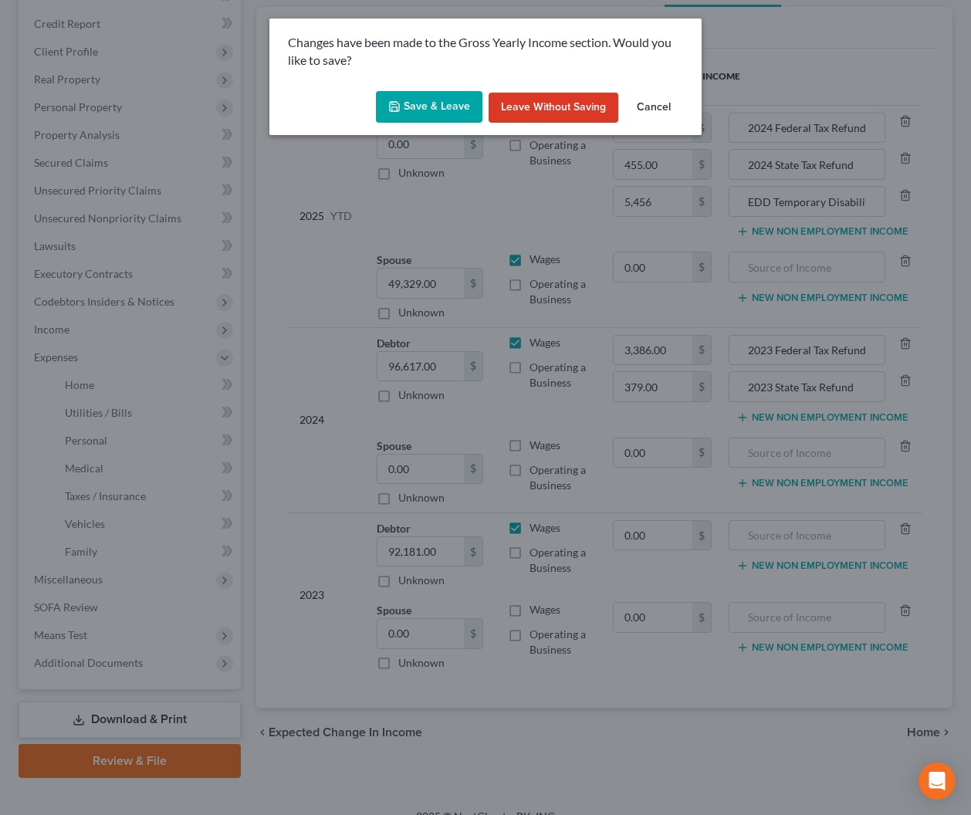
click at [449, 92] on button "Save & Leave" at bounding box center [429, 107] width 106 height 32
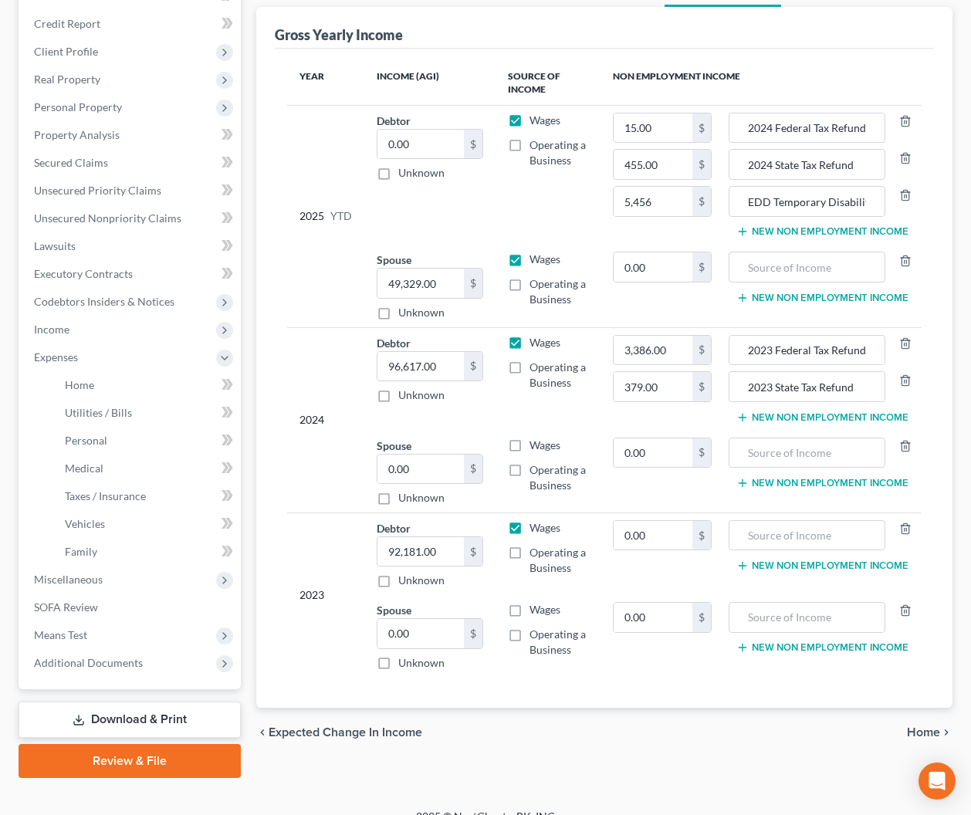
type input "5,456.00"
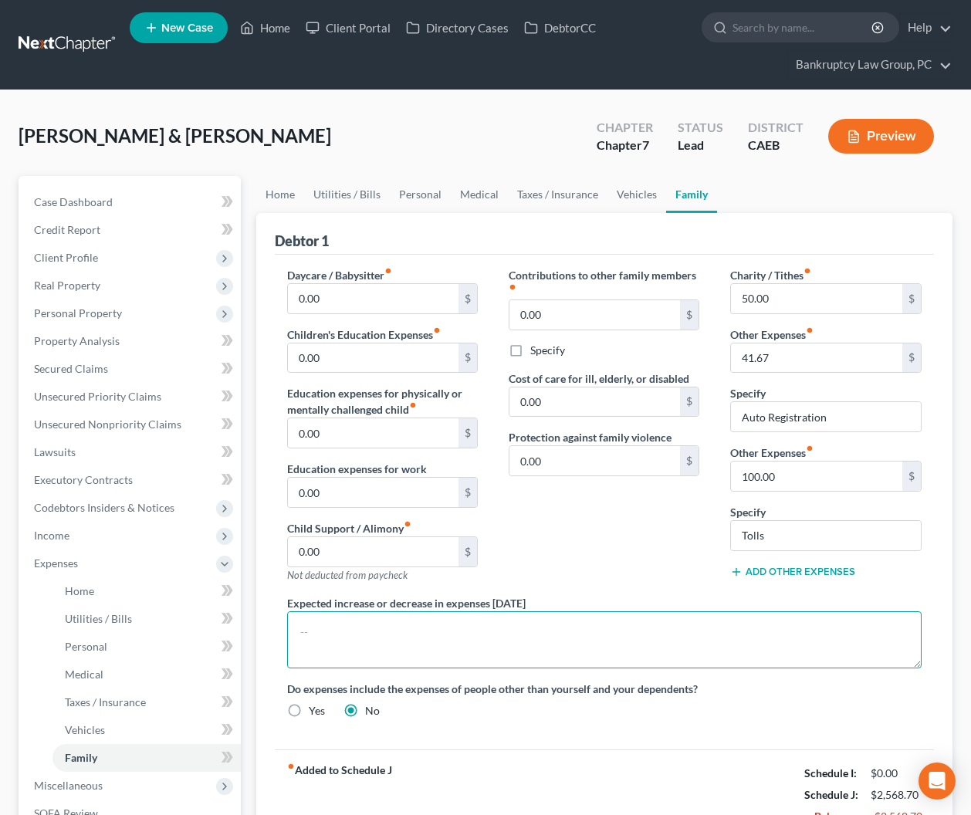
click at [490, 626] on textarea at bounding box center [604, 639] width 635 height 57
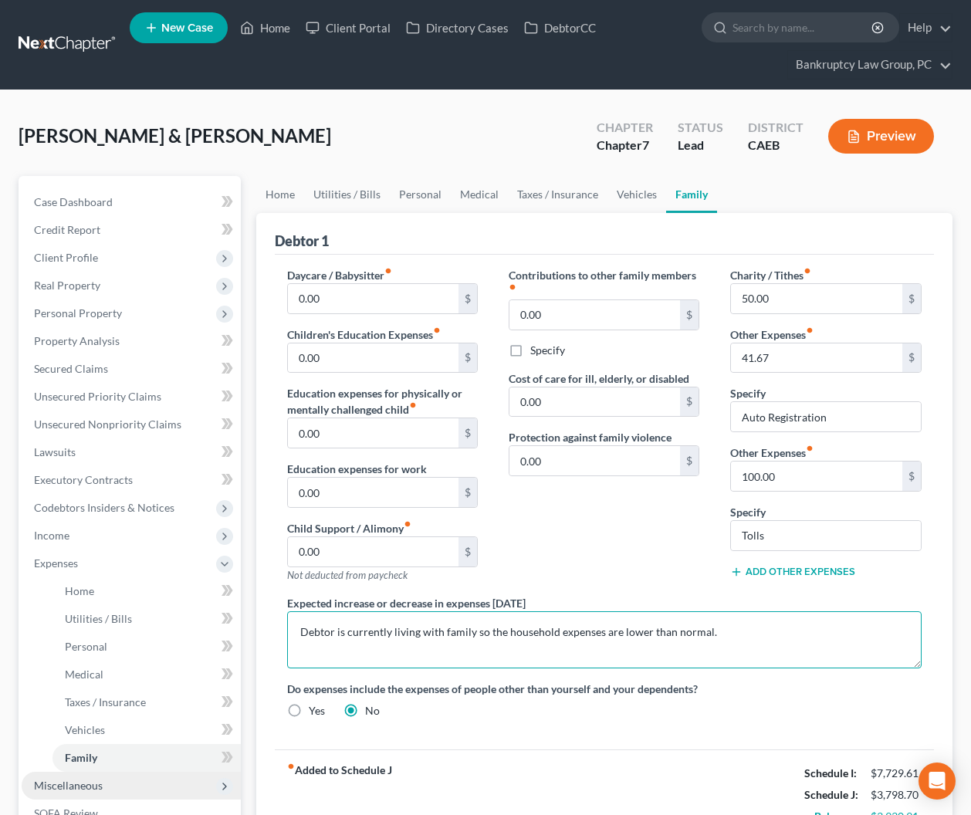
type textarea "Debtor is currently living with family so the household expenses are lower than…"
click at [80, 787] on span "Miscellaneous" at bounding box center [68, 784] width 69 height 13
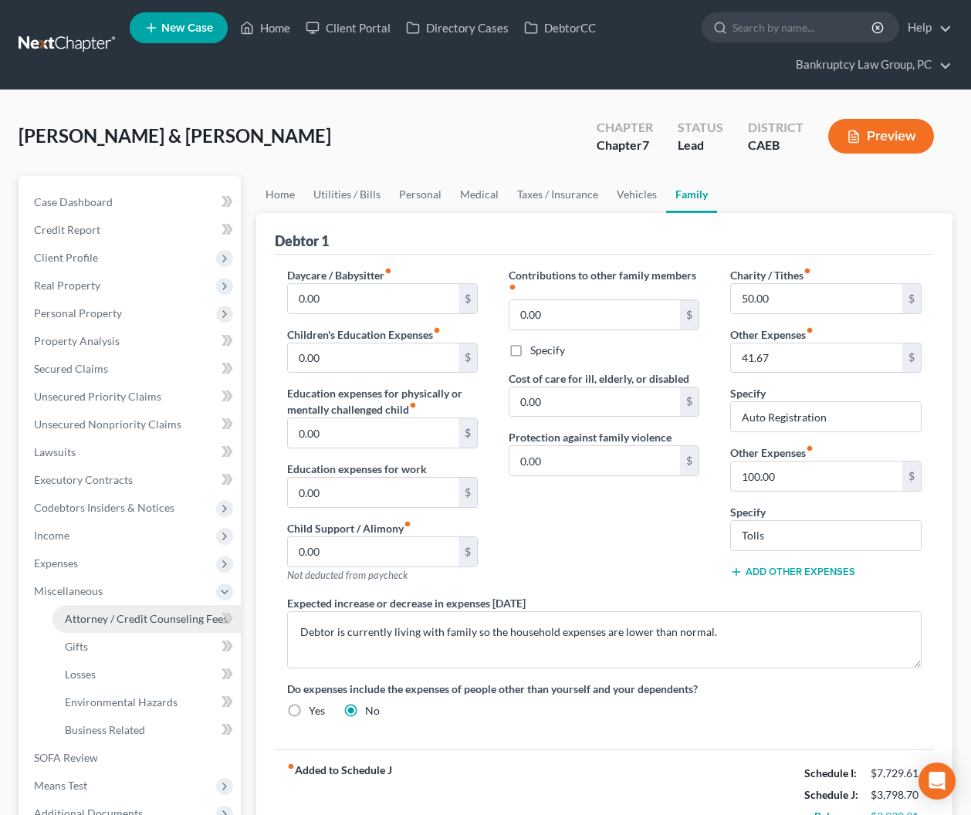
click at [104, 615] on span "Attorney / Credit Counseling Fees" at bounding box center [146, 618] width 163 height 13
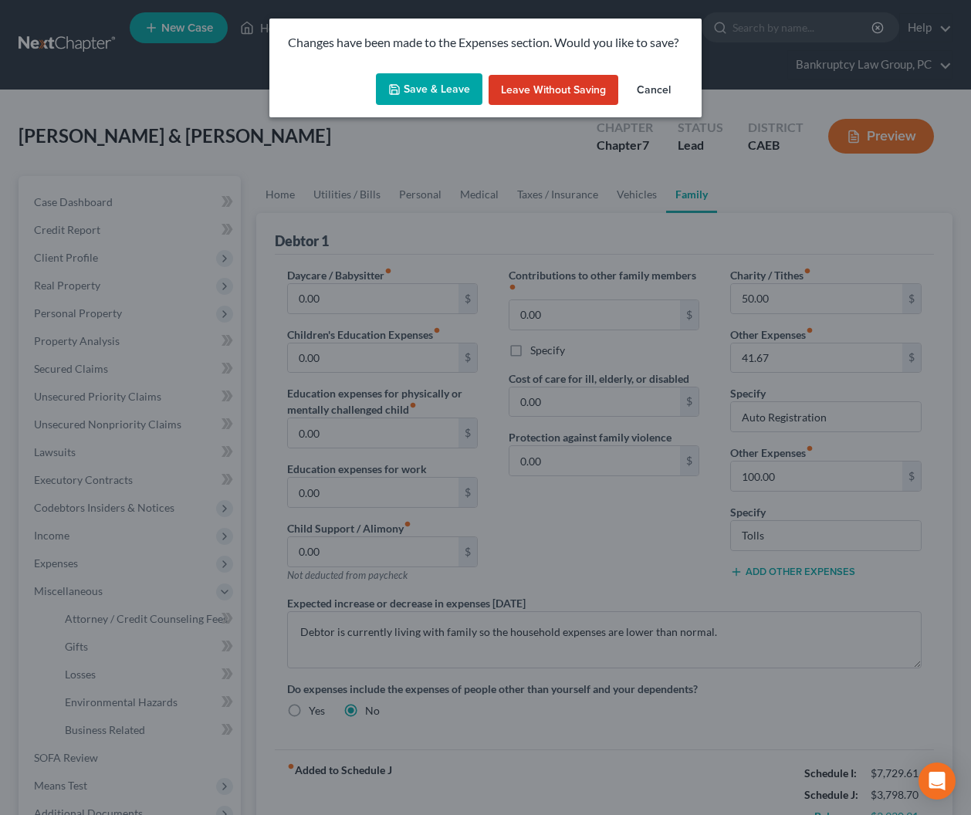
click at [451, 86] on button "Save & Leave" at bounding box center [429, 89] width 106 height 32
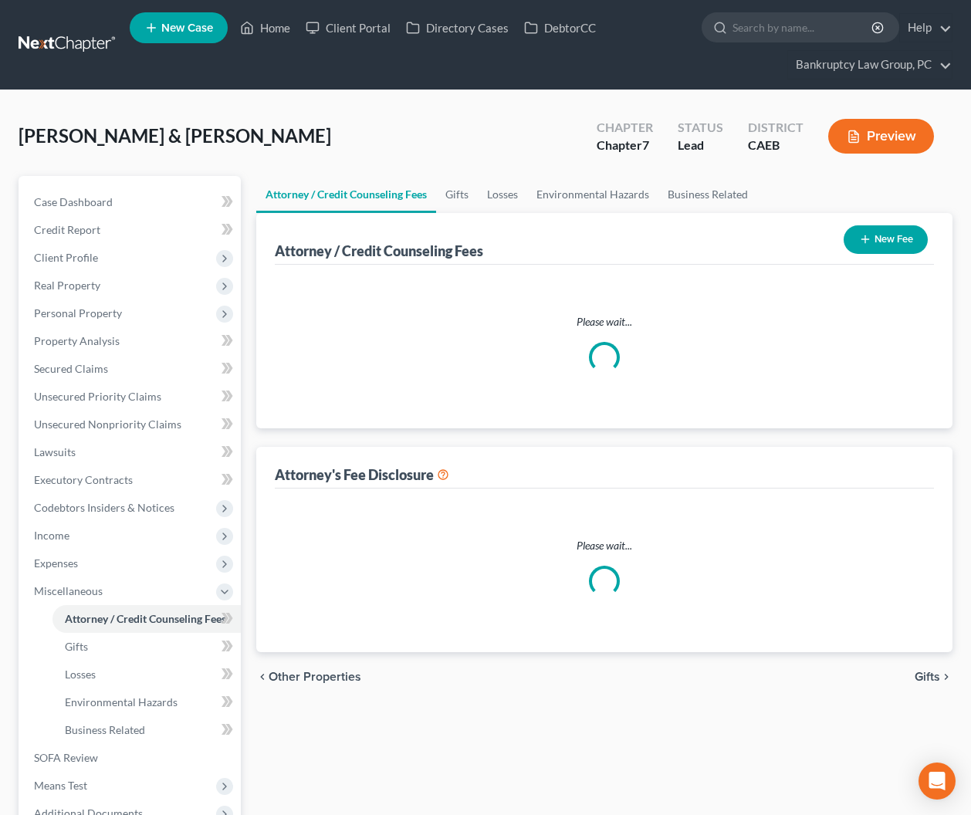
select select "1"
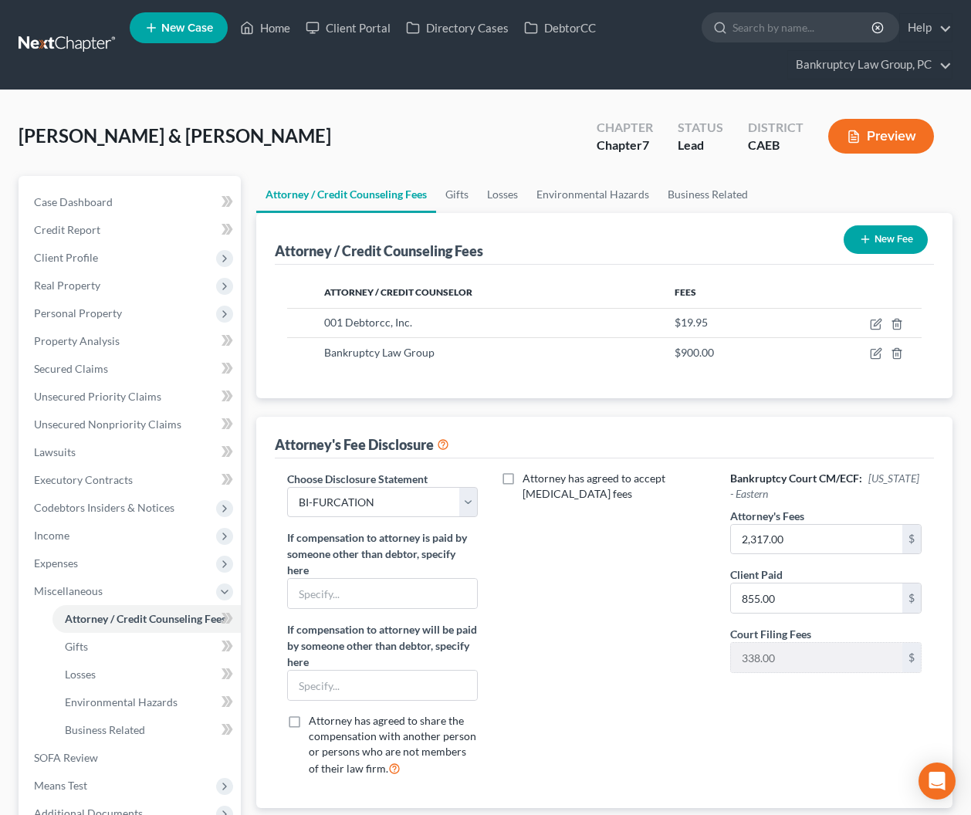
click at [880, 232] on button "New Fee" at bounding box center [885, 239] width 84 height 29
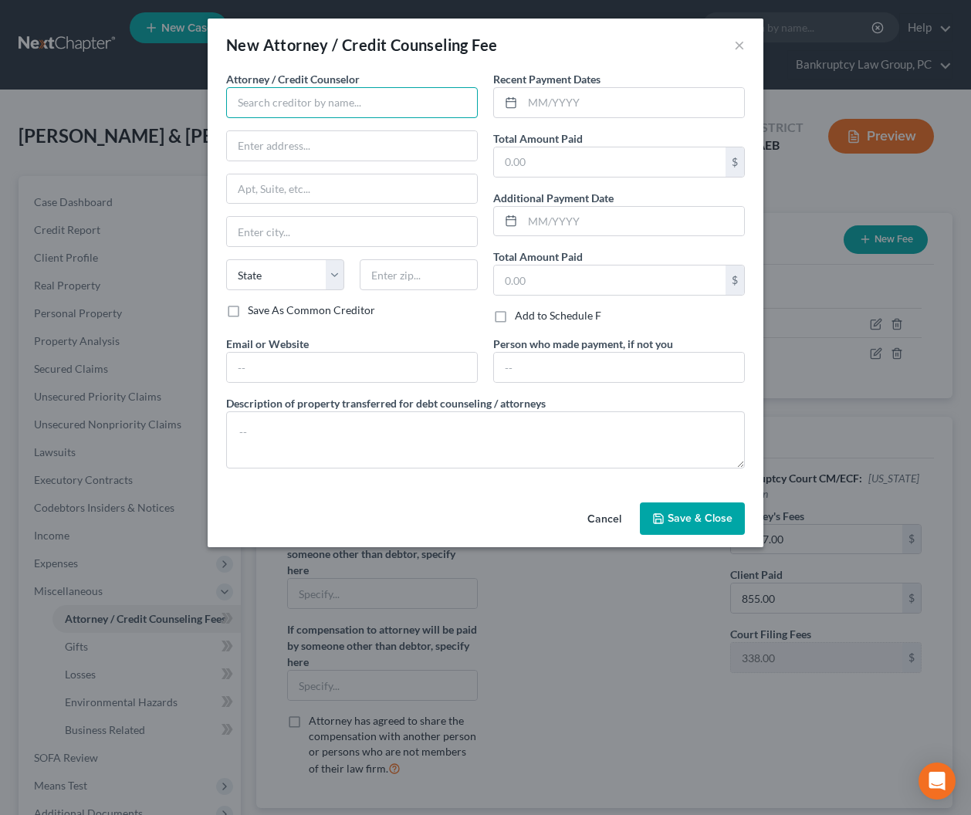
click at [292, 102] on input "text" at bounding box center [352, 102] width 252 height 31
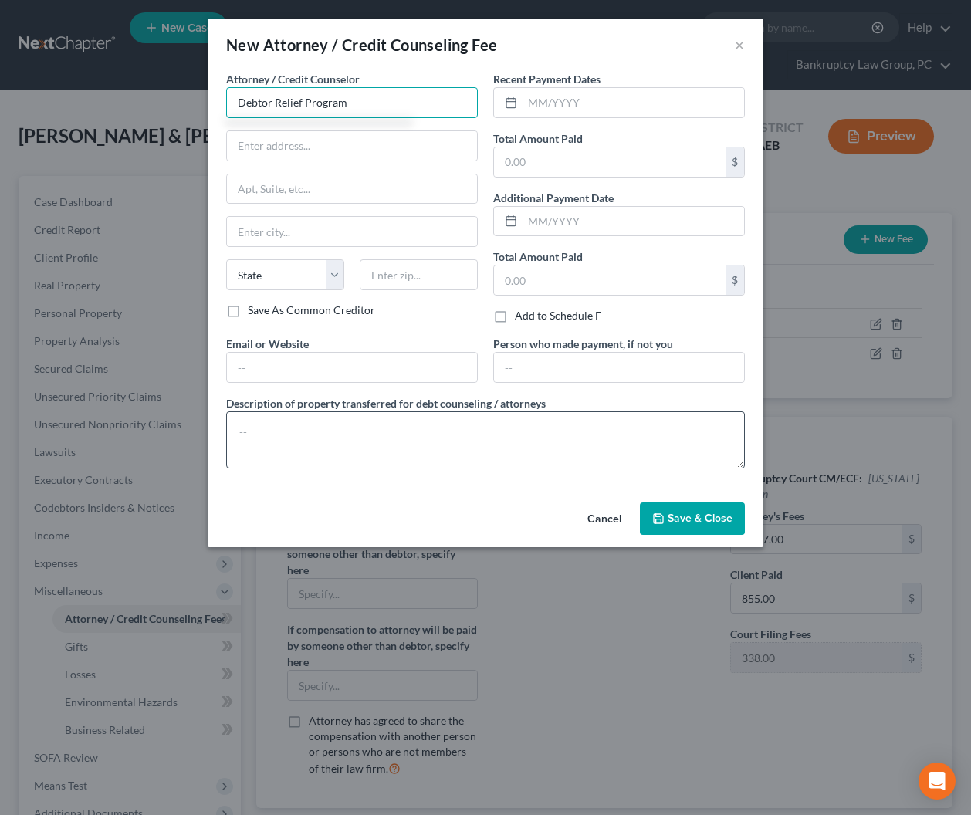
type input "Debtor Relief Program"
click at [383, 451] on textarea at bounding box center [485, 439] width 518 height 57
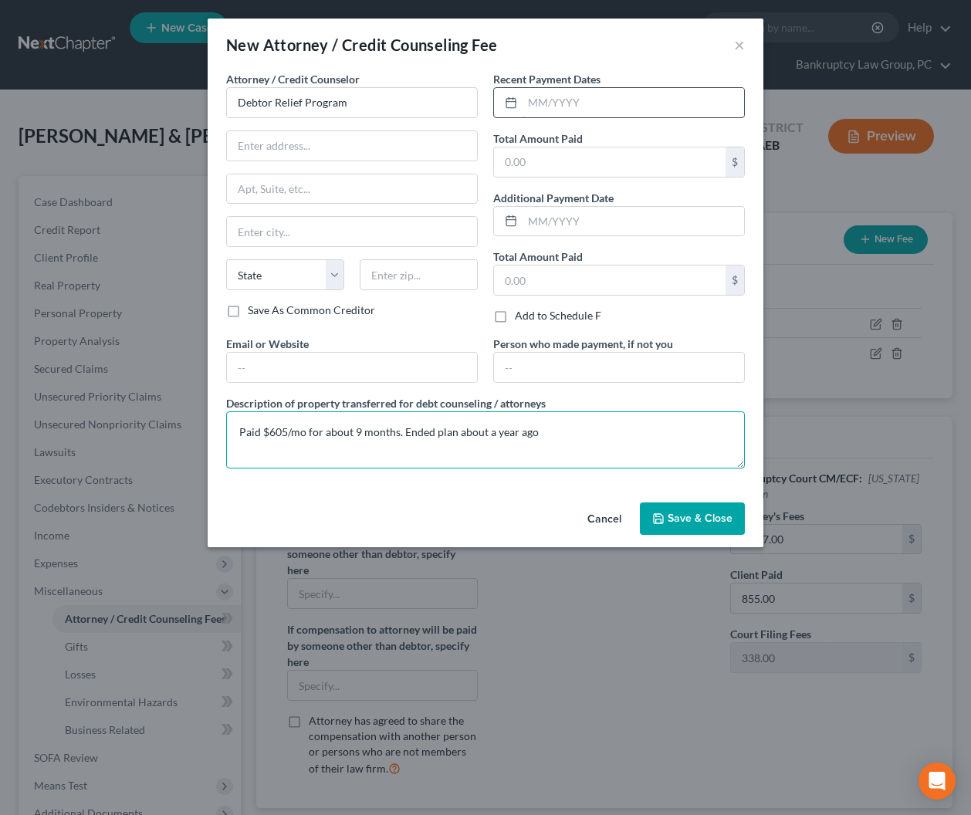
type textarea "Paid $605/mo for about 9 months. Ended plan about a year ago"
click at [607, 108] on input "text" at bounding box center [632, 102] width 221 height 29
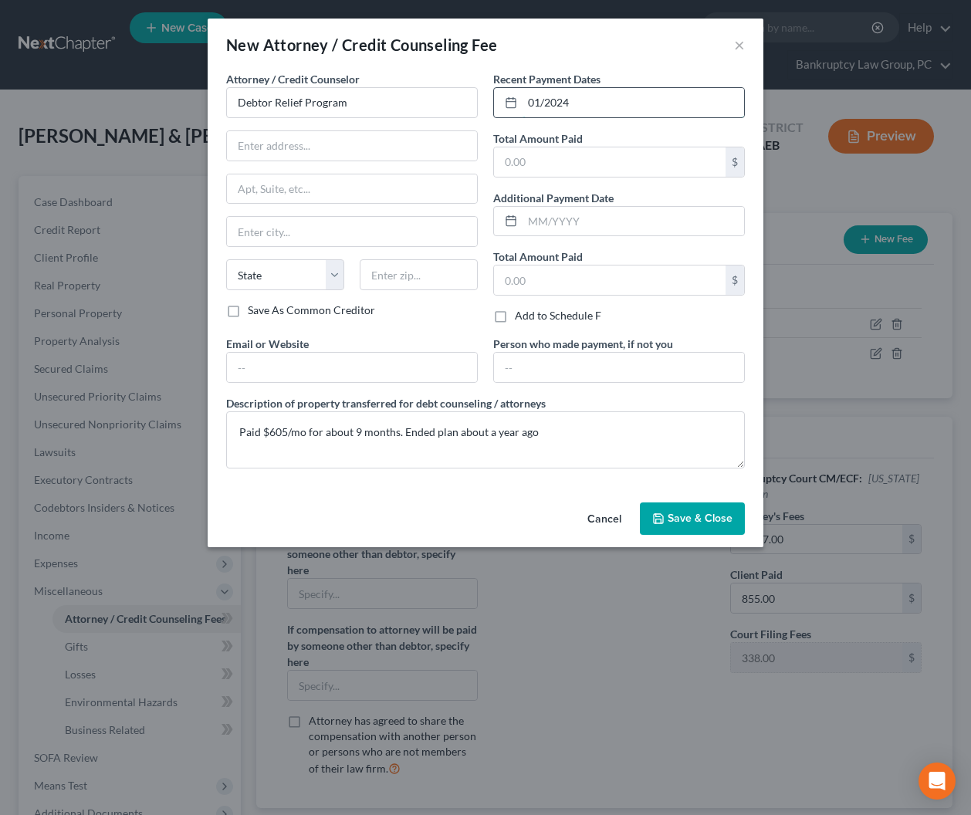
type input "01/2024"
type input "09/2024"
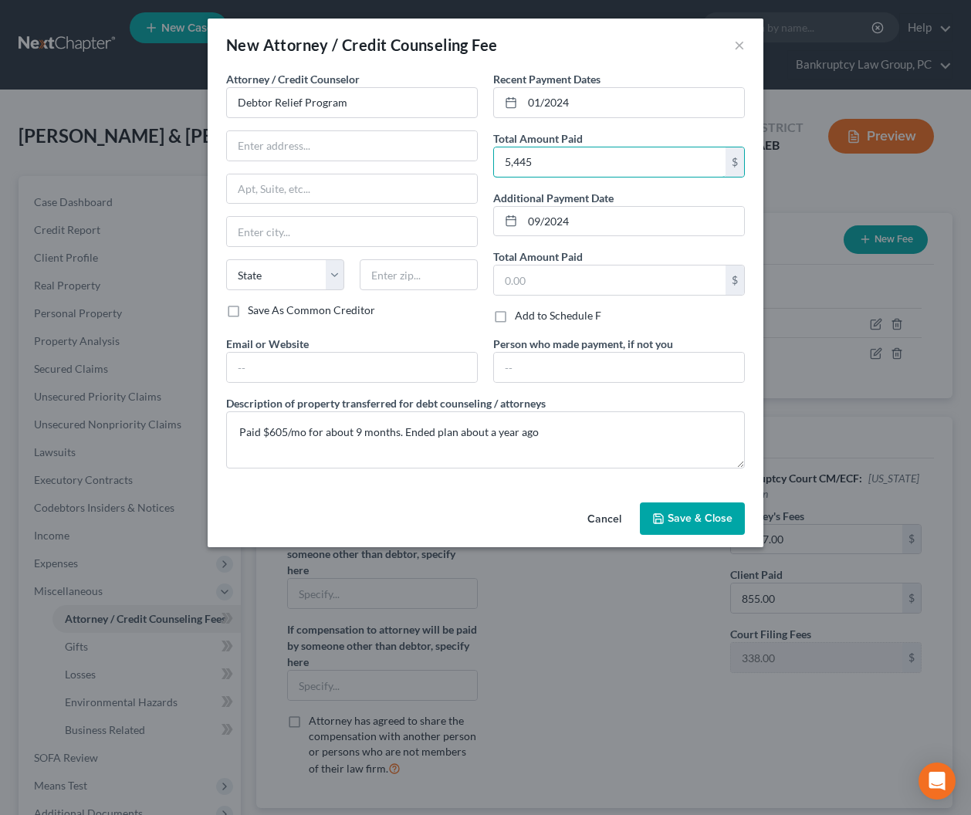
type input "5,445"
click at [691, 522] on span "Save & Close" at bounding box center [699, 518] width 65 height 13
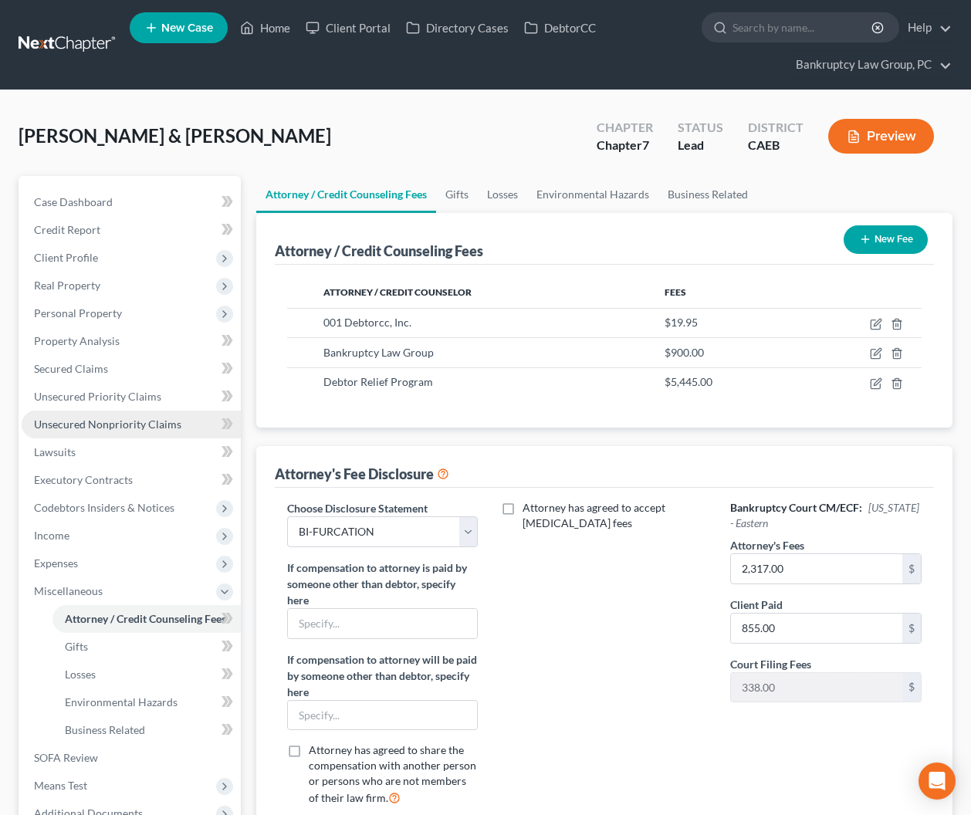
click at [103, 429] on span "Unsecured Nonpriority Claims" at bounding box center [107, 423] width 147 height 13
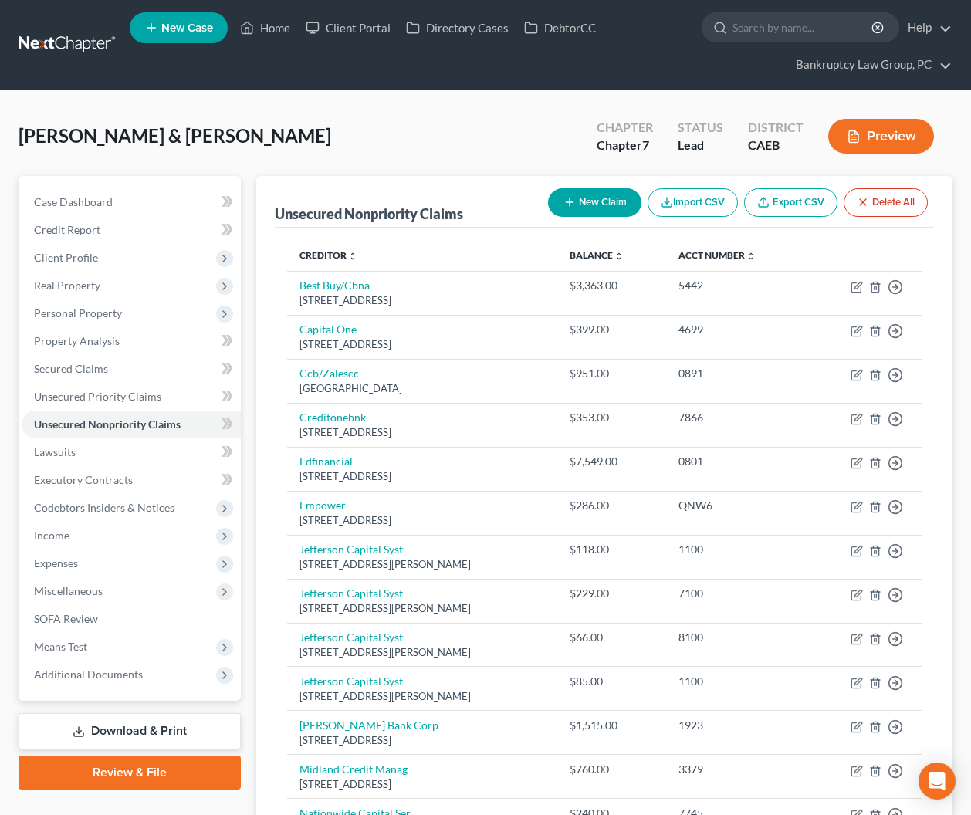
click at [181, 720] on link "Download & Print" at bounding box center [130, 731] width 222 height 36
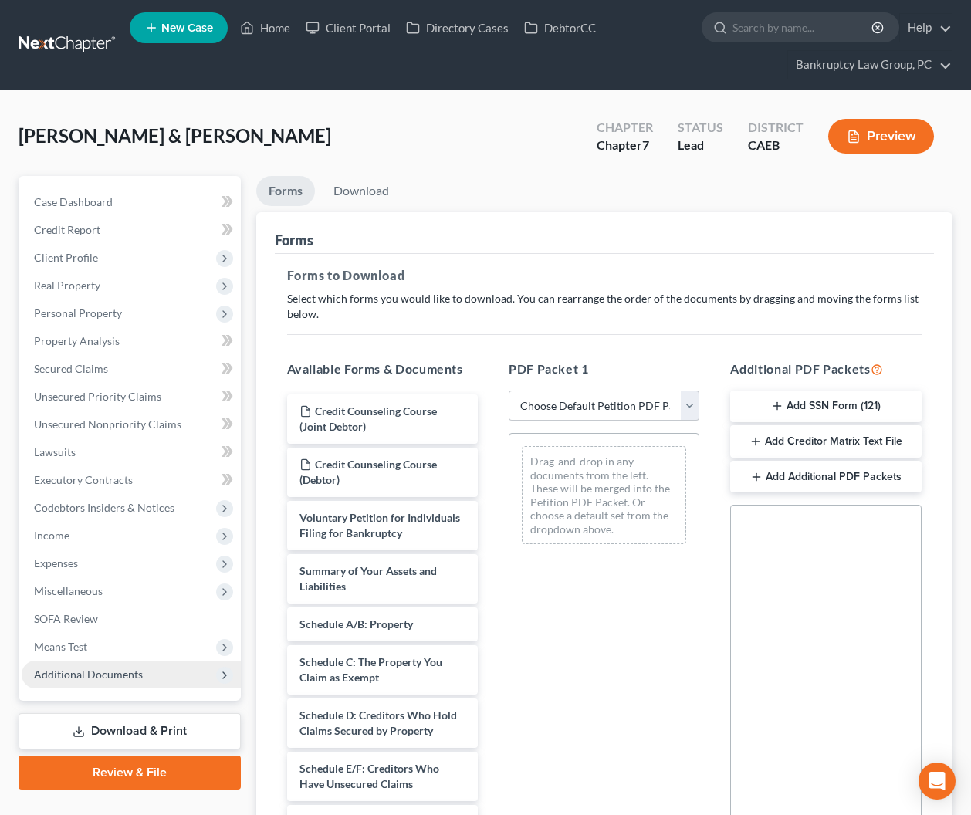
click at [133, 675] on span "Additional Documents" at bounding box center [88, 673] width 109 height 13
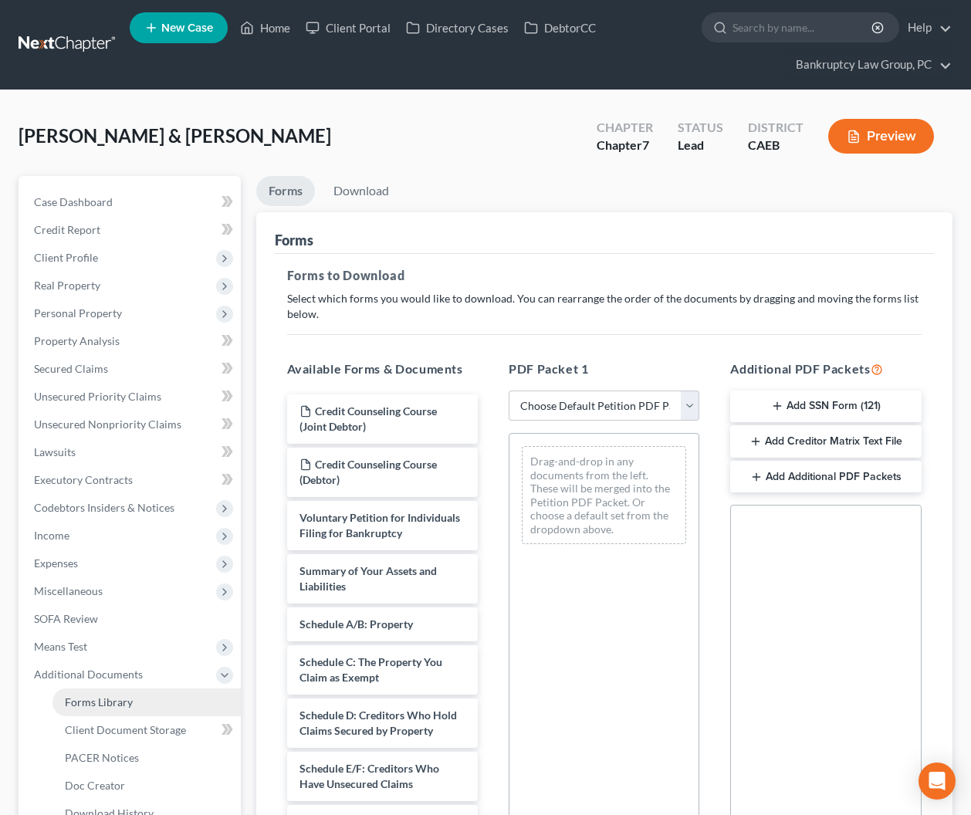
click at [118, 693] on link "Forms Library" at bounding box center [146, 702] width 188 height 28
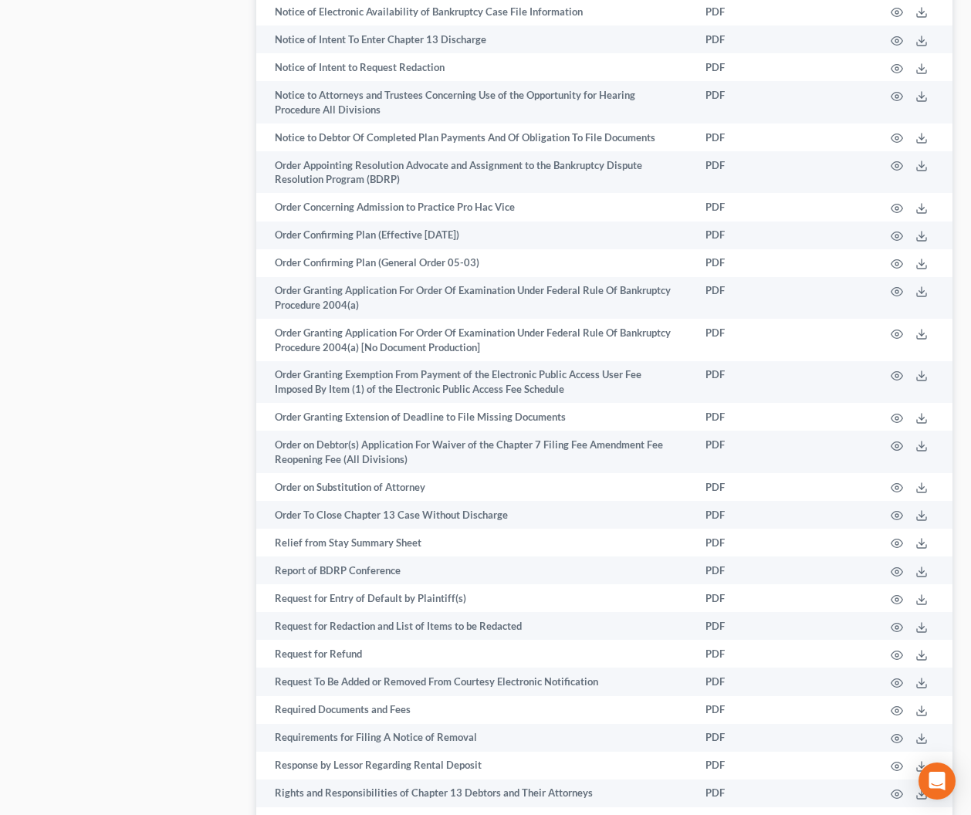
scroll to position [2328, 0]
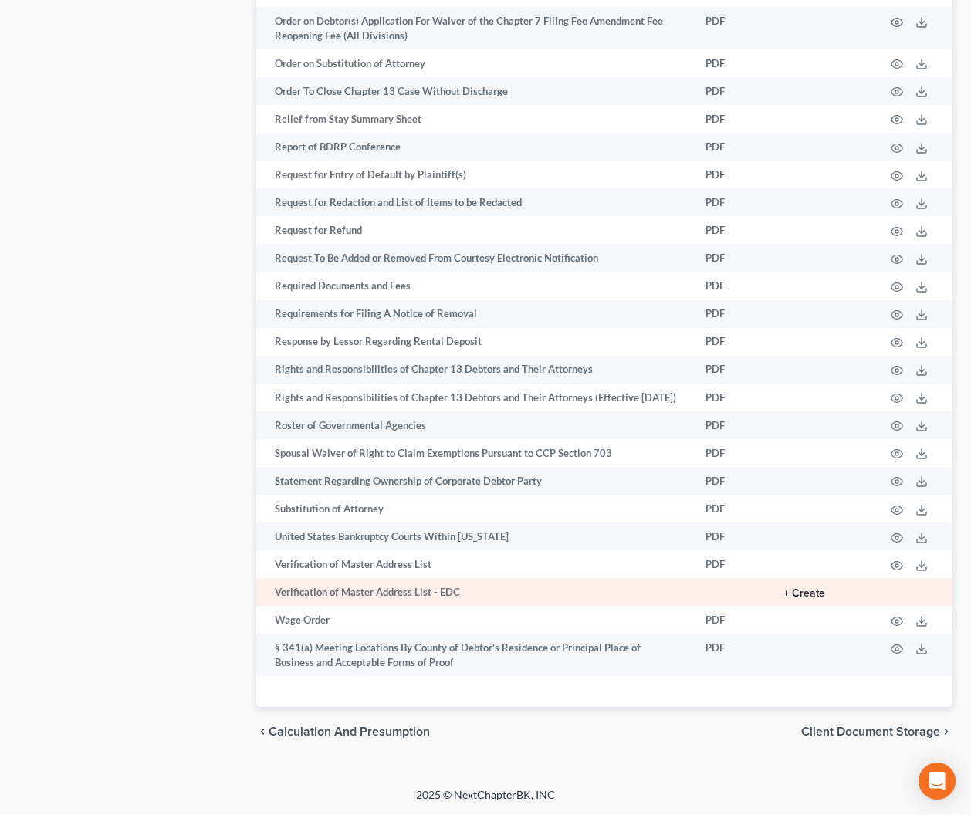
click at [816, 595] on button "+ Create" at bounding box center [804, 593] width 42 height 11
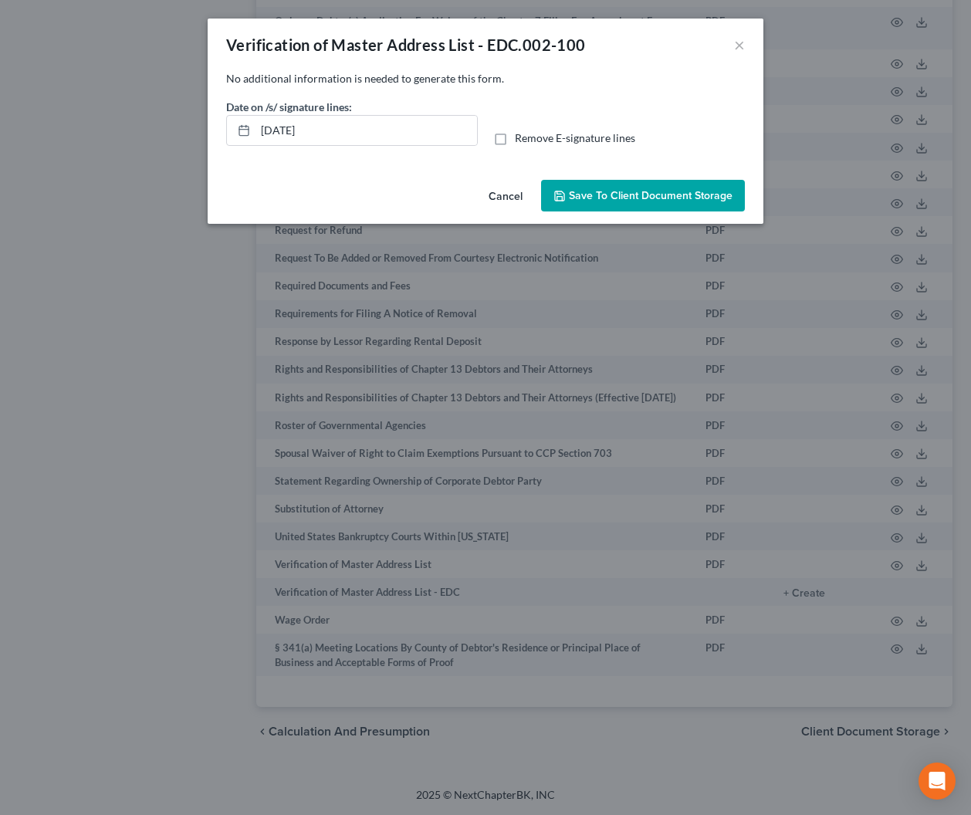
drag, startPoint x: 498, startPoint y: 138, endPoint x: 440, endPoint y: 137, distance: 57.9
click at [515, 138] on label "Remove E-signature lines" at bounding box center [575, 137] width 120 height 15
click at [521, 138] on input "Remove E-signature lines" at bounding box center [526, 135] width 10 height 10
checkbox input "true"
drag, startPoint x: 407, startPoint y: 134, endPoint x: 167, endPoint y: 116, distance: 241.4
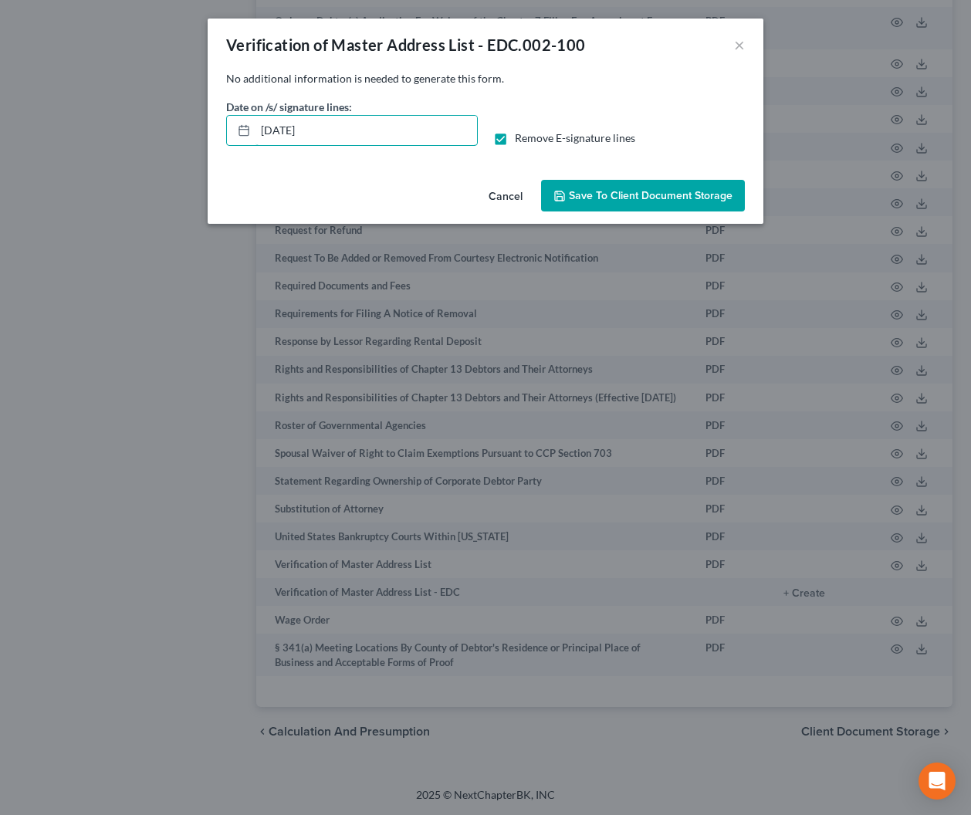
click at [168, 116] on div "Verification of Master Address List - EDC.002-100 × No additional information i…" at bounding box center [485, 407] width 971 height 815
drag, startPoint x: 675, startPoint y: 194, endPoint x: 549, endPoint y: 227, distance: 130.6
click at [675, 194] on span "Save to Client Document Storage" at bounding box center [651, 195] width 164 height 13
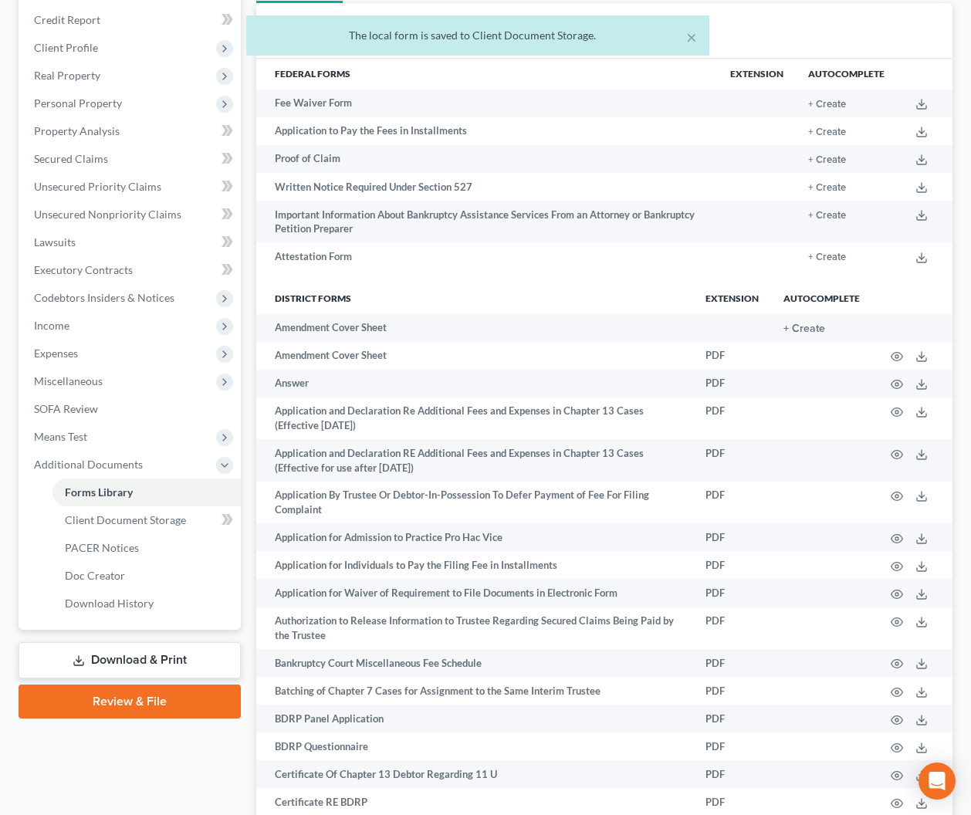
scroll to position [208, 0]
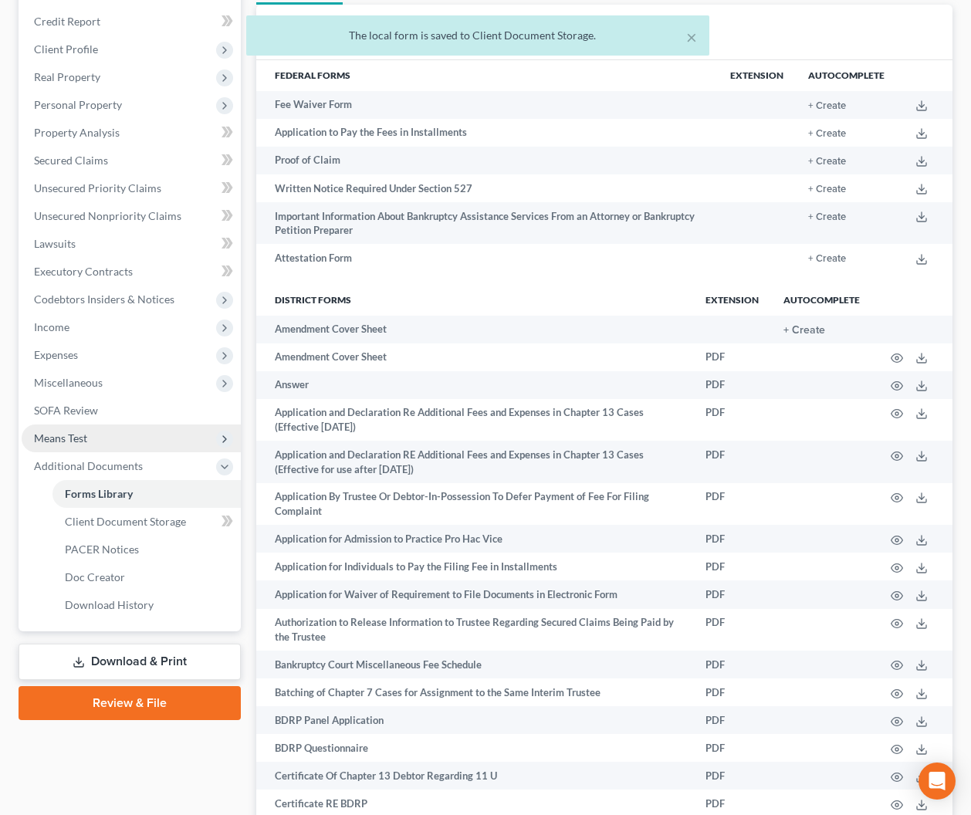
click at [79, 434] on span "Means Test" at bounding box center [60, 437] width 53 height 13
click at [107, 468] on span "Exemption from Presumption" at bounding box center [136, 465] width 143 height 13
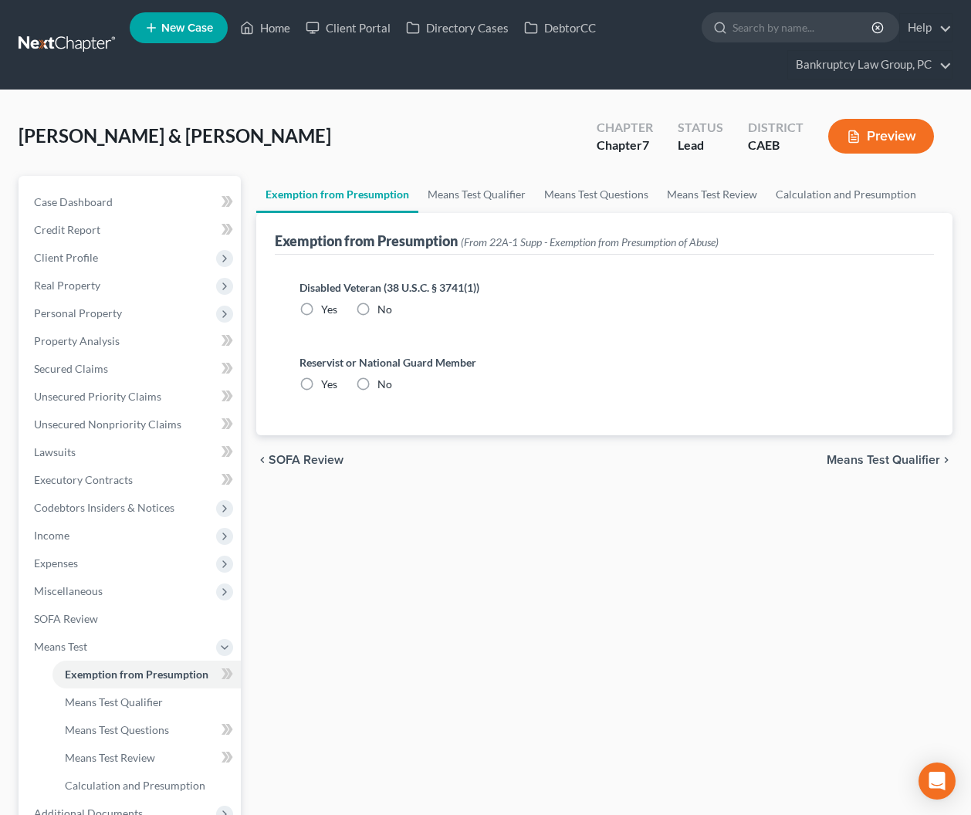
click at [377, 309] on label "No" at bounding box center [384, 309] width 15 height 15
click at [383, 309] on input "No" at bounding box center [388, 307] width 10 height 10
radio input "true"
drag, startPoint x: 362, startPoint y: 383, endPoint x: 598, endPoint y: 428, distance: 240.4
click at [377, 385] on label "No" at bounding box center [384, 384] width 15 height 15
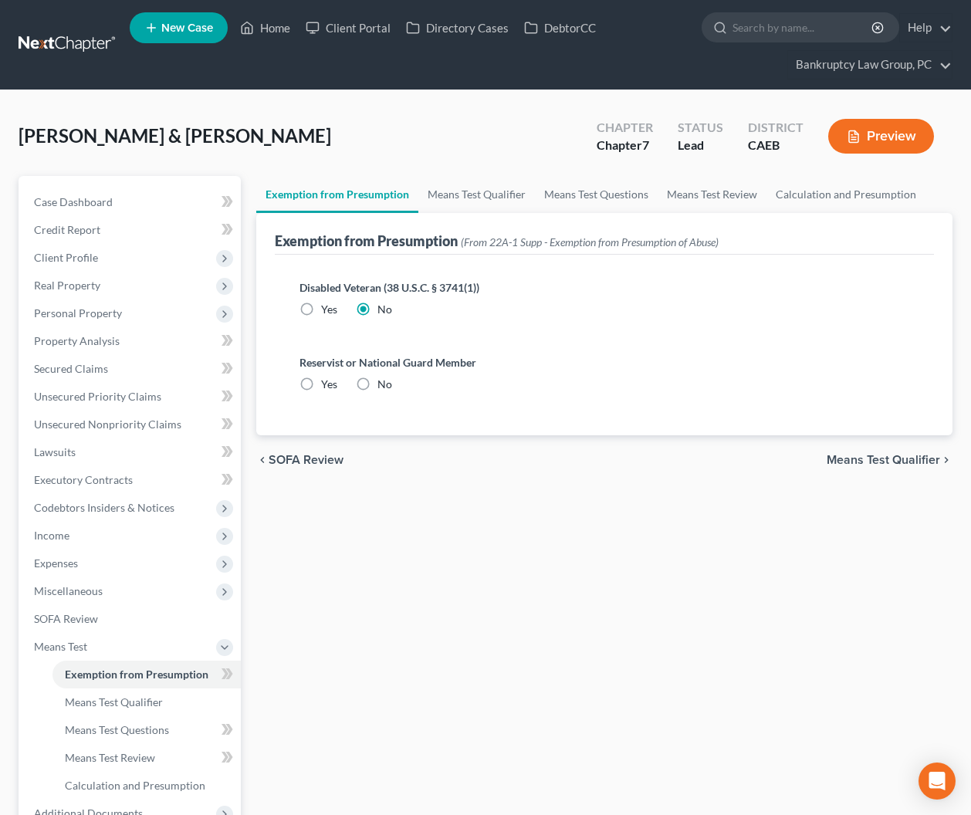
click at [383, 385] on input "No" at bounding box center [388, 382] width 10 height 10
radio input "true"
click at [866, 461] on span "Means Test Qualifier" at bounding box center [882, 460] width 113 height 12
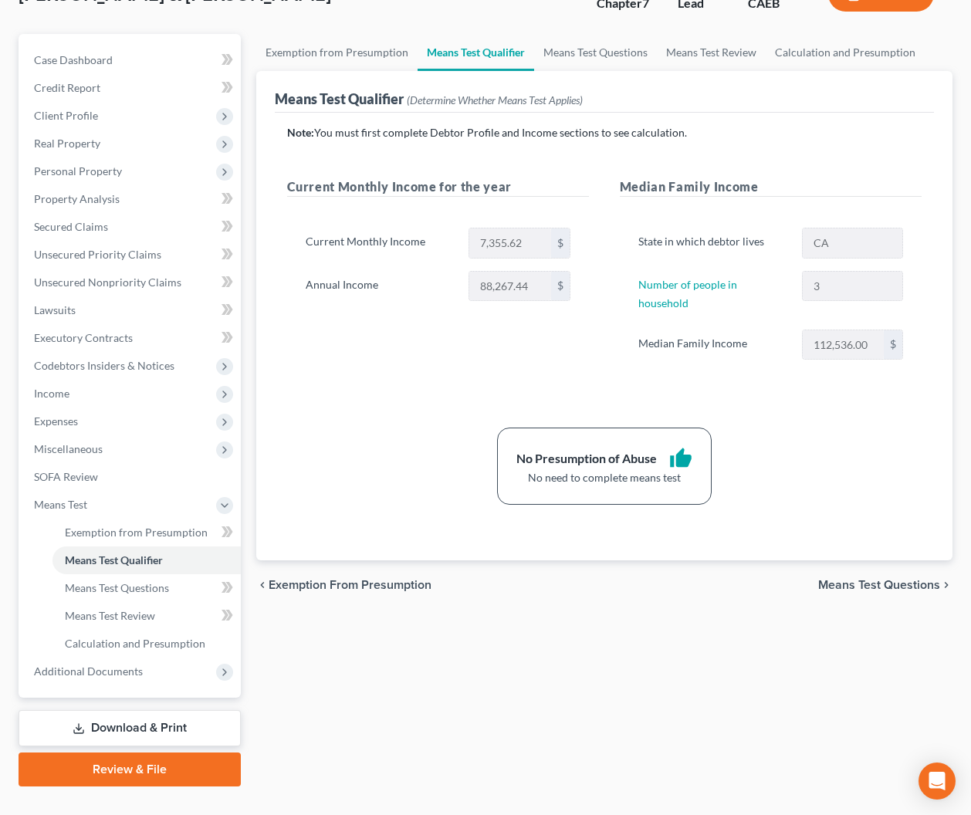
scroll to position [171, 0]
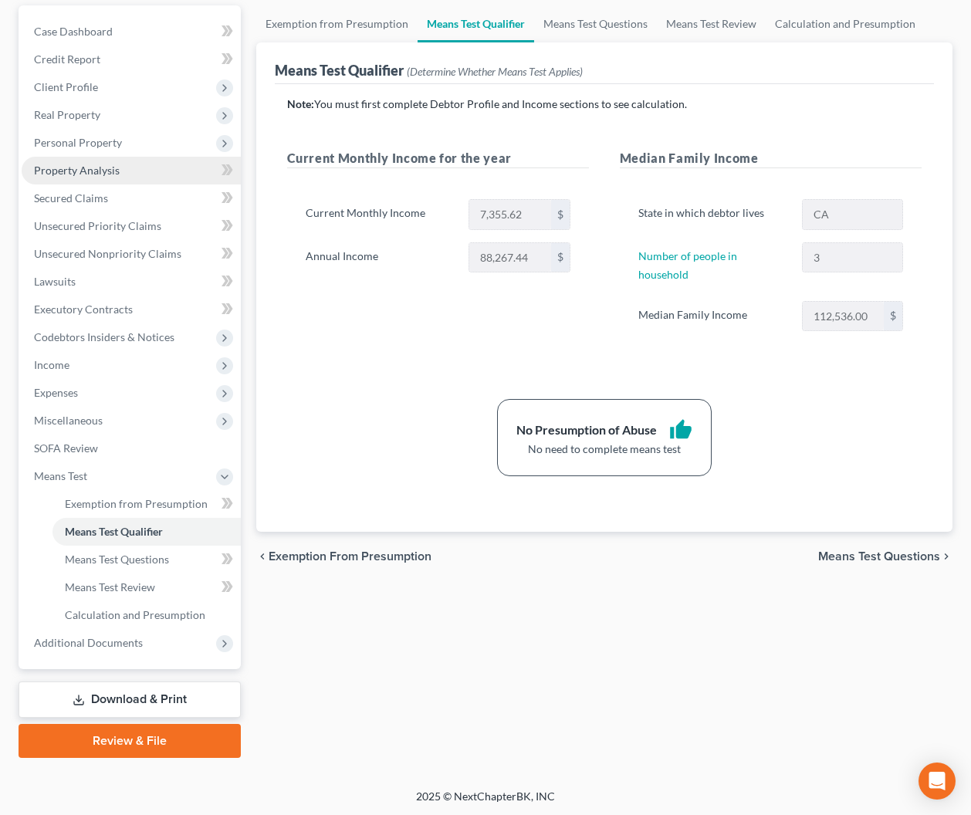
click at [88, 174] on span "Property Analysis" at bounding box center [77, 170] width 86 height 13
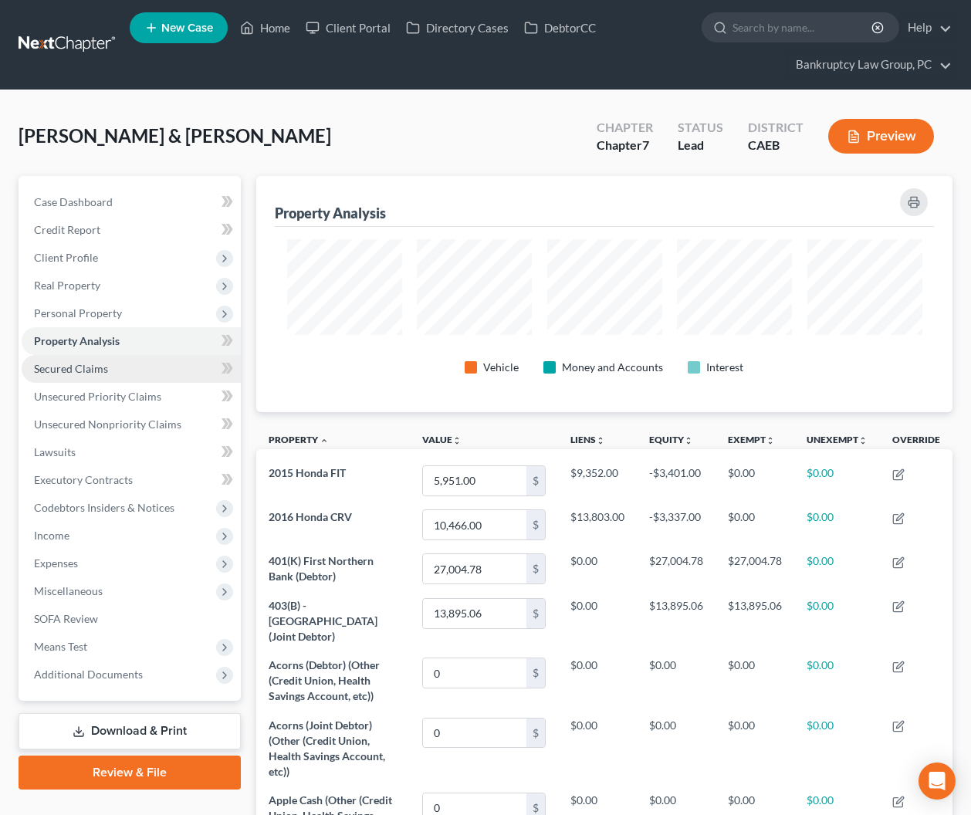
click at [86, 358] on link "Secured Claims" at bounding box center [131, 369] width 219 height 28
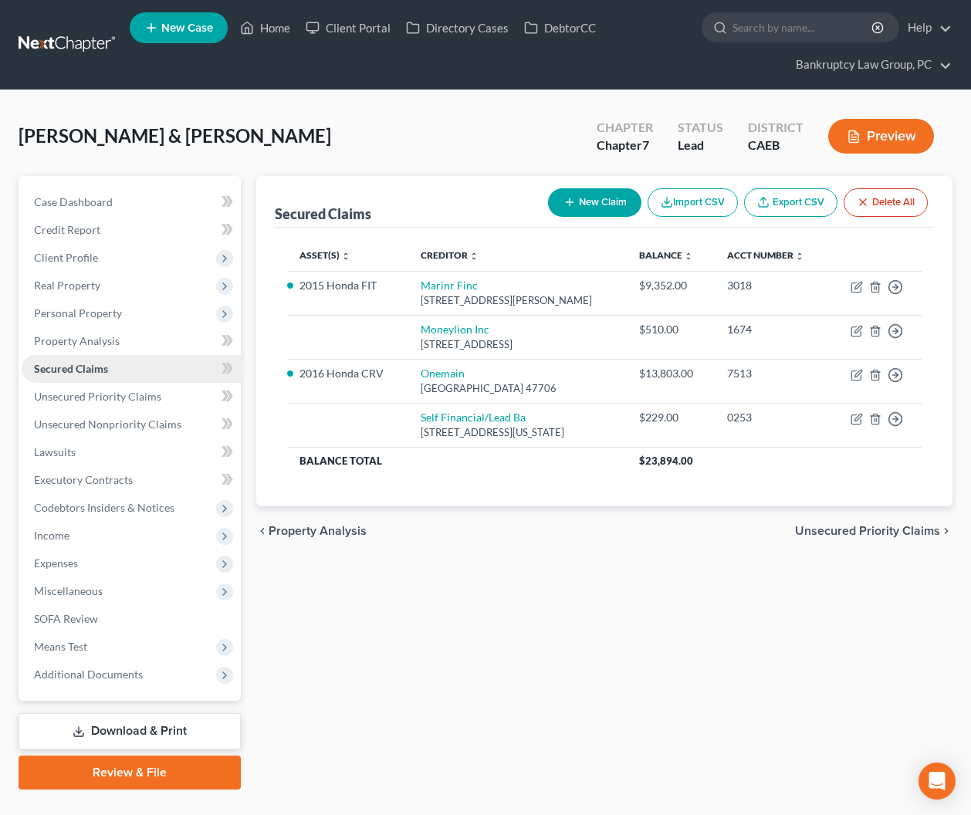
scroll to position [32, 0]
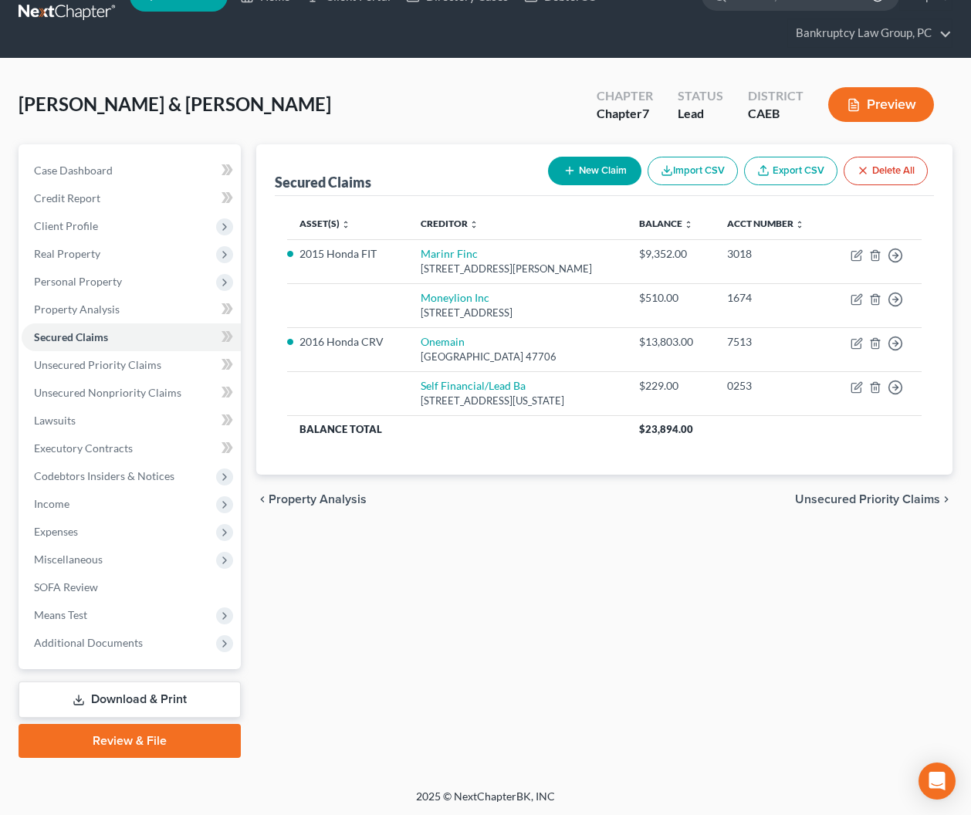
click at [147, 697] on link "Download & Print" at bounding box center [130, 699] width 222 height 36
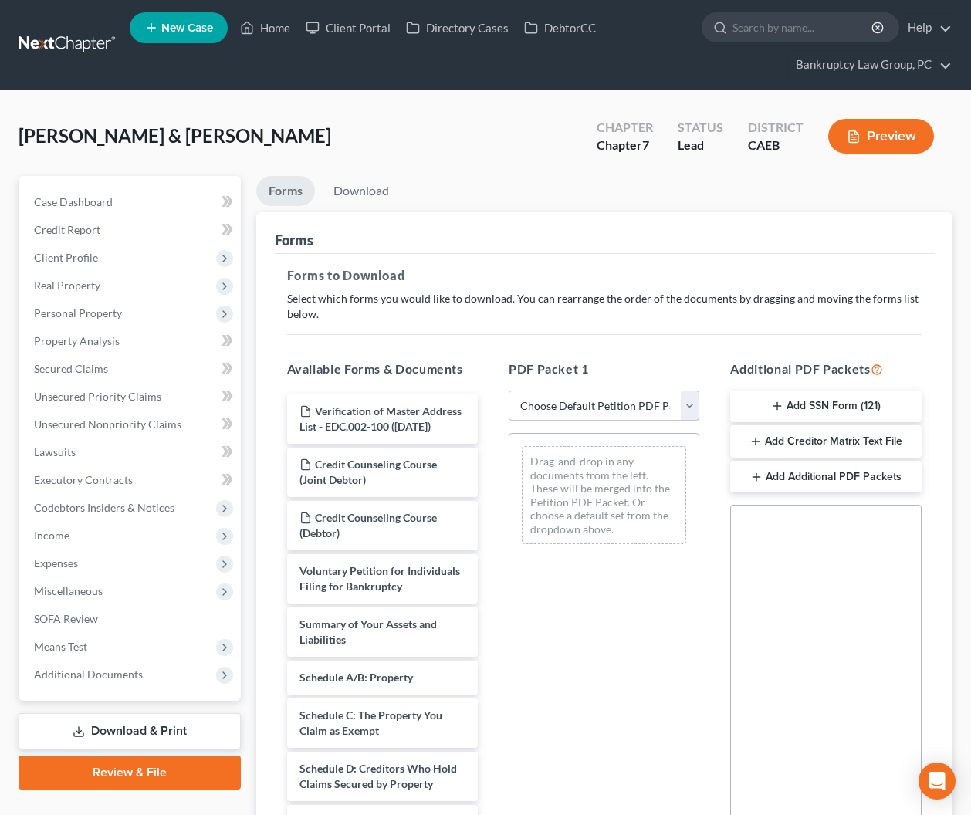
click at [575, 409] on select "Choose Default Petition PDF Packet Complete Bankruptcy Petition (all forms and …" at bounding box center [603, 405] width 191 height 31
select select "5"
click at [508, 390] on select "Choose Default Petition PDF Packet Complete Bankruptcy Petition (all forms and …" at bounding box center [603, 405] width 191 height 31
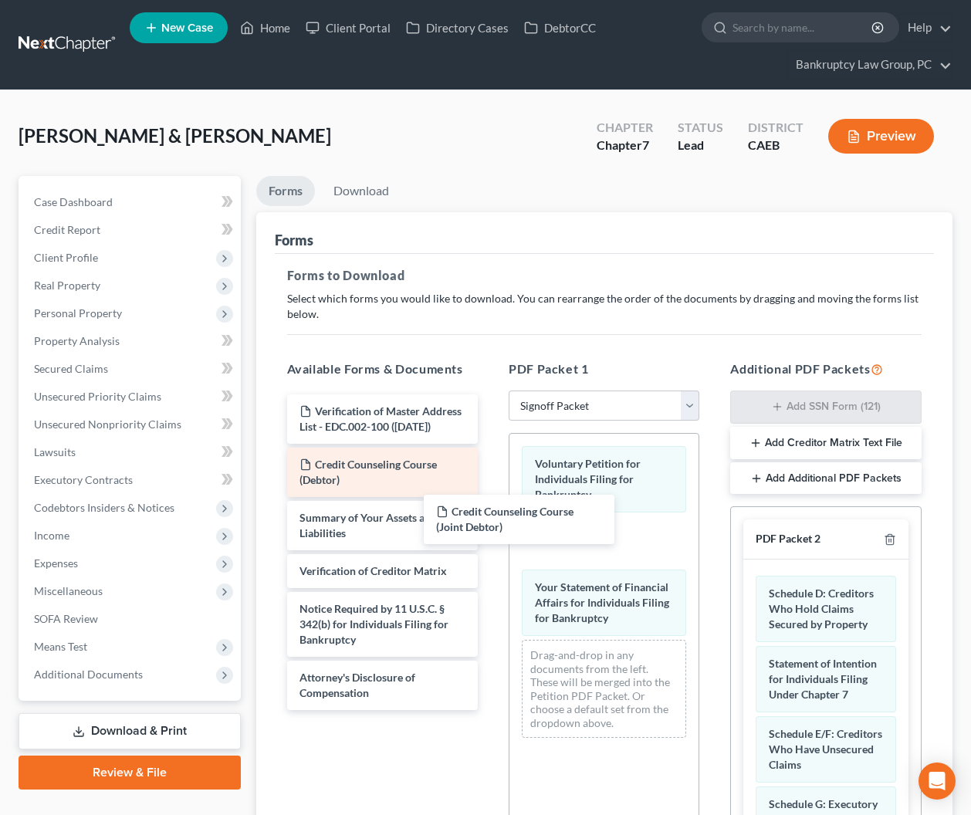
drag, startPoint x: 382, startPoint y: 471, endPoint x: 458, endPoint y: 494, distance: 79.8
click at [490, 518] on div "Credit Counseling Course (Joint Debtor) Verification of Master Address List - E…" at bounding box center [382, 552] width 215 height 316
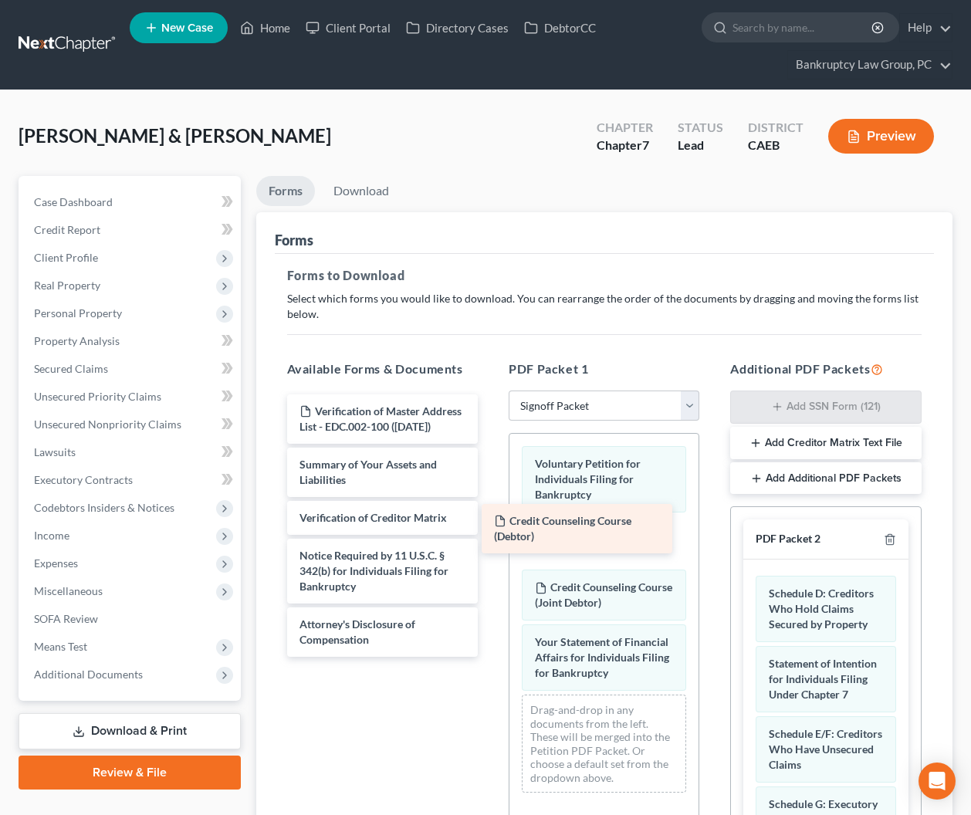
drag, startPoint x: 375, startPoint y: 468, endPoint x: 571, endPoint y: 526, distance: 204.6
click at [490, 525] on div "Credit Counseling Course (Debtor) Verification of Master Address List - EDC.002…" at bounding box center [382, 525] width 215 height 262
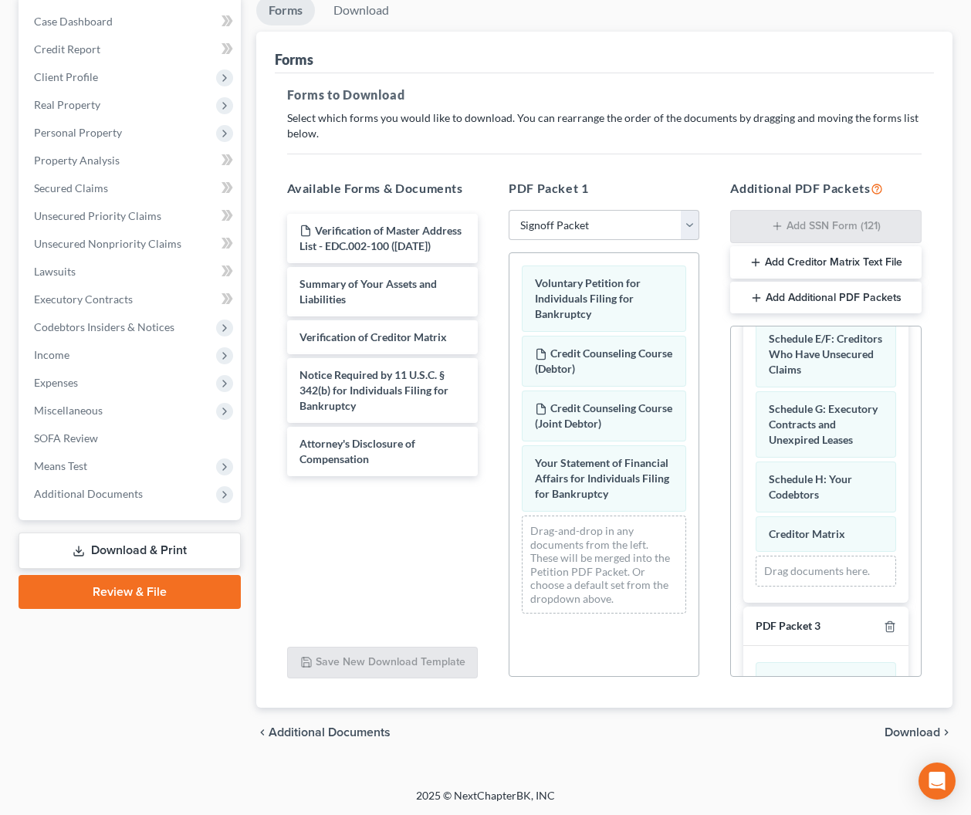
scroll to position [217, 0]
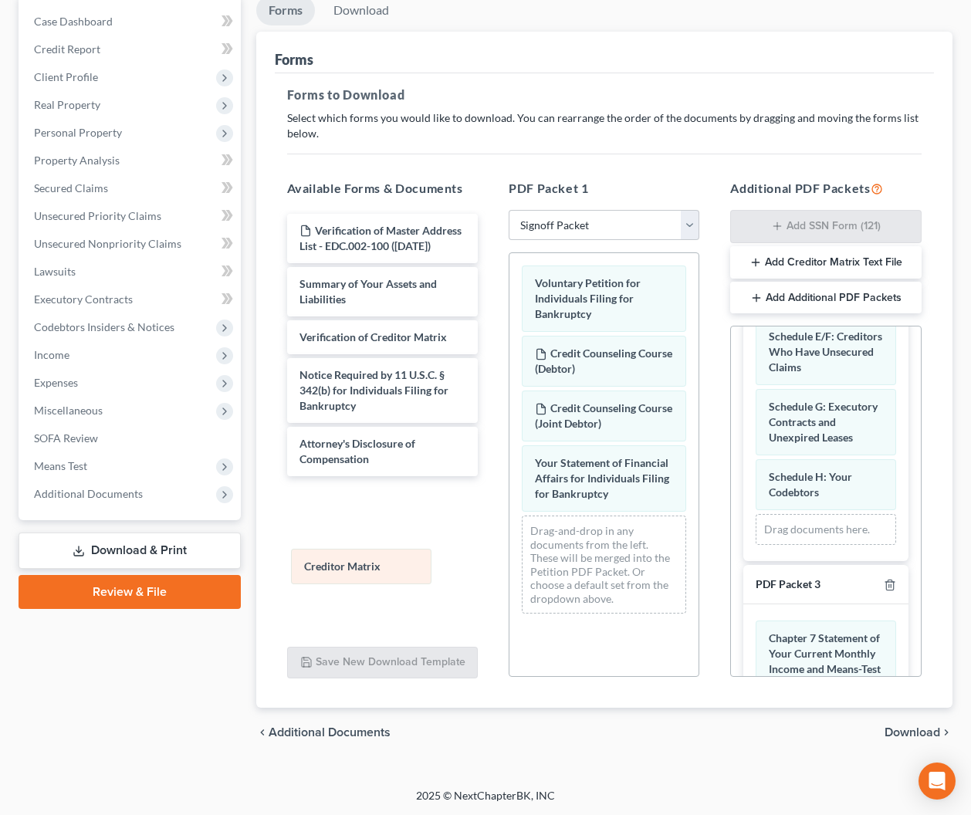
drag, startPoint x: 802, startPoint y: 530, endPoint x: 343, endPoint y: 549, distance: 459.5
click at [743, 561] on div "Creditor Matrix Schedule D: Creditors Who Hold Claims Secured by Property State…" at bounding box center [825, 361] width 164 height 399
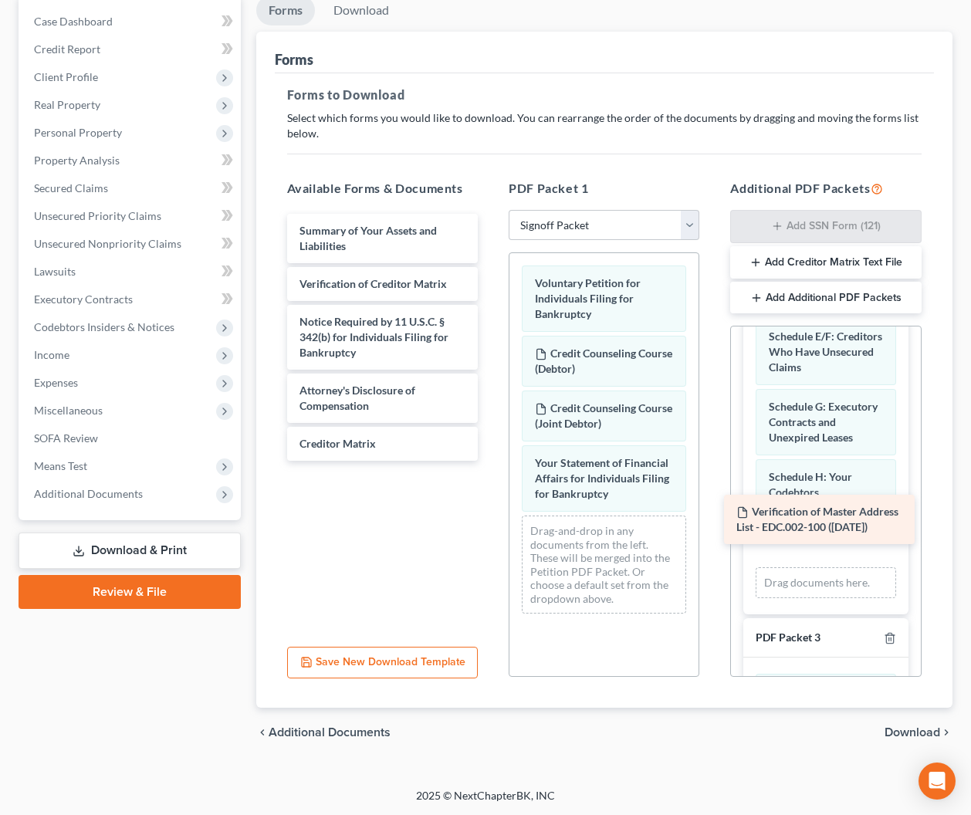
drag, startPoint x: 343, startPoint y: 245, endPoint x: 779, endPoint y: 527, distance: 520.0
click at [490, 461] on div "Verification of Master Address List - EDC.002-100 (09/14/2025) Verification of …" at bounding box center [382, 337] width 215 height 247
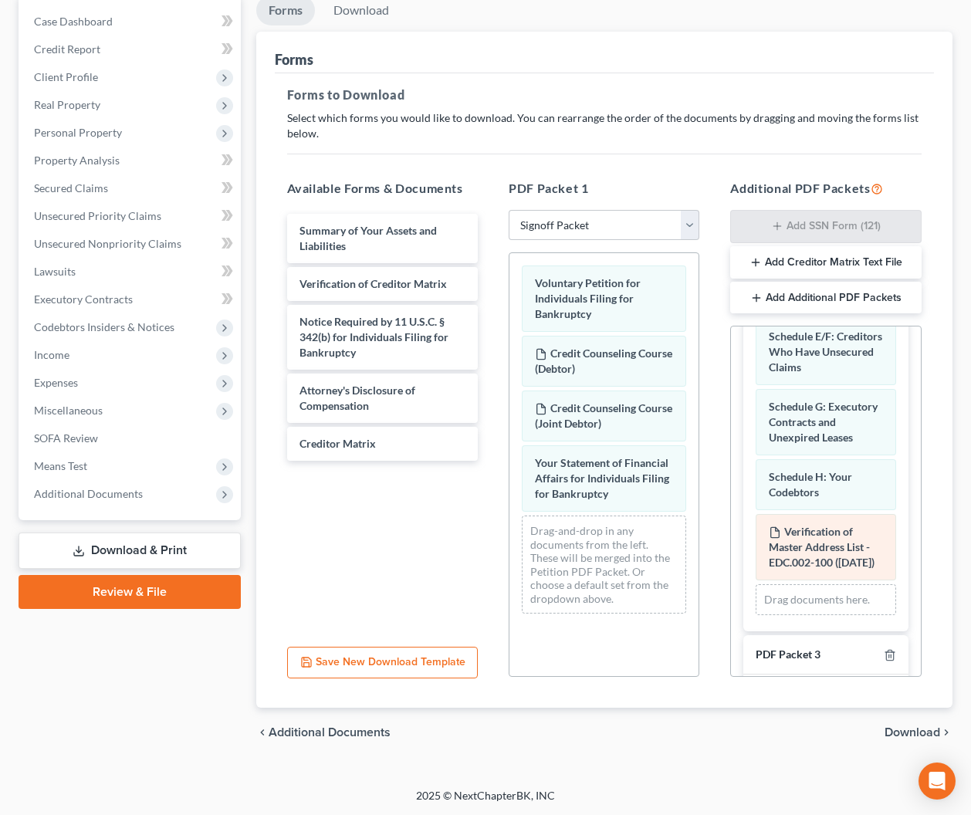
scroll to position [218, 0]
click at [902, 728] on span "Download" at bounding box center [912, 732] width 56 height 12
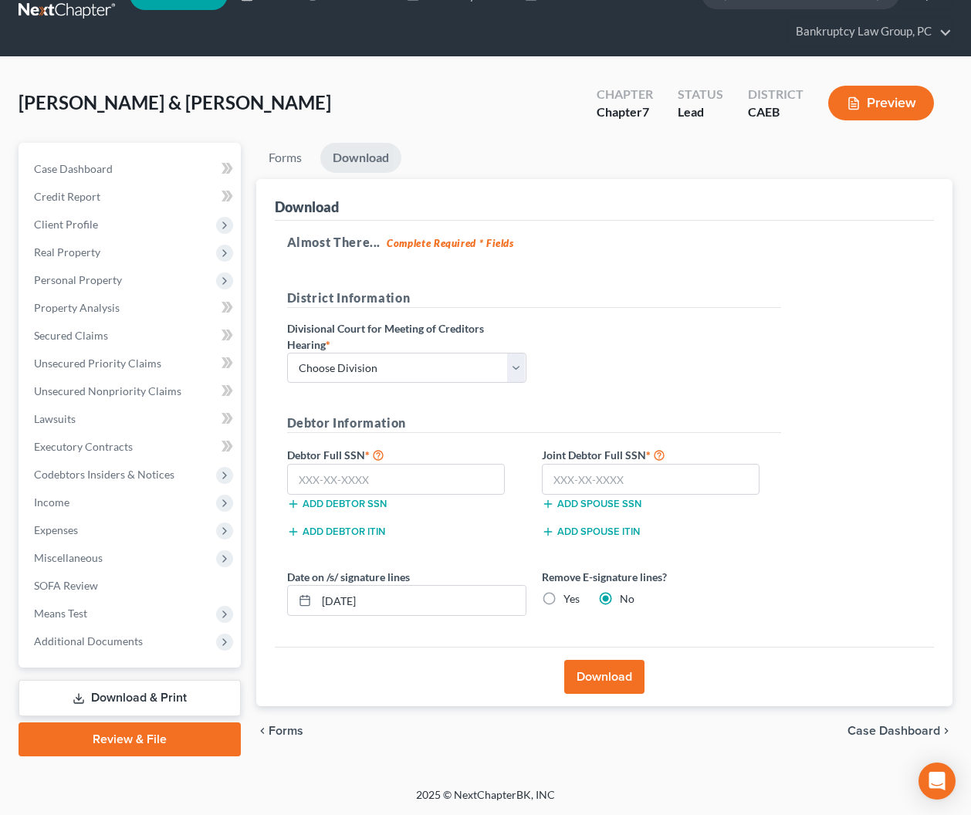
scroll to position [32, 0]
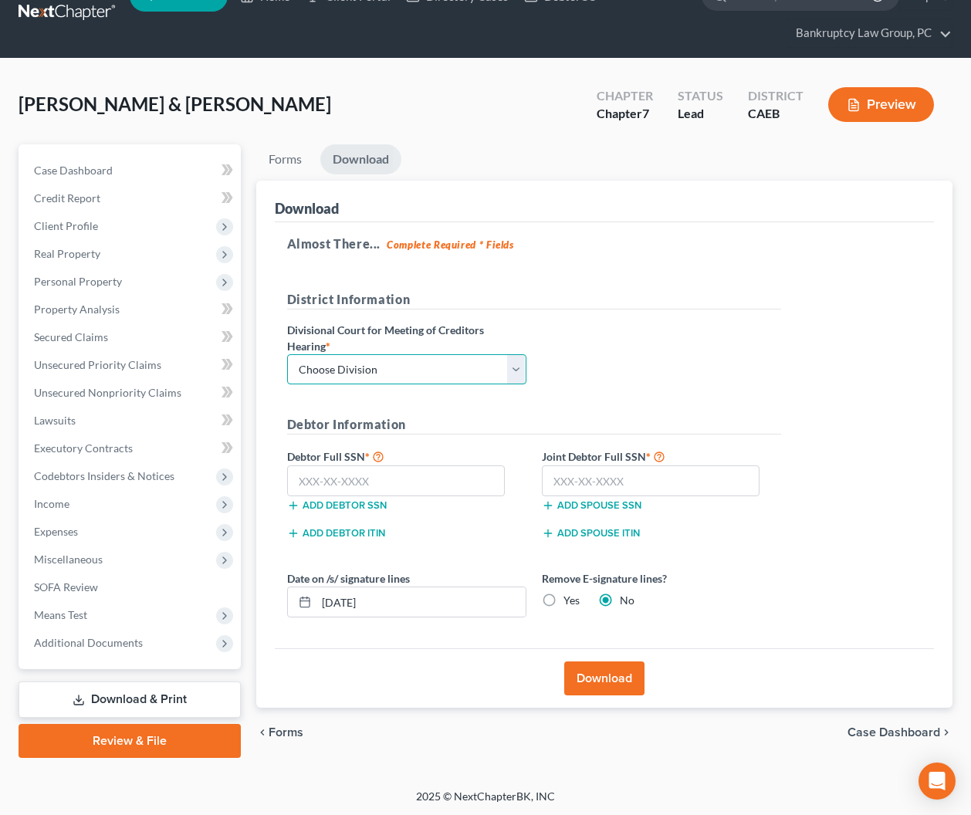
click at [463, 364] on select "Choose Division Fresno Modesto Sacramento" at bounding box center [406, 369] width 239 height 31
select select "2"
click at [287, 354] on select "Choose Division Fresno Modesto Sacramento" at bounding box center [406, 369] width 239 height 31
click at [457, 484] on input "text" at bounding box center [396, 480] width 218 height 31
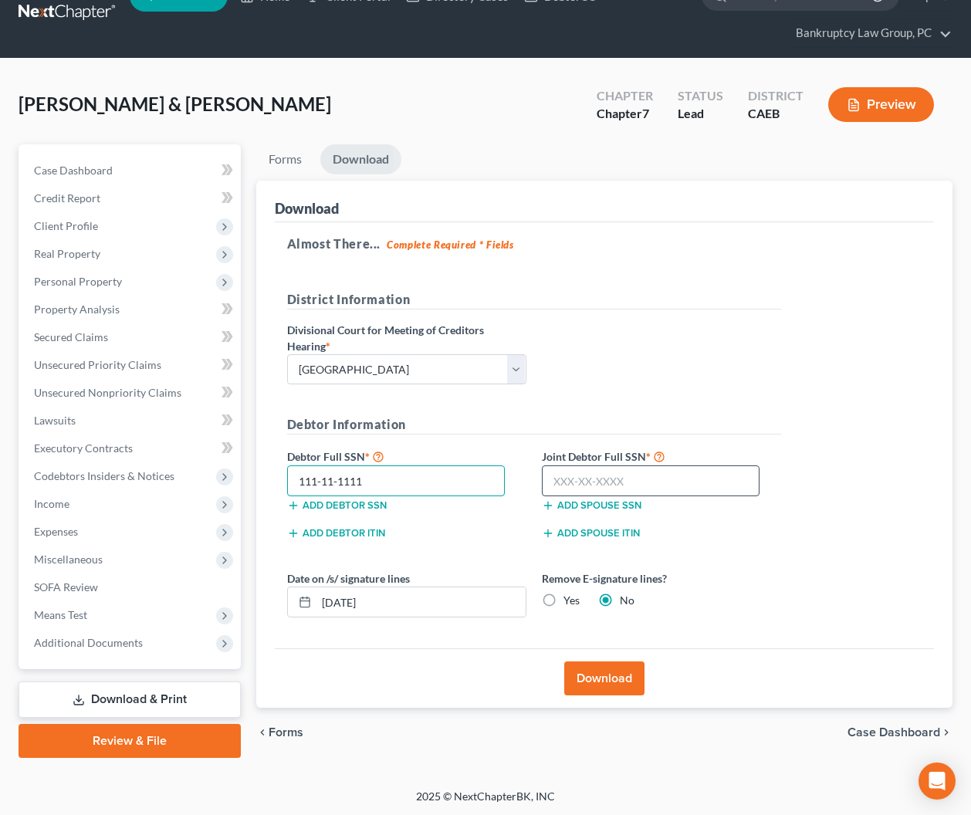
type input "111-11-1111"
click at [718, 482] on input "text" at bounding box center [651, 480] width 218 height 31
type input "111-11-1111"
drag, startPoint x: 546, startPoint y: 600, endPoint x: 538, endPoint y: 601, distance: 8.5
click at [563, 600] on label "Yes" at bounding box center [571, 600] width 16 height 15
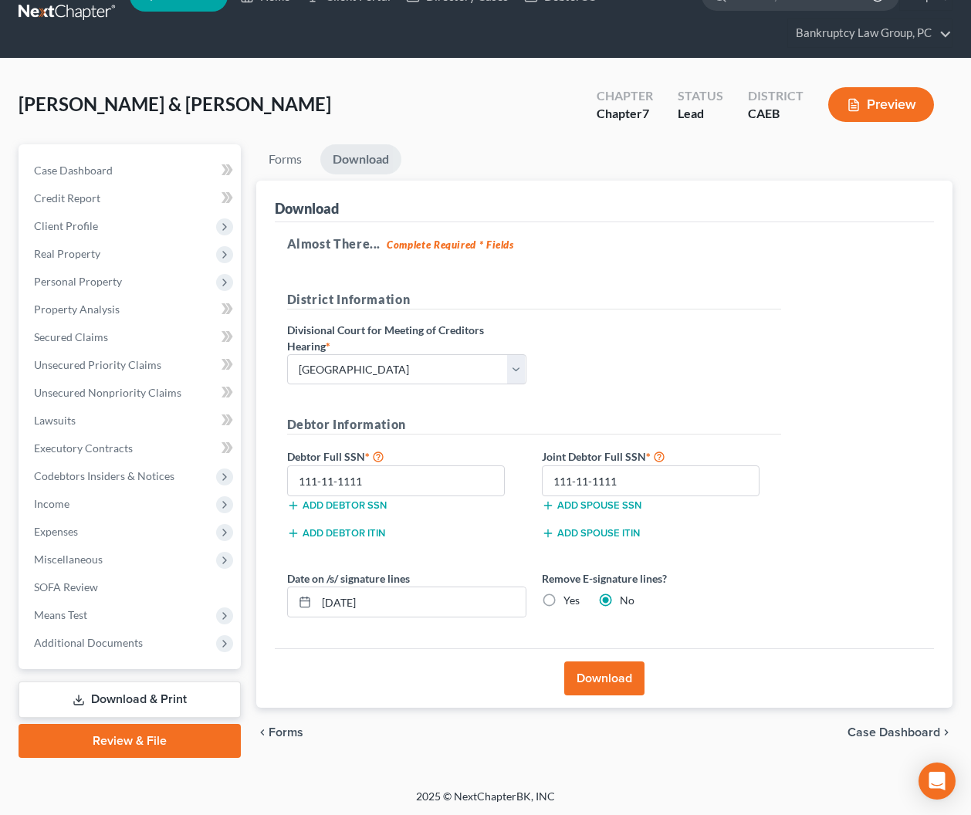
click at [569, 600] on input "Yes" at bounding box center [574, 598] width 10 height 10
radio input "true"
radio input "false"
drag, startPoint x: 497, startPoint y: 600, endPoint x: 268, endPoint y: 594, distance: 228.5
click at [268, 594] on div "Download Almost There... Complete Required * Fields District Information Divisi…" at bounding box center [604, 444] width 697 height 527
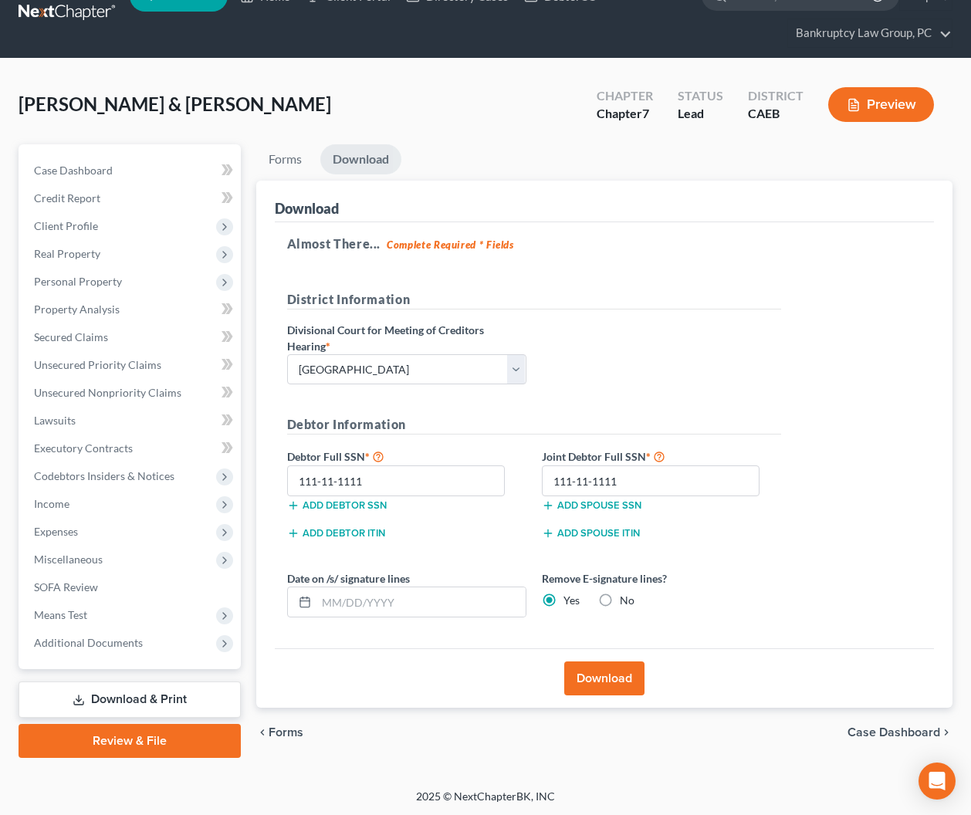
click at [607, 672] on button "Download" at bounding box center [604, 678] width 80 height 34
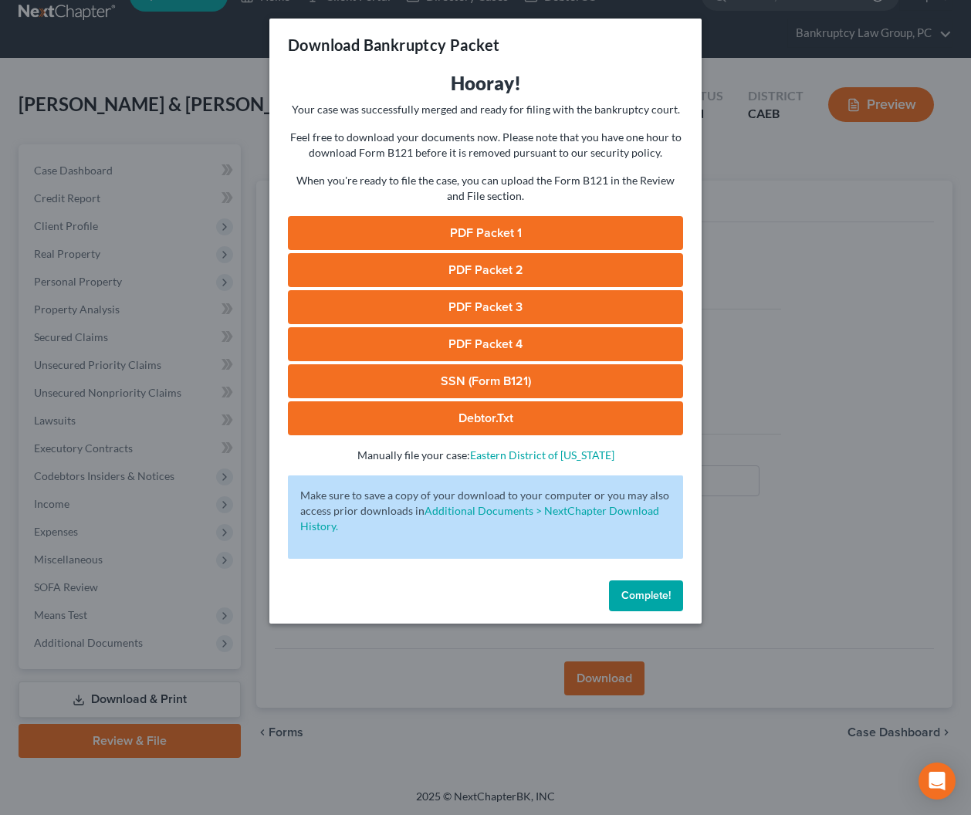
click at [467, 231] on link "PDF Packet 1" at bounding box center [485, 233] width 395 height 34
click at [464, 273] on link "PDF Packet 2" at bounding box center [485, 270] width 395 height 34
click at [489, 312] on link "PDF Packet 3" at bounding box center [485, 307] width 395 height 34
click at [441, 349] on link "PDF Packet 4" at bounding box center [485, 344] width 395 height 34
click at [497, 386] on link "SSN (Form B121)" at bounding box center [485, 381] width 395 height 34
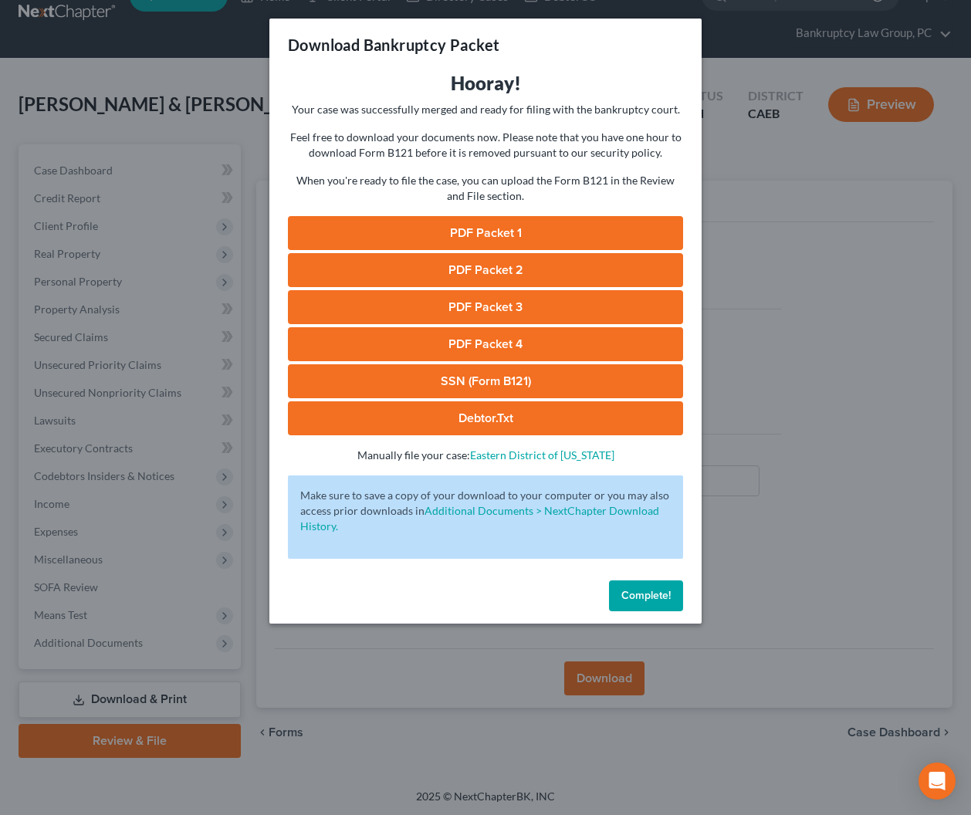
click at [633, 594] on span "Complete!" at bounding box center [645, 595] width 49 height 13
